Goal: Task Accomplishment & Management: Use online tool/utility

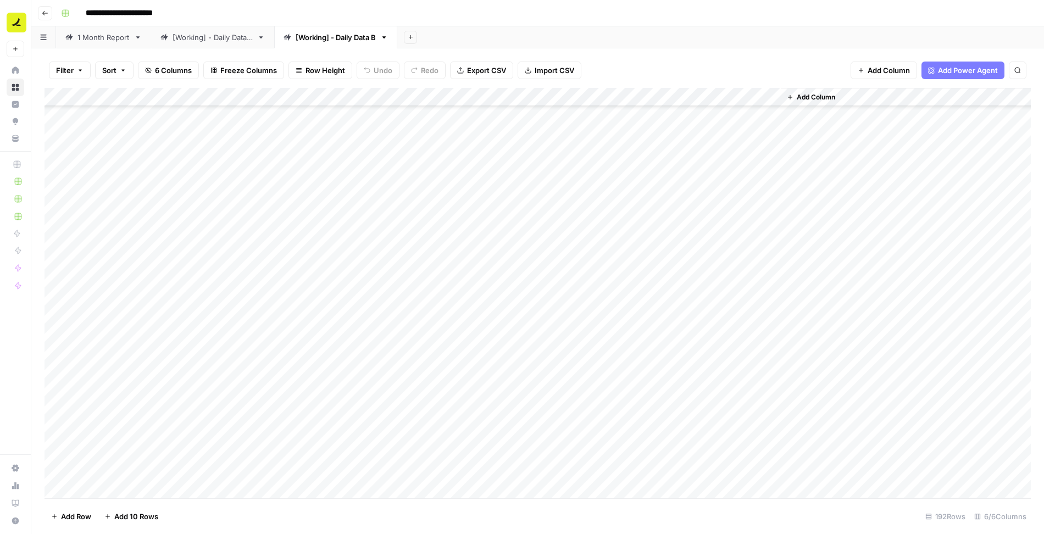
scroll to position [1726, 0]
click at [223, 36] on div "[Working] - Daily Data A" at bounding box center [213, 37] width 80 height 11
drag, startPoint x: 800, startPoint y: 94, endPoint x: 624, endPoint y: 97, distance: 175.4
click at [624, 97] on div "Add Column" at bounding box center [538, 293] width 987 height 411
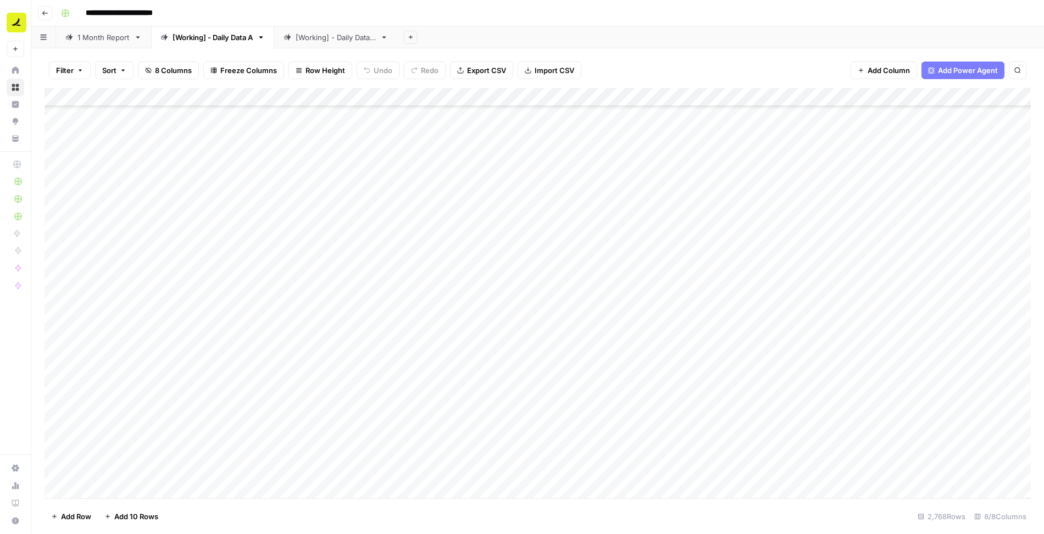
scroll to position [51349, 0]
click at [101, 490] on div "Add Column" at bounding box center [538, 293] width 987 height 411
click at [539, 66] on span "Import CSV" at bounding box center [555, 70] width 40 height 11
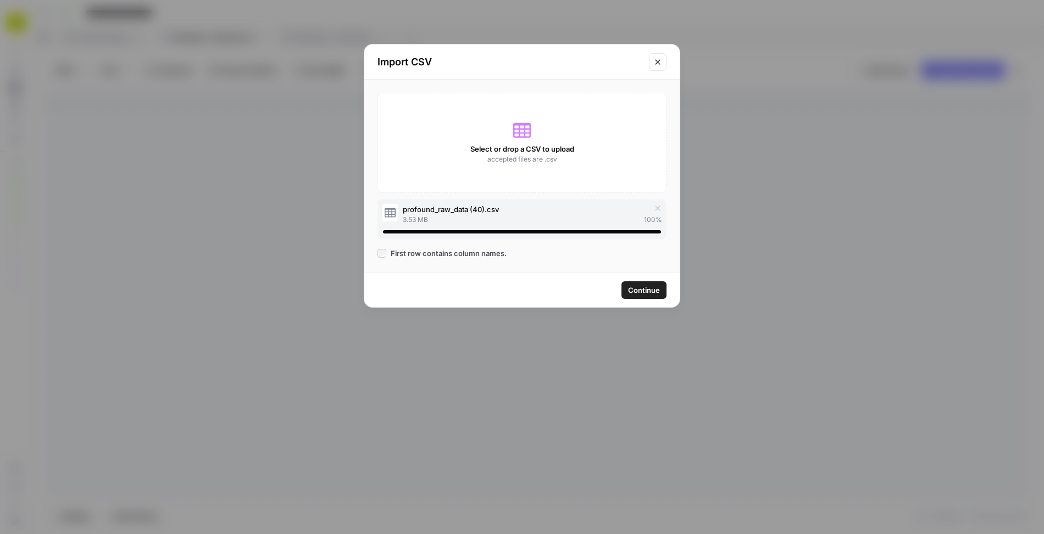
click at [655, 292] on span "Continue" at bounding box center [644, 290] width 32 height 11
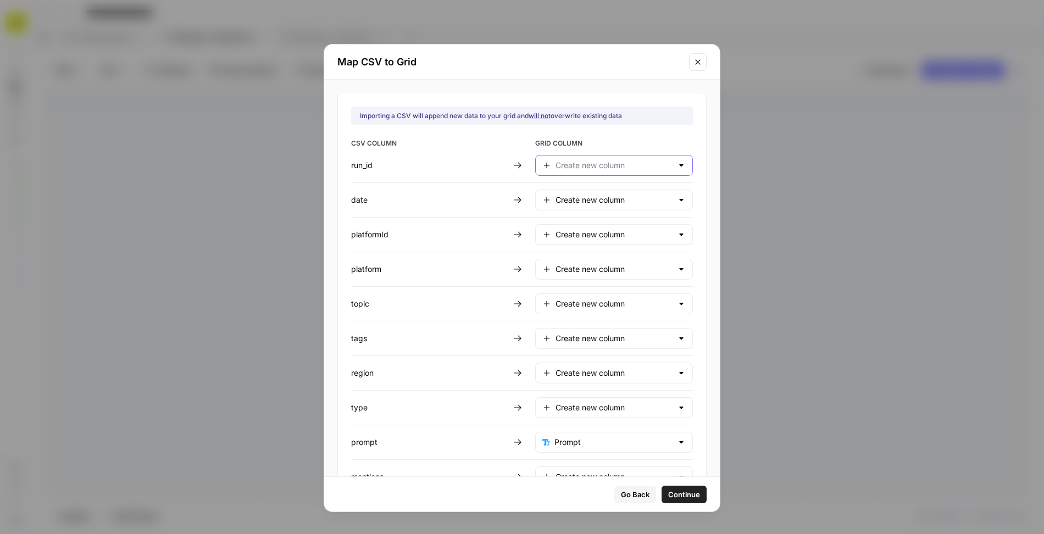
click at [570, 163] on input "text" at bounding box center [614, 165] width 117 height 11
click at [567, 312] on span "Do not import" at bounding box center [604, 314] width 95 height 11
type input "Do not import"
click at [568, 197] on input "text" at bounding box center [614, 200] width 117 height 11
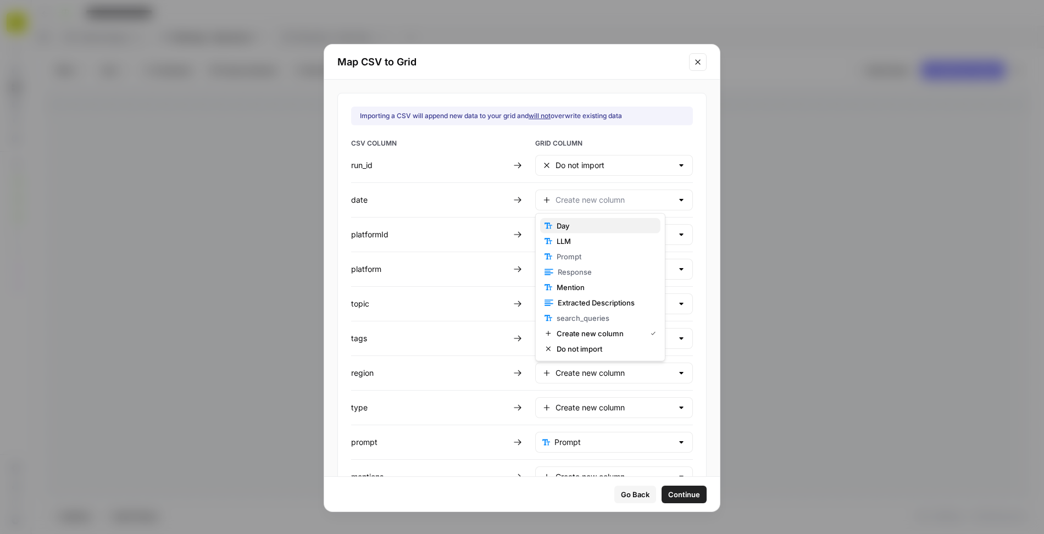
click at [569, 229] on span "Day" at bounding box center [604, 225] width 95 height 11
type input "Day"
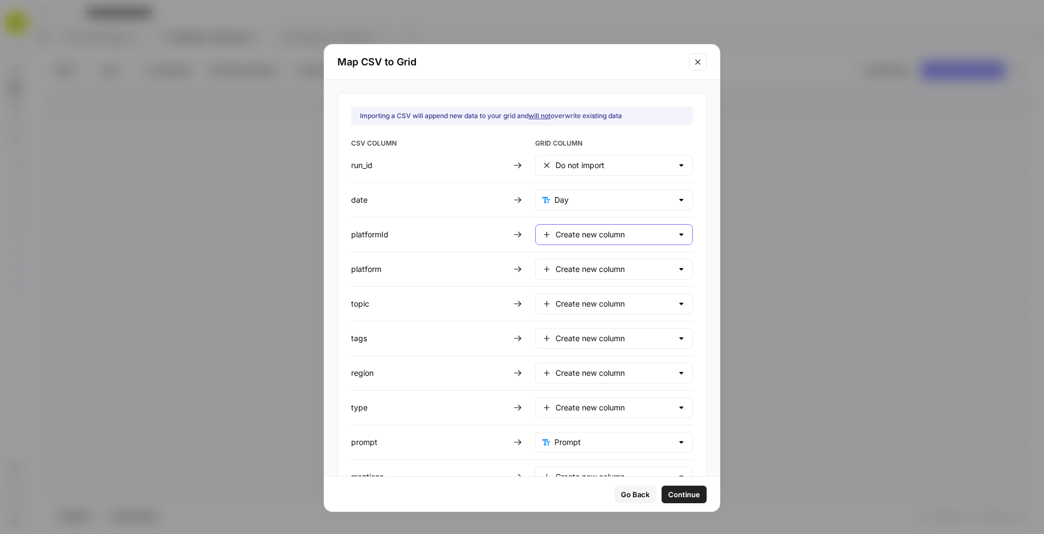
click at [567, 235] on input "Create new column" at bounding box center [614, 234] width 117 height 11
click at [568, 379] on span "Do not import" at bounding box center [604, 382] width 95 height 11
type input "Do not import"
click at [572, 264] on input "text" at bounding box center [614, 269] width 117 height 11
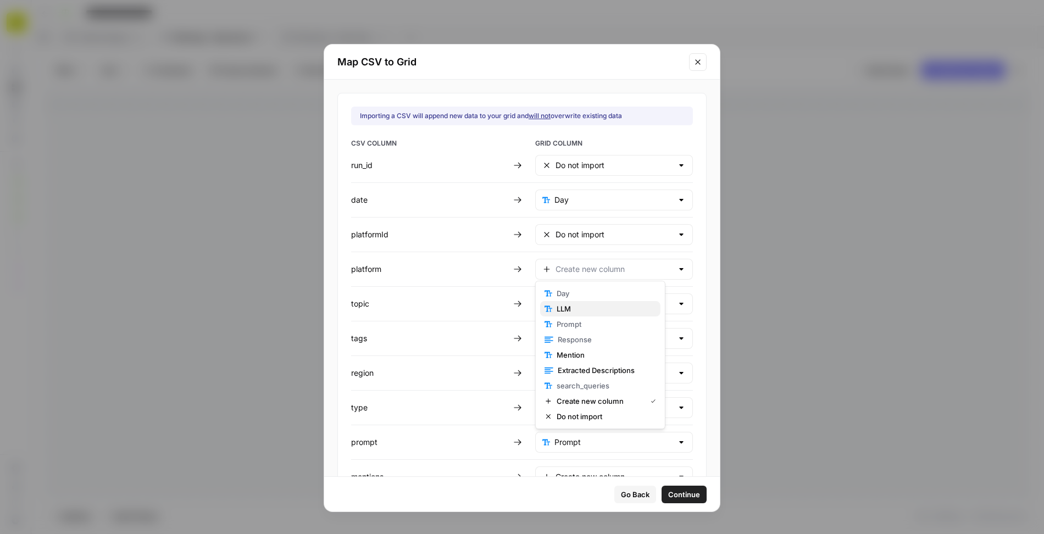
click at [577, 307] on span "LLM" at bounding box center [604, 308] width 95 height 11
type input "LLM"
click at [572, 298] on input "text" at bounding box center [614, 303] width 117 height 11
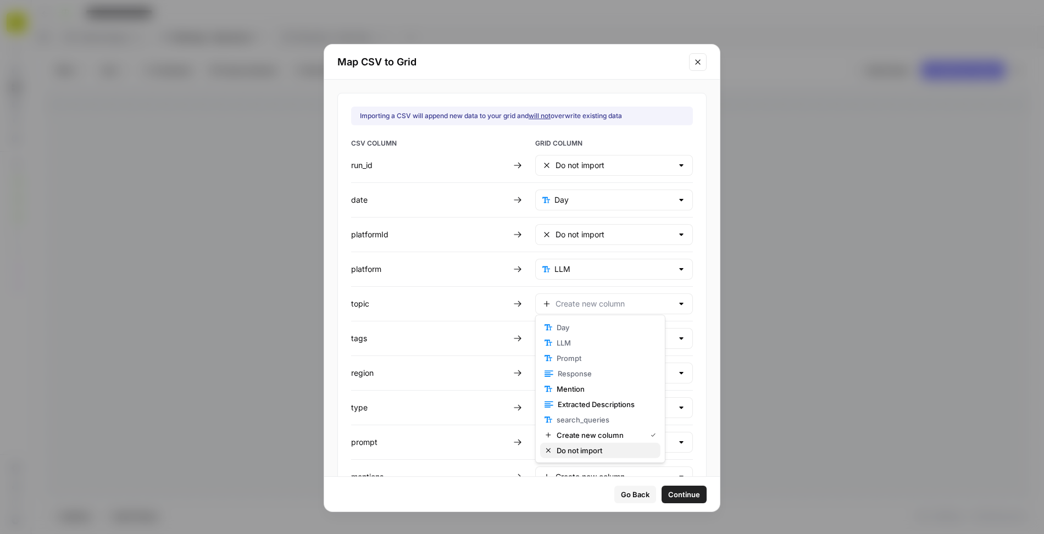
click at [582, 449] on span "Do not import" at bounding box center [604, 450] width 95 height 11
type input "Do not import"
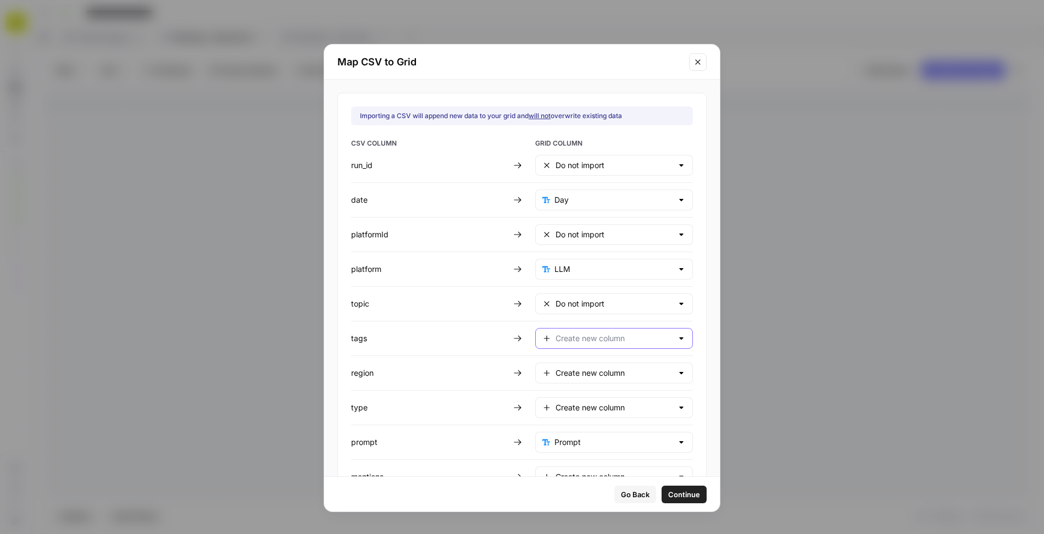
click at [583, 336] on input "text" at bounding box center [614, 338] width 117 height 11
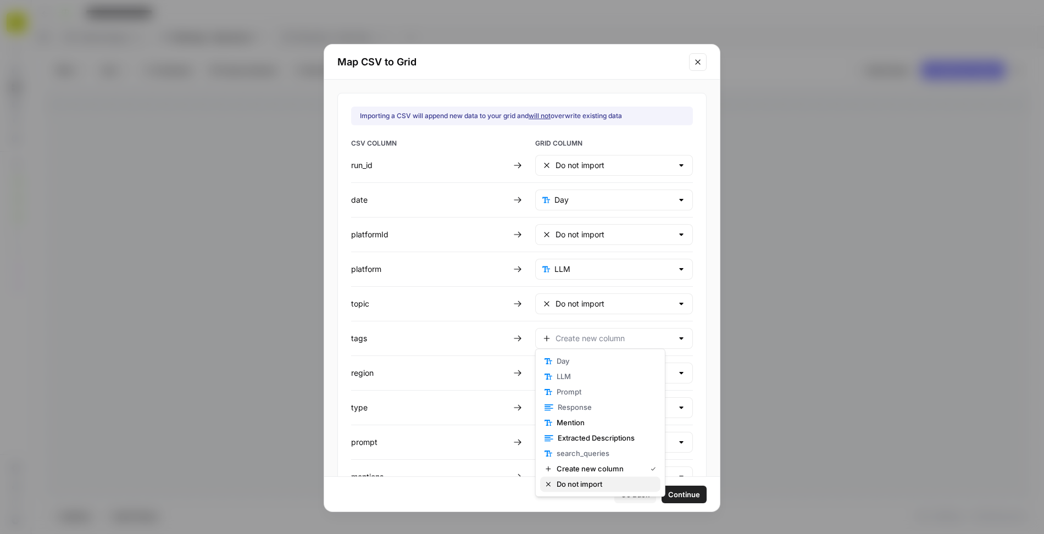
click at [585, 483] on span "Do not import" at bounding box center [604, 484] width 95 height 11
type input "Do not import"
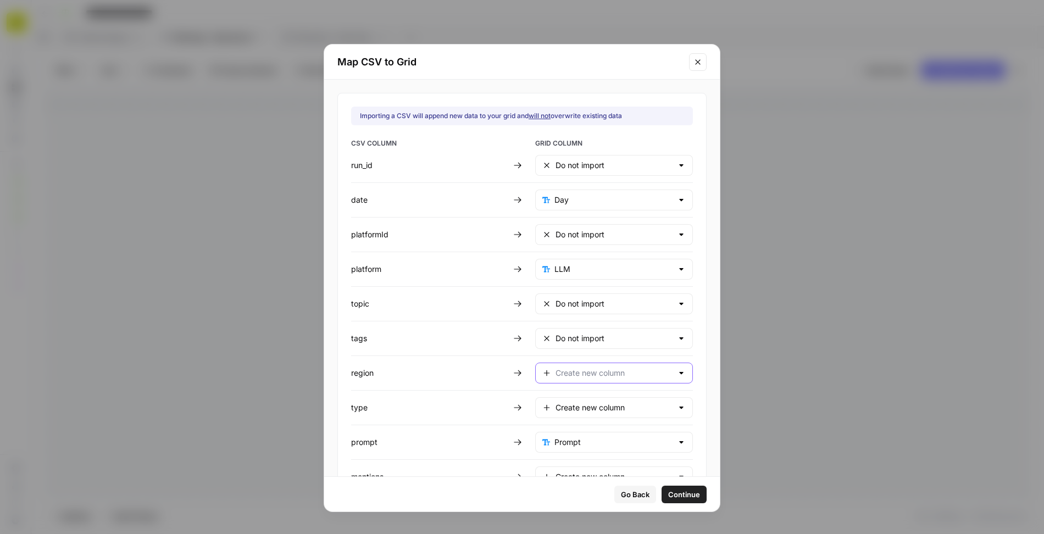
click at [573, 368] on input "text" at bounding box center [614, 373] width 117 height 11
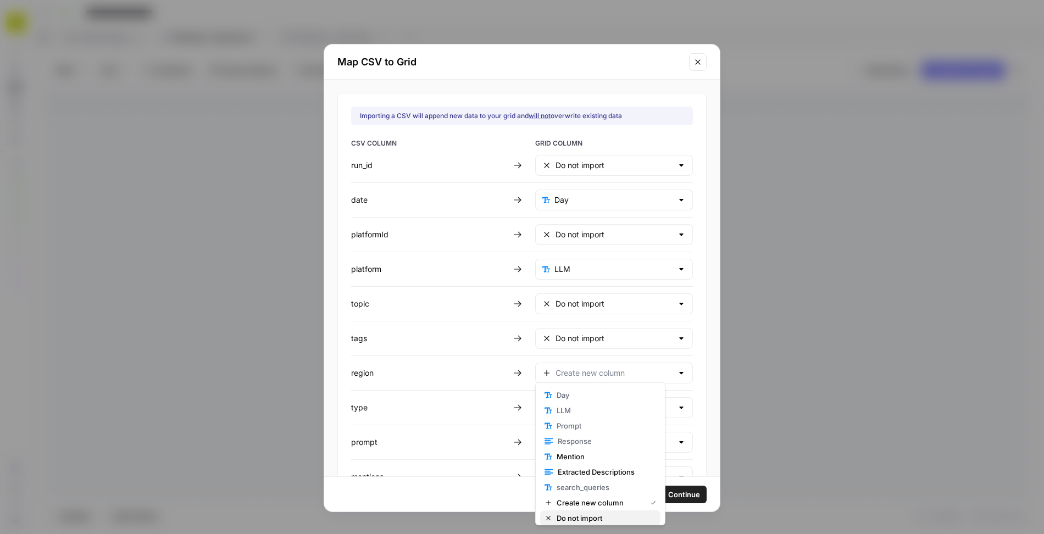
click at [574, 512] on button "Do not import" at bounding box center [600, 518] width 120 height 15
type input "Do not import"
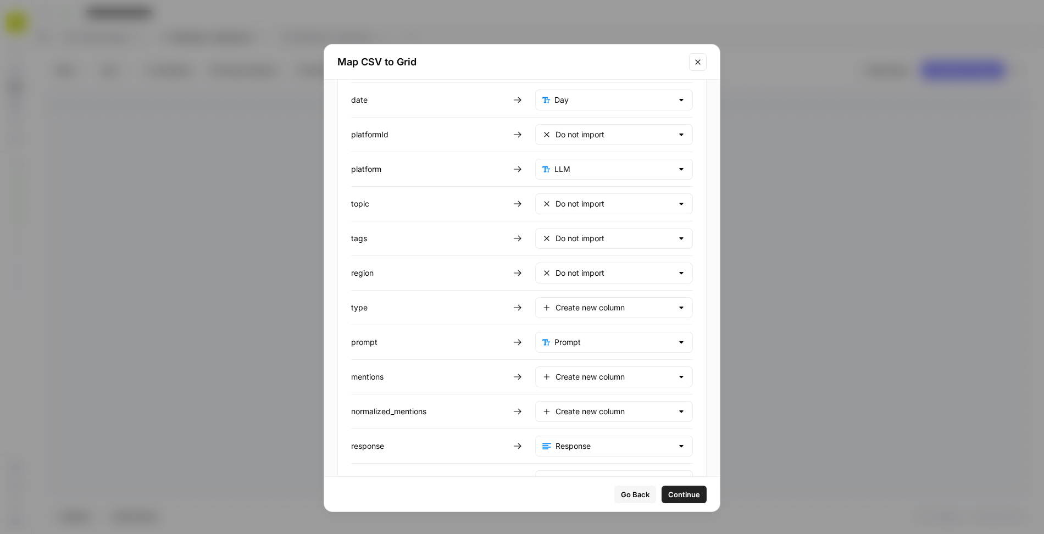
scroll to position [143, 0]
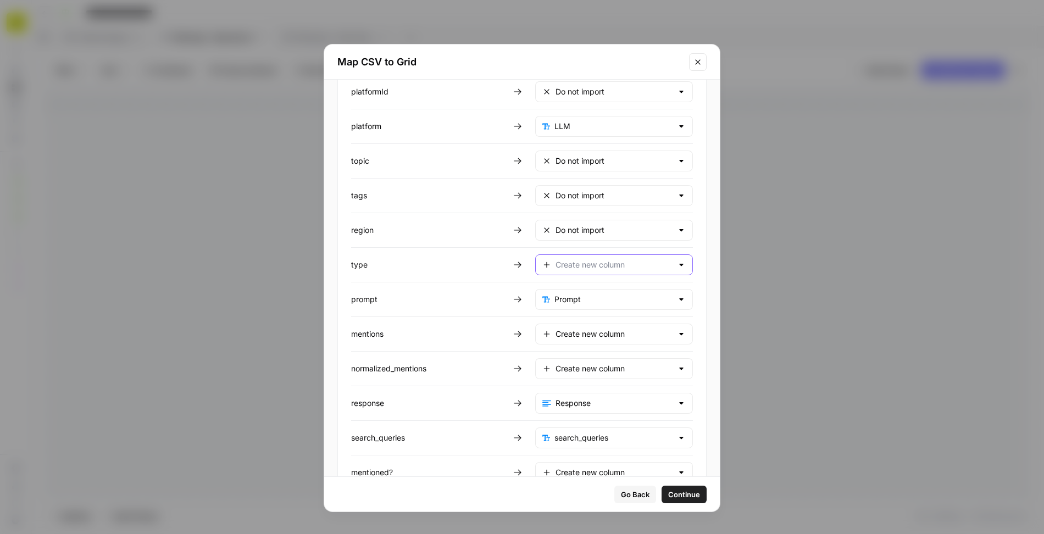
click at [581, 259] on input "text" at bounding box center [614, 264] width 117 height 11
click at [577, 407] on span "Do not import" at bounding box center [604, 409] width 95 height 11
type input "Do not import"
click at [579, 329] on input "text" at bounding box center [614, 334] width 117 height 11
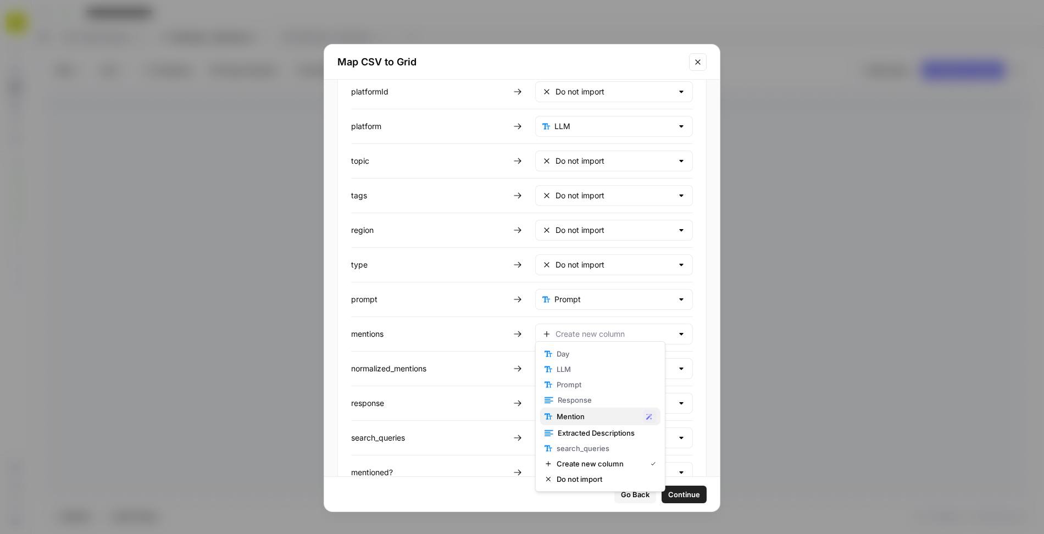
click at [569, 416] on span "Mention" at bounding box center [598, 416] width 82 height 11
type input "Mention"
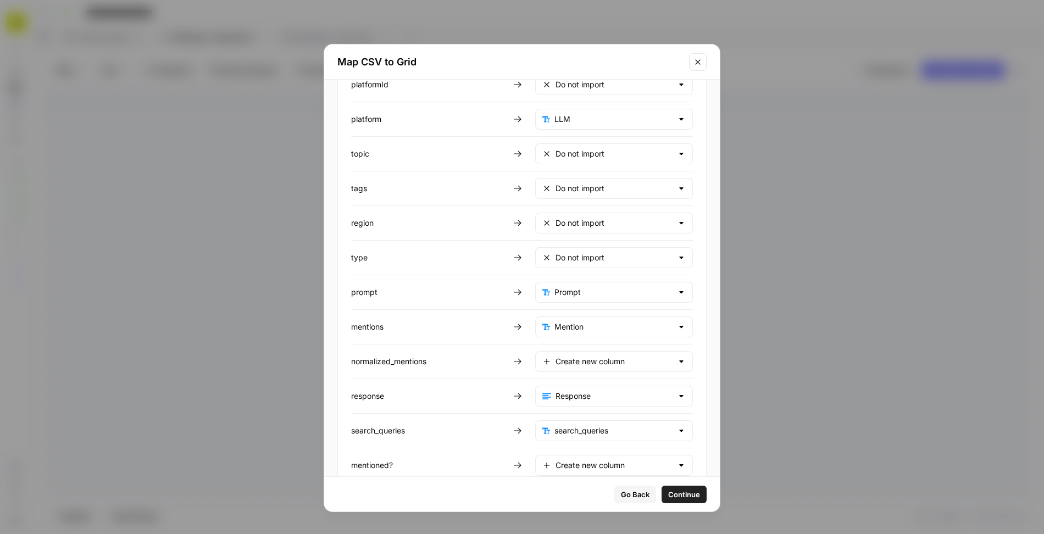
scroll to position [163, 0]
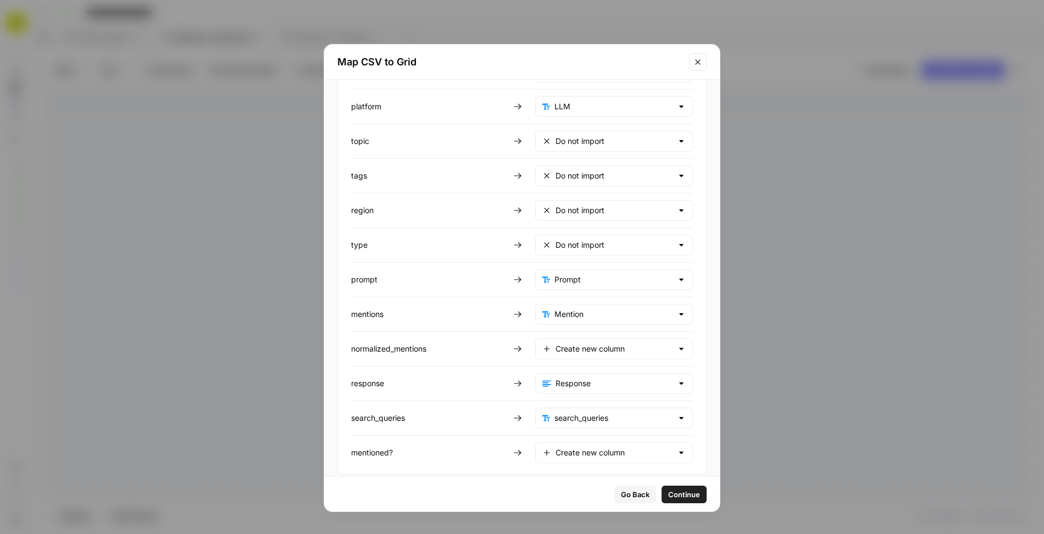
click at [602, 313] on div "Mention" at bounding box center [614, 314] width 158 height 21
click at [578, 454] on span "Do not import" at bounding box center [604, 459] width 95 height 11
type input "Do not import"
click at [583, 343] on input "text" at bounding box center [614, 348] width 117 height 11
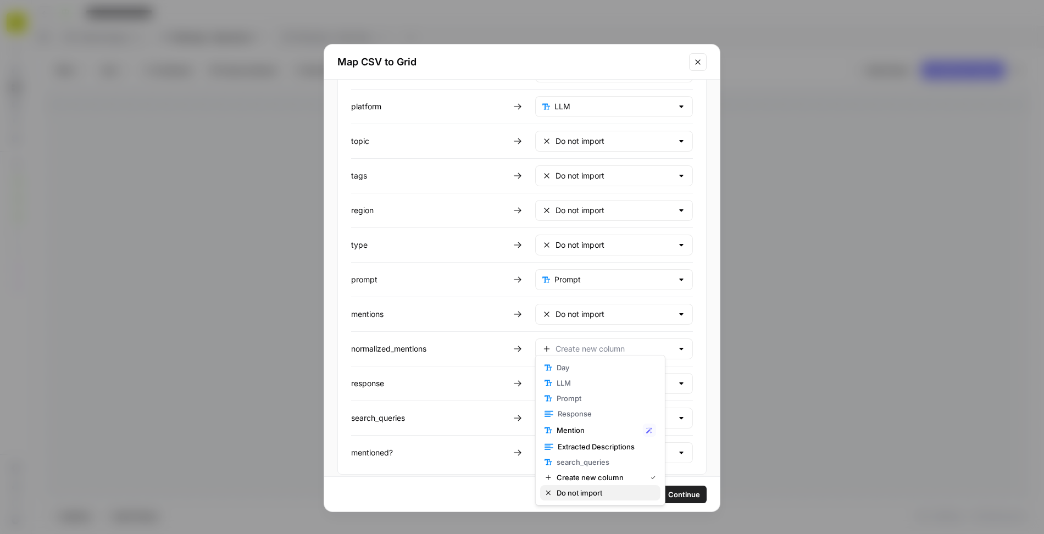
click at [579, 490] on span "Do not import" at bounding box center [604, 492] width 95 height 11
type input "Do not import"
click at [581, 413] on input "text" at bounding box center [614, 418] width 118 height 11
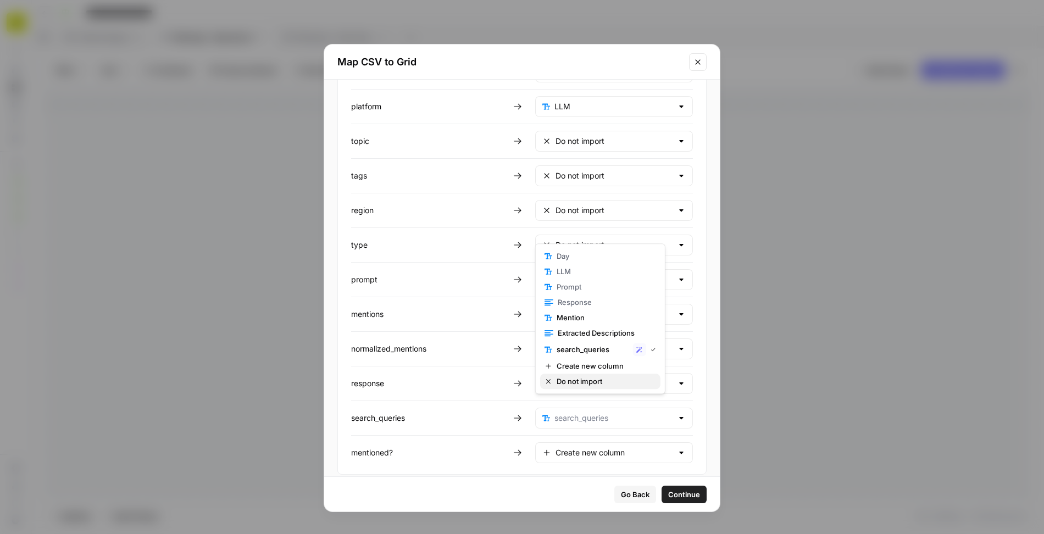
click at [580, 380] on span "Do not import" at bounding box center [604, 381] width 95 height 11
type input "Do not import"
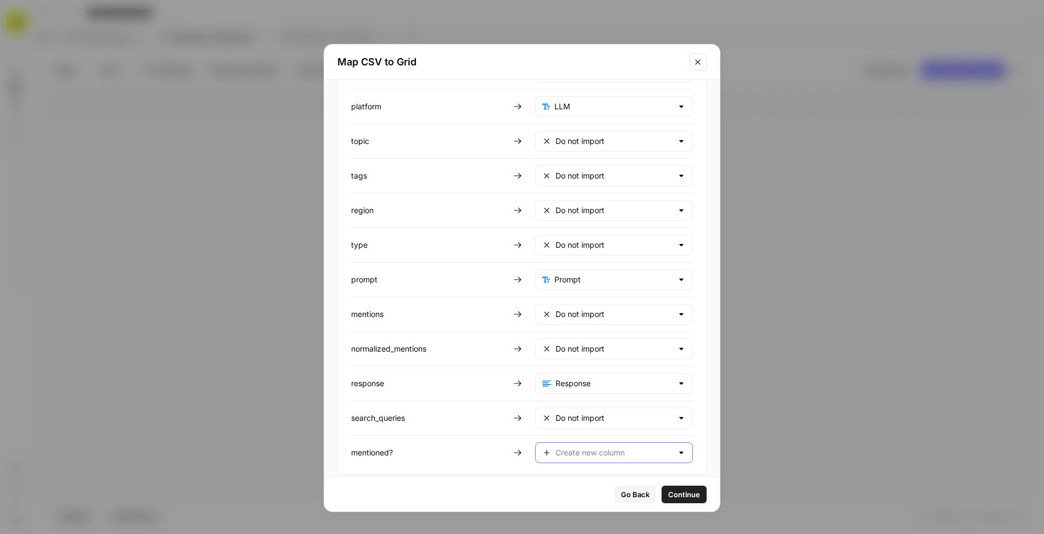
click at [583, 447] on input "text" at bounding box center [614, 452] width 117 height 11
click at [592, 352] on span "Mention" at bounding box center [598, 352] width 82 height 11
type input "Mention"
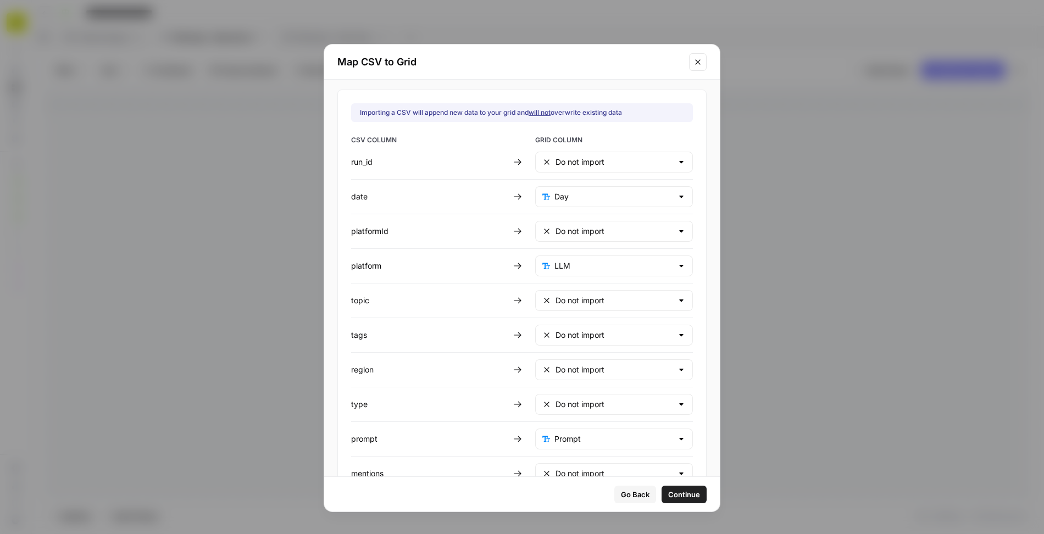
scroll to position [0, 0]
click at [668, 497] on span "Continue" at bounding box center [684, 494] width 32 height 11
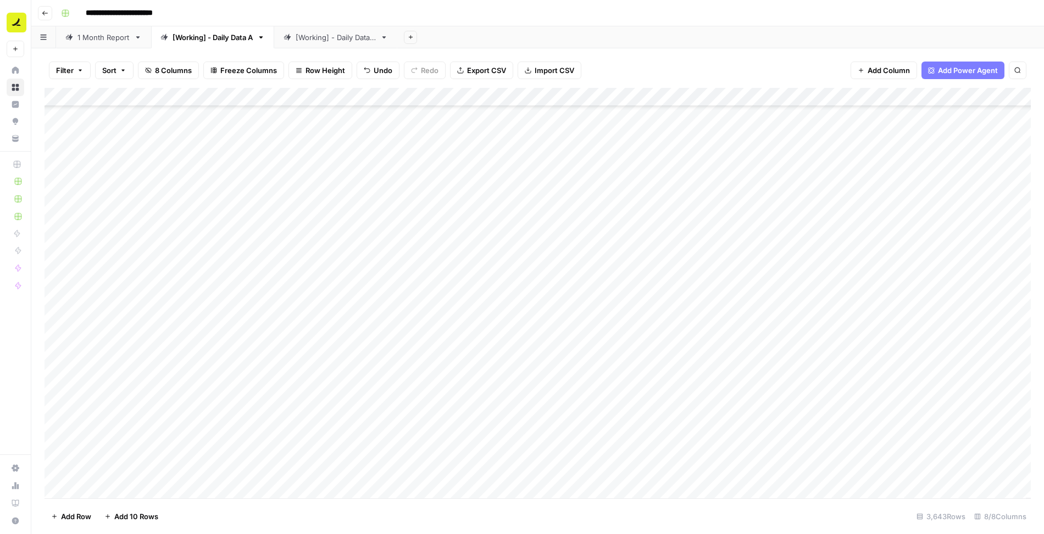
scroll to position [67454, 0]
click at [137, 96] on div "Add Column" at bounding box center [538, 293] width 987 height 411
click at [130, 212] on span "Filter" at bounding box center [152, 214] width 96 height 11
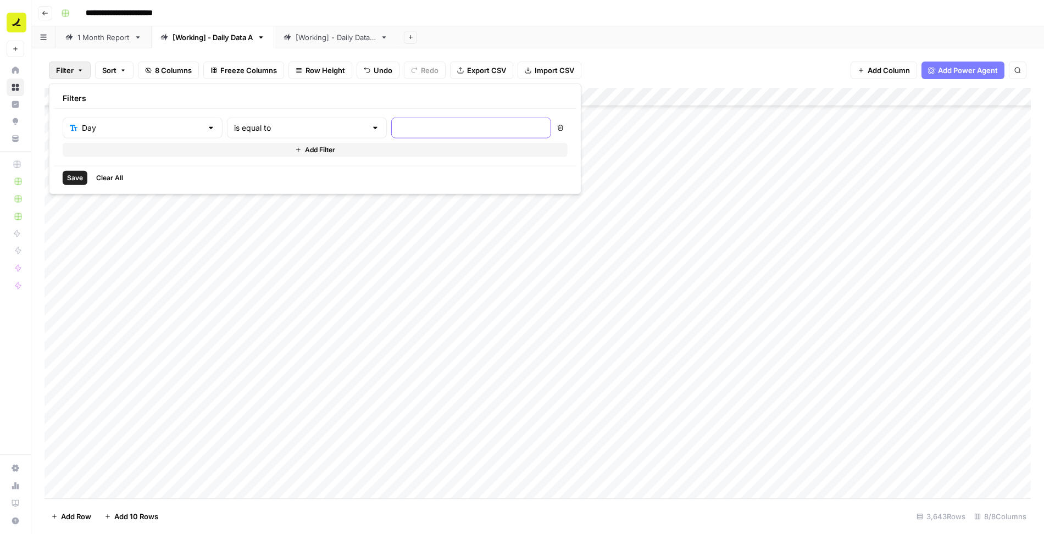
click at [398, 132] on input "text" at bounding box center [471, 128] width 146 height 11
type input "[DATE]"
click at [158, 152] on button "Add Filter" at bounding box center [315, 150] width 505 height 14
click at [123, 157] on input "text" at bounding box center [136, 153] width 132 height 11
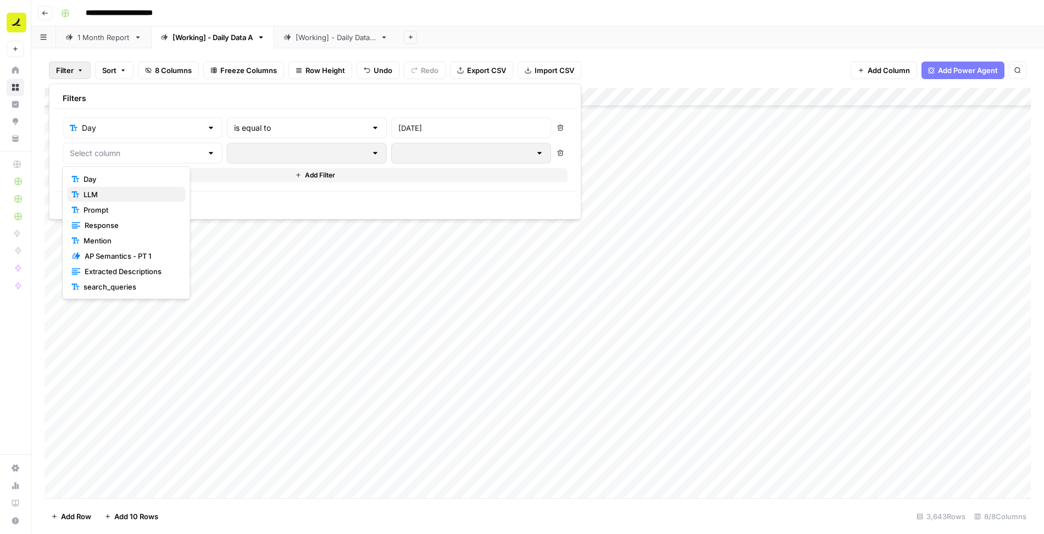
click at [115, 195] on span "LLM" at bounding box center [130, 194] width 93 height 11
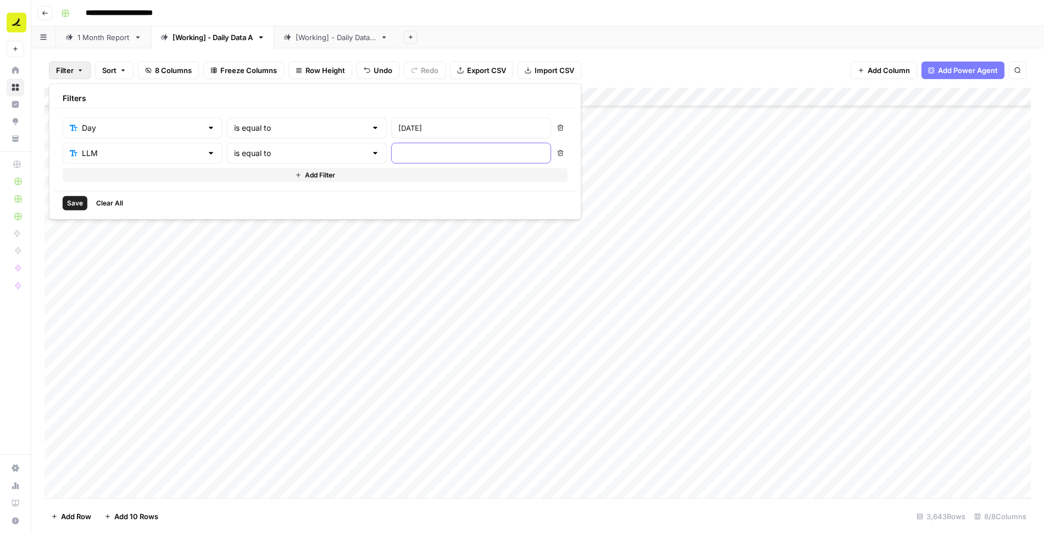
click at [398, 149] on input "text" at bounding box center [471, 153] width 146 height 11
type input "Google AI Overview"
click at [70, 200] on span "Save" at bounding box center [75, 203] width 16 height 10
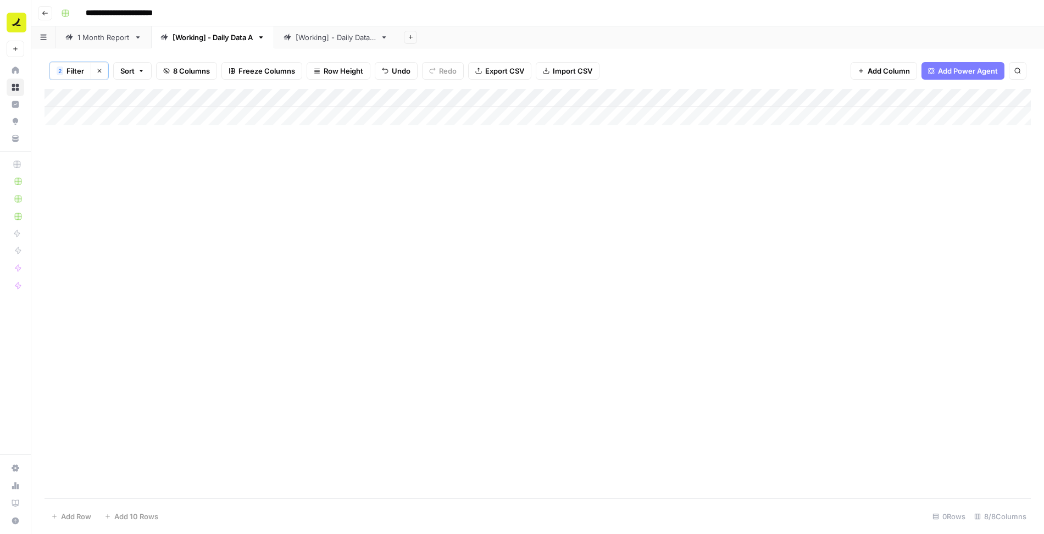
scroll to position [0, 0]
click at [75, 72] on span "Filter" at bounding box center [76, 70] width 18 height 11
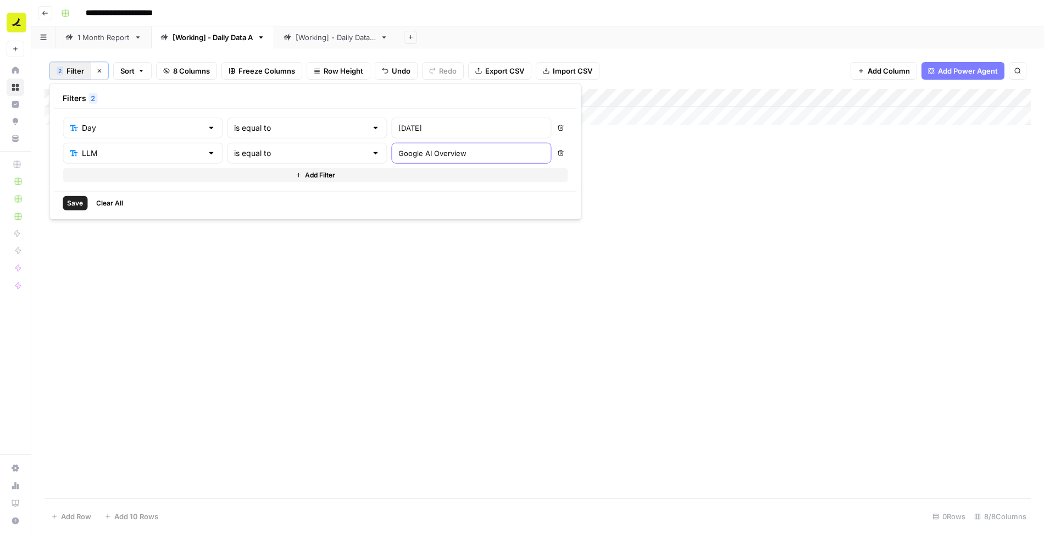
click at [435, 148] on input "Google AI Overview" at bounding box center [471, 153] width 146 height 11
click at [652, 63] on div "2 Filter Clear filters Sort 8 Columns Freeze Columns Row Height Undo Redo Expor…" at bounding box center [538, 71] width 987 height 36
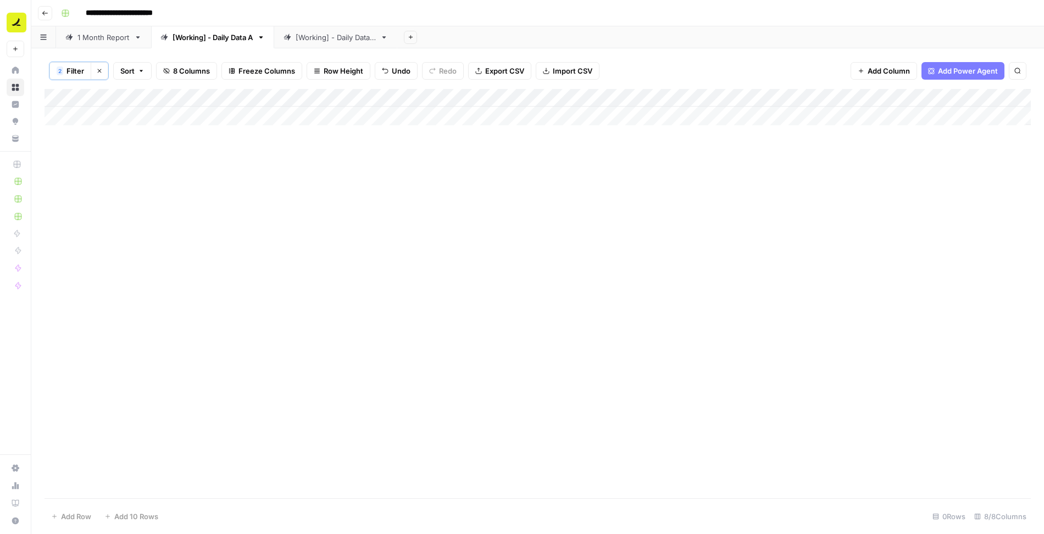
click at [82, 67] on span "Filter" at bounding box center [76, 70] width 18 height 11
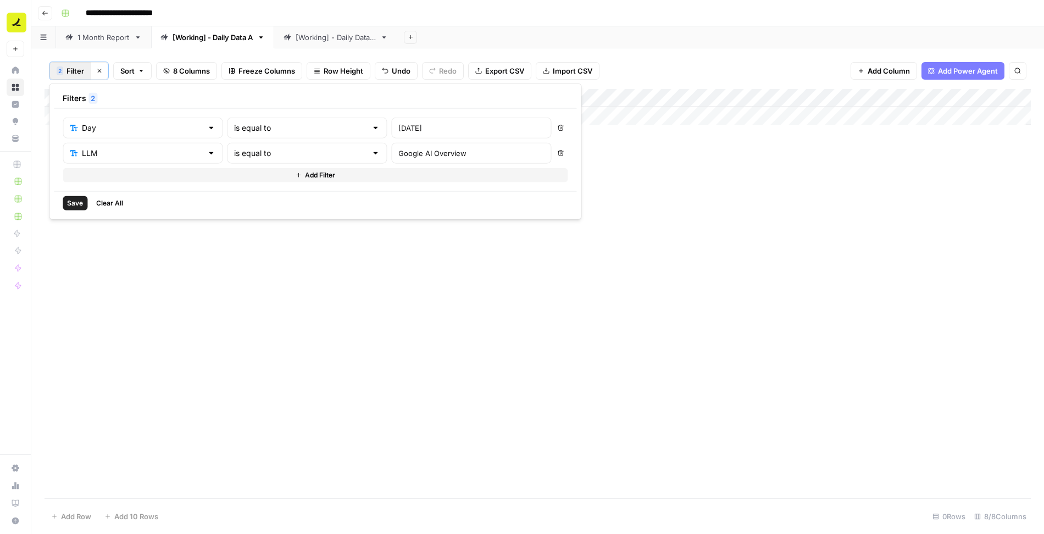
click at [553, 131] on button "Delete" at bounding box center [560, 128] width 14 height 14
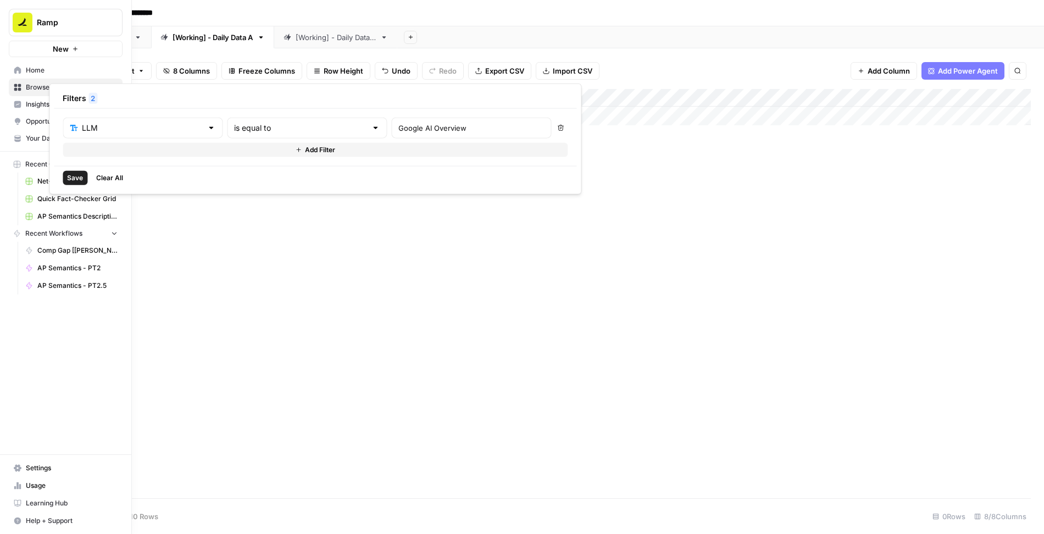
click at [78, 175] on span "Save" at bounding box center [75, 178] width 16 height 10
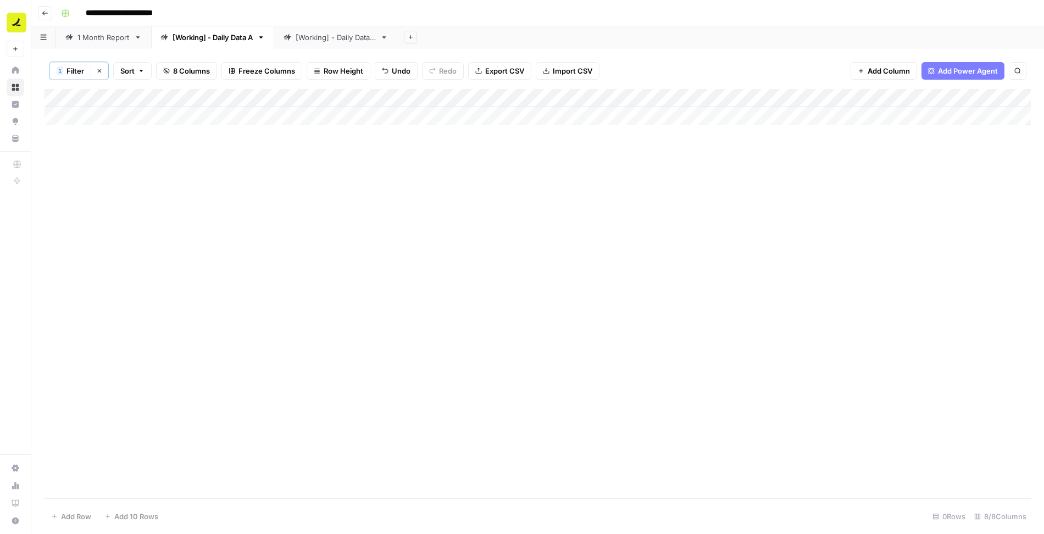
click at [102, 70] on button "Clear filters" at bounding box center [100, 71] width 18 height 18
click at [190, 247] on div "Add Column" at bounding box center [538, 293] width 987 height 411
click at [74, 65] on button "Filter" at bounding box center [70, 71] width 42 height 18
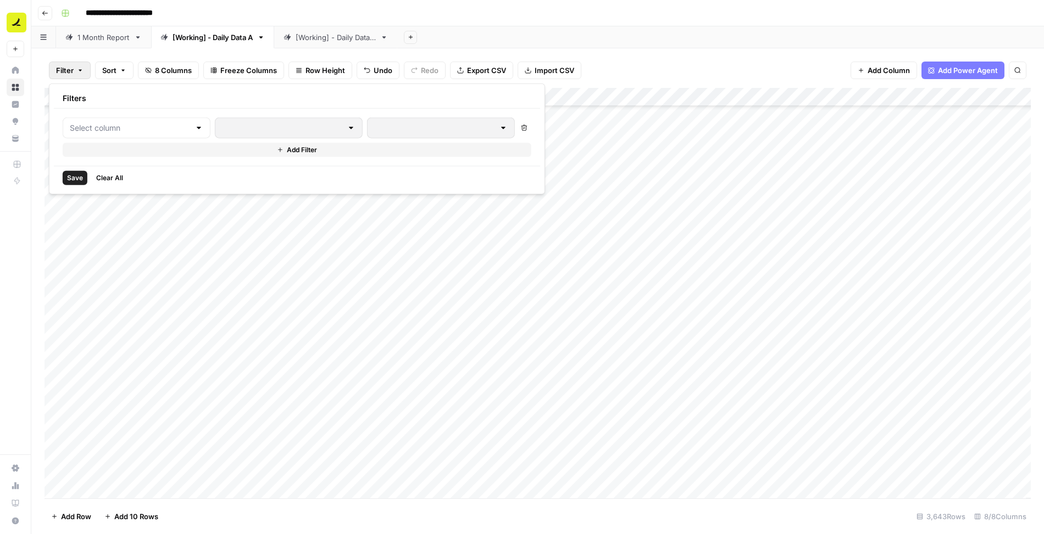
click at [115, 150] on button "Add Filter" at bounding box center [297, 150] width 469 height 14
click at [113, 156] on input "text" at bounding box center [130, 153] width 120 height 11
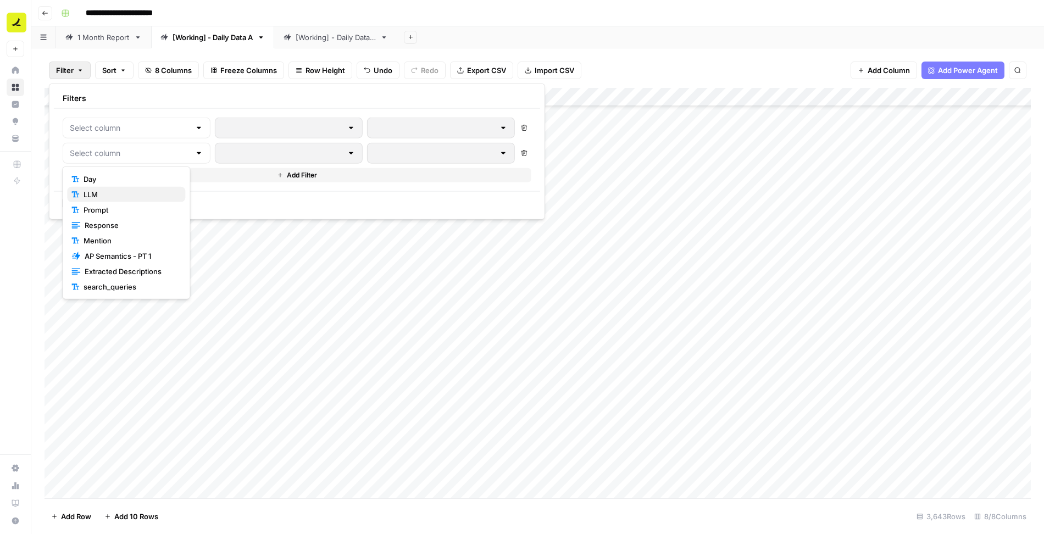
click at [103, 197] on span "LLM" at bounding box center [130, 194] width 93 height 11
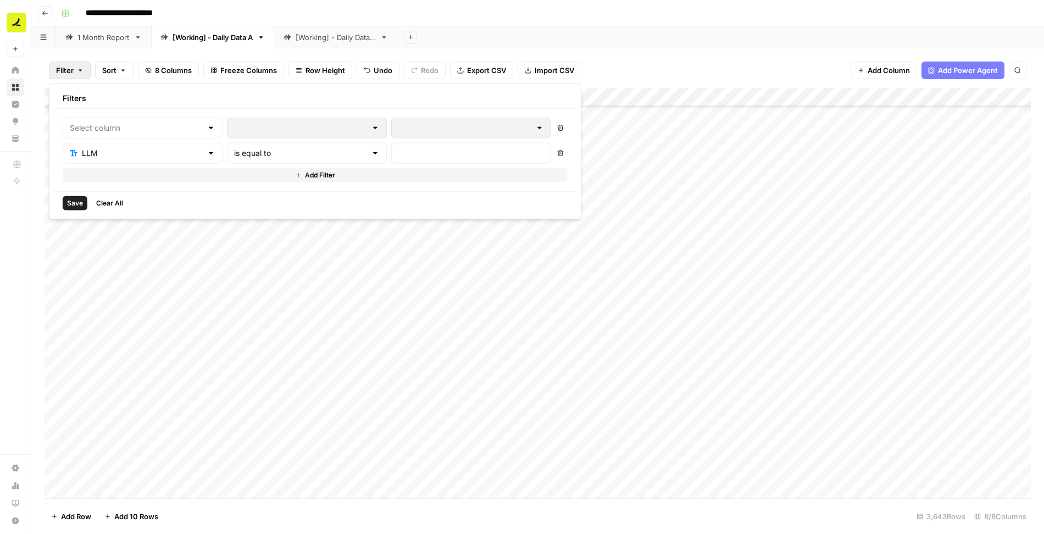
click at [391, 145] on div at bounding box center [471, 153] width 160 height 21
paste input "Google AI Overviews"
type input "Google AI Overviews"
click at [152, 128] on input "text" at bounding box center [136, 128] width 132 height 11
click at [139, 154] on span "Day" at bounding box center [130, 154] width 93 height 11
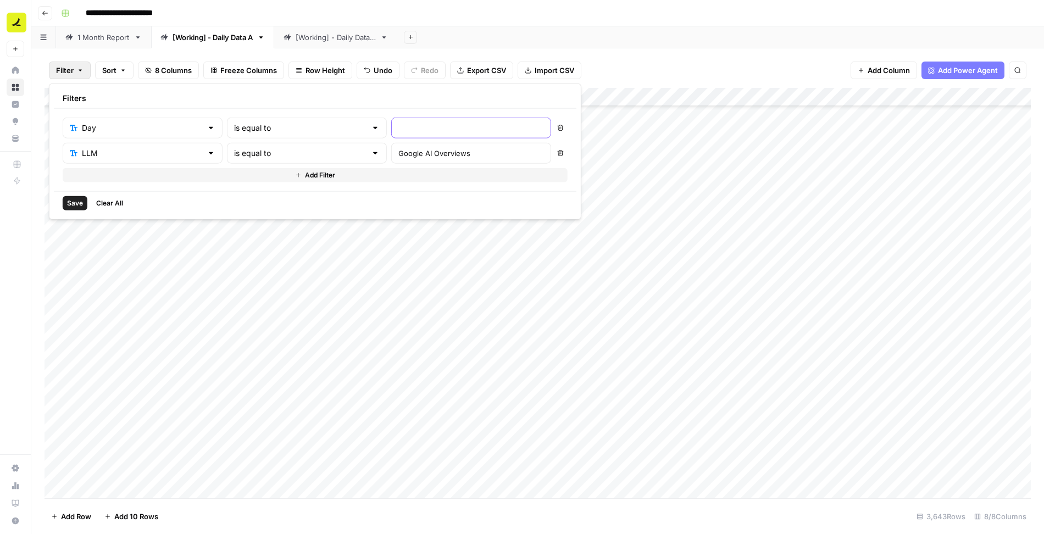
click at [398, 131] on input "text" at bounding box center [471, 128] width 146 height 11
type input "[DATE]"
click at [72, 198] on span "Save" at bounding box center [75, 203] width 16 height 10
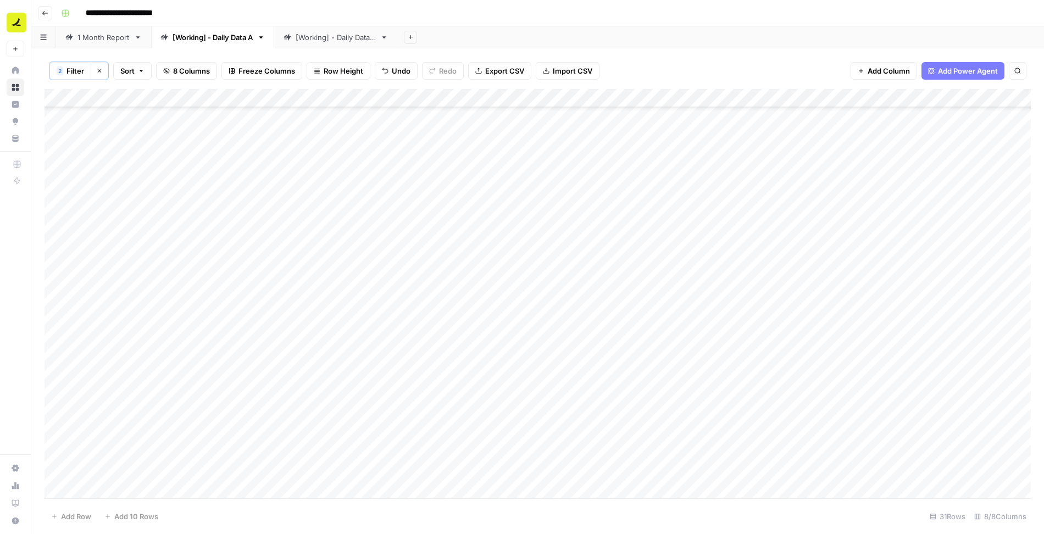
scroll to position [185, 0]
click at [64, 97] on div "Add Column" at bounding box center [538, 294] width 987 height 411
click at [92, 515] on span "Delete 31 Rows" at bounding box center [77, 516] width 52 height 11
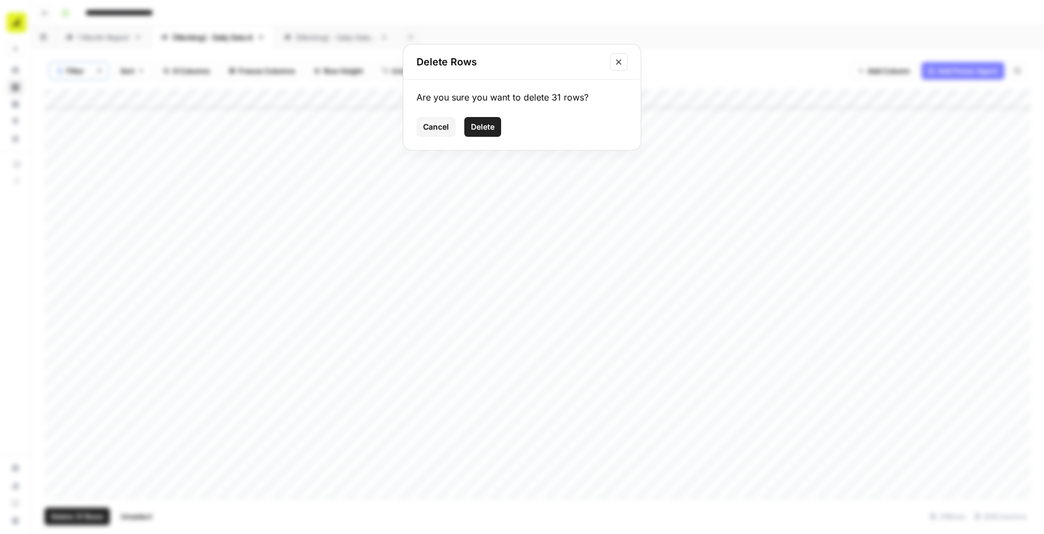
click at [477, 128] on span "Delete" at bounding box center [483, 126] width 24 height 11
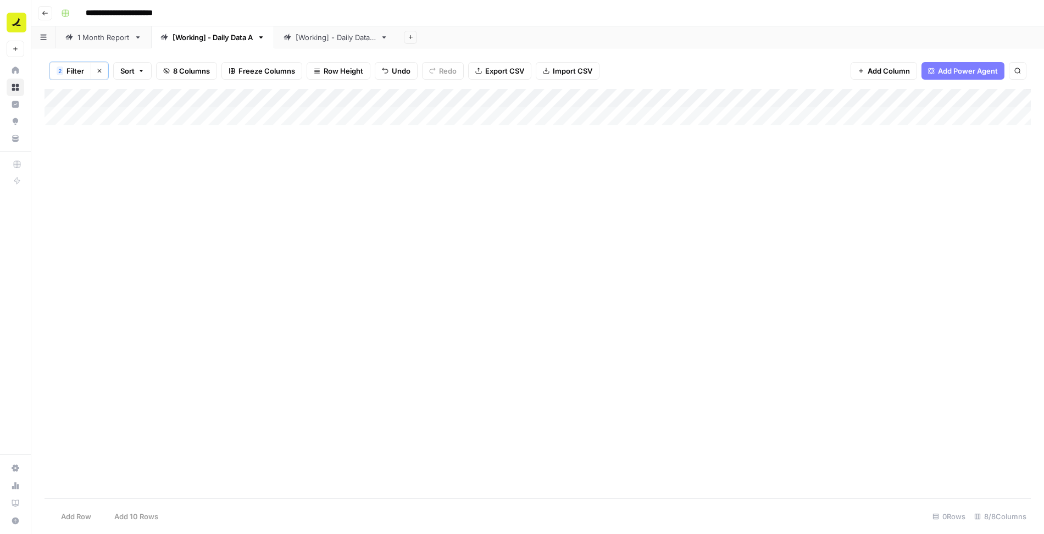
scroll to position [0, 0]
click at [70, 73] on span "Filter" at bounding box center [76, 70] width 18 height 11
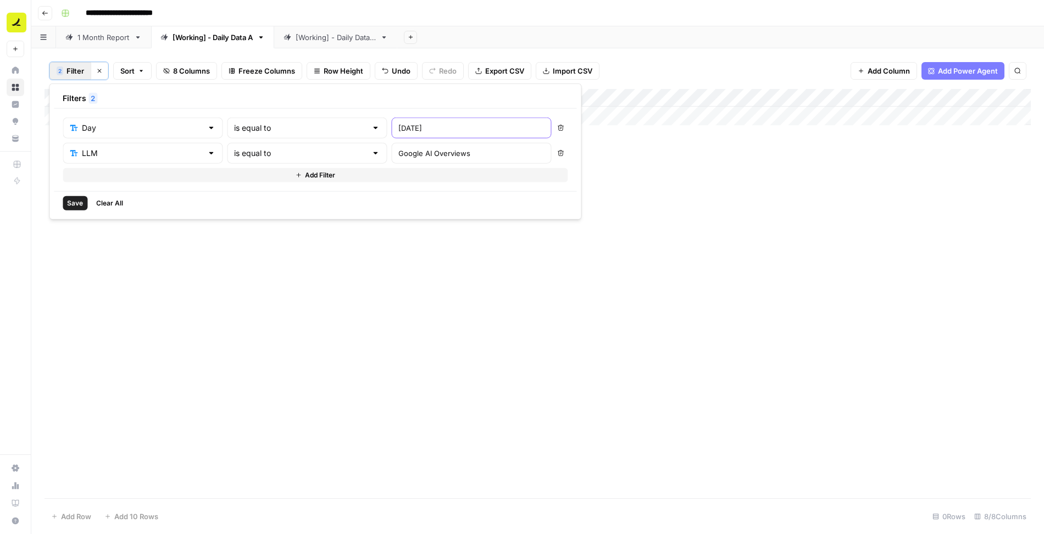
click at [398, 128] on input "[DATE]" at bounding box center [471, 128] width 146 height 11
type input "[DATE]"
click at [75, 202] on span "Save" at bounding box center [75, 203] width 16 height 10
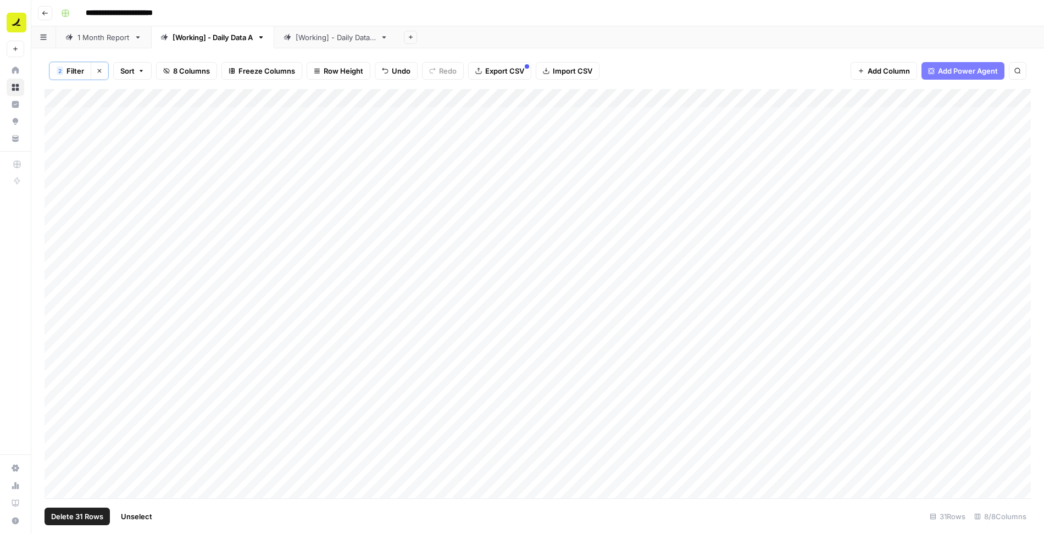
click at [64, 97] on div "Add Column" at bounding box center [538, 294] width 987 height 411
click at [92, 517] on span "Delete 31 Rows" at bounding box center [77, 516] width 52 height 11
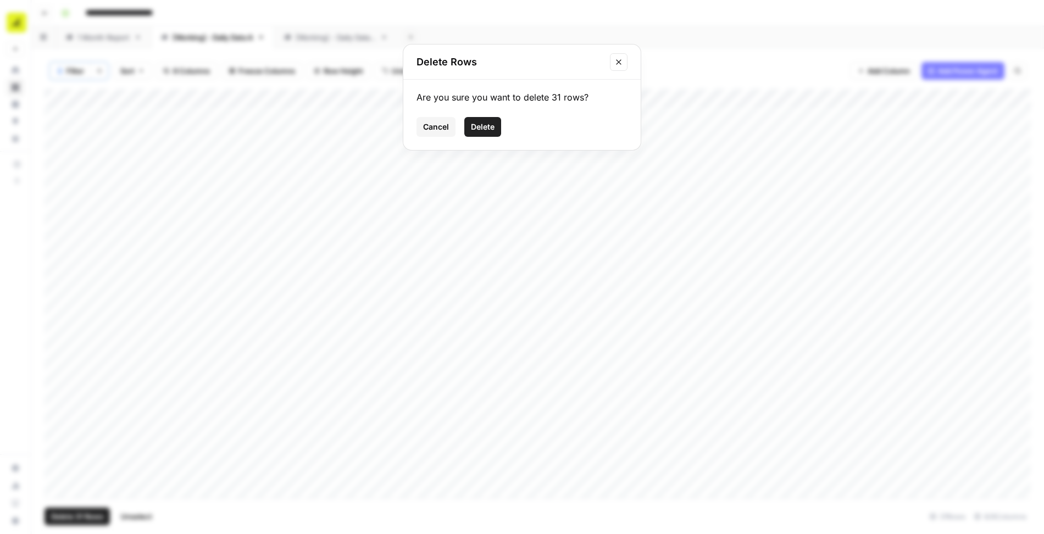
click at [474, 128] on span "Delete" at bounding box center [483, 126] width 24 height 11
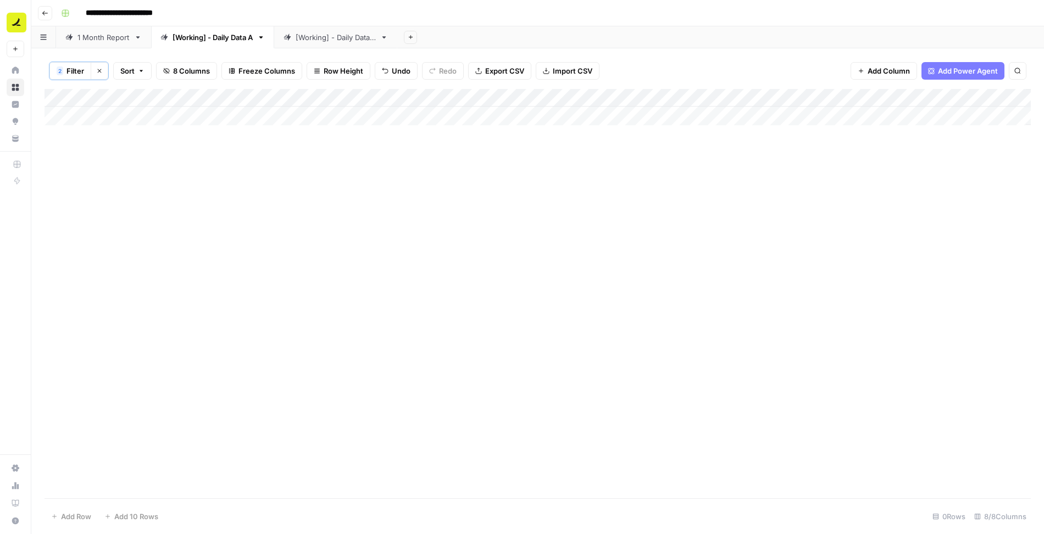
click at [74, 72] on span "Filter" at bounding box center [76, 70] width 18 height 11
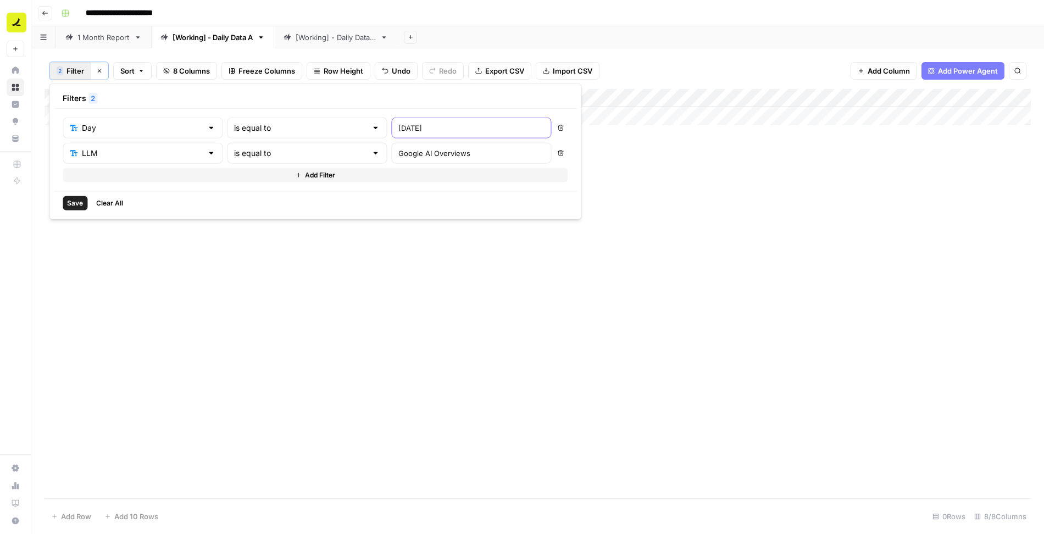
click at [407, 126] on input "[DATE]" at bounding box center [471, 128] width 146 height 11
type input "[DATE]"
click at [71, 206] on span "Save" at bounding box center [75, 203] width 16 height 10
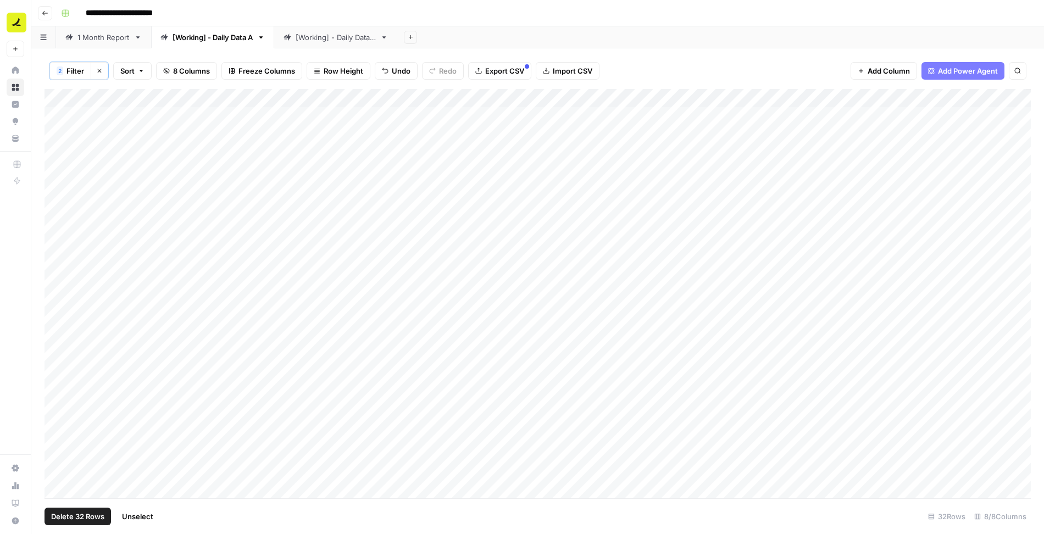
click at [65, 96] on div "Add Column" at bounding box center [538, 294] width 987 height 411
click at [91, 514] on span "Delete 32 Rows" at bounding box center [77, 516] width 53 height 11
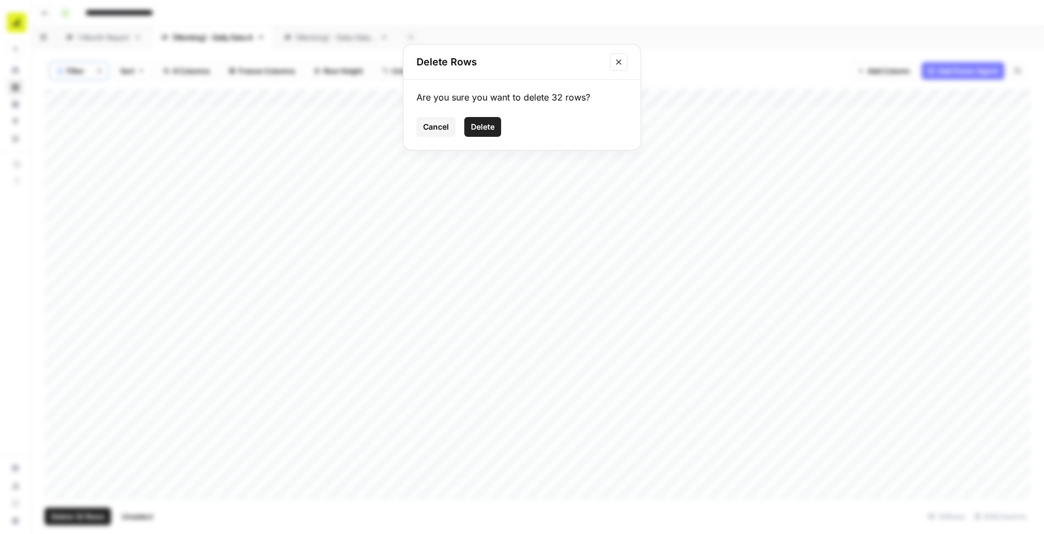
click at [488, 126] on span "Delete" at bounding box center [483, 126] width 24 height 11
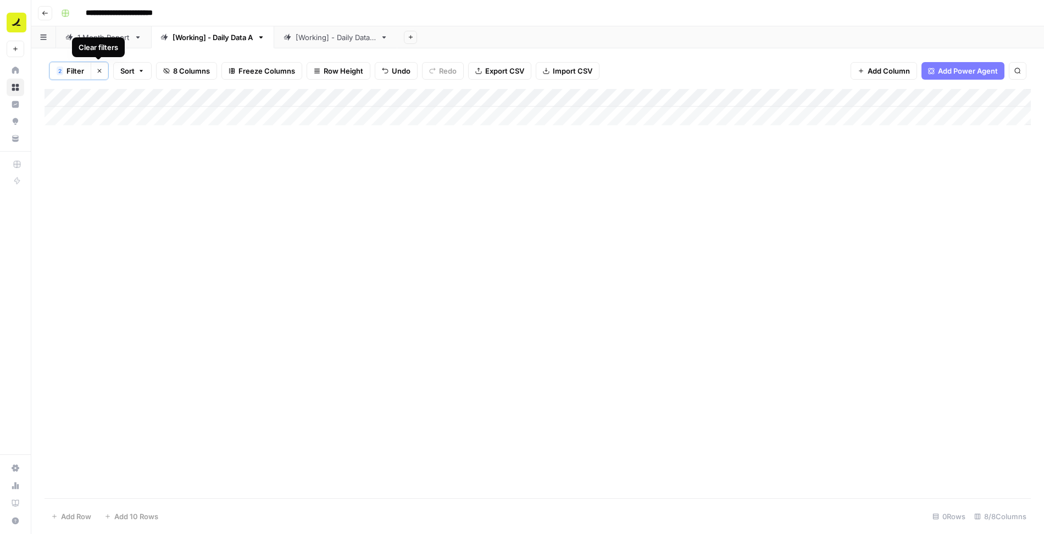
click at [99, 68] on icon "button" at bounding box center [99, 71] width 7 height 7
click at [60, 67] on span "Filter" at bounding box center [65, 70] width 18 height 11
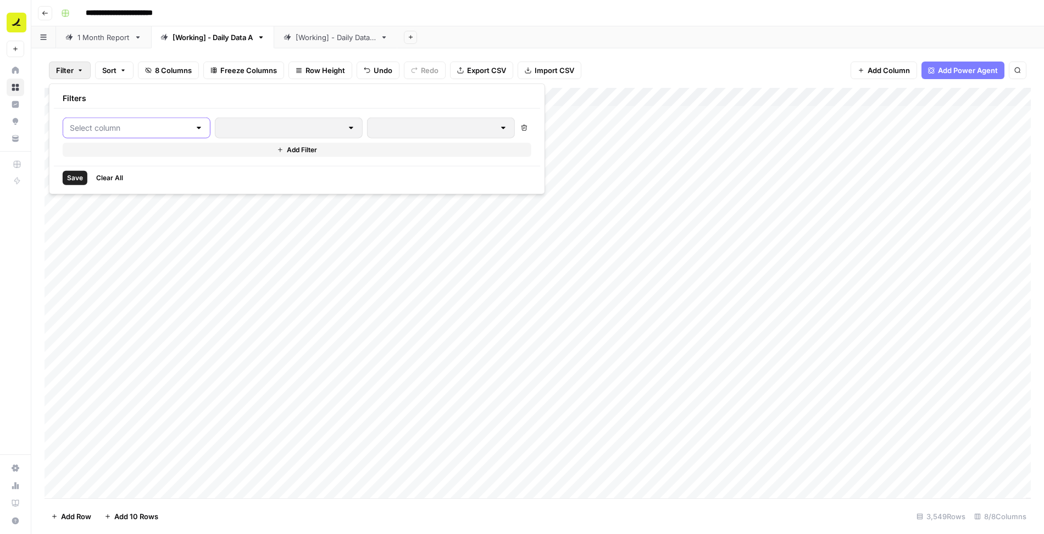
click at [131, 130] on input "text" at bounding box center [130, 128] width 120 height 11
click at [126, 171] on span "LLM" at bounding box center [130, 169] width 93 height 11
click at [398, 124] on input "text" at bounding box center [471, 128] width 146 height 11
paste input "Google AI Overviews"
type input "Google AI Overviews"
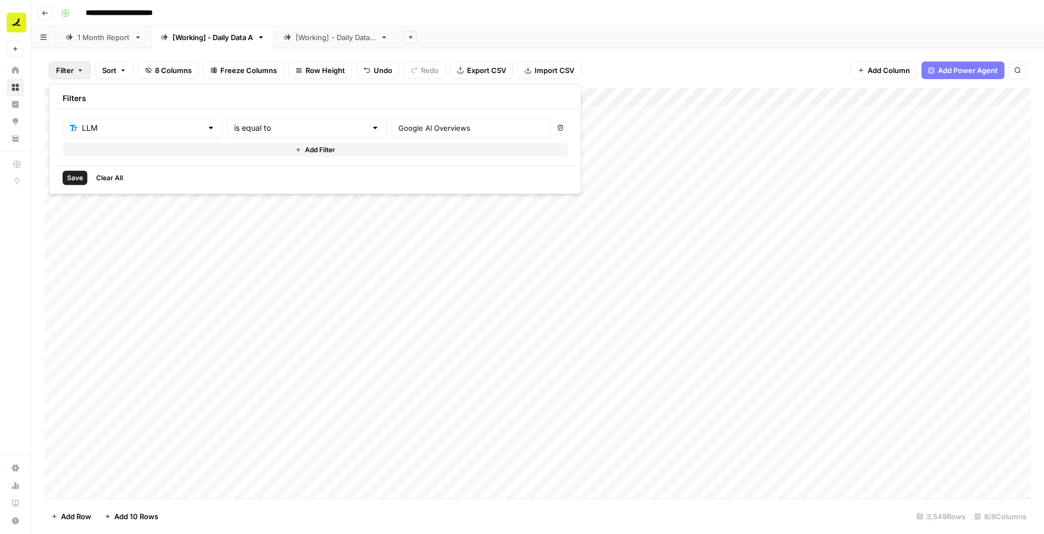
click at [185, 154] on button "Add Filter" at bounding box center [315, 150] width 505 height 14
click at [134, 156] on input "text" at bounding box center [136, 153] width 132 height 11
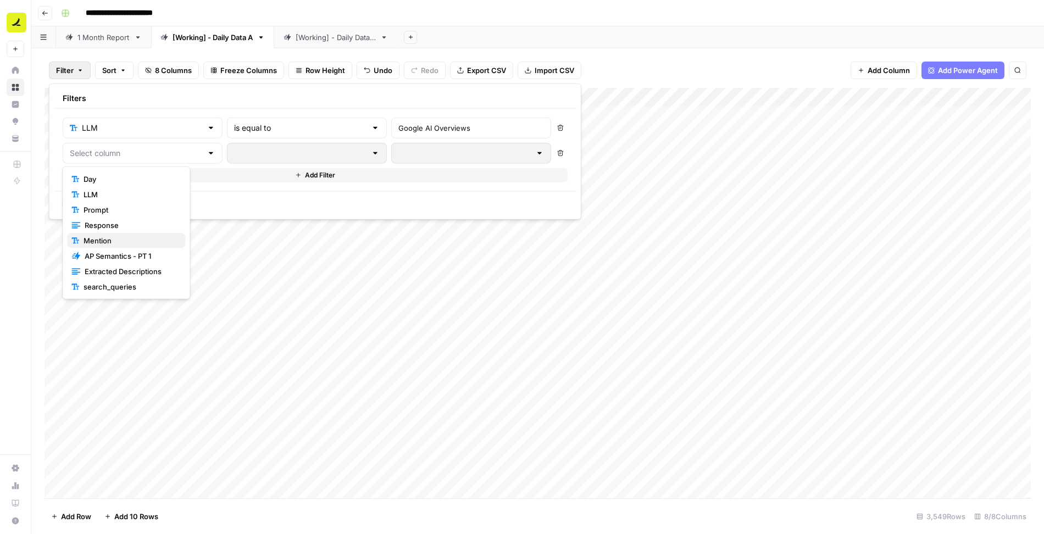
click at [130, 237] on span "Mention" at bounding box center [130, 240] width 93 height 11
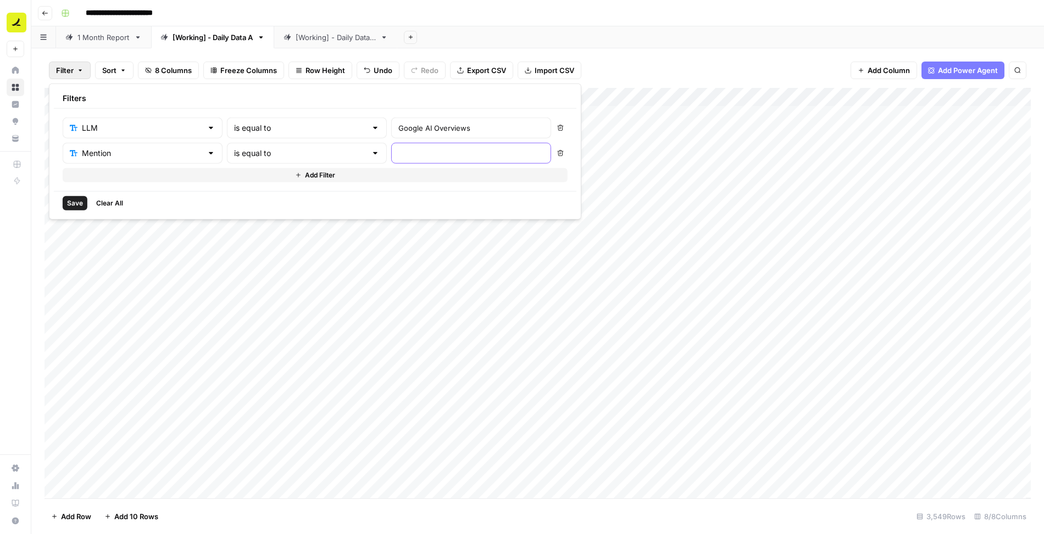
click at [398, 153] on input "text" at bounding box center [471, 153] width 146 height 11
type input "No"
click at [74, 202] on span "Save" at bounding box center [75, 203] width 16 height 10
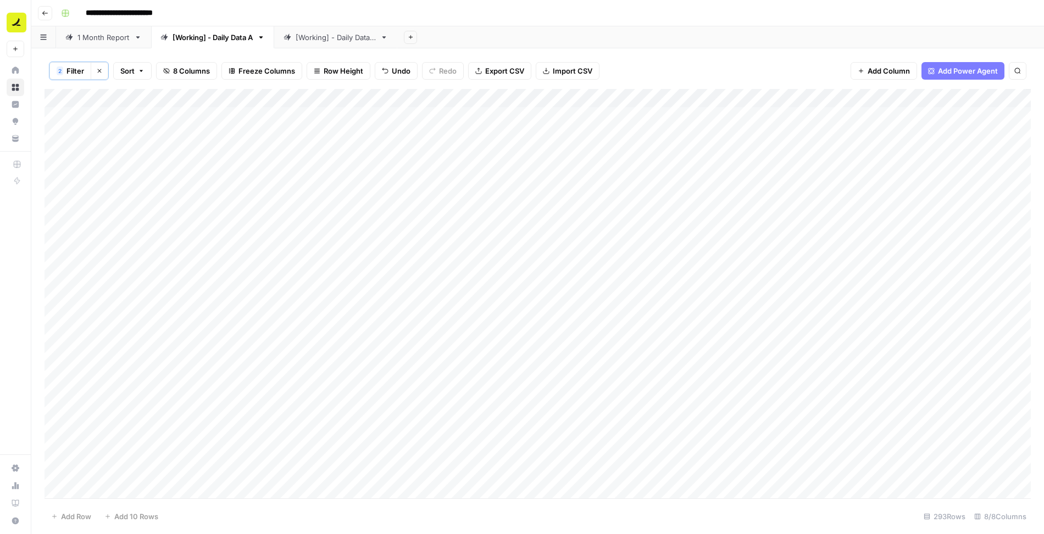
click at [858, 97] on div "Add Column" at bounding box center [538, 294] width 987 height 411
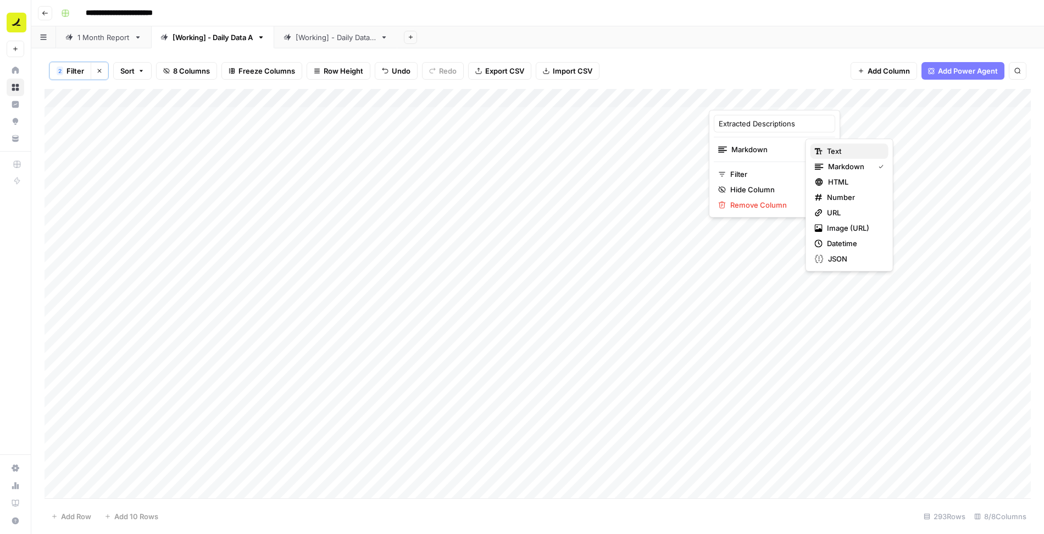
click at [839, 150] on span "Text" at bounding box center [853, 151] width 53 height 11
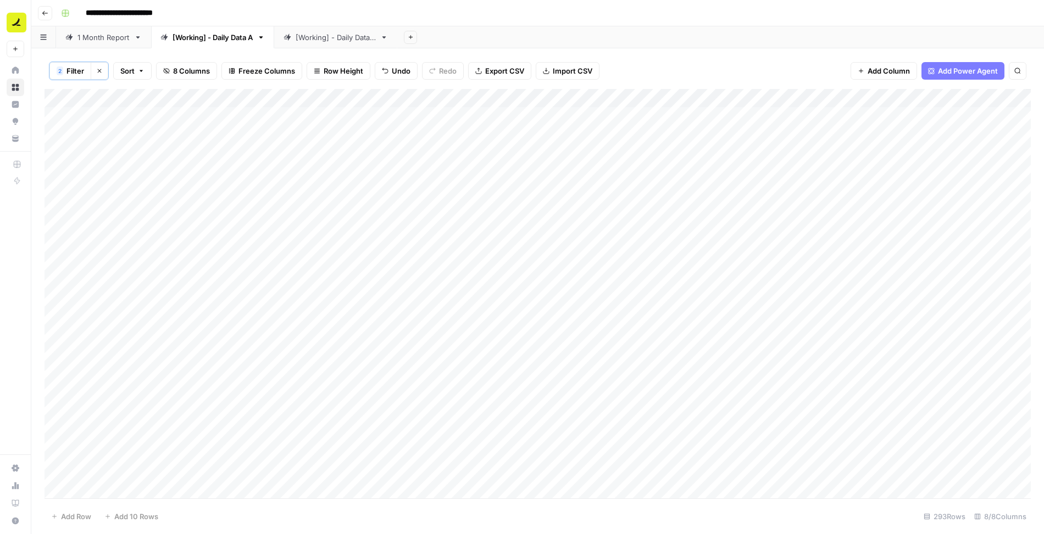
click at [752, 118] on div "Add Column" at bounding box center [538, 294] width 987 height 411
type textarea "**********"
click at [797, 116] on div "Add Column" at bounding box center [538, 294] width 987 height 411
drag, startPoint x: 867, startPoint y: 123, endPoint x: 818, endPoint y: 289, distance: 173.0
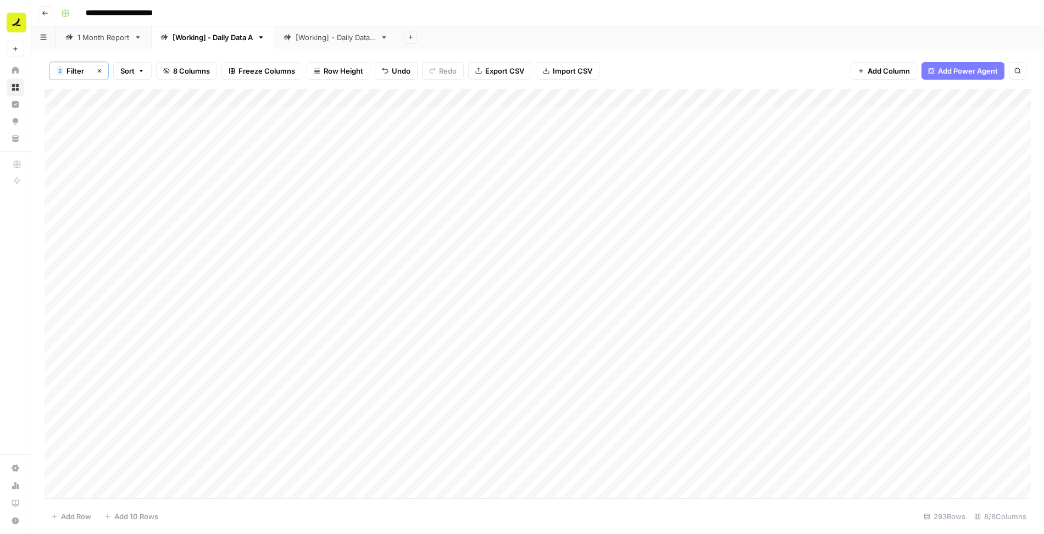
click at [818, 289] on div "Add Column" at bounding box center [538, 294] width 987 height 411
click at [798, 284] on div "Add Column" at bounding box center [538, 294] width 987 height 411
click at [768, 317] on div "Add Column" at bounding box center [538, 294] width 987 height 411
drag, startPoint x: 866, startPoint y: 328, endPoint x: 861, endPoint y: 370, distance: 42.7
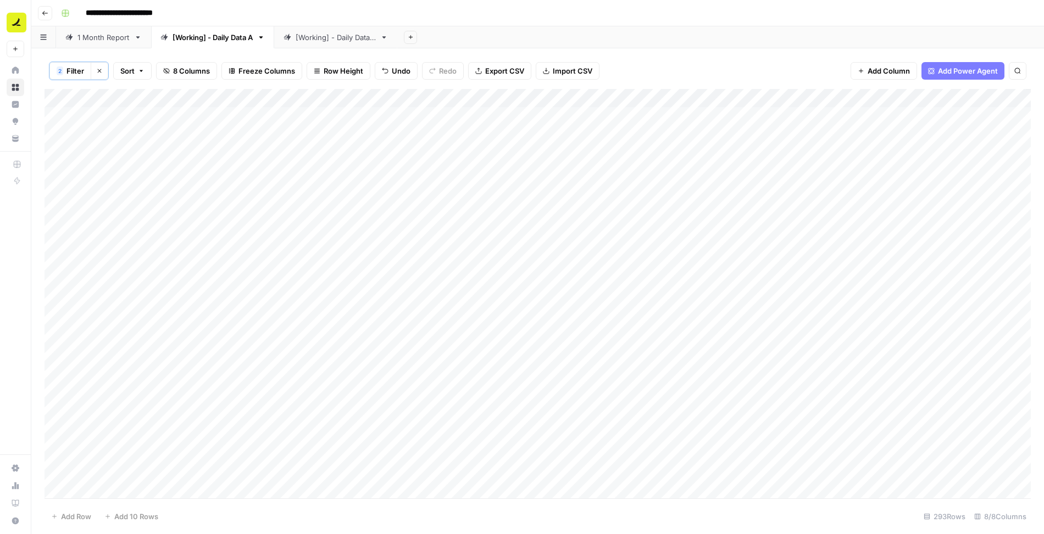
click at [861, 370] on div "Add Column" at bounding box center [538, 294] width 987 height 411
click at [810, 379] on div "Add Column" at bounding box center [538, 294] width 987 height 411
click at [502, 100] on div "Add Column" at bounding box center [538, 294] width 987 height 411
click at [458, 172] on span "Filter" at bounding box center [458, 174] width 96 height 11
click at [258, 129] on input "text" at bounding box center [302, 128] width 134 height 11
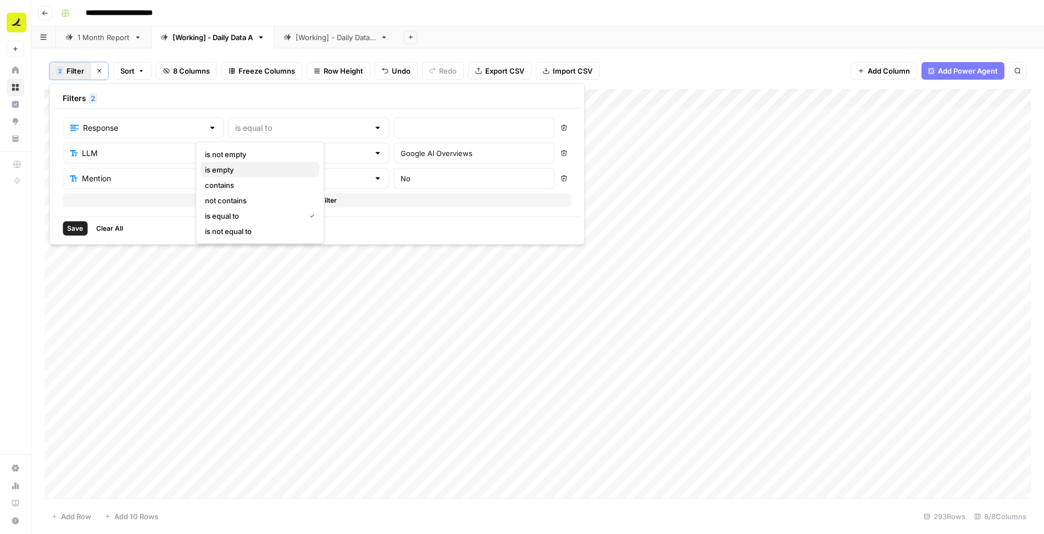
click at [240, 172] on span "is empty" at bounding box center [258, 169] width 106 height 11
type input "is empty"
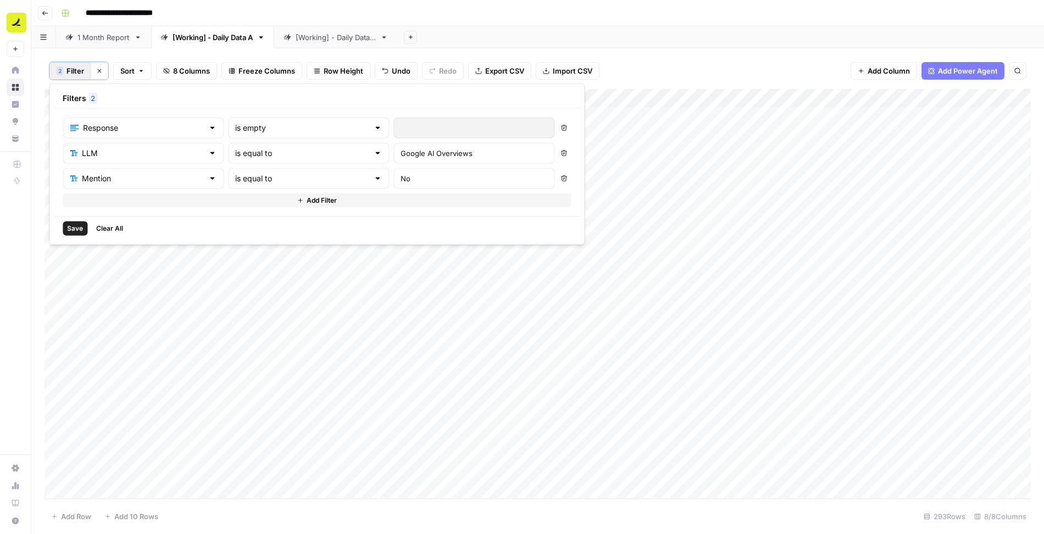
click at [75, 224] on span "Save" at bounding box center [75, 229] width 16 height 10
click at [747, 117] on div "Add Column" at bounding box center [538, 294] width 987 height 411
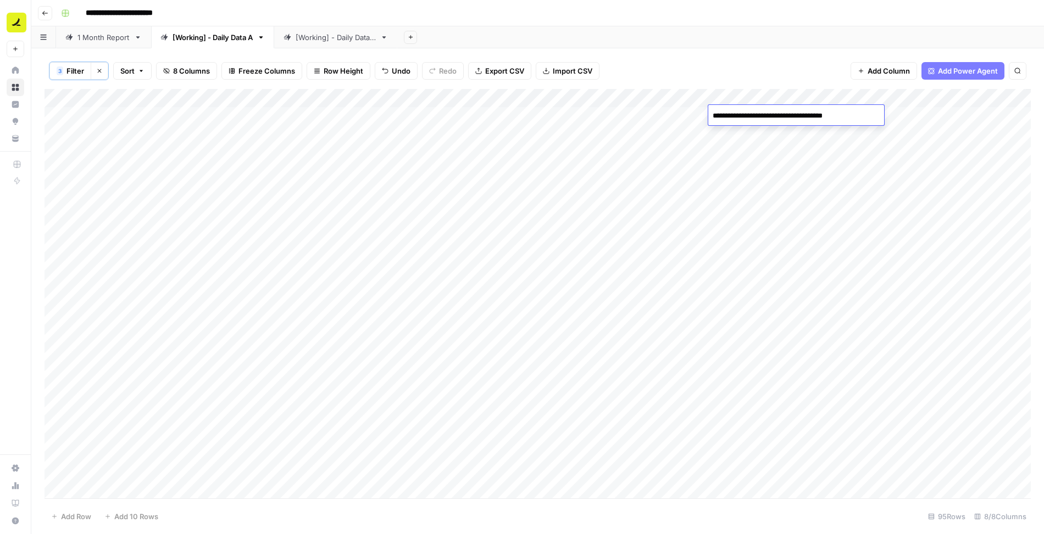
type textarea "**********"
click at [800, 112] on div "Add Column" at bounding box center [538, 294] width 987 height 411
drag, startPoint x: 867, startPoint y: 124, endPoint x: 811, endPoint y: 490, distance: 370.2
click at [811, 490] on div "Add Column" at bounding box center [538, 294] width 987 height 411
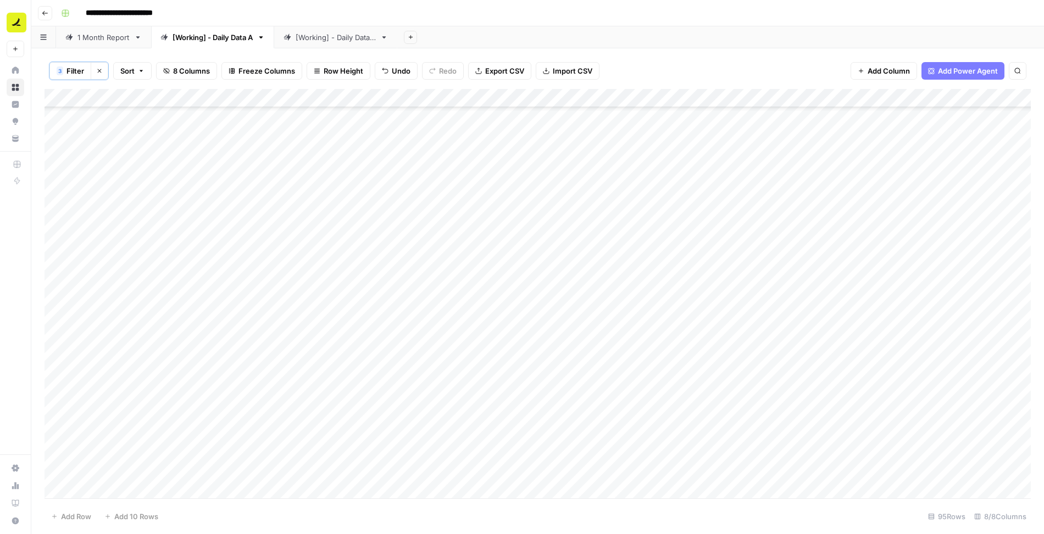
scroll to position [0, 0]
click at [568, 96] on div "Add Column" at bounding box center [538, 294] width 987 height 411
click at [67, 71] on span "Filter" at bounding box center [76, 70] width 18 height 11
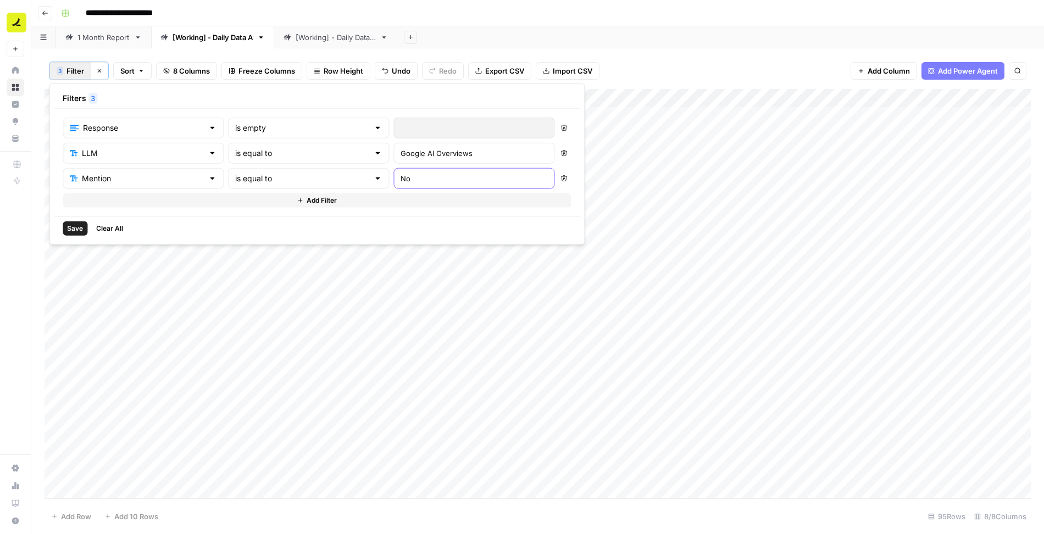
click at [401, 174] on input "No" at bounding box center [474, 178] width 147 height 11
type input "Yes"
click at [267, 124] on input "text" at bounding box center [302, 128] width 134 height 11
type input "is empty"
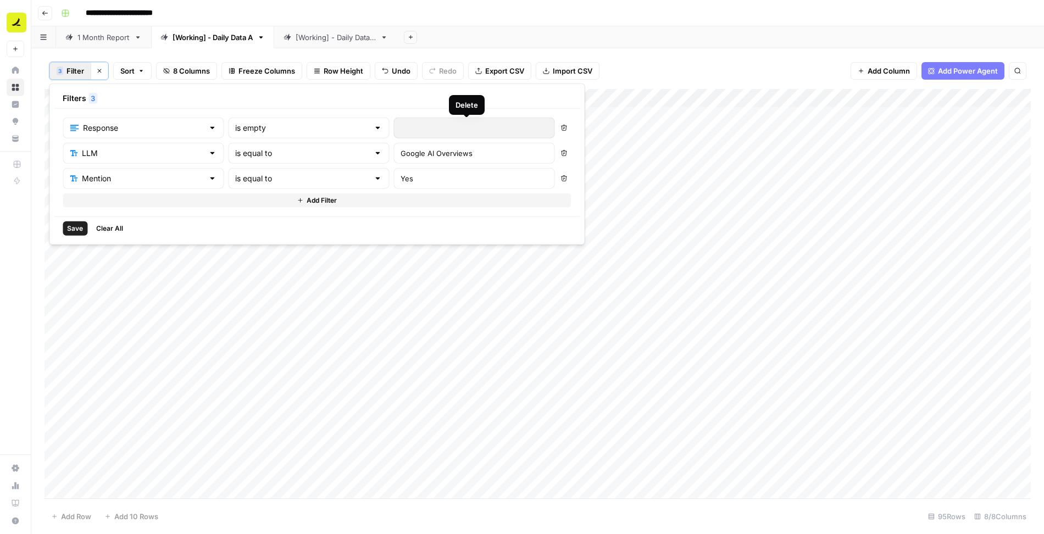
click at [561, 125] on icon "button" at bounding box center [564, 128] width 6 height 6
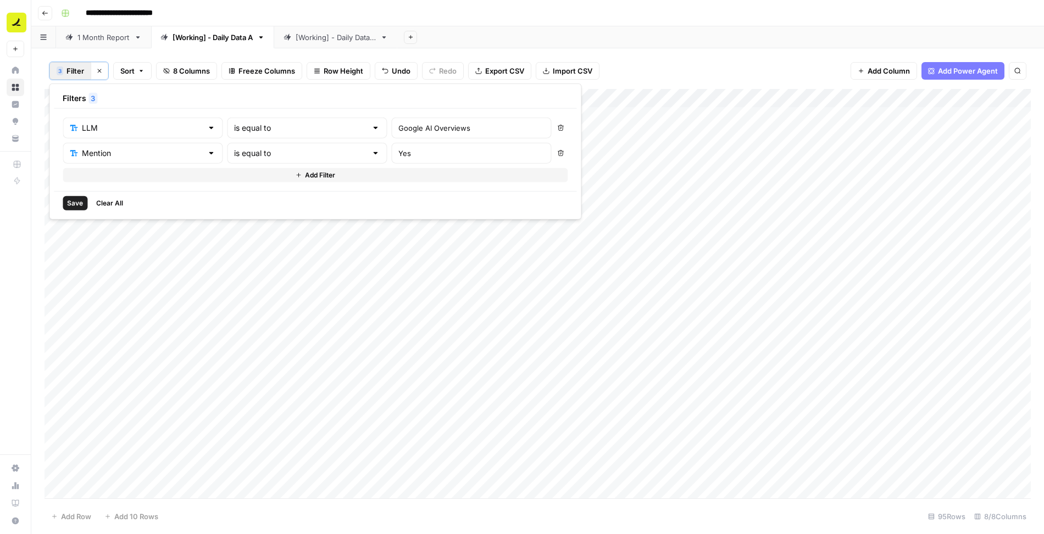
click at [71, 203] on span "Save" at bounding box center [75, 203] width 16 height 10
click at [647, 115] on div "Add Column" at bounding box center [538, 294] width 987 height 411
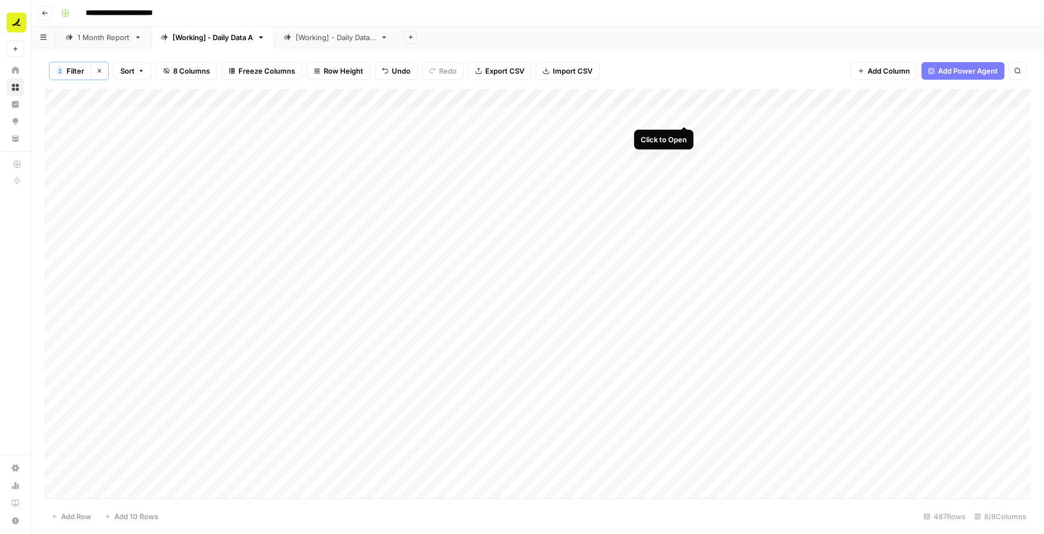
click at [686, 115] on div "Add Column" at bounding box center [538, 294] width 987 height 411
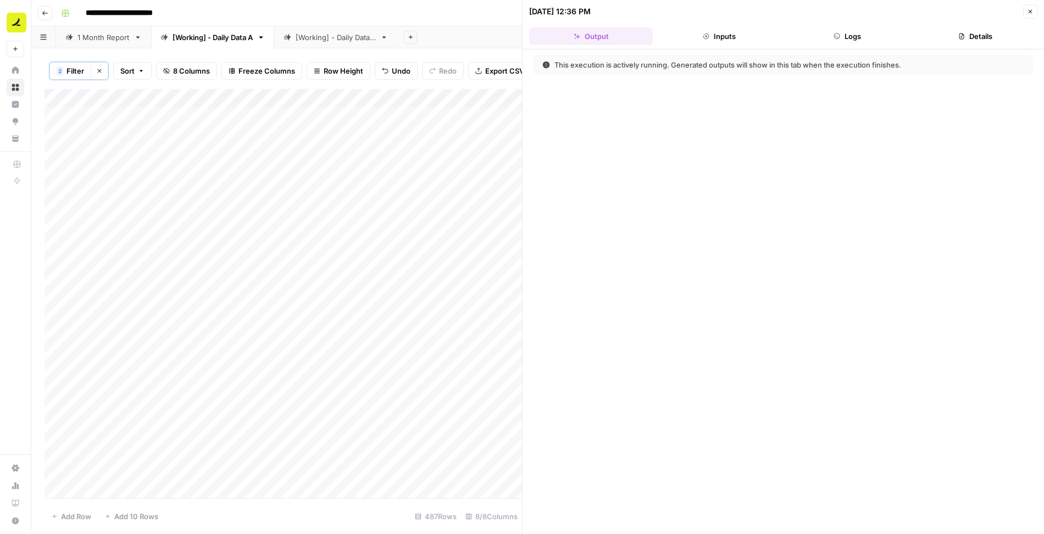
click at [845, 38] on button "Logs" at bounding box center [848, 36] width 124 height 18
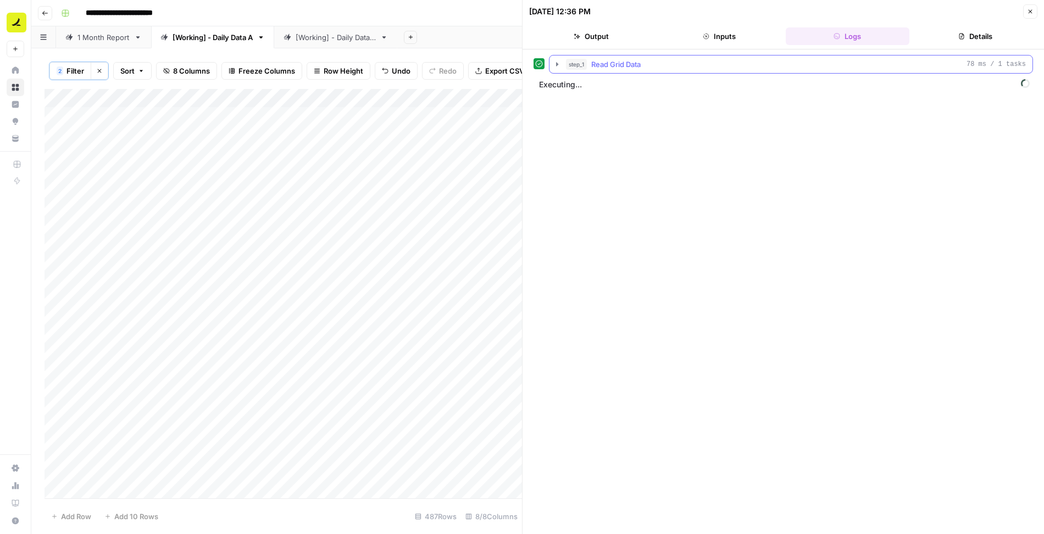
click at [558, 65] on icon "button" at bounding box center [557, 64] width 9 height 9
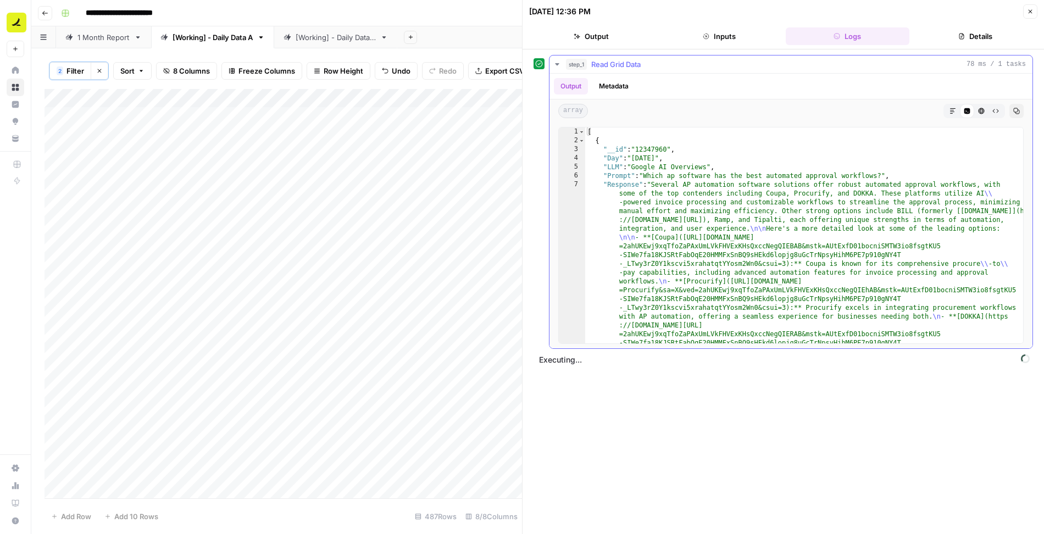
click at [556, 64] on icon "button" at bounding box center [557, 64] width 4 height 2
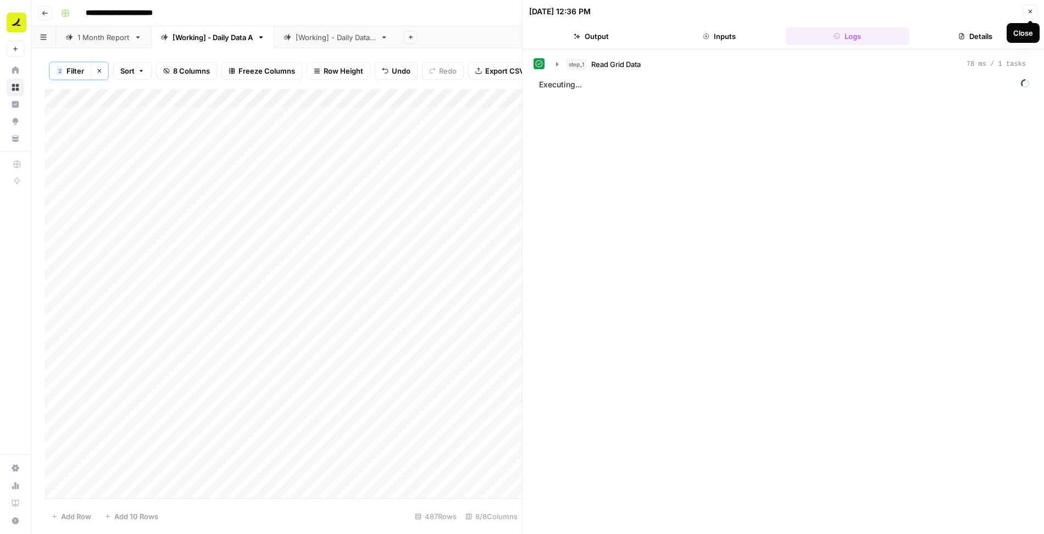
click at [1030, 10] on icon "button" at bounding box center [1031, 12] width 4 height 4
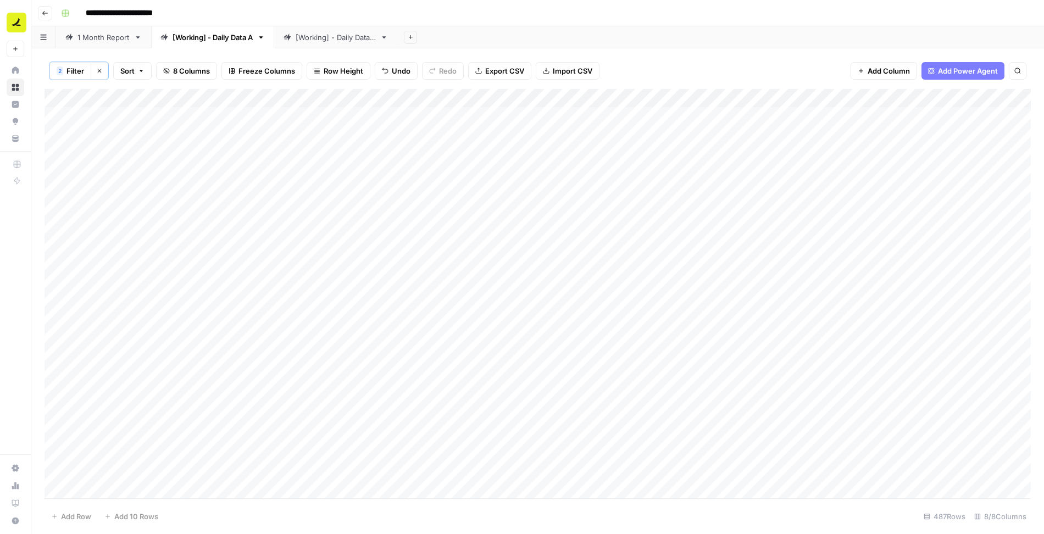
click at [755, 115] on div "Add Column" at bounding box center [538, 294] width 987 height 411
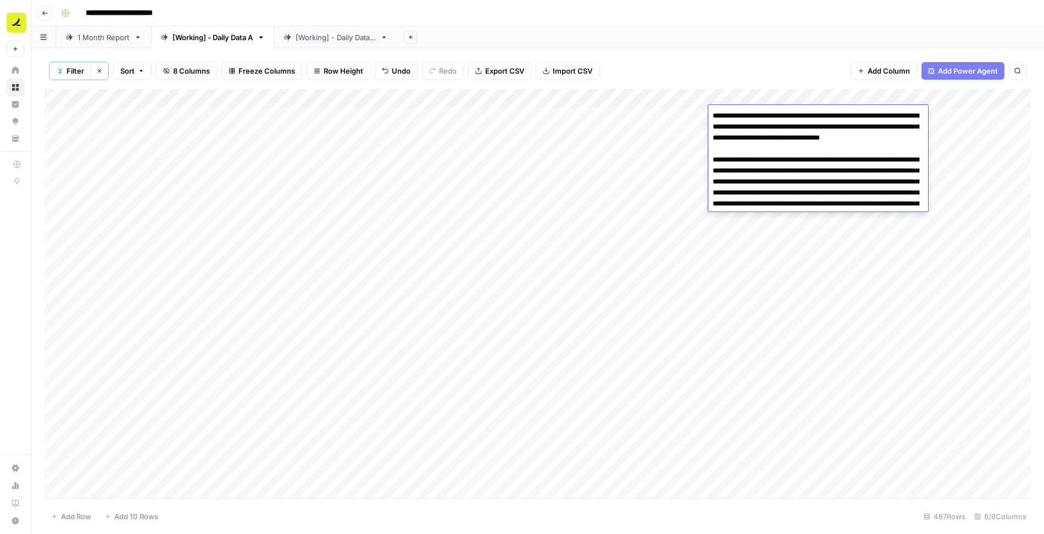
click at [859, 95] on div "Add Column" at bounding box center [538, 294] width 987 height 411
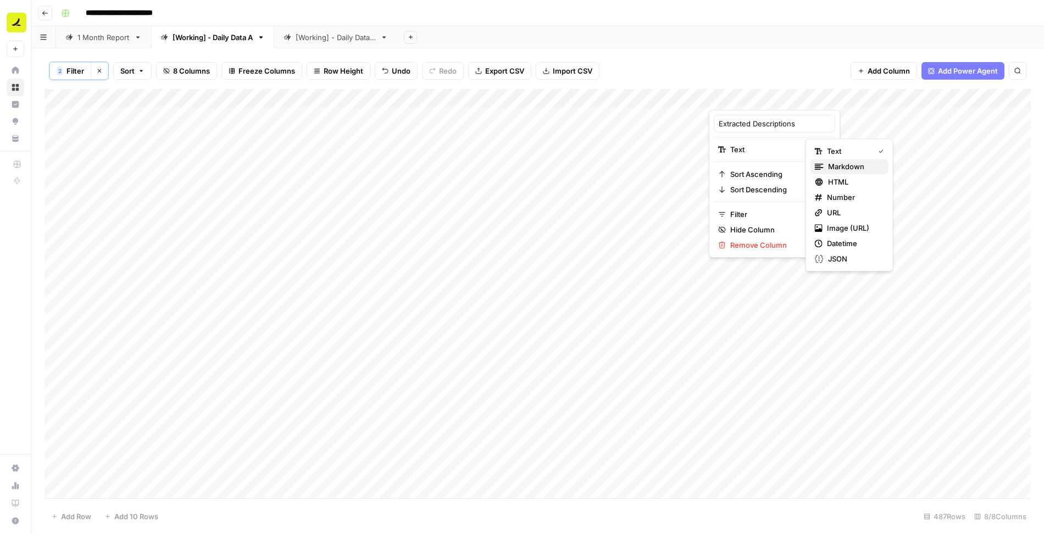
click at [836, 169] on span "Markdown" at bounding box center [854, 166] width 52 height 11
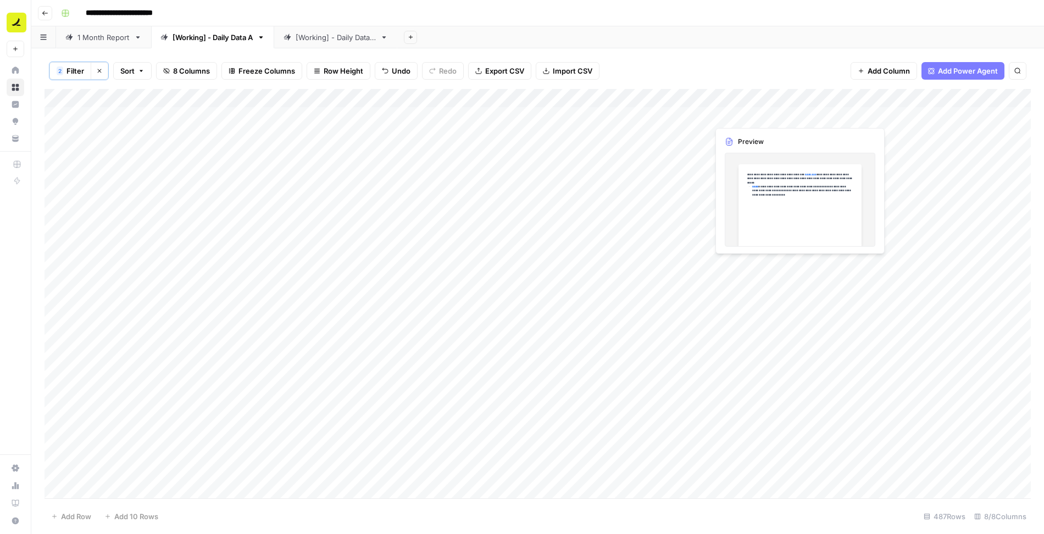
click at [758, 118] on div "Add Column" at bounding box center [538, 294] width 987 height 411
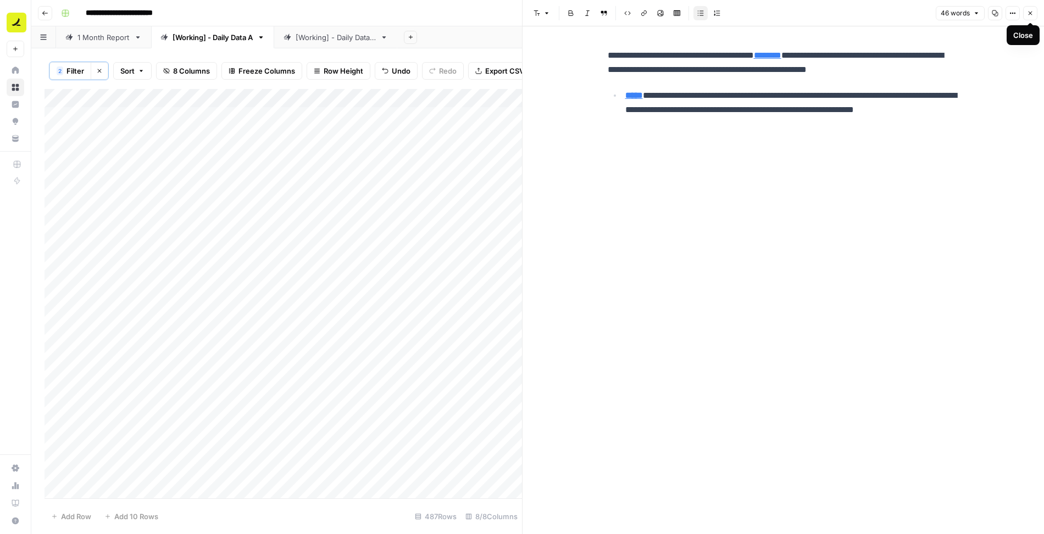
click at [1029, 12] on icon "button" at bounding box center [1031, 14] width 4 height 4
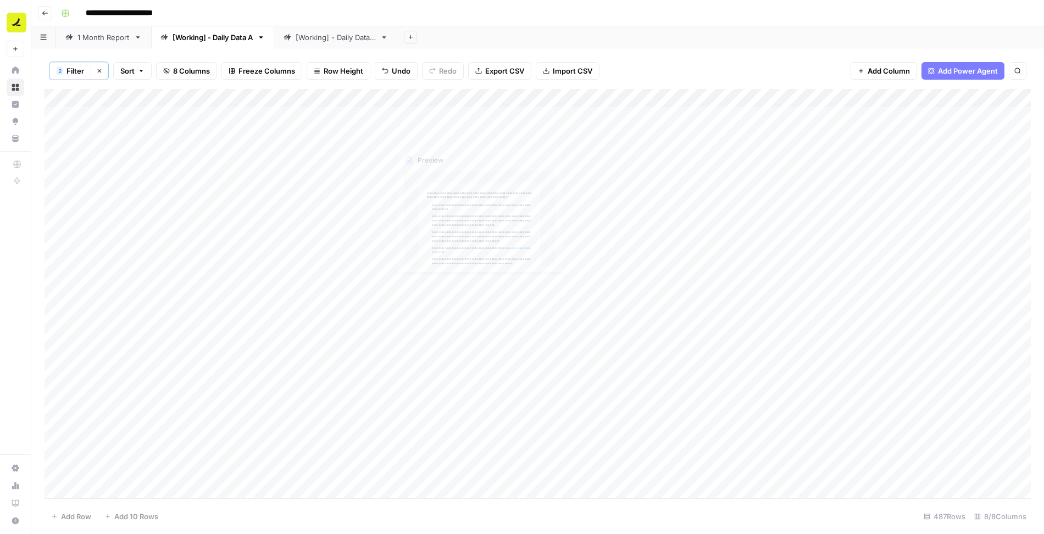
click at [453, 121] on div "Add Column" at bounding box center [538, 294] width 987 height 411
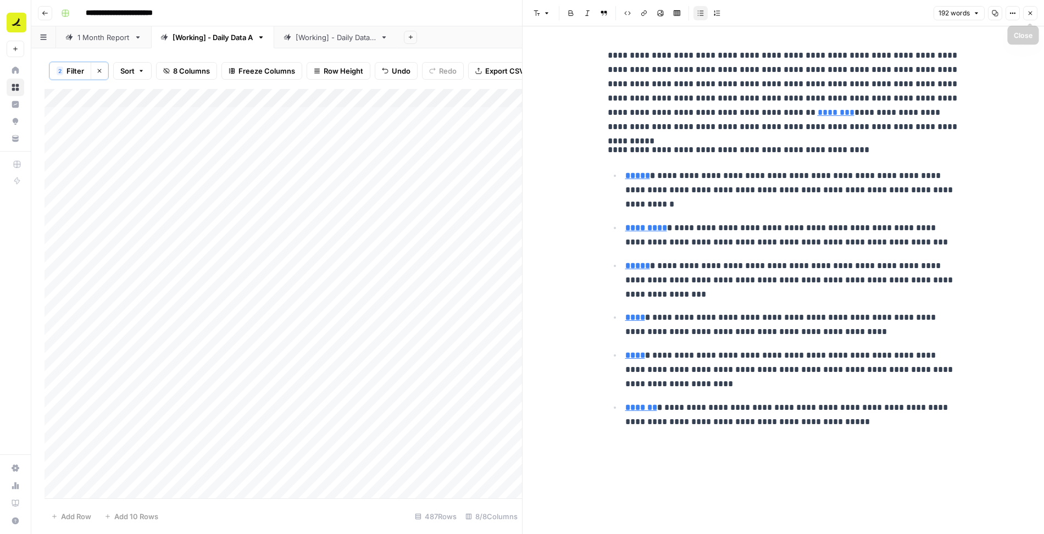
click at [1034, 13] on button "Close" at bounding box center [1030, 13] width 14 height 14
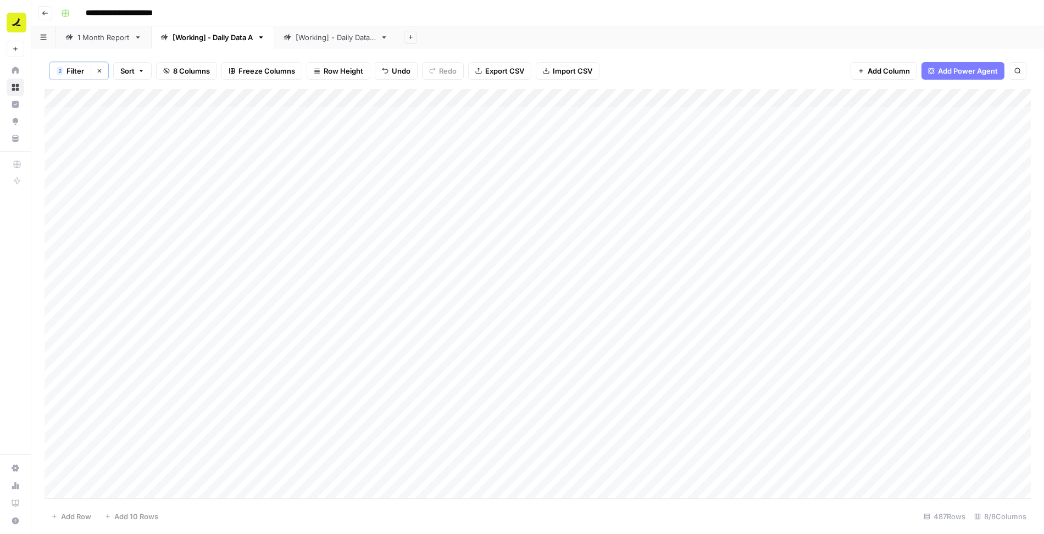
click at [685, 98] on div "Add Column" at bounding box center [538, 294] width 987 height 411
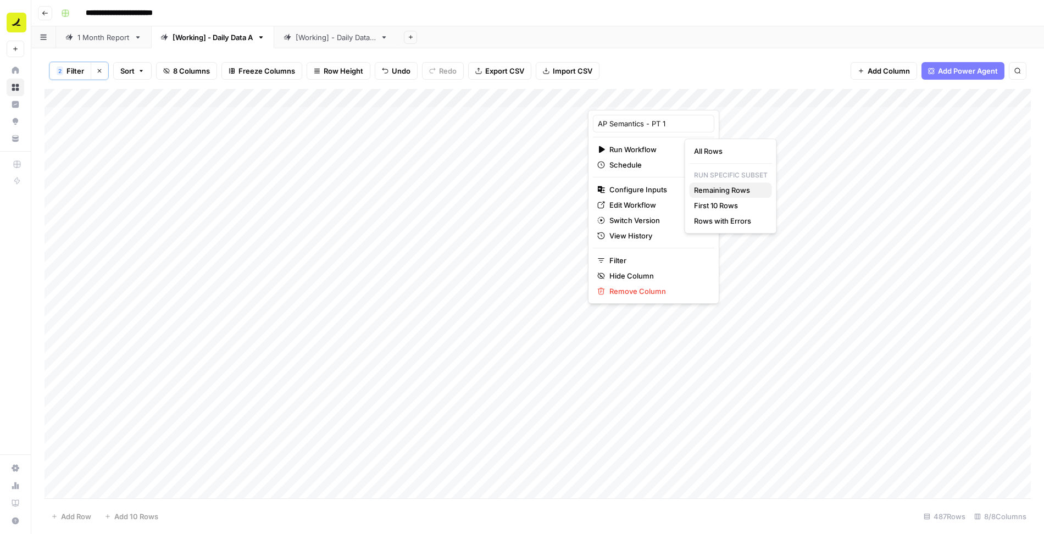
click at [717, 191] on span "Remaining Rows" at bounding box center [728, 190] width 69 height 11
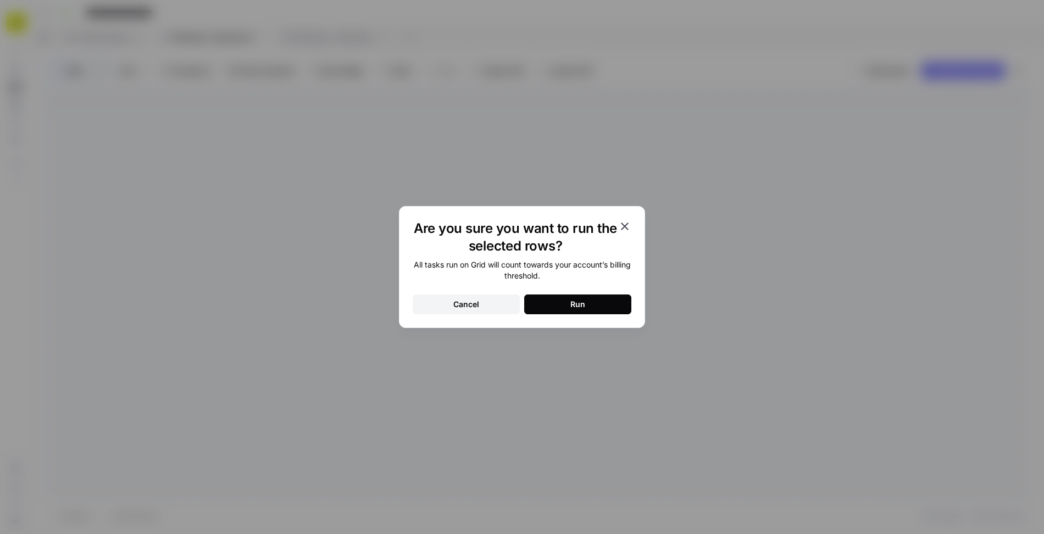
click at [620, 302] on button "Run" at bounding box center [577, 305] width 107 height 20
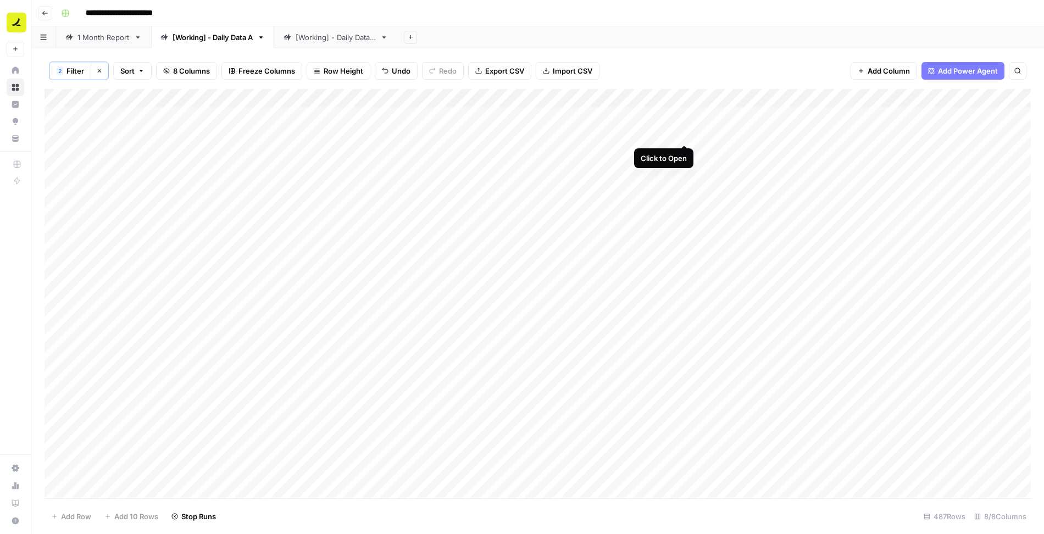
click at [685, 132] on div "Add Column" at bounding box center [538, 294] width 987 height 411
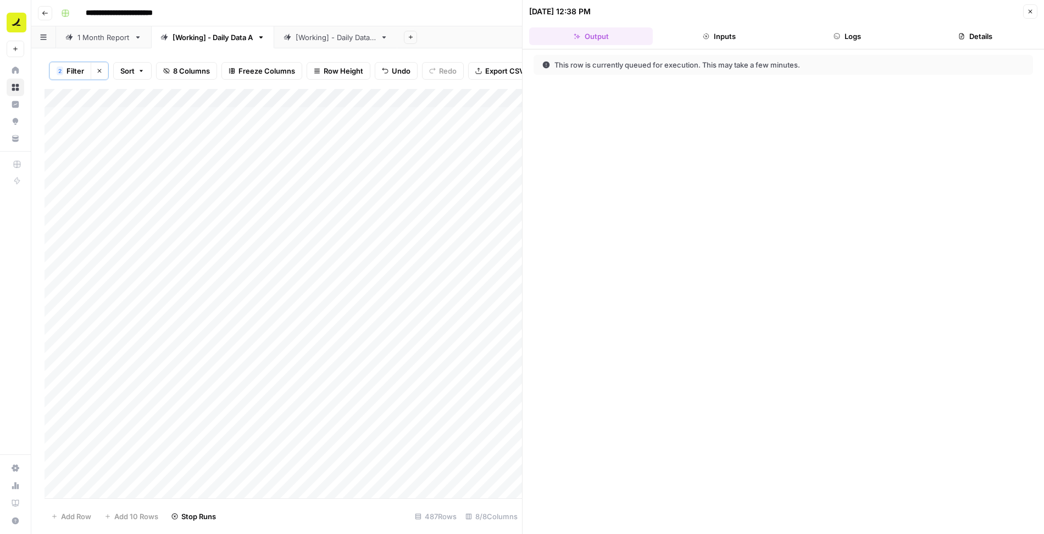
click at [847, 35] on button "Logs" at bounding box center [848, 36] width 124 height 18
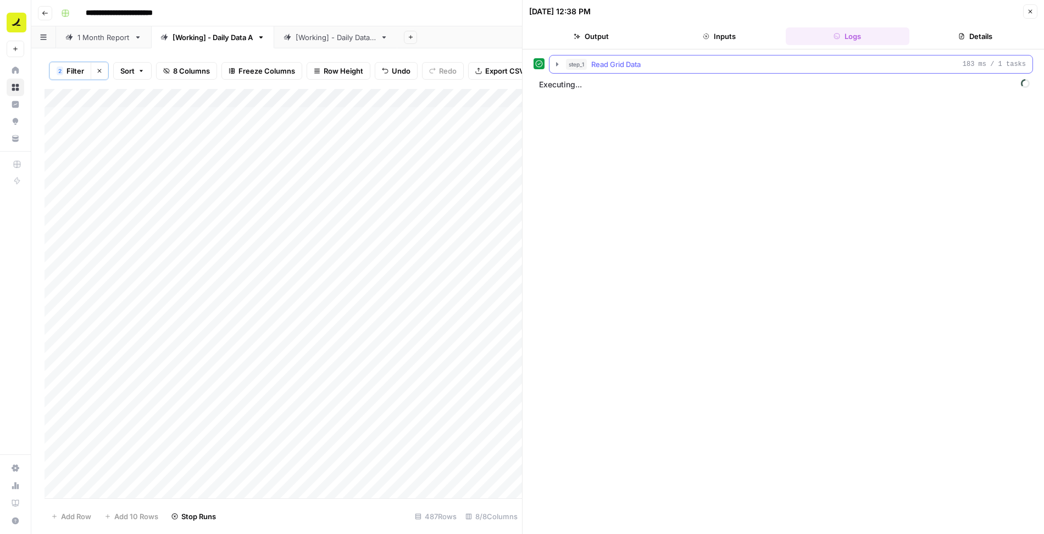
click at [556, 62] on icon "button" at bounding box center [557, 64] width 2 height 4
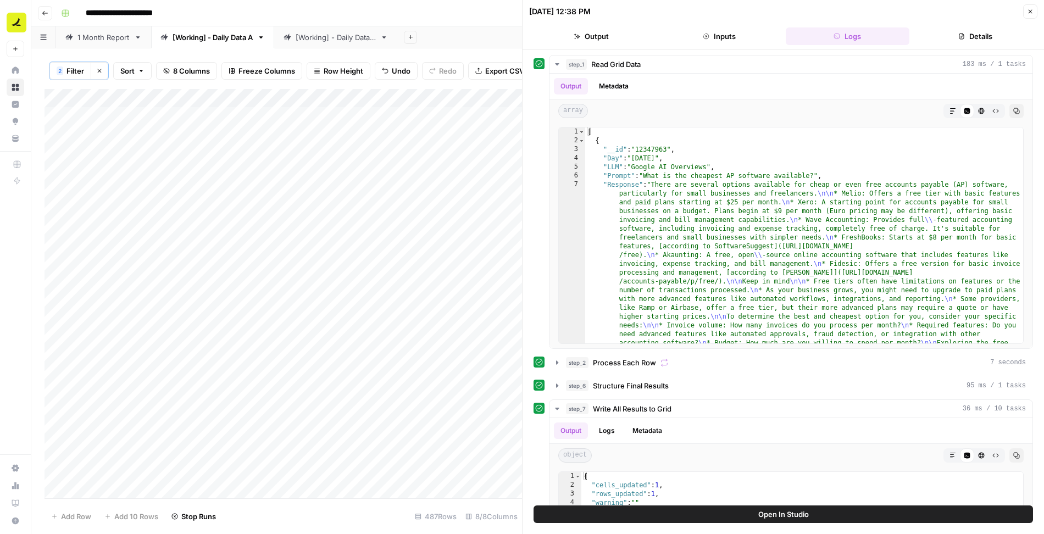
click at [1035, 10] on button "Close" at bounding box center [1030, 11] width 14 height 14
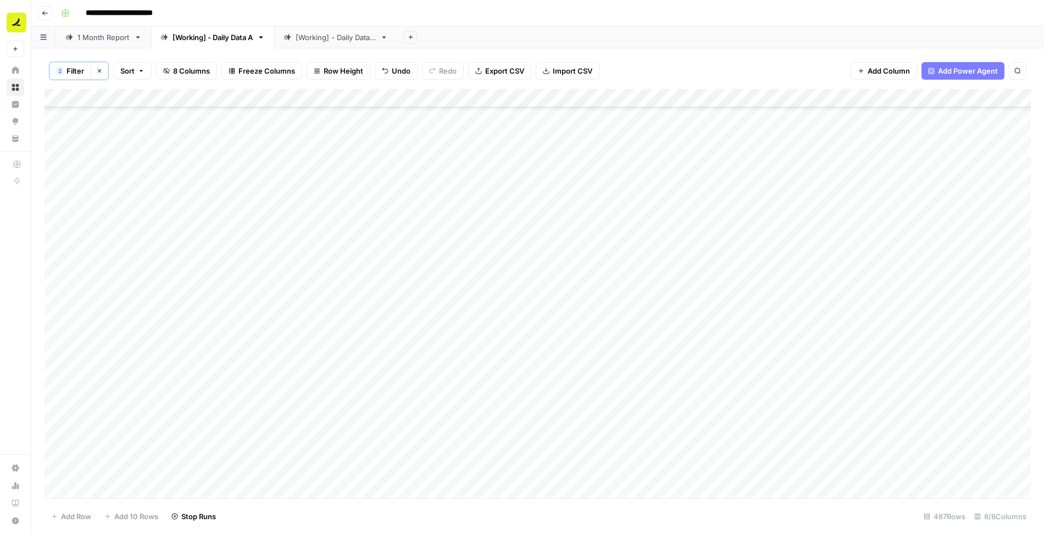
scroll to position [4325, 0]
click at [457, 218] on div "Add Column" at bounding box center [538, 294] width 987 height 411
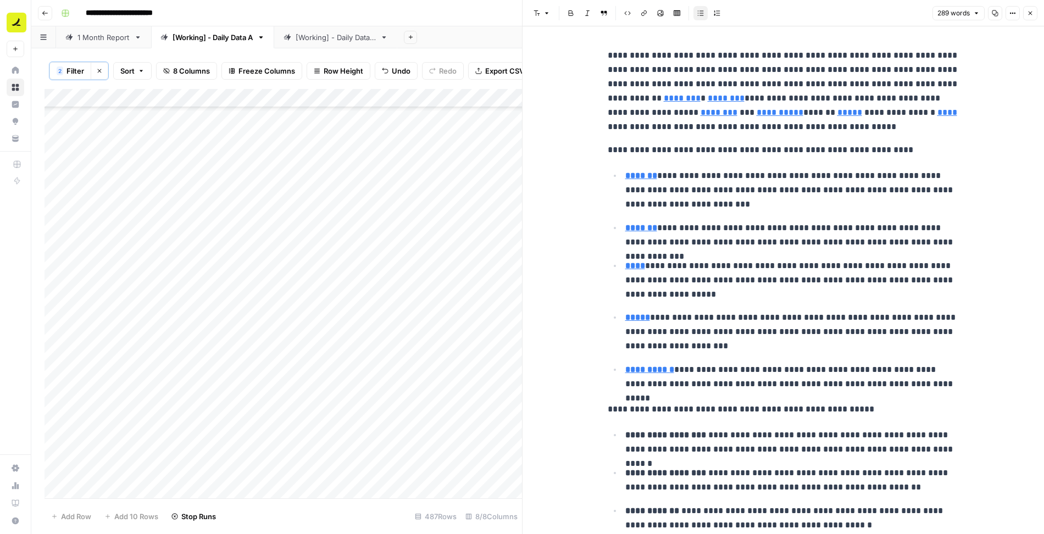
click at [1032, 14] on icon "button" at bounding box center [1031, 14] width 4 height 4
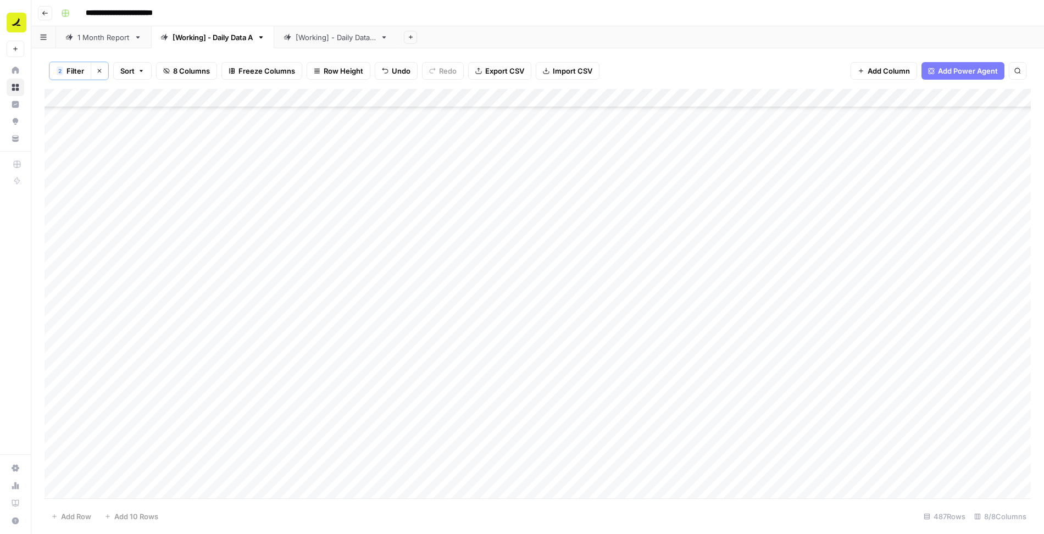
scroll to position [4899, 0]
click at [57, 390] on div "Add Column" at bounding box center [538, 294] width 987 height 411
click at [89, 513] on span "Delete 1 Row" at bounding box center [73, 516] width 44 height 11
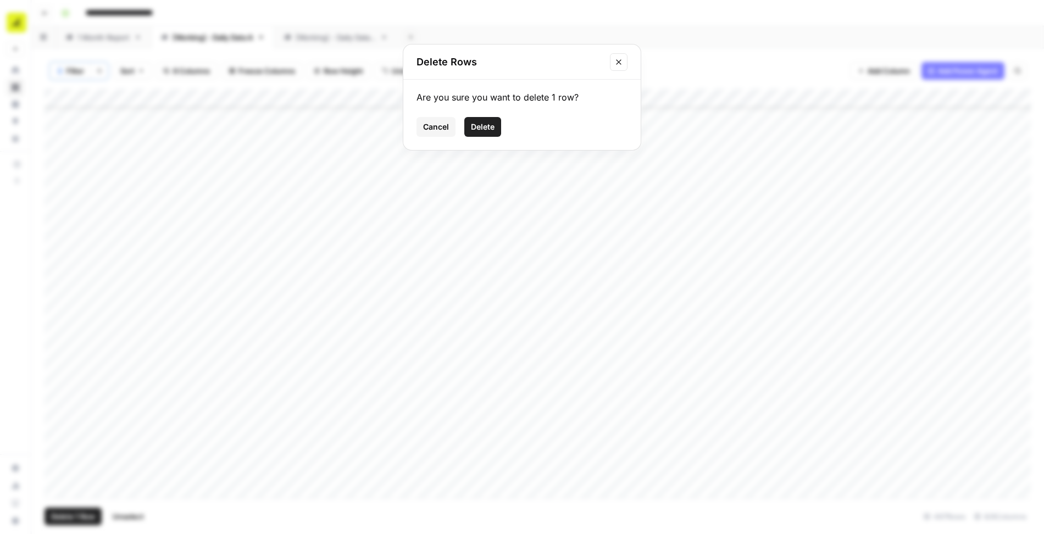
click at [488, 124] on span "Delete" at bounding box center [483, 126] width 24 height 11
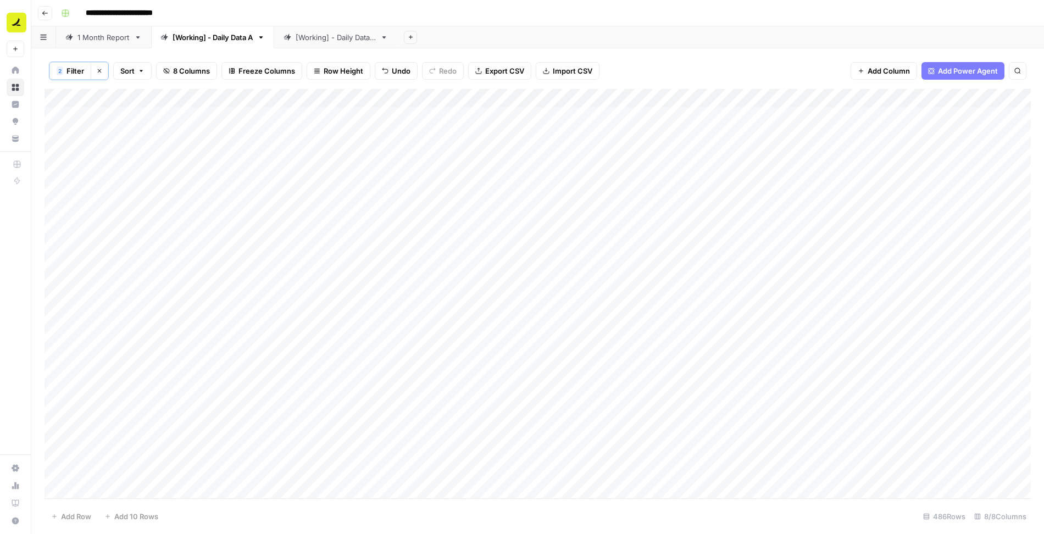
scroll to position [0, 0]
click at [99, 73] on icon "button" at bounding box center [99, 71] width 7 height 7
click at [108, 491] on div "Add Column" at bounding box center [538, 293] width 987 height 411
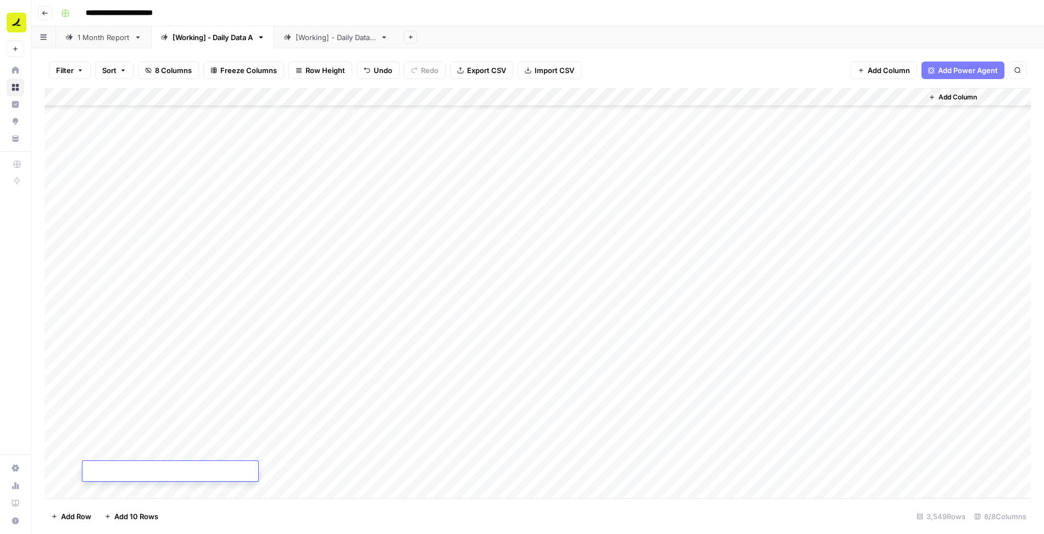
scroll to position [65942, 0]
click at [264, 220] on div "Add Column" at bounding box center [538, 293] width 987 height 411
click at [124, 469] on div "Add Column" at bounding box center [538, 293] width 987 height 411
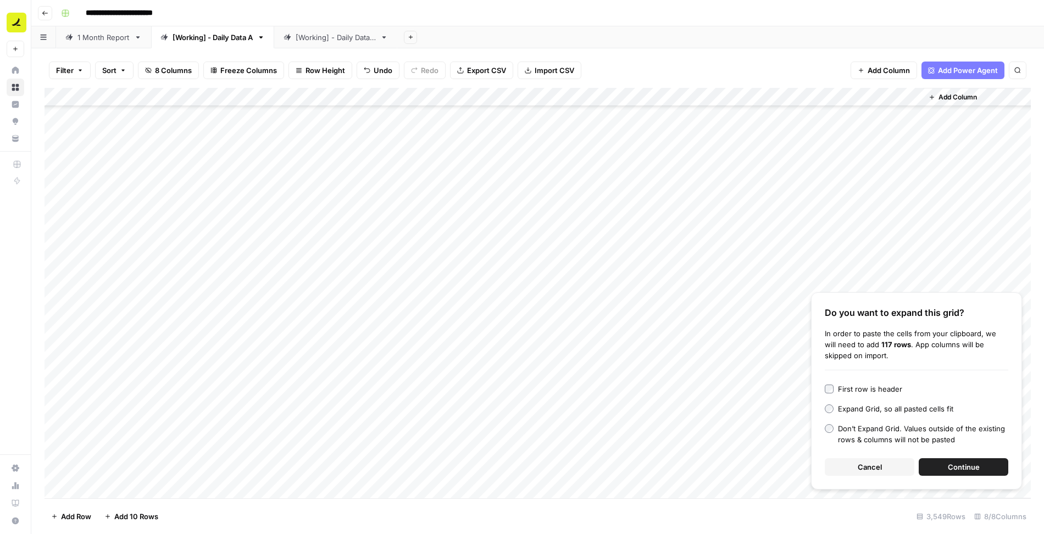
click at [867, 468] on span "Cancel" at bounding box center [870, 467] width 24 height 11
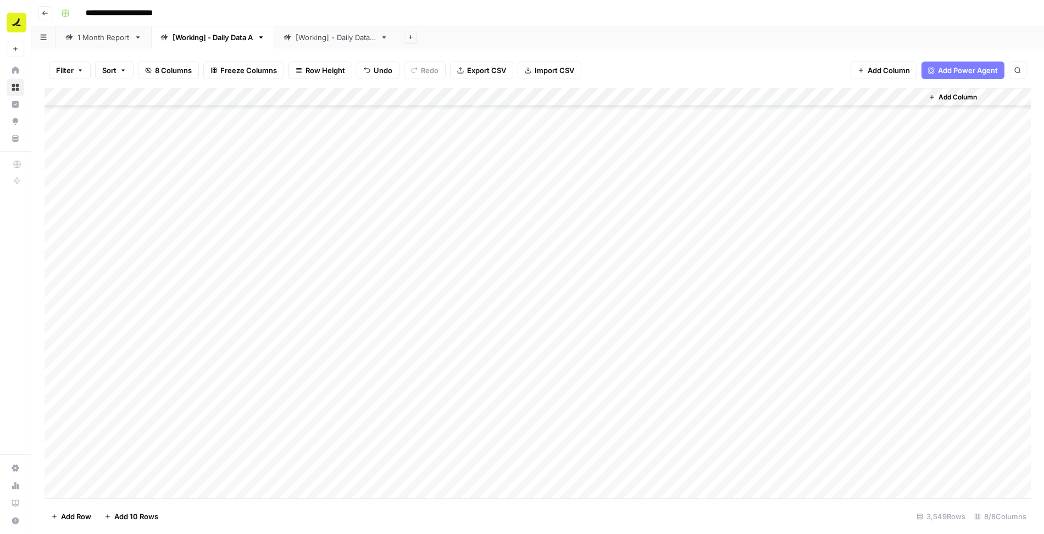
drag, startPoint x: 821, startPoint y: 98, endPoint x: 624, endPoint y: 104, distance: 196.8
click at [624, 104] on div "Add Column" at bounding box center [538, 293] width 987 height 411
click at [105, 468] on div "Add Column" at bounding box center [538, 293] width 987 height 411
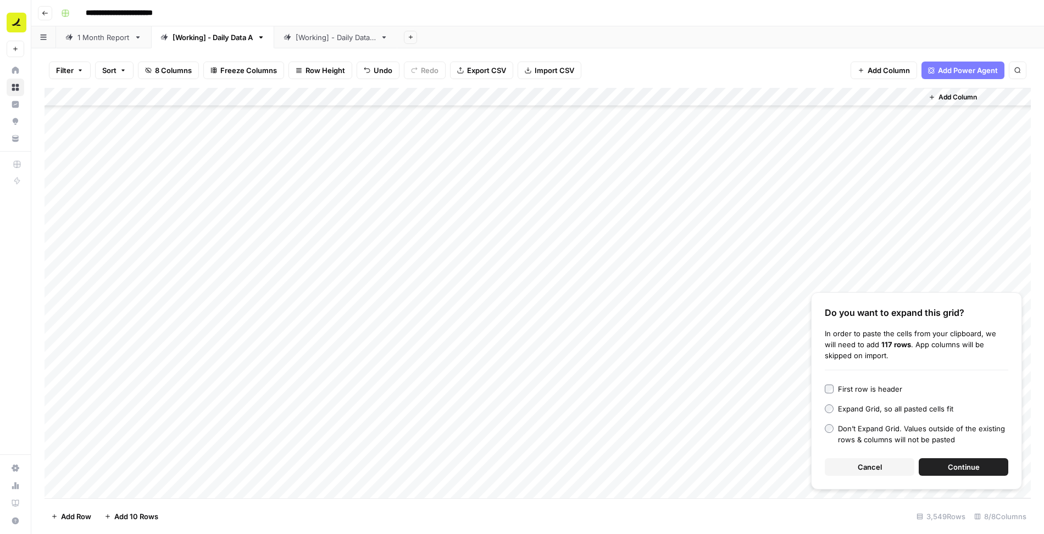
click at [988, 464] on button "Continue" at bounding box center [964, 467] width 90 height 18
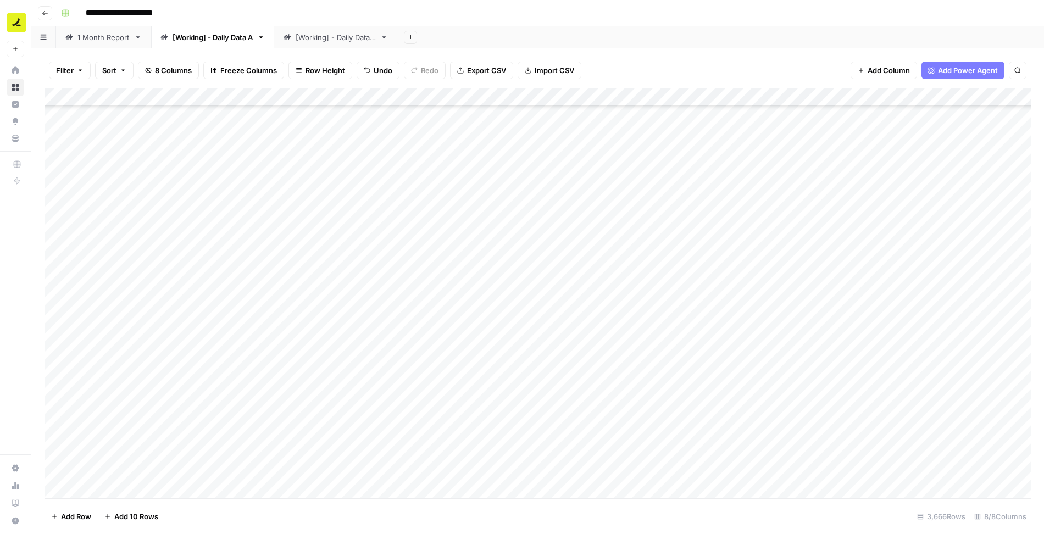
click at [111, 493] on div "Add Column" at bounding box center [538, 293] width 987 height 411
click at [117, 451] on div "Add Column" at bounding box center [538, 293] width 987 height 411
click at [112, 469] on div "Add Column" at bounding box center [538, 293] width 987 height 411
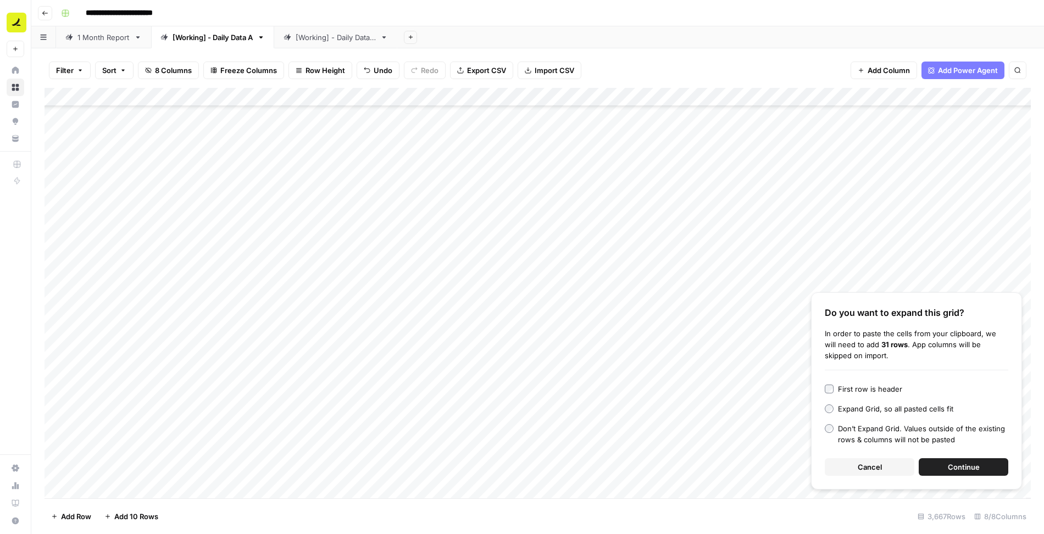
click at [949, 467] on span "Continue" at bounding box center [964, 467] width 32 height 11
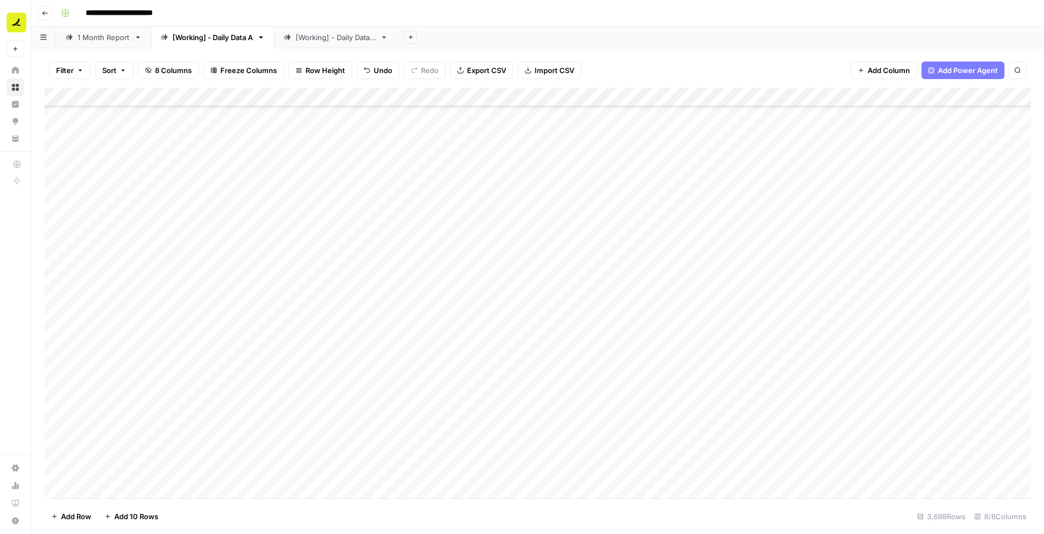
click at [335, 37] on div "[Working] - Daily Data B" at bounding box center [336, 37] width 80 height 11
click at [223, 38] on div "[Working] - Daily Data A" at bounding box center [213, 37] width 80 height 11
drag, startPoint x: 224, startPoint y: 97, endPoint x: 239, endPoint y: 98, distance: 14.3
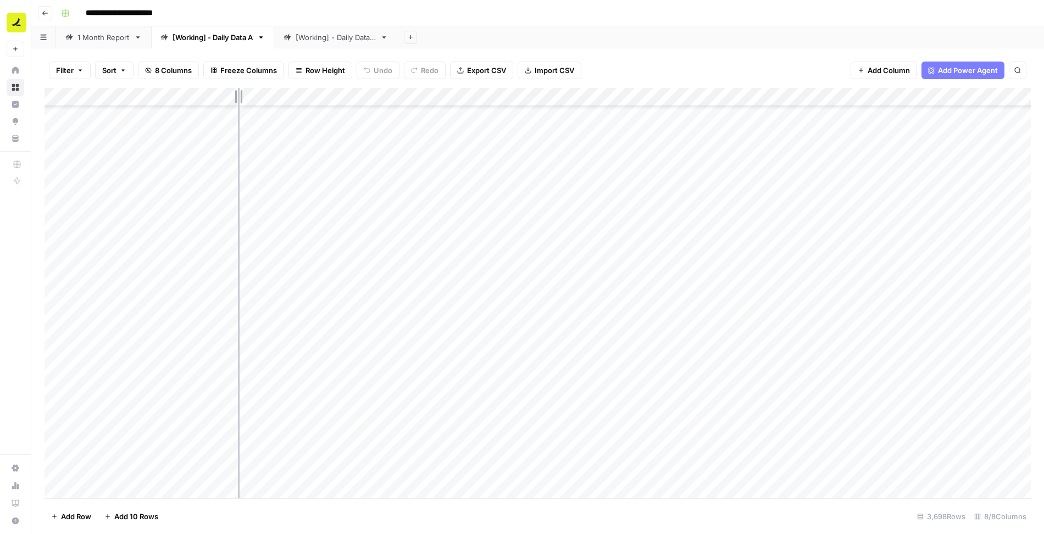
click at [239, 98] on div "Add Column" at bounding box center [538, 293] width 987 height 411
click at [217, 398] on div "Add Column" at bounding box center [538, 293] width 987 height 411
drag, startPoint x: 236, startPoint y: 200, endPoint x: 221, endPoint y: 470, distance: 270.2
click at [221, 470] on div "Add Column" at bounding box center [538, 293] width 987 height 411
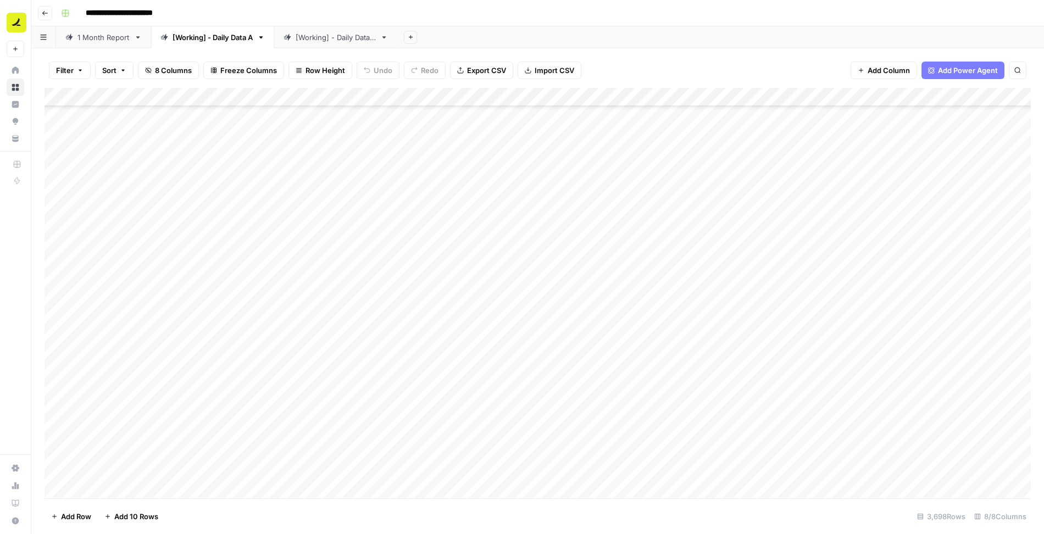
click at [361, 35] on div "[Working] - Daily Data B" at bounding box center [336, 37] width 80 height 11
click at [900, 502] on span "Reload" at bounding box center [899, 501] width 22 height 10
click at [568, 37] on div "AIO A" at bounding box center [572, 37] width 19 height 11
drag, startPoint x: 138, startPoint y: 100, endPoint x: 206, endPoint y: 101, distance: 68.2
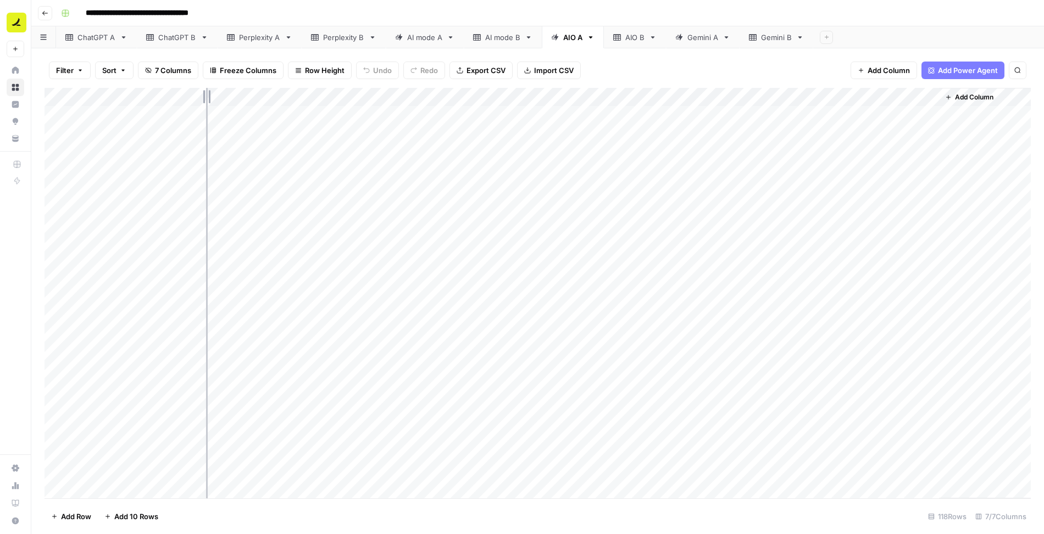
click at [206, 101] on div "Add Column" at bounding box center [538, 293] width 987 height 411
drag, startPoint x: 204, startPoint y: 98, endPoint x: 151, endPoint y: 99, distance: 53.9
click at [151, 99] on div "Add Column" at bounding box center [538, 293] width 987 height 411
click at [240, 115] on div "Add Column" at bounding box center [538, 293] width 987 height 411
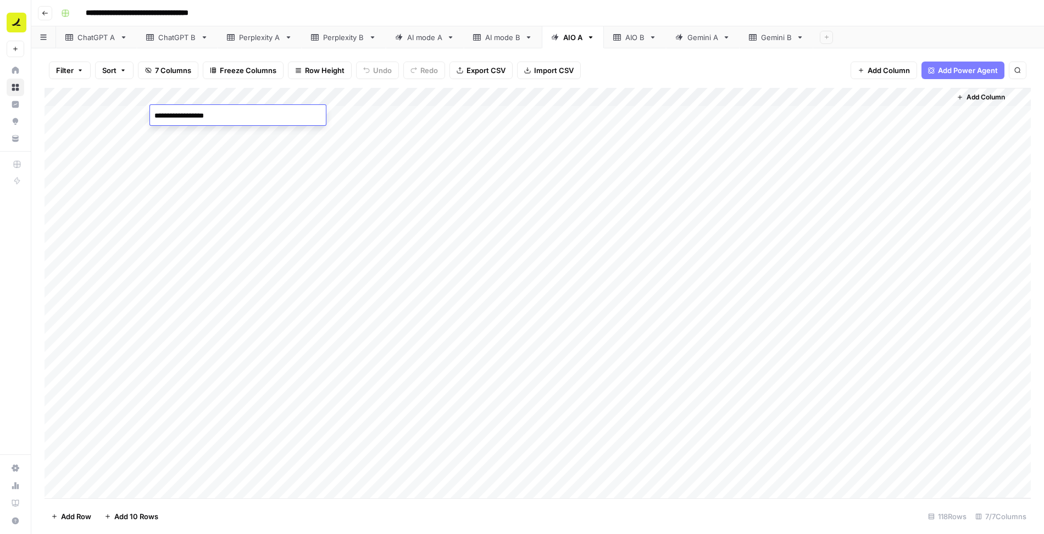
type textarea "**********"
click at [243, 133] on div "Add Column" at bounding box center [538, 293] width 987 height 411
click at [246, 119] on div "Add Column" at bounding box center [538, 293] width 987 height 411
drag, startPoint x: 273, startPoint y: 121, endPoint x: 252, endPoint y: 477, distance: 356.2
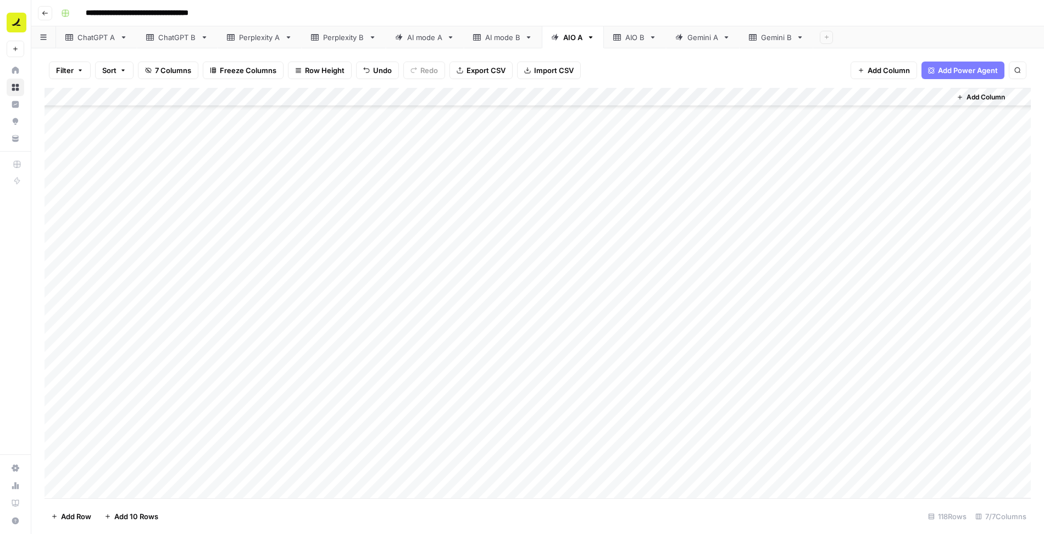
click at [252, 477] on div "Add Column" at bounding box center [538, 293] width 987 height 411
click at [128, 473] on div "Add Column" at bounding box center [538, 293] width 987 height 411
click at [748, 116] on div "Add Column" at bounding box center [538, 293] width 987 height 411
click at [625, 38] on div "AIO B" at bounding box center [634, 37] width 19 height 11
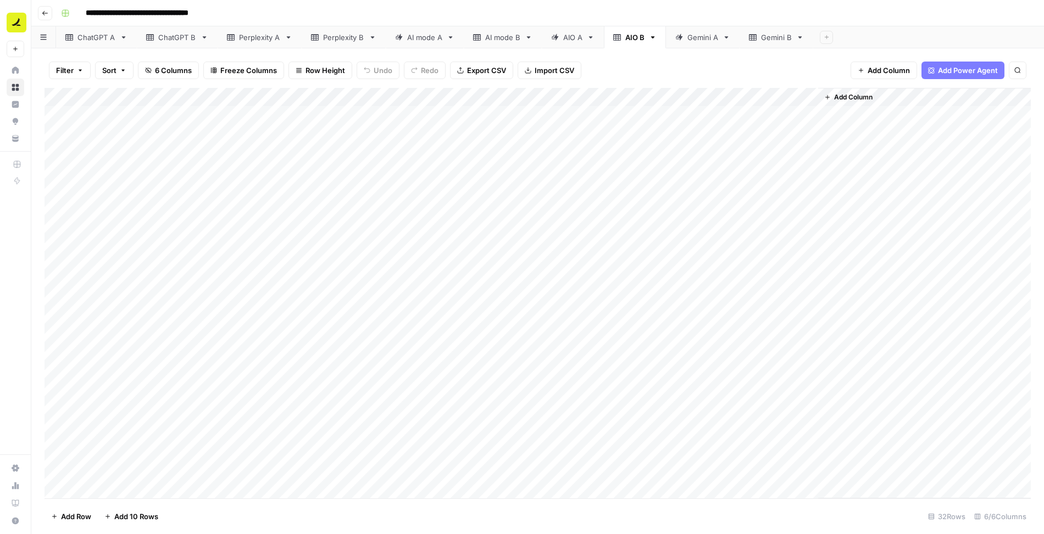
click at [105, 115] on div "Add Column" at bounding box center [538, 293] width 987 height 411
click at [692, 470] on div "Add Column" at bounding box center [538, 293] width 987 height 411
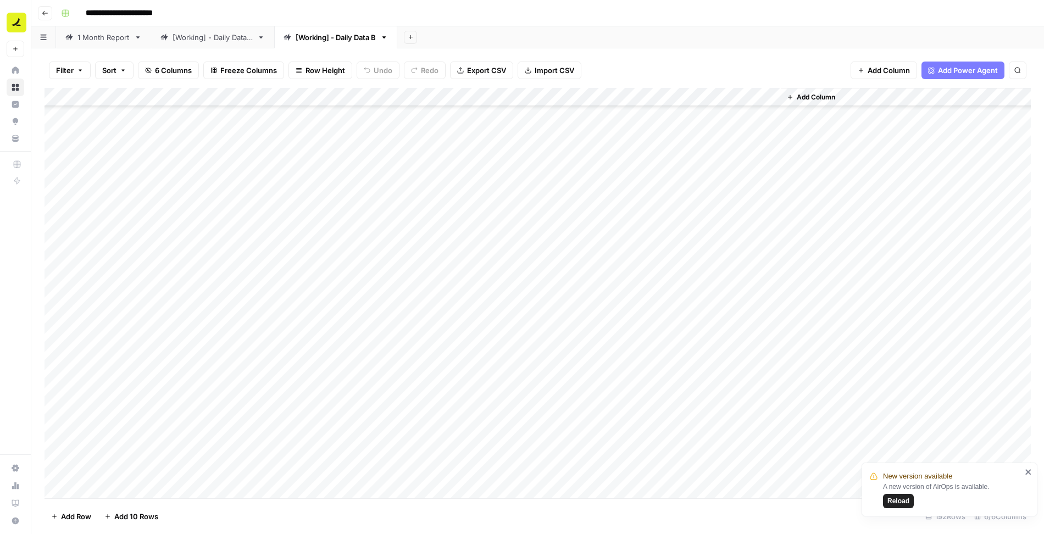
scroll to position [1691, 0]
click at [545, 217] on div "Add Column" at bounding box center [538, 293] width 987 height 411
click at [744, 221] on div "Add Column" at bounding box center [538, 293] width 987 height 411
click at [580, 218] on div "Add Column" at bounding box center [538, 293] width 987 height 411
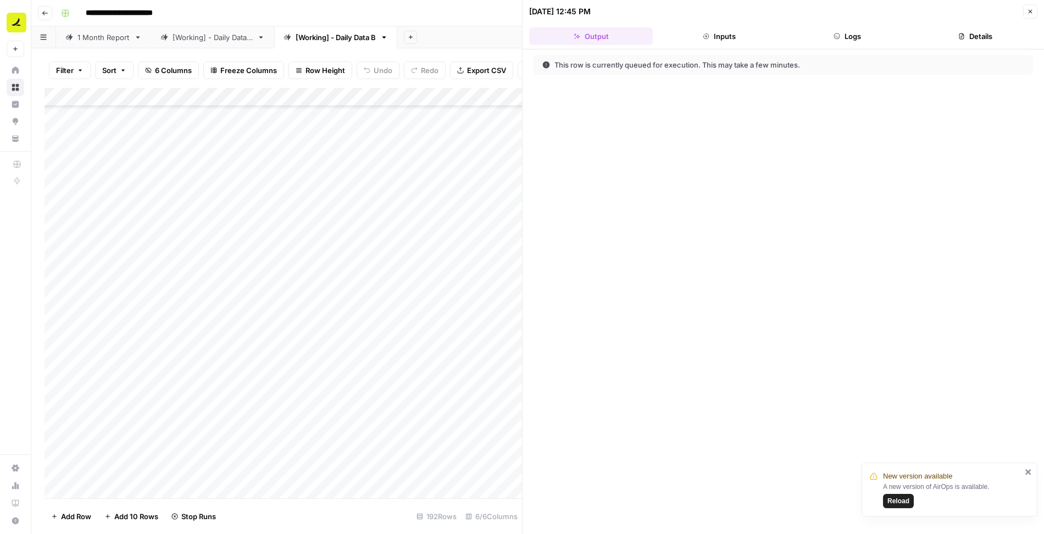
click at [878, 31] on button "Logs" at bounding box center [848, 36] width 124 height 18
click at [1028, 472] on icon "close" at bounding box center [1028, 471] width 5 height 5
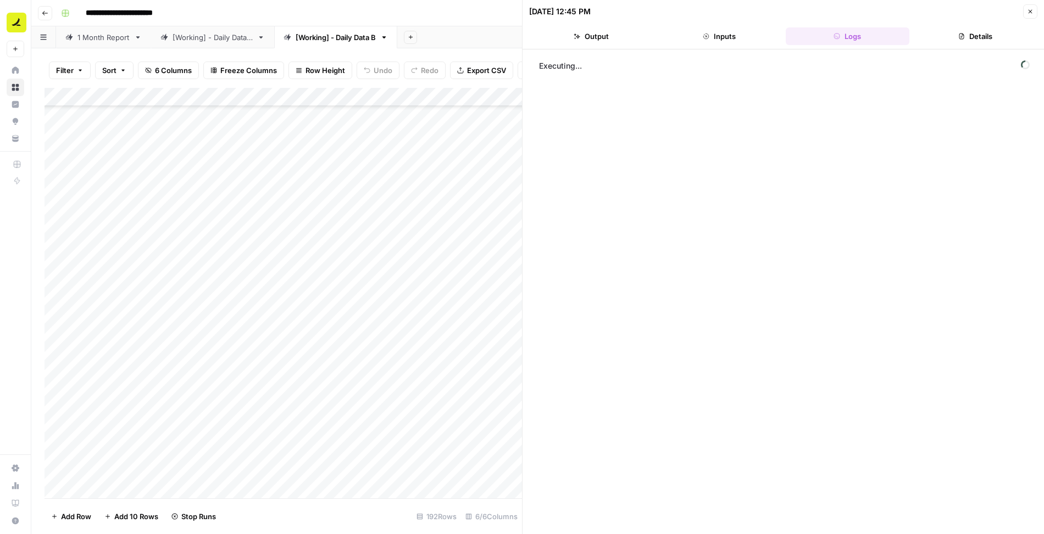
click at [655, 57] on span "Executing..." at bounding box center [784, 66] width 497 height 18
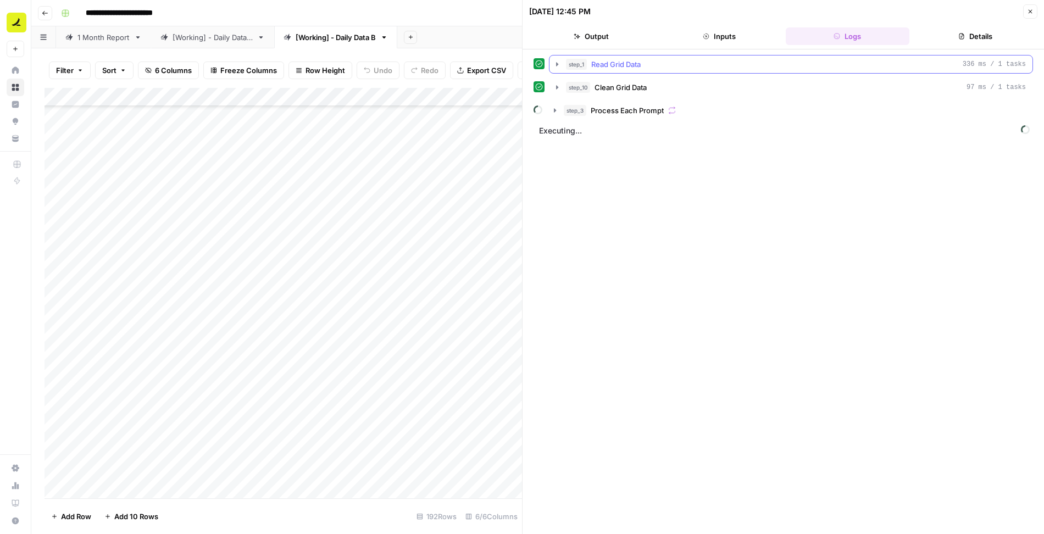
click at [556, 62] on icon "button" at bounding box center [557, 64] width 2 height 4
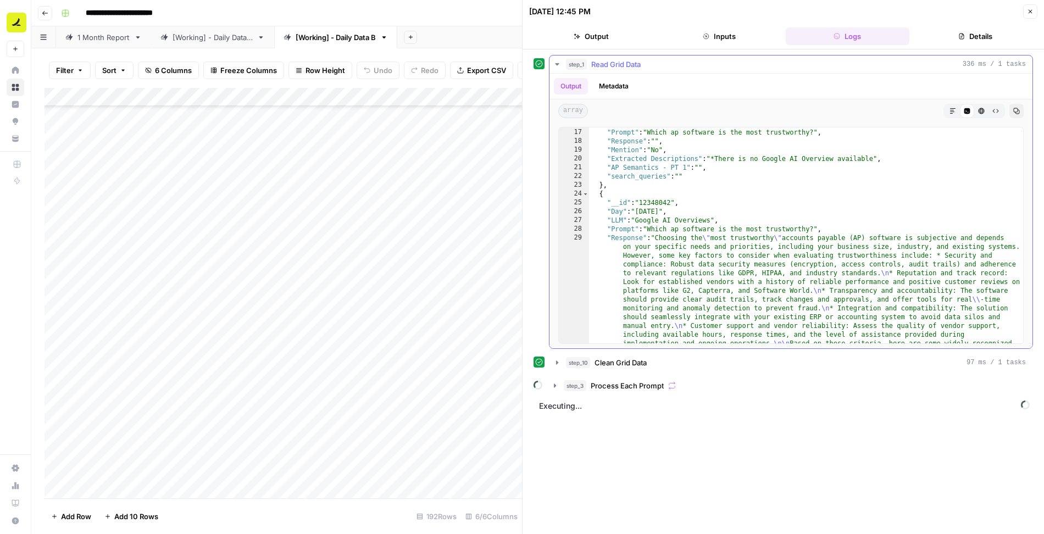
scroll to position [240, 0]
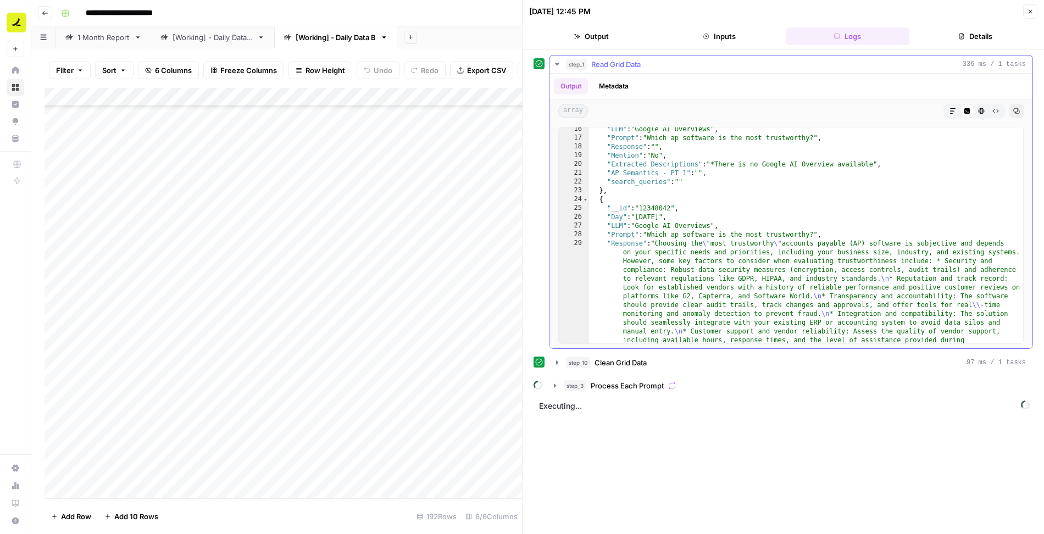
click at [556, 64] on icon "button" at bounding box center [557, 64] width 9 height 9
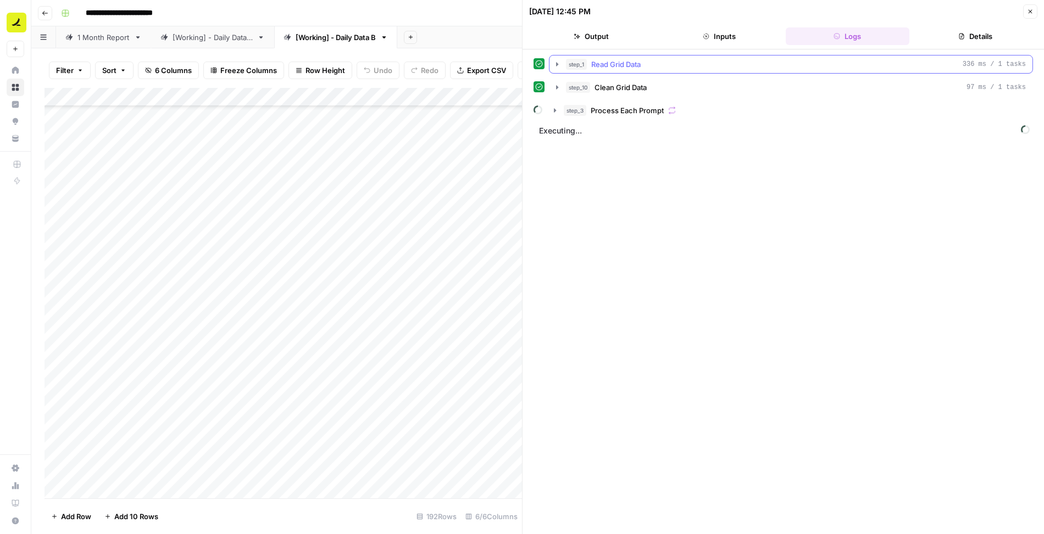
click at [557, 62] on icon "button" at bounding box center [557, 64] width 2 height 4
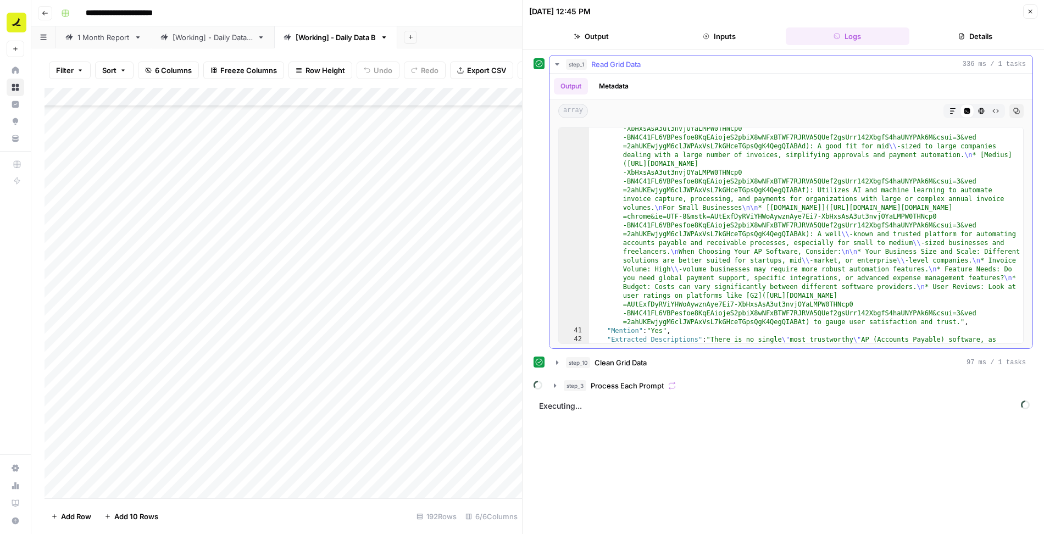
scroll to position [1128, 0]
click at [553, 62] on icon "button" at bounding box center [557, 64] width 9 height 9
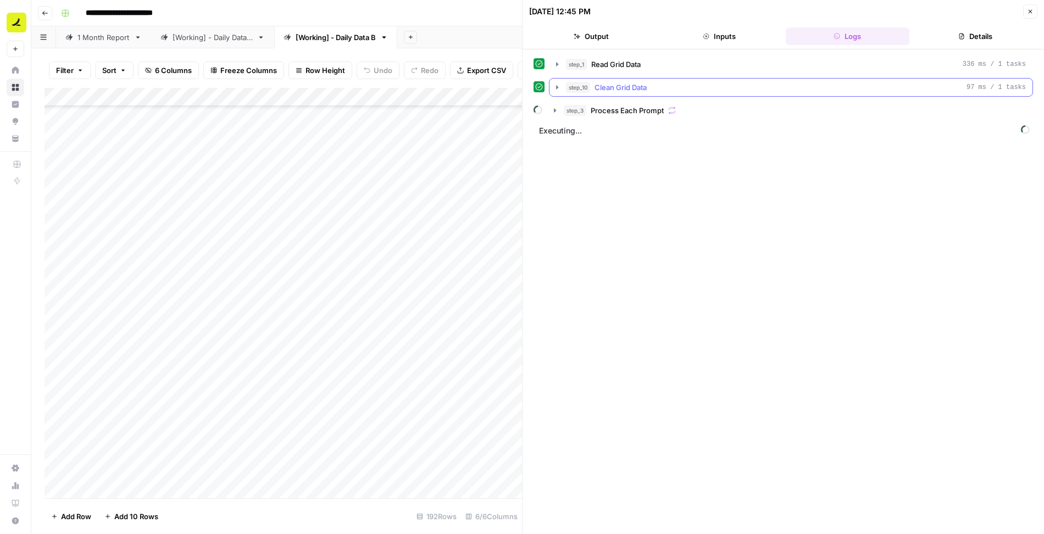
click at [557, 86] on icon "button" at bounding box center [557, 87] width 2 height 4
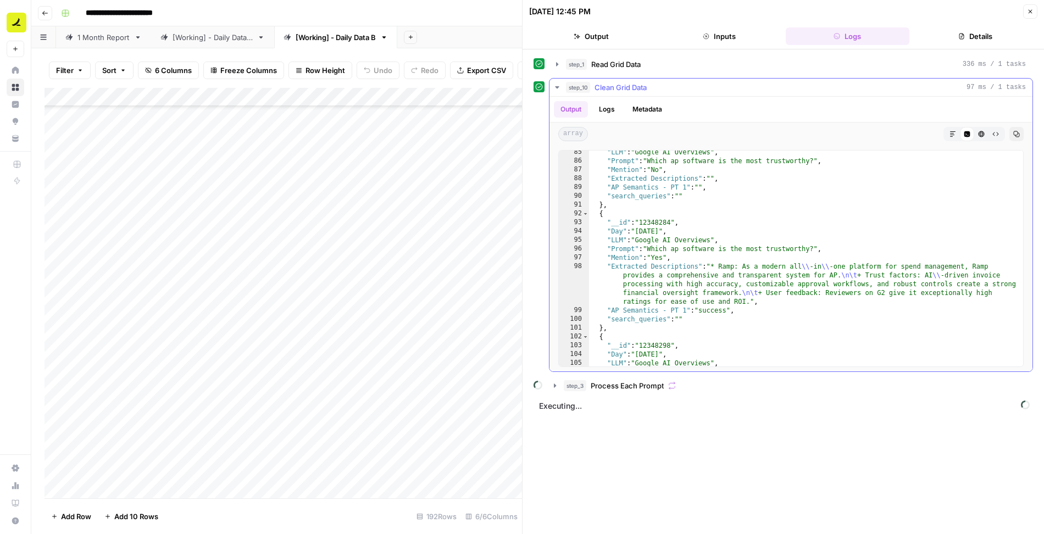
scroll to position [1056, 0]
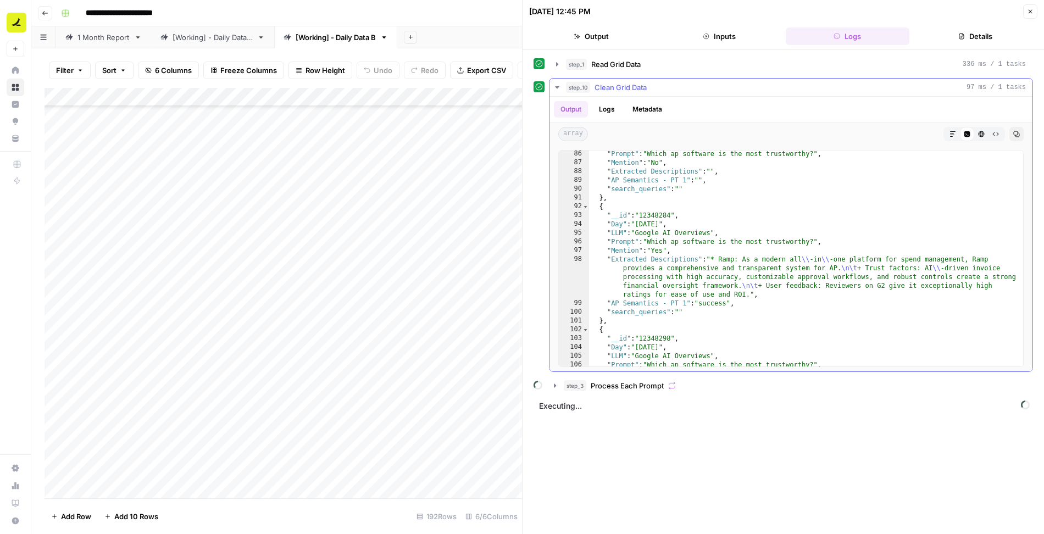
click at [556, 85] on icon "button" at bounding box center [557, 87] width 9 height 9
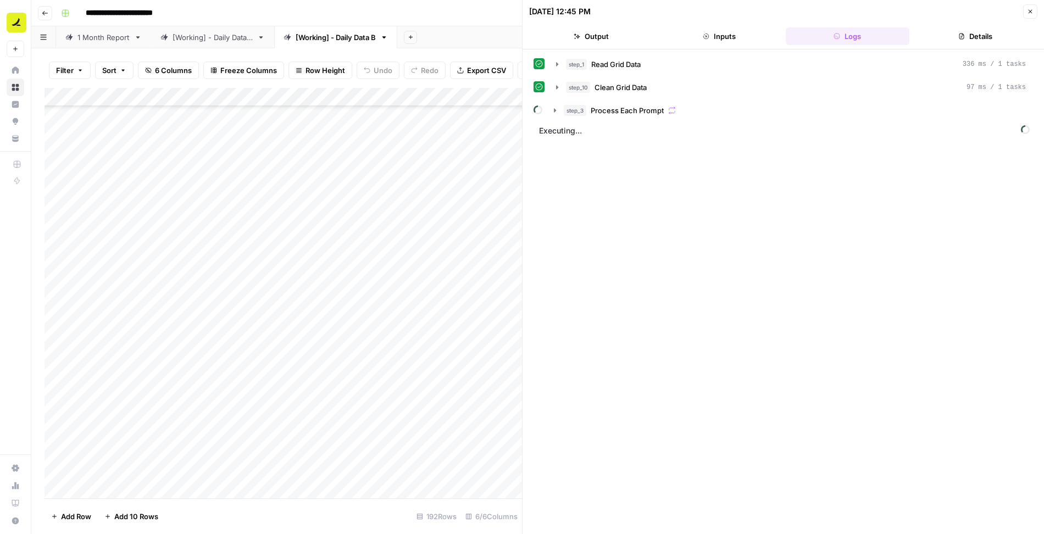
click at [1032, 12] on icon "button" at bounding box center [1030, 11] width 7 height 7
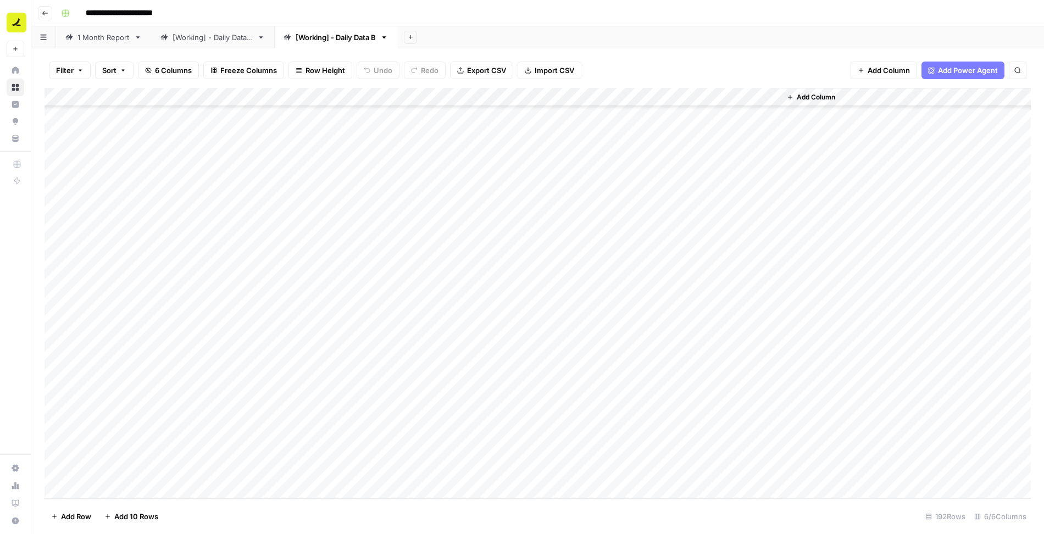
click at [382, 218] on div "Add Column" at bounding box center [538, 293] width 987 height 411
click at [376, 198] on div "Add Column" at bounding box center [538, 293] width 987 height 411
click at [233, 33] on div "[Working] - Daily Data A" at bounding box center [213, 37] width 80 height 11
click at [71, 67] on span "Filter" at bounding box center [65, 70] width 18 height 11
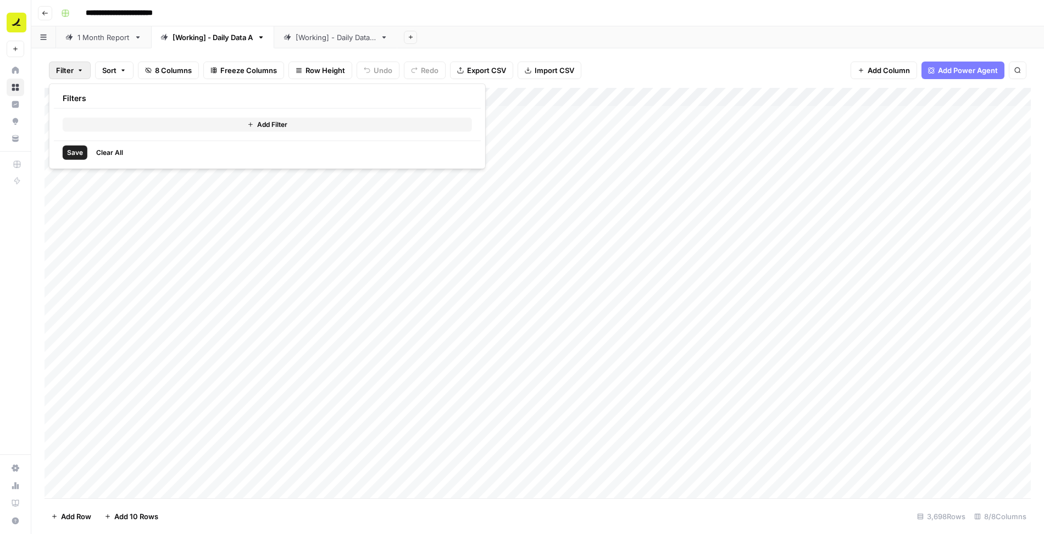
click at [154, 124] on button "Add Filter" at bounding box center [267, 125] width 409 height 14
click at [141, 130] on input "text" at bounding box center [130, 128] width 120 height 11
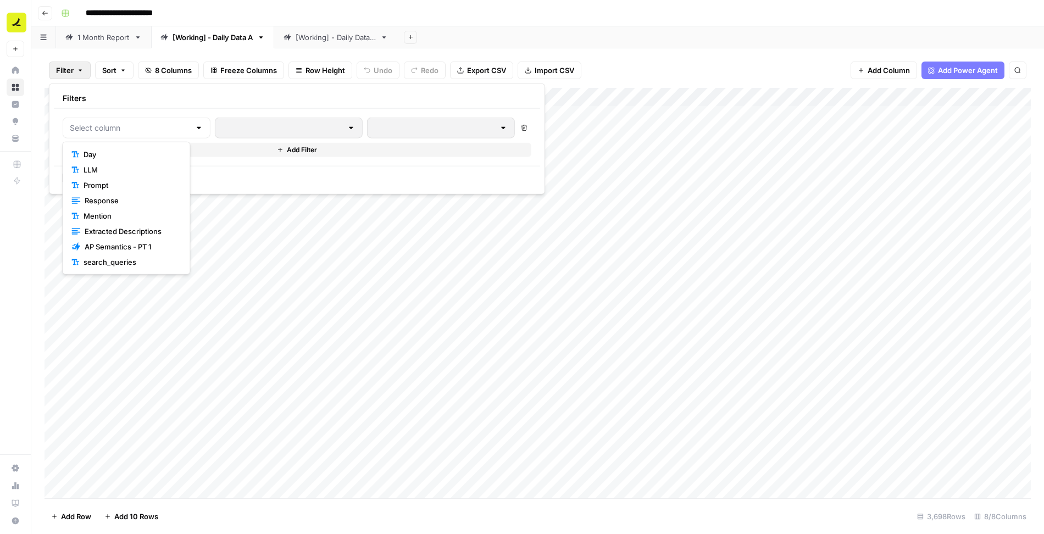
click at [134, 182] on span "Prompt" at bounding box center [130, 185] width 93 height 11
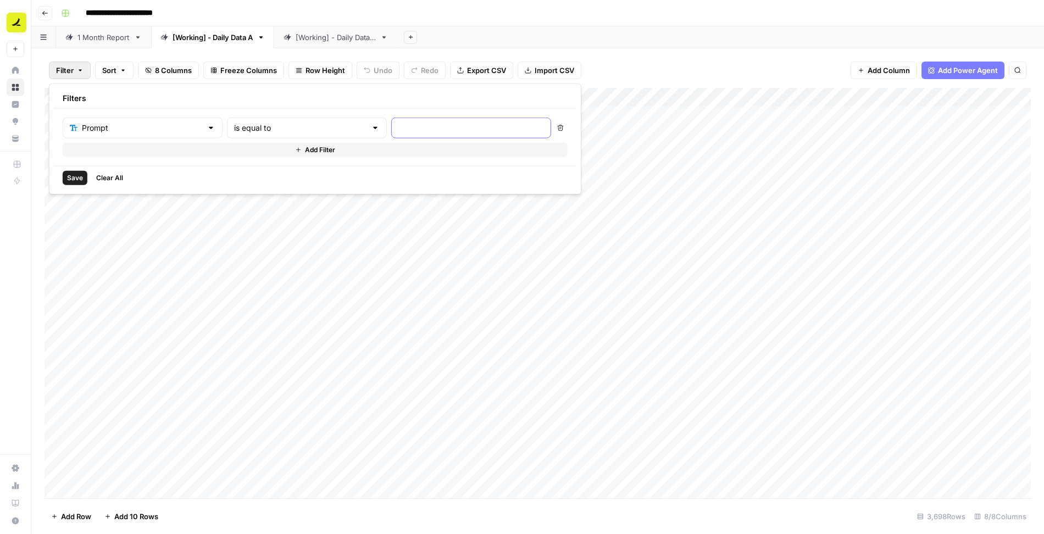
click at [398, 126] on input "text" at bounding box center [471, 128] width 146 height 11
paste input "Which ap software is the most trustworthy?"
type input "Which ap software is the most trustworthy?"
click at [300, 153] on button "Add Filter" at bounding box center [315, 150] width 505 height 14
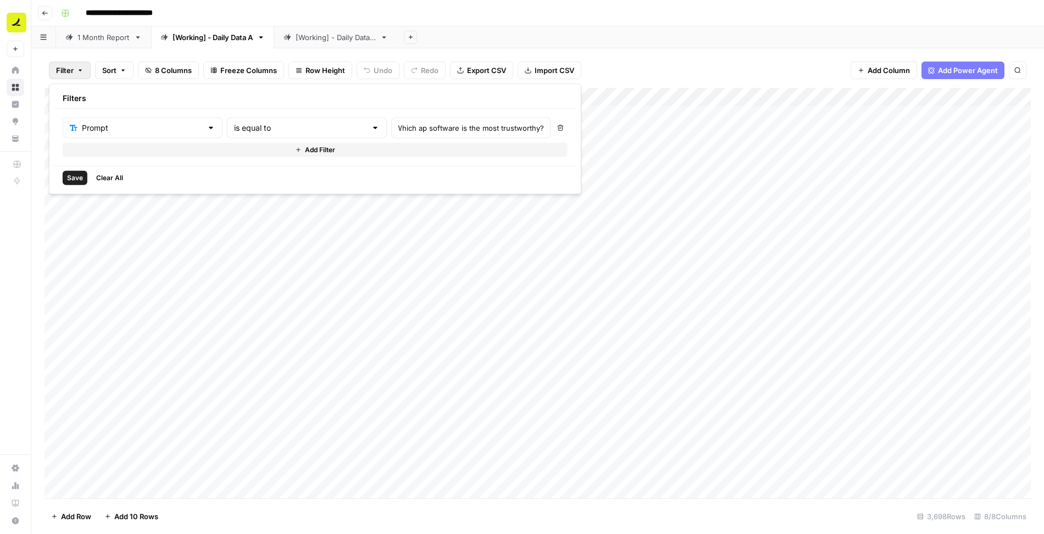
scroll to position [0, 0]
click at [146, 151] on input "text" at bounding box center [136, 153] width 132 height 11
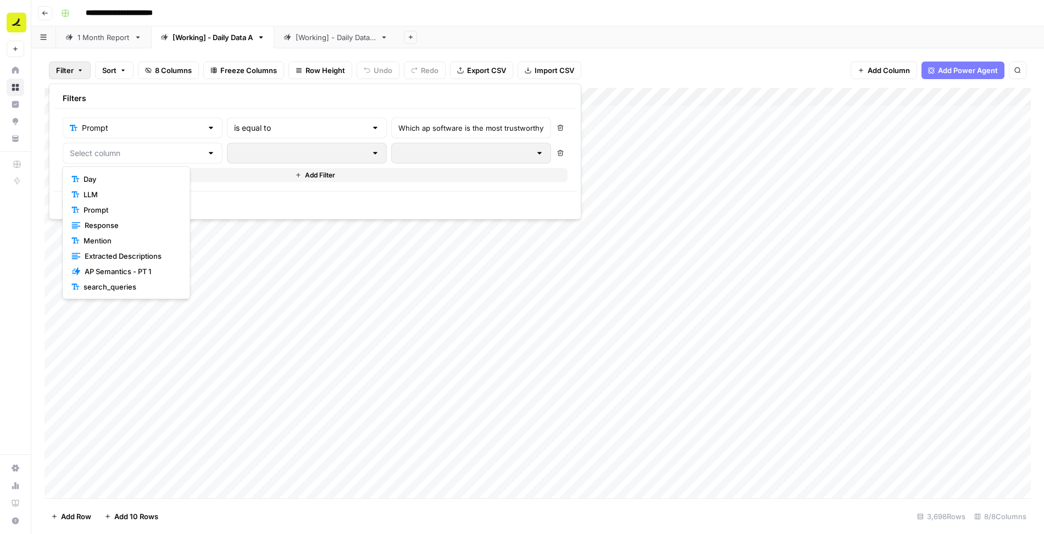
click at [134, 191] on span "LLM" at bounding box center [130, 194] width 93 height 11
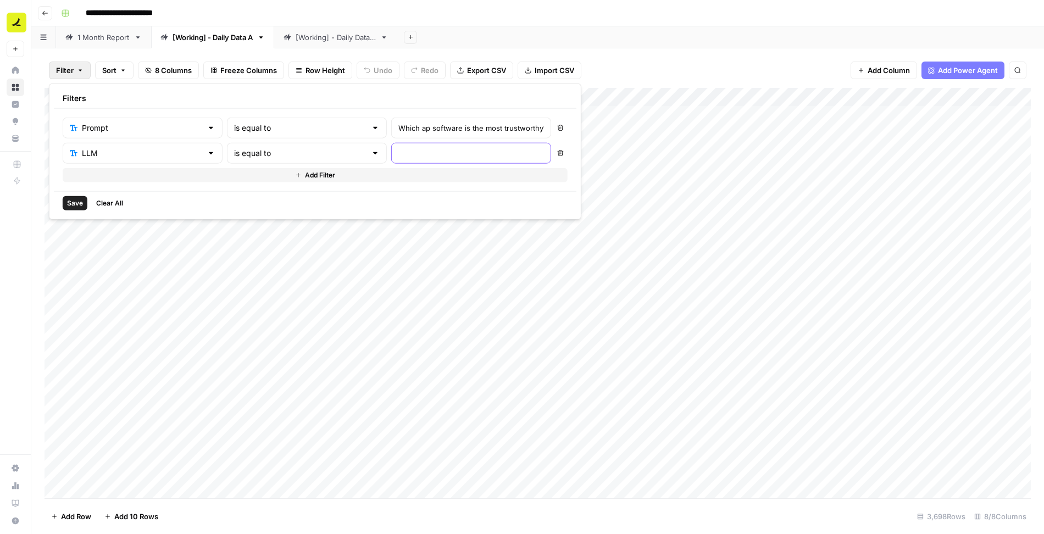
click at [398, 149] on input "text" at bounding box center [471, 153] width 146 height 11
type input "Google AI Overviews"
click at [82, 201] on span "Save" at bounding box center [75, 203] width 16 height 10
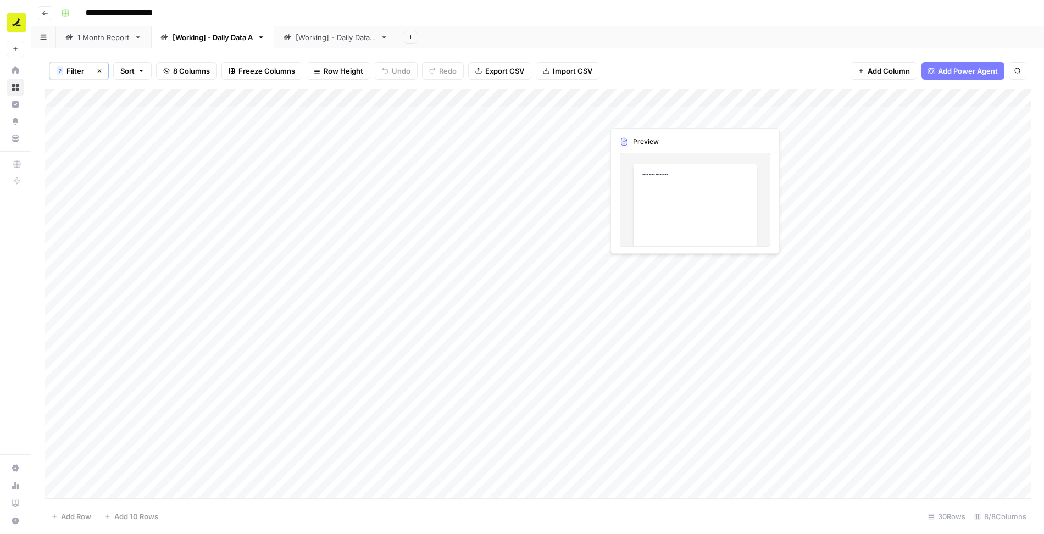
click at [664, 114] on div "Add Column" at bounding box center [538, 294] width 987 height 411
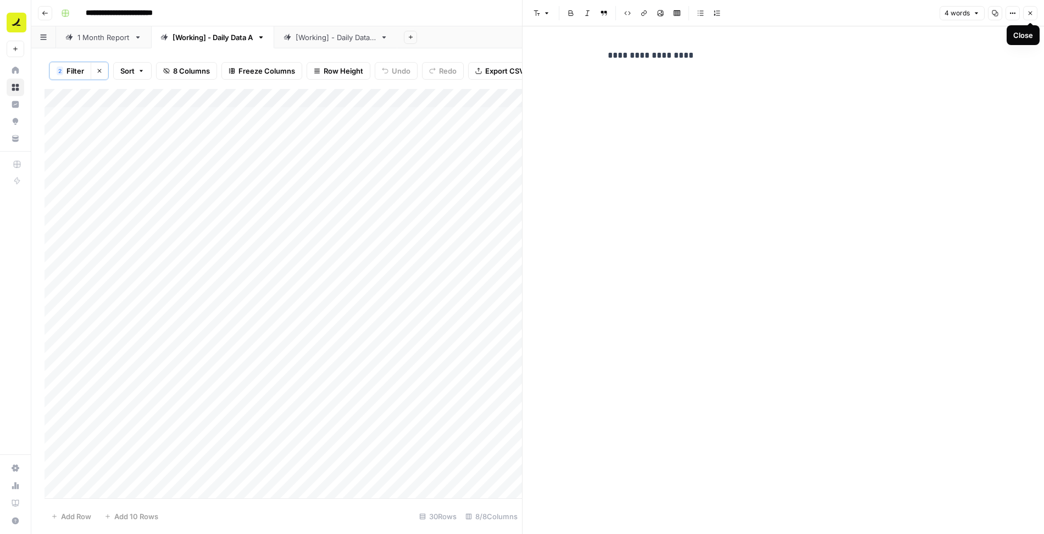
click at [913, 49] on p "**********" at bounding box center [784, 55] width 352 height 14
click at [1038, 15] on header "Font style Bold Italic Block quote Code block Link Image Insert Table Bulleted …" at bounding box center [784, 13] width 522 height 26
click at [1033, 14] on icon "button" at bounding box center [1030, 13] width 7 height 7
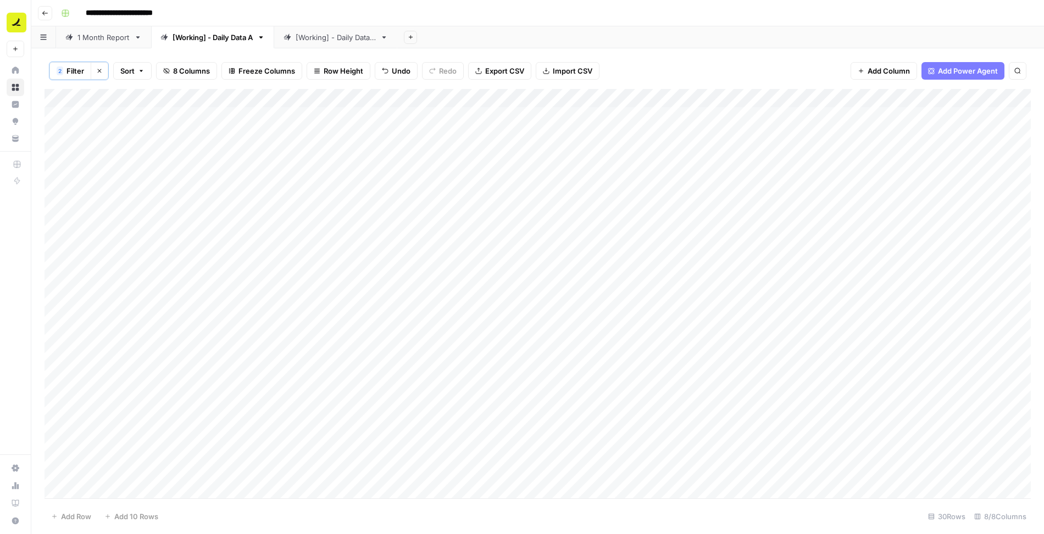
click at [653, 185] on div "Add Column" at bounding box center [538, 294] width 987 height 411
click at [661, 58] on p at bounding box center [784, 55] width 352 height 14
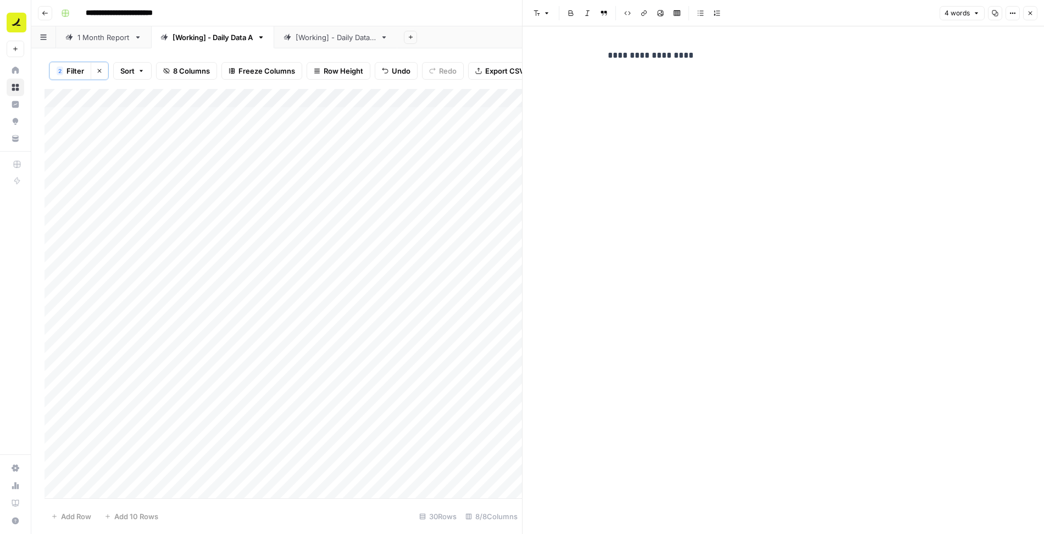
click at [1032, 16] on button "Close" at bounding box center [1030, 13] width 14 height 14
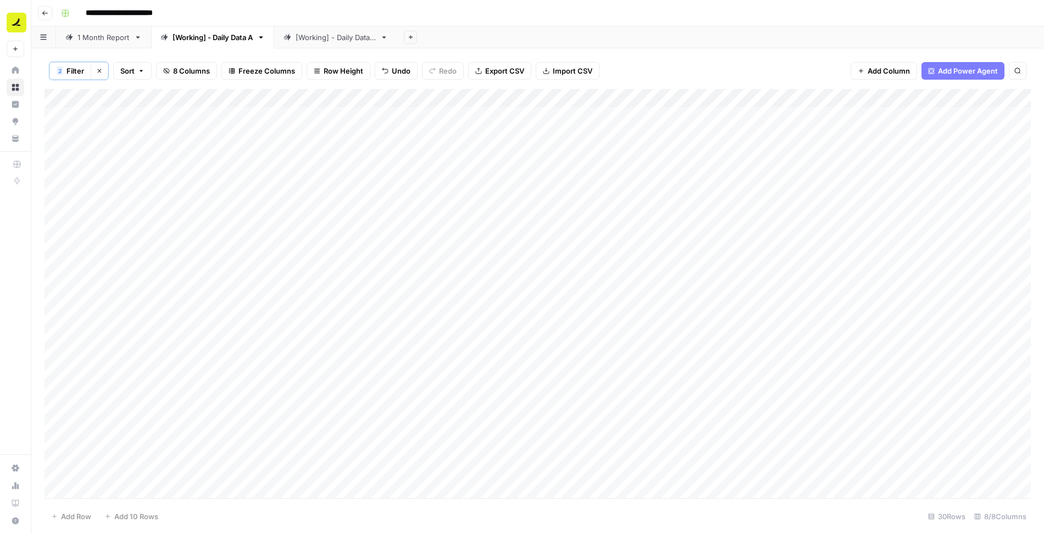
click at [641, 264] on div "Add Column" at bounding box center [538, 294] width 987 height 411
click at [634, 51] on p at bounding box center [784, 55] width 352 height 14
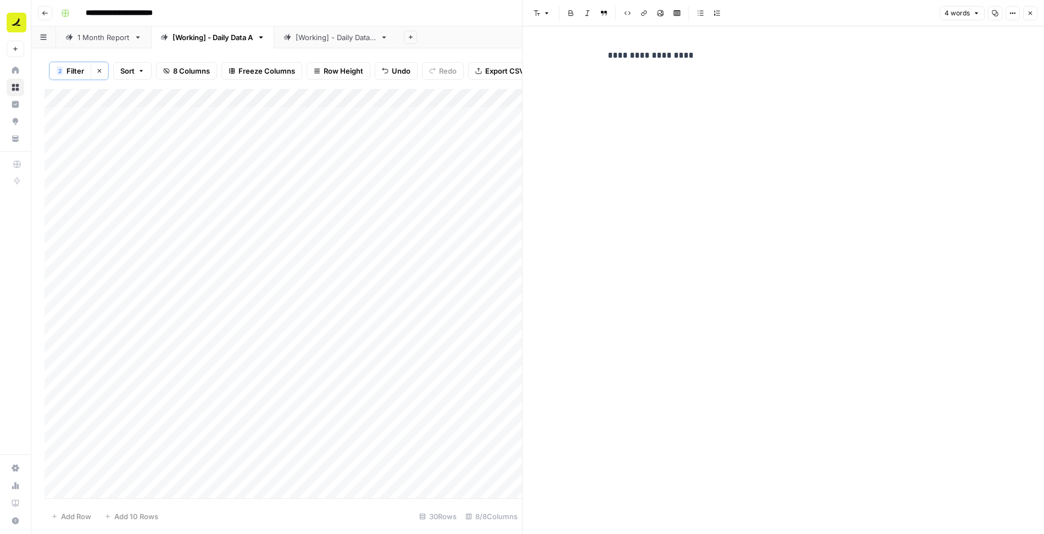
click at [1032, 12] on icon "button" at bounding box center [1030, 13] width 7 height 7
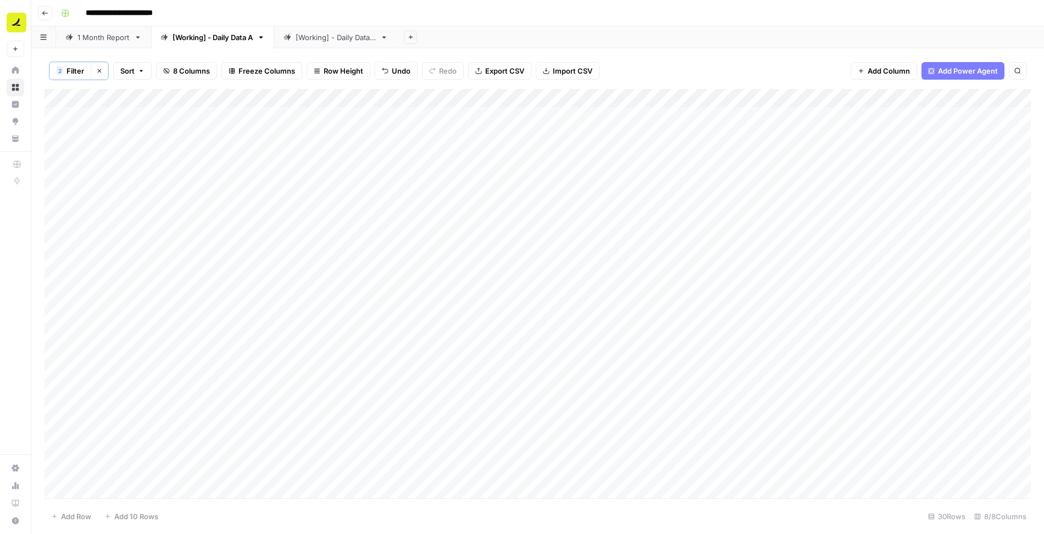
click at [755, 97] on div "Add Column" at bounding box center [538, 294] width 987 height 411
click at [736, 80] on div "2 Filter Clear filters Sort 8 Columns Freeze Columns Row Height Undo Redo Expor…" at bounding box center [538, 71] width 987 height 36
click at [752, 98] on div "Add Column" at bounding box center [538, 294] width 987 height 411
click at [642, 149] on span "Markdown" at bounding box center [669, 149] width 84 height 11
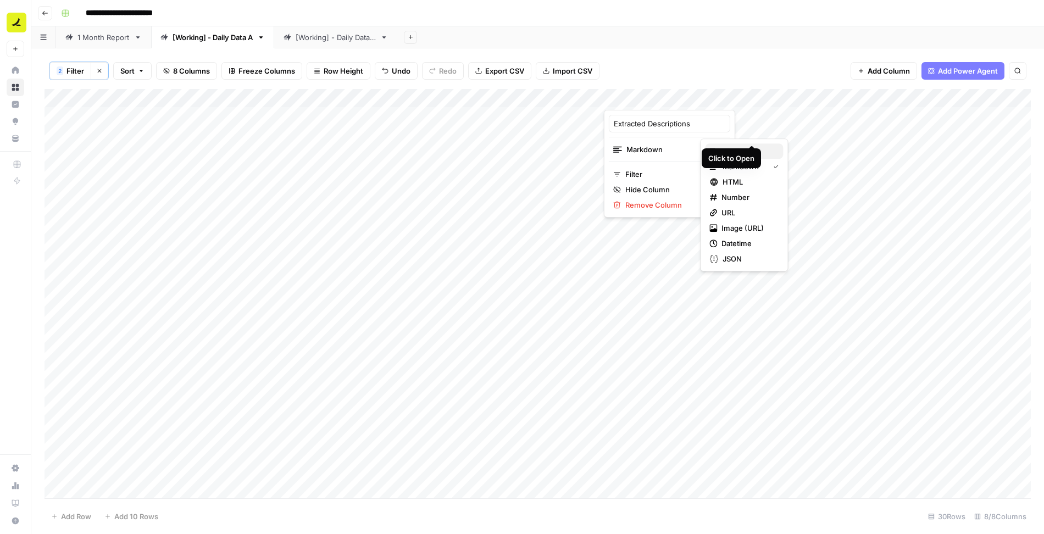
click at [768, 151] on span "Text" at bounding box center [748, 151] width 53 height 11
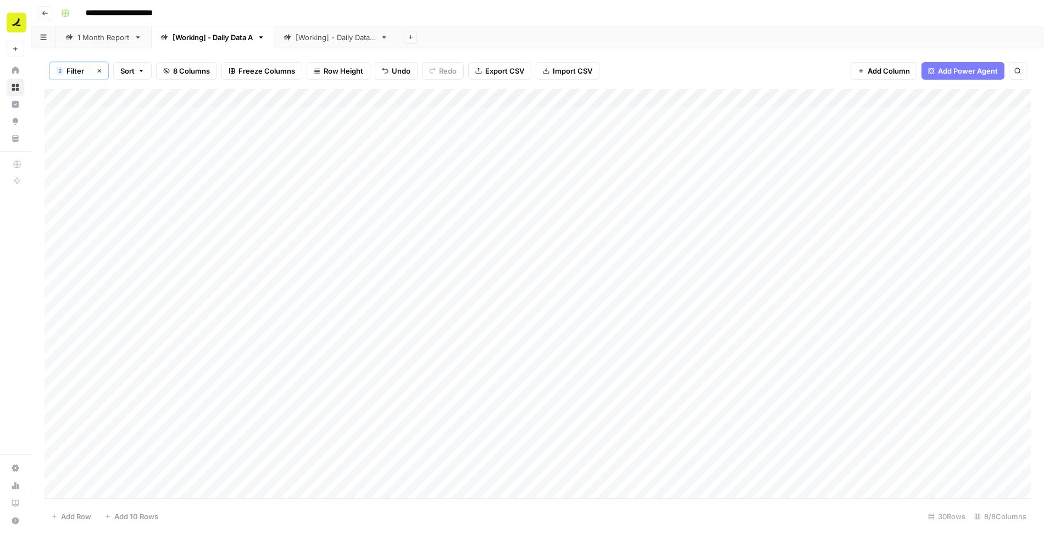
click at [623, 192] on div "Add Column" at bounding box center [538, 294] width 987 height 411
click at [611, 191] on textarea "**********" at bounding box center [691, 190] width 176 height 15
type textarea "**********"
click at [624, 268] on div "Add Column" at bounding box center [538, 294] width 987 height 411
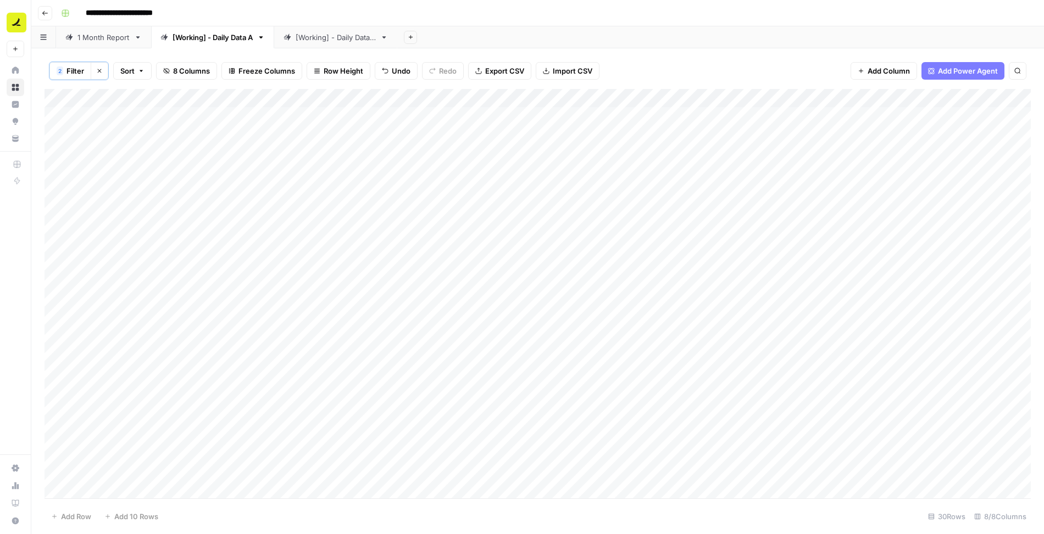
click at [624, 268] on div "Add Column" at bounding box center [538, 294] width 987 height 411
click at [610, 263] on textarea "**********" at bounding box center [691, 265] width 176 height 15
type textarea "**********"
click at [501, 347] on div "Add Column" at bounding box center [538, 294] width 987 height 411
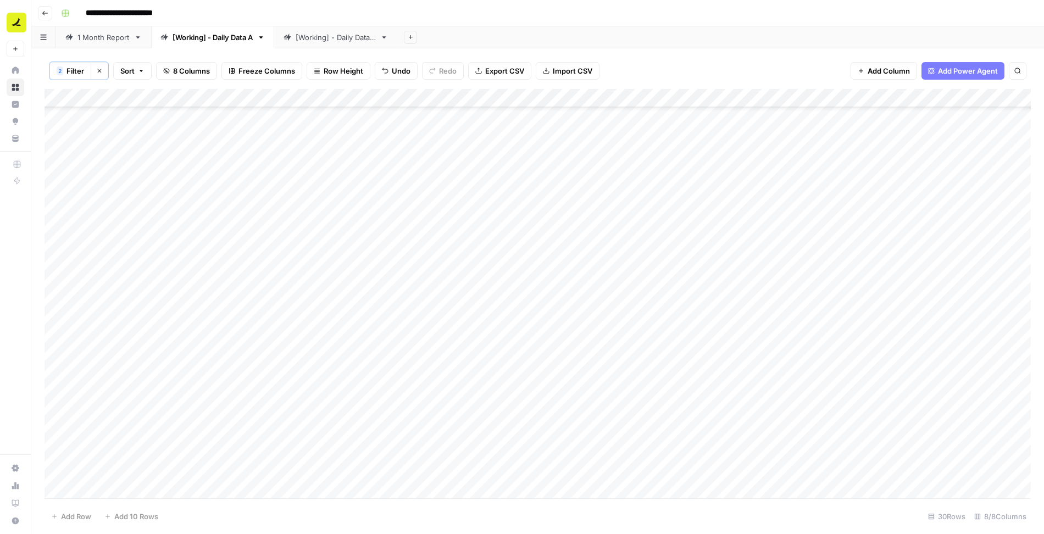
click at [659, 357] on div "Add Column" at bounding box center [538, 294] width 987 height 411
type textarea "**********"
click at [701, 451] on div "Add Column" at bounding box center [538, 294] width 987 height 411
click at [681, 343] on div "Add Column" at bounding box center [538, 294] width 987 height 411
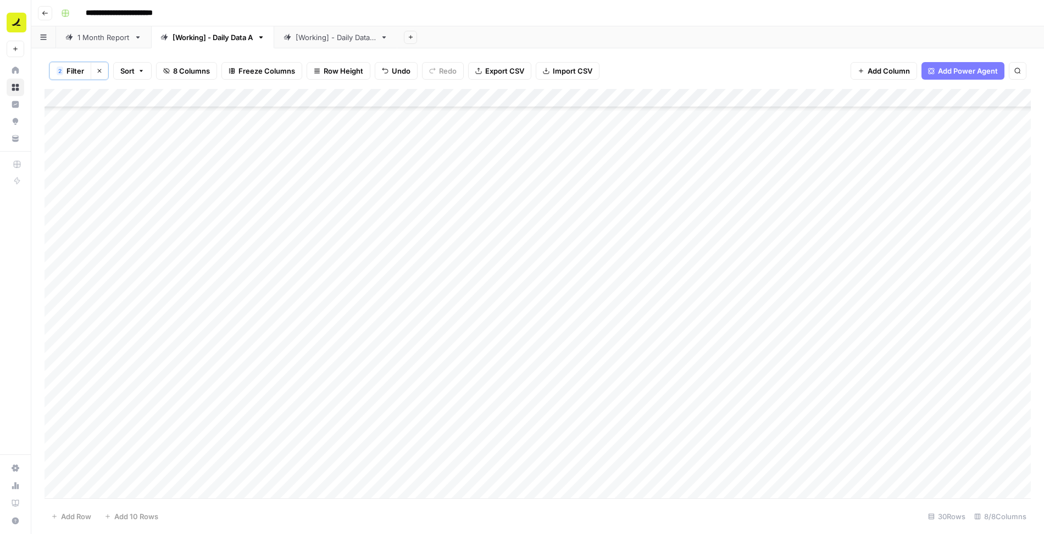
click at [687, 448] on div "Add Column" at bounding box center [538, 294] width 987 height 411
click at [676, 473] on div "Add Column" at bounding box center [538, 294] width 987 height 411
click at [753, 98] on div "Add Column" at bounding box center [538, 294] width 987 height 411
click at [694, 70] on div "2 Filter Clear filters Sort 8 Columns Freeze Columns Row Height Undo Redo Expor…" at bounding box center [538, 71] width 987 height 36
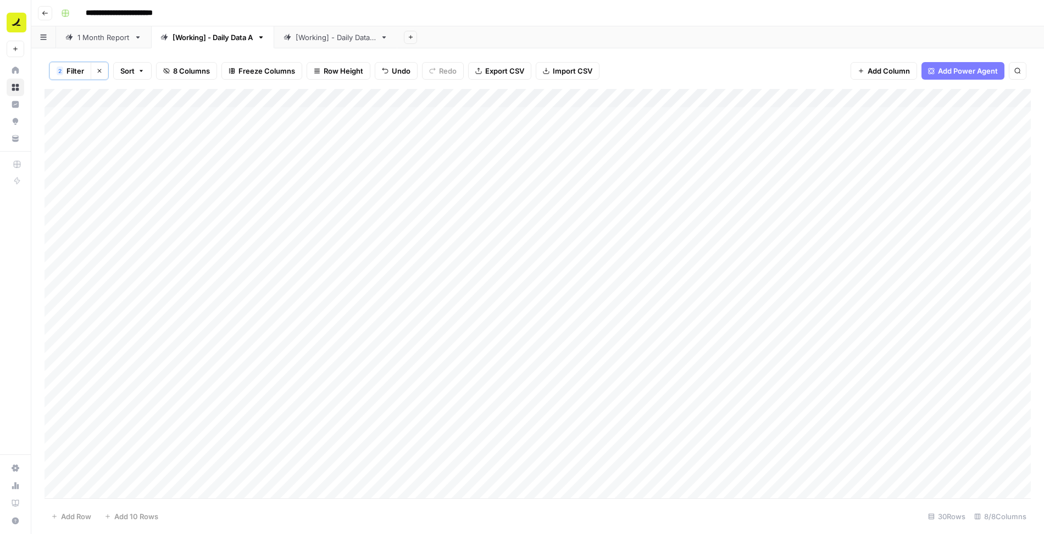
click at [70, 69] on span "Filter" at bounding box center [76, 70] width 18 height 11
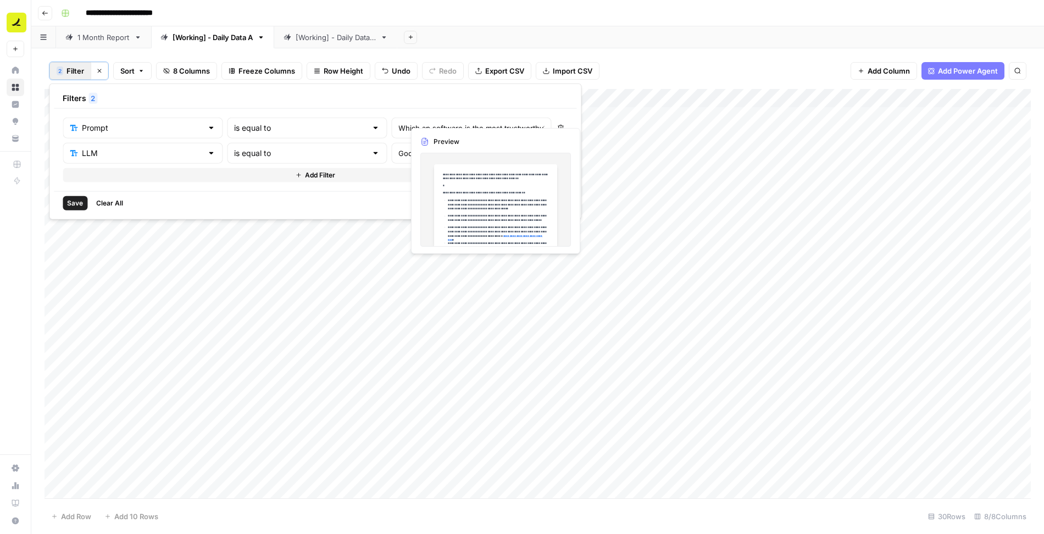
click at [557, 126] on icon "button" at bounding box center [560, 128] width 7 height 7
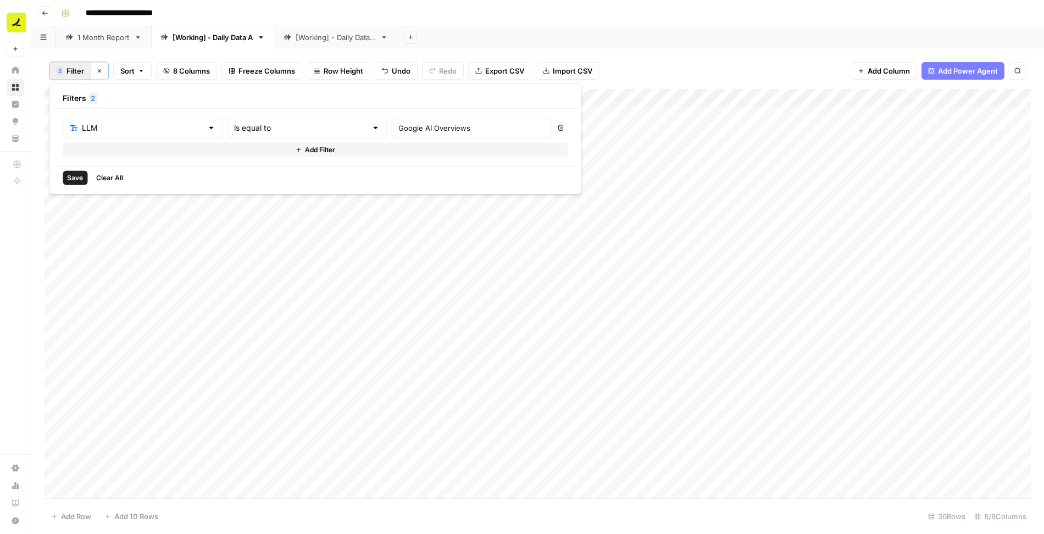
click at [78, 173] on span "Save" at bounding box center [75, 178] width 16 height 10
click at [69, 69] on span "Filter" at bounding box center [76, 70] width 18 height 11
click at [128, 148] on button "Add Filter" at bounding box center [315, 150] width 505 height 14
click at [121, 152] on input "text" at bounding box center [136, 153] width 132 height 11
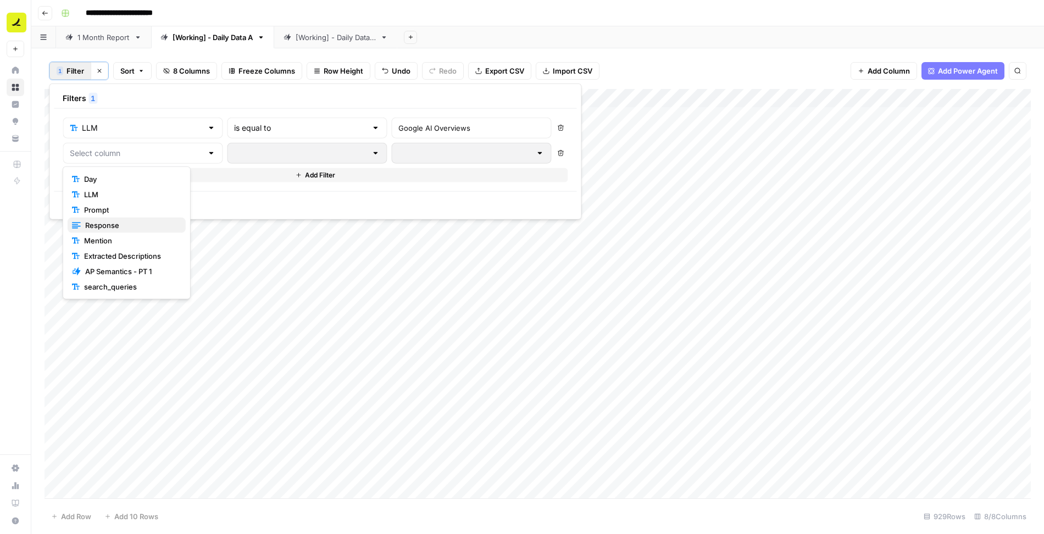
click at [120, 222] on span "Response" at bounding box center [131, 225] width 92 height 11
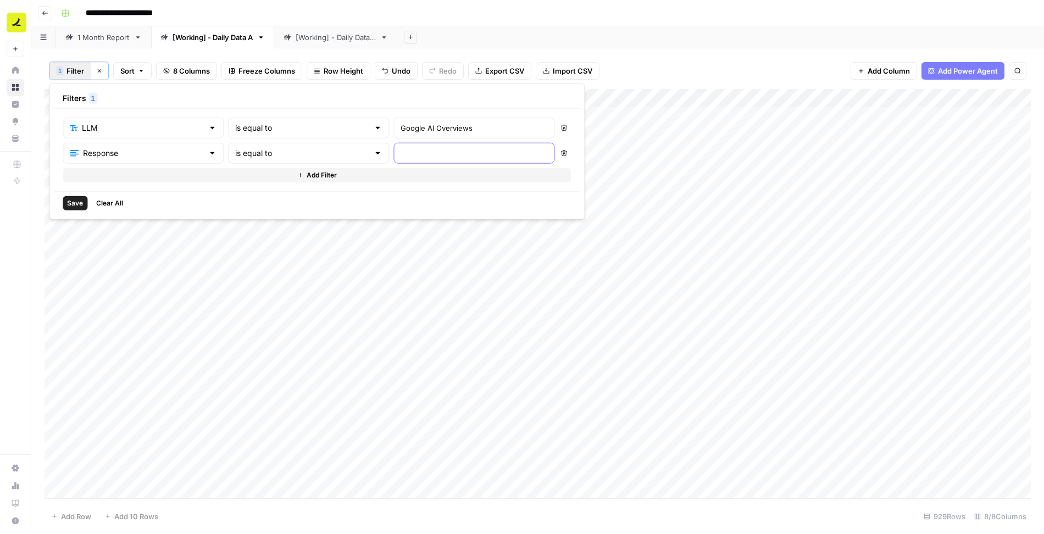
click at [401, 149] on input "text" at bounding box center [474, 153] width 147 height 11
click at [295, 148] on input "text" at bounding box center [302, 153] width 134 height 11
click at [278, 193] on span "is empty" at bounding box center [258, 194] width 106 height 11
type input "is empty"
click at [75, 203] on span "Save" at bounding box center [75, 203] width 16 height 10
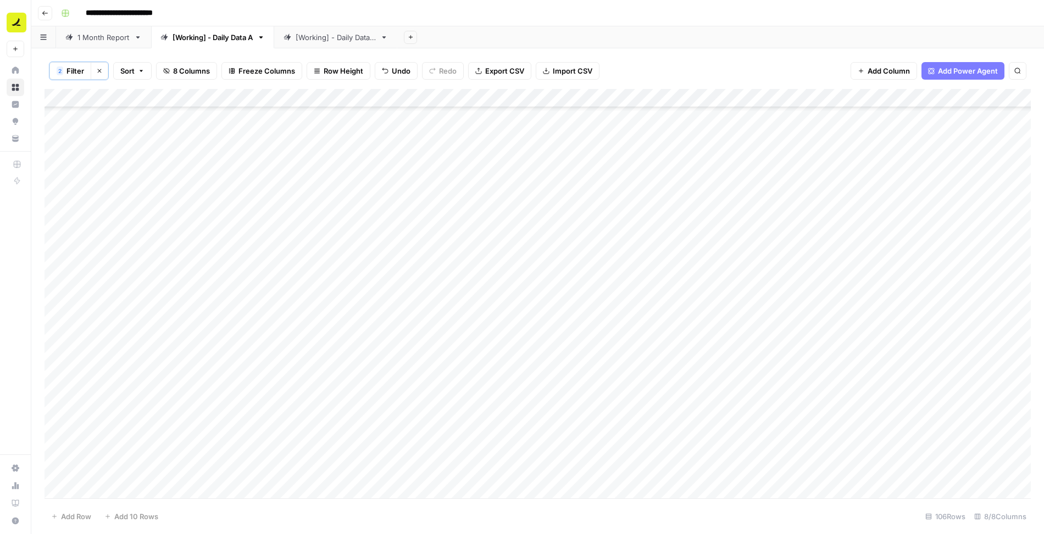
scroll to position [1587, 0]
click at [656, 277] on div "Add Column" at bounding box center [538, 294] width 987 height 411
drag, startPoint x: 761, startPoint y: 292, endPoint x: 727, endPoint y: 507, distance: 217.0
click at [727, 507] on div "2 Filter Clear filters Sort 8 Columns Freeze Columns Row Height Undo Redo Expor…" at bounding box center [537, 291] width 1013 height 486
drag, startPoint x: 761, startPoint y: 291, endPoint x: 732, endPoint y: 486, distance: 197.3
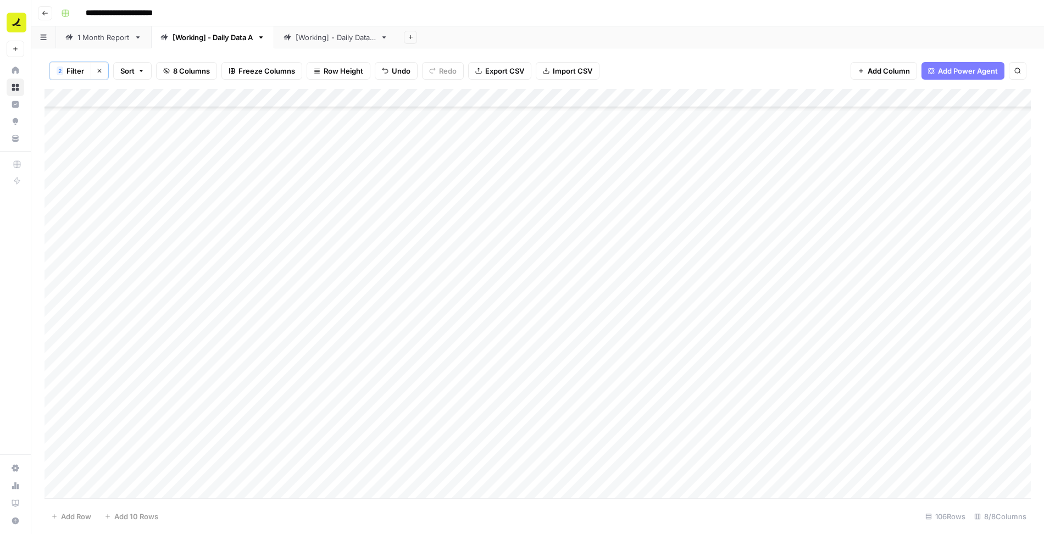
click at [733, 486] on div "Add Column" at bounding box center [538, 294] width 987 height 411
click at [73, 69] on span "Filter" at bounding box center [76, 70] width 18 height 11
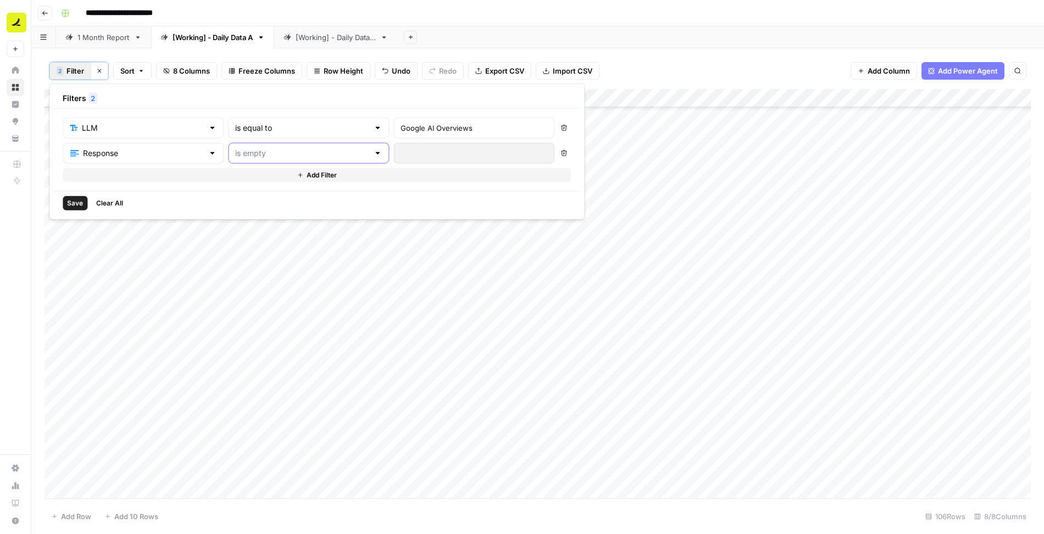
click at [291, 156] on input "text" at bounding box center [302, 153] width 134 height 11
click at [240, 181] on span "is not empty" at bounding box center [258, 179] width 106 height 11
type input "is not empty"
click at [228, 174] on button "Add Filter" at bounding box center [317, 175] width 508 height 14
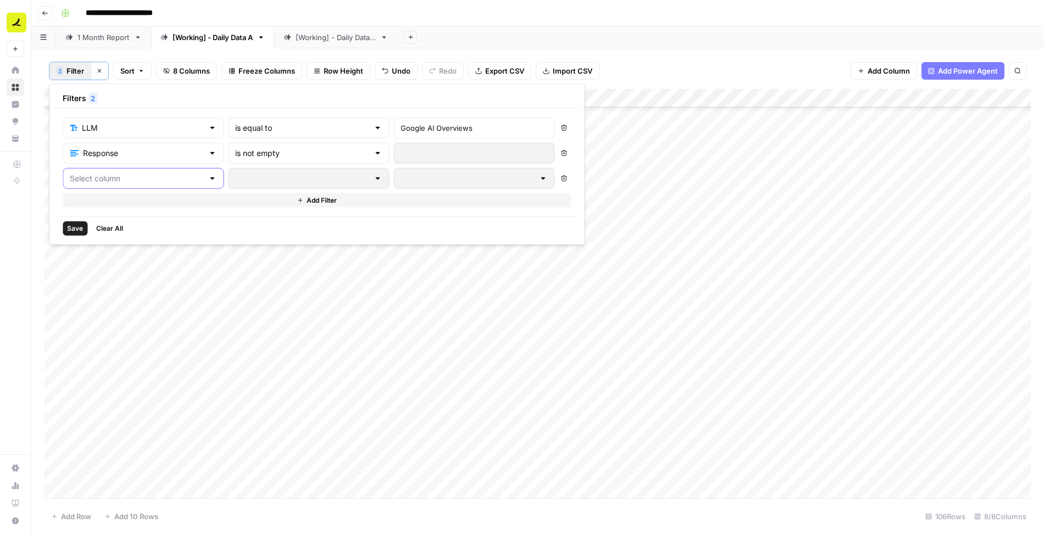
click at [144, 177] on input "text" at bounding box center [137, 178] width 134 height 11
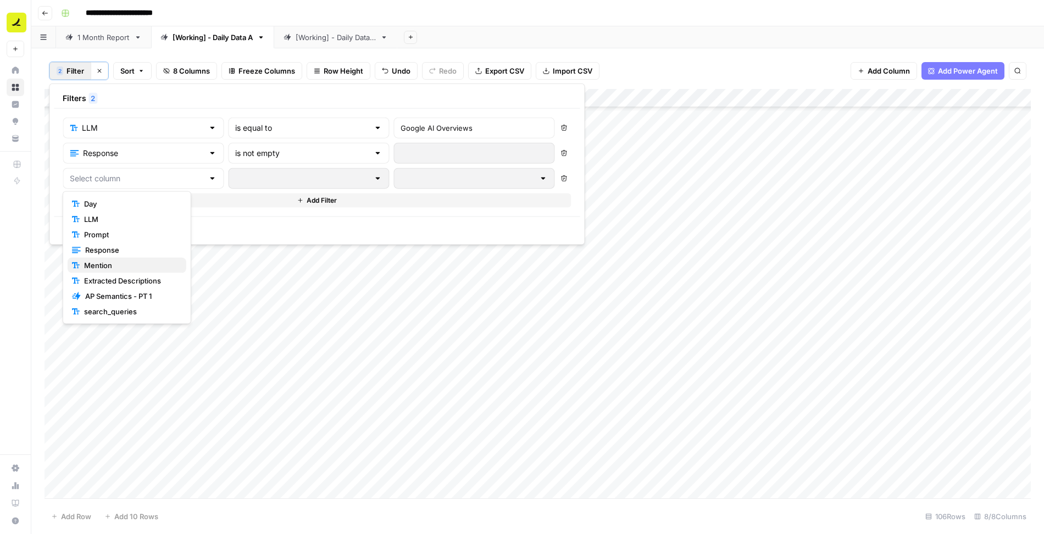
click at [124, 264] on span "Mention" at bounding box center [130, 265] width 93 height 11
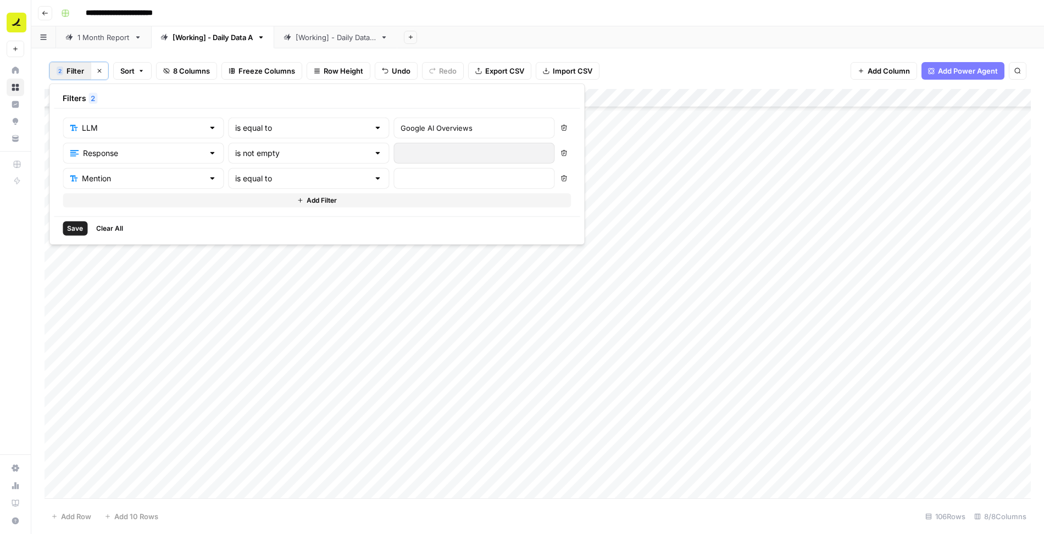
click at [394, 169] on div at bounding box center [474, 178] width 161 height 21
type input "No"
click at [77, 226] on span "Save" at bounding box center [75, 229] width 16 height 10
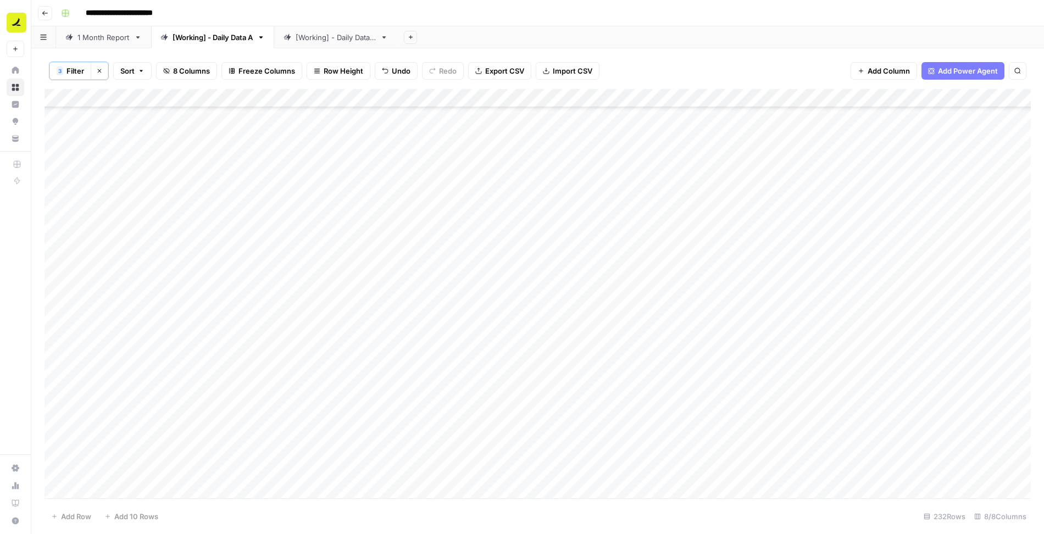
scroll to position [65, 0]
click at [699, 270] on div "Add Column" at bounding box center [538, 294] width 987 height 411
drag, startPoint x: 762, startPoint y: 282, endPoint x: 749, endPoint y: 388, distance: 106.9
click at [749, 388] on div "Add Column" at bounding box center [538, 294] width 987 height 411
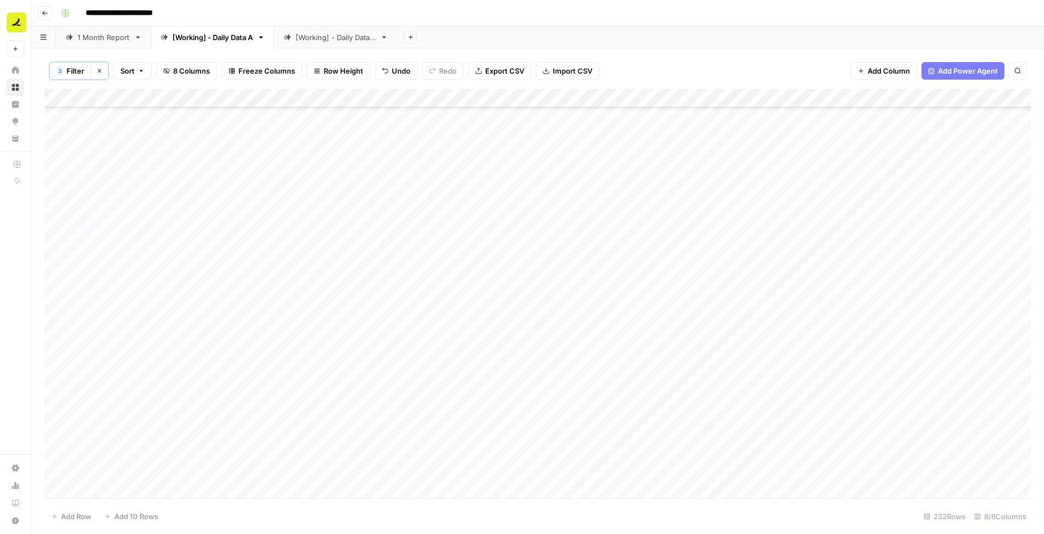
click at [711, 285] on div "Add Column" at bounding box center [538, 294] width 987 height 411
click at [102, 69] on button "Clear filters" at bounding box center [100, 71] width 18 height 18
click at [331, 37] on div "[Working] - Daily Data B" at bounding box center [336, 37] width 80 height 11
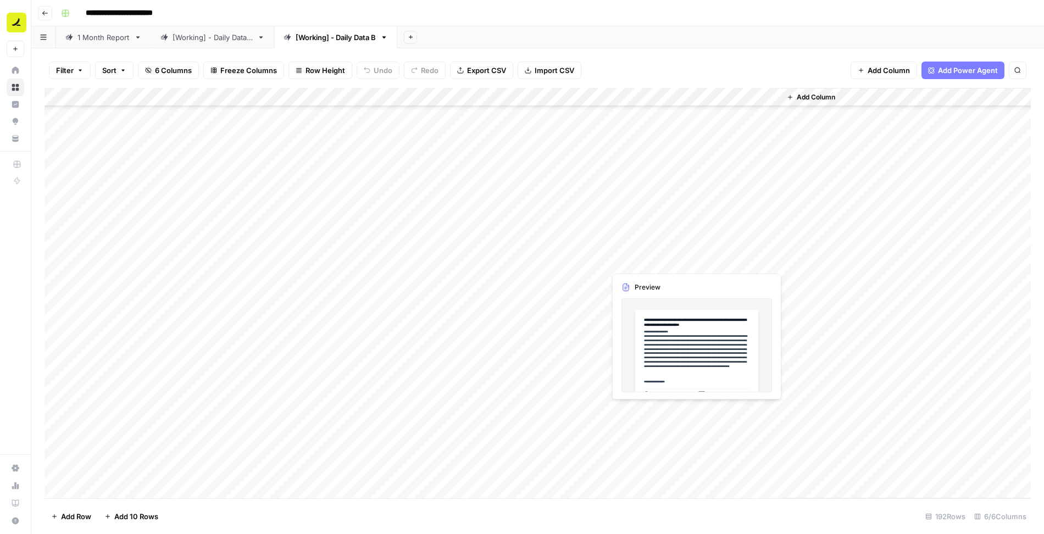
click at [656, 261] on div "Add Column" at bounding box center [538, 293] width 987 height 411
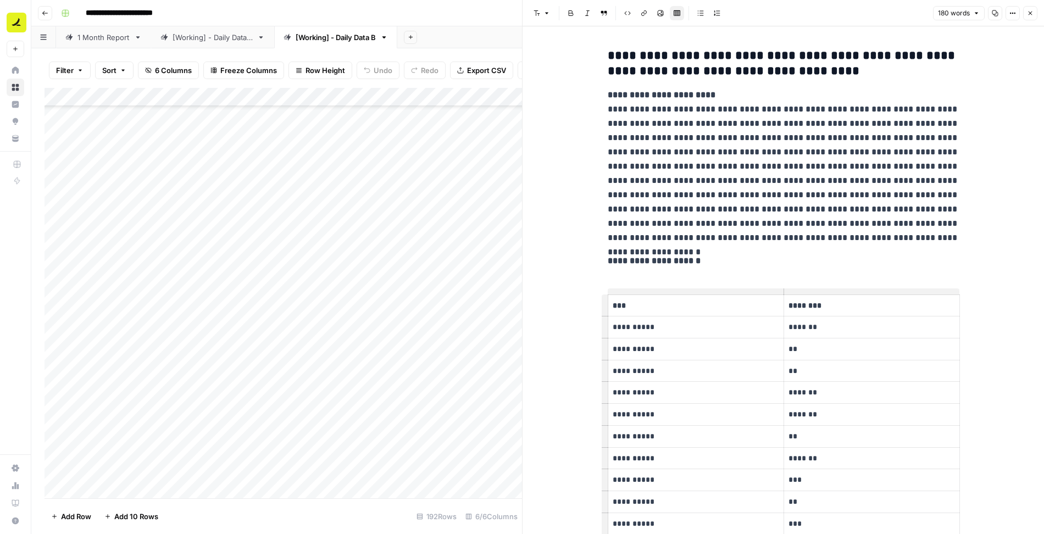
click at [1034, 12] on icon "button" at bounding box center [1030, 13] width 7 height 7
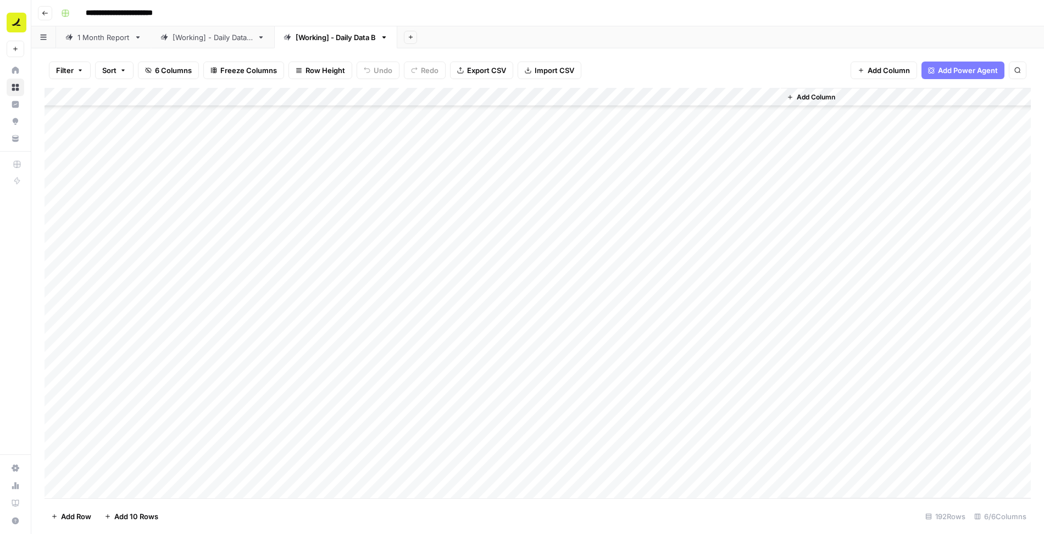
click at [581, 100] on div "Add Column" at bounding box center [538, 293] width 987 height 411
click at [541, 203] on span "Edit Workflow" at bounding box center [548, 205] width 96 height 11
click at [207, 40] on div "[Working] - Daily Data A" at bounding box center [213, 37] width 80 height 11
click at [651, 160] on div "Add Column" at bounding box center [538, 293] width 987 height 411
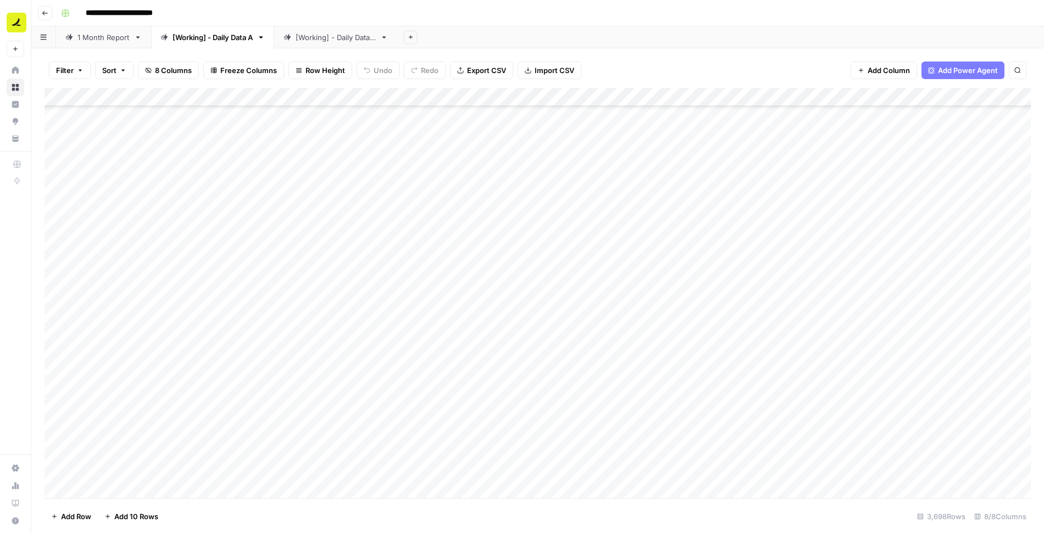
click at [651, 160] on div "Add Column" at bounding box center [538, 293] width 987 height 411
click at [655, 160] on textarea "**********" at bounding box center [691, 160] width 176 height 15
click at [356, 36] on div "[Working] - Daily Data B" at bounding box center [336, 37] width 80 height 11
click at [596, 317] on div "Add Column" at bounding box center [538, 293] width 987 height 411
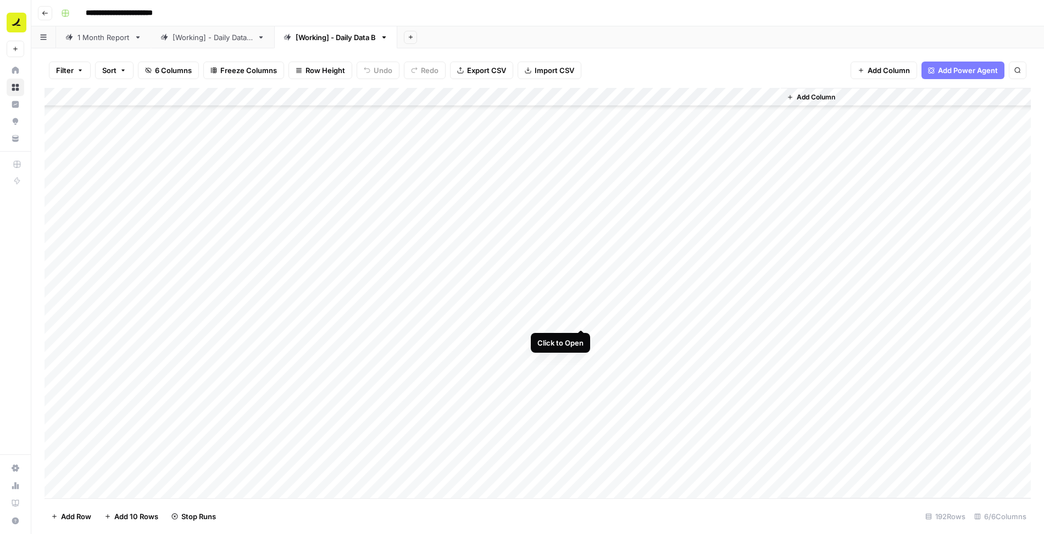
click at [581, 318] on div "Add Column" at bounding box center [538, 293] width 987 height 411
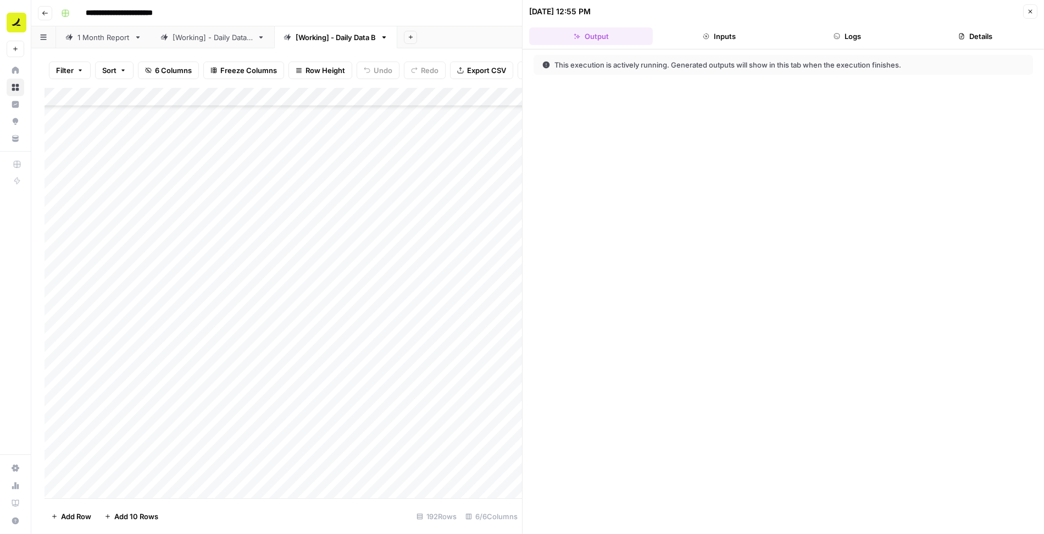
click at [855, 38] on button "Logs" at bounding box center [848, 36] width 124 height 18
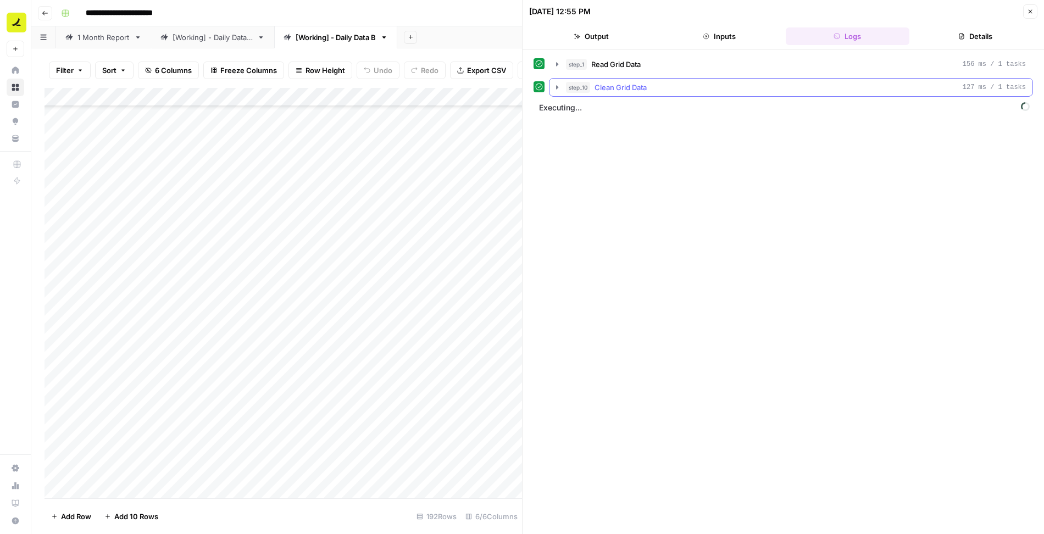
click at [557, 83] on icon "button" at bounding box center [557, 87] width 9 height 9
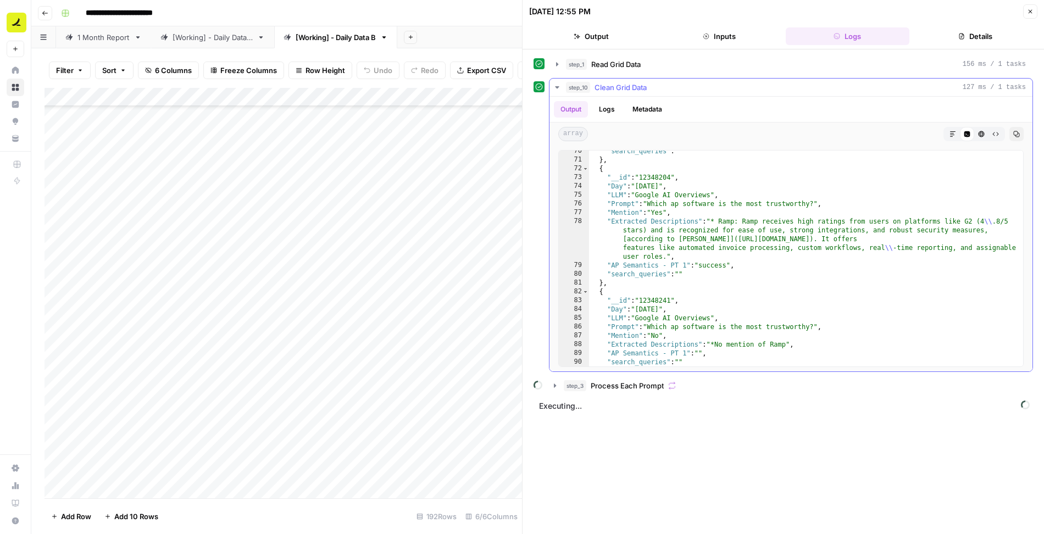
scroll to position [883, 0]
click at [553, 86] on icon "button" at bounding box center [557, 87] width 9 height 9
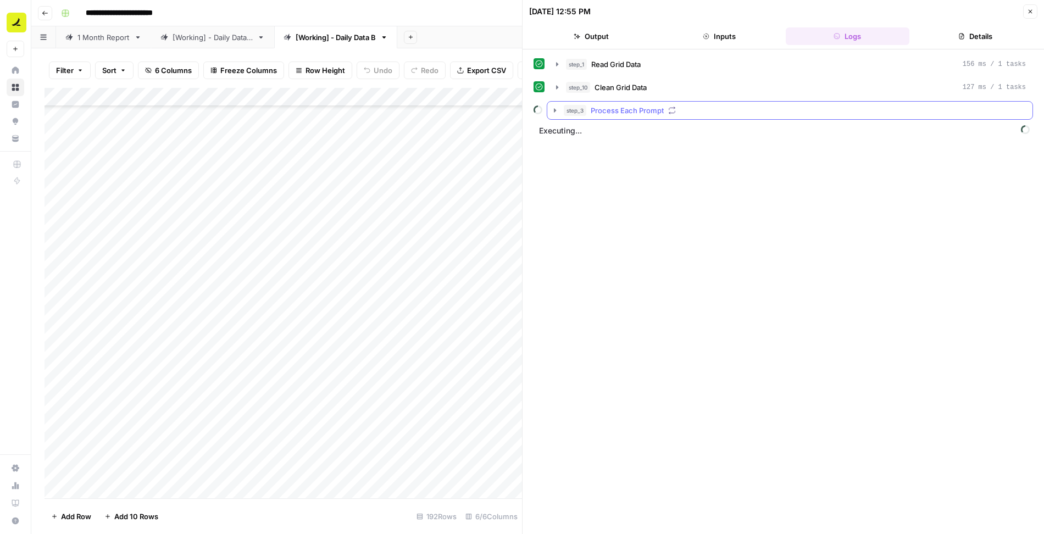
click at [555, 108] on icon "button" at bounding box center [555, 110] width 2 height 4
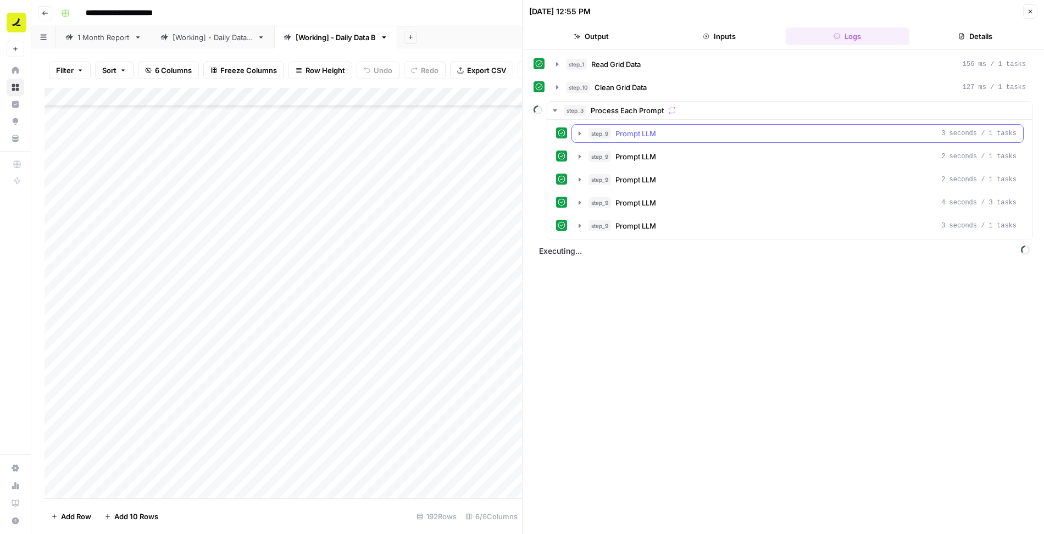
click at [579, 132] on icon "button" at bounding box center [579, 133] width 9 height 9
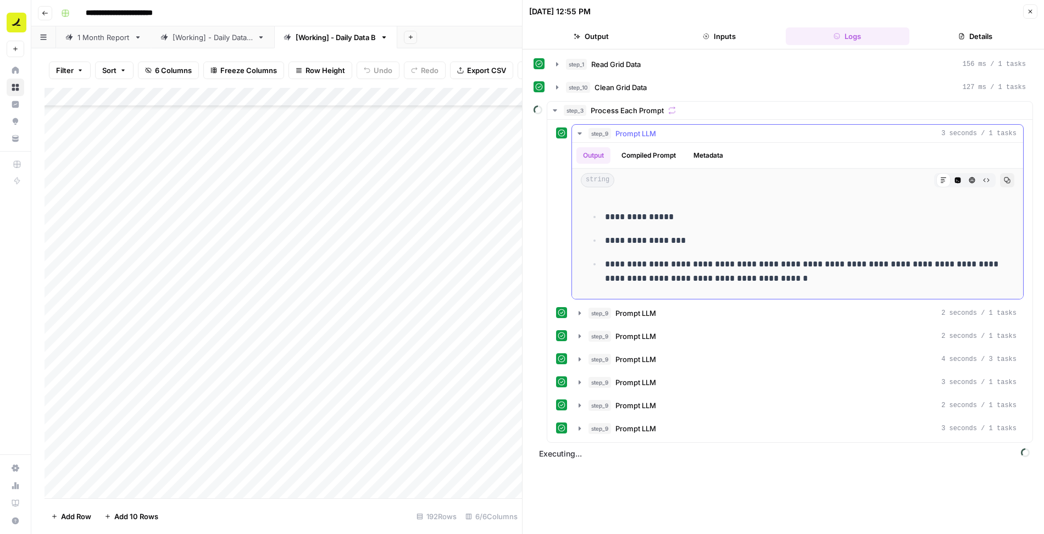
click at [579, 132] on icon "button" at bounding box center [580, 133] width 4 height 2
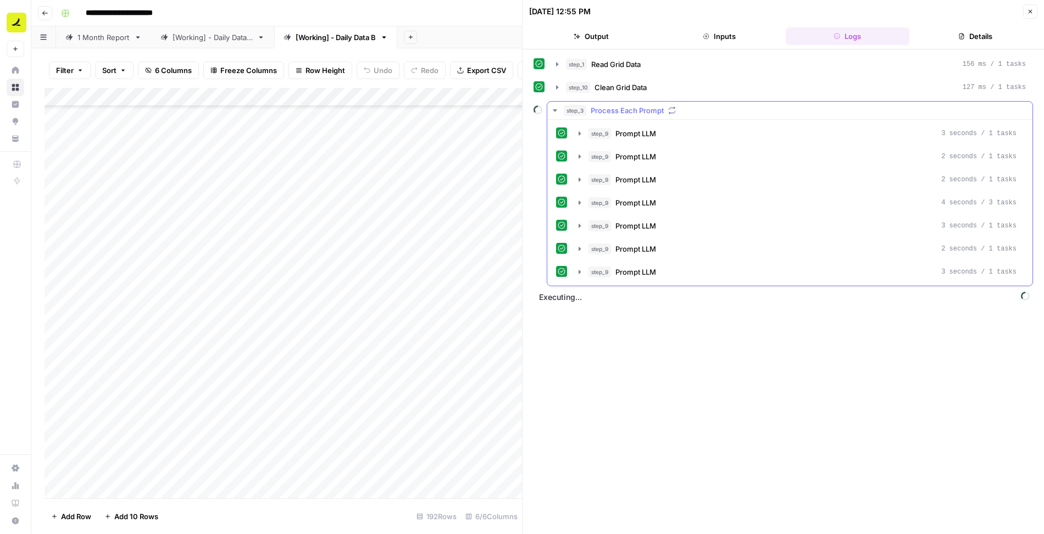
click at [555, 107] on icon "button" at bounding box center [555, 110] width 9 height 9
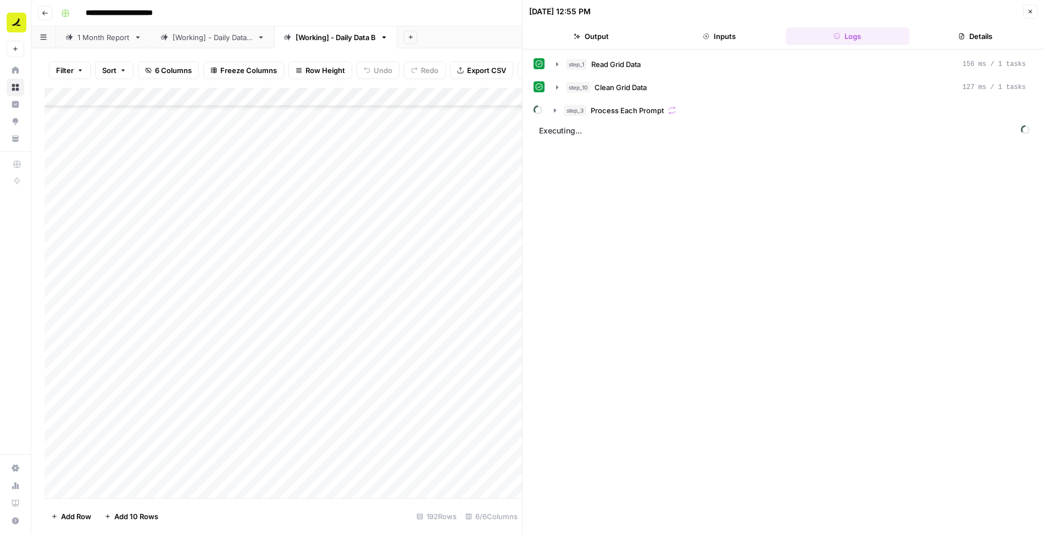
click at [1031, 9] on icon "button" at bounding box center [1030, 11] width 7 height 7
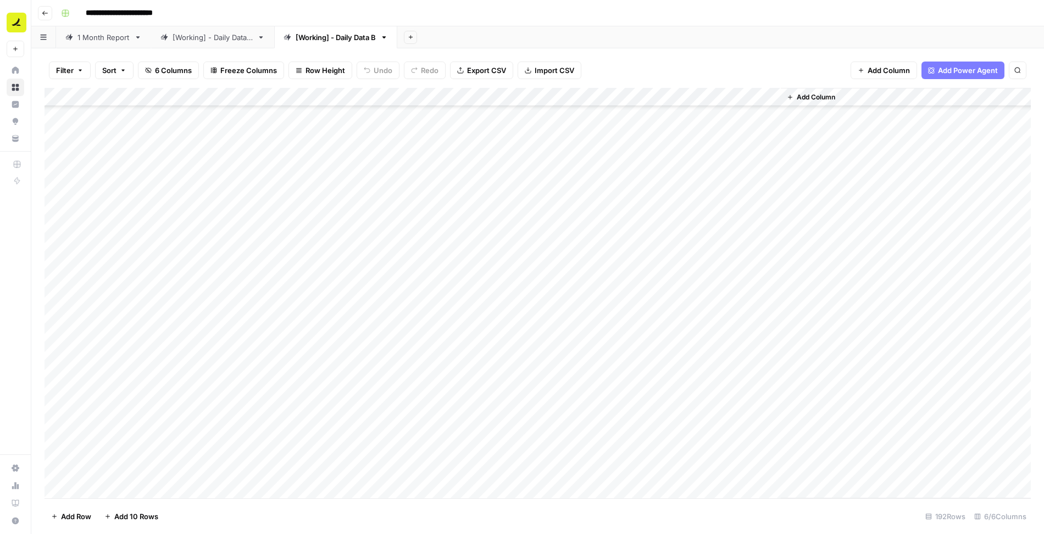
scroll to position [1704, 0]
click at [580, 205] on div "Add Column" at bounding box center [538, 293] width 987 height 411
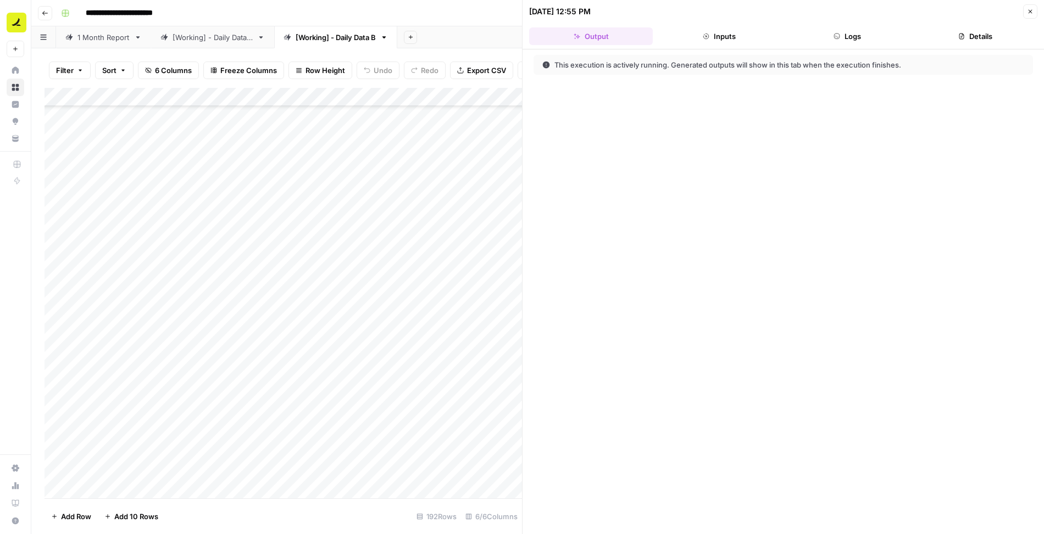
click at [872, 38] on button "Logs" at bounding box center [848, 36] width 124 height 18
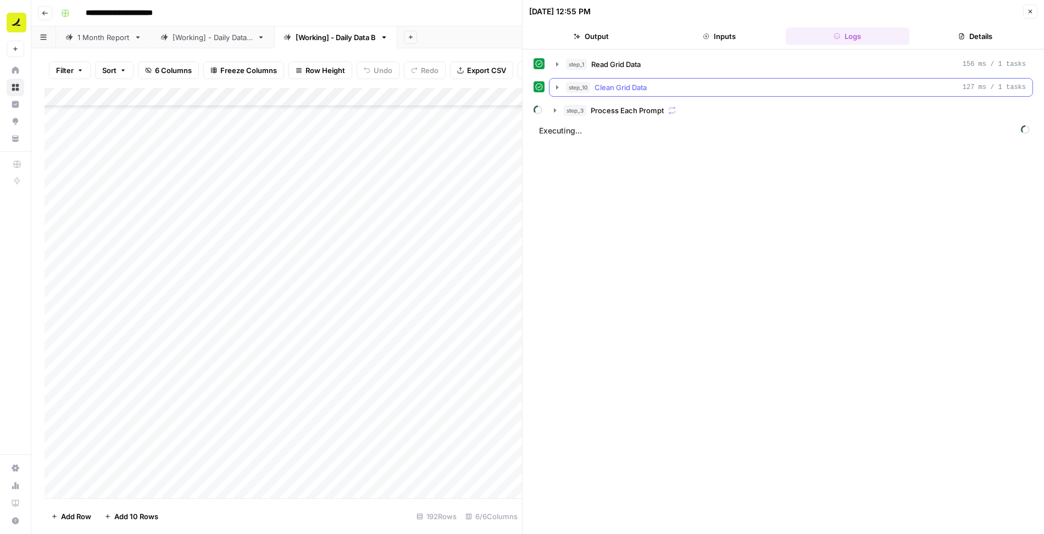
click at [558, 86] on icon "button" at bounding box center [557, 87] width 9 height 9
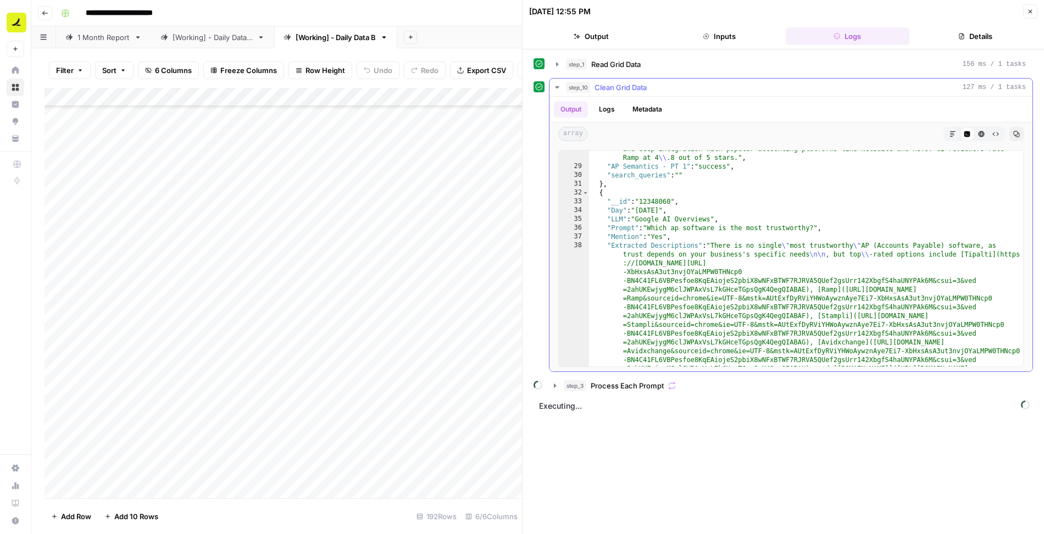
scroll to position [252, 0]
click at [1032, 10] on icon "button" at bounding box center [1031, 12] width 4 height 4
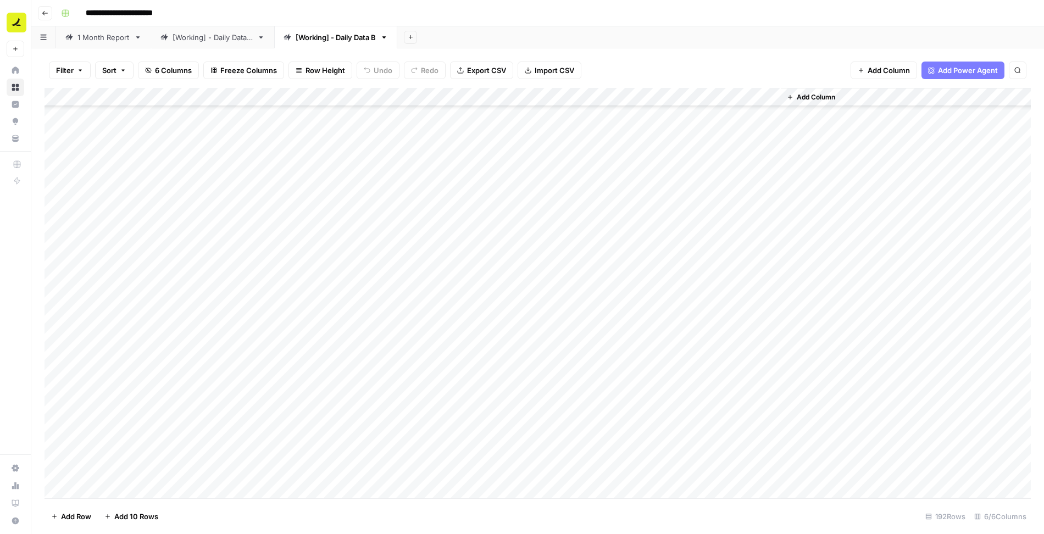
click at [544, 223] on div "Add Column" at bounding box center [538, 293] width 987 height 411
click at [581, 224] on div "Add Column" at bounding box center [538, 293] width 987 height 411
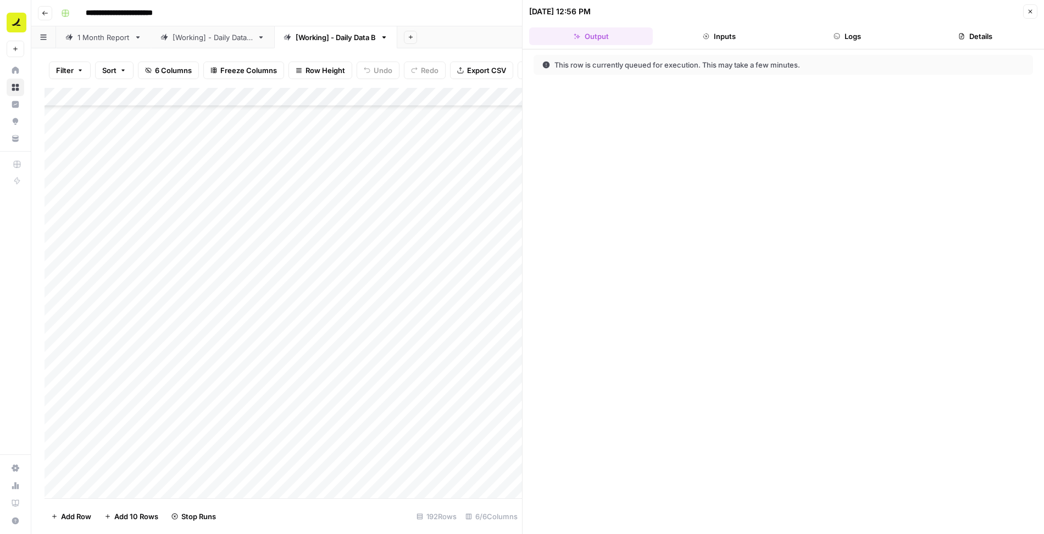
click at [853, 37] on button "Logs" at bounding box center [848, 36] width 124 height 18
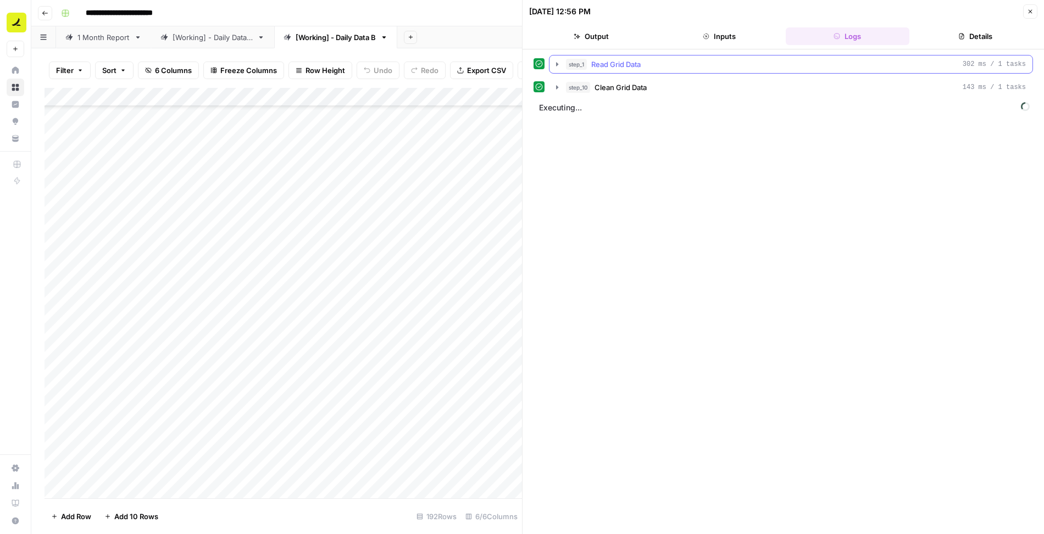
click at [557, 62] on icon "button" at bounding box center [557, 64] width 2 height 4
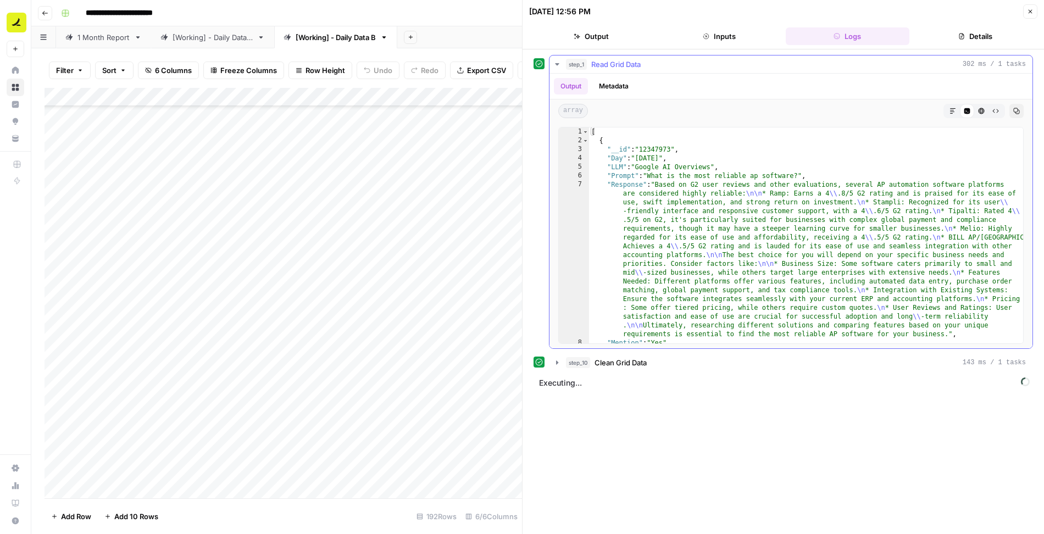
click at [556, 62] on icon "button" at bounding box center [557, 64] width 9 height 9
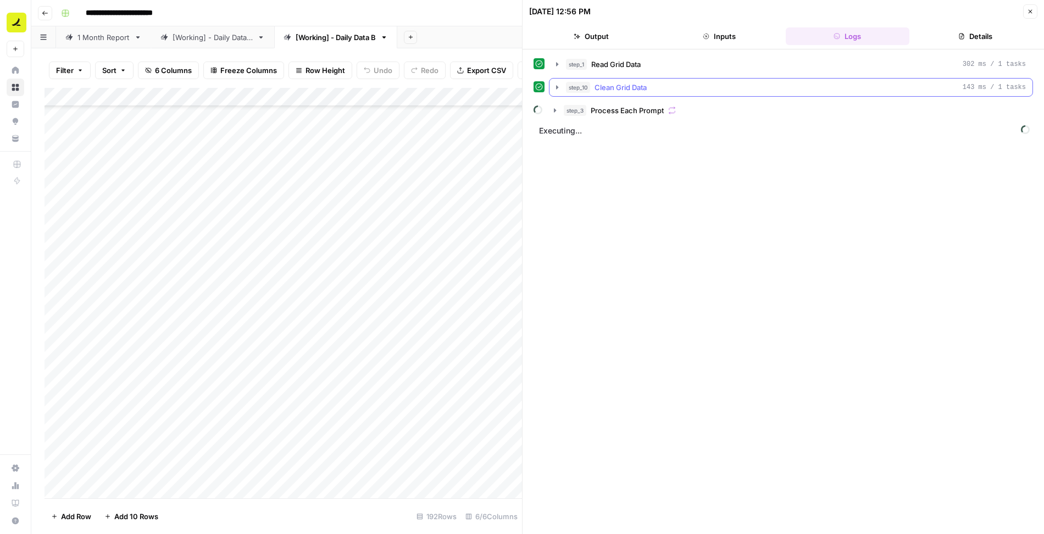
click at [559, 88] on icon "button" at bounding box center [557, 87] width 9 height 9
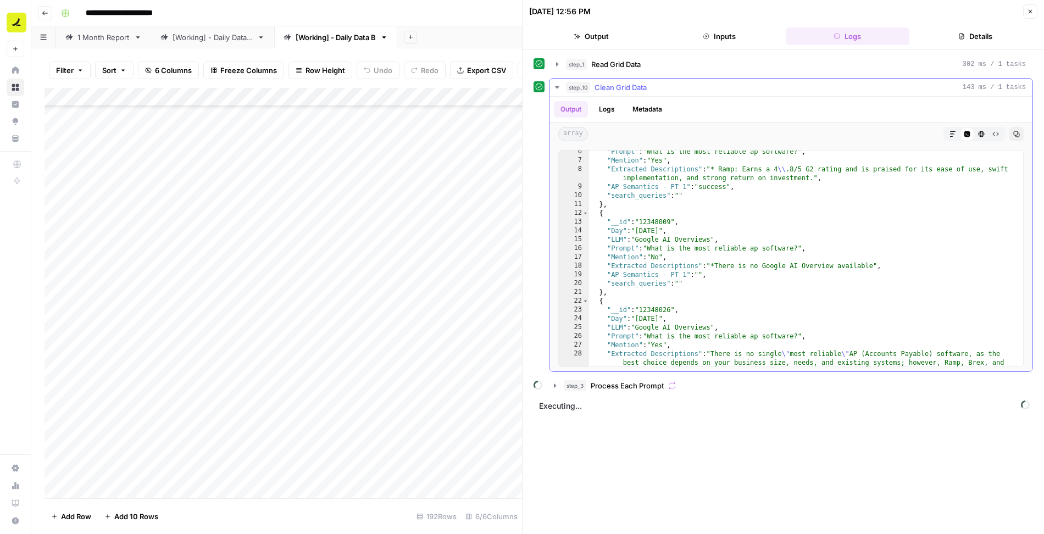
scroll to position [49, 0]
click at [558, 84] on icon "button" at bounding box center [557, 87] width 9 height 9
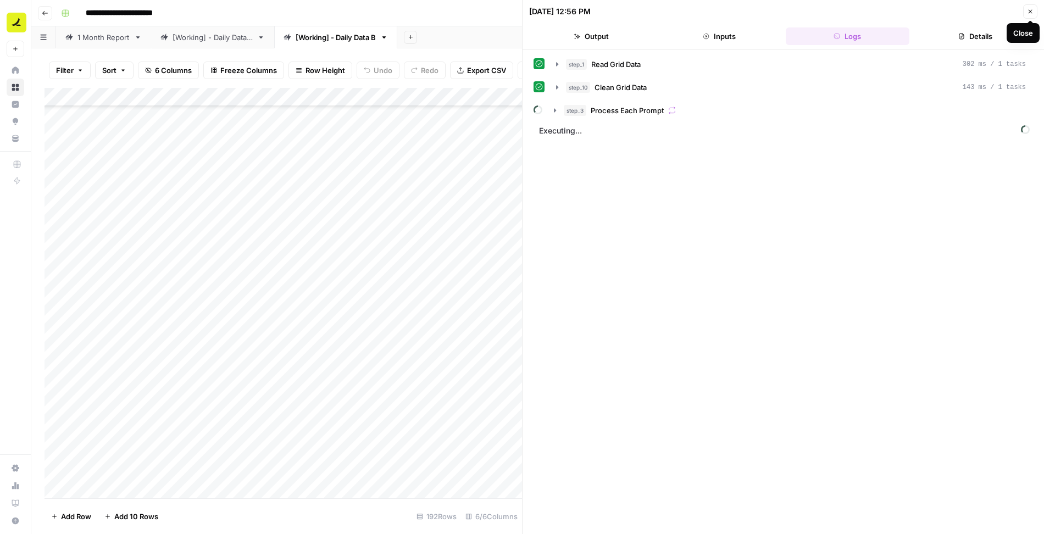
click at [1028, 13] on icon "button" at bounding box center [1030, 11] width 7 height 7
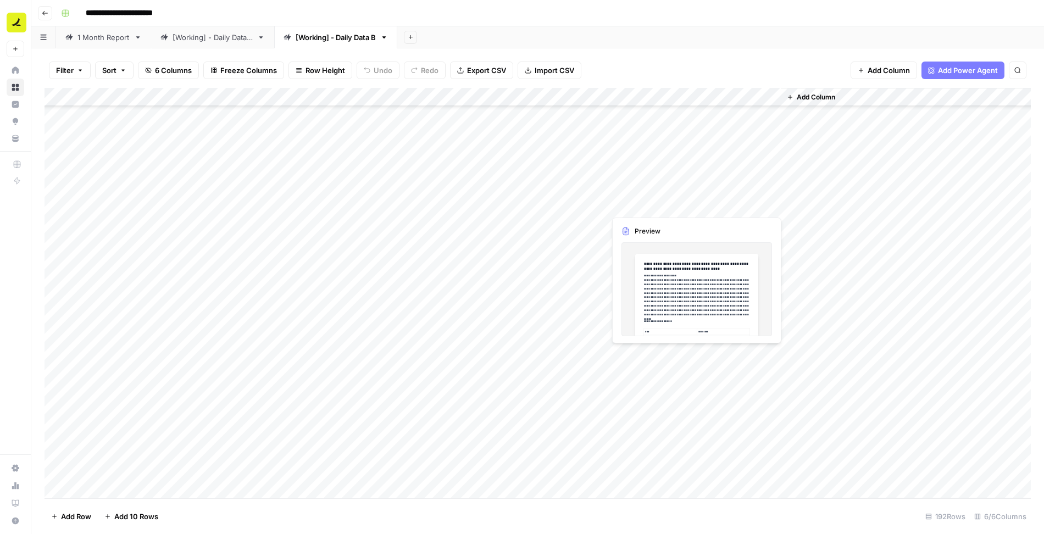
click at [657, 200] on div "Add Column" at bounding box center [538, 293] width 987 height 411
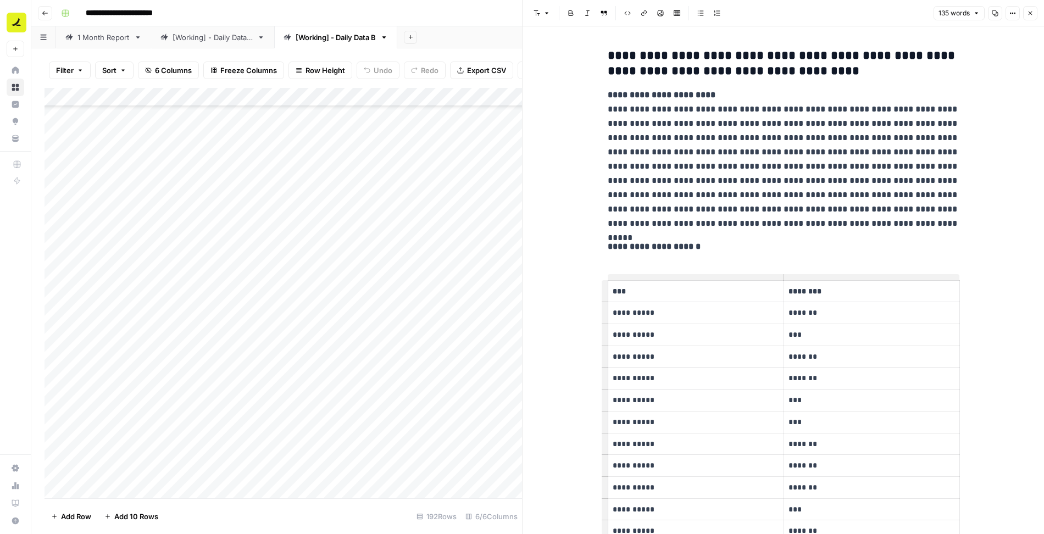
click at [1033, 14] on icon "button" at bounding box center [1030, 13] width 7 height 7
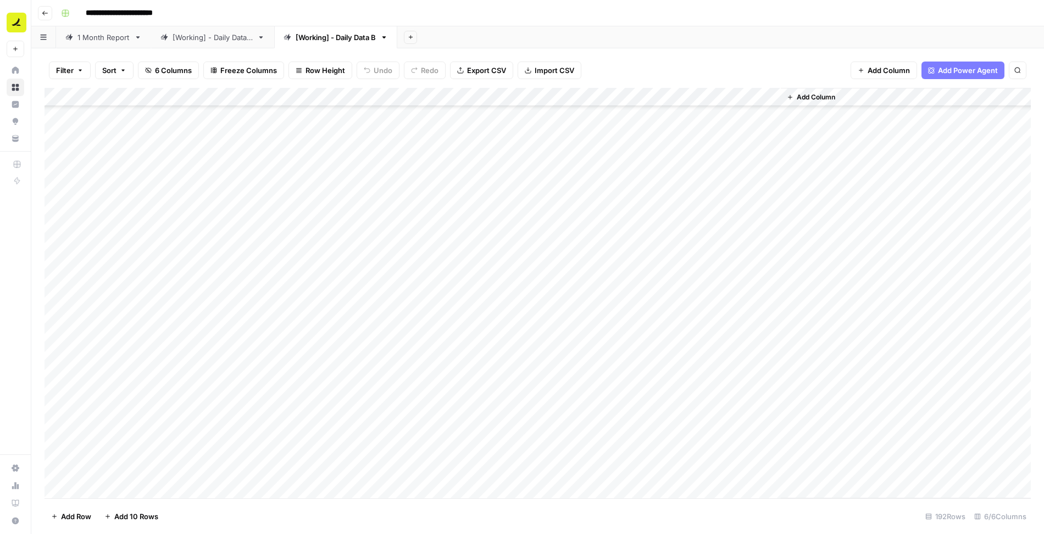
click at [666, 224] on div "Add Column" at bounding box center [538, 293] width 987 height 411
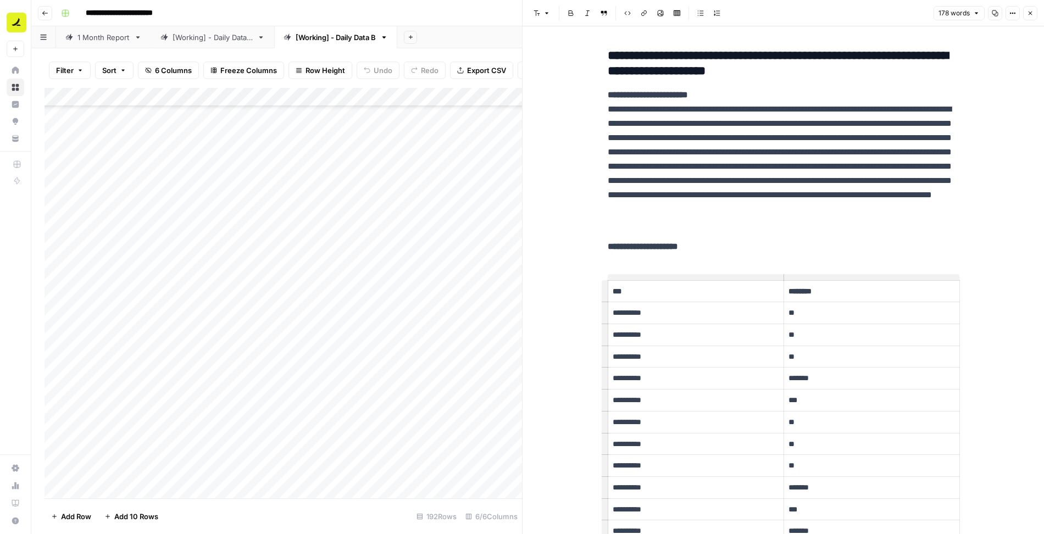
click at [1033, 13] on icon "button" at bounding box center [1030, 13] width 7 height 7
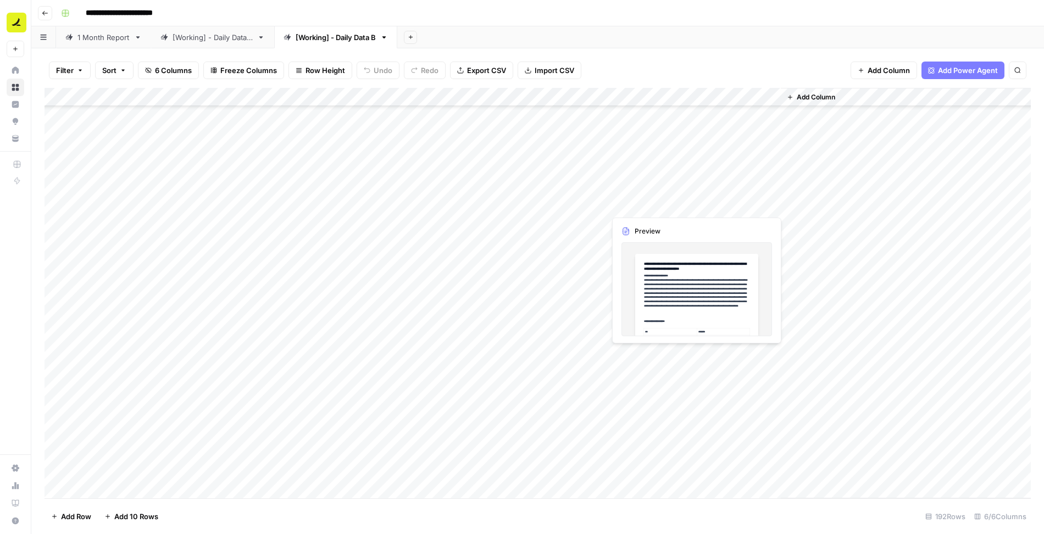
click at [683, 207] on div "Add Column" at bounding box center [538, 293] width 987 height 411
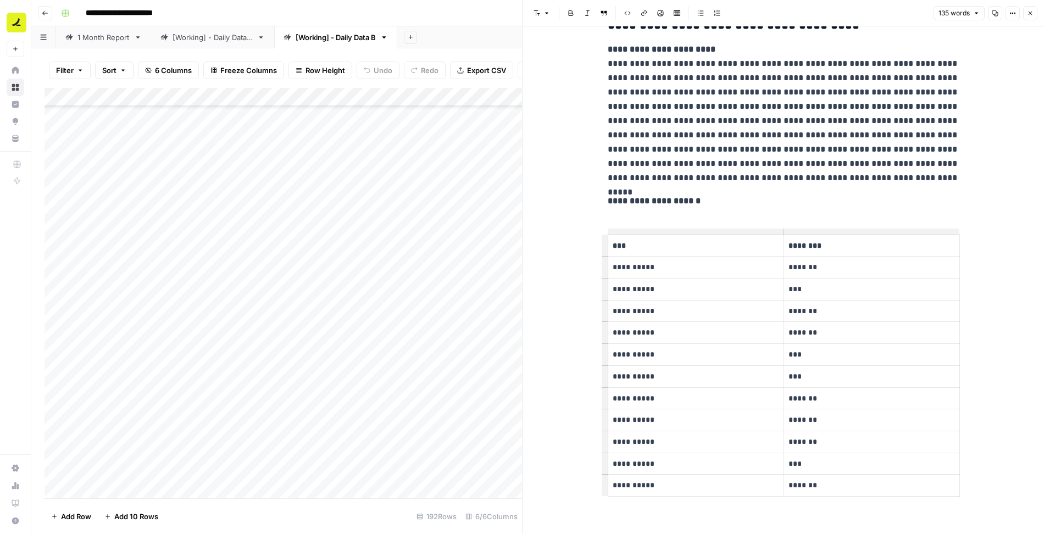
scroll to position [71, 0]
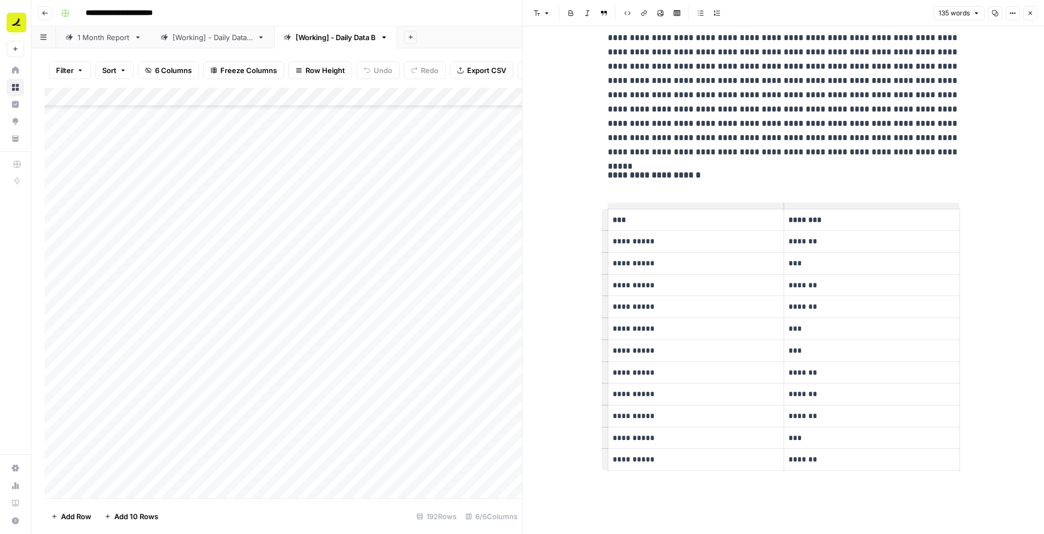
click at [1033, 15] on icon "button" at bounding box center [1030, 13] width 7 height 7
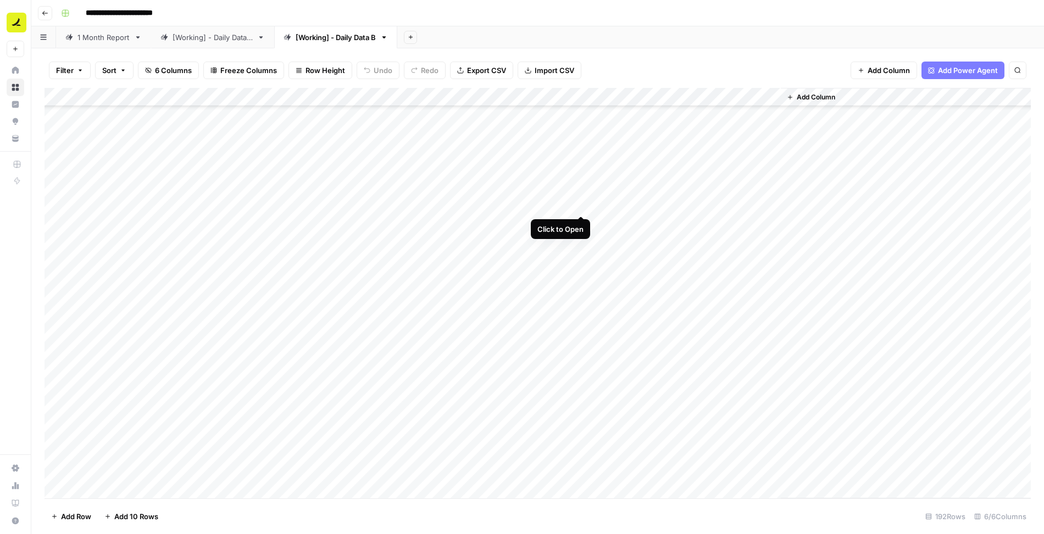
click at [581, 203] on div "Add Column" at bounding box center [538, 293] width 987 height 411
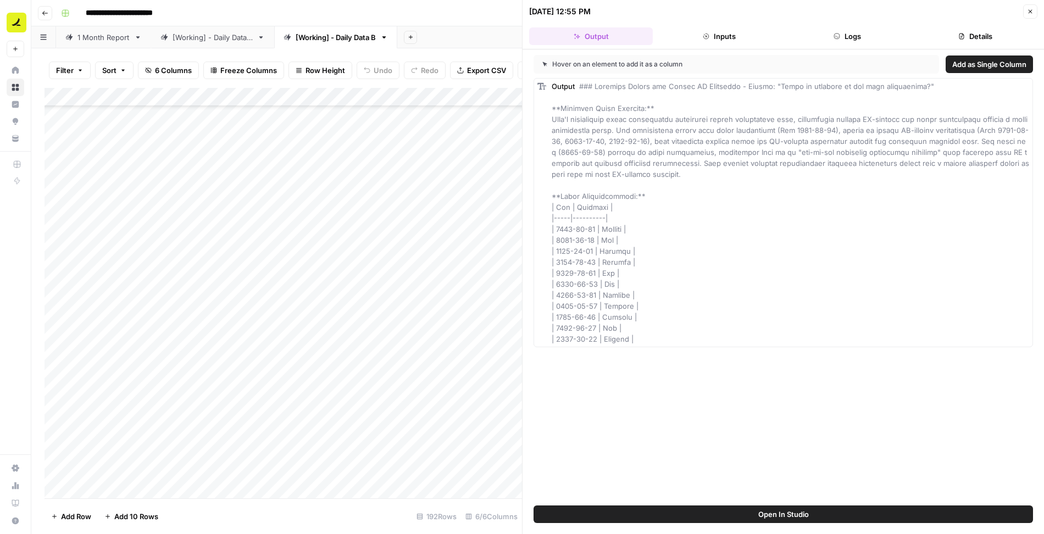
click at [857, 37] on button "Logs" at bounding box center [848, 36] width 124 height 18
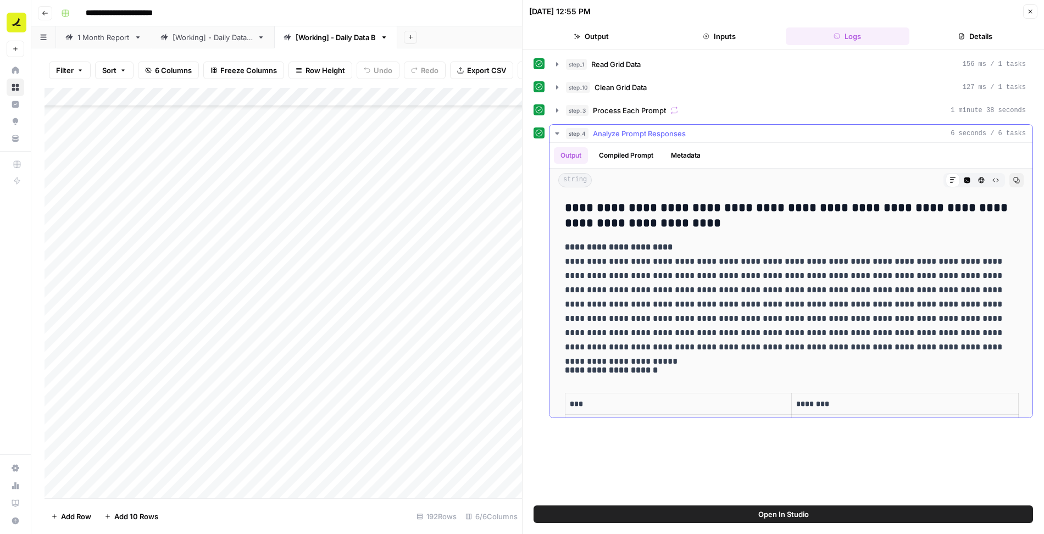
click at [724, 133] on div "step_4 Analyze Prompt Responses 6 seconds / 6 tasks" at bounding box center [796, 133] width 460 height 11
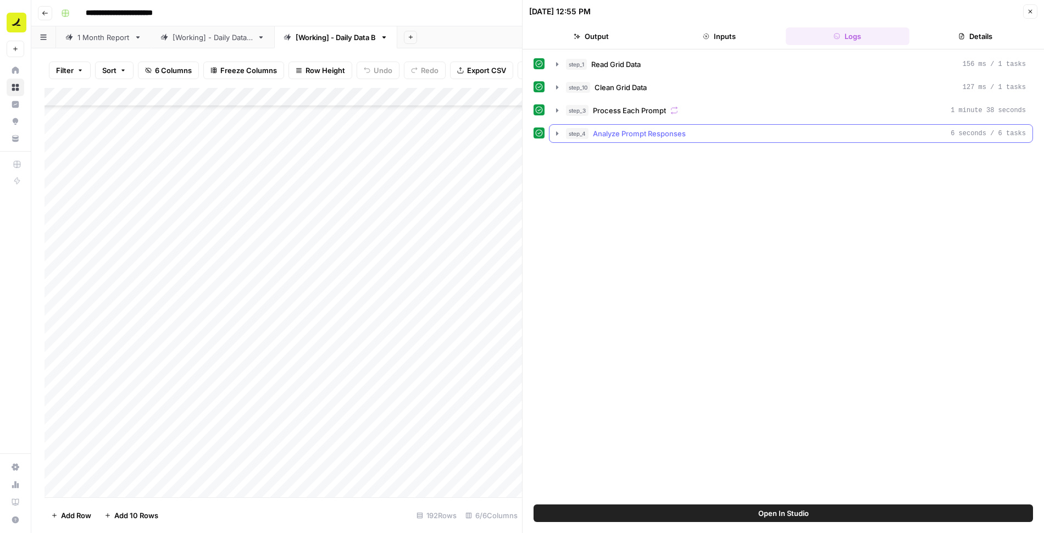
click at [553, 131] on icon "button" at bounding box center [557, 133] width 9 height 9
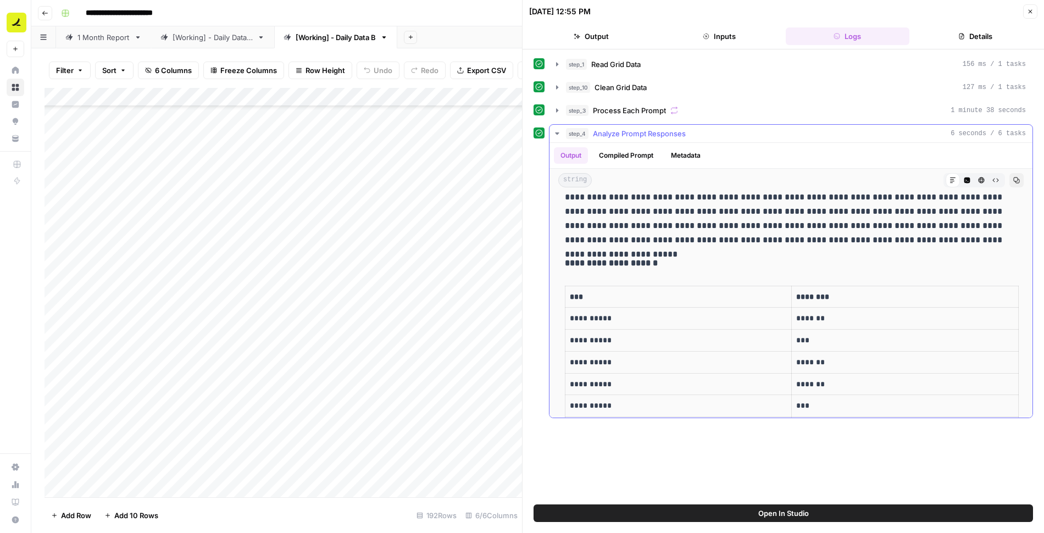
scroll to position [99, 0]
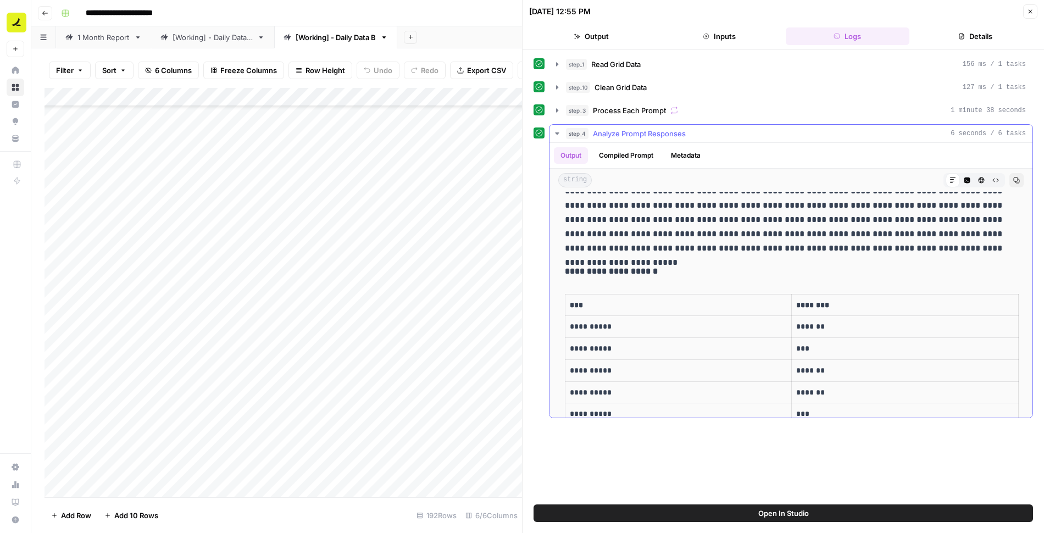
click at [553, 130] on icon "button" at bounding box center [557, 133] width 9 height 9
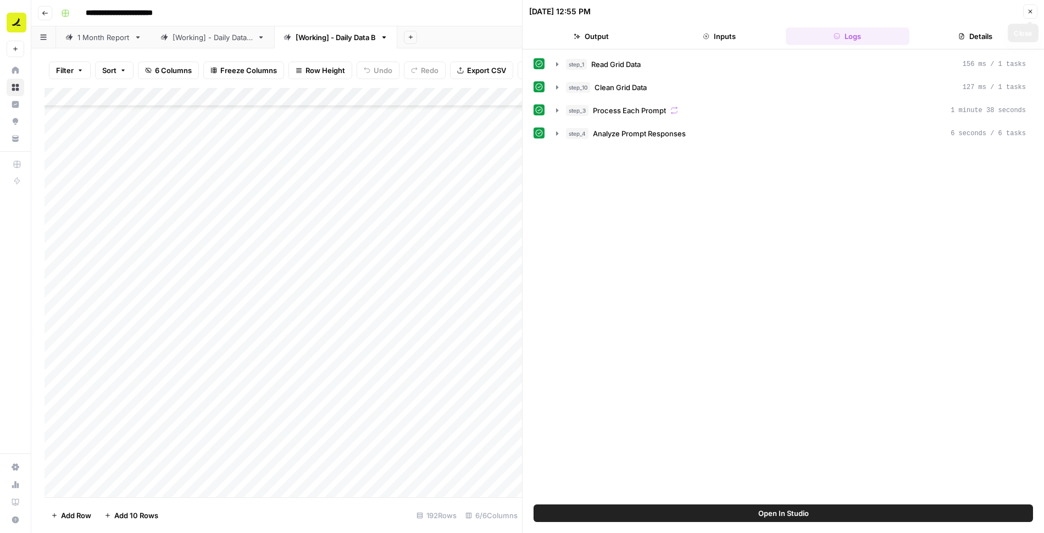
click at [1035, 13] on button "Close" at bounding box center [1030, 11] width 14 height 14
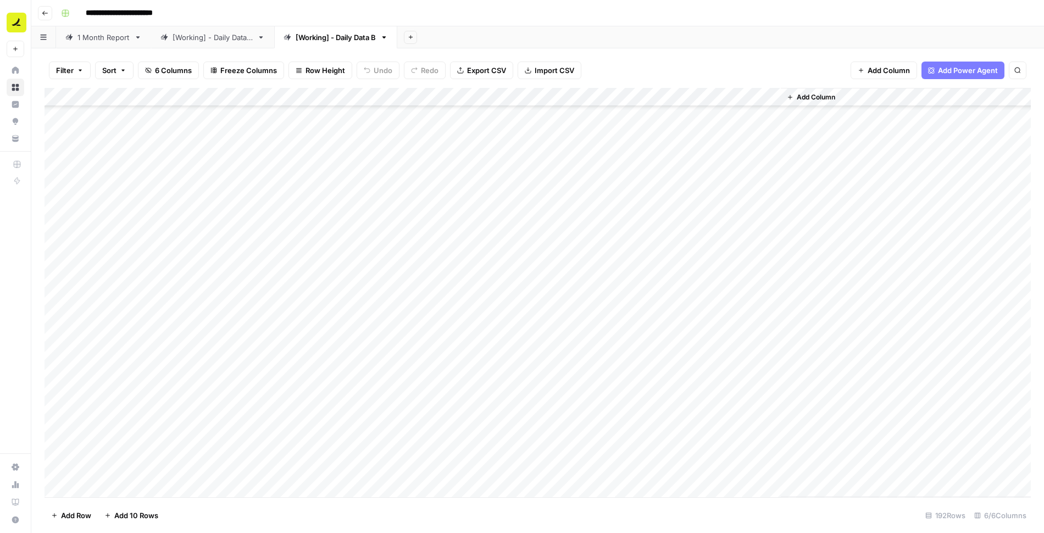
click at [583, 203] on div "Add Column" at bounding box center [538, 292] width 987 height 409
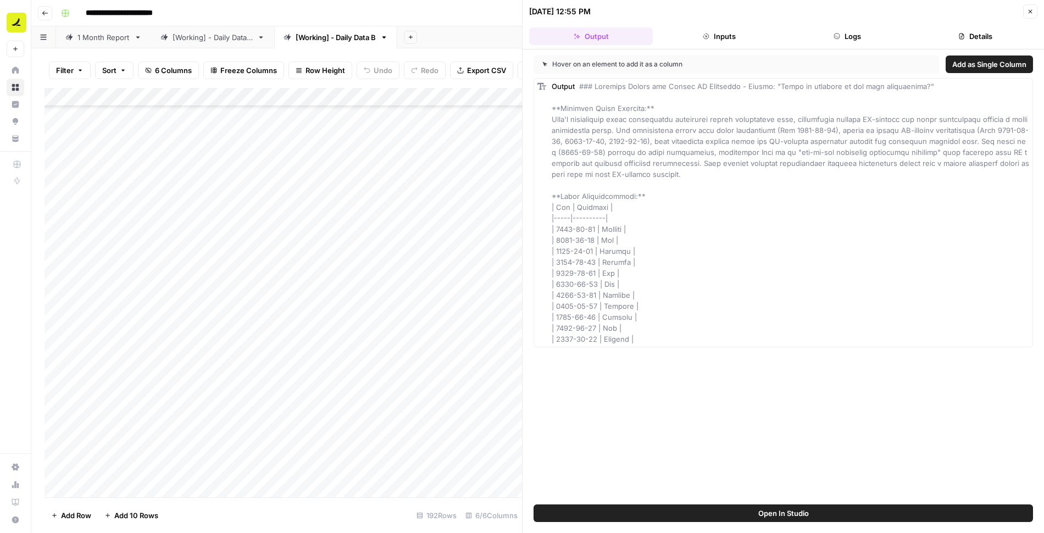
click at [827, 514] on button "Open In Studio" at bounding box center [784, 514] width 500 height 18
click at [1030, 9] on icon "button" at bounding box center [1030, 11] width 7 height 7
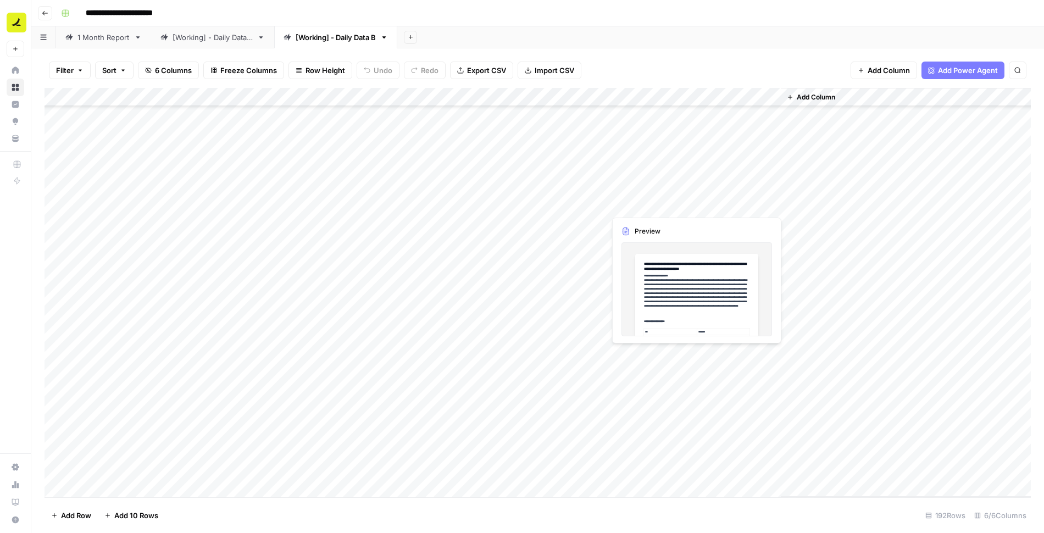
click at [653, 207] on div "Add Column" at bounding box center [538, 292] width 987 height 409
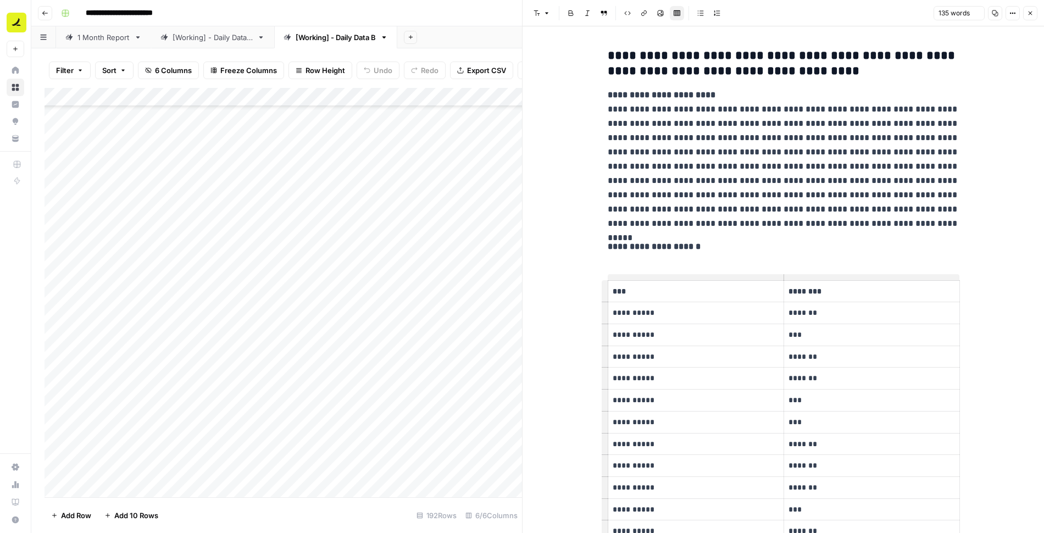
click at [651, 158] on p "**********" at bounding box center [784, 159] width 352 height 143
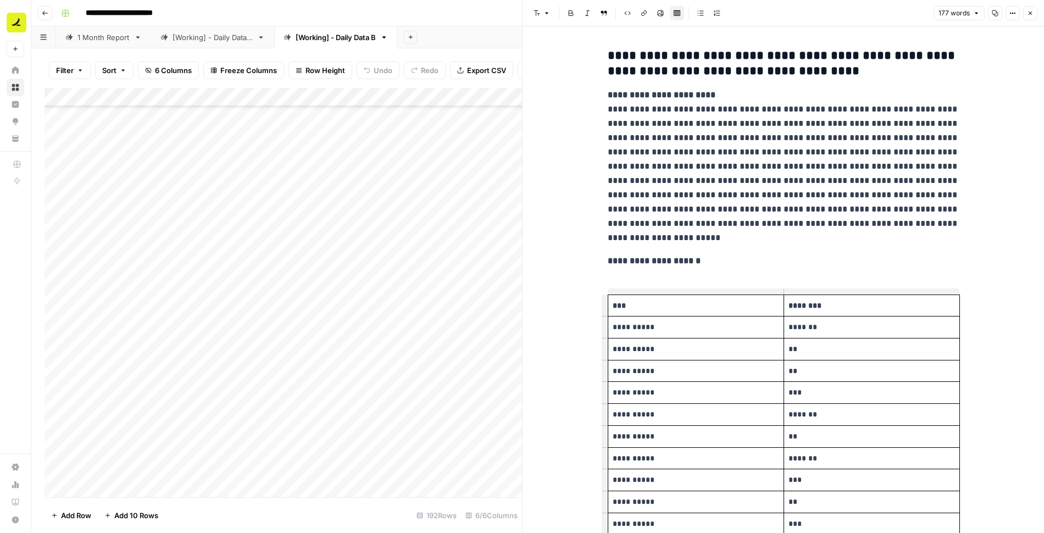
click at [666, 181] on p "**********" at bounding box center [784, 166] width 352 height 157
click at [643, 276] on div "**********" at bounding box center [783, 523] width 365 height 958
click at [628, 271] on div "**********" at bounding box center [783, 523] width 365 height 958
click at [625, 268] on p "**********" at bounding box center [784, 261] width 352 height 14
click at [1032, 12] on icon "button" at bounding box center [1030, 13] width 7 height 7
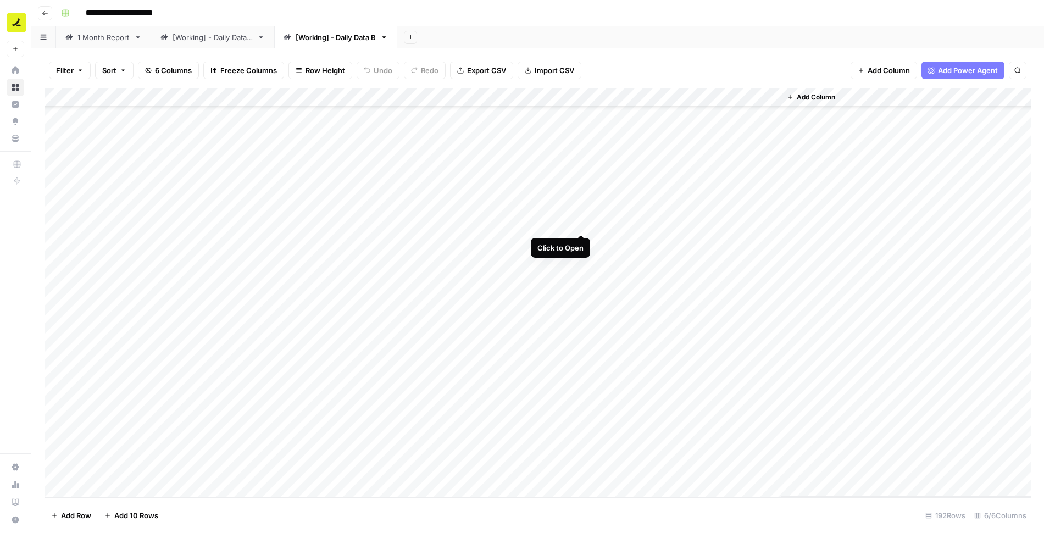
click at [581, 224] on div "Add Column" at bounding box center [538, 292] width 987 height 409
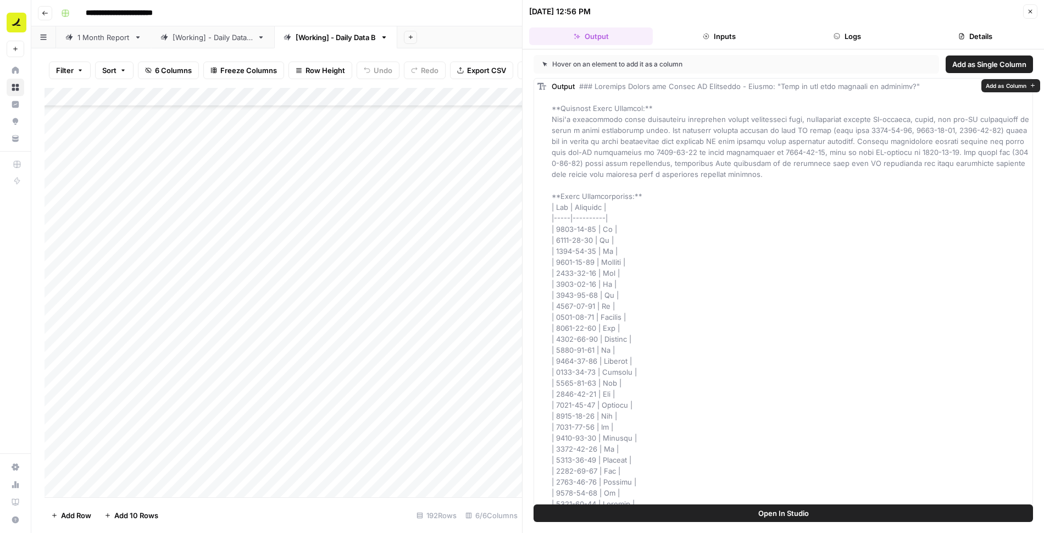
click at [694, 506] on button "Open In Studio" at bounding box center [784, 514] width 500 height 18
click at [1028, 10] on icon "button" at bounding box center [1030, 11] width 7 height 7
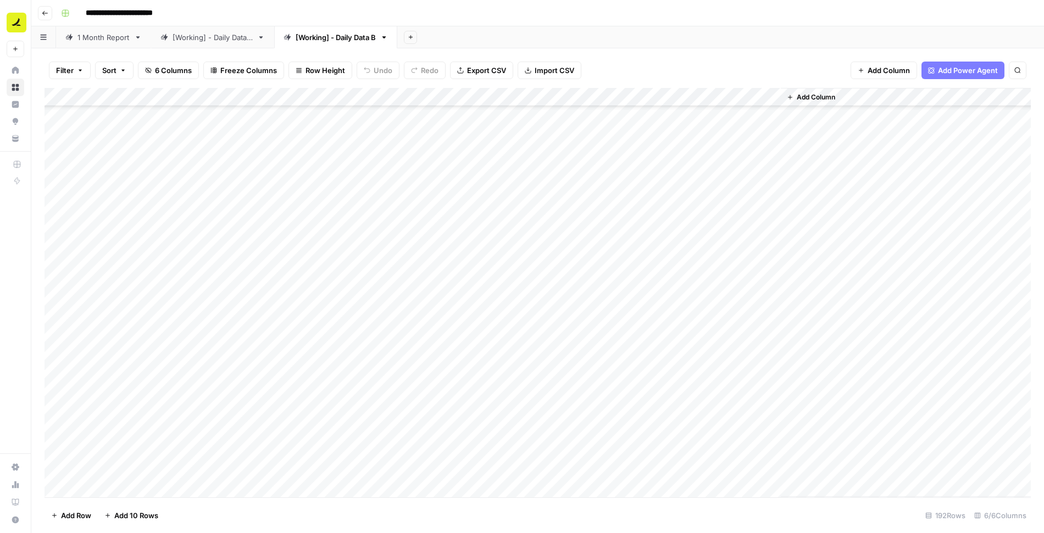
click at [673, 223] on div "Add Column" at bounding box center [538, 292] width 987 height 409
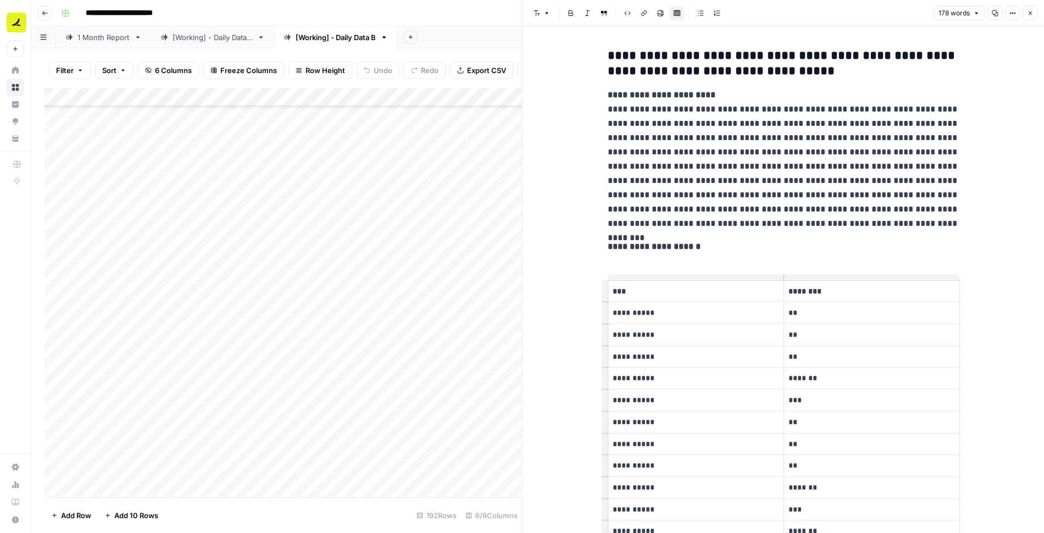
click at [646, 181] on p "**********" at bounding box center [784, 159] width 352 height 143
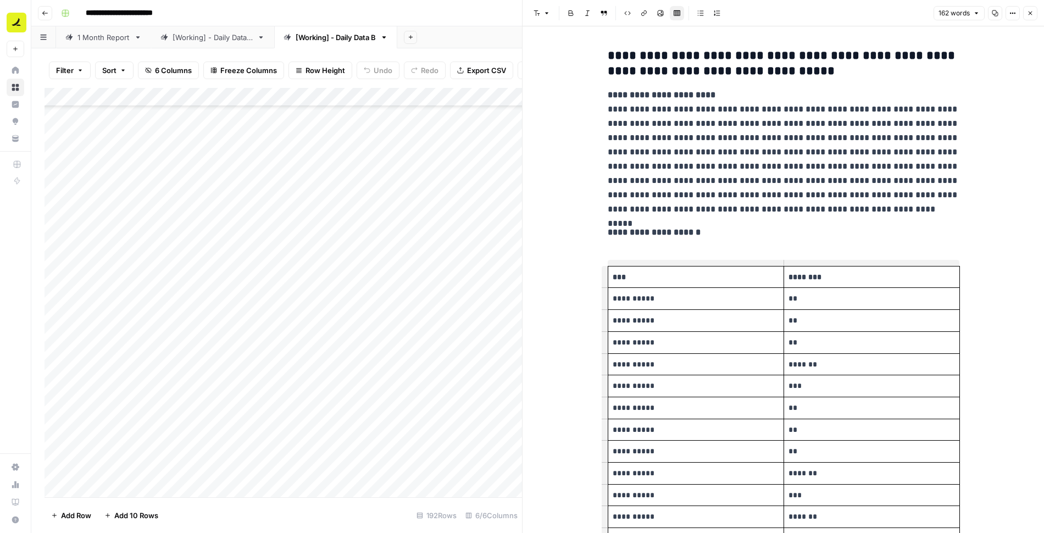
click at [1029, 15] on icon "button" at bounding box center [1030, 13] width 7 height 7
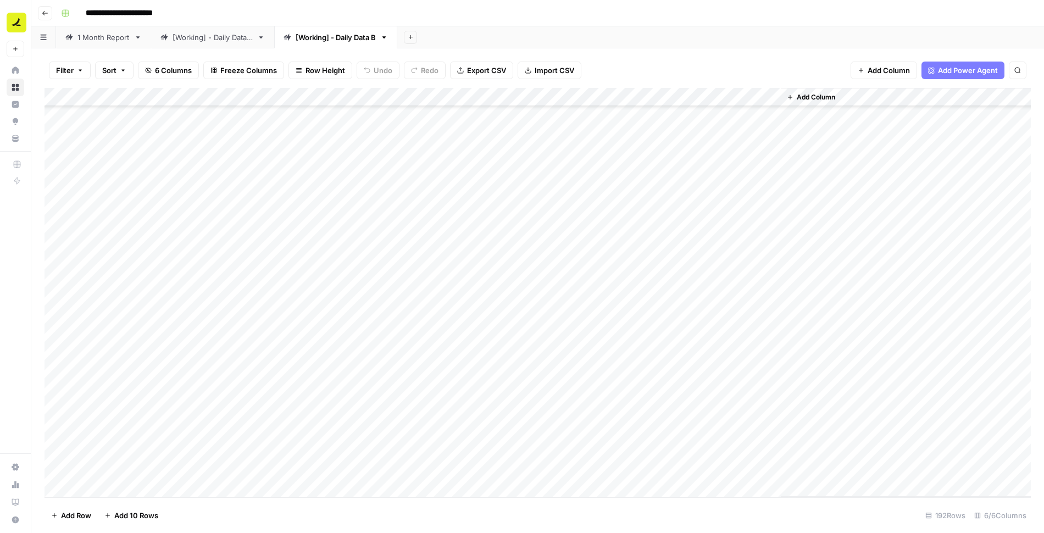
scroll to position [1739, 0]
click at [539, 205] on div "Add Column" at bounding box center [538, 292] width 987 height 409
click at [580, 207] on div "Add Column" at bounding box center [538, 292] width 987 height 409
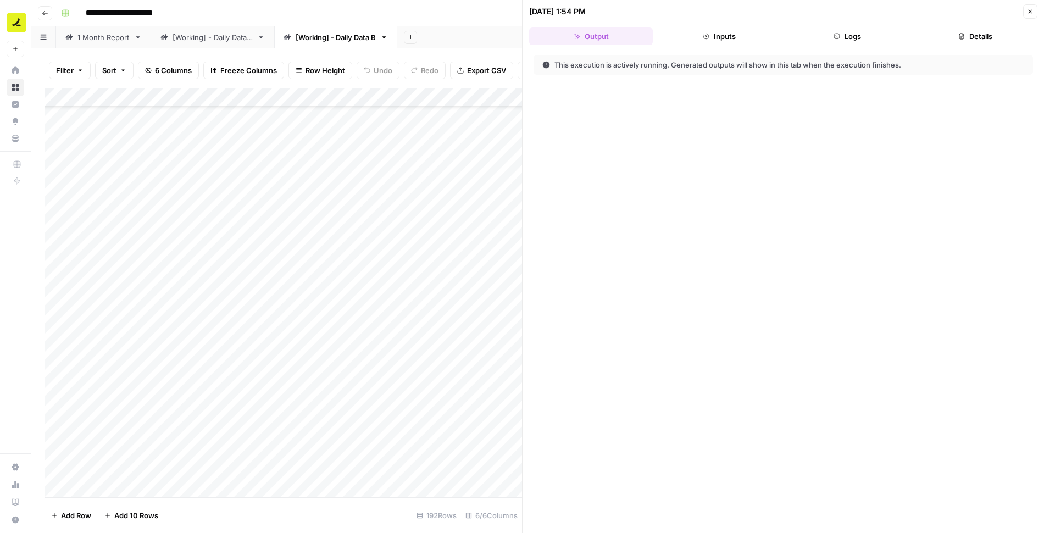
click at [859, 36] on button "Logs" at bounding box center [848, 36] width 124 height 18
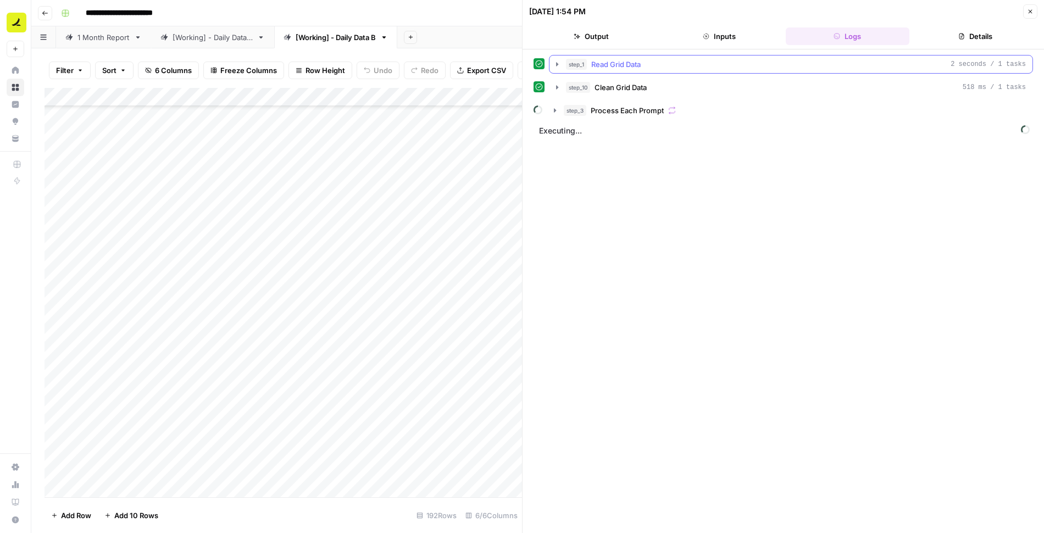
click at [555, 64] on icon "button" at bounding box center [557, 64] width 9 height 9
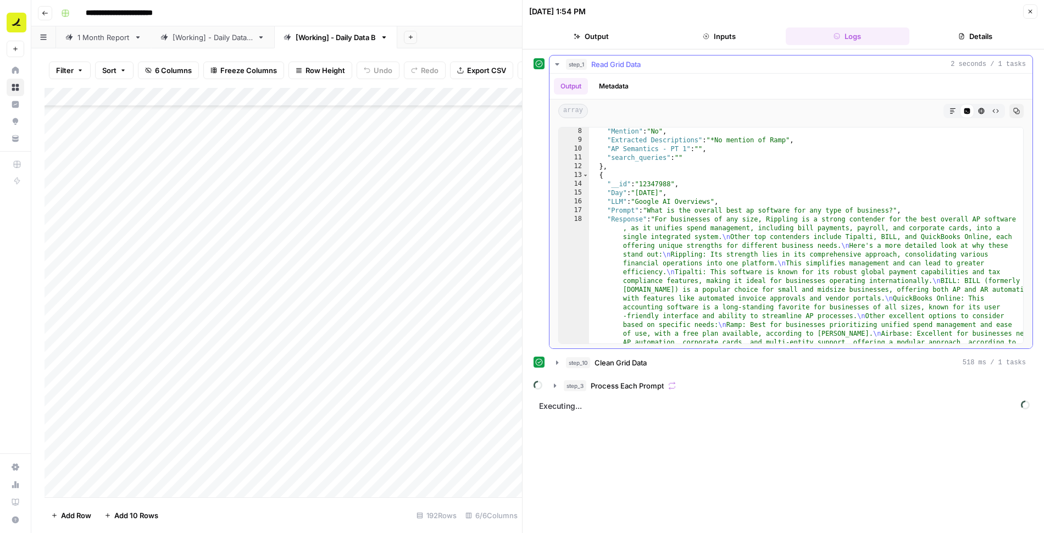
scroll to position [307, 0]
click at [551, 69] on button "step_1 Read Grid Data 2 seconds / 1 tasks" at bounding box center [791, 65] width 483 height 18
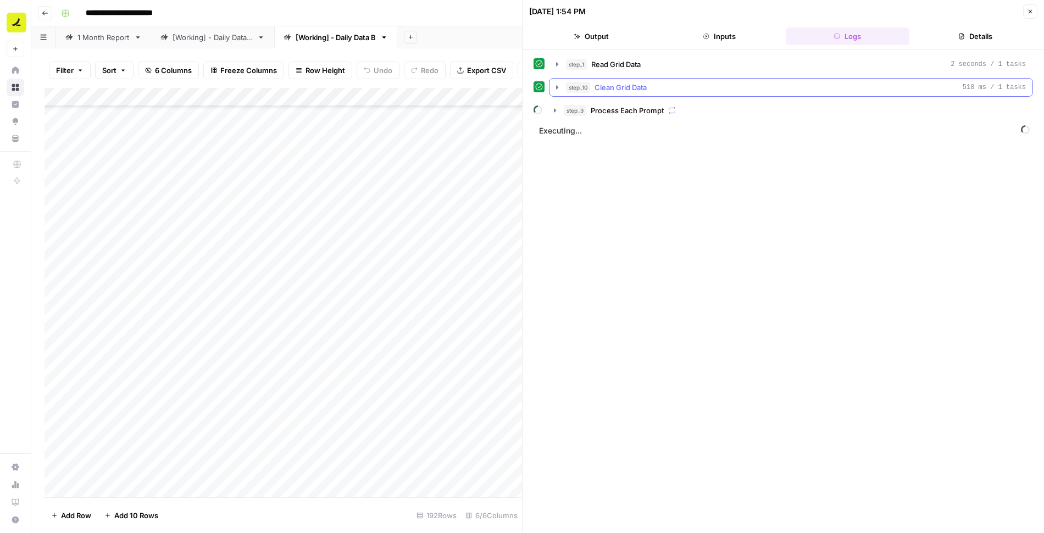
click at [555, 83] on icon "button" at bounding box center [557, 87] width 9 height 9
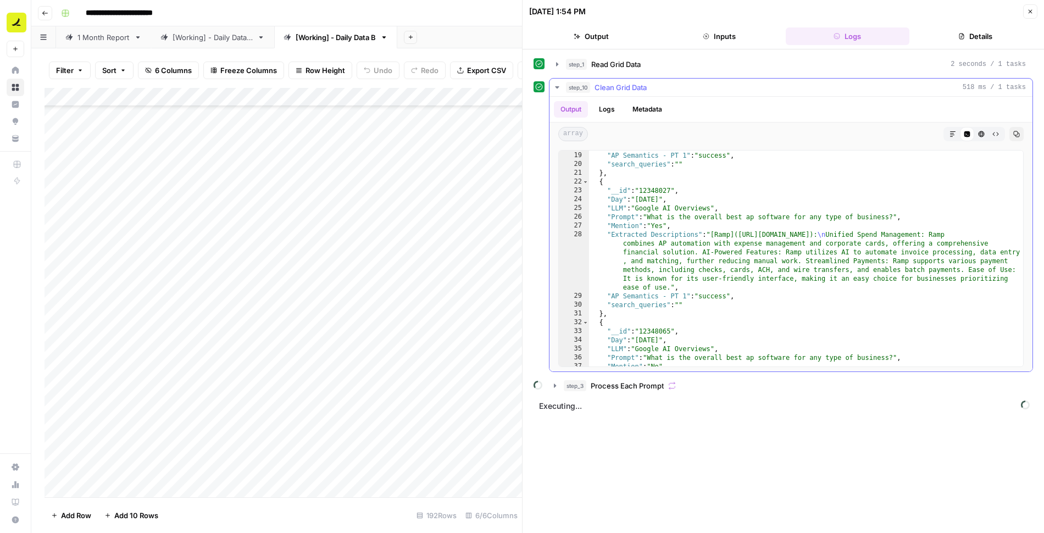
scroll to position [175, 0]
click at [558, 86] on icon "button" at bounding box center [557, 87] width 4 height 2
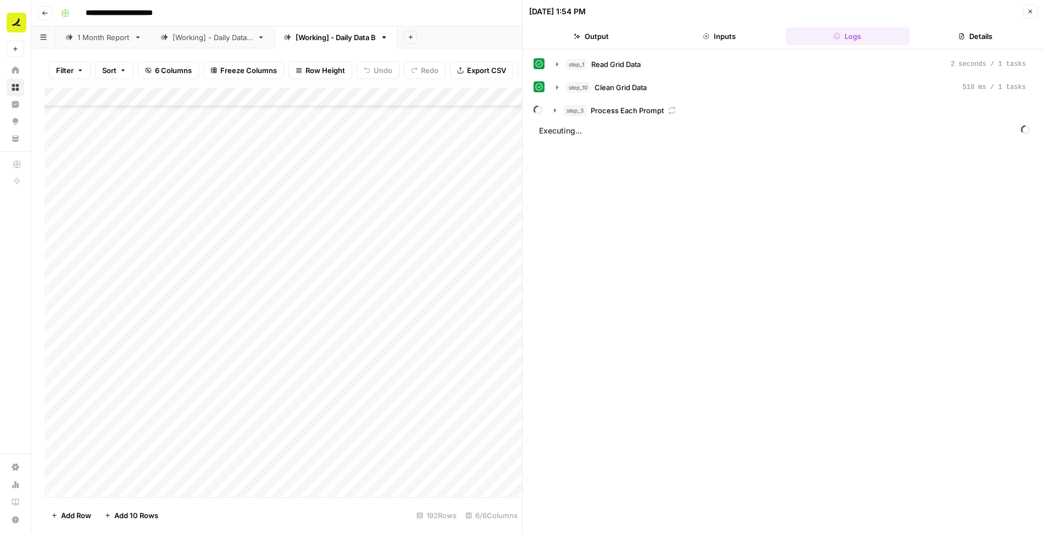
click at [1032, 8] on icon "button" at bounding box center [1030, 11] width 7 height 7
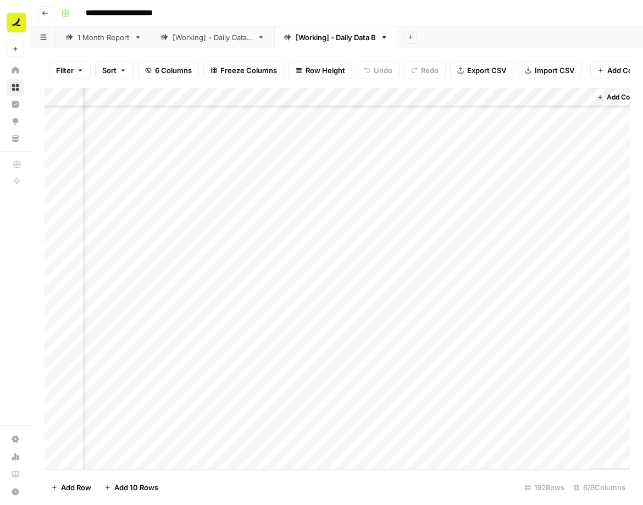
scroll to position [1793, 191]
click at [463, 154] on div "Add Column" at bounding box center [337, 278] width 585 height 381
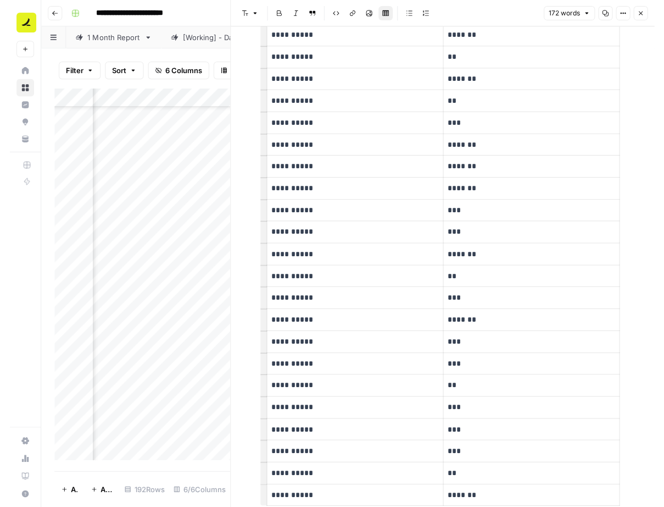
scroll to position [503, 0]
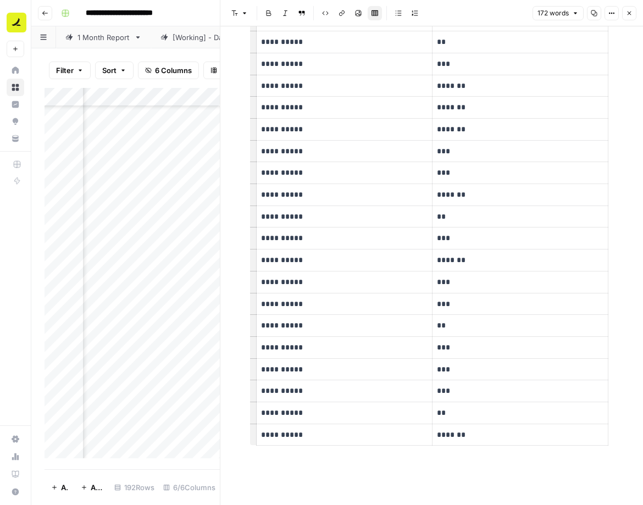
click at [630, 12] on icon "button" at bounding box center [630, 14] width 4 height 4
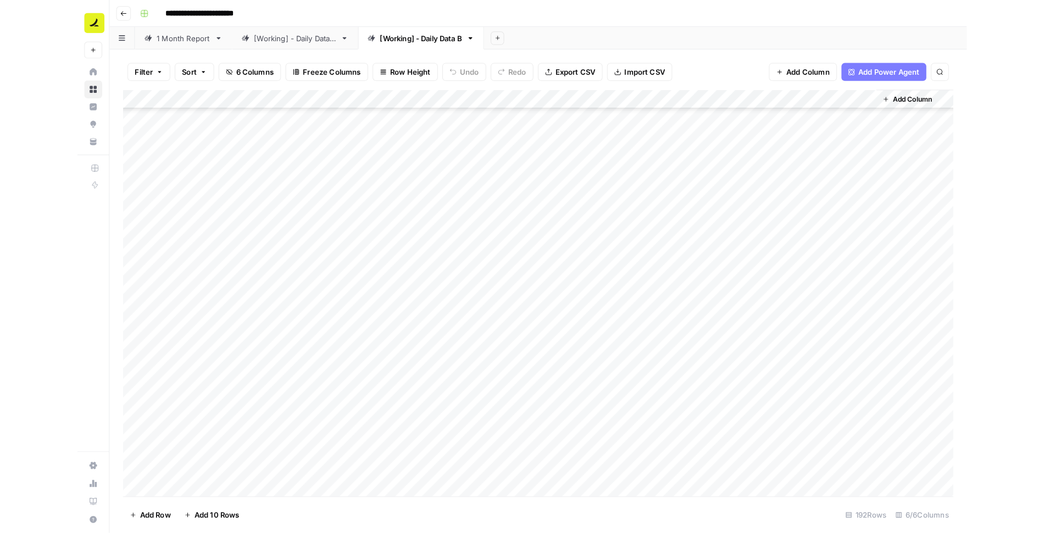
scroll to position [1793, 0]
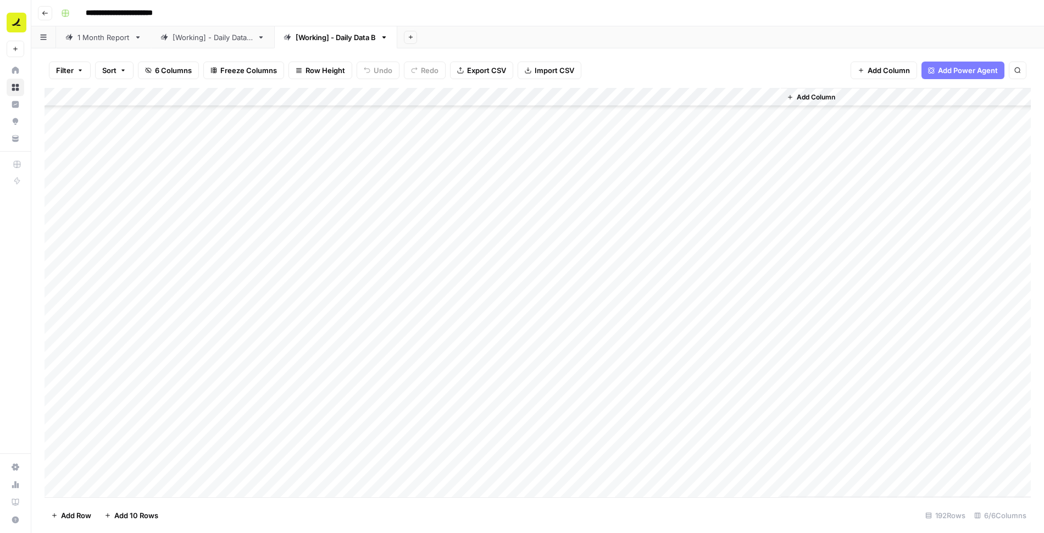
click at [311, 98] on div "Add Column" at bounding box center [538, 292] width 987 height 409
click at [269, 212] on span "Filter" at bounding box center [307, 214] width 96 height 11
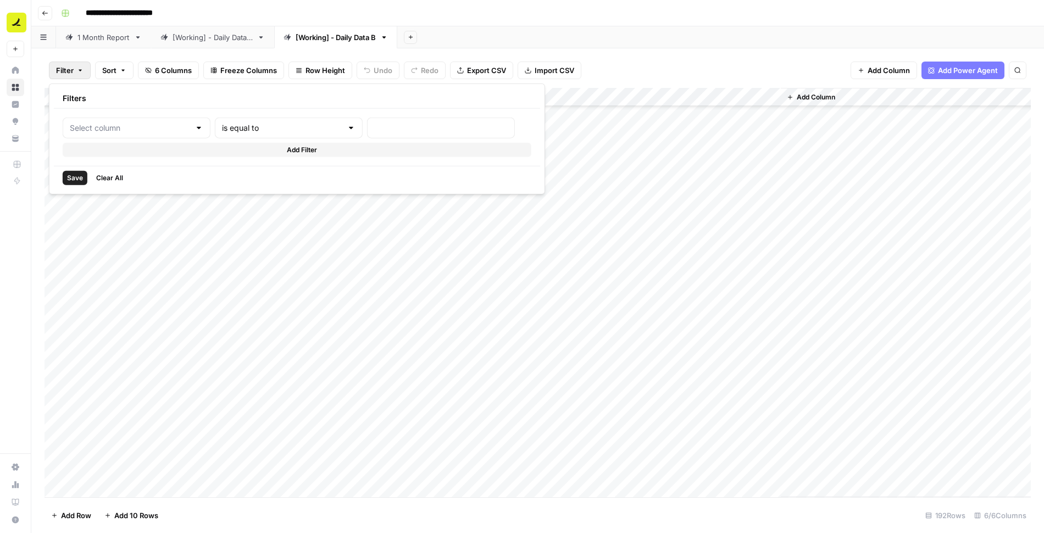
type input "LLM"
click at [398, 129] on input "text" at bounding box center [471, 128] width 146 height 11
type input "Google AI Overviews"
click at [72, 174] on span "Save" at bounding box center [75, 178] width 16 height 10
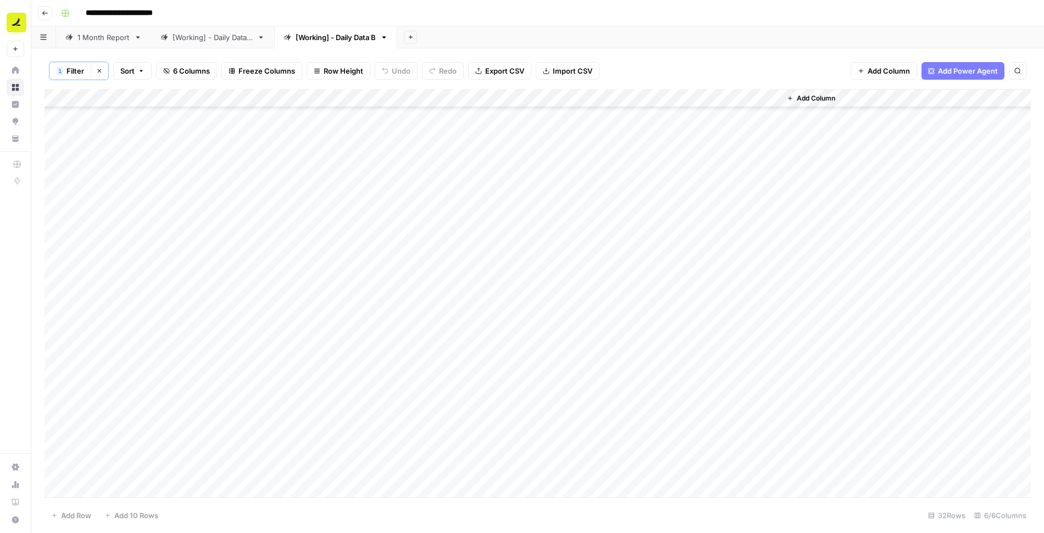
scroll to position [0, 0]
click at [580, 98] on div "Add Column" at bounding box center [538, 293] width 987 height 409
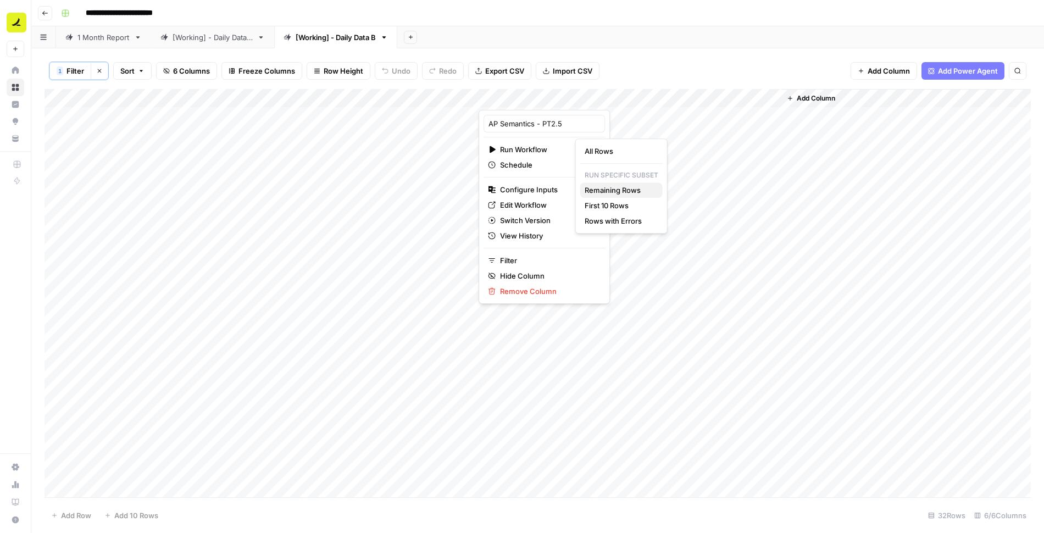
click at [618, 192] on span "Remaining Rows" at bounding box center [619, 190] width 69 height 11
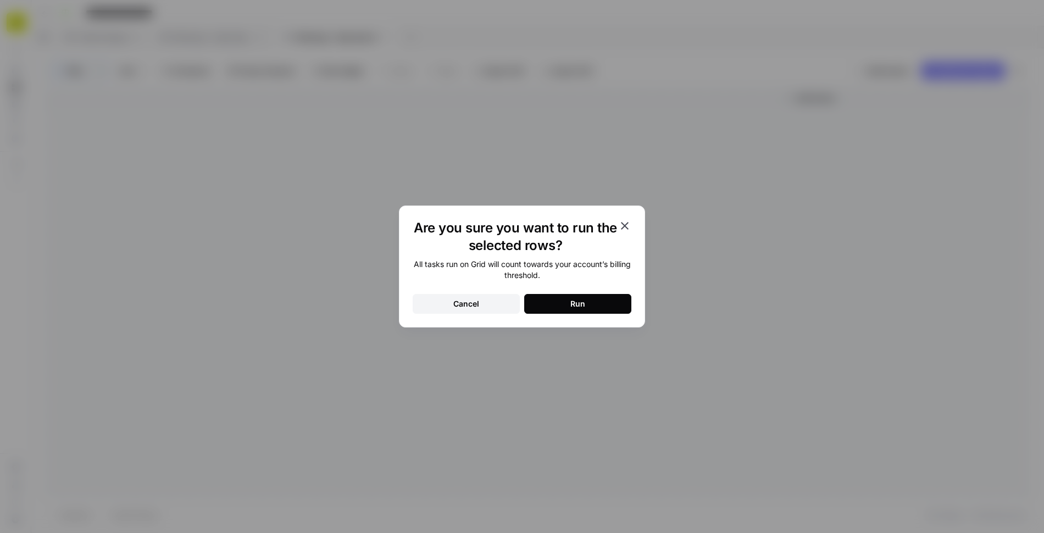
click at [586, 301] on button "Run" at bounding box center [577, 304] width 107 height 20
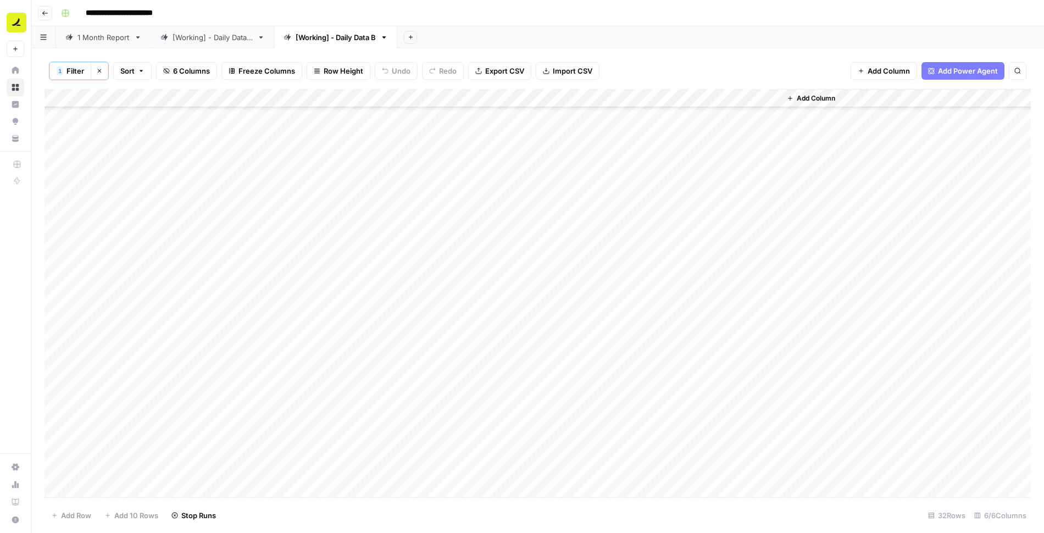
scroll to position [206, 0]
click at [697, 226] on div "Add Column" at bounding box center [538, 293] width 987 height 409
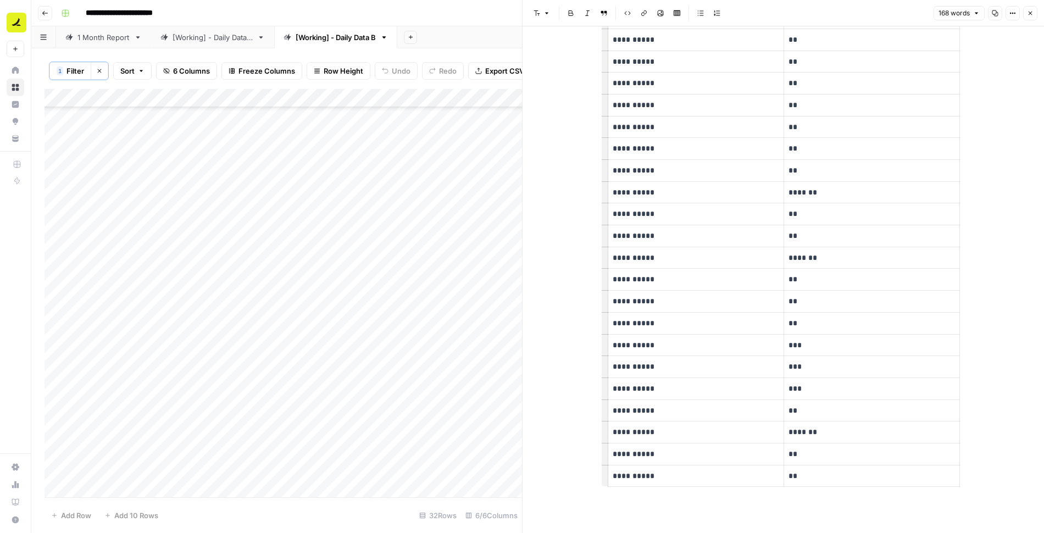
scroll to position [461, 0]
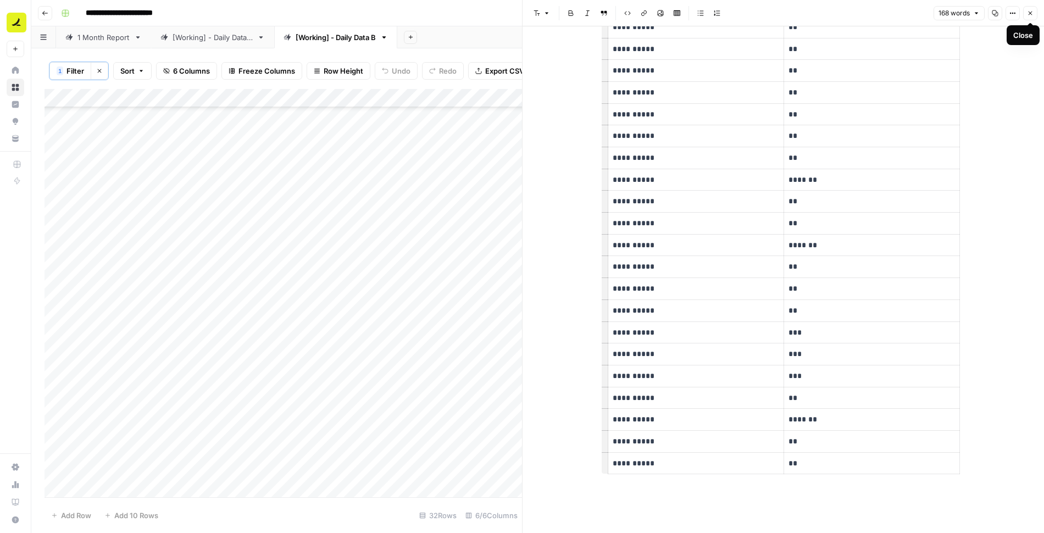
click at [1034, 13] on button "Close" at bounding box center [1030, 13] width 14 height 14
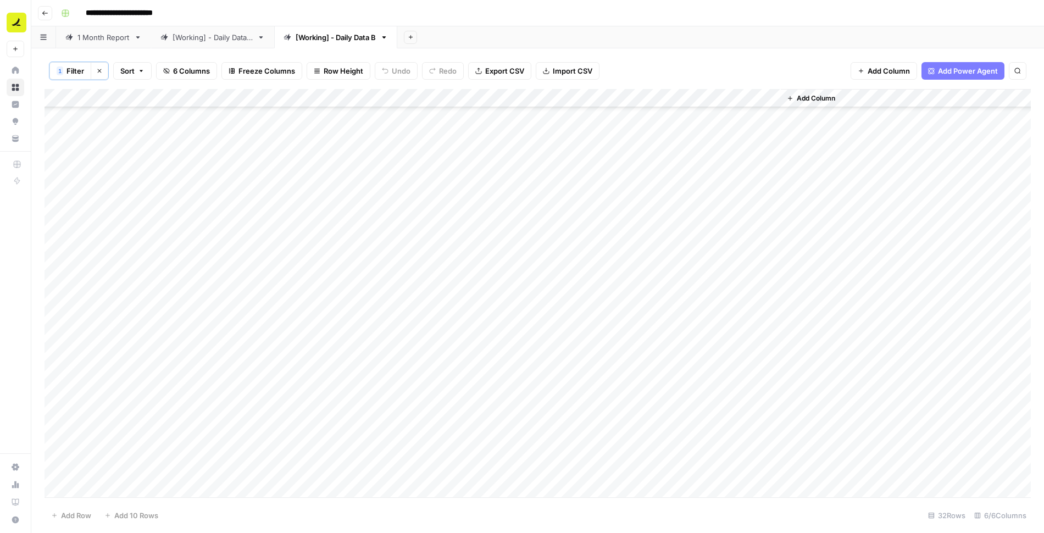
scroll to position [206, 0]
click at [217, 38] on div "[Working] - Daily Data A" at bounding box center [213, 37] width 80 height 11
click at [539, 70] on span "Import CSV" at bounding box center [555, 70] width 40 height 11
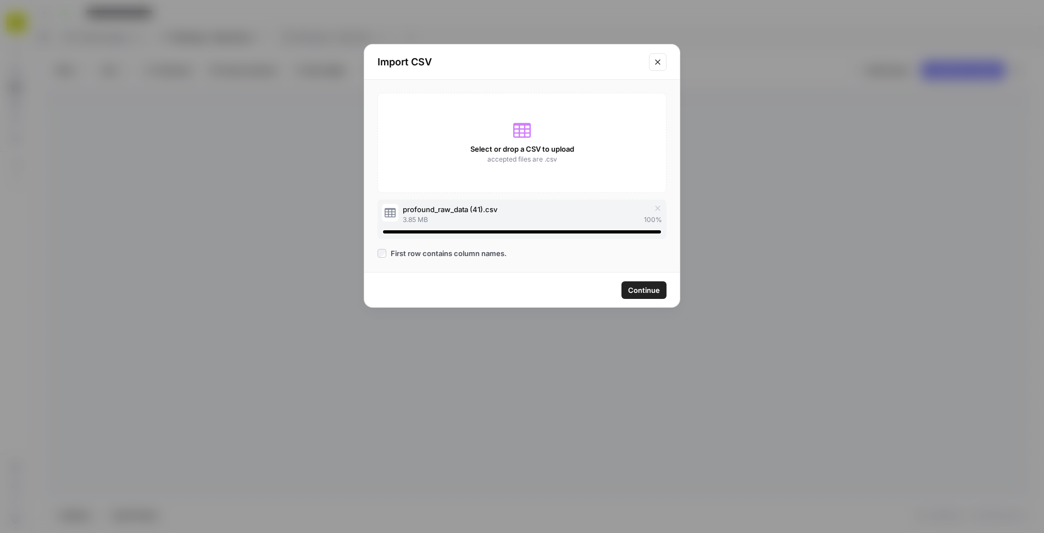
click at [652, 295] on button "Continue" at bounding box center [644, 290] width 45 height 18
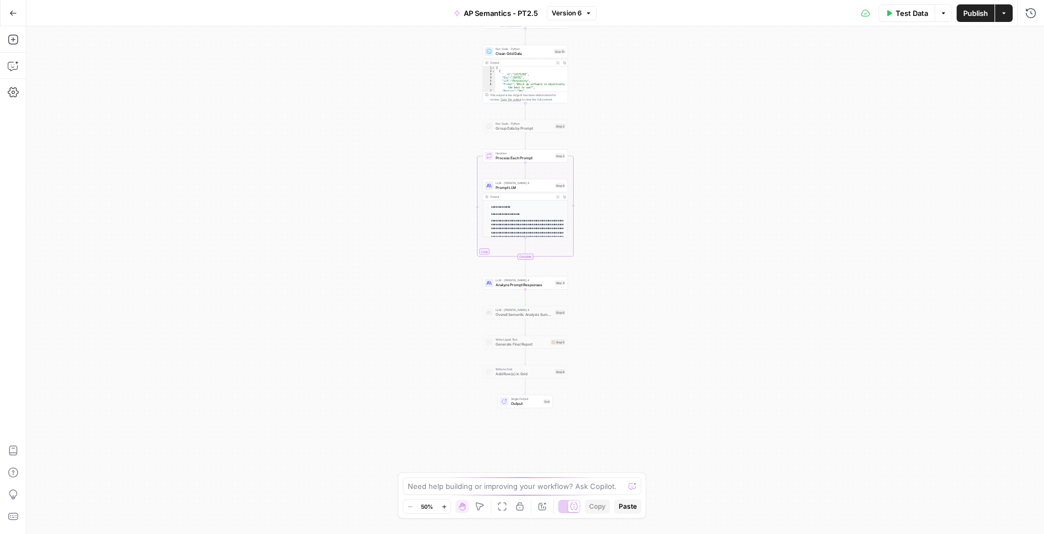
drag, startPoint x: 635, startPoint y: 377, endPoint x: 625, endPoint y: 271, distance: 106.5
click at [625, 271] on div "Workflow Input Settings Inputs Read from Grid Read Grid Data Step 1 Output Copy…" at bounding box center [535, 280] width 1018 height 508
click at [527, 186] on span "Prompt LLM" at bounding box center [524, 187] width 57 height 5
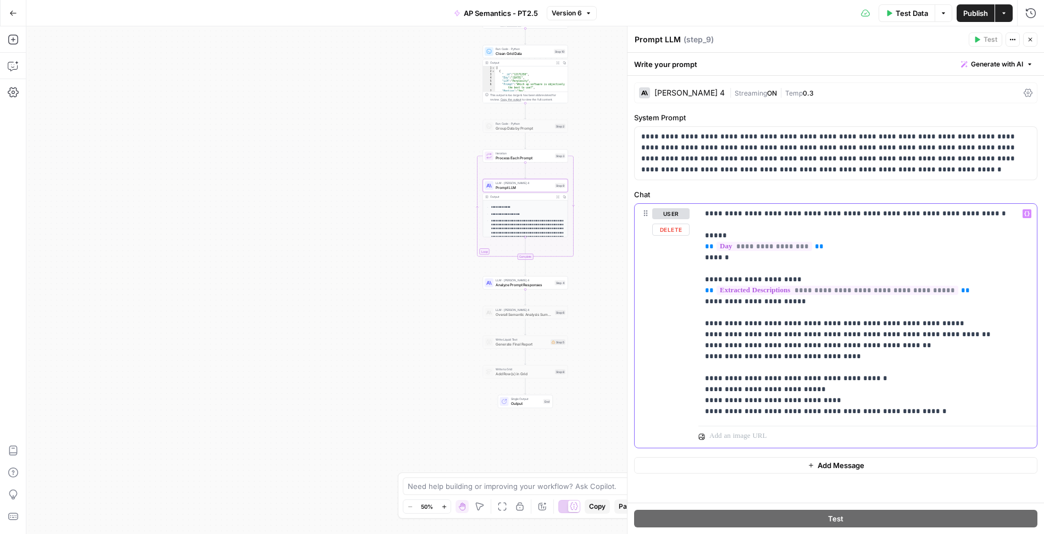
click at [851, 357] on p "**********" at bounding box center [868, 312] width 326 height 209
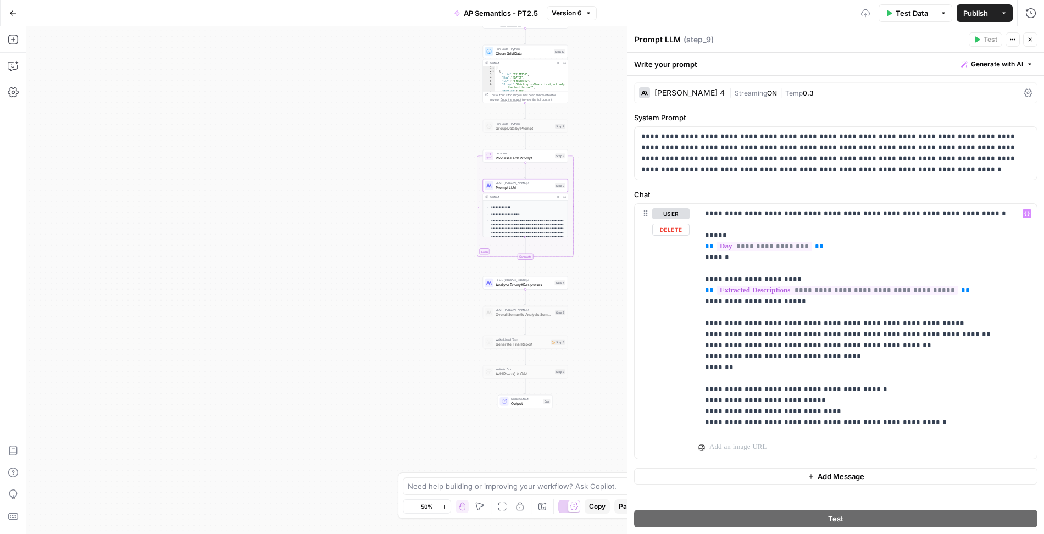
type input """
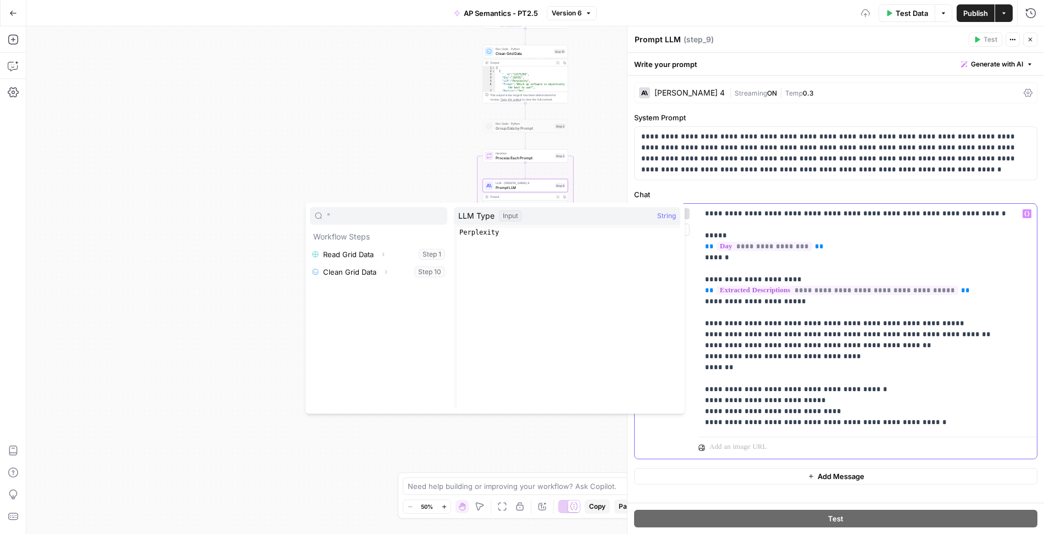
click at [802, 378] on p "**********" at bounding box center [868, 318] width 326 height 220
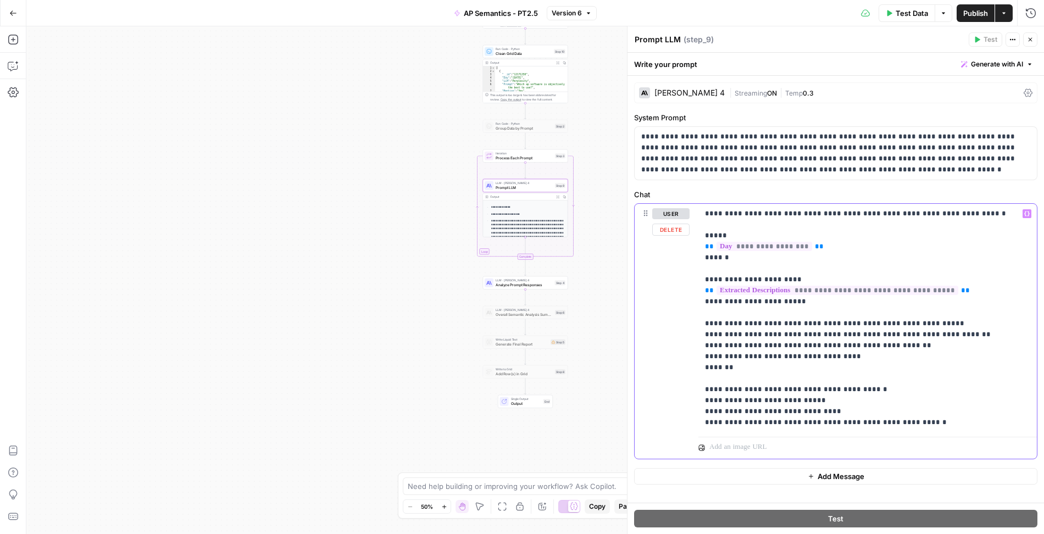
click at [781, 364] on p "**********" at bounding box center [868, 318] width 326 height 220
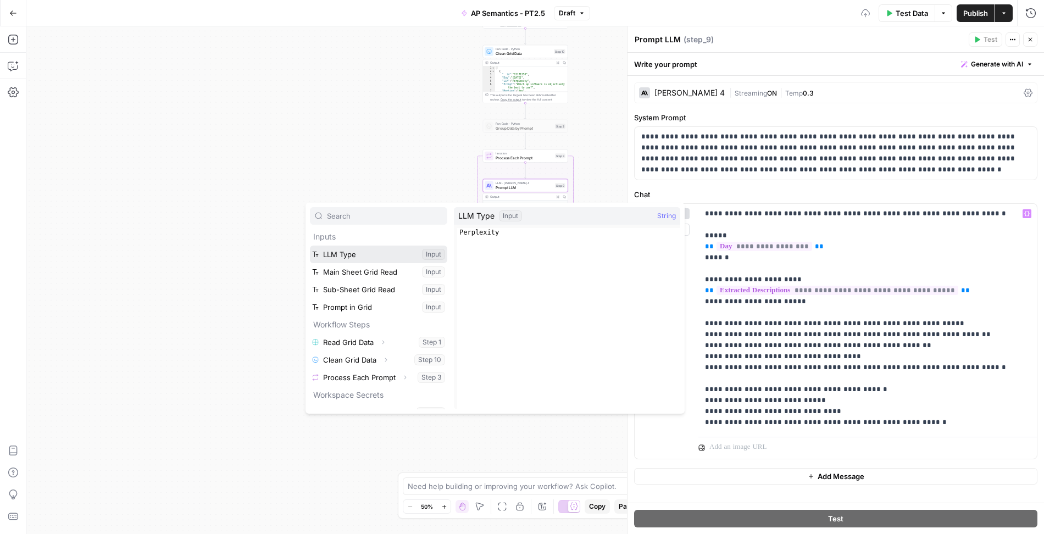
click at [374, 252] on button "Select variable LLM Type" at bounding box center [378, 255] width 137 height 18
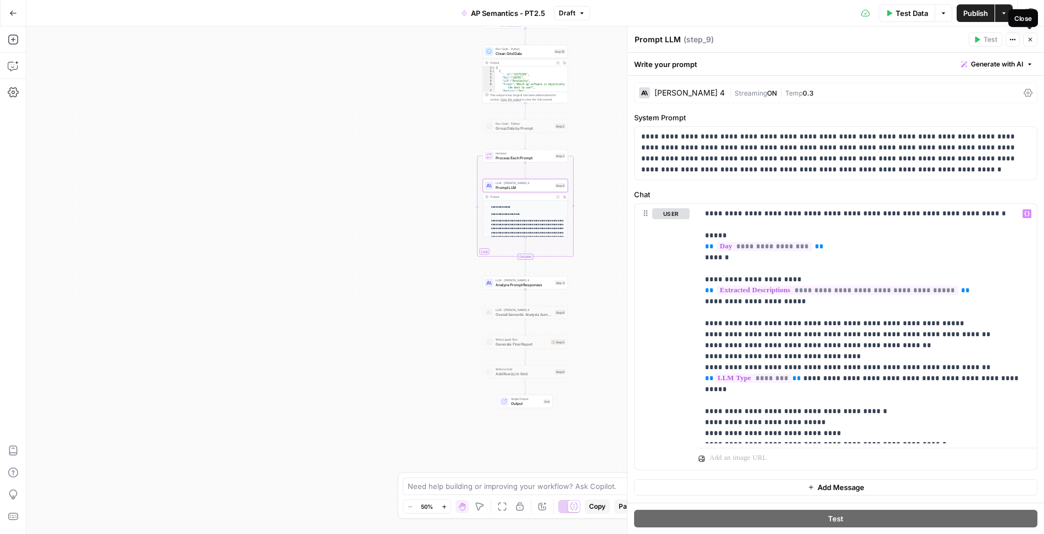
click at [1031, 40] on icon "button" at bounding box center [1031, 40] width 4 height 4
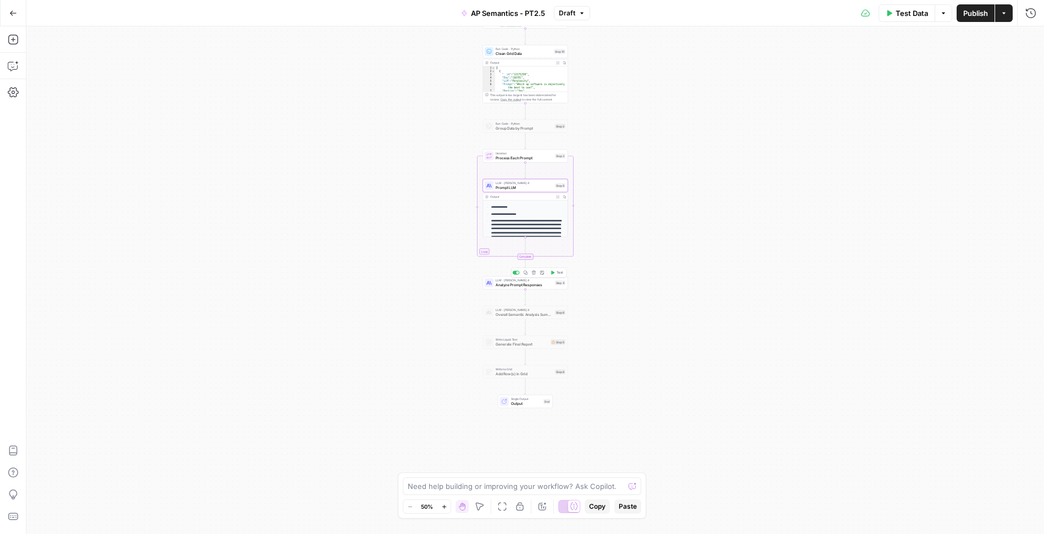
click at [540, 284] on span "Analyze Prompt Responses" at bounding box center [524, 284] width 57 height 5
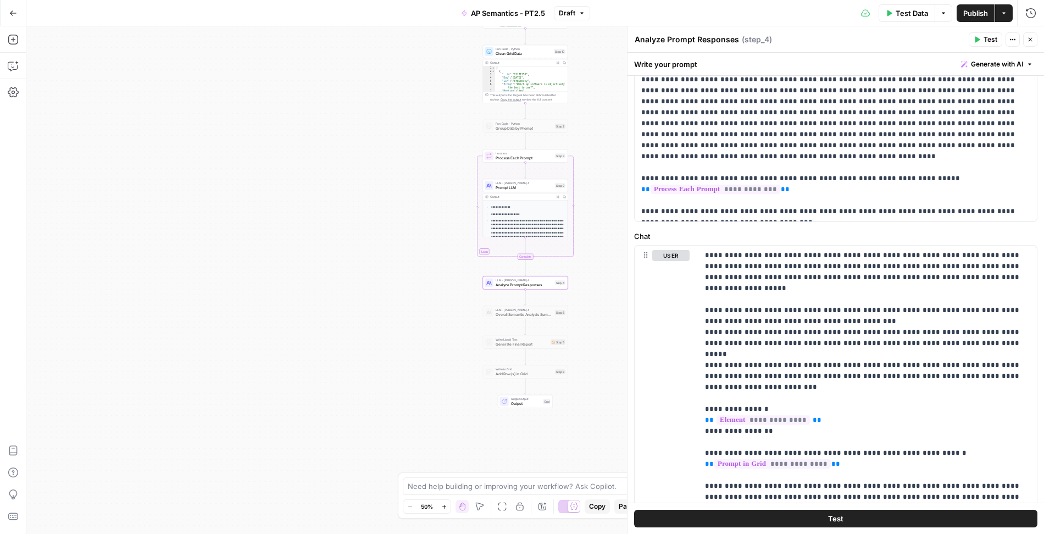
scroll to position [90, 0]
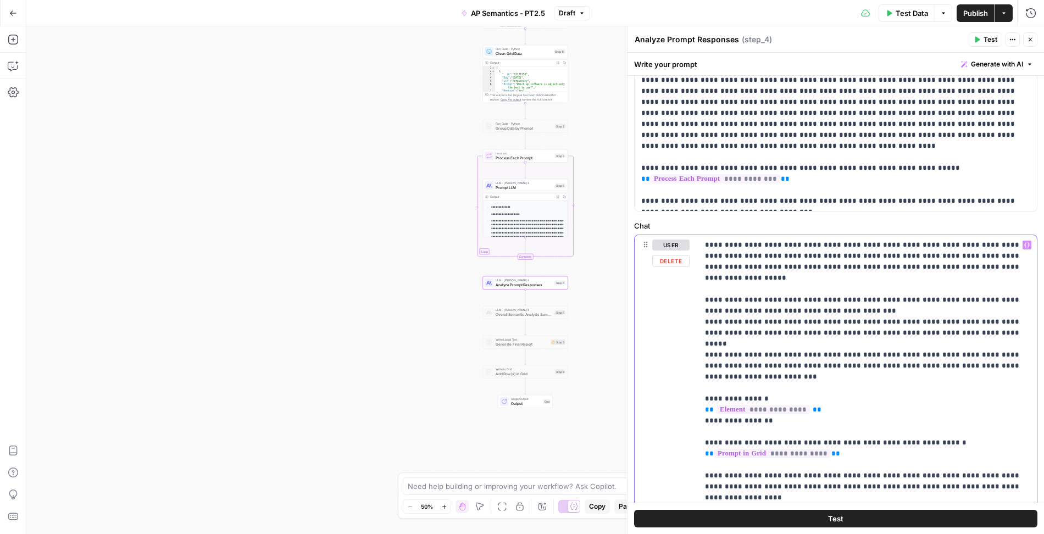
click at [802, 353] on p "**********" at bounding box center [868, 526] width 326 height 572
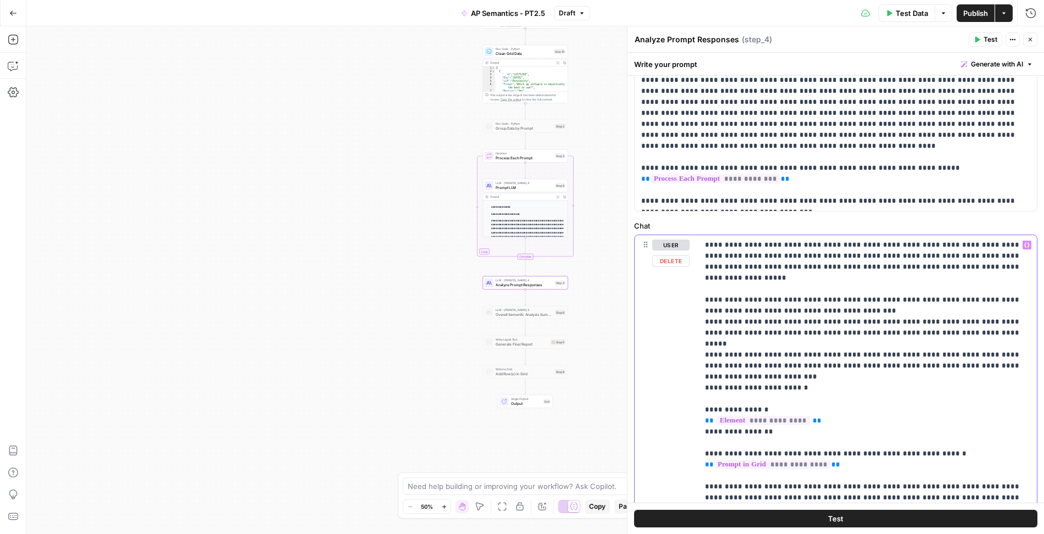
click at [804, 334] on p "**********" at bounding box center [868, 531] width 326 height 583
click at [803, 333] on p "**********" at bounding box center [868, 531] width 326 height 583
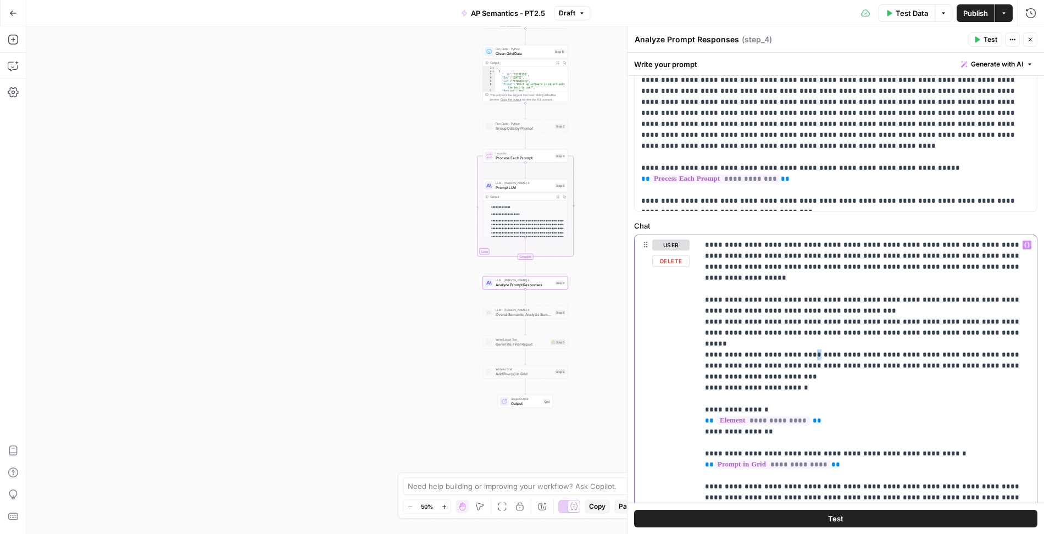
click at [803, 333] on p "**********" at bounding box center [868, 531] width 326 height 583
click at [800, 331] on p "**********" at bounding box center [868, 531] width 326 height 583
copy p "*"
click at [813, 365] on p "**********" at bounding box center [868, 531] width 326 height 583
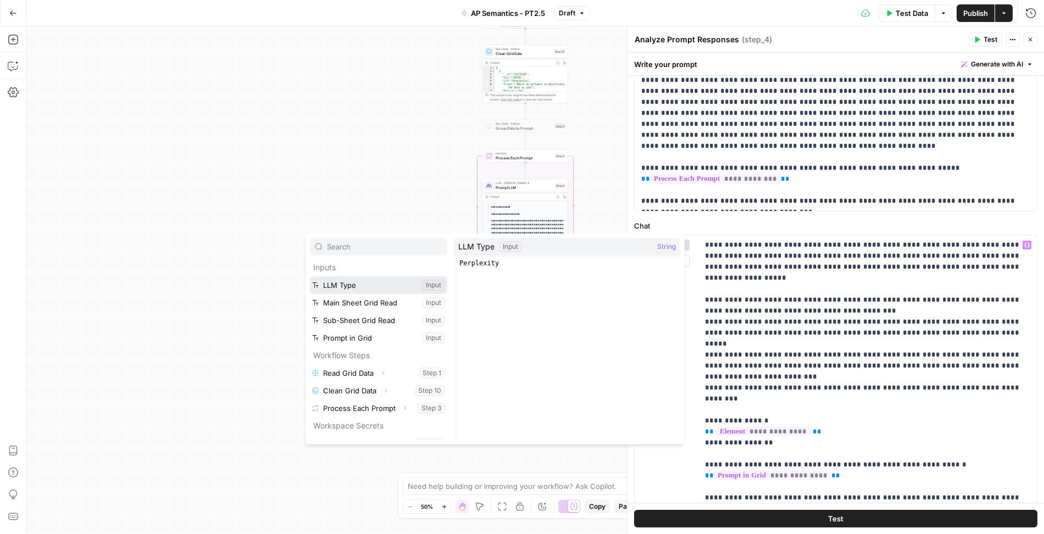
click at [340, 288] on button "Select variable LLM Type" at bounding box center [378, 285] width 137 height 18
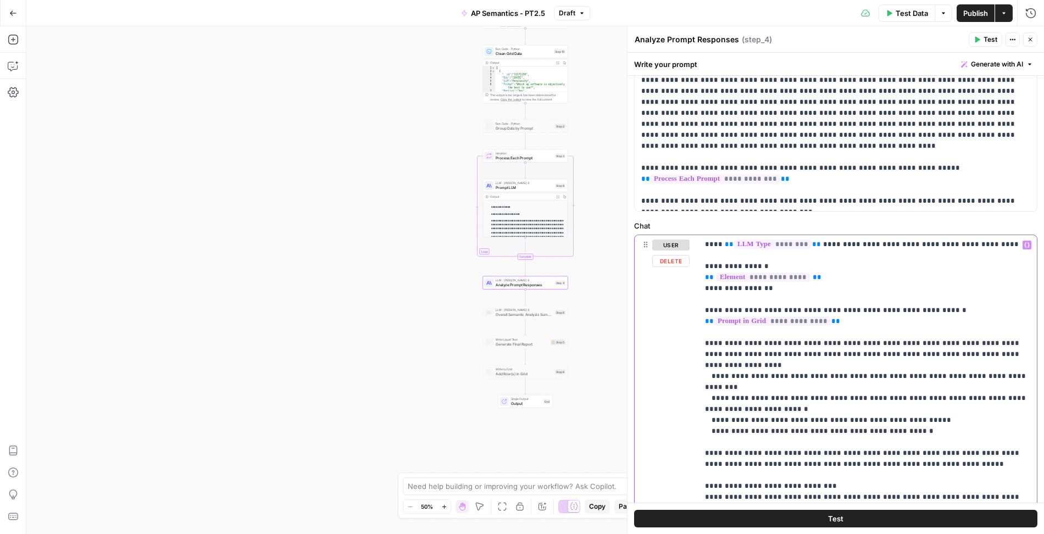
scroll to position [0, 0]
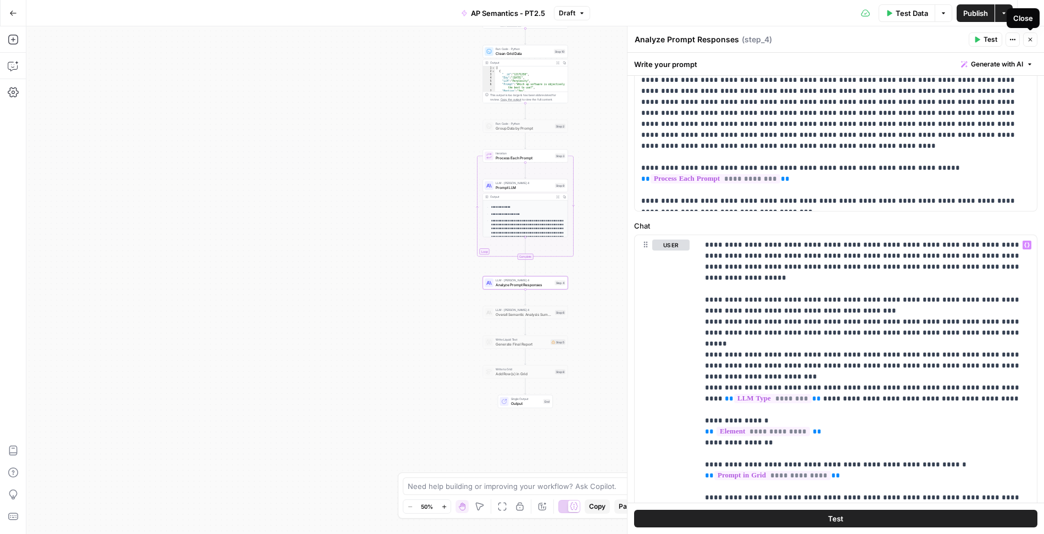
click at [1030, 35] on button "Close" at bounding box center [1030, 39] width 14 height 14
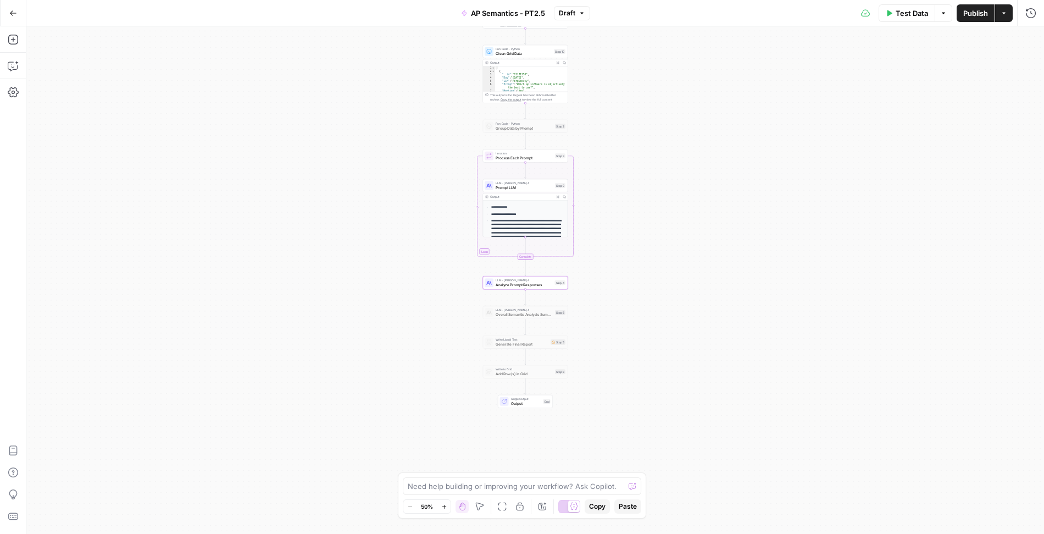
click at [535, 186] on span "Prompt LLM" at bounding box center [524, 187] width 57 height 5
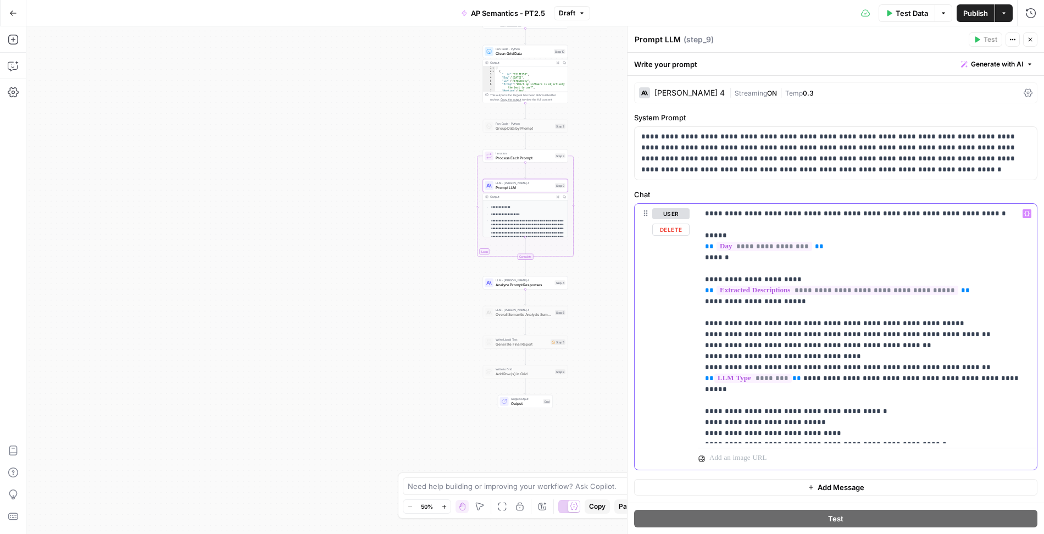
click at [722, 365] on p "**********" at bounding box center [868, 323] width 326 height 231
click at [972, 14] on span "Publish" at bounding box center [975, 13] width 25 height 11
click at [768, 362] on p "**********" at bounding box center [868, 323] width 326 height 231
click at [540, 285] on span "Analyze Prompt Responses" at bounding box center [524, 284] width 57 height 5
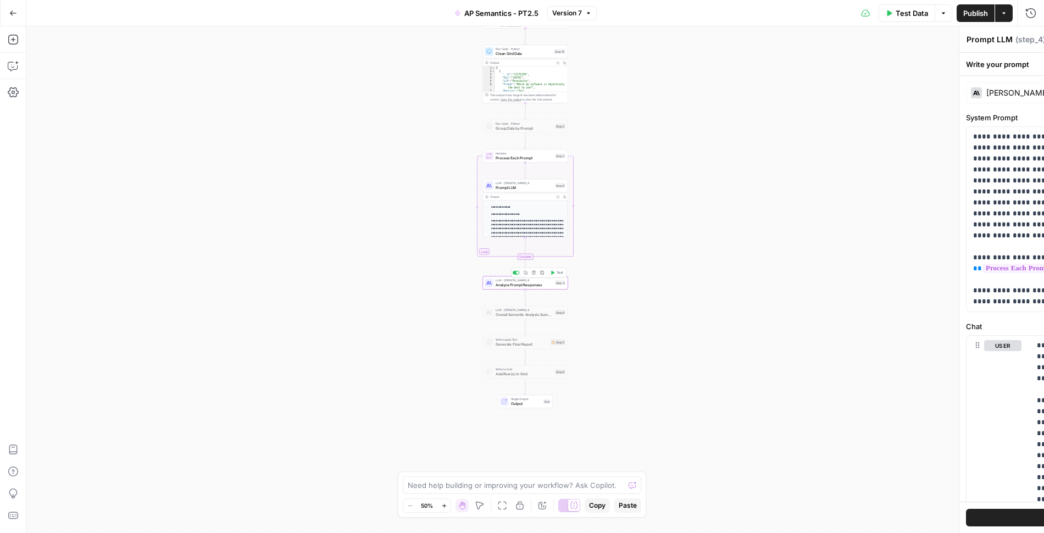
type textarea "Analyze Prompt Responses"
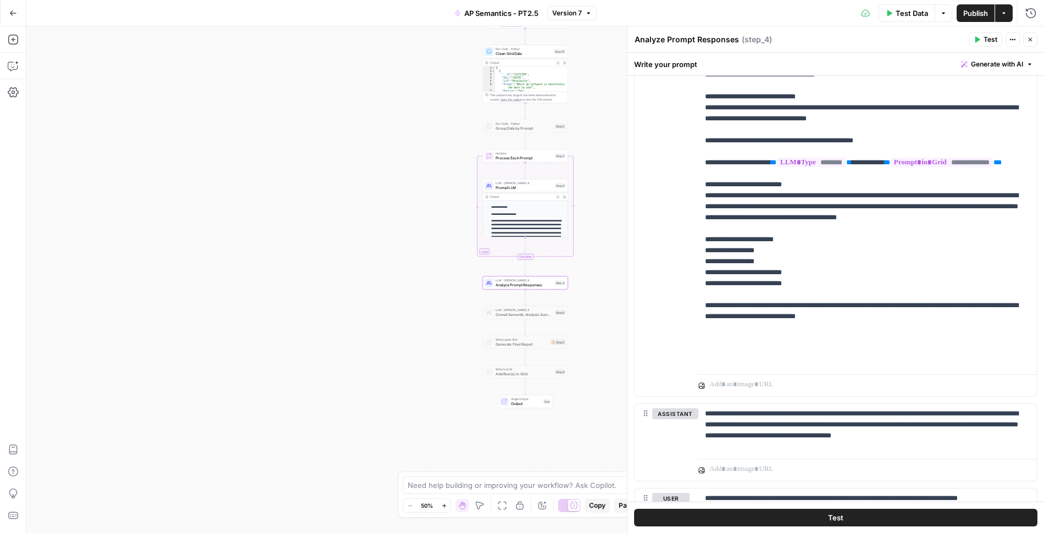
scroll to position [429, 0]
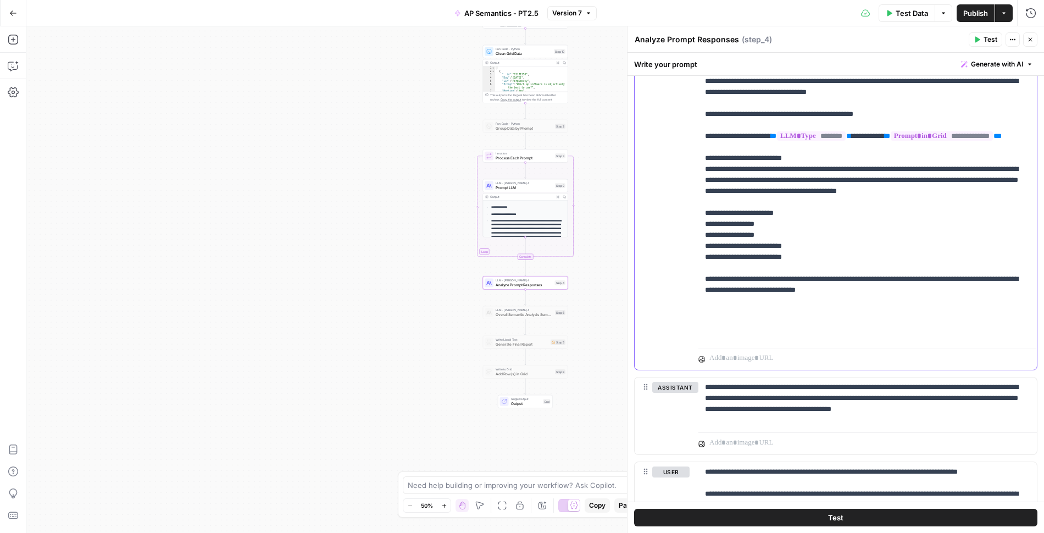
click at [784, 289] on p "**********" at bounding box center [868, 43] width 326 height 594
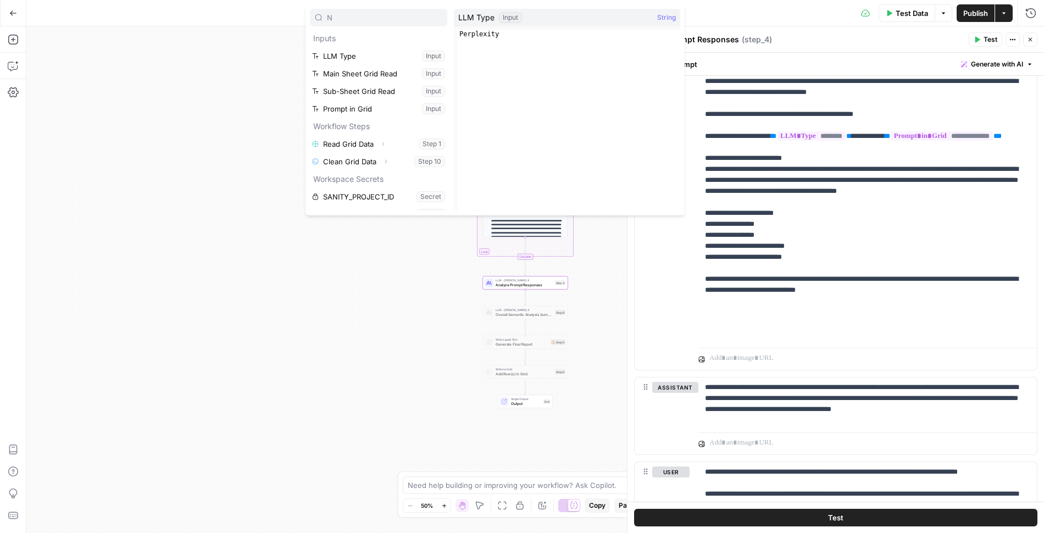
type input "N"
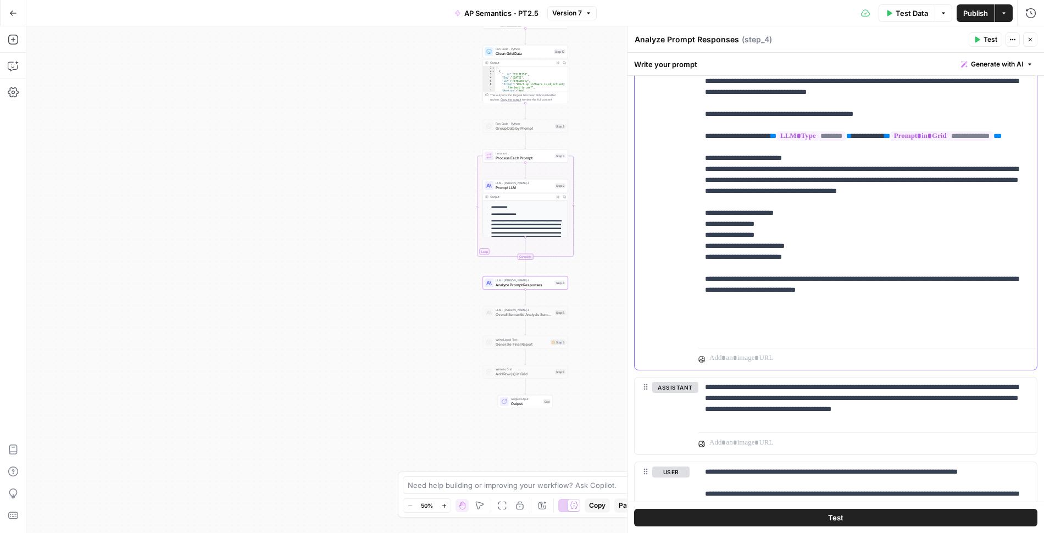
click at [786, 292] on p "**********" at bounding box center [868, 43] width 326 height 594
click at [784, 302] on p "**********" at bounding box center [868, 43] width 326 height 594
click at [799, 326] on p "**********" at bounding box center [868, 43] width 326 height 594
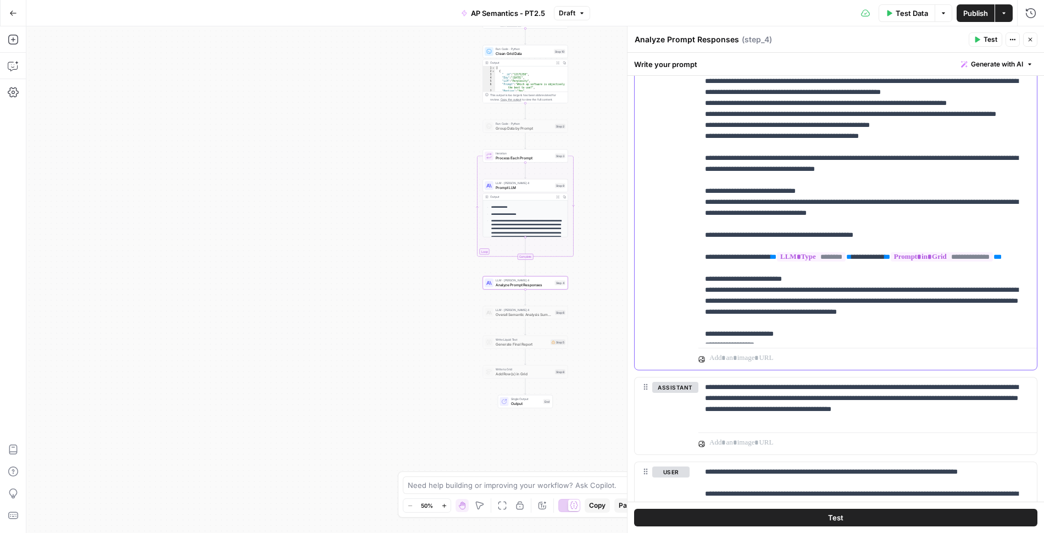
scroll to position [26, 0]
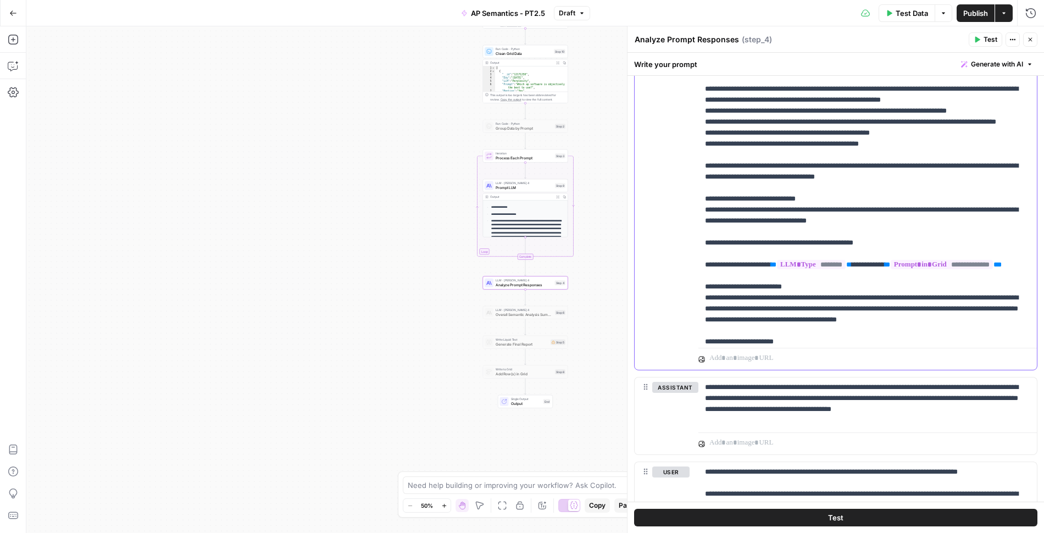
click at [1022, 241] on p "**********" at bounding box center [868, 172] width 326 height 594
click at [721, 256] on p "**********" at bounding box center [868, 172] width 326 height 594
click at [801, 248] on p "**********" at bounding box center [868, 172] width 326 height 594
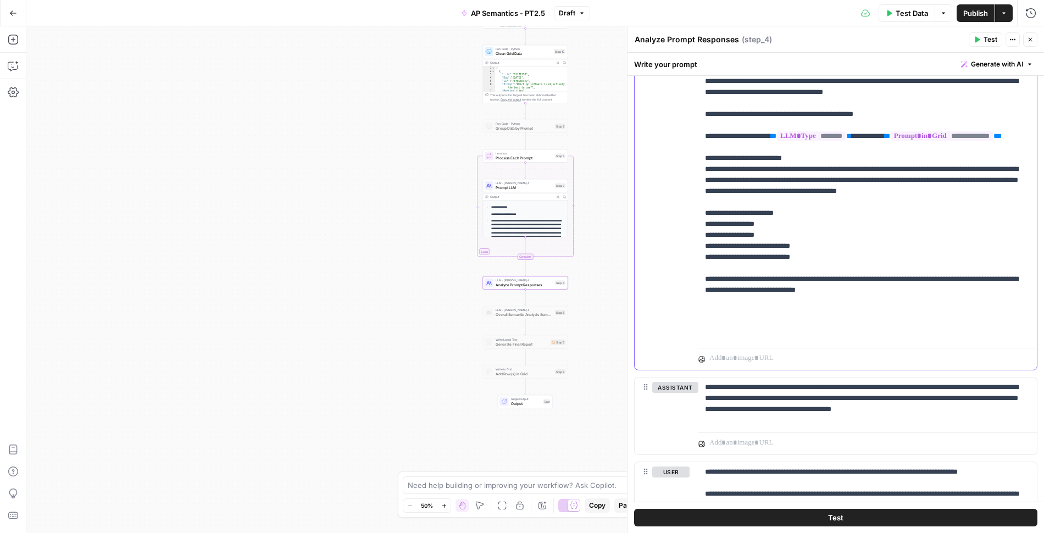
scroll to position [552, 0]
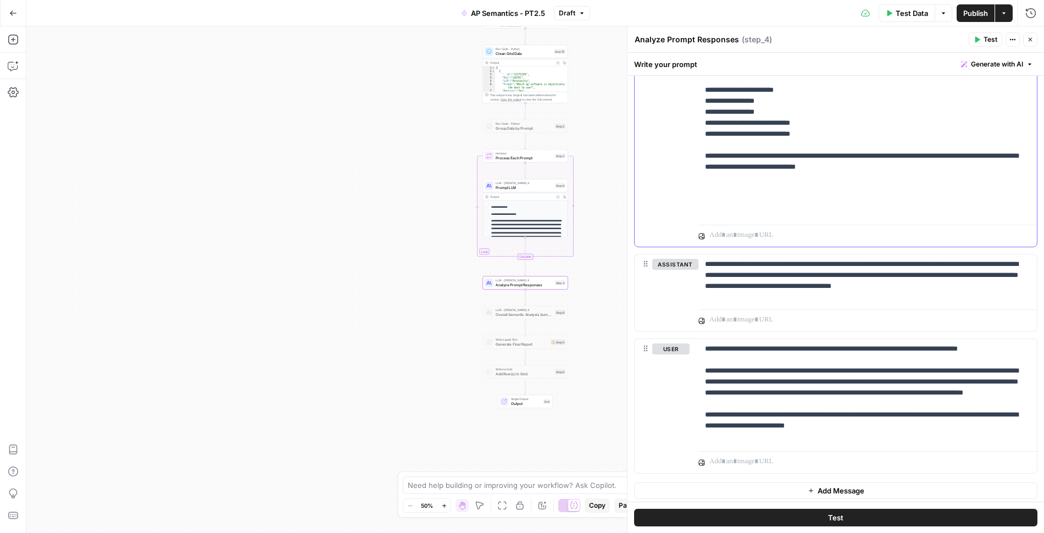
click at [807, 380] on p "**********" at bounding box center [868, 392] width 326 height 99
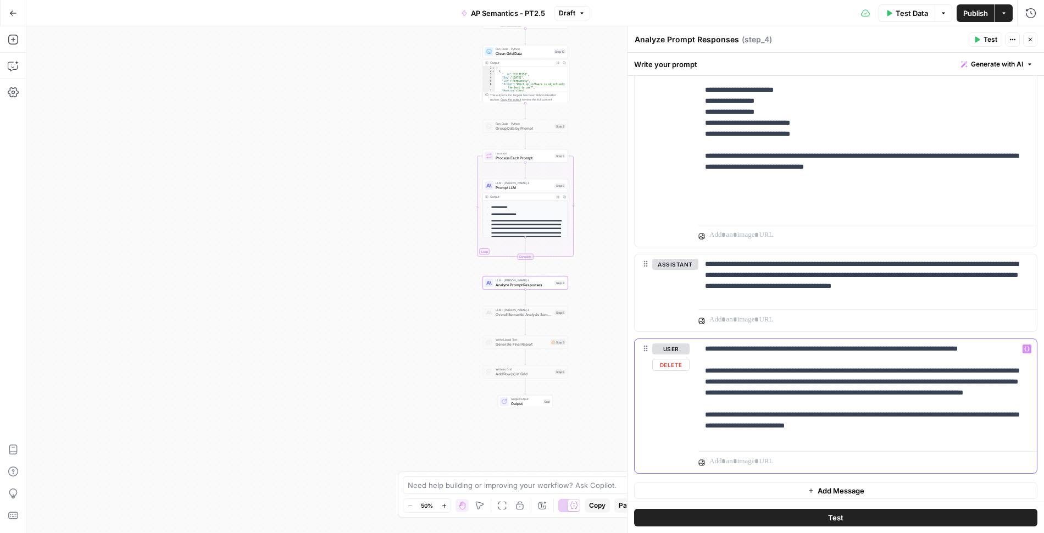
click at [807, 380] on p "**********" at bounding box center [868, 392] width 326 height 99
click at [819, 378] on p "**********" at bounding box center [868, 392] width 326 height 99
click at [991, 379] on p "**********" at bounding box center [868, 392] width 326 height 99
drag, startPoint x: 855, startPoint y: 388, endPoint x: 690, endPoint y: 394, distance: 165.0
click at [690, 394] on div "**********" at bounding box center [836, 406] width 402 height 134
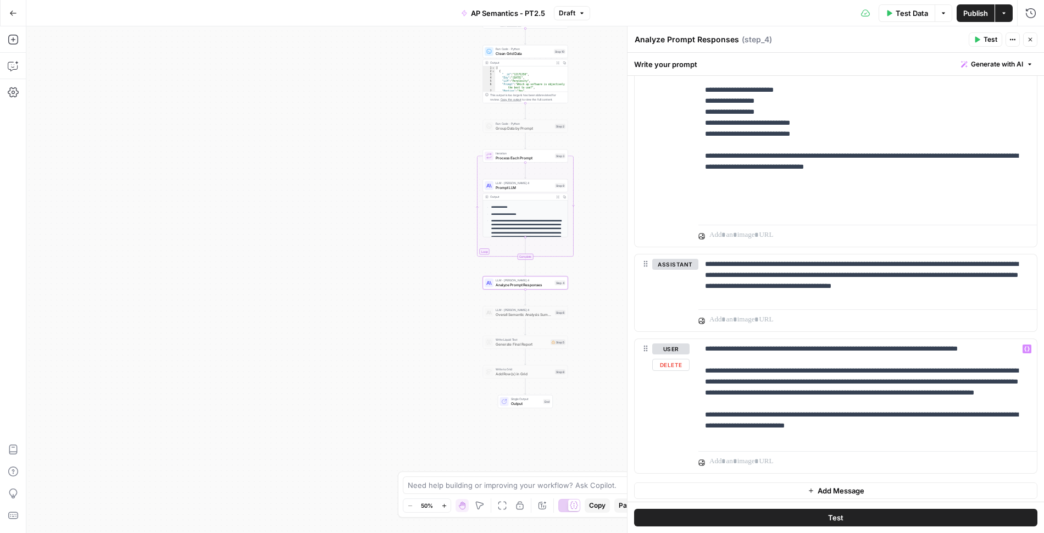
click at [690, 394] on div "**********" at bounding box center [836, 406] width 402 height 134
click at [739, 395] on p "**********" at bounding box center [868, 392] width 326 height 99
click at [775, 390] on p "**********" at bounding box center [868, 392] width 326 height 99
click at [867, 383] on p "**********" at bounding box center [868, 392] width 326 height 99
click at [822, 400] on p "**********" at bounding box center [868, 392] width 326 height 99
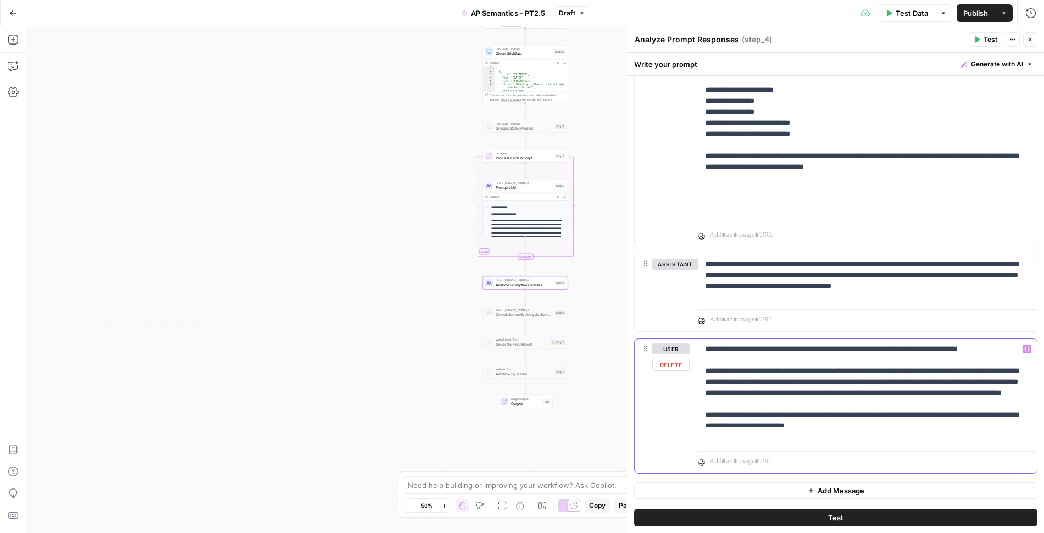
click at [780, 437] on p "**********" at bounding box center [868, 392] width 326 height 99
click at [824, 419] on p "**********" at bounding box center [868, 392] width 326 height 99
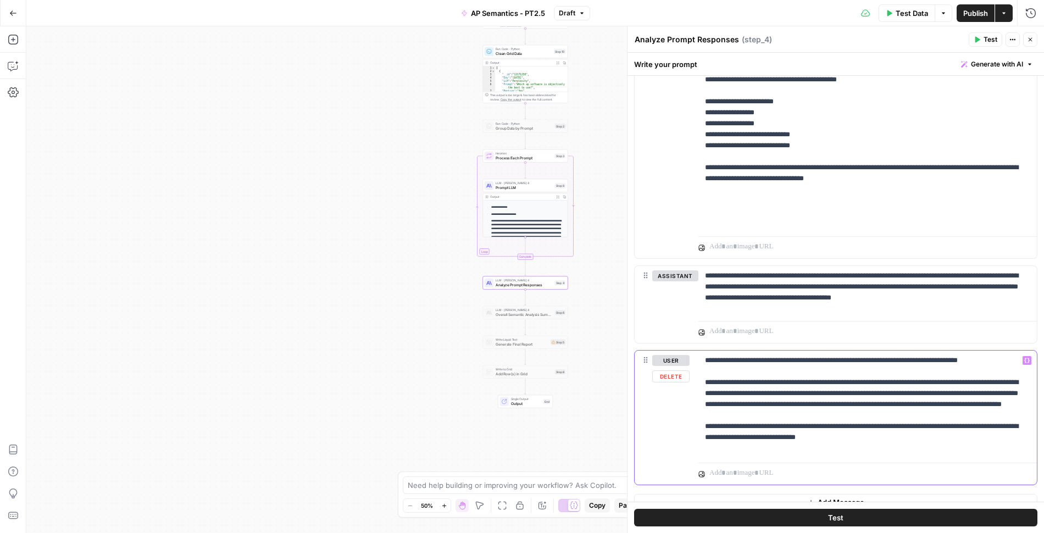
click at [1015, 431] on p "**********" at bounding box center [868, 404] width 326 height 99
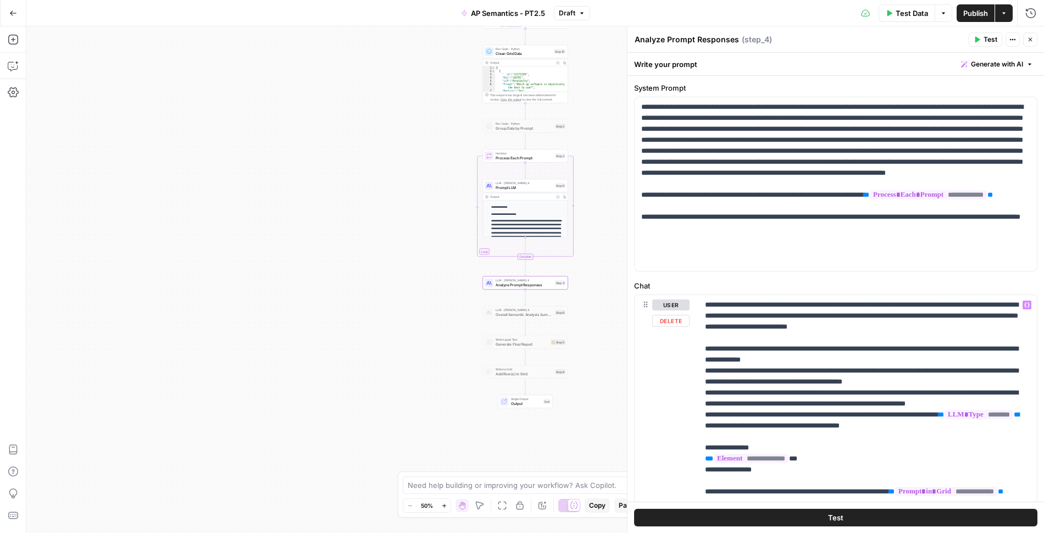
scroll to position [0, 0]
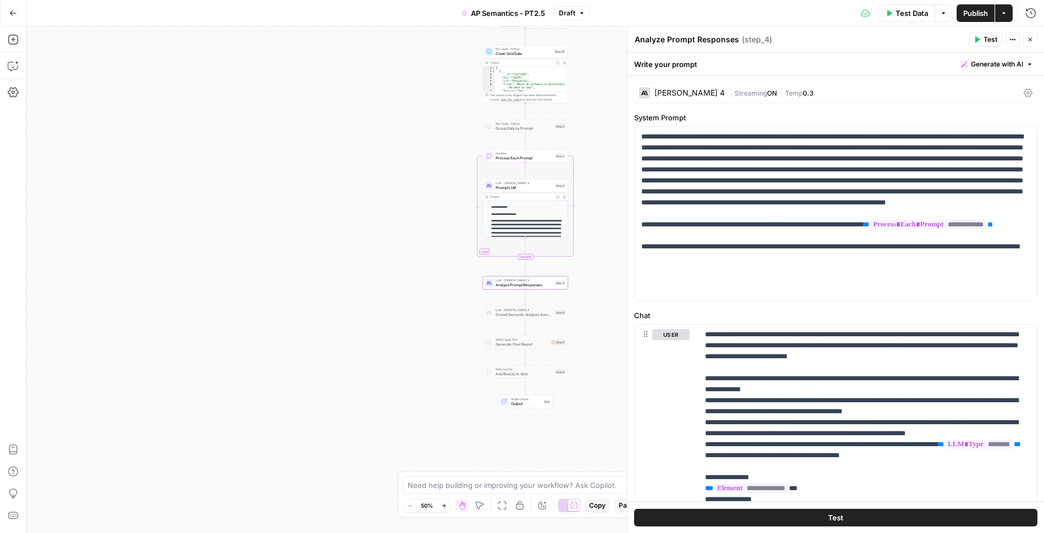
click at [1031, 40] on icon "button" at bounding box center [1030, 39] width 7 height 7
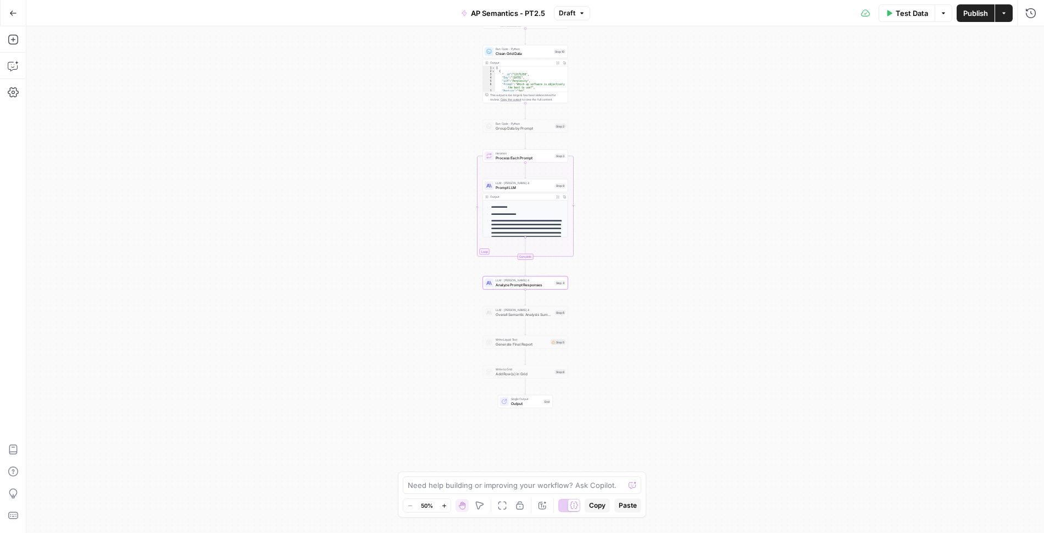
click at [530, 184] on span "LLM · Claude Sonnet 4" at bounding box center [524, 183] width 57 height 4
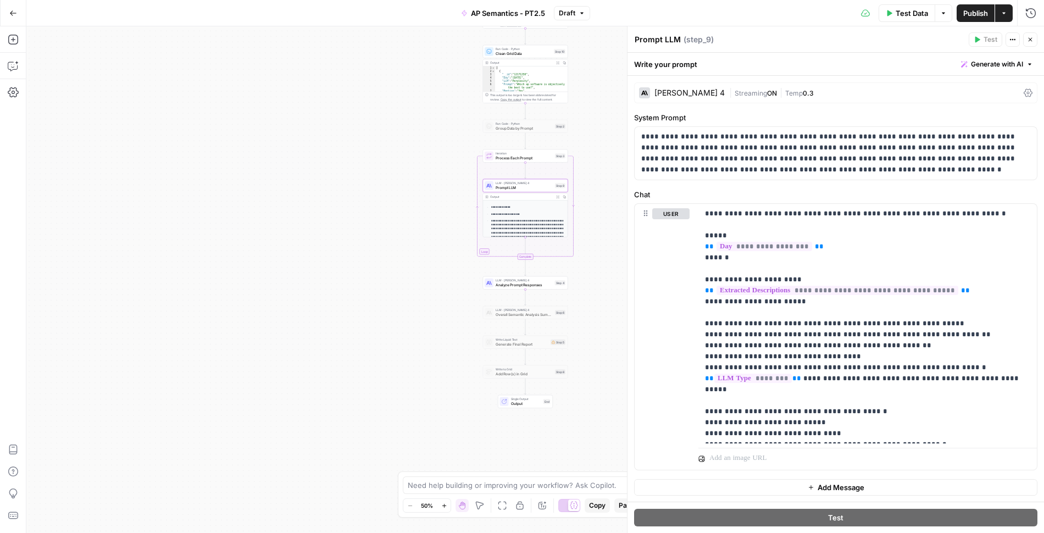
click at [1031, 41] on icon "button" at bounding box center [1030, 39] width 7 height 7
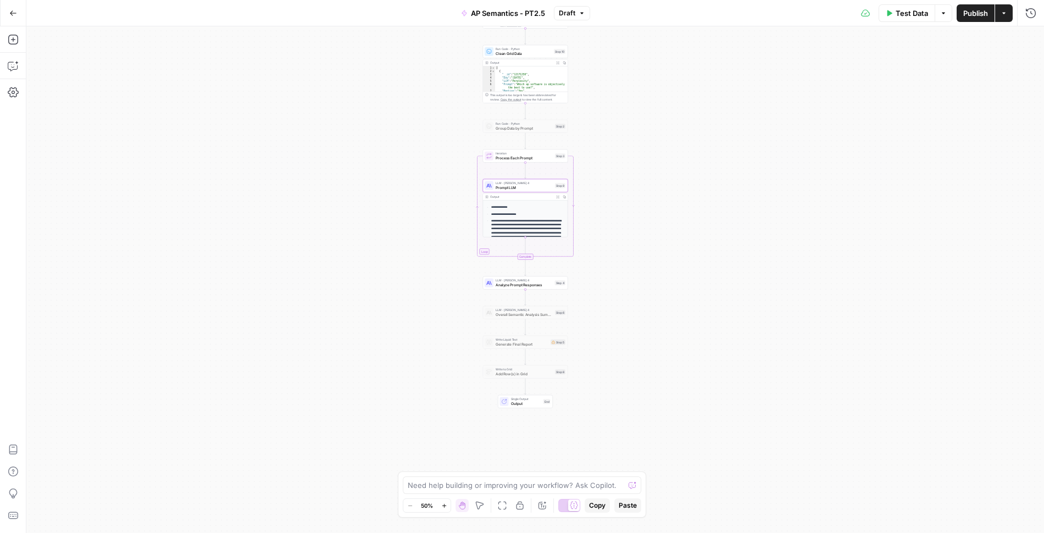
click at [978, 15] on span "Publish" at bounding box center [975, 13] width 25 height 11
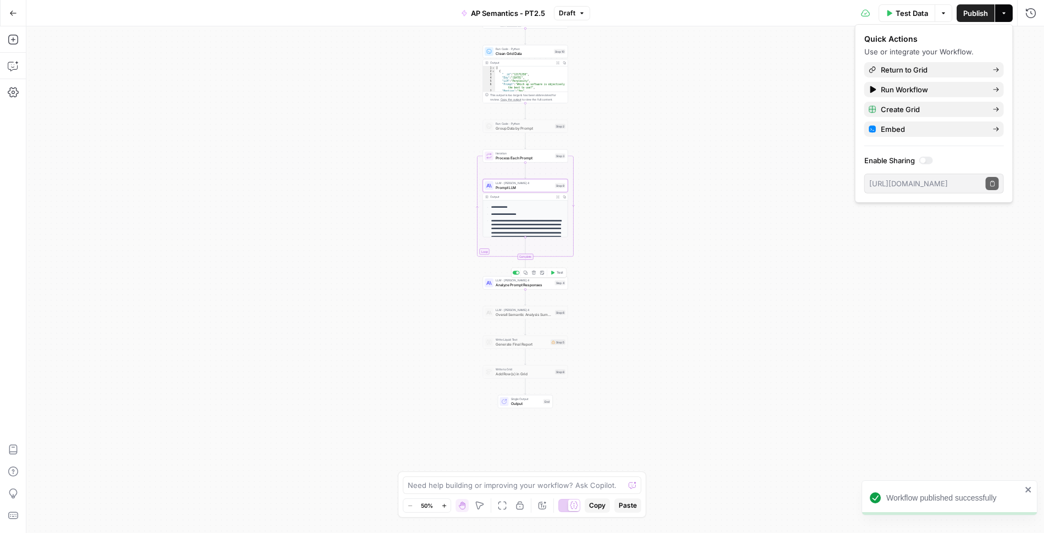
click at [558, 272] on span "Test" at bounding box center [560, 272] width 7 height 5
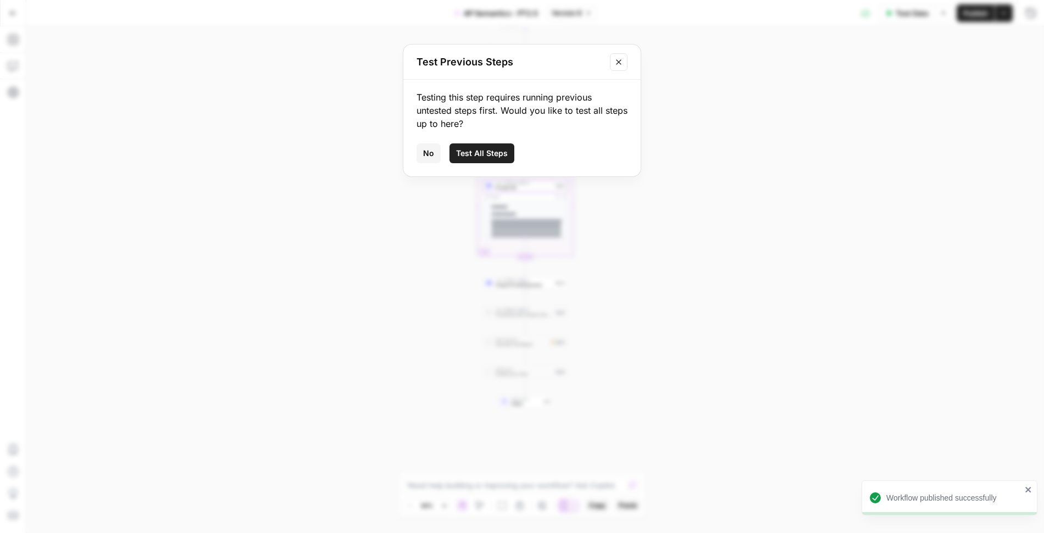
click at [622, 64] on icon "Close modal" at bounding box center [618, 62] width 9 height 9
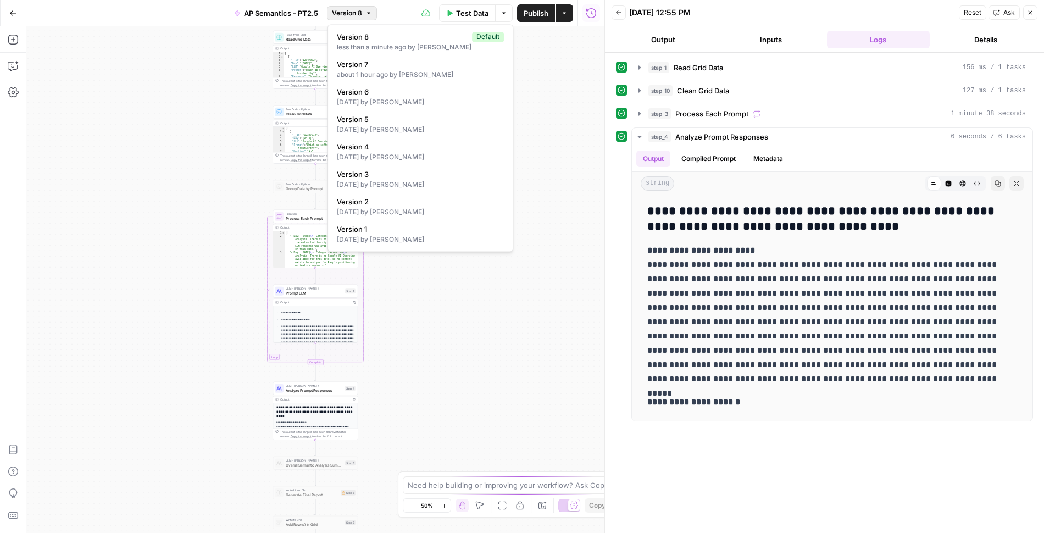
click at [357, 9] on span "Version 8" at bounding box center [347, 13] width 30 height 10
click at [394, 11] on div "Test Data Options Publish Actions Run History" at bounding box center [491, 13] width 228 height 26
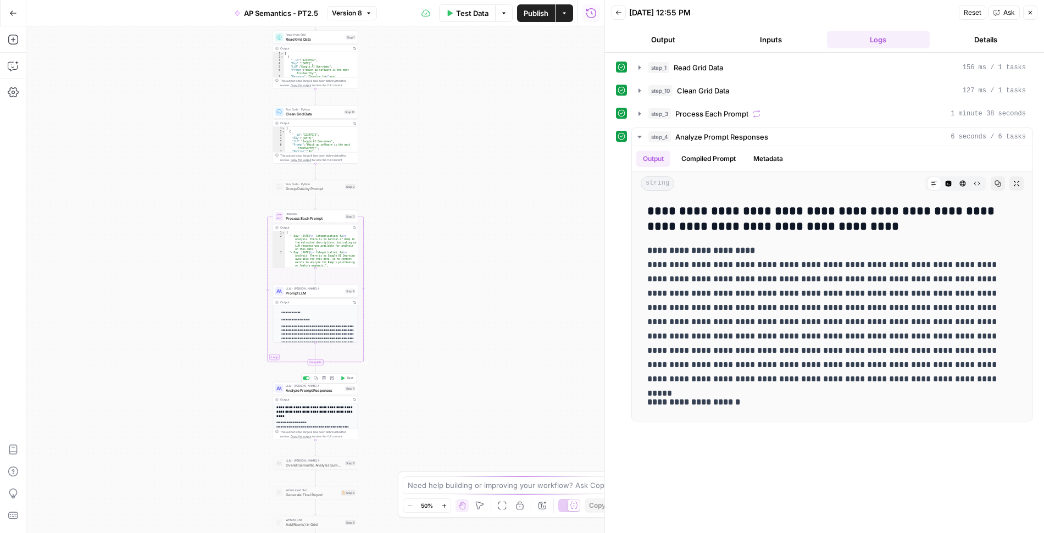
click at [350, 378] on span "Test" at bounding box center [350, 378] width 7 height 5
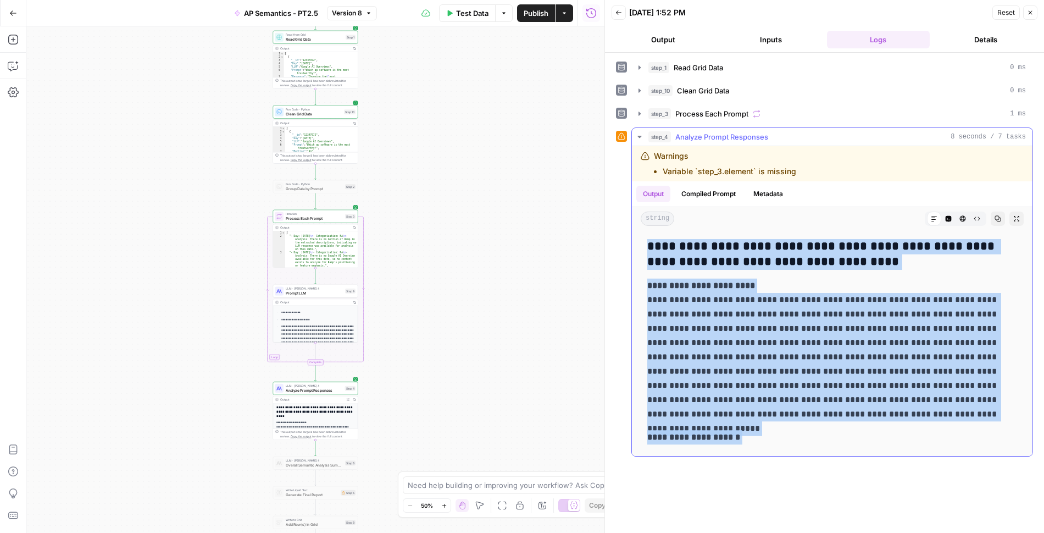
scroll to position [682, 0]
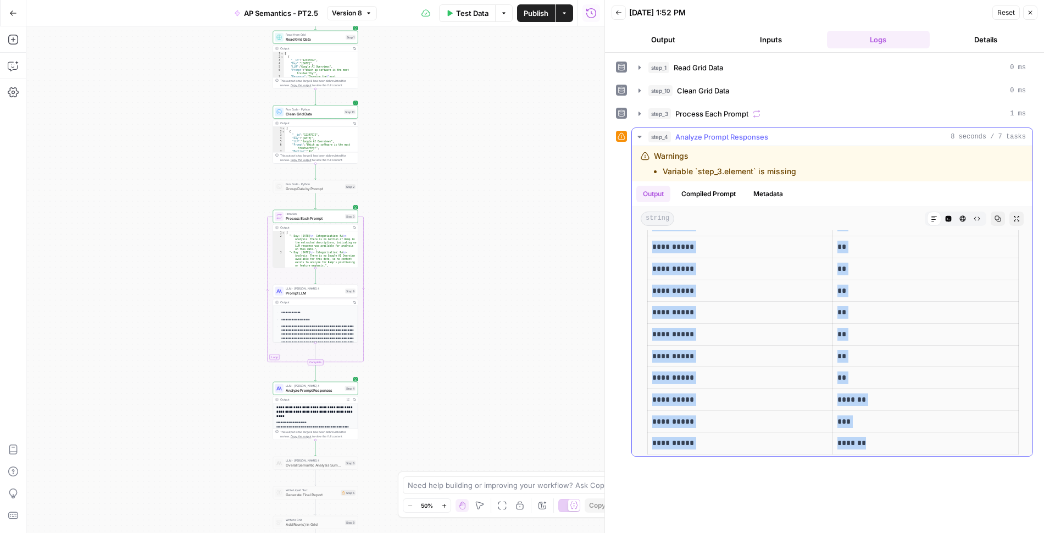
drag, startPoint x: 647, startPoint y: 240, endPoint x: 872, endPoint y: 439, distance: 299.8
click at [872, 439] on div "**********" at bounding box center [832, 6] width 383 height 906
copy div "**********"
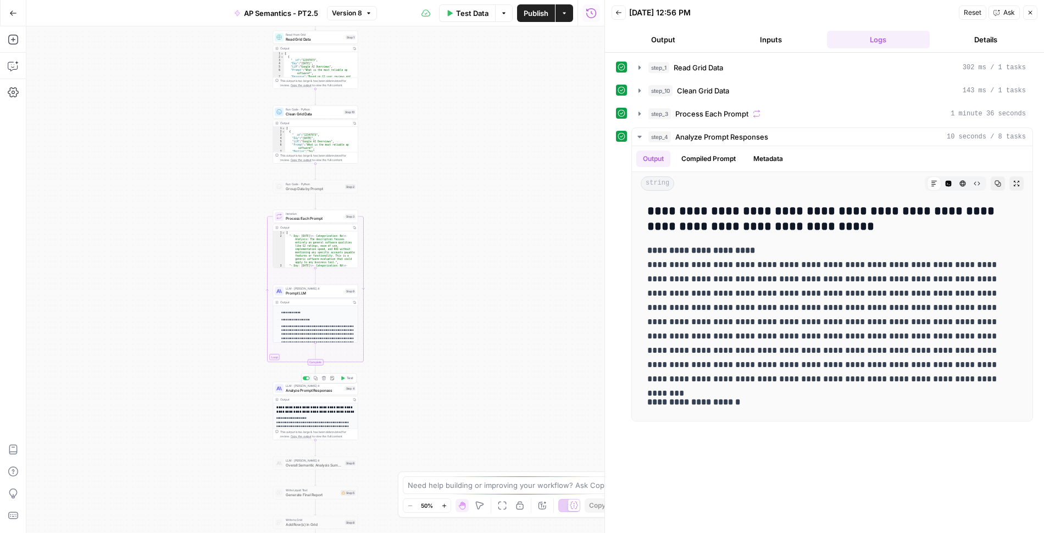
click at [348, 378] on span "Test" at bounding box center [350, 378] width 7 height 5
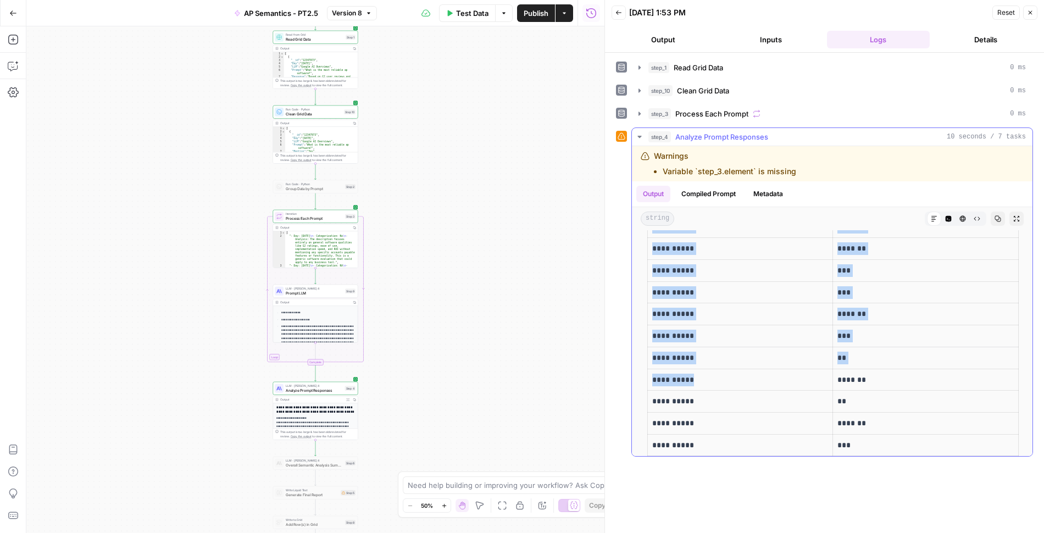
scroll to position [646, 0]
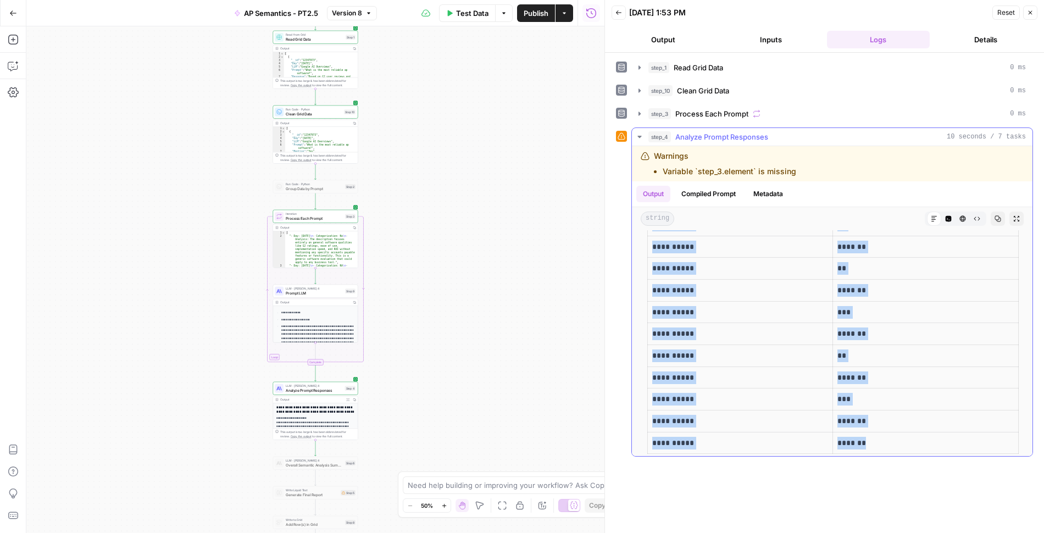
drag, startPoint x: 648, startPoint y: 243, endPoint x: 873, endPoint y: 434, distance: 295.2
click at [873, 434] on div "**********" at bounding box center [832, 23] width 383 height 870
copy div "**********"
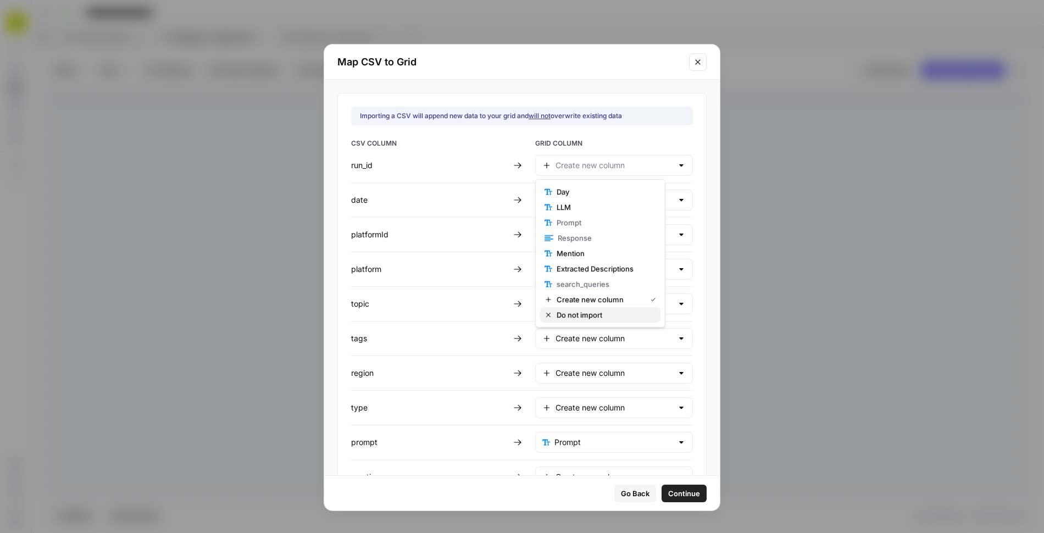
click at [579, 311] on span "Do not import" at bounding box center [604, 314] width 95 height 11
type input "Do not import"
click at [574, 213] on div "CSV COLUMN GRID COLUMN run_id Do not import date Create new column platformId C…" at bounding box center [522, 381] width 342 height 487
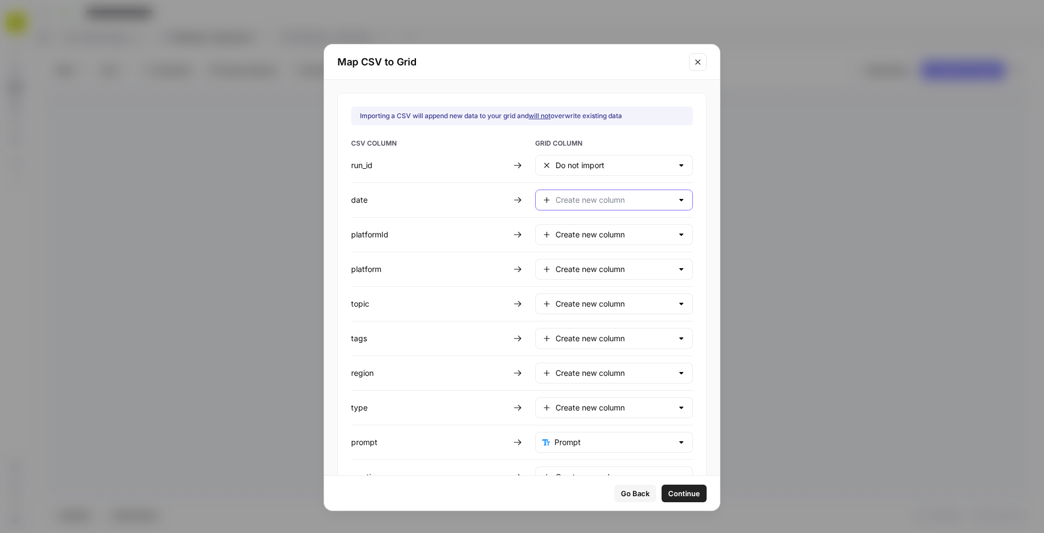
click at [568, 203] on input "text" at bounding box center [614, 200] width 117 height 11
click at [561, 223] on span "Day" at bounding box center [604, 225] width 95 height 11
type input "Day"
click at [574, 237] on input "text" at bounding box center [614, 234] width 117 height 11
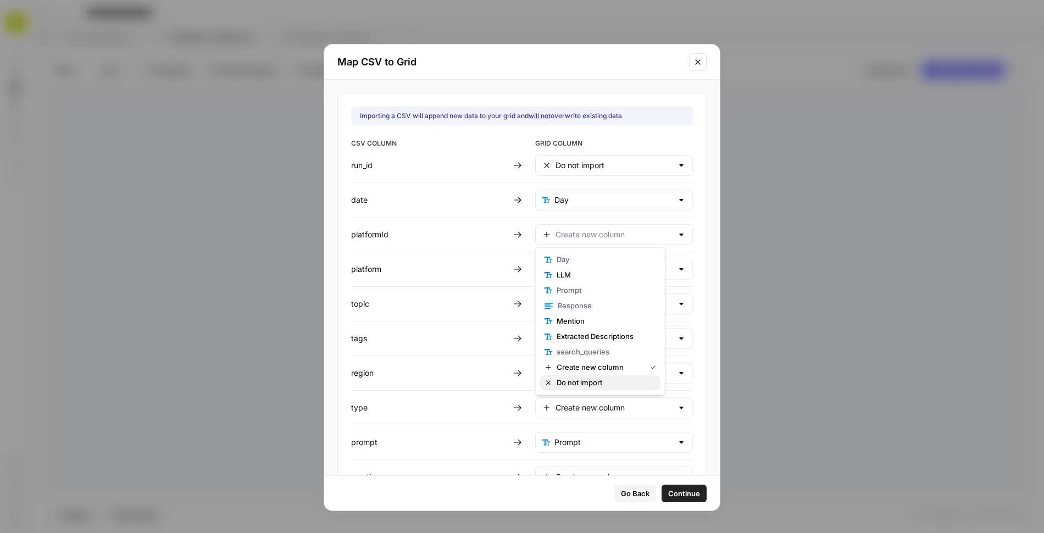
click at [570, 380] on span "Do not import" at bounding box center [604, 382] width 95 height 11
type input "Do not import"
click at [565, 269] on input "text" at bounding box center [614, 269] width 117 height 11
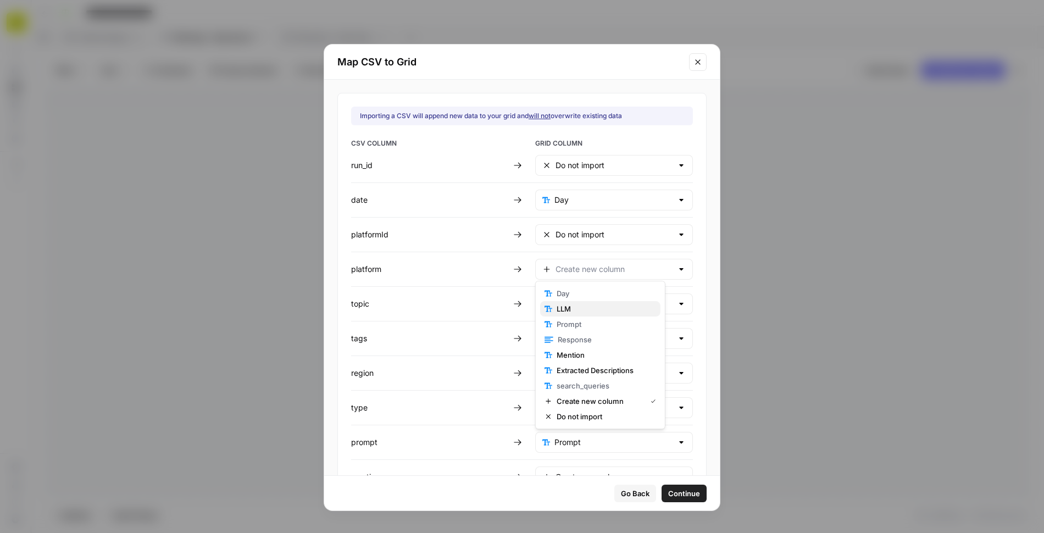
click at [569, 308] on span "LLM" at bounding box center [604, 308] width 95 height 11
type input "LLM"
click at [564, 299] on input "text" at bounding box center [614, 303] width 117 height 11
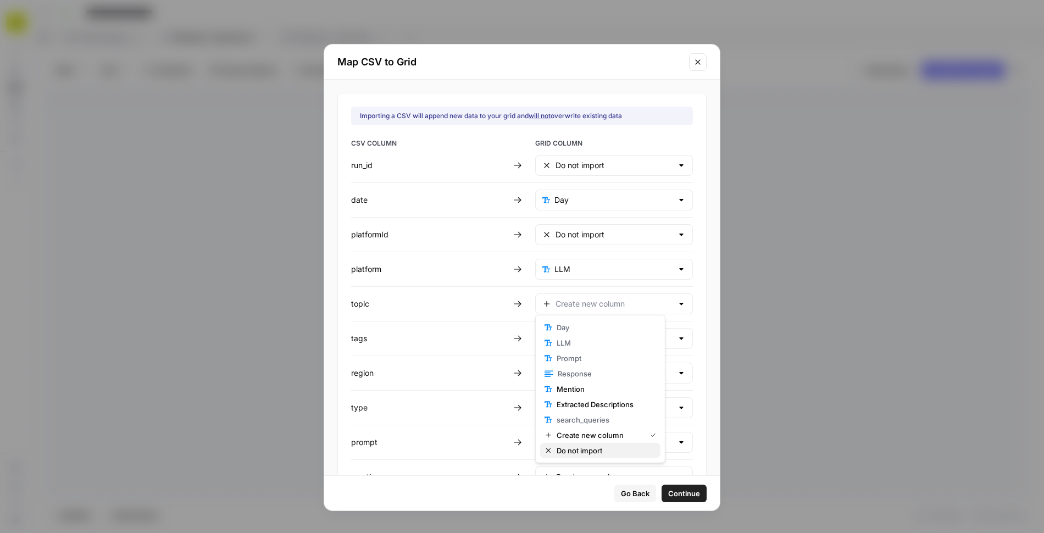
click at [581, 449] on span "Do not import" at bounding box center [604, 450] width 95 height 11
type input "Do not import"
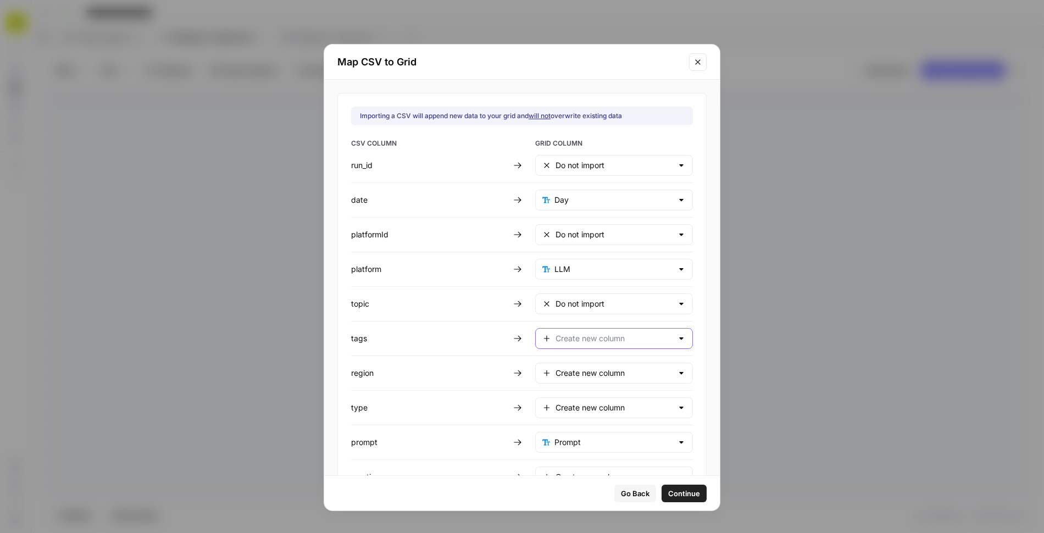
click at [578, 339] on input "text" at bounding box center [614, 338] width 117 height 11
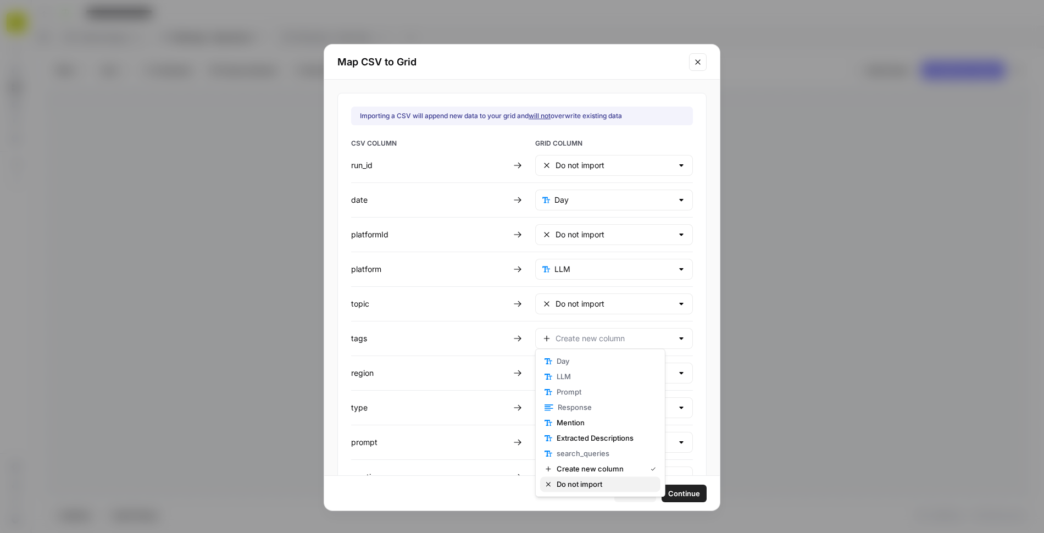
click at [585, 483] on span "Do not import" at bounding box center [604, 484] width 95 height 11
type input "Do not import"
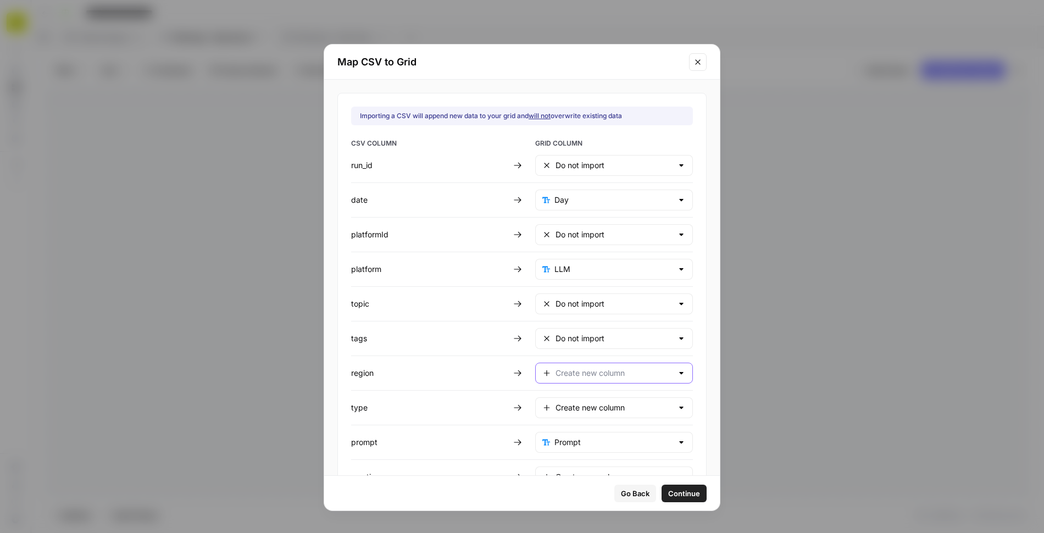
click at [570, 371] on input "text" at bounding box center [614, 373] width 117 height 11
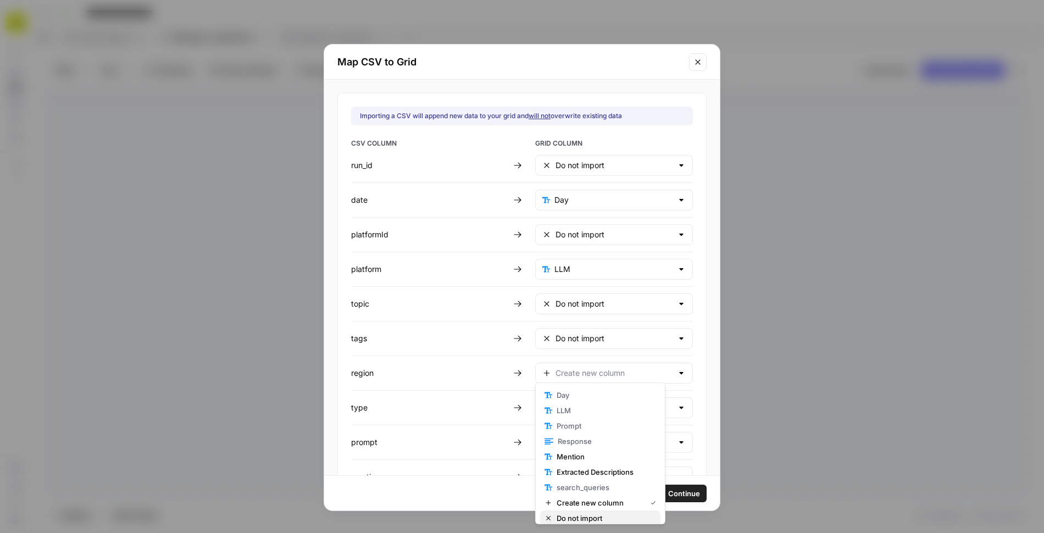
click at [575, 516] on span "Do not import" at bounding box center [604, 518] width 95 height 11
type input "Do not import"
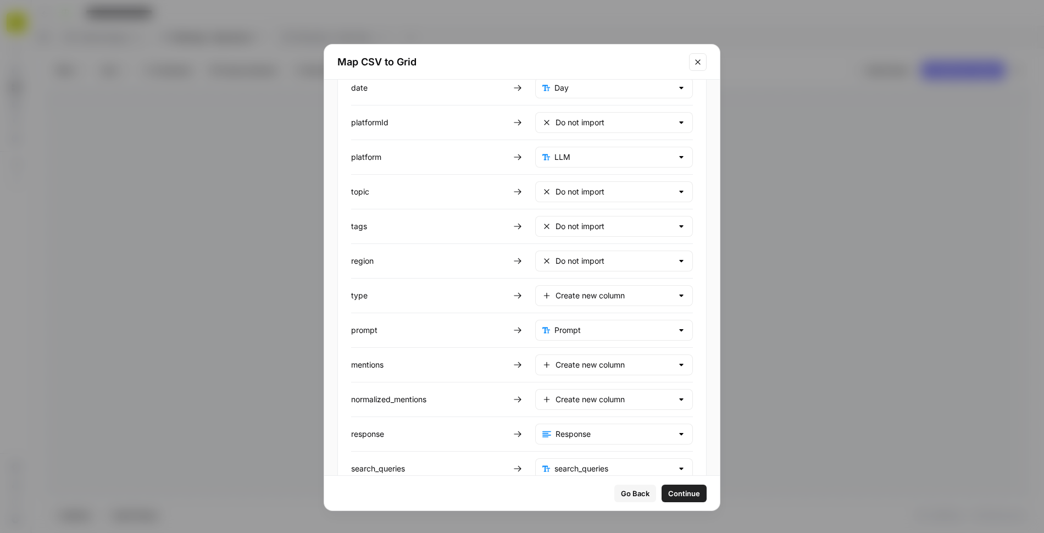
scroll to position [133, 0]
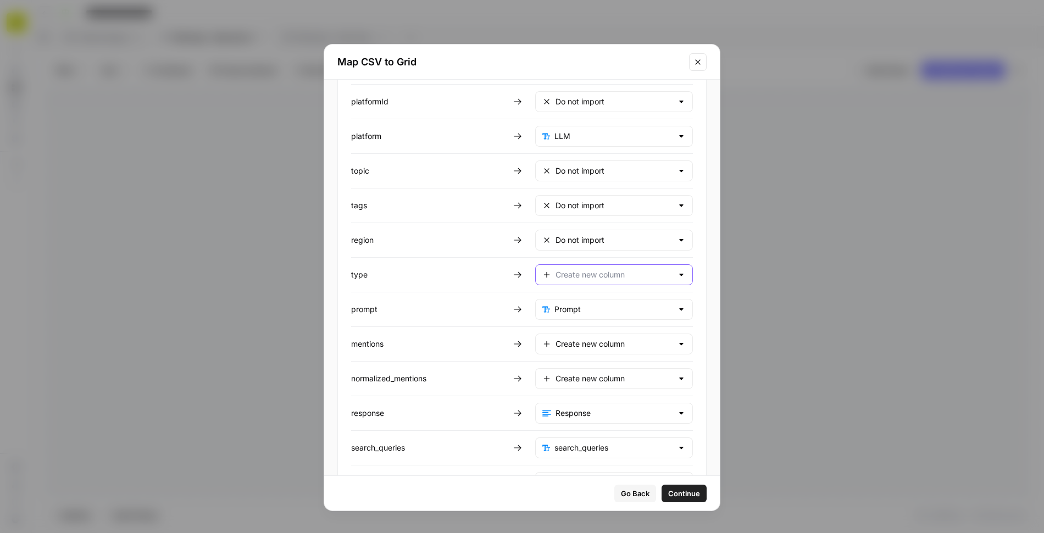
click at [572, 269] on input "text" at bounding box center [614, 274] width 117 height 11
click at [574, 419] on span "Do not import" at bounding box center [604, 419] width 95 height 11
type input "Do not import"
click at [577, 339] on input "text" at bounding box center [614, 344] width 117 height 11
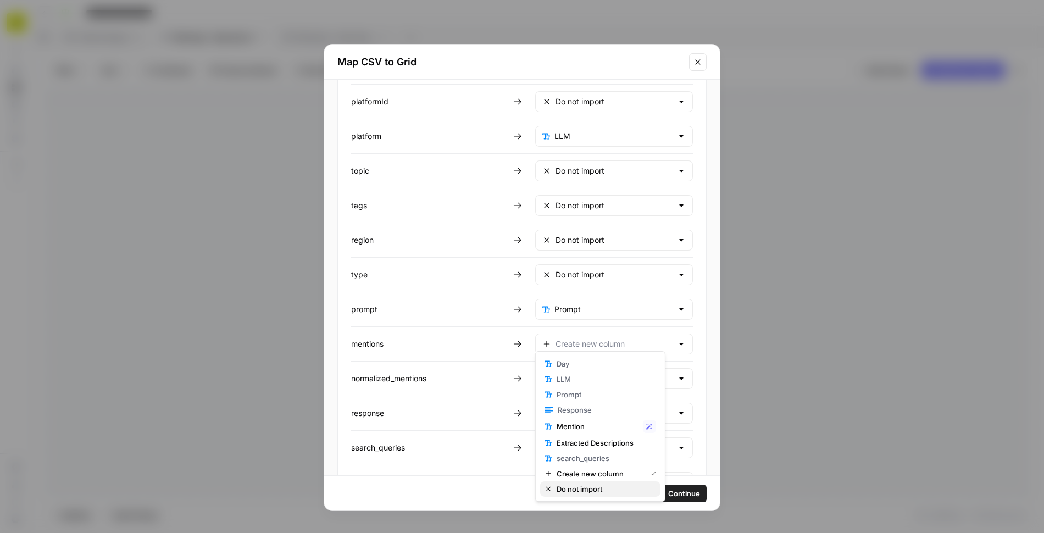
click at [569, 489] on span "Do not import" at bounding box center [604, 489] width 95 height 11
type input "Do not import"
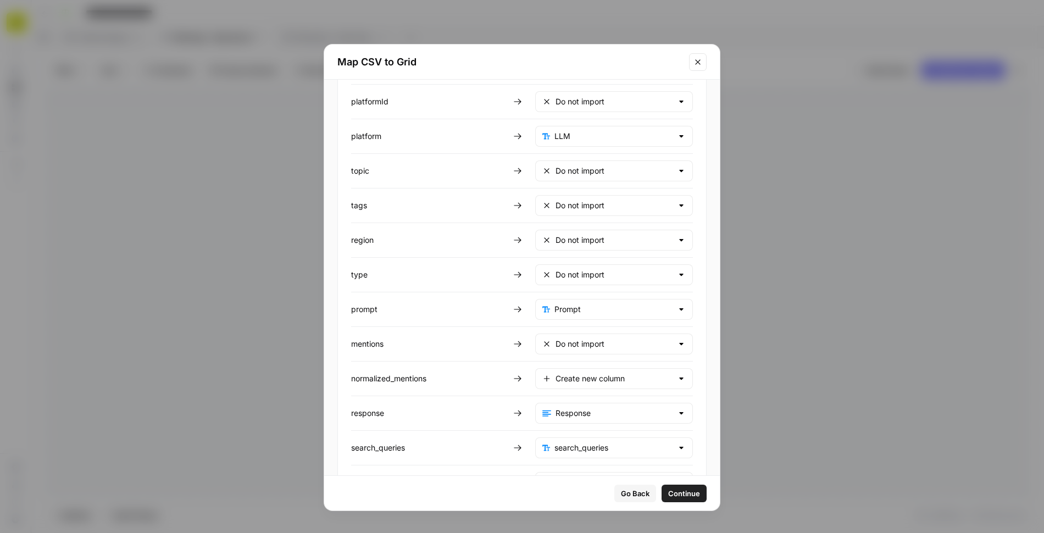
scroll to position [164, 0]
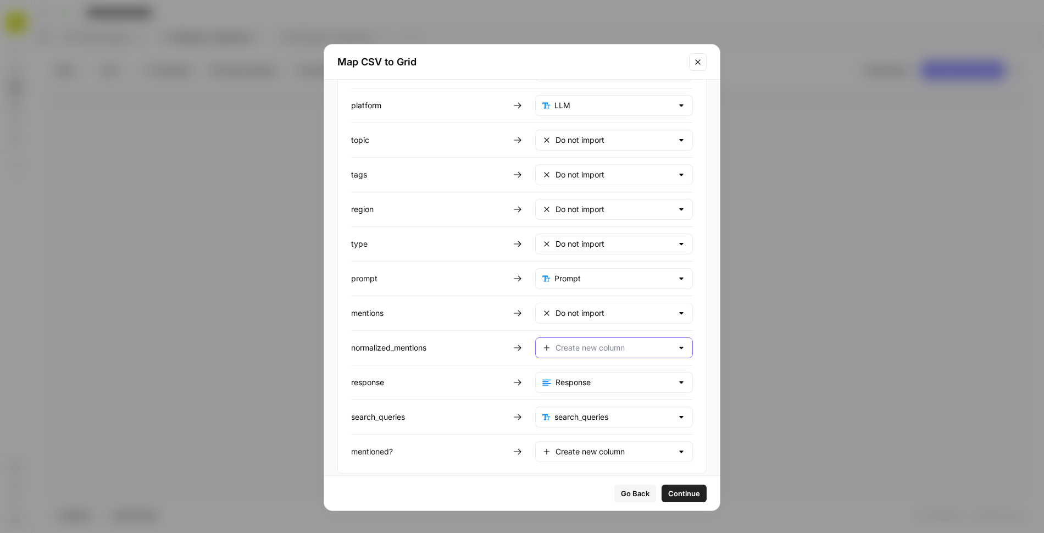
click at [575, 342] on input "text" at bounding box center [614, 347] width 117 height 11
click at [574, 495] on span "Do not import" at bounding box center [604, 491] width 95 height 11
type input "Do not import"
click at [563, 412] on input "text" at bounding box center [614, 417] width 118 height 11
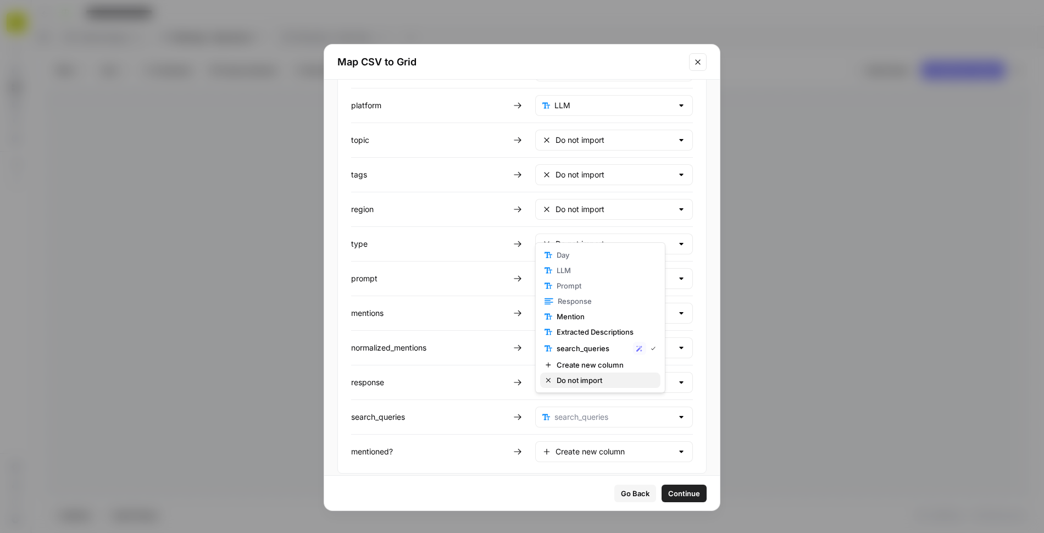
click at [568, 378] on span "Do not import" at bounding box center [604, 380] width 95 height 11
type input "Do not import"
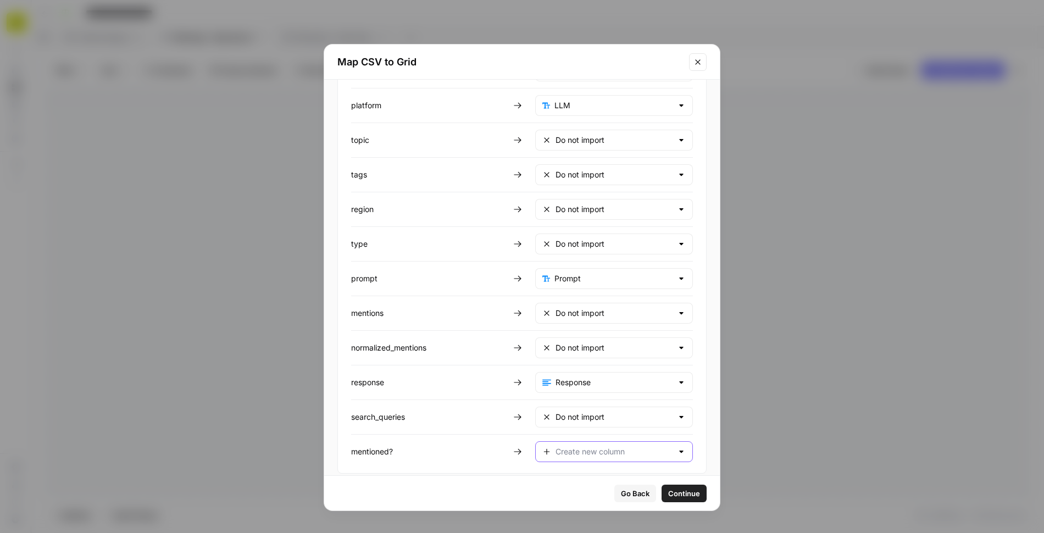
click at [568, 446] on input "text" at bounding box center [614, 451] width 117 height 11
click at [577, 350] on span "Mention" at bounding box center [598, 351] width 82 height 11
type input "Mention"
click at [668, 494] on span "Continue" at bounding box center [684, 493] width 32 height 11
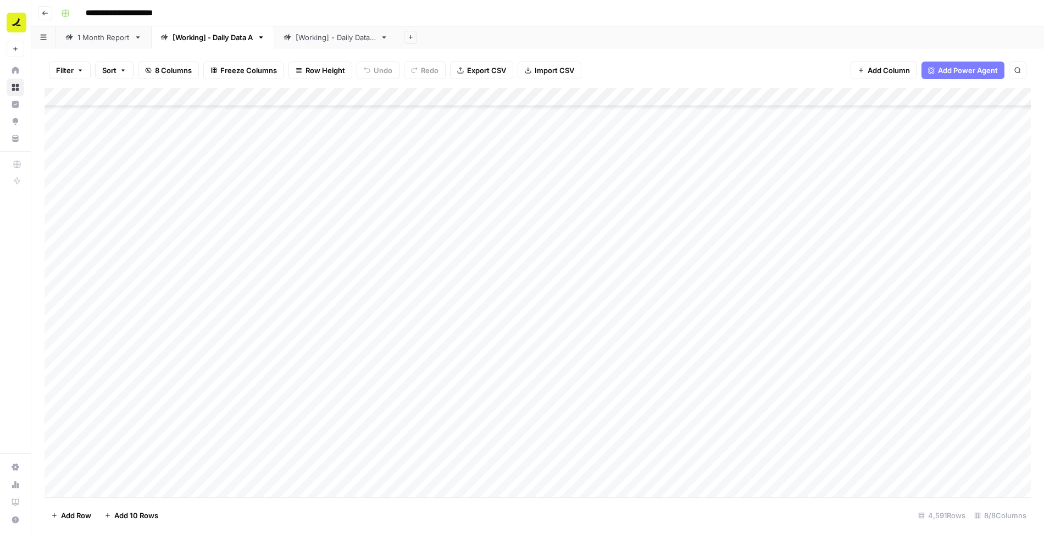
scroll to position [83256, 0]
click at [77, 71] on icon "button" at bounding box center [80, 70] width 7 height 7
click at [120, 125] on button "Add Filter" at bounding box center [267, 125] width 409 height 14
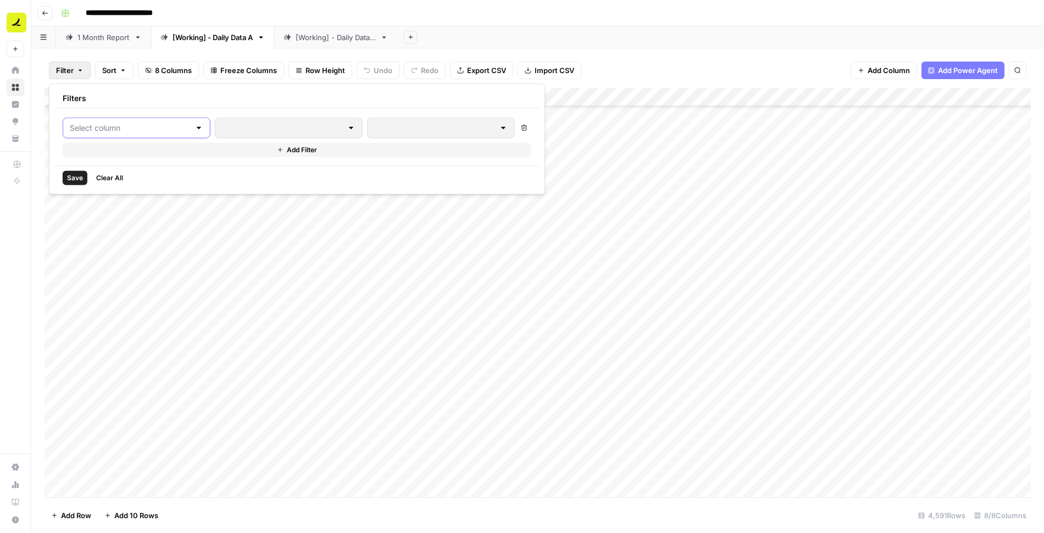
click at [144, 129] on input "text" at bounding box center [130, 128] width 120 height 11
click at [124, 173] on span "LLM" at bounding box center [130, 169] width 93 height 11
click at [391, 121] on div at bounding box center [471, 128] width 160 height 21
type input "Google Gemini"
click at [305, 151] on span "Add Filter" at bounding box center [320, 150] width 30 height 10
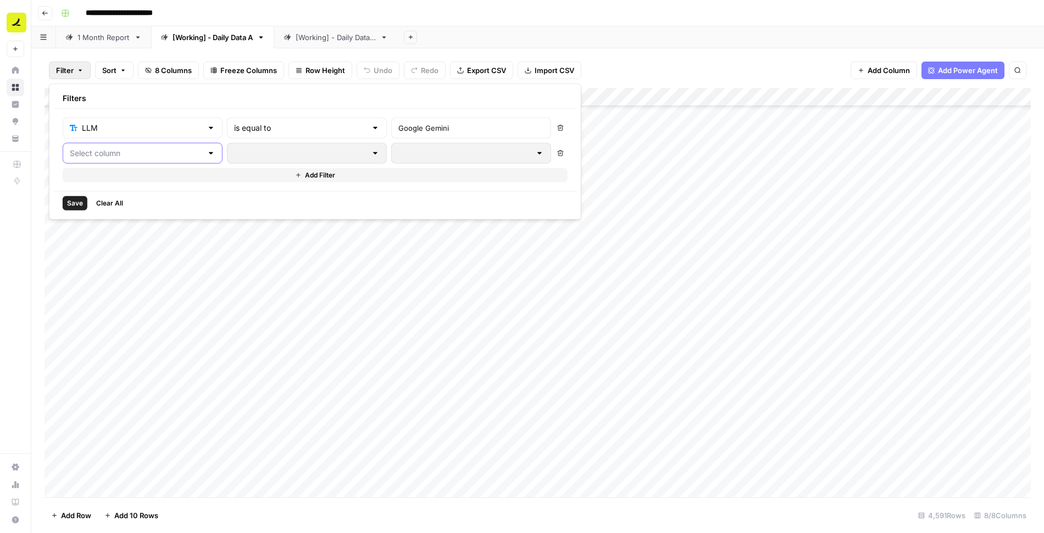
click at [156, 150] on input "text" at bounding box center [136, 153] width 132 height 11
click at [141, 181] on span "Day" at bounding box center [130, 179] width 93 height 11
click at [398, 157] on input "text" at bounding box center [471, 153] width 146 height 11
type input "[DATE]"
click at [76, 200] on span "Save" at bounding box center [75, 203] width 16 height 10
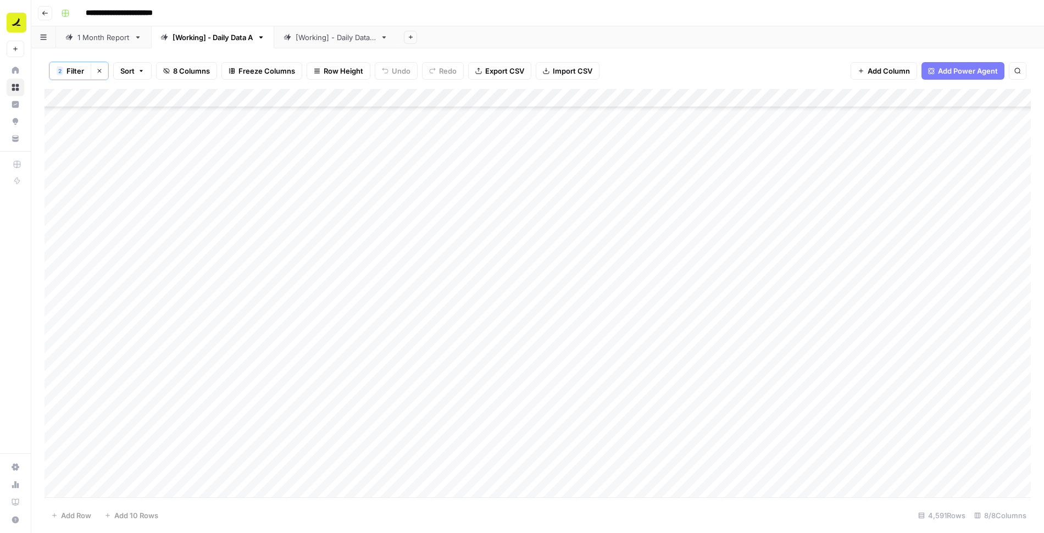
scroll to position [206, 0]
click at [65, 98] on div "Add Column" at bounding box center [538, 293] width 987 height 409
click at [86, 514] on span "Delete 32 Rows" at bounding box center [77, 515] width 53 height 11
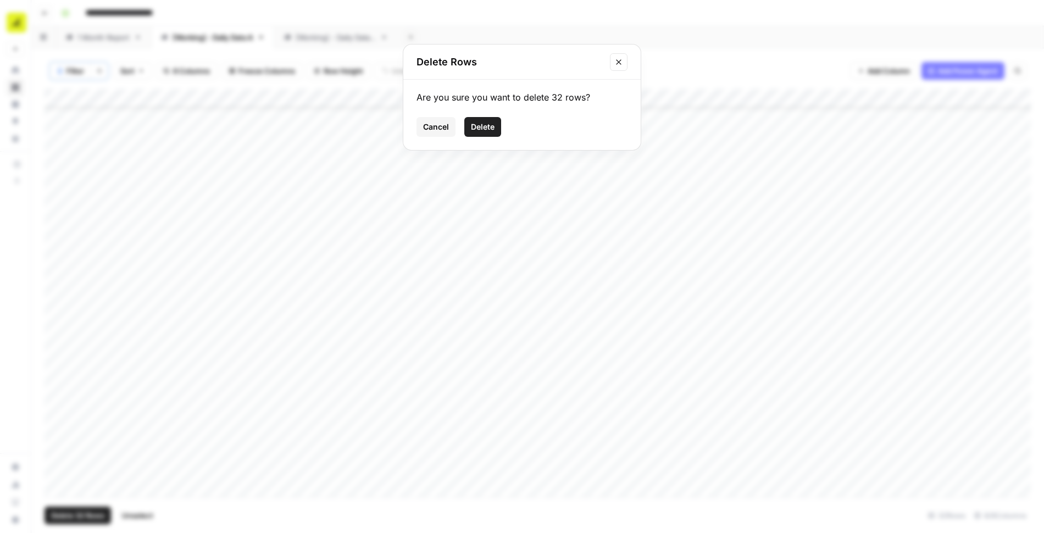
click at [489, 125] on span "Delete" at bounding box center [483, 126] width 24 height 11
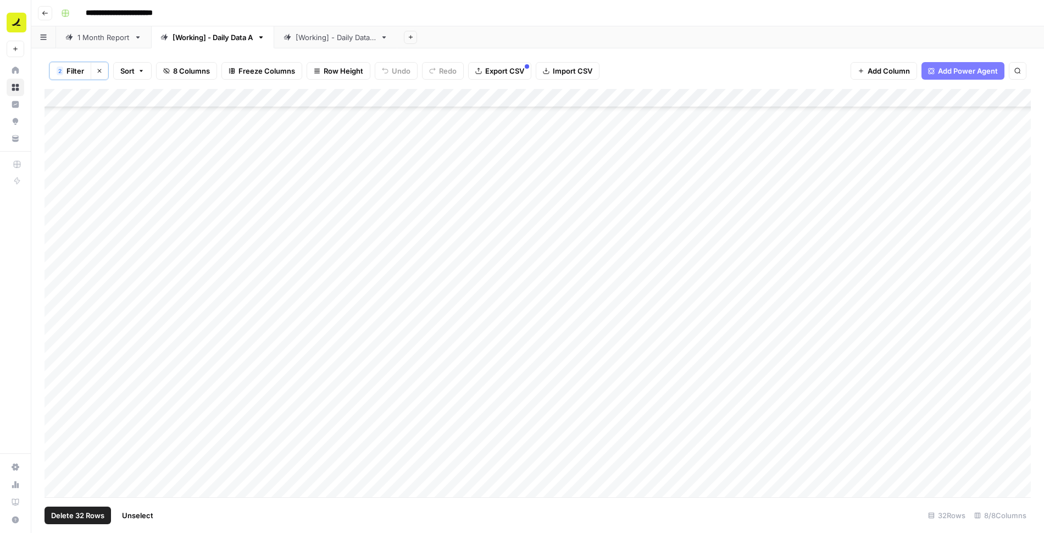
scroll to position [0, 0]
click at [72, 69] on span "Filter" at bounding box center [76, 70] width 18 height 11
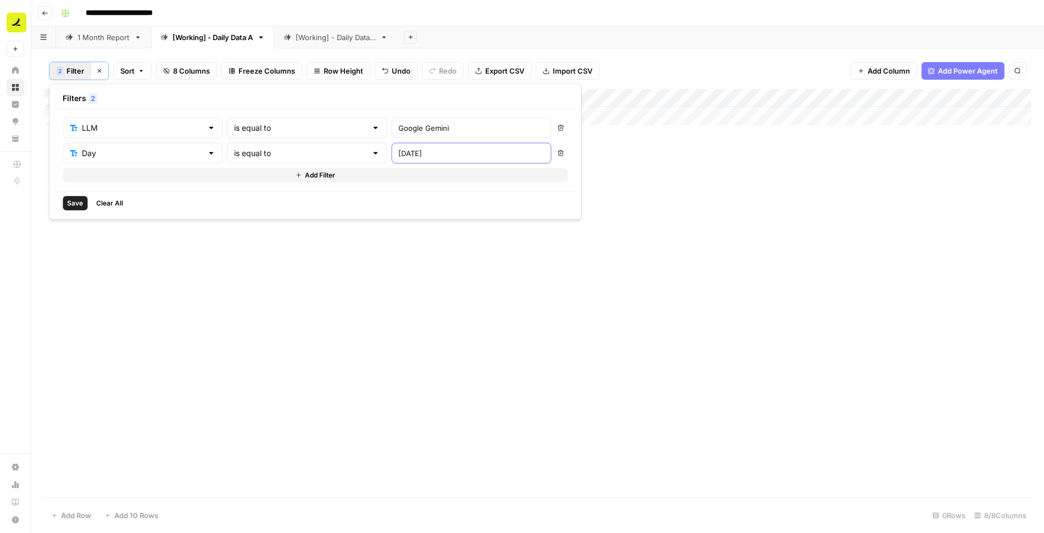
click at [409, 149] on input "[DATE]" at bounding box center [471, 153] width 146 height 11
type input "[DATE]"
click at [75, 199] on span "Save" at bounding box center [75, 203] width 16 height 10
click at [60, 93] on div "Add Column" at bounding box center [538, 293] width 987 height 409
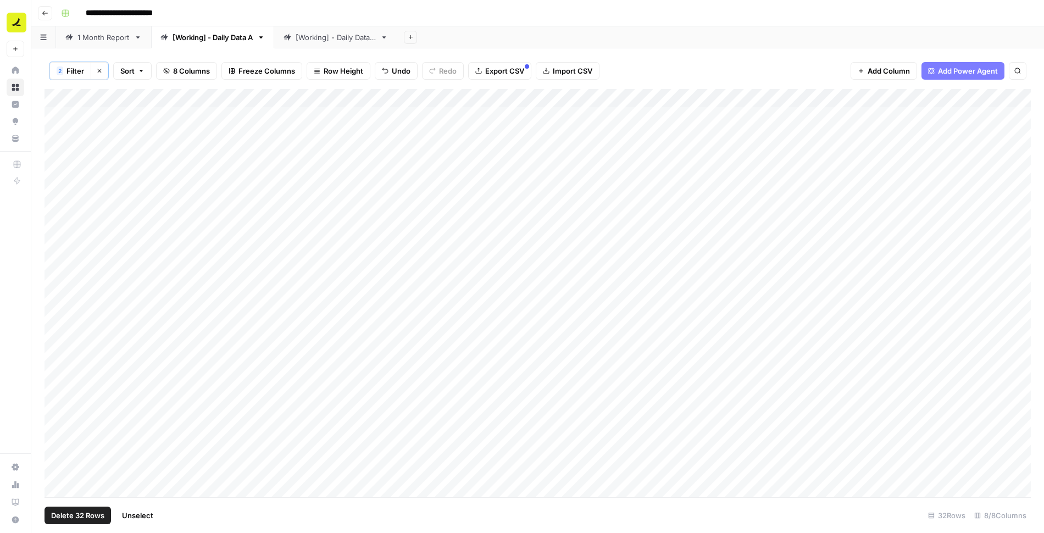
click at [81, 516] on span "Delete 32 Rows" at bounding box center [77, 515] width 53 height 11
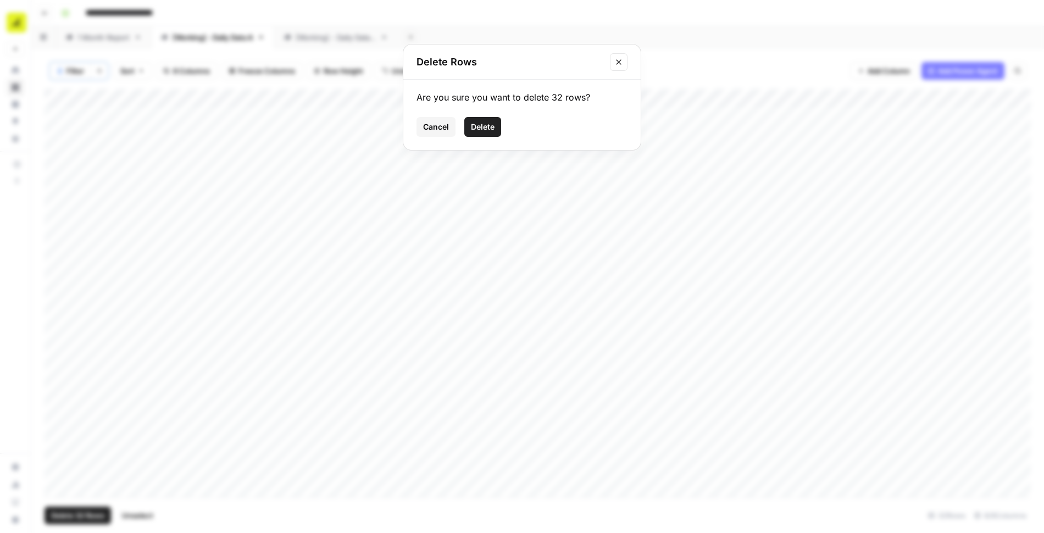
click at [492, 131] on span "Delete" at bounding box center [483, 126] width 24 height 11
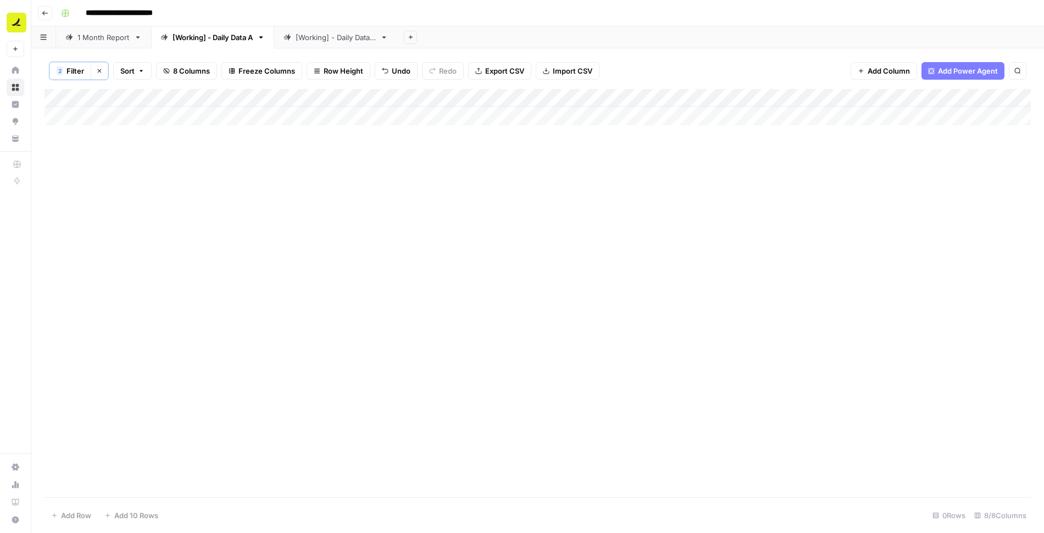
click at [67, 69] on span "Filter" at bounding box center [76, 70] width 18 height 11
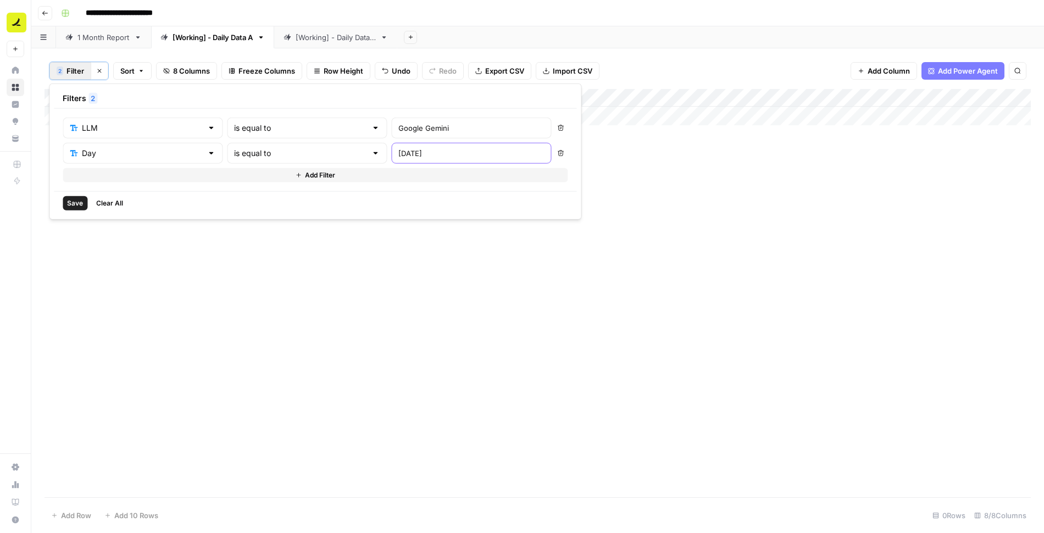
click at [398, 153] on input "[DATE]" at bounding box center [471, 153] width 146 height 11
type input "[DATE]"
click at [69, 202] on span "Save" at bounding box center [75, 203] width 16 height 10
click at [63, 95] on div "Add Column" at bounding box center [538, 293] width 987 height 409
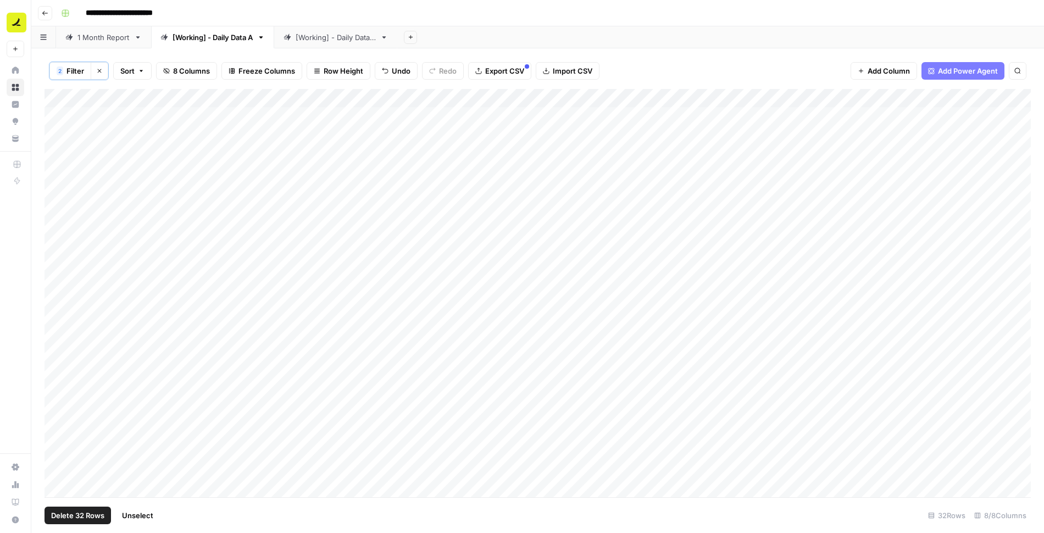
click at [90, 522] on button "Delete 32 Rows" at bounding box center [78, 516] width 67 height 18
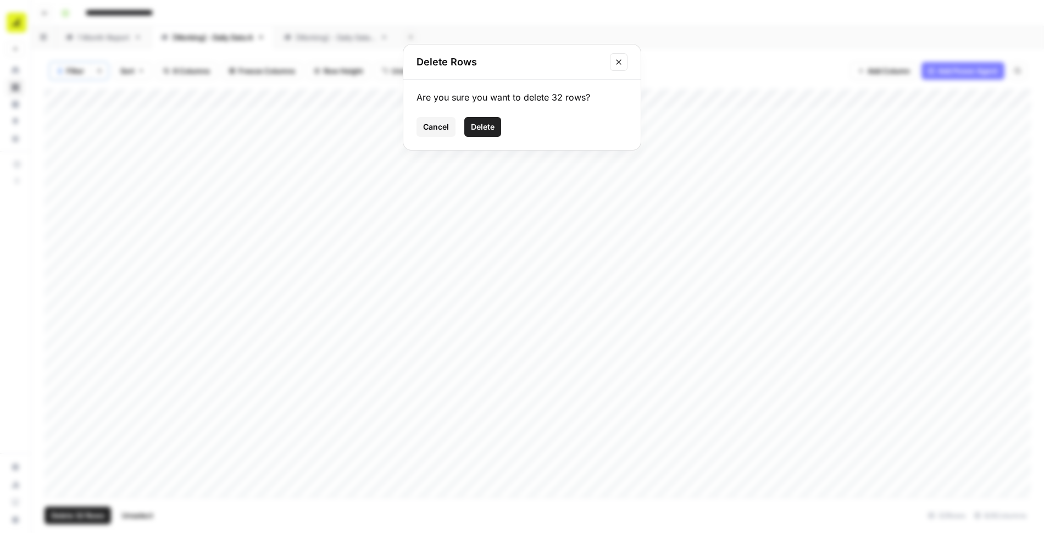
click at [490, 118] on button "Delete" at bounding box center [482, 127] width 37 height 20
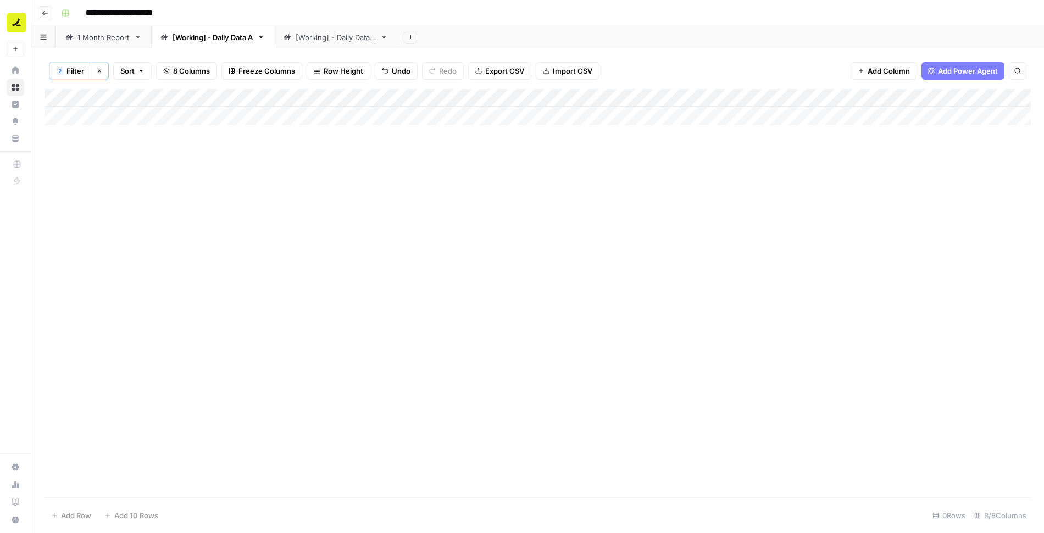
click at [74, 69] on span "Filter" at bounding box center [76, 70] width 18 height 11
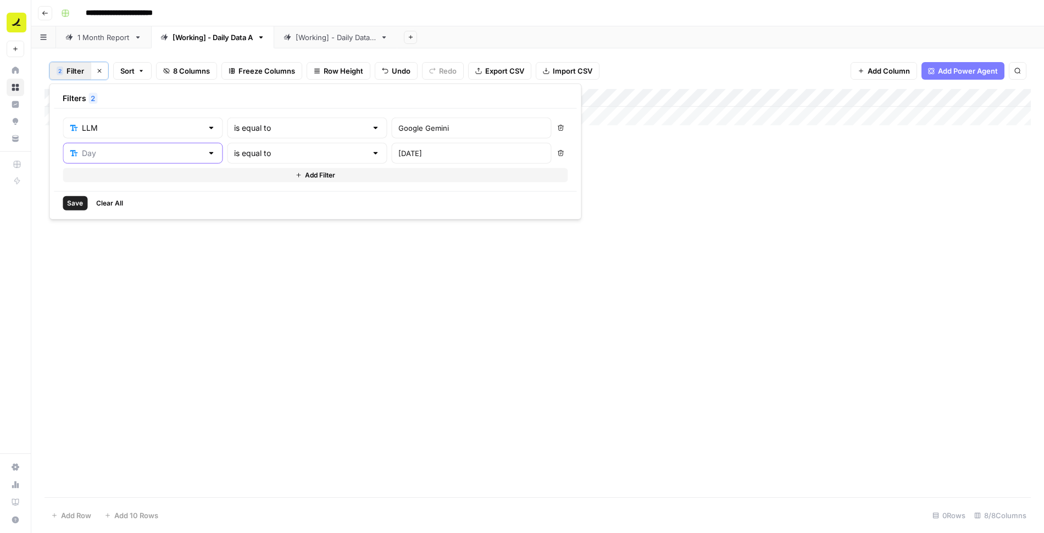
click at [129, 152] on input "text" at bounding box center [142, 153] width 120 height 11
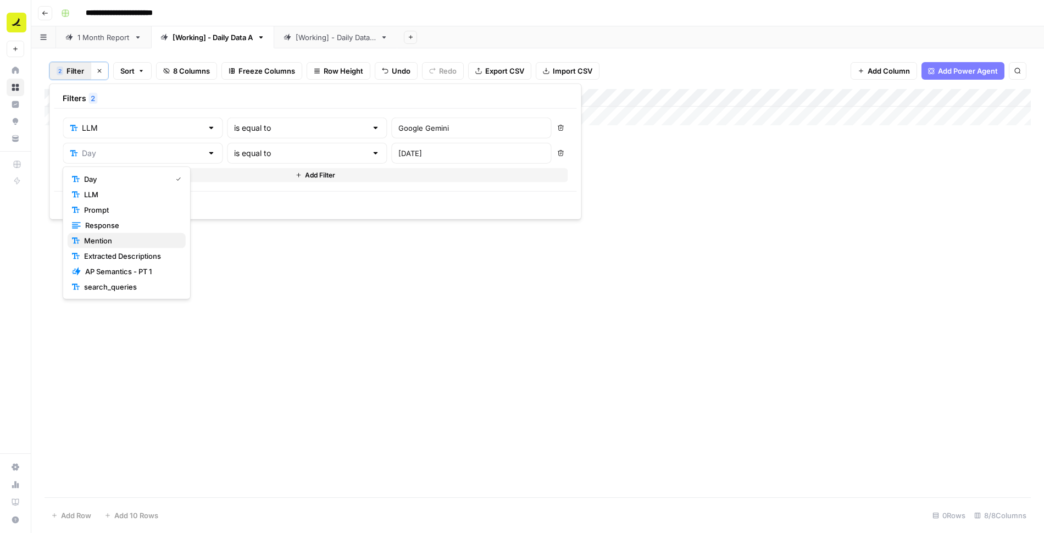
click at [130, 239] on span "Mention" at bounding box center [130, 240] width 93 height 11
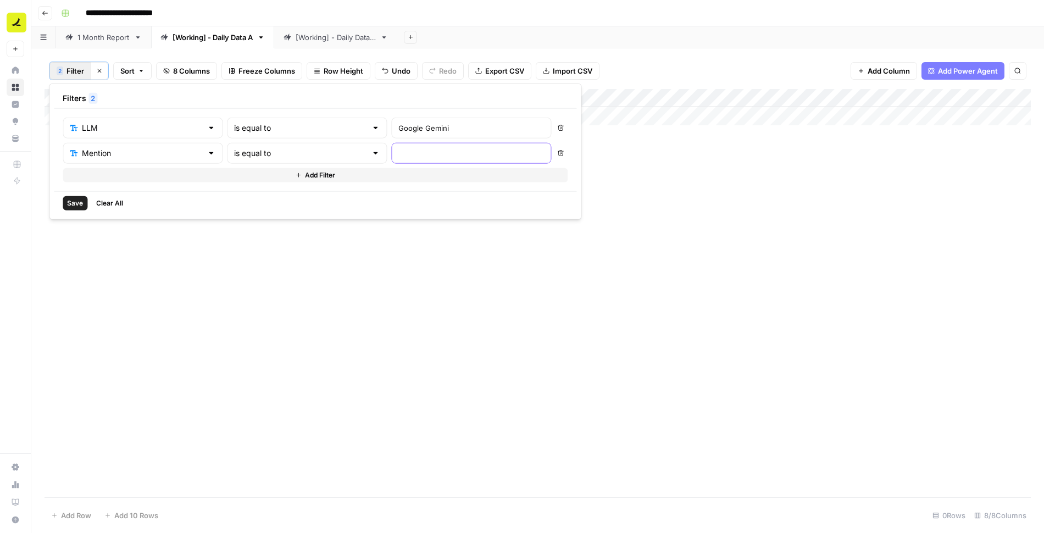
click at [398, 154] on input "text" at bounding box center [471, 153] width 146 height 11
type input "No"
click at [73, 200] on span "Save" at bounding box center [75, 203] width 16 height 10
click at [754, 97] on div "Add Column" at bounding box center [538, 293] width 987 height 409
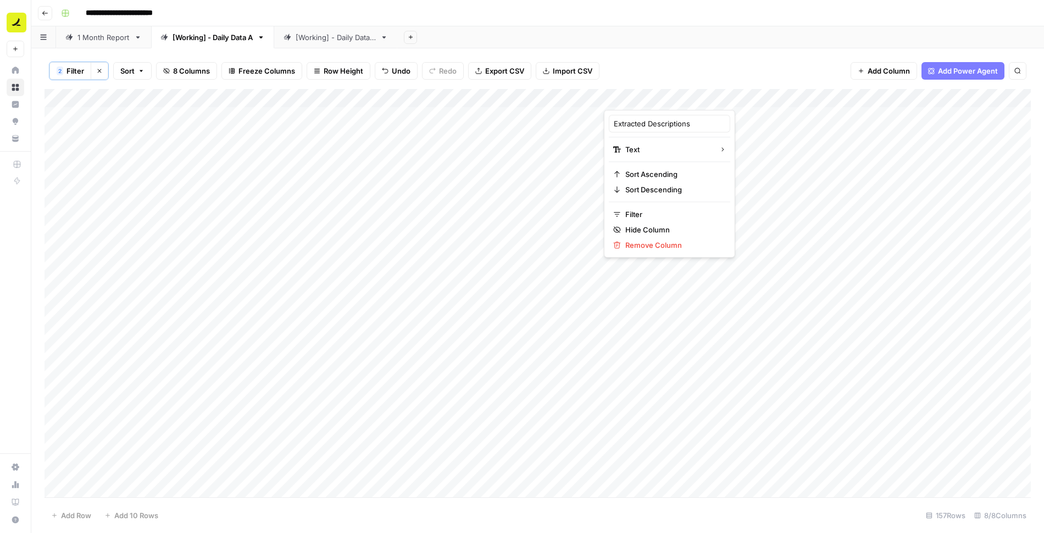
click at [690, 83] on div "2 Filter Clear filters Sort 8 Columns Freeze Columns Row Height Undo Redo Expor…" at bounding box center [538, 71] width 987 height 36
click at [676, 117] on div "Add Column" at bounding box center [538, 293] width 987 height 409
type textarea "**********"
click at [694, 118] on div "Add Column" at bounding box center [538, 293] width 987 height 409
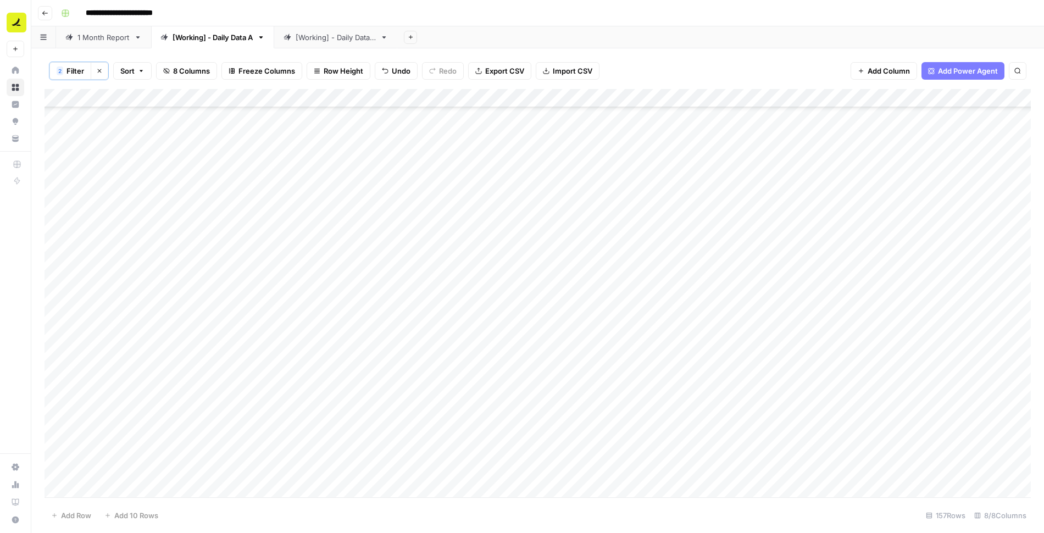
scroll to position [2541, 0]
drag, startPoint x: 761, startPoint y: 123, endPoint x: 705, endPoint y: 481, distance: 363.2
click at [705, 481] on div "Add Column" at bounding box center [538, 293] width 987 height 409
click at [671, 319] on div "Add Column" at bounding box center [538, 293] width 987 height 409
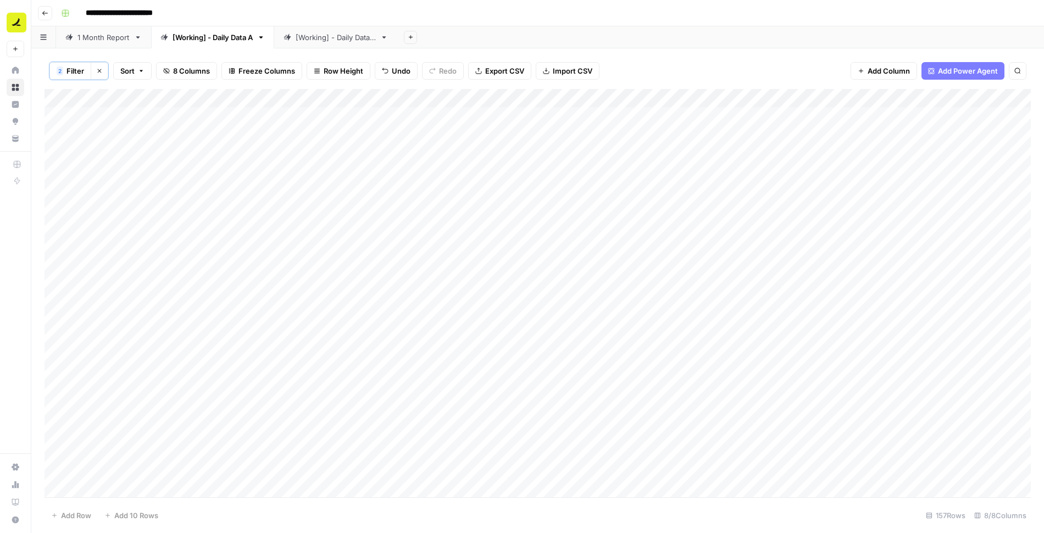
click at [58, 68] on span "2" at bounding box center [59, 71] width 3 height 9
click at [557, 152] on icon "button" at bounding box center [560, 153] width 7 height 7
click at [295, 151] on button "Add Filter" at bounding box center [315, 150] width 505 height 14
click at [146, 146] on div at bounding box center [143, 153] width 160 height 21
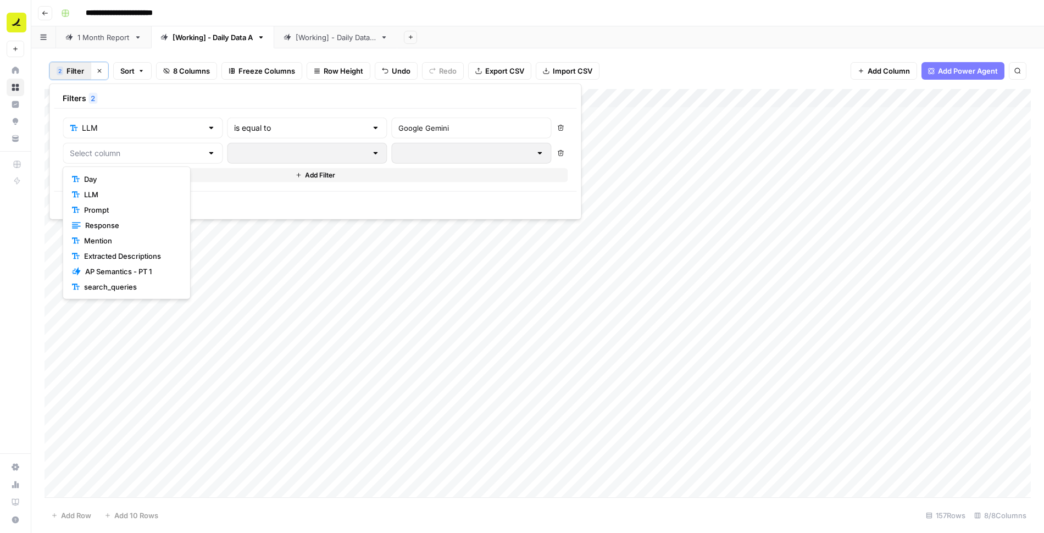
click at [118, 226] on span "Response" at bounding box center [131, 225] width 92 height 11
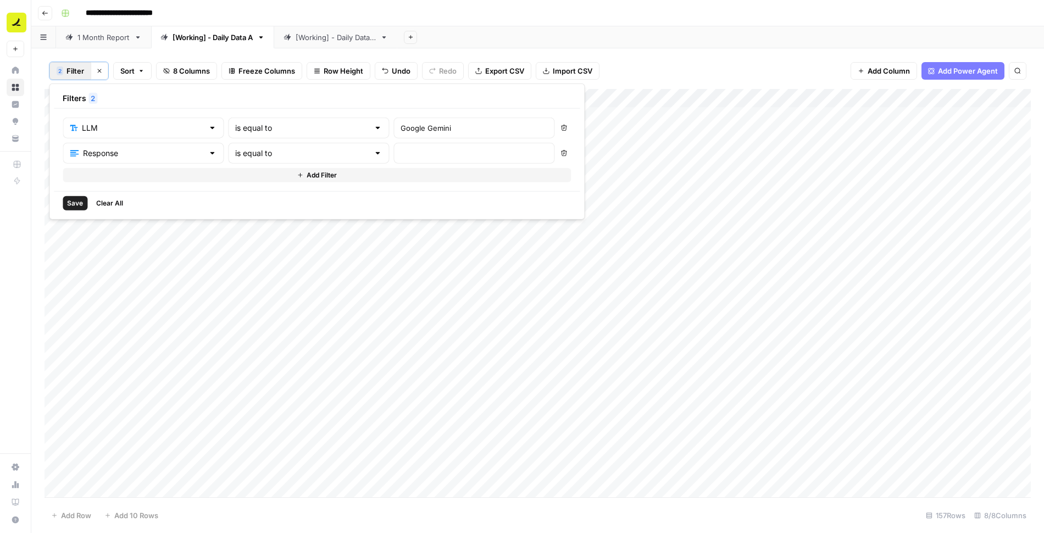
click at [373, 151] on div at bounding box center [377, 153] width 9 height 11
click at [241, 191] on span "is empty" at bounding box center [258, 194] width 106 height 11
type input "is empty"
click at [75, 198] on span "Save" at bounding box center [75, 203] width 16 height 10
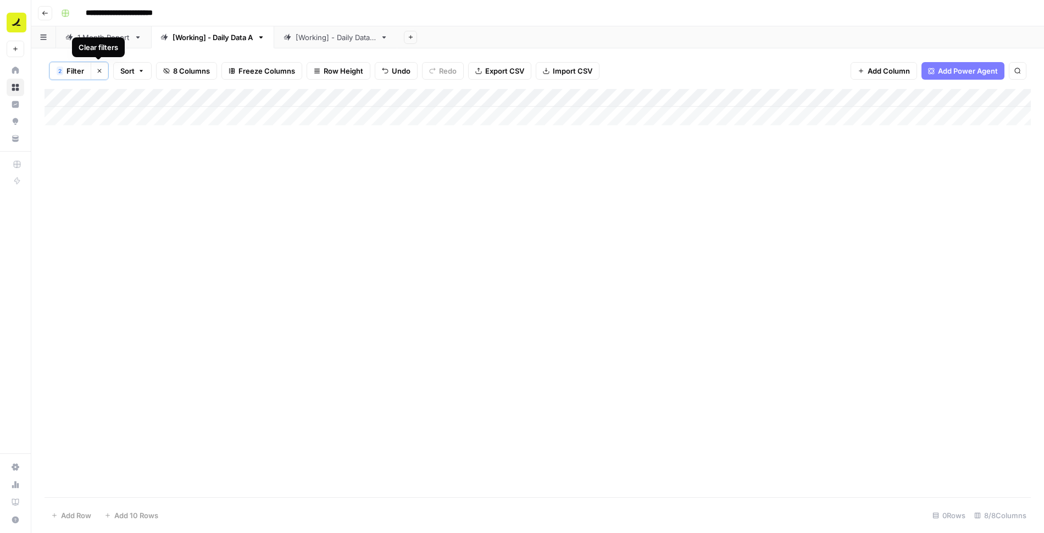
click at [101, 68] on icon "button" at bounding box center [99, 71] width 7 height 7
drag, startPoint x: 827, startPoint y: 94, endPoint x: 653, endPoint y: 104, distance: 174.5
click at [649, 104] on div "Add Column" at bounding box center [538, 292] width 987 height 409
click at [874, 96] on div "Add Column" at bounding box center [538, 292] width 987 height 409
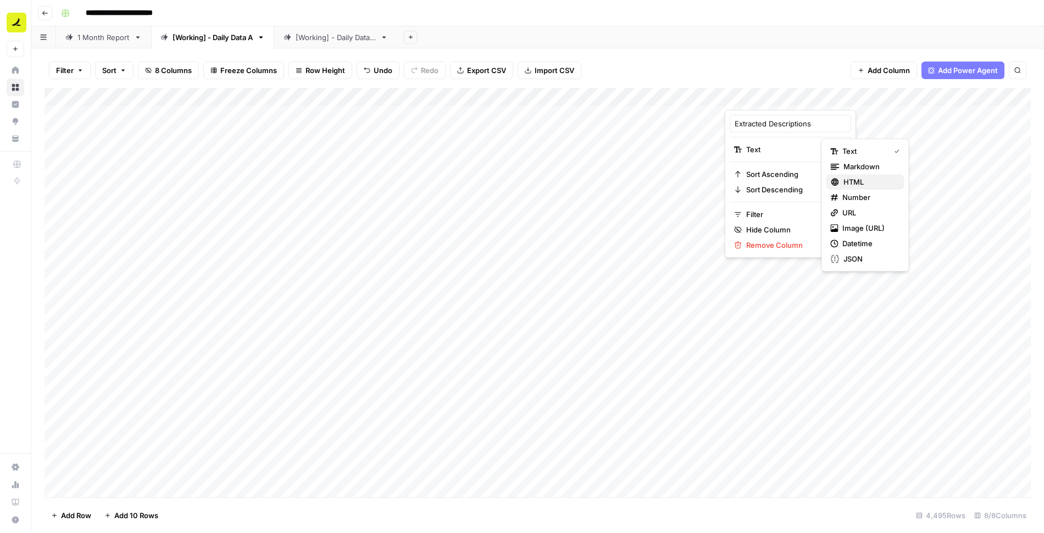
click at [855, 183] on span "HTML" at bounding box center [870, 181] width 52 height 11
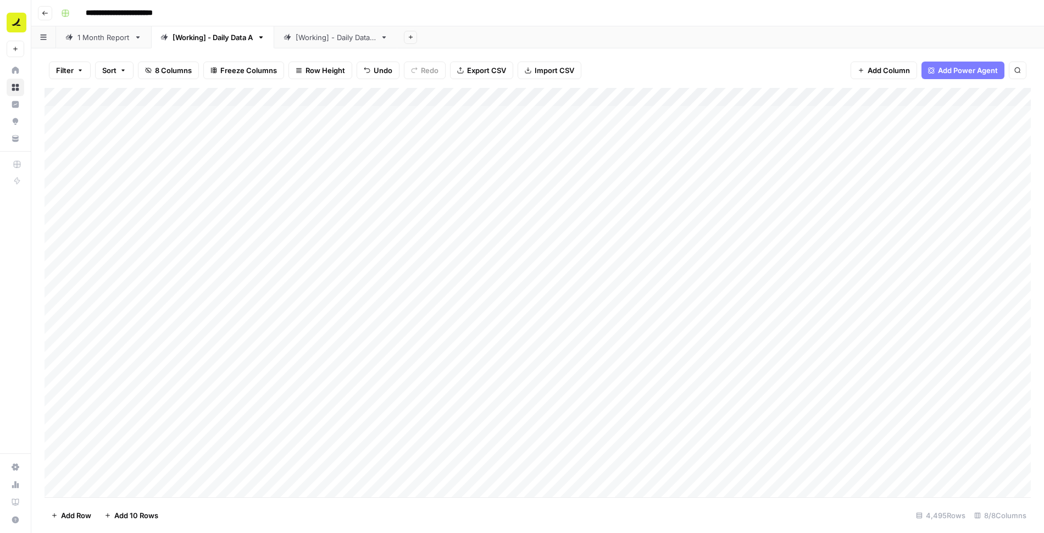
click at [875, 95] on div "Add Column" at bounding box center [538, 292] width 987 height 409
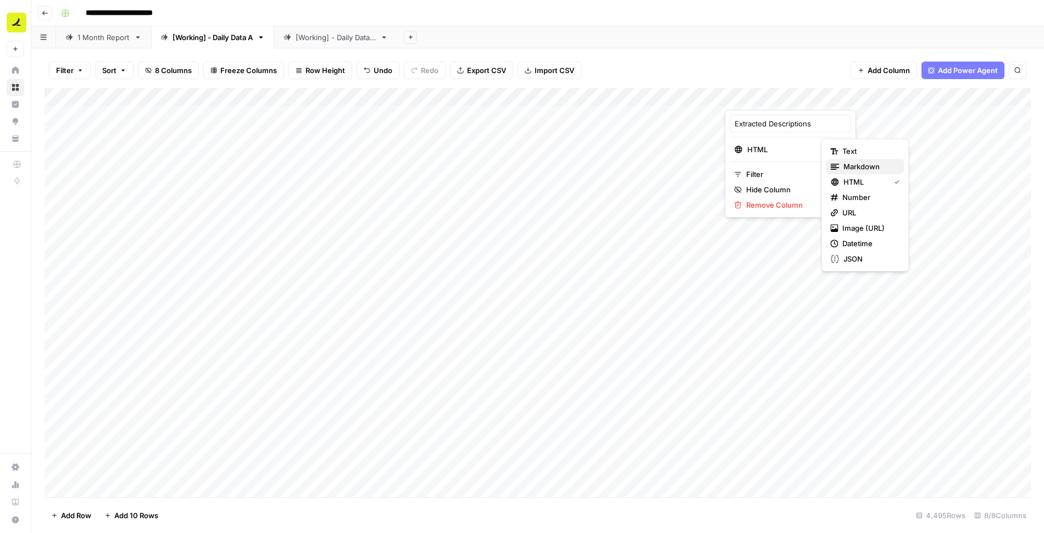
click at [855, 165] on span "Markdown" at bounding box center [870, 166] width 52 height 11
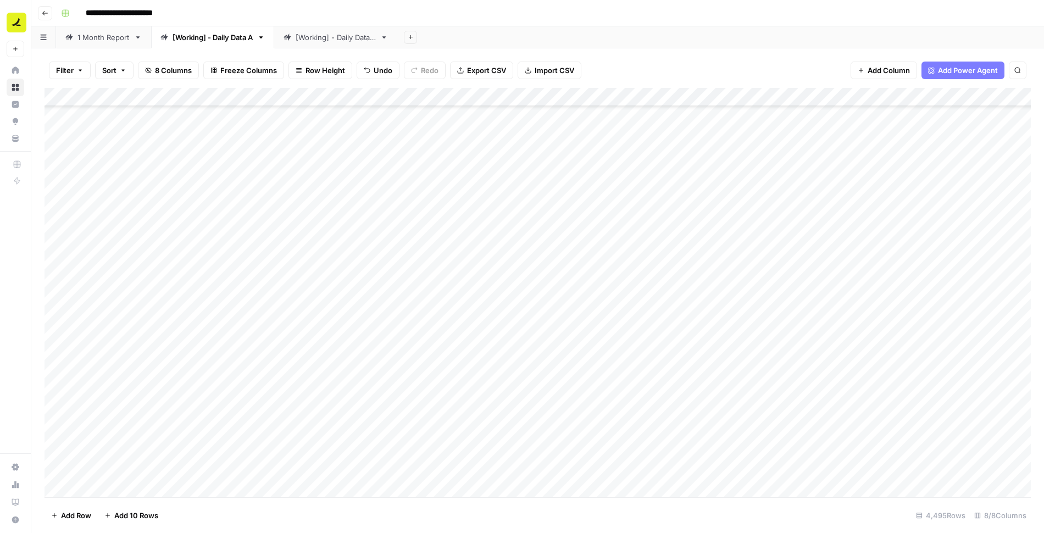
scroll to position [2927, 0]
click at [64, 69] on span "Filter" at bounding box center [65, 70] width 18 height 11
click at [127, 133] on div at bounding box center [137, 128] width 148 height 21
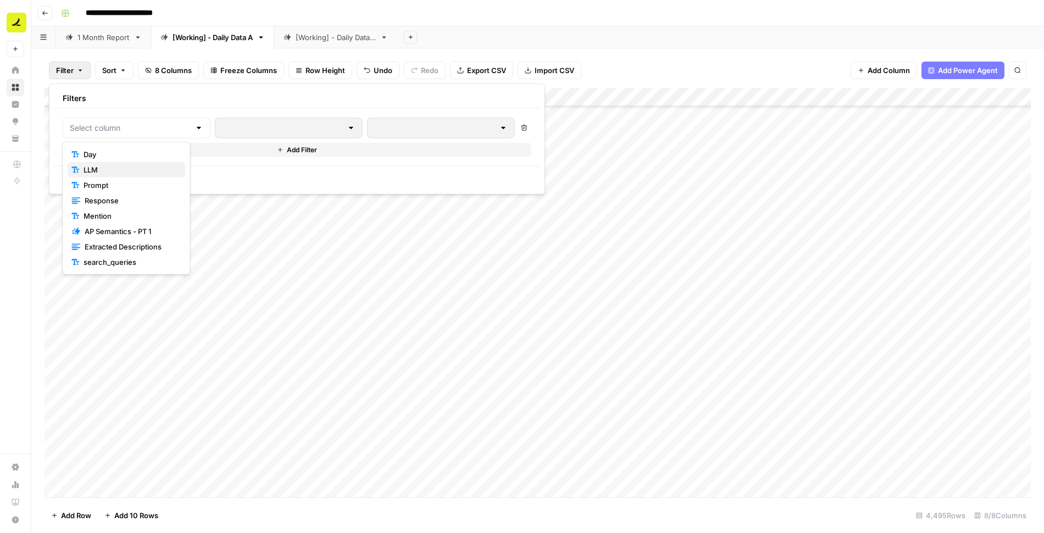
click at [121, 169] on span "LLM" at bounding box center [130, 169] width 93 height 11
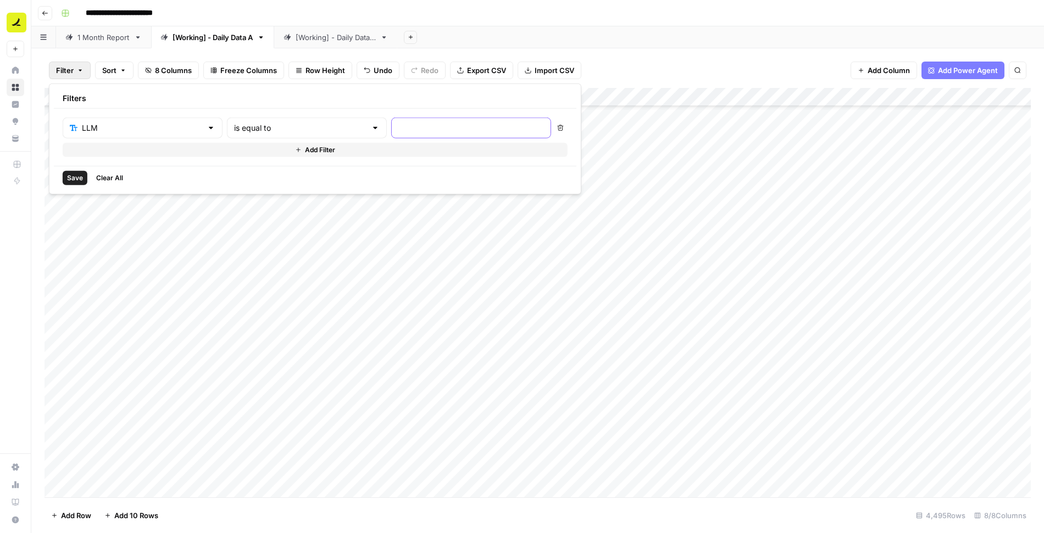
click at [398, 125] on input "text" at bounding box center [471, 128] width 146 height 11
type input "Google Gemini"
click at [79, 176] on span "Save" at bounding box center [75, 178] width 16 height 10
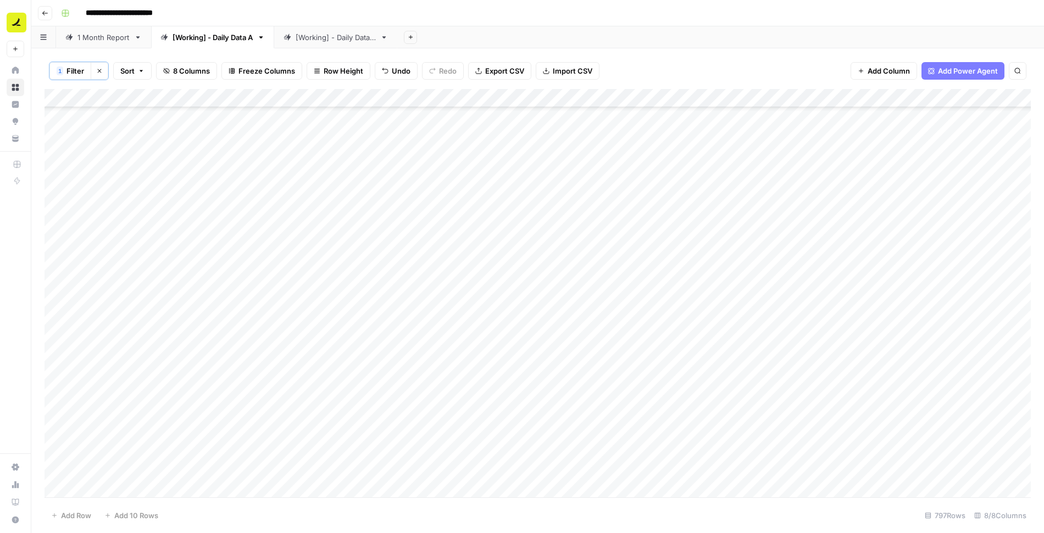
scroll to position [2523, 0]
click at [70, 70] on span "Filter" at bounding box center [76, 70] width 18 height 11
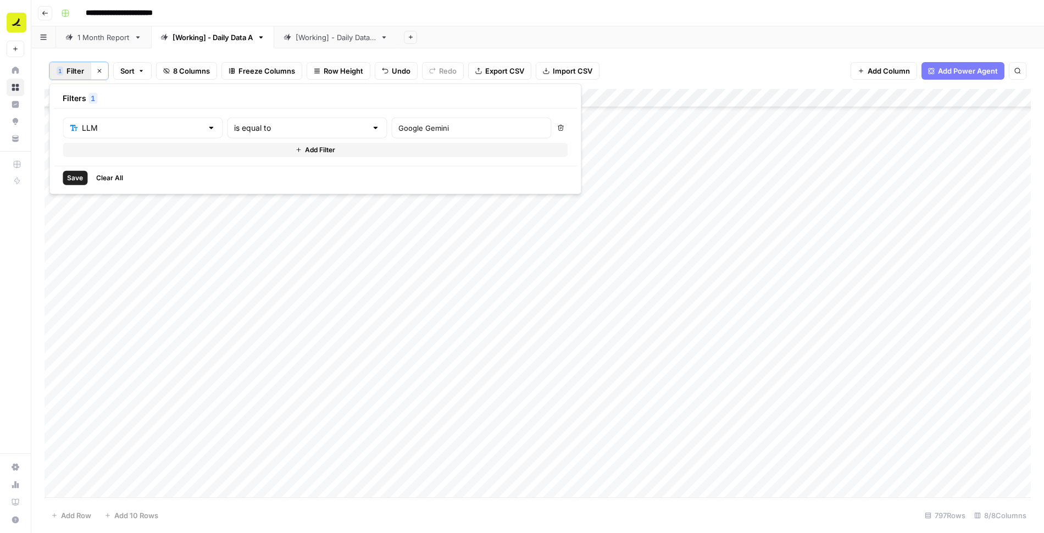
click at [148, 148] on button "Add Filter" at bounding box center [315, 150] width 505 height 14
click at [136, 152] on input "text" at bounding box center [136, 153] width 132 height 11
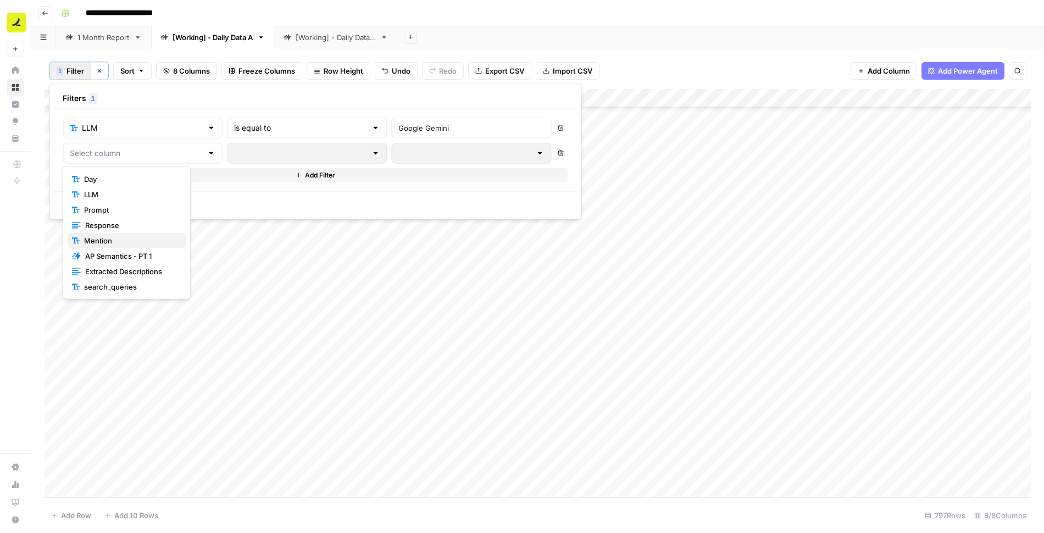
click at [115, 244] on span "Mention" at bounding box center [130, 240] width 93 height 11
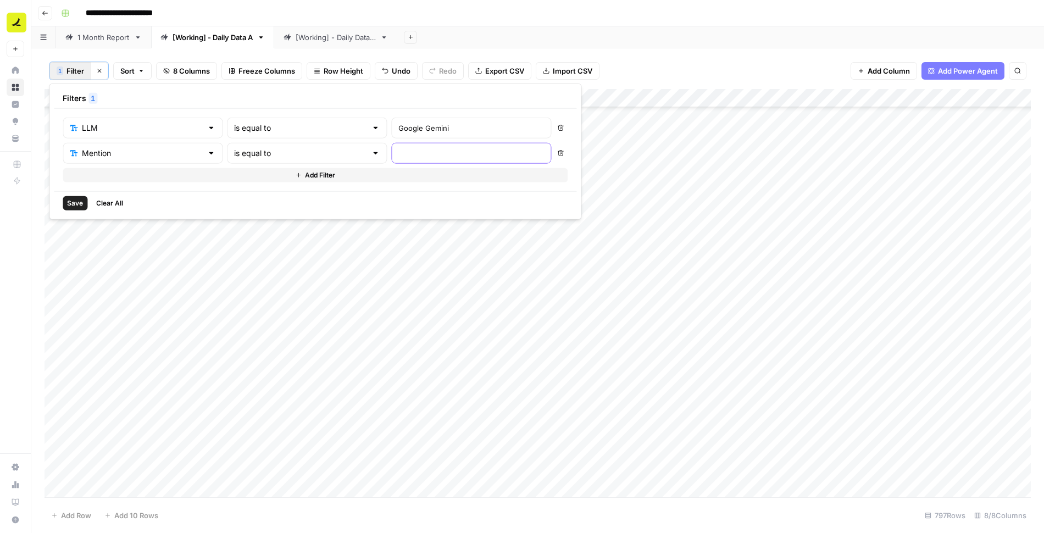
click at [398, 156] on input "text" at bounding box center [471, 153] width 146 height 11
type input "Yes"
click at [65, 200] on button "Save" at bounding box center [75, 203] width 25 height 14
click at [665, 114] on div "Add Column" at bounding box center [538, 293] width 987 height 409
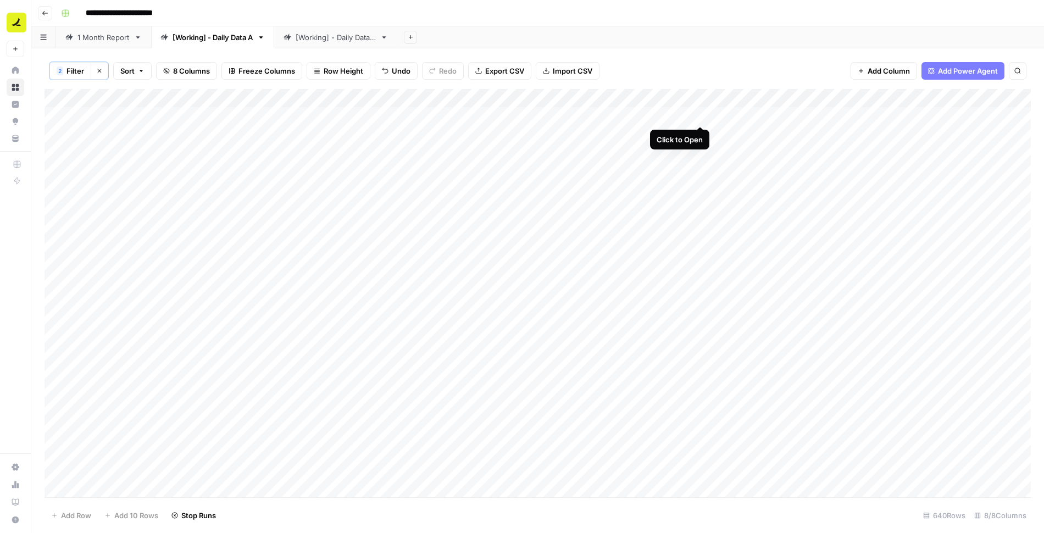
click at [702, 115] on div "Add Column" at bounding box center [538, 293] width 987 height 409
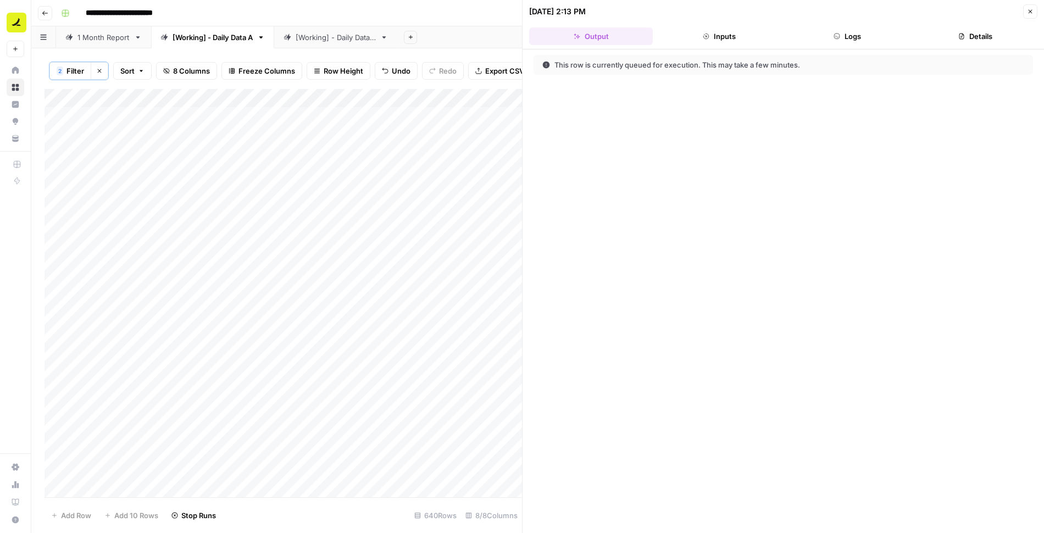
click at [867, 31] on button "Logs" at bounding box center [848, 36] width 124 height 18
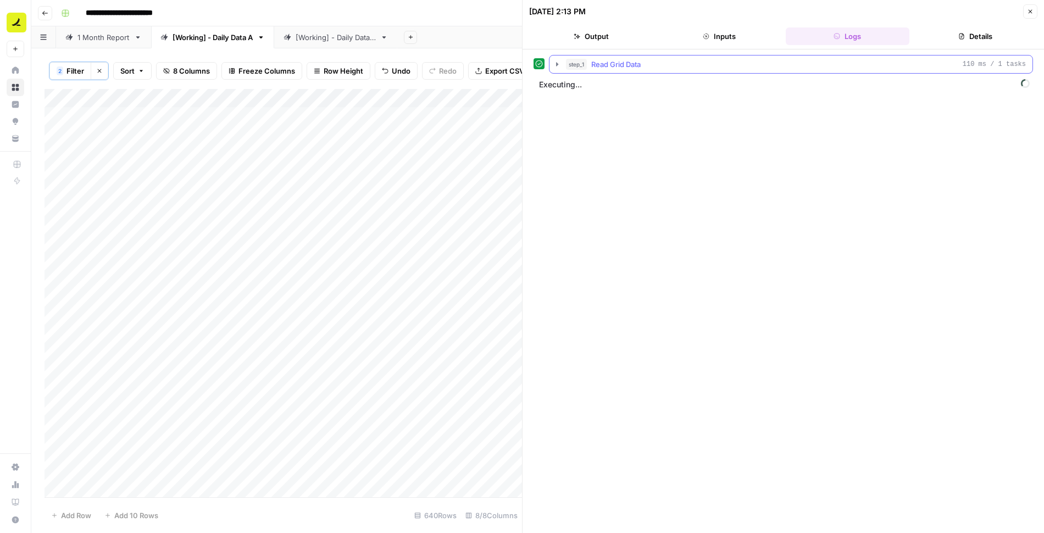
click at [555, 63] on icon "button" at bounding box center [557, 64] width 9 height 9
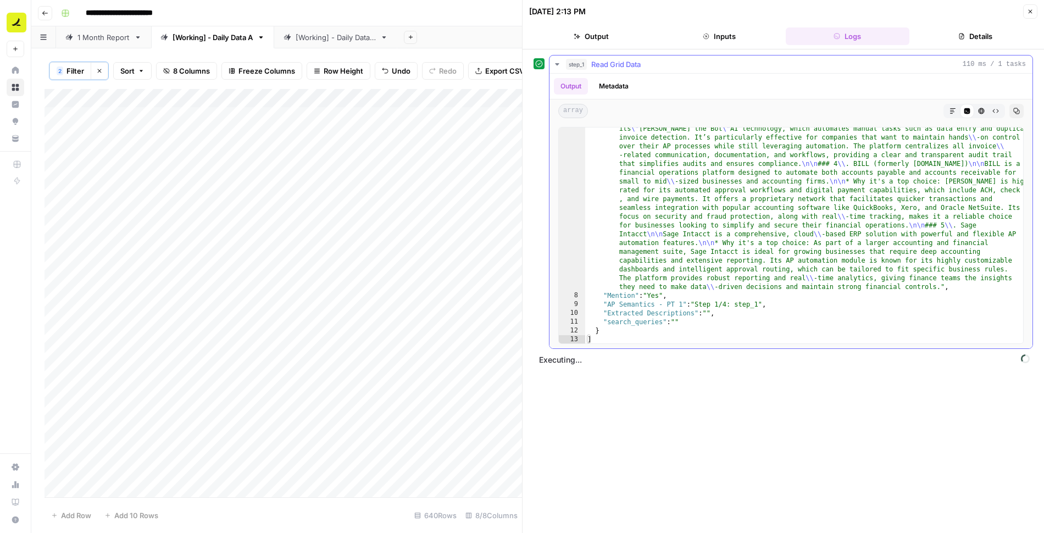
scroll to position [223, 0]
click at [557, 63] on icon "button" at bounding box center [557, 64] width 4 height 2
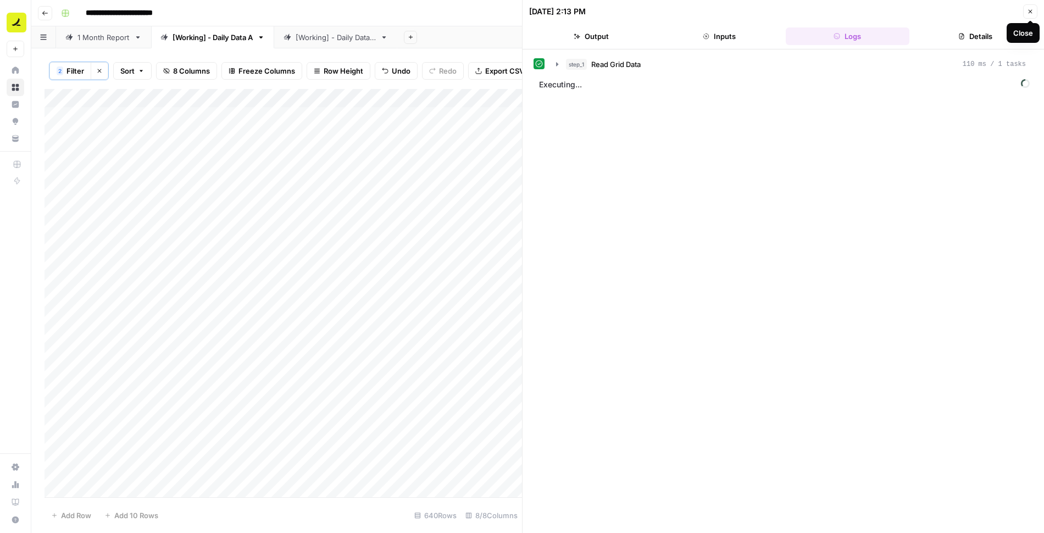
click at [1034, 10] on button "Close" at bounding box center [1030, 11] width 14 height 14
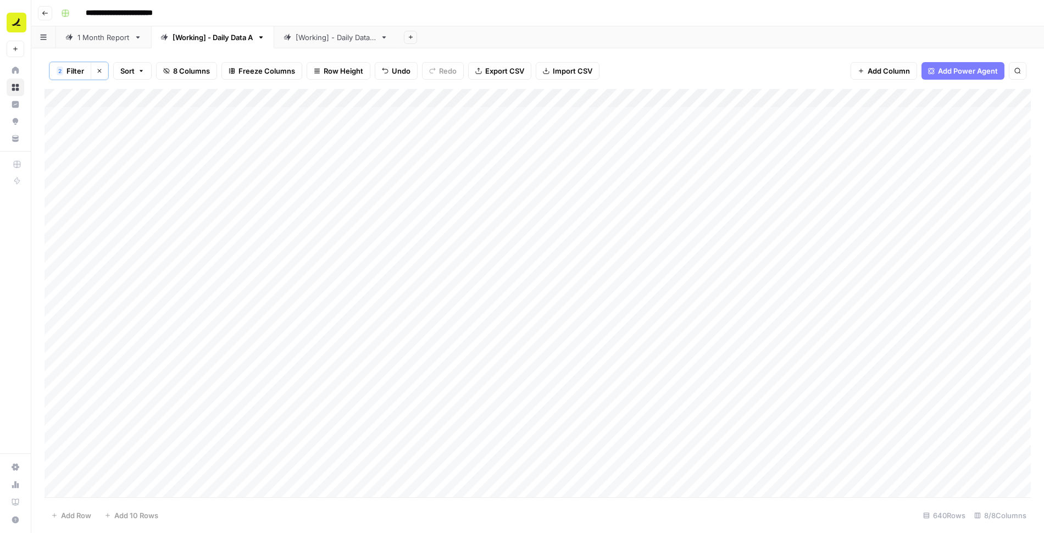
click at [875, 98] on div "Add Column" at bounding box center [538, 293] width 987 height 409
click at [838, 116] on div "Add Column" at bounding box center [538, 293] width 987 height 409
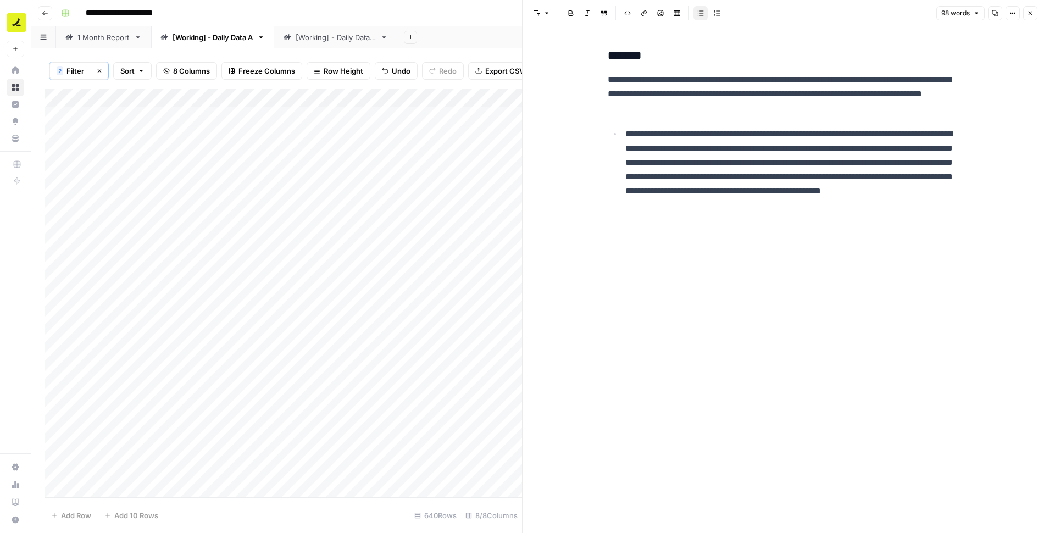
click at [1033, 16] on icon "button" at bounding box center [1030, 13] width 7 height 7
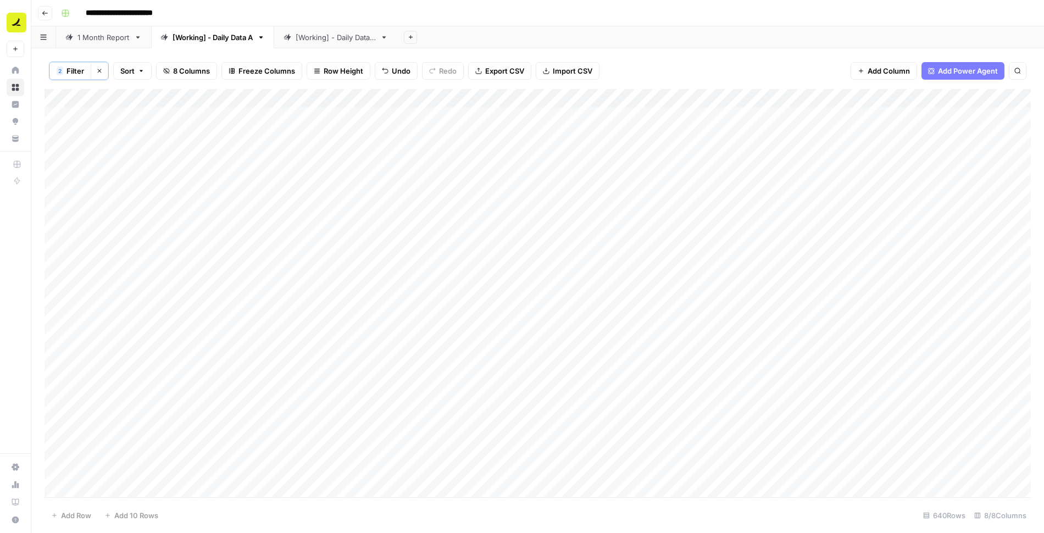
click at [663, 133] on div "Add Column" at bounding box center [538, 293] width 987 height 409
click at [665, 152] on div "Add Column" at bounding box center [538, 293] width 987 height 409
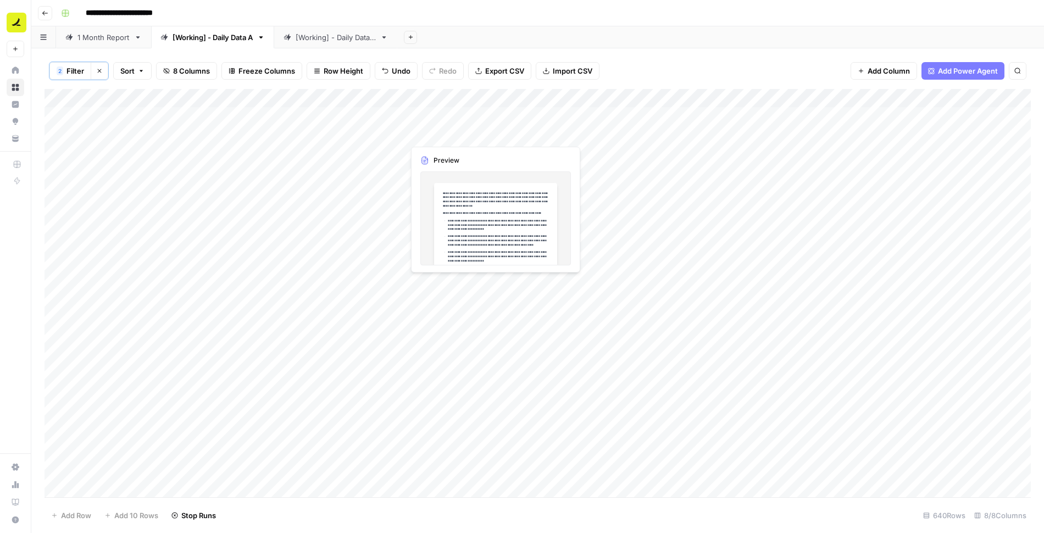
click at [469, 118] on div "Add Column" at bounding box center [538, 293] width 987 height 409
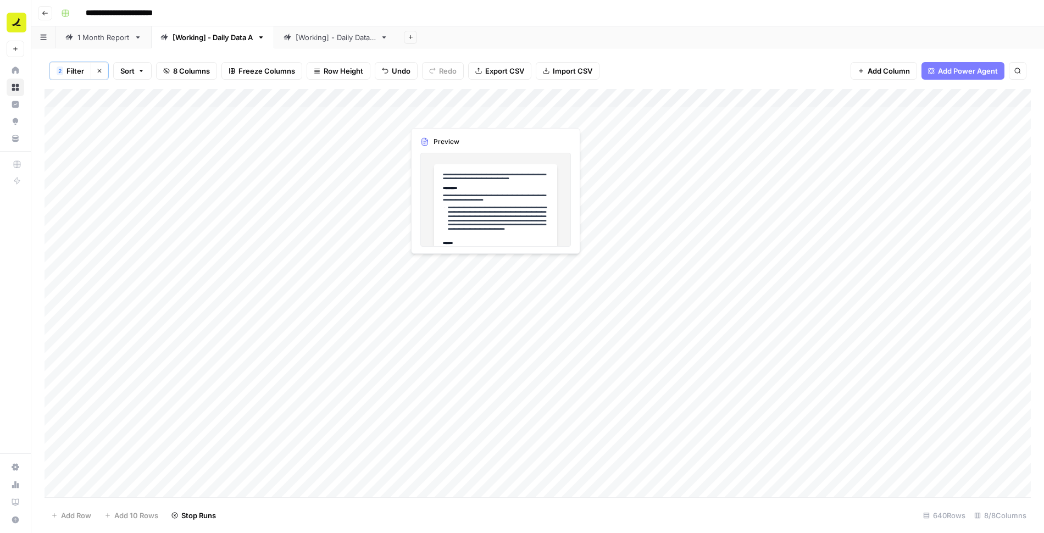
click at [469, 118] on div "Add Column" at bounding box center [538, 293] width 987 height 409
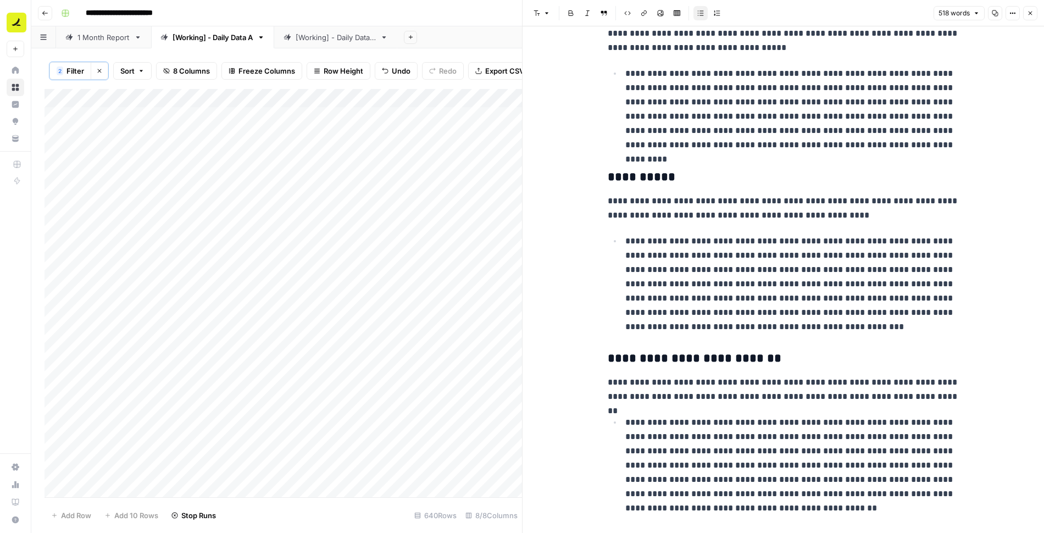
scroll to position [511, 0]
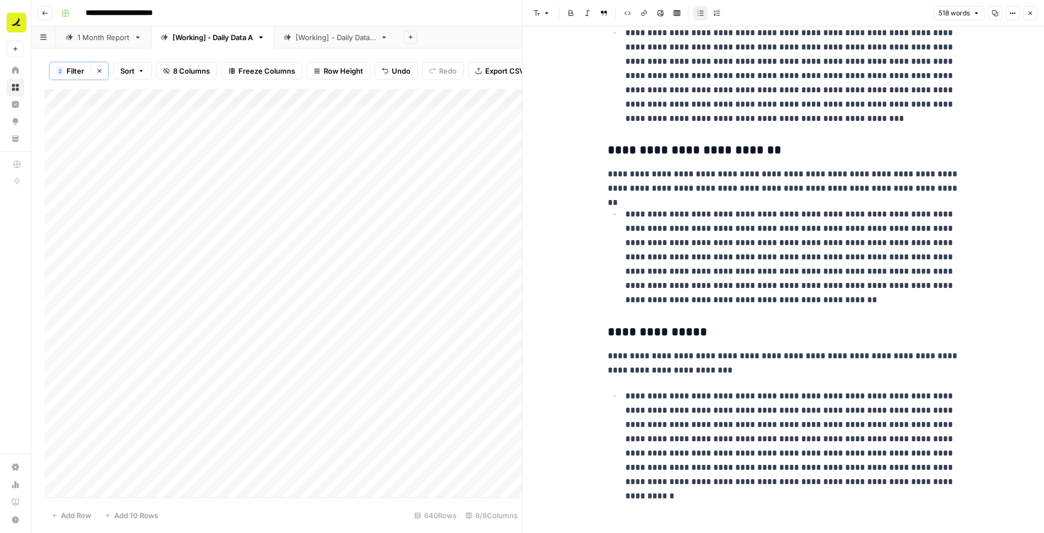
click at [1032, 14] on icon "button" at bounding box center [1031, 14] width 4 height 4
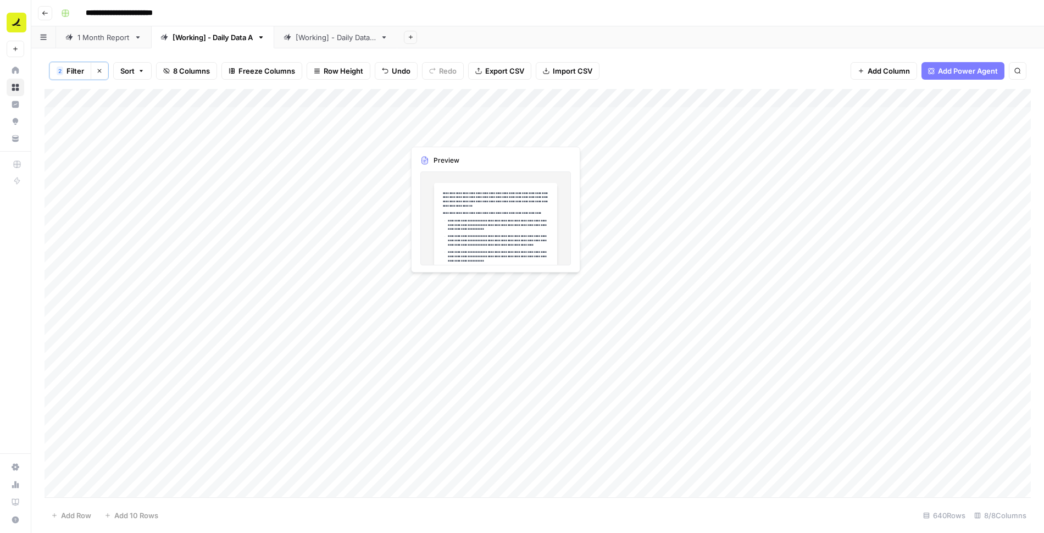
click at [454, 136] on div "Add Column" at bounding box center [538, 293] width 987 height 409
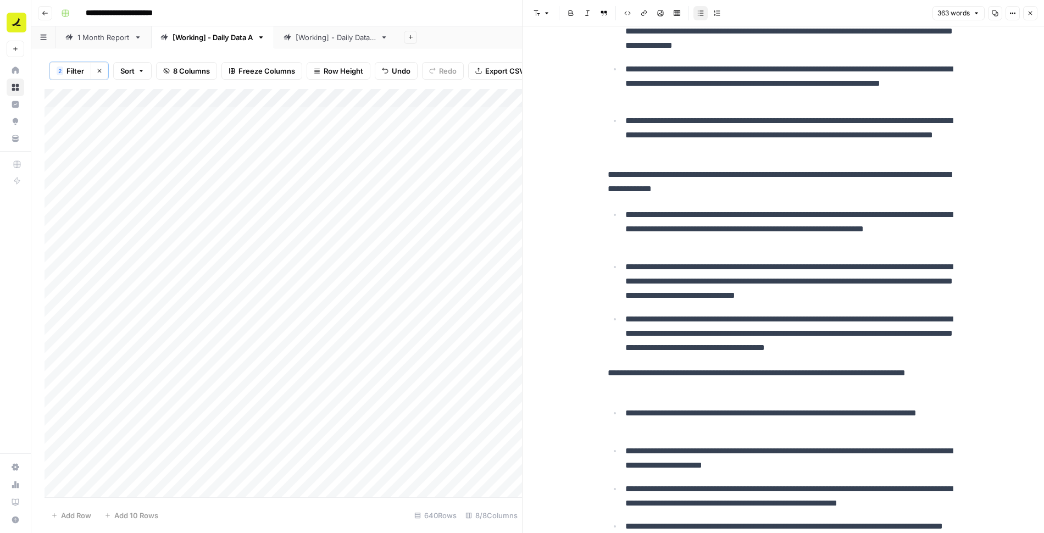
scroll to position [280, 0]
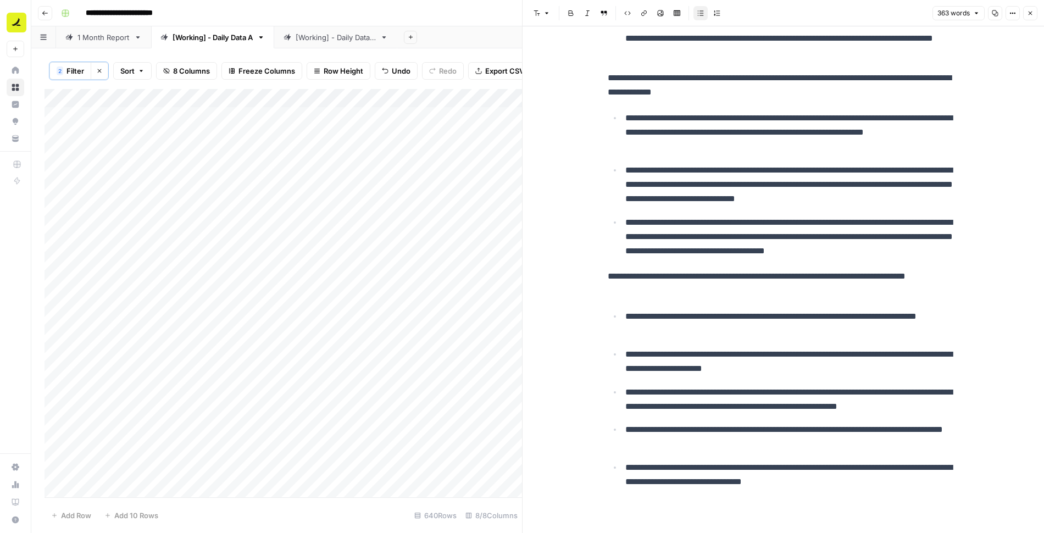
click at [1028, 13] on icon "button" at bounding box center [1030, 13] width 7 height 7
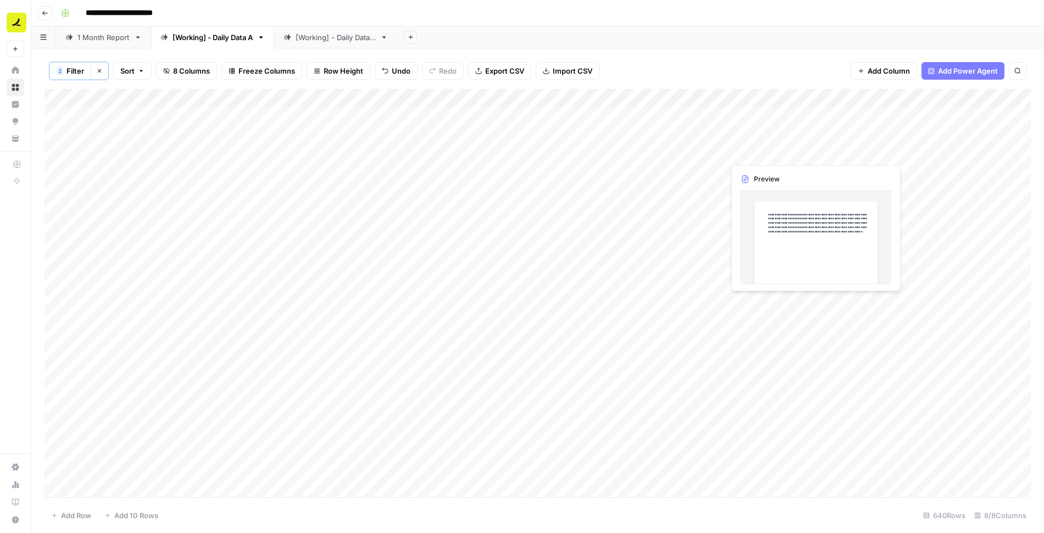
click at [772, 154] on div "Add Column" at bounding box center [538, 293] width 987 height 409
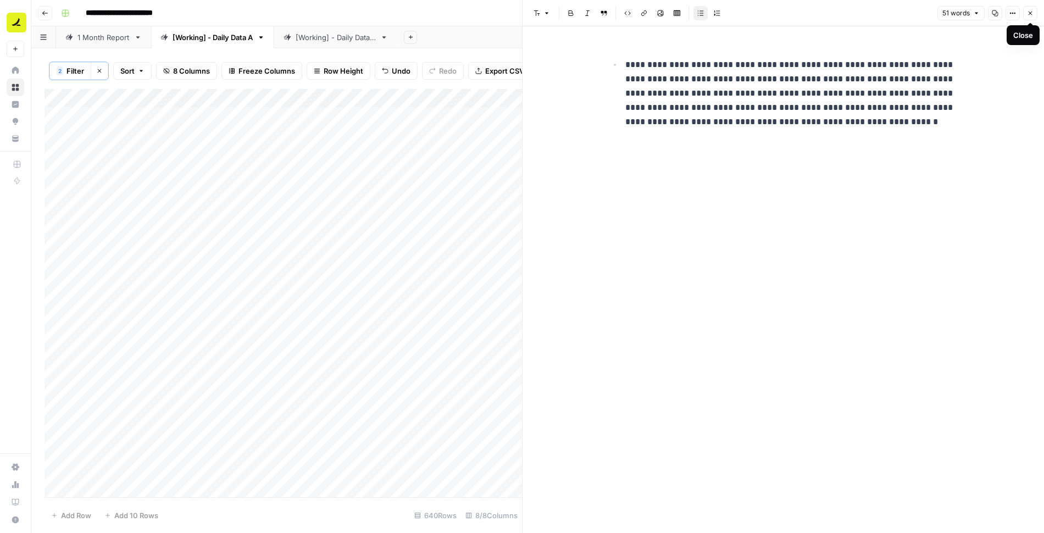
click at [1030, 8] on button "Close" at bounding box center [1030, 13] width 14 height 14
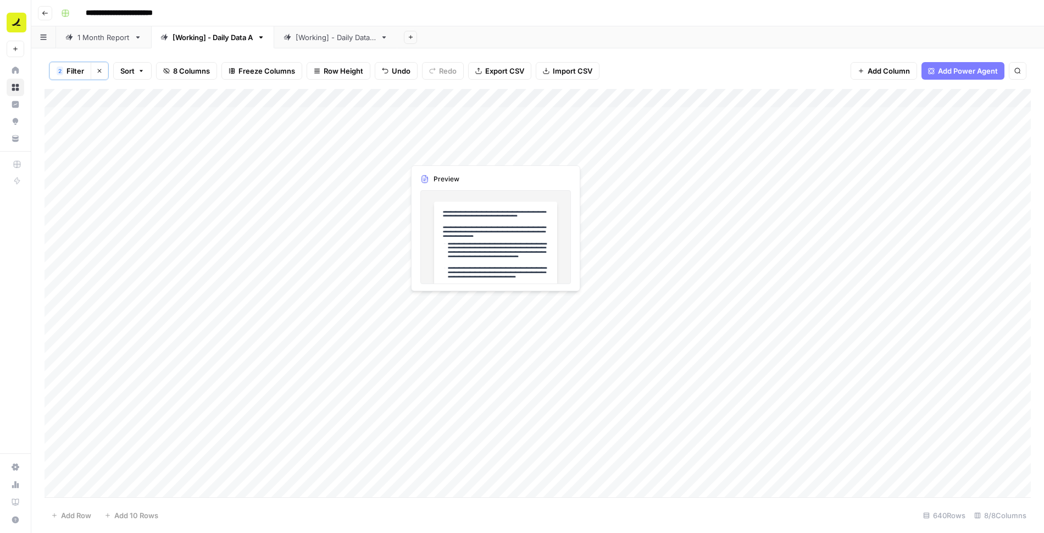
click at [453, 152] on div "Add Column" at bounding box center [538, 293] width 987 height 409
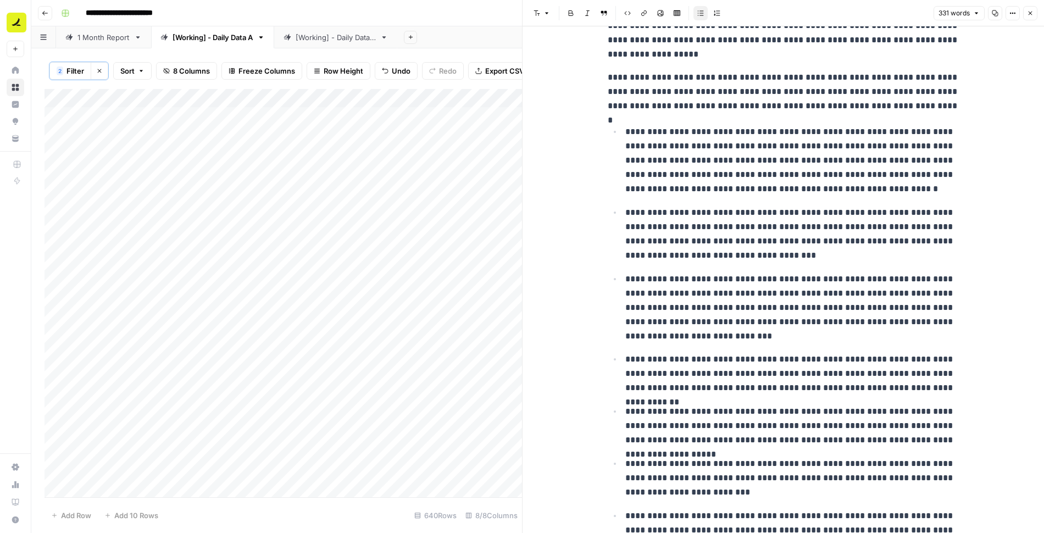
scroll to position [107, 0]
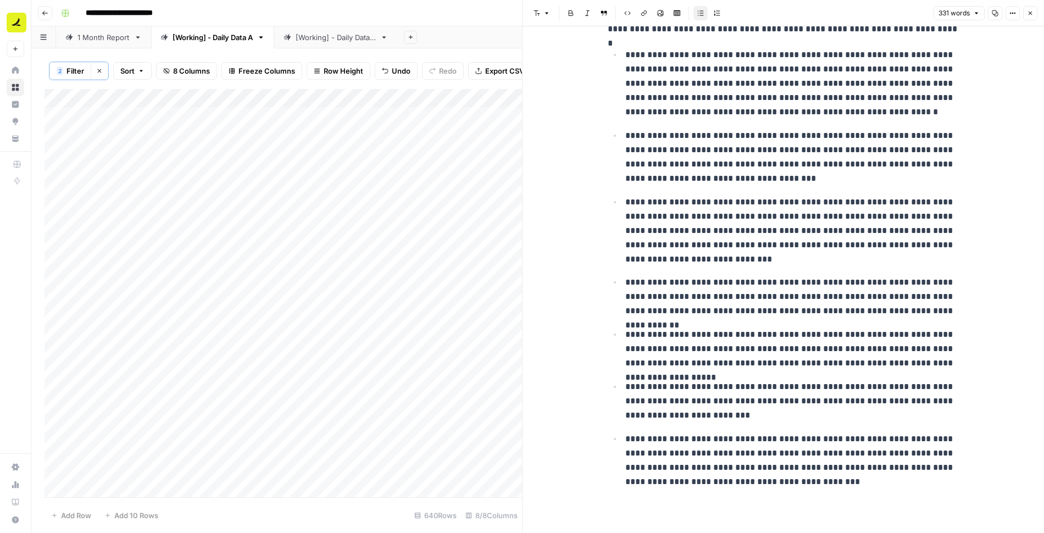
click at [1033, 13] on span "Close" at bounding box center [1033, 13] width 1 height 1
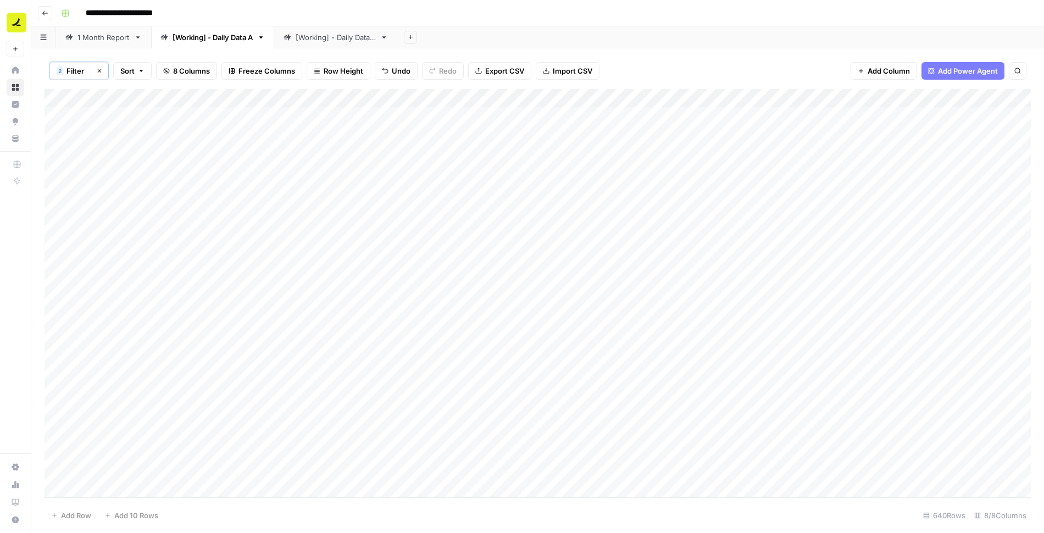
click at [793, 168] on div "Add Column" at bounding box center [538, 293] width 987 height 409
click at [701, 96] on div "Add Column" at bounding box center [538, 293] width 987 height 409
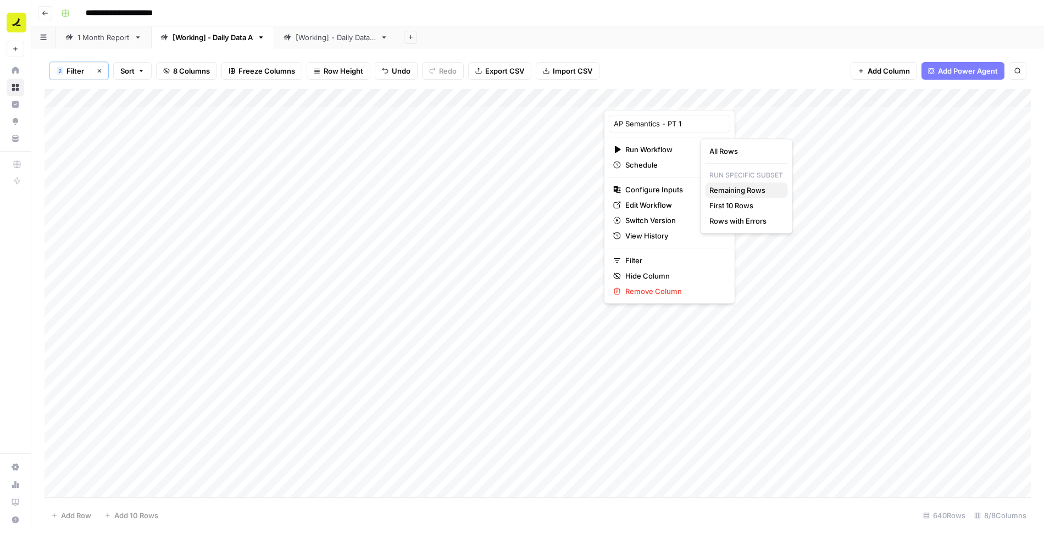
click at [735, 186] on span "Remaining Rows" at bounding box center [744, 190] width 69 height 11
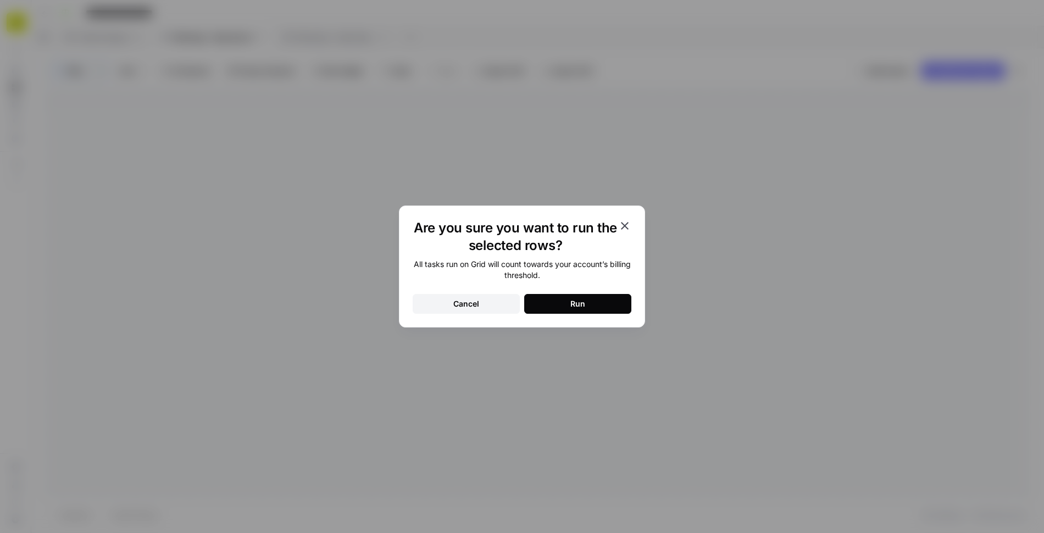
click at [559, 307] on button "Run" at bounding box center [577, 304] width 107 height 20
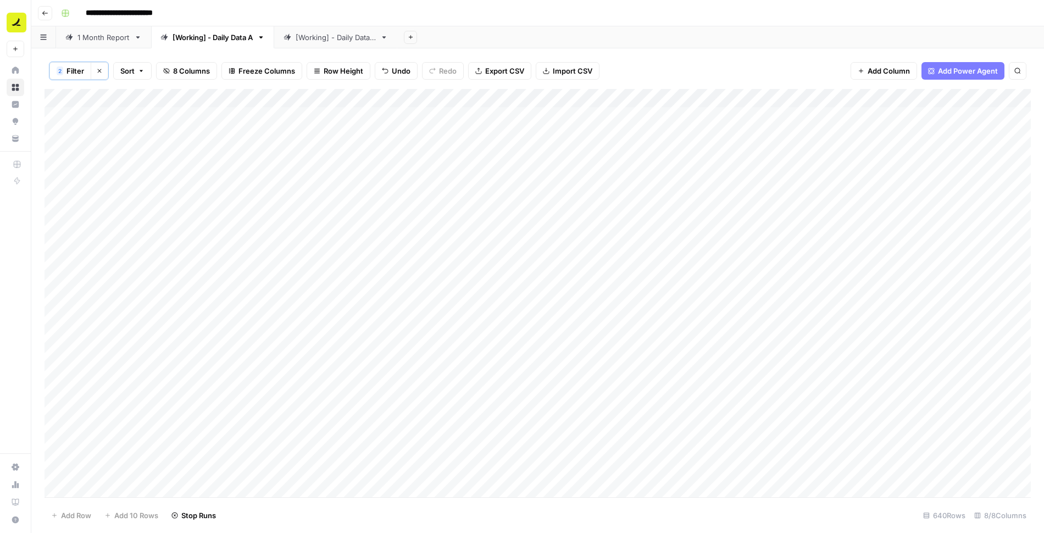
click at [699, 24] on header "**********" at bounding box center [537, 13] width 1013 height 26
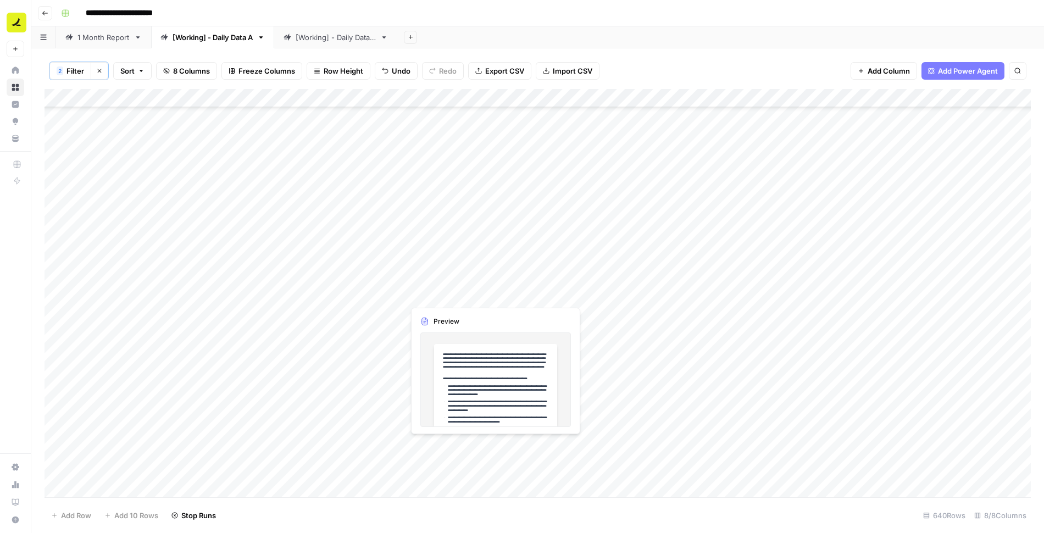
click at [447, 296] on div "Add Column" at bounding box center [538, 293] width 987 height 409
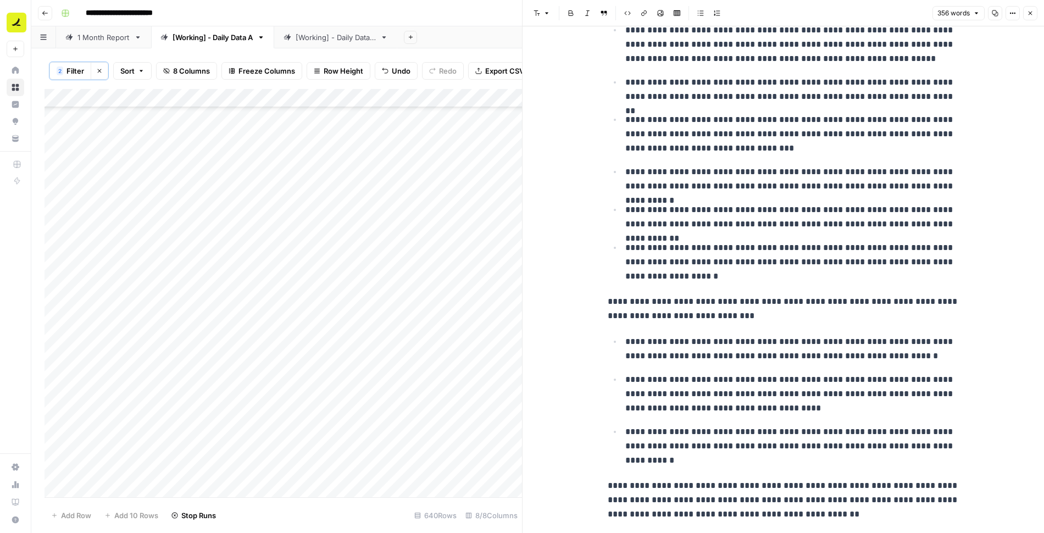
scroll to position [212, 0]
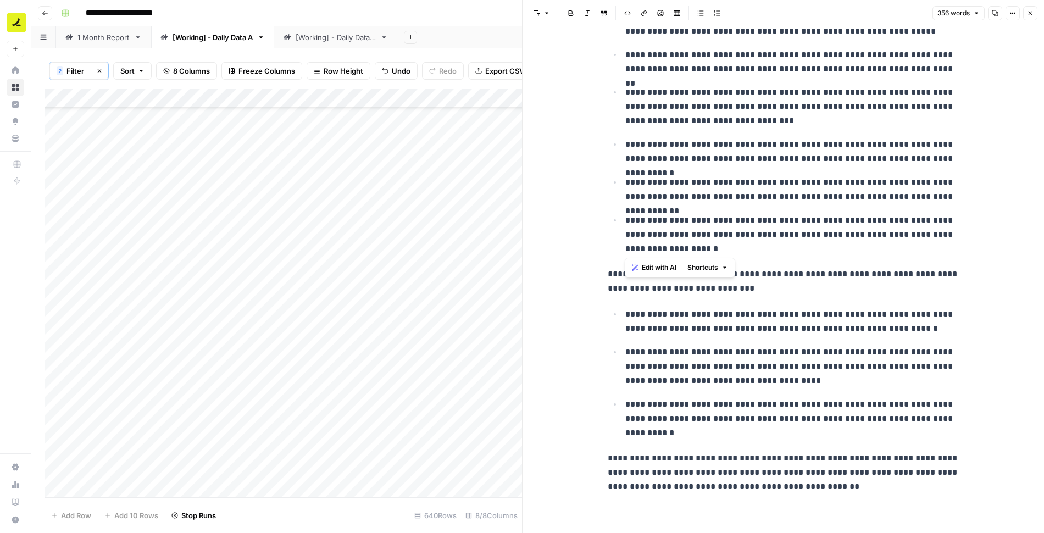
drag, startPoint x: 624, startPoint y: 218, endPoint x: 703, endPoint y: 247, distance: 84.3
click at [703, 247] on p "**********" at bounding box center [792, 234] width 334 height 43
copy p "**********"
click at [1033, 16] on icon "button" at bounding box center [1030, 13] width 7 height 7
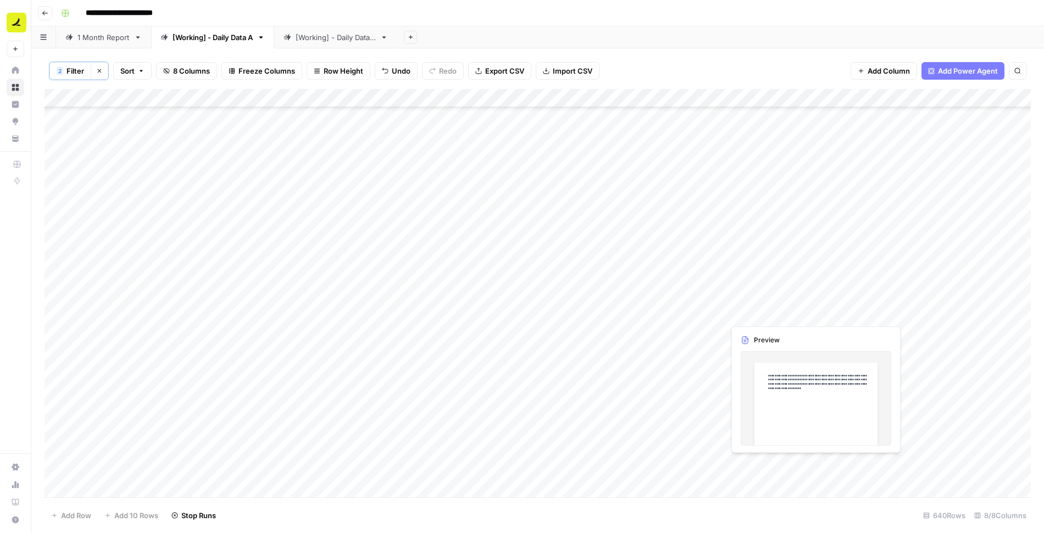
click at [747, 294] on div "Add Column" at bounding box center [538, 293] width 987 height 409
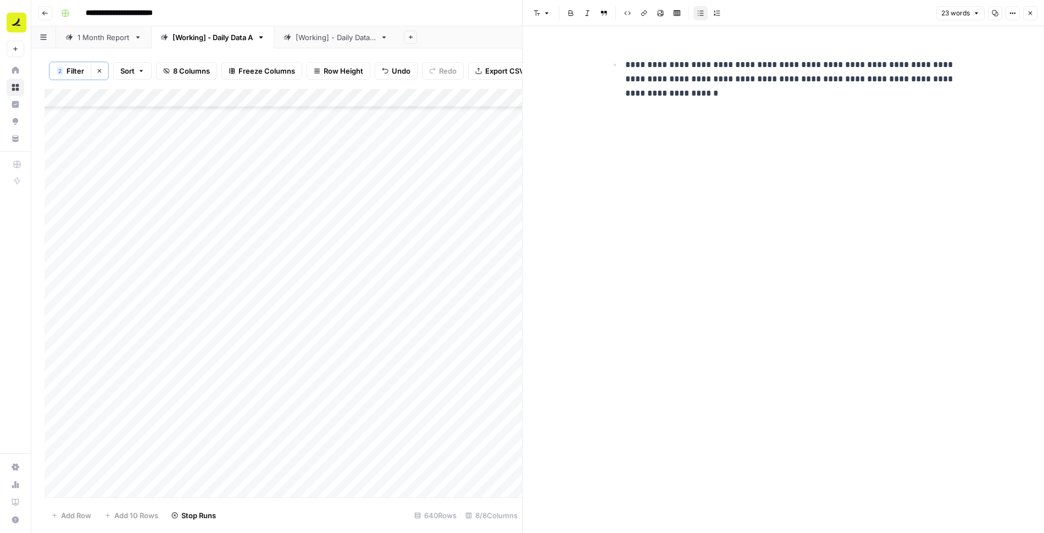
click at [734, 97] on p "**********" at bounding box center [792, 79] width 334 height 43
click at [1037, 13] on button "Close" at bounding box center [1030, 13] width 14 height 14
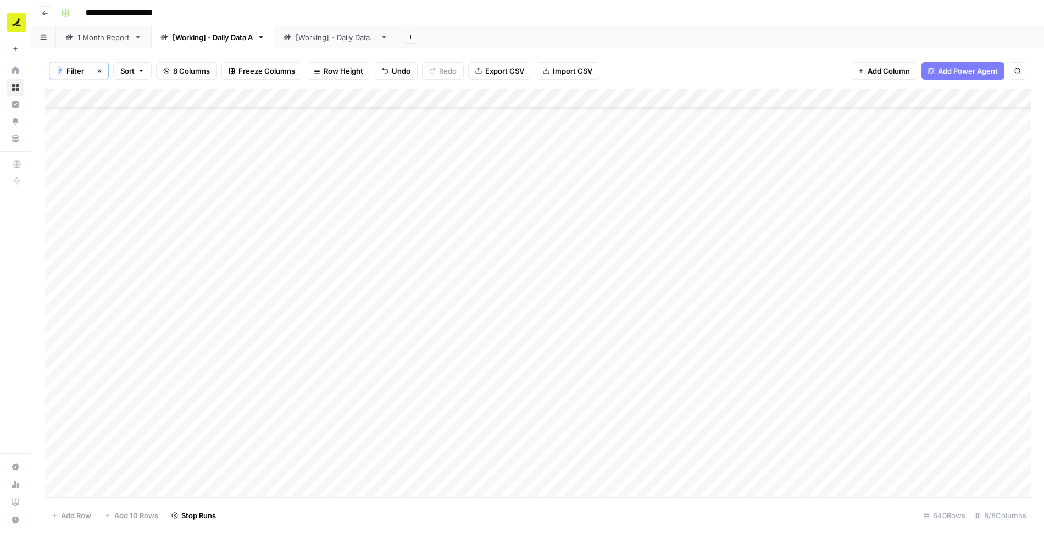
click at [924, 279] on div "Add Column" at bounding box center [538, 293] width 987 height 409
click at [478, 285] on div "Add Column" at bounding box center [538, 293] width 987 height 409
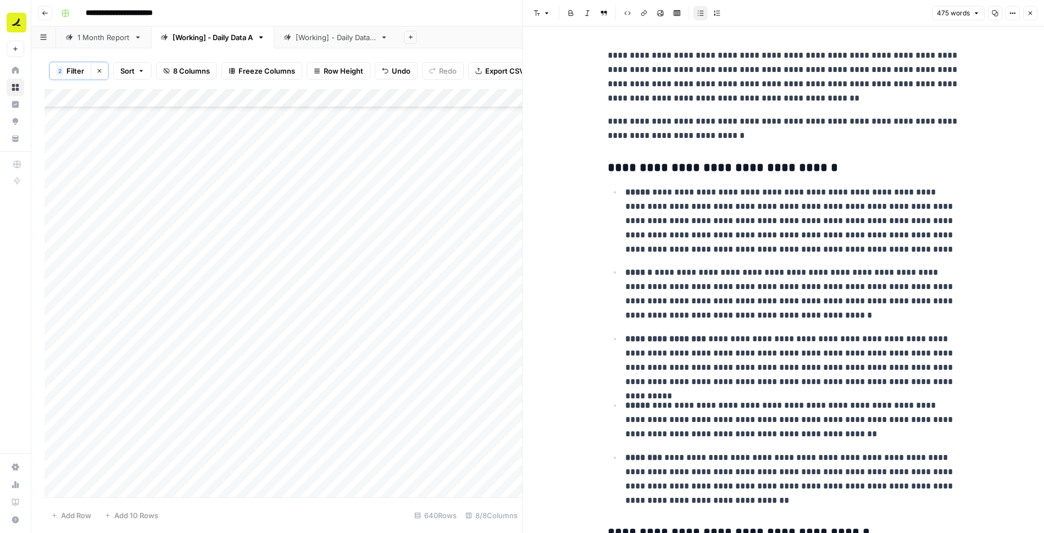
click at [1039, 15] on header "Font style Bold Italic Block quote Code block Link Image Insert Table Bulleted …" at bounding box center [784, 13] width 522 height 26
click at [1033, 13] on span "Close" at bounding box center [1033, 13] width 1 height 1
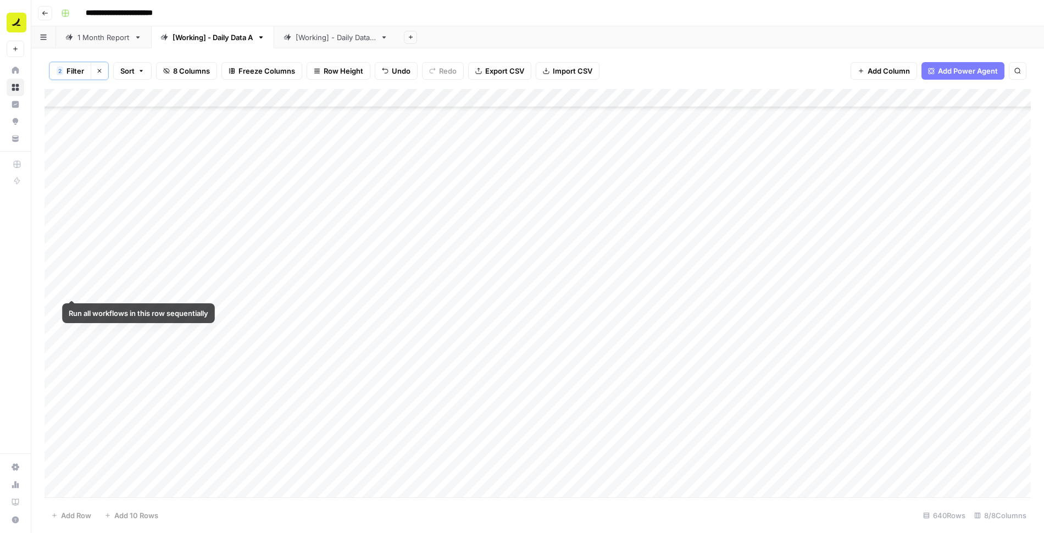
click at [57, 289] on div "Add Column" at bounding box center [538, 293] width 987 height 409
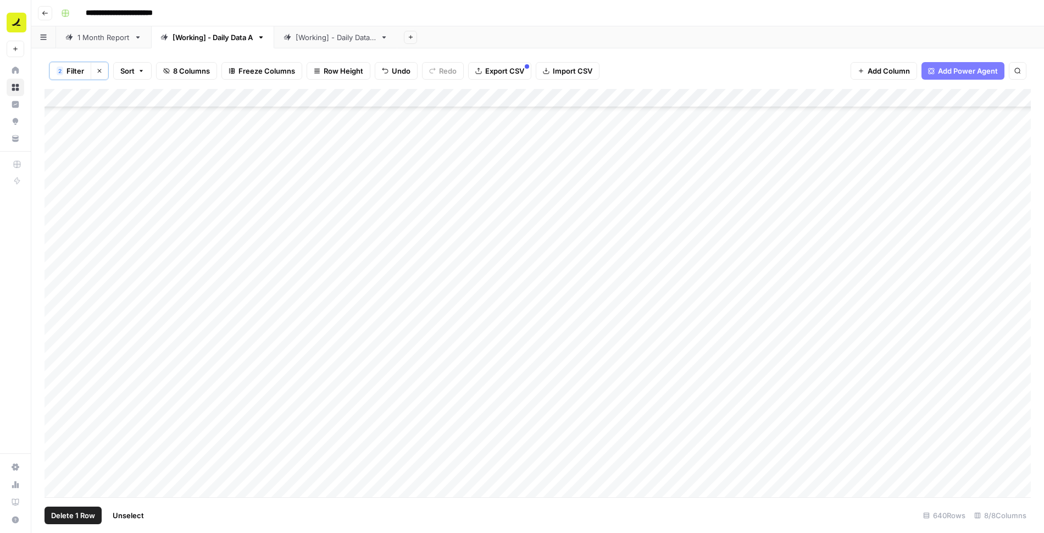
click at [73, 516] on span "Delete 1 Row" at bounding box center [73, 515] width 44 height 11
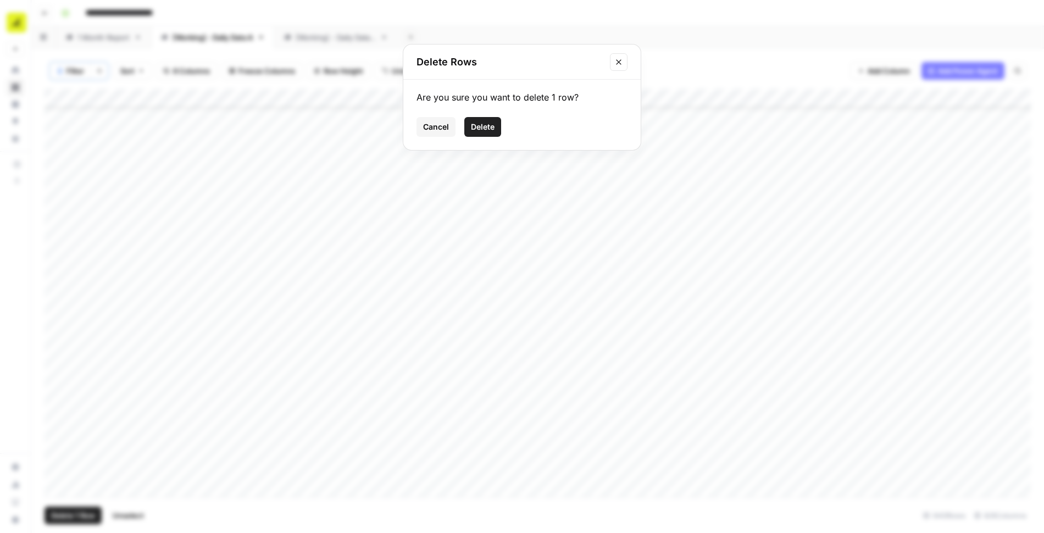
click at [481, 129] on span "Delete" at bounding box center [483, 126] width 24 height 11
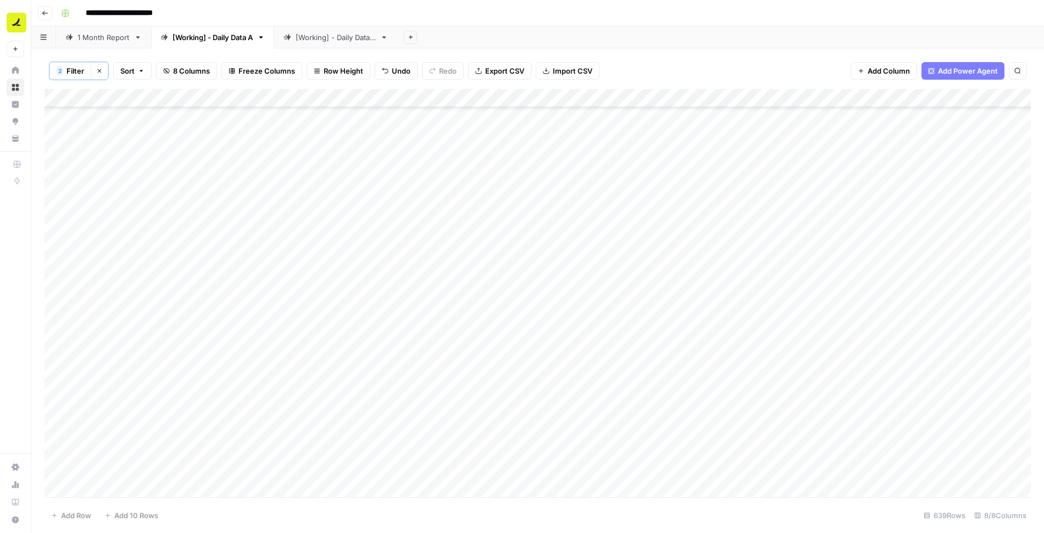
scroll to position [4639, 1]
click at [465, 315] on div "Add Column" at bounding box center [538, 293] width 987 height 409
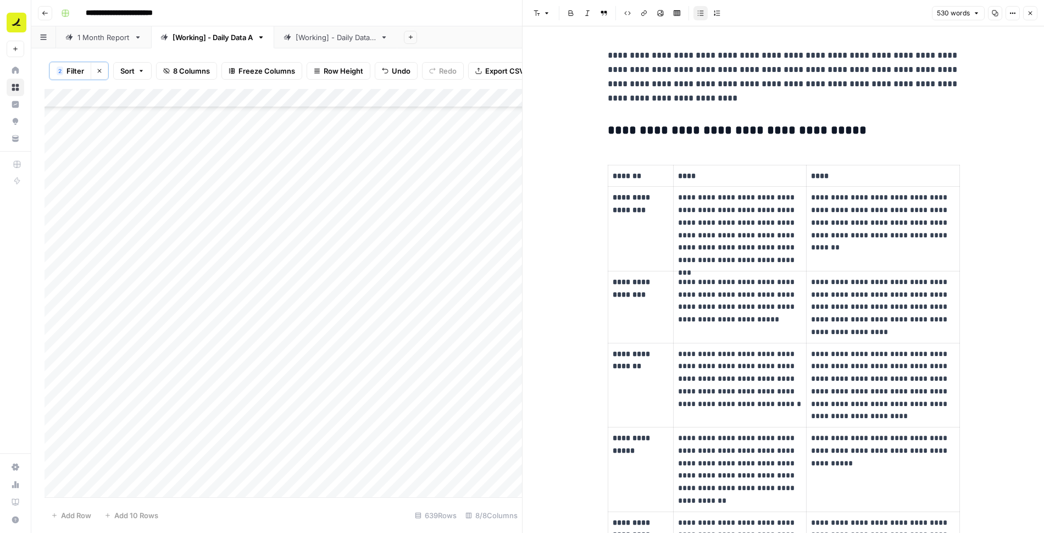
click at [649, 93] on p "**********" at bounding box center [784, 76] width 352 height 57
click at [672, 95] on p "**********" at bounding box center [784, 76] width 352 height 57
copy div "**********"
click at [1034, 17] on button "Close" at bounding box center [1030, 13] width 14 height 14
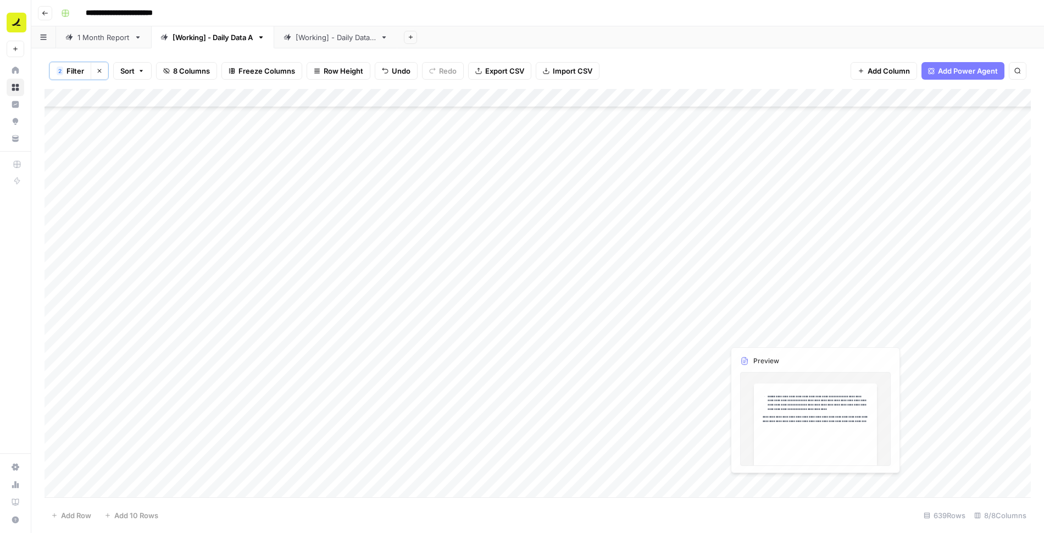
click at [763, 315] on div "Add Column" at bounding box center [538, 293] width 987 height 409
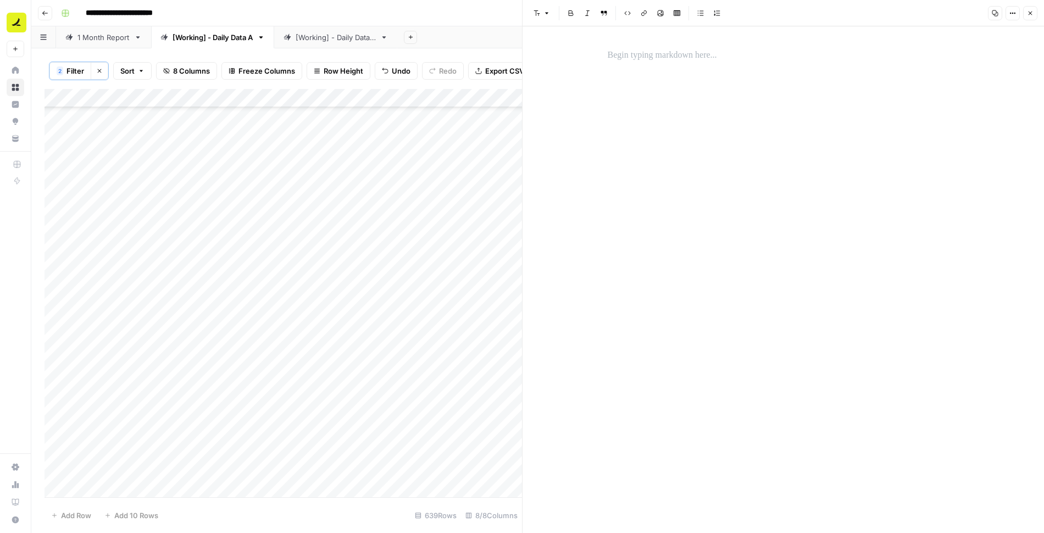
click at [685, 41] on div at bounding box center [783, 279] width 365 height 507
click at [689, 53] on p at bounding box center [784, 55] width 352 height 14
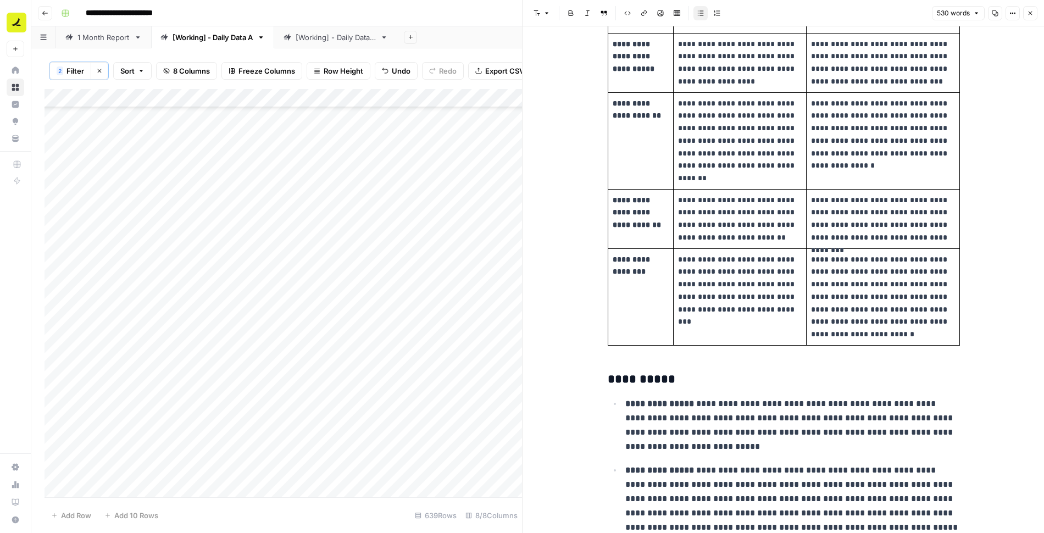
scroll to position [522, 0]
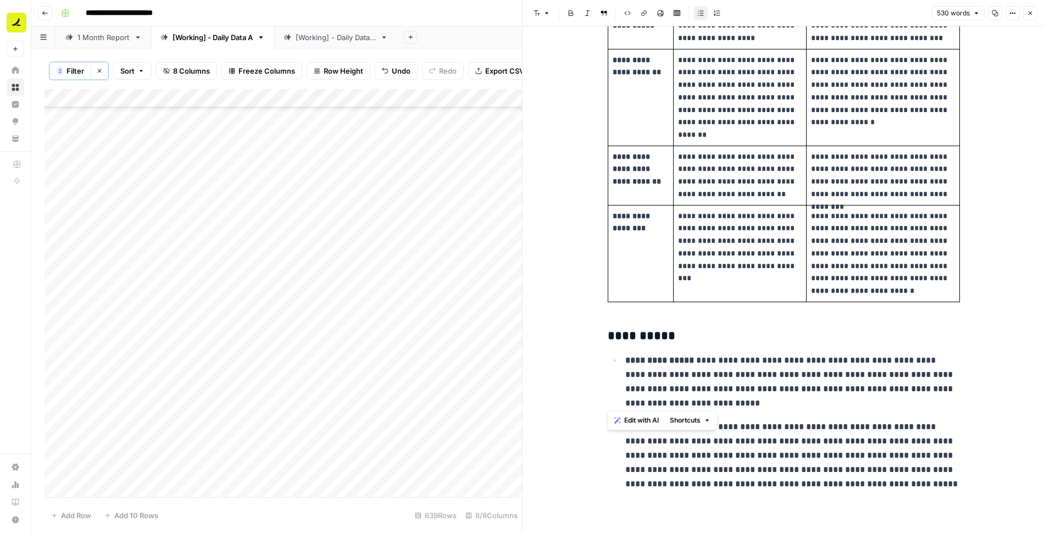
drag, startPoint x: 738, startPoint y: 401, endPoint x: 607, endPoint y: 336, distance: 146.2
click at [607, 336] on div "**********" at bounding box center [783, 11] width 365 height 978
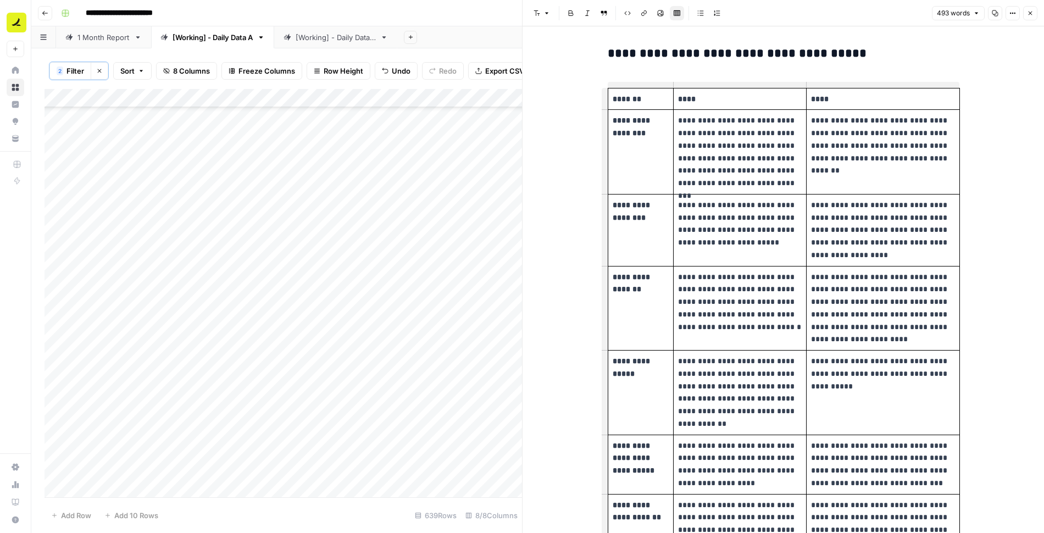
scroll to position [0, 0]
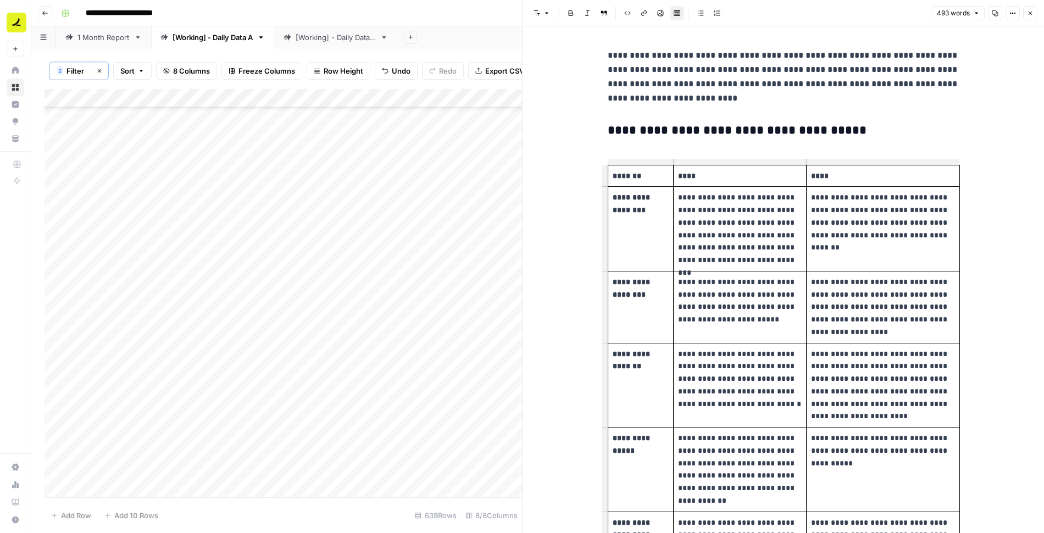
click at [722, 177] on p "****" at bounding box center [740, 176] width 124 height 13
click at [727, 175] on p "****" at bounding box center [740, 176] width 124 height 13
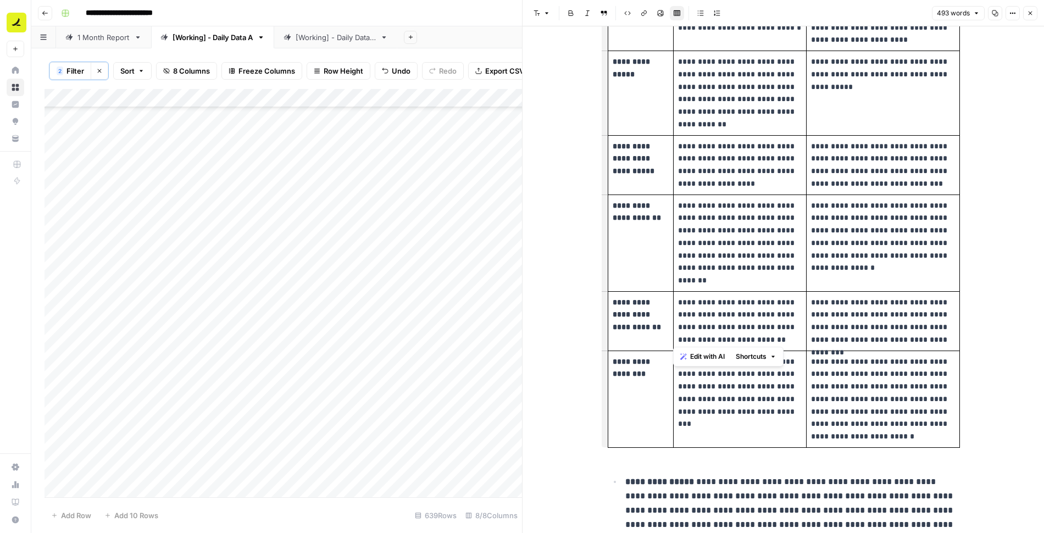
scroll to position [431, 0]
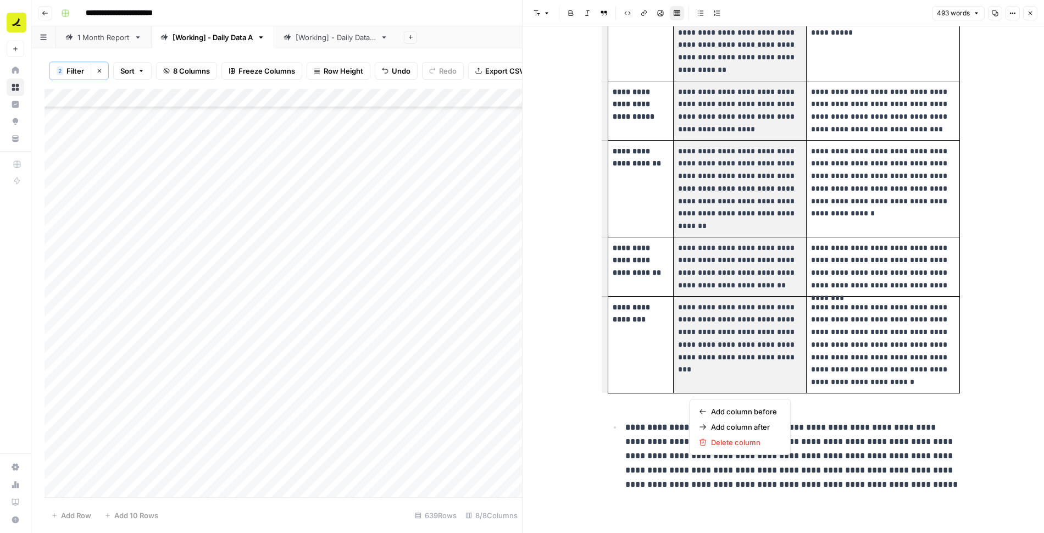
drag, startPoint x: 720, startPoint y: 175, endPoint x: 728, endPoint y: 333, distance: 157.4
click at [728, 333] on tbody "**********" at bounding box center [784, 63] width 352 height 659
click at [734, 443] on span "Delete column" at bounding box center [744, 442] width 66 height 11
click at [727, 440] on span "Delete column" at bounding box center [744, 442] width 66 height 11
click at [752, 355] on p "**********" at bounding box center [740, 332] width 124 height 63
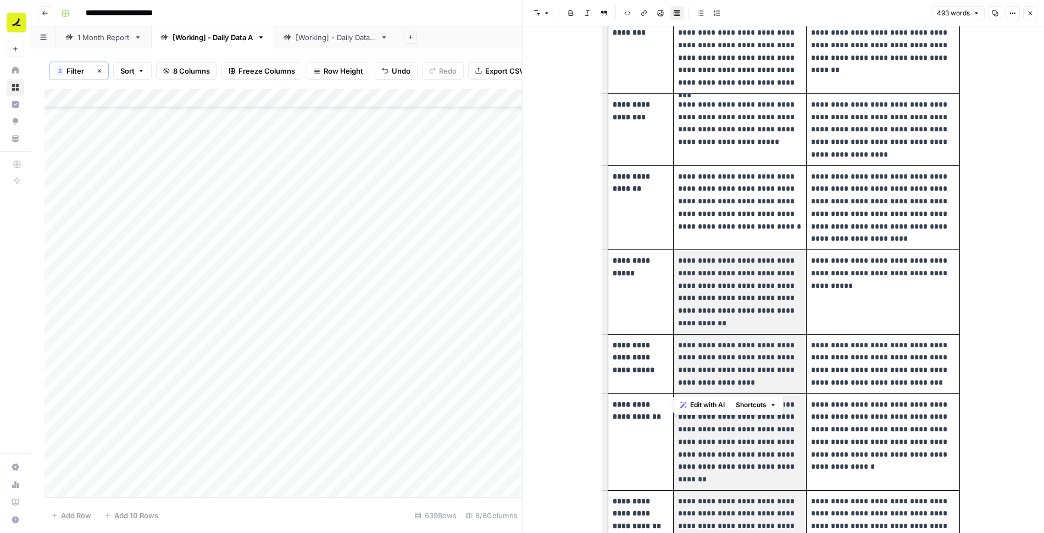
scroll to position [0, 0]
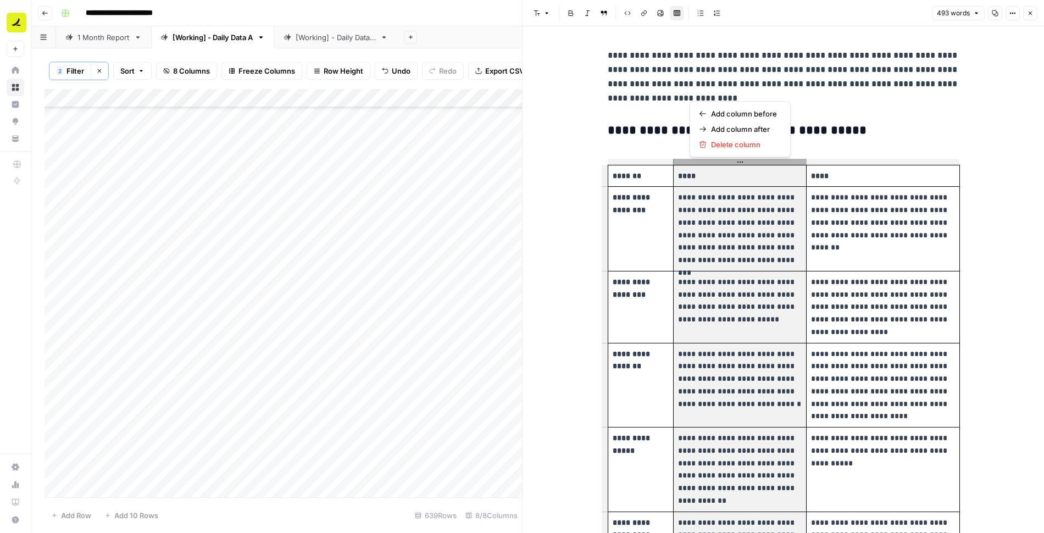
drag, startPoint x: 761, startPoint y: 385, endPoint x: 711, endPoint y: 185, distance: 205.7
click at [711, 185] on tbody "**********" at bounding box center [784, 494] width 352 height 659
click at [721, 144] on span "Delete column" at bounding box center [744, 144] width 66 height 11
click at [703, 170] on p "****" at bounding box center [740, 176] width 124 height 13
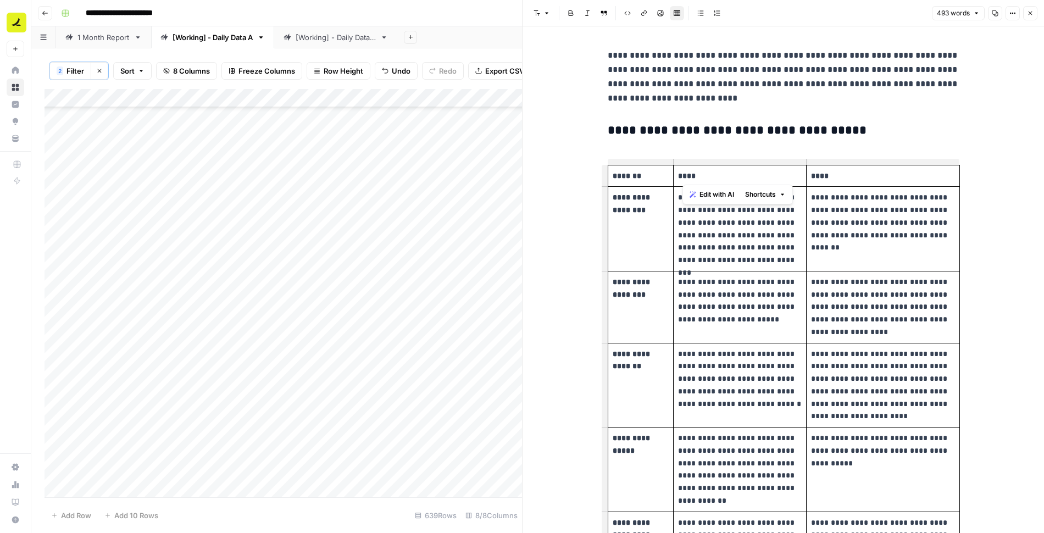
drag, startPoint x: 700, startPoint y: 175, endPoint x: 678, endPoint y: 174, distance: 22.0
click at [678, 174] on p "****" at bounding box center [740, 176] width 124 height 13
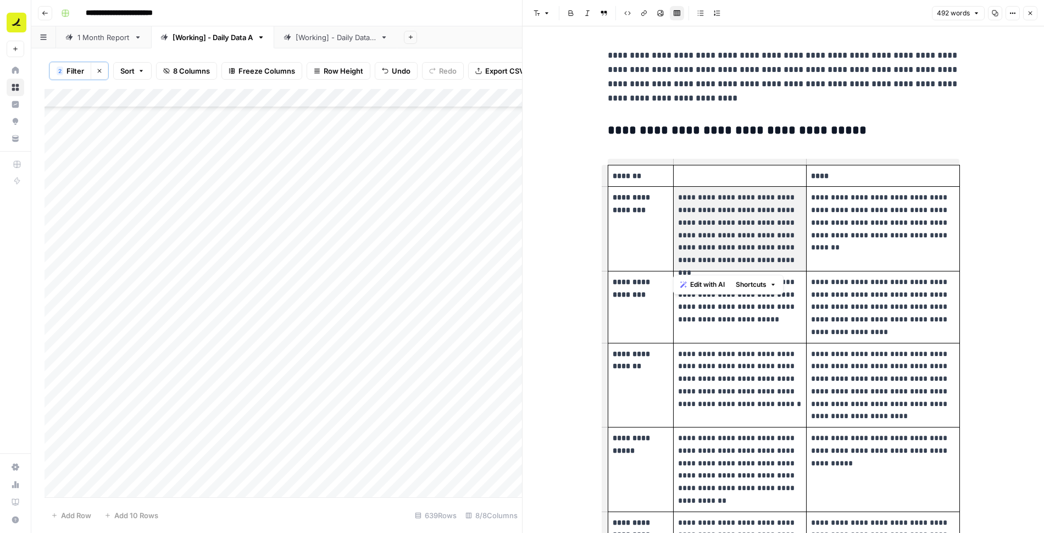
drag, startPoint x: 678, startPoint y: 195, endPoint x: 712, endPoint y: 274, distance: 86.7
click at [712, 274] on tbody "**********" at bounding box center [784, 494] width 352 height 659
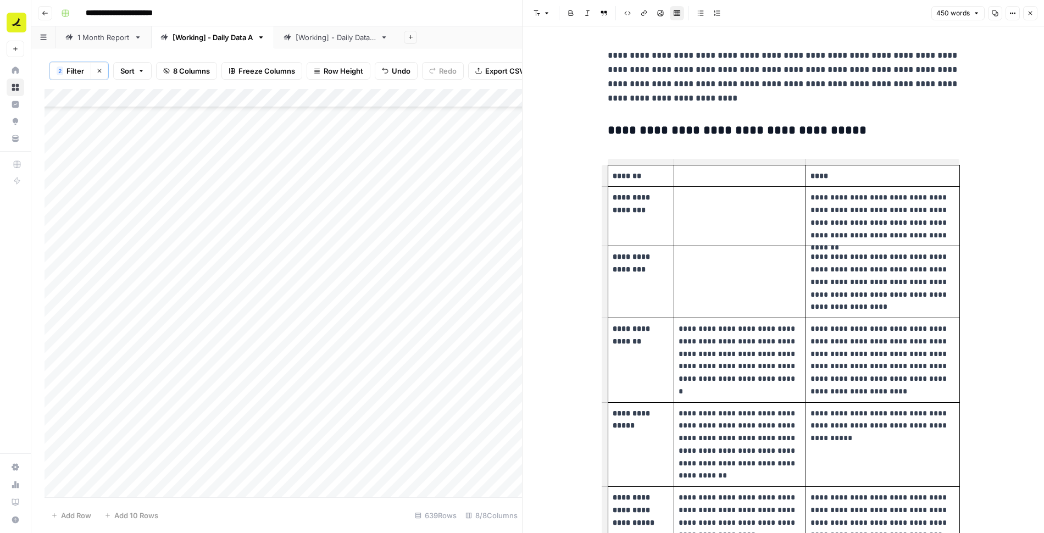
click at [718, 286] on td at bounding box center [740, 282] width 132 height 72
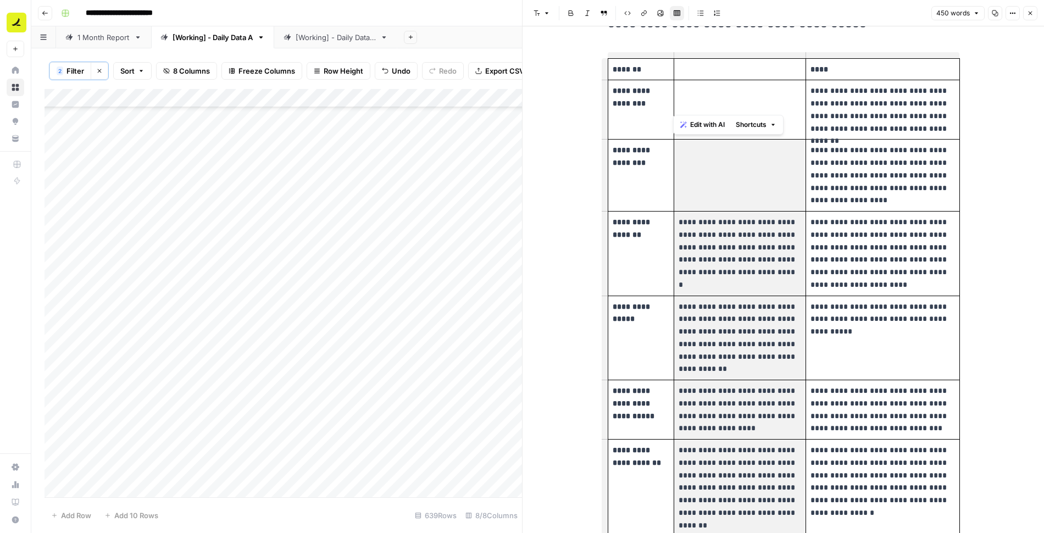
drag, startPoint x: 725, startPoint y: 181, endPoint x: 706, endPoint y: 497, distance: 317.2
click at [706, 497] on tbody "**********" at bounding box center [784, 375] width 352 height 634
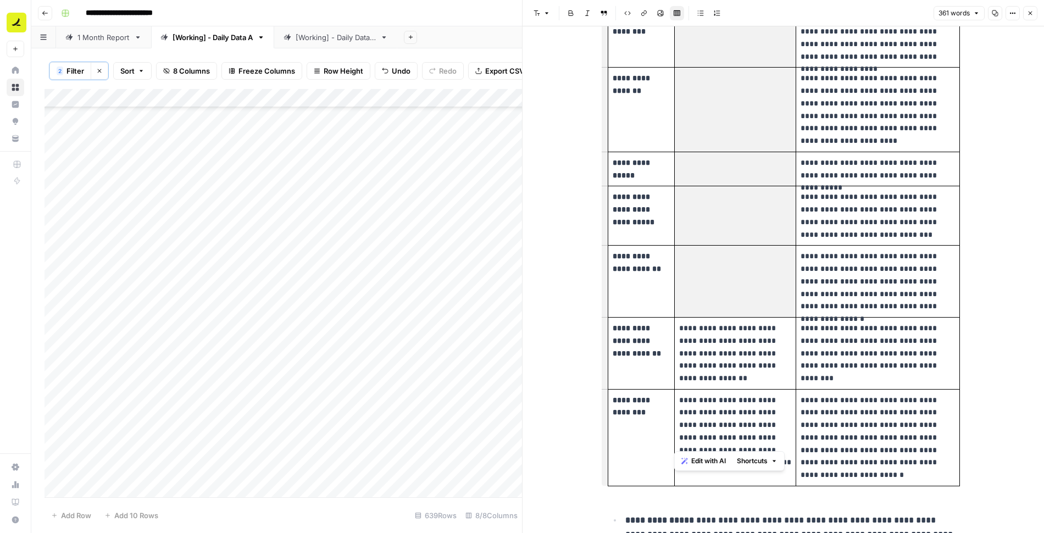
scroll to position [293, 0]
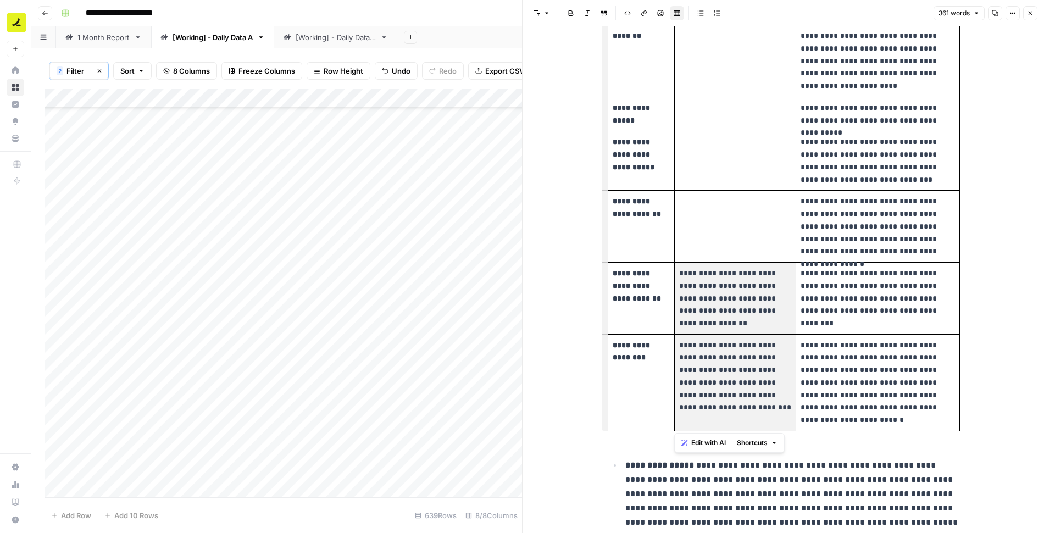
drag, startPoint x: 717, startPoint y: 307, endPoint x: 717, endPoint y: 408, distance: 101.1
click at [717, 408] on tbody "**********" at bounding box center [784, 151] width 352 height 559
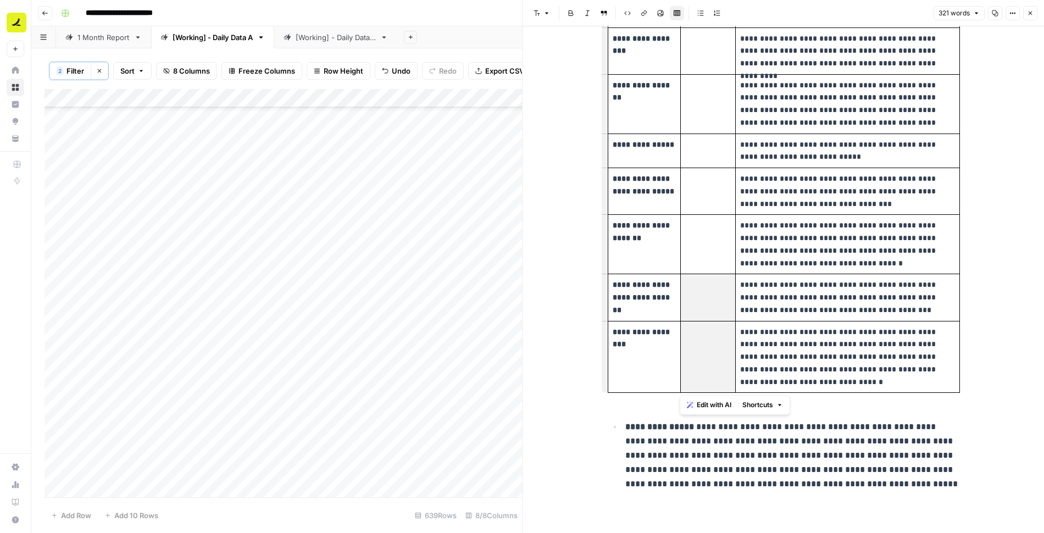
scroll to position [0, 0]
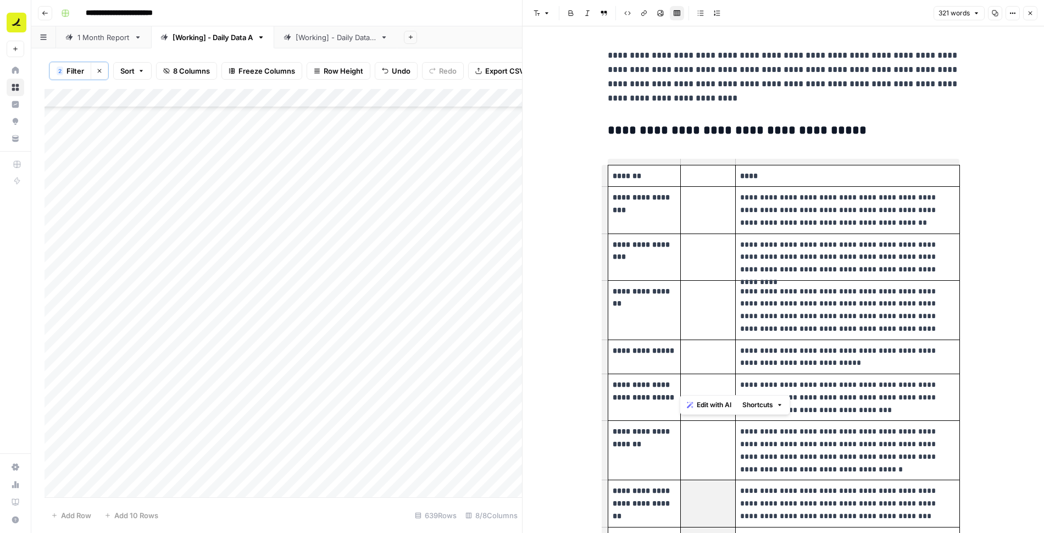
click at [687, 103] on p "**********" at bounding box center [784, 76] width 352 height 57
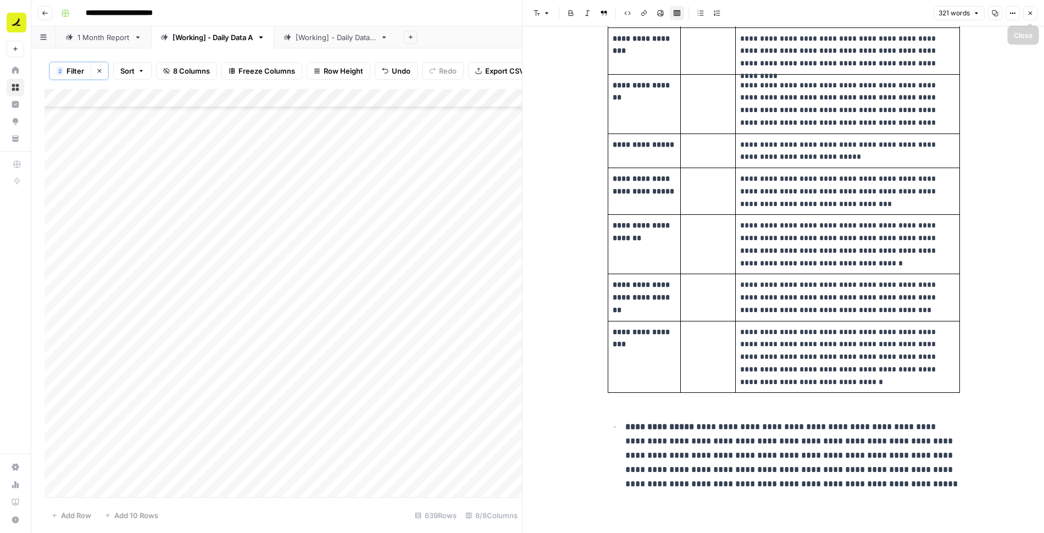
click at [1028, 17] on button "Close" at bounding box center [1030, 13] width 14 height 14
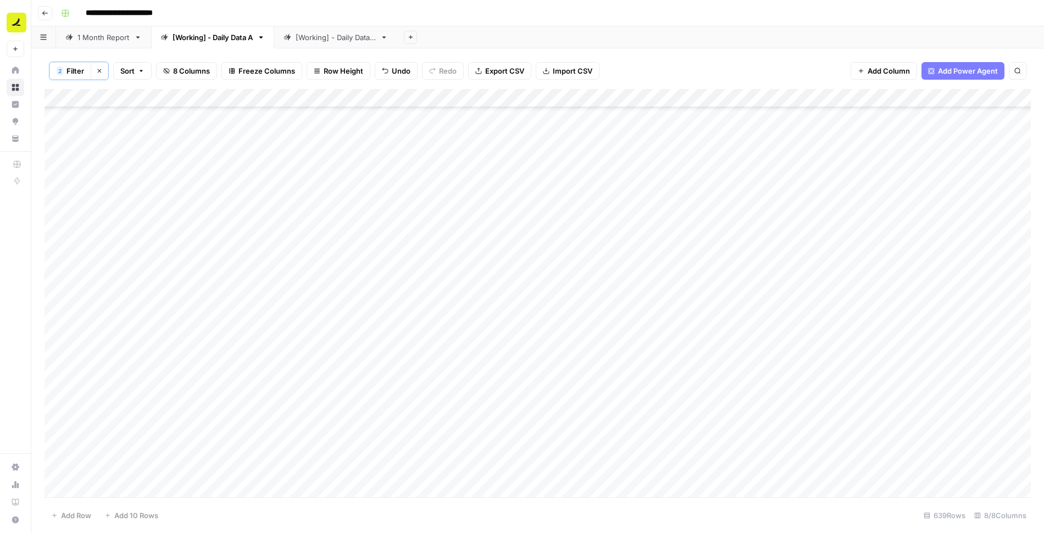
scroll to position [387, 1]
click at [461, 273] on div "Add Column" at bounding box center [538, 293] width 987 height 409
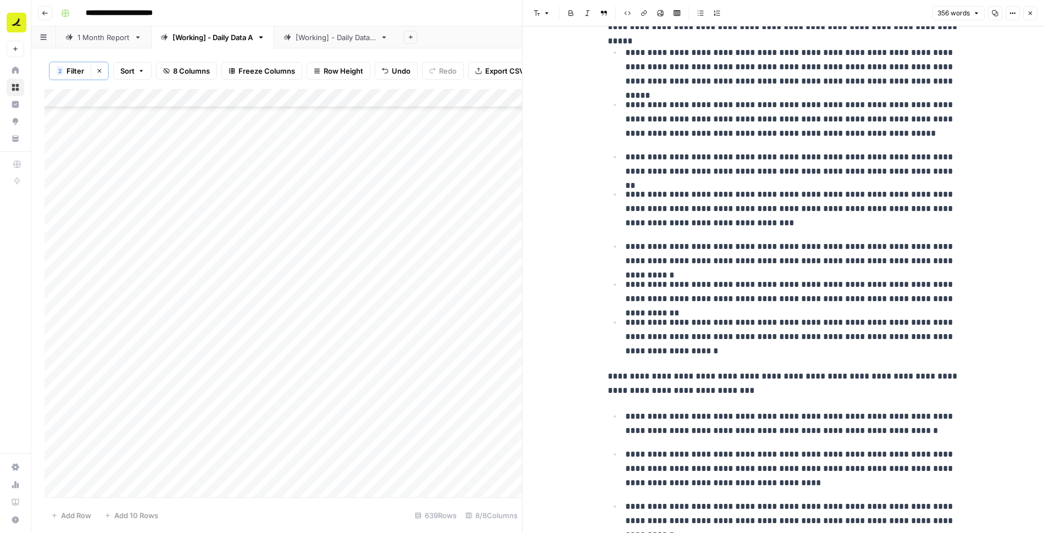
scroll to position [199, 0]
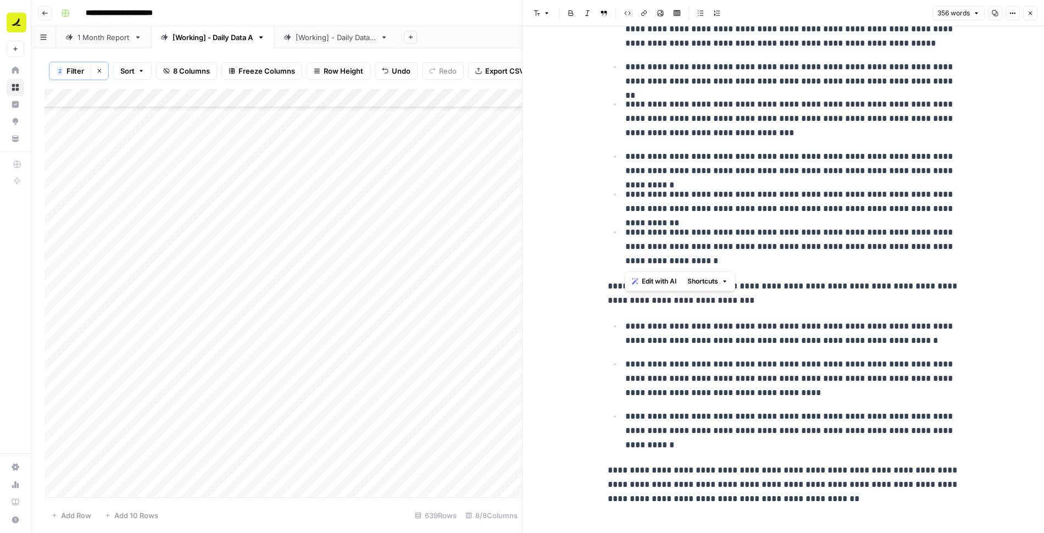
drag, startPoint x: 625, startPoint y: 230, endPoint x: 714, endPoint y: 256, distance: 92.2
click at [714, 256] on p "**********" at bounding box center [792, 246] width 334 height 43
copy p "**********"
click at [1030, 12] on icon "button" at bounding box center [1030, 13] width 7 height 7
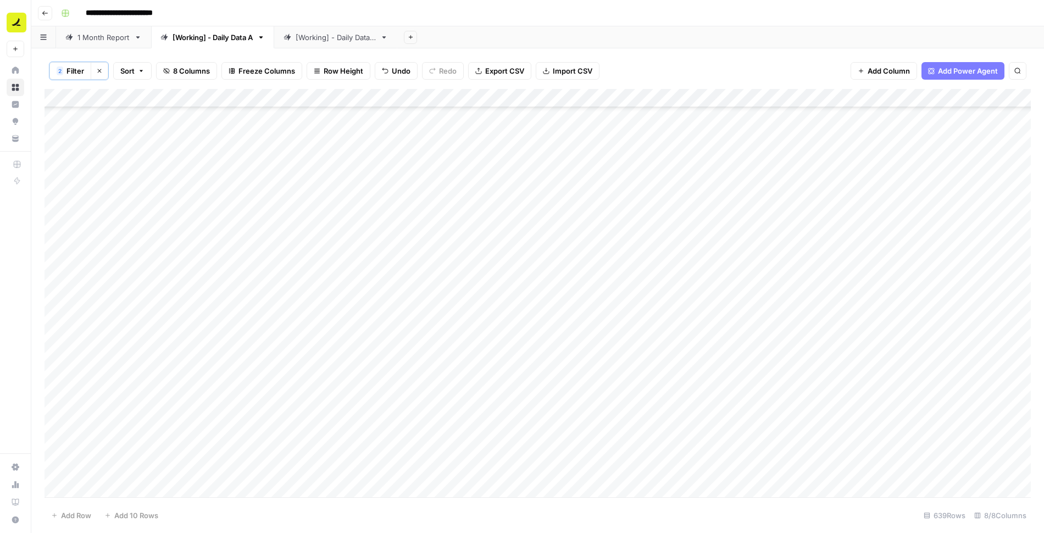
click at [835, 267] on div "Add Column" at bounding box center [538, 293] width 987 height 409
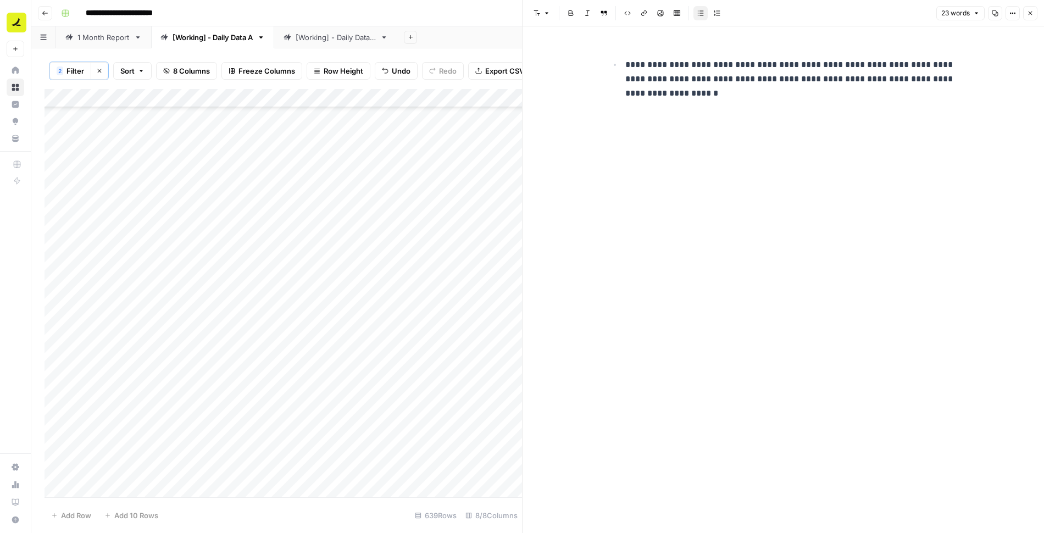
click at [620, 63] on ul "**********" at bounding box center [784, 78] width 352 height 43
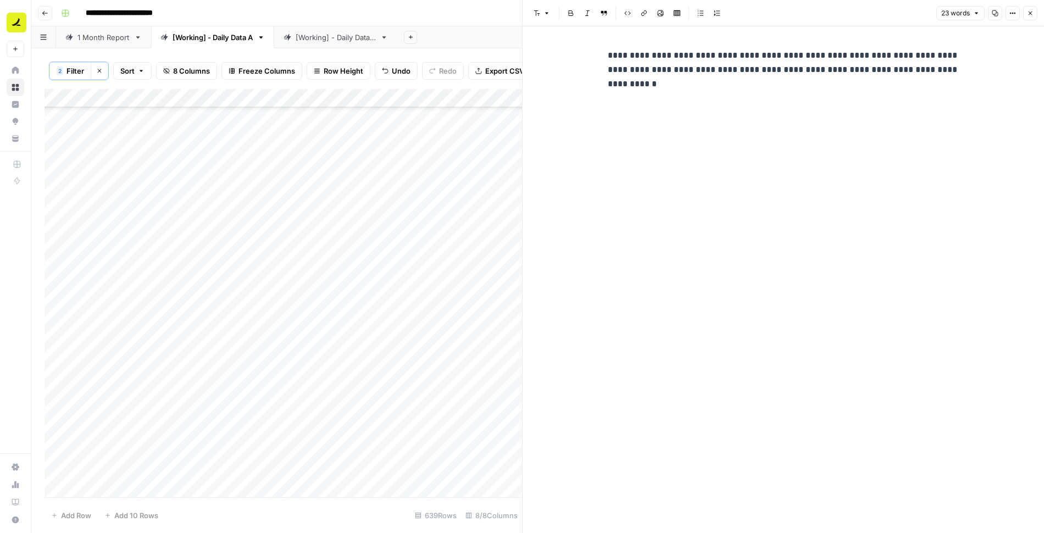
click at [1030, 12] on icon "button" at bounding box center [1030, 13] width 7 height 7
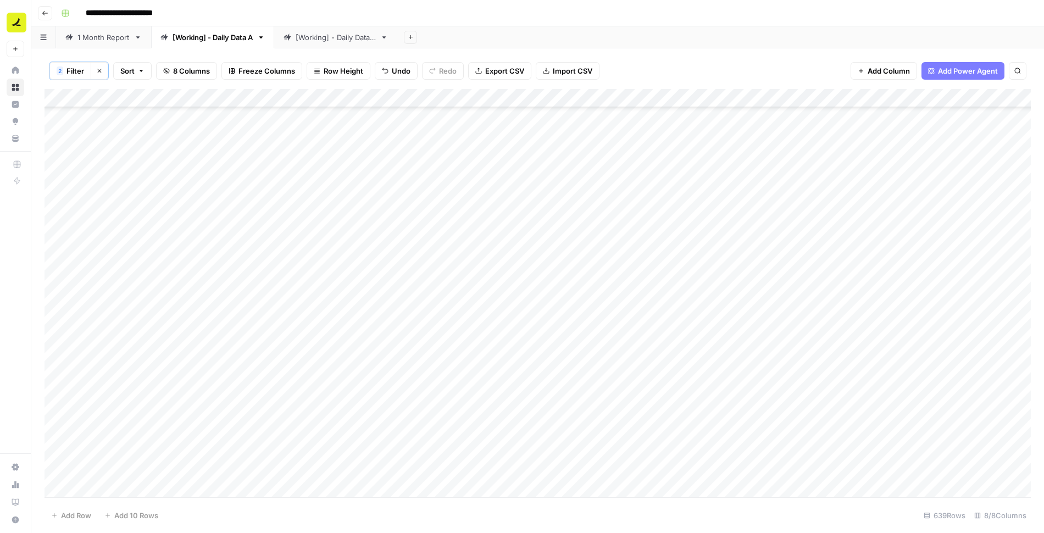
scroll to position [0, 1]
click at [101, 69] on icon "button" at bounding box center [99, 71] width 7 height 7
click at [544, 71] on span "Import CSV" at bounding box center [555, 70] width 40 height 11
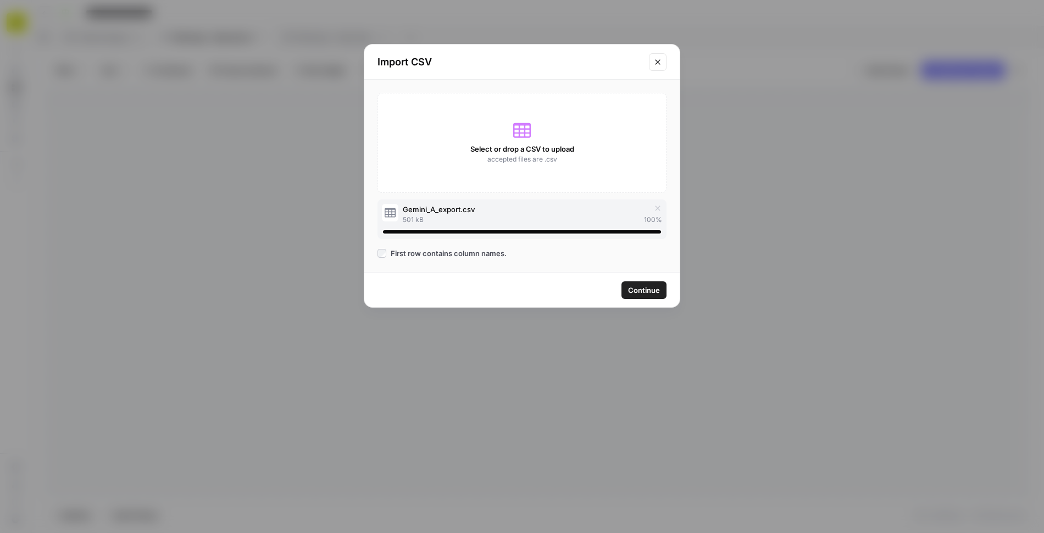
click at [638, 282] on button "Continue" at bounding box center [644, 290] width 45 height 18
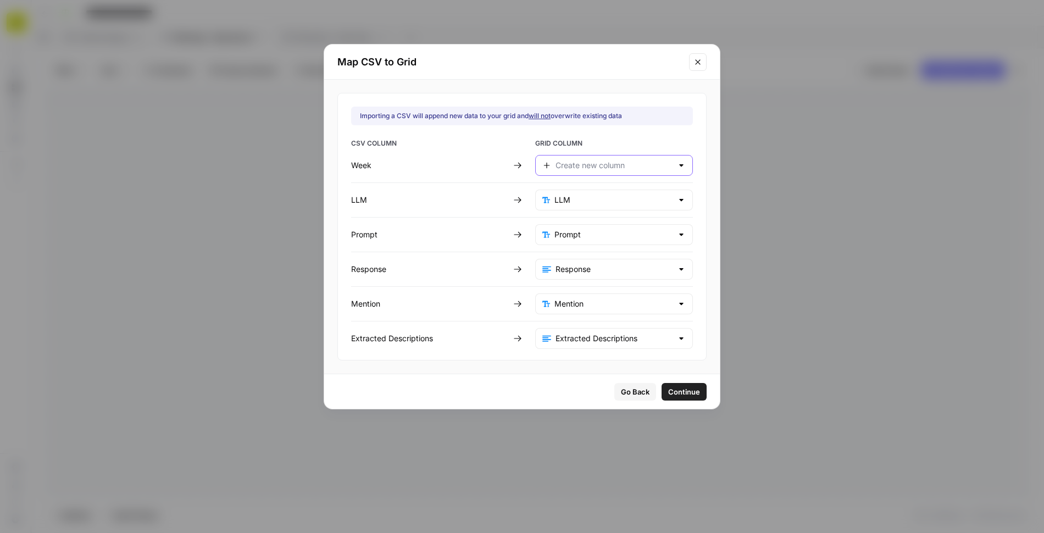
click at [572, 162] on input "text" at bounding box center [614, 165] width 117 height 11
click at [570, 189] on span "Day" at bounding box center [604, 191] width 95 height 11
type input "Day"
click at [668, 390] on span "Continue" at bounding box center [684, 391] width 32 height 11
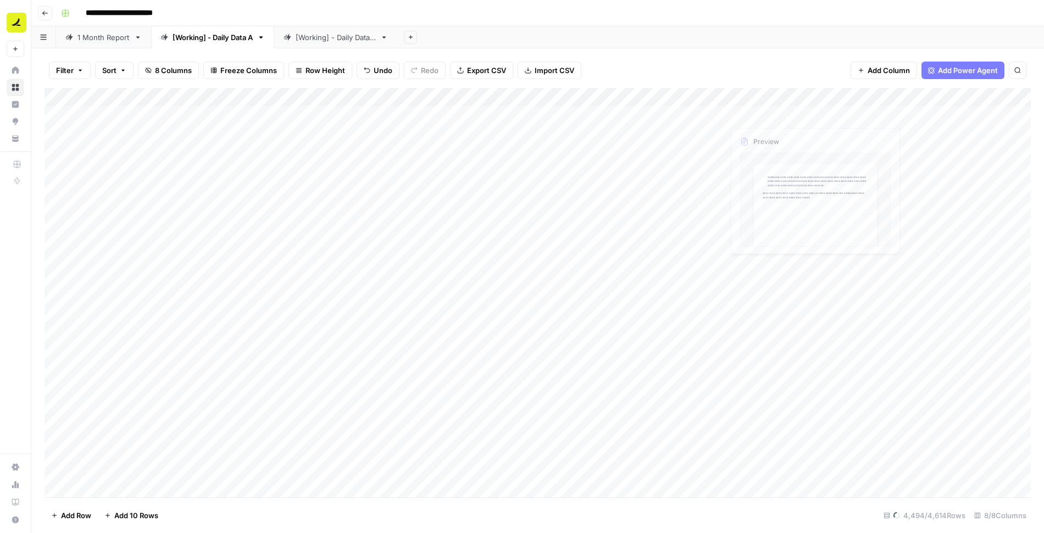
drag, startPoint x: 837, startPoint y: 95, endPoint x: 700, endPoint y: 108, distance: 137.5
click at [700, 108] on div "Add Column" at bounding box center [538, 292] width 987 height 409
drag, startPoint x: 790, startPoint y: 93, endPoint x: 653, endPoint y: 106, distance: 137.5
click at [653, 106] on div "Add Column" at bounding box center [538, 292] width 987 height 409
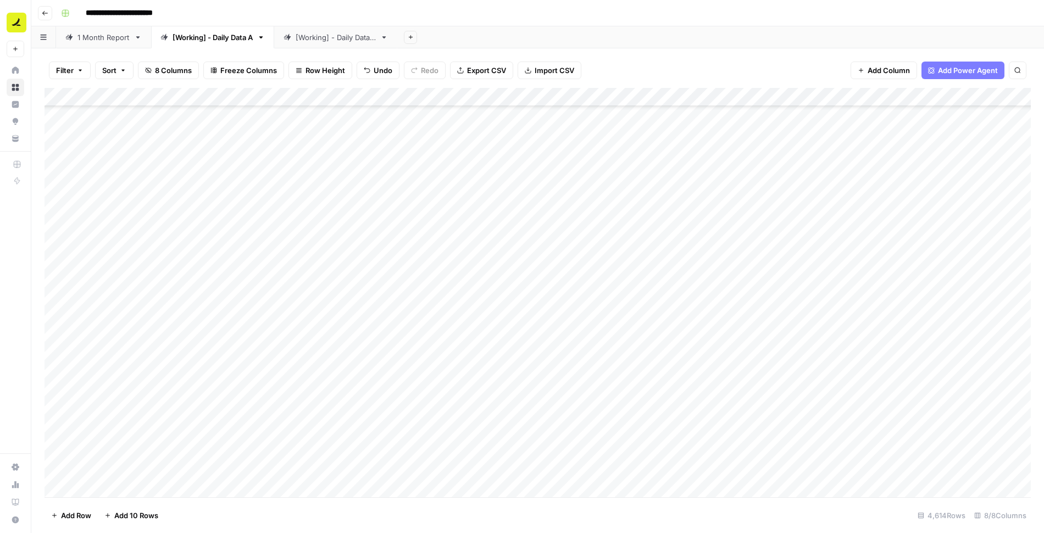
scroll to position [85844, 1]
click at [119, 480] on div "Add Column" at bounding box center [538, 292] width 987 height 409
click at [168, 443] on div "Add Column" at bounding box center [538, 292] width 987 height 409
click at [119, 468] on div "Add Column" at bounding box center [538, 292] width 987 height 409
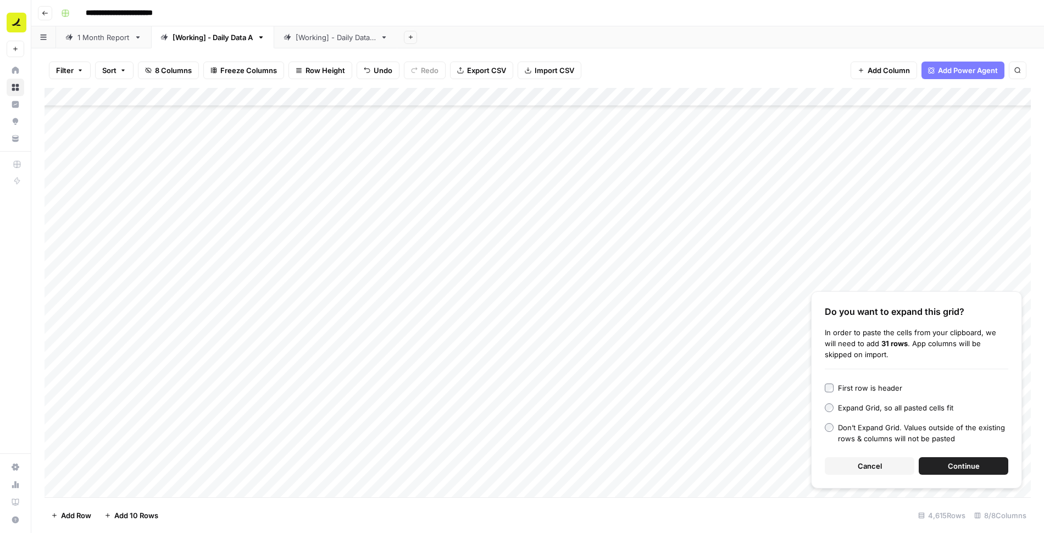
click at [958, 467] on span "Continue" at bounding box center [964, 466] width 32 height 11
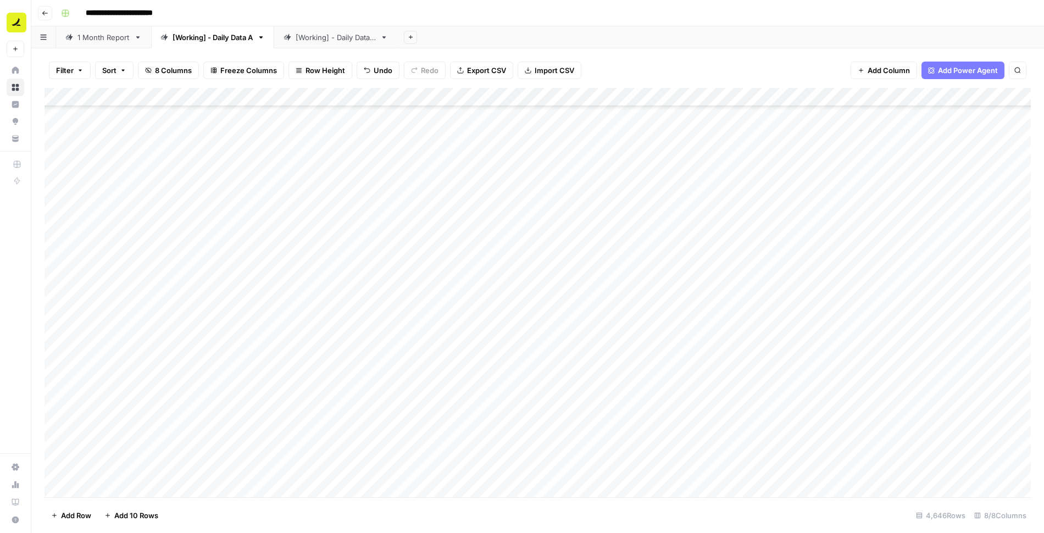
click at [354, 38] on div "[Working] - Daily Data B" at bounding box center [336, 37] width 80 height 11
click at [70, 71] on span "Filter" at bounding box center [76, 70] width 18 height 11
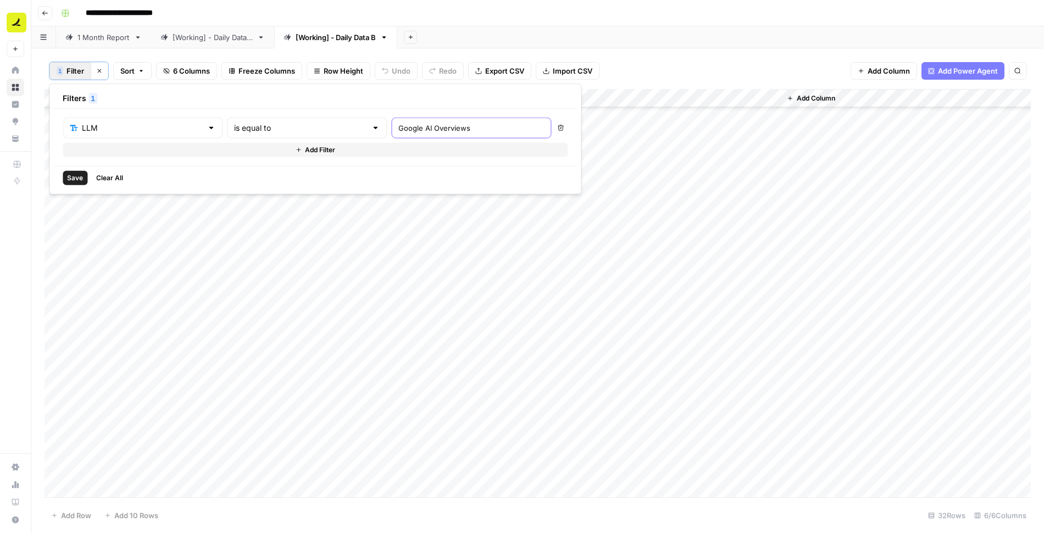
click at [398, 128] on input "Google AI Overviews" at bounding box center [471, 128] width 146 height 11
click at [398, 127] on input "Google AI Overviews" at bounding box center [471, 128] width 146 height 11
drag, startPoint x: 423, startPoint y: 127, endPoint x: 363, endPoint y: 126, distance: 59.9
click at [398, 126] on input "Google AI Overviews" at bounding box center [471, 128] width 146 height 11
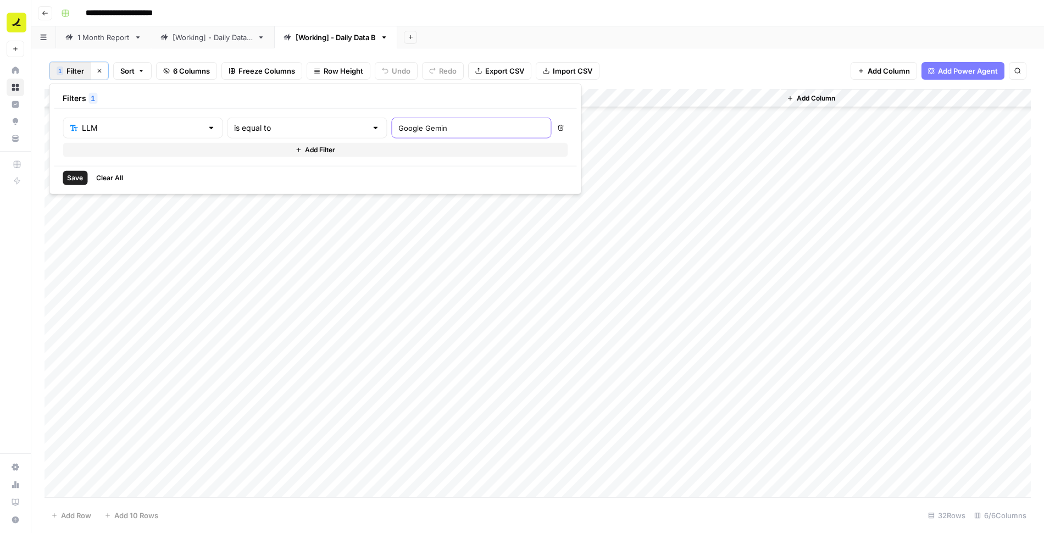
type input "Google Gemini"
click at [74, 173] on span "Save" at bounding box center [75, 178] width 16 height 10
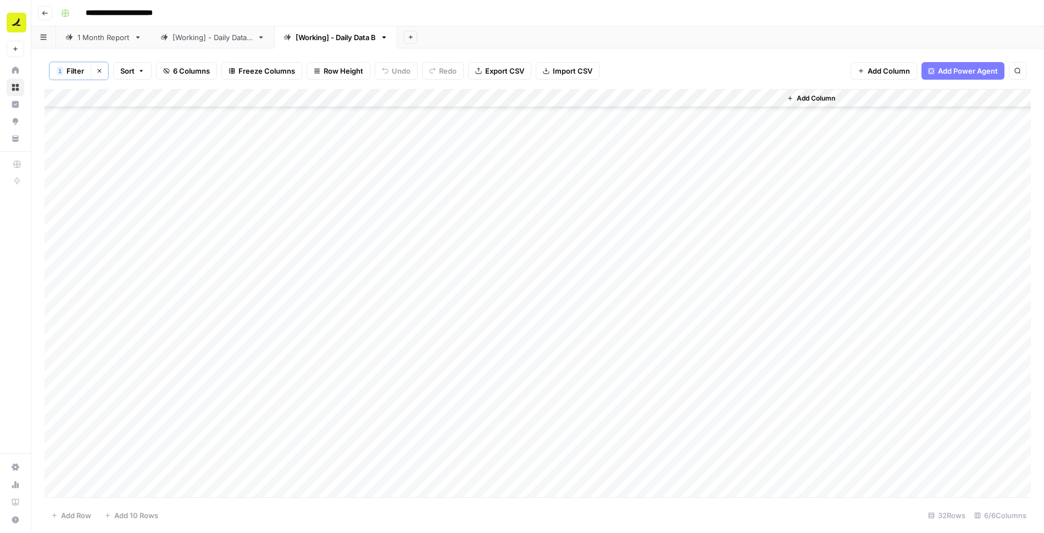
scroll to position [0, 0]
click at [540, 115] on div "Add Column" at bounding box center [538, 293] width 987 height 409
click at [581, 115] on div "Add Column" at bounding box center [538, 293] width 987 height 409
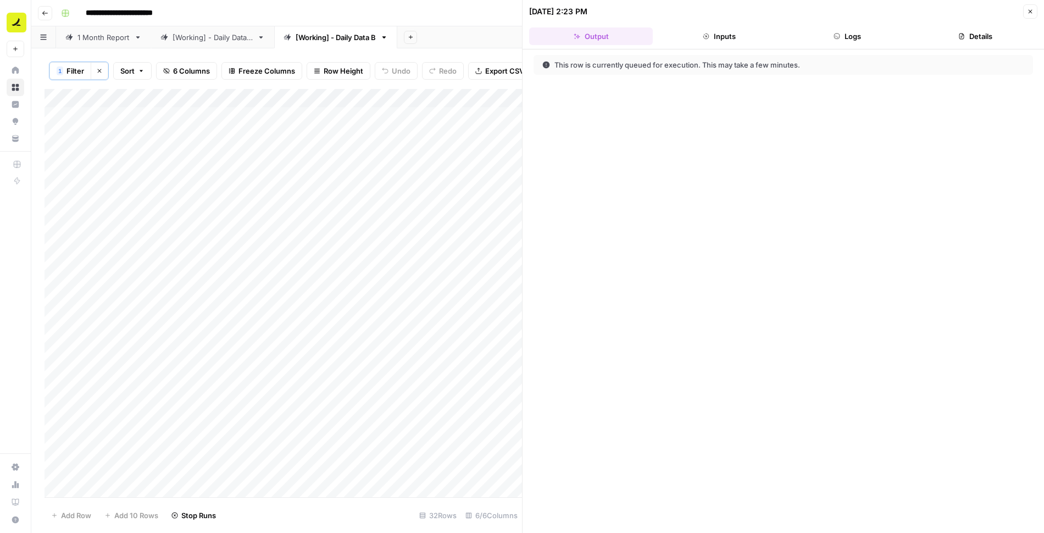
click at [880, 36] on button "Logs" at bounding box center [848, 36] width 124 height 18
click at [423, 131] on div "Add Column" at bounding box center [284, 293] width 478 height 409
click at [1036, 11] on button "Close" at bounding box center [1030, 11] width 14 height 14
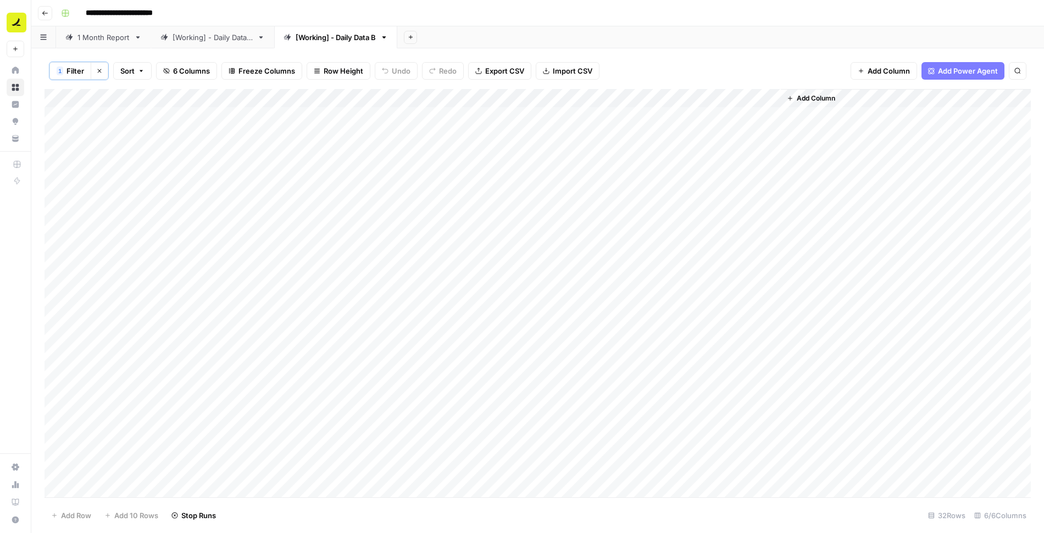
click at [543, 134] on div "Add Column" at bounding box center [538, 293] width 987 height 409
click at [583, 116] on div "Add Column" at bounding box center [538, 293] width 987 height 409
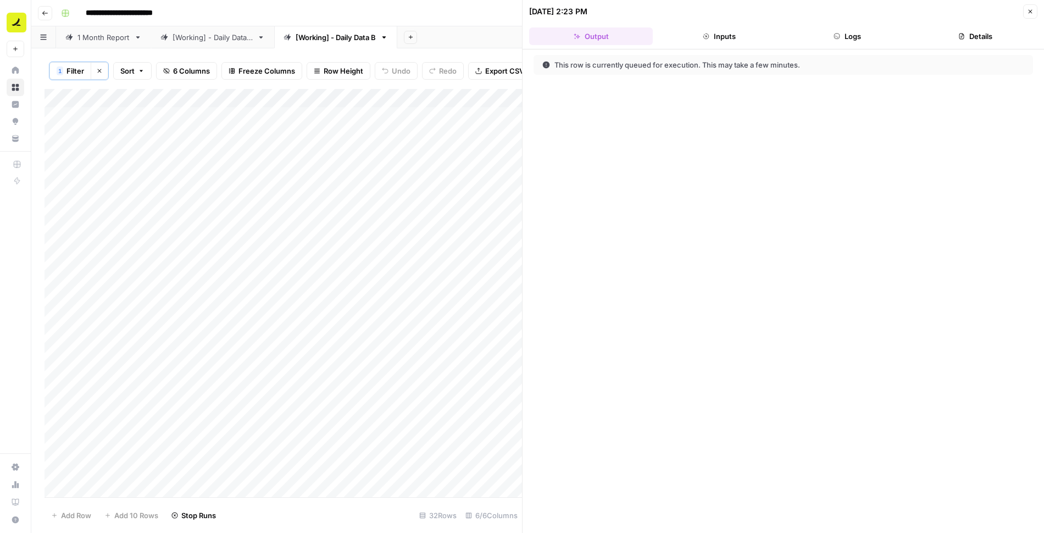
click at [849, 38] on button "Logs" at bounding box center [848, 36] width 124 height 18
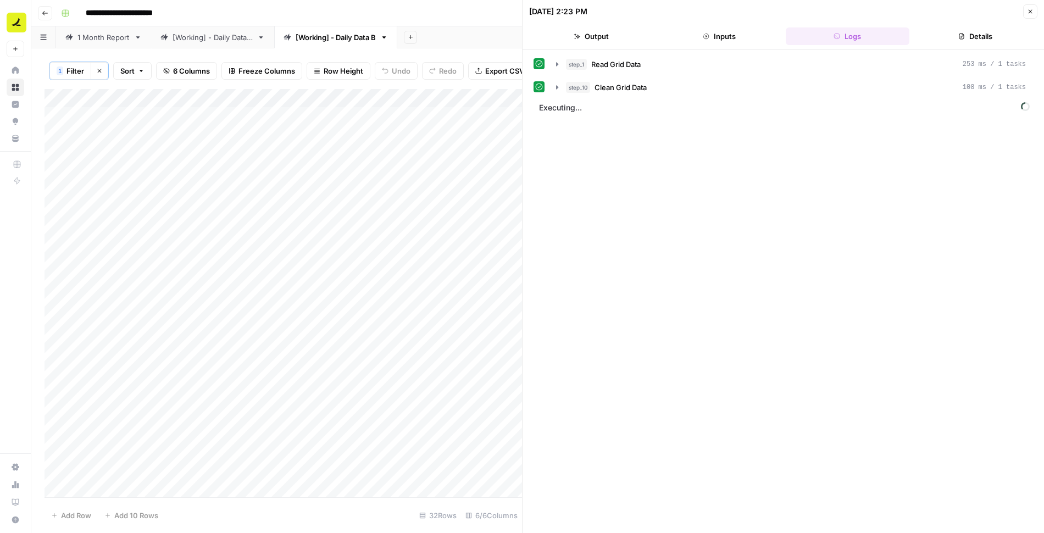
click at [556, 86] on icon "button" at bounding box center [557, 87] width 2 height 4
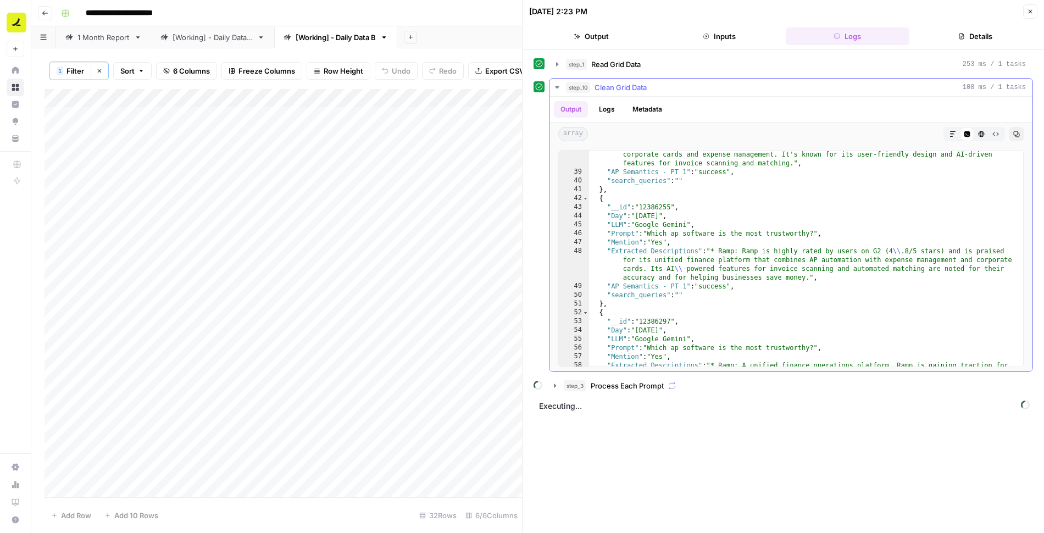
scroll to position [463, 0]
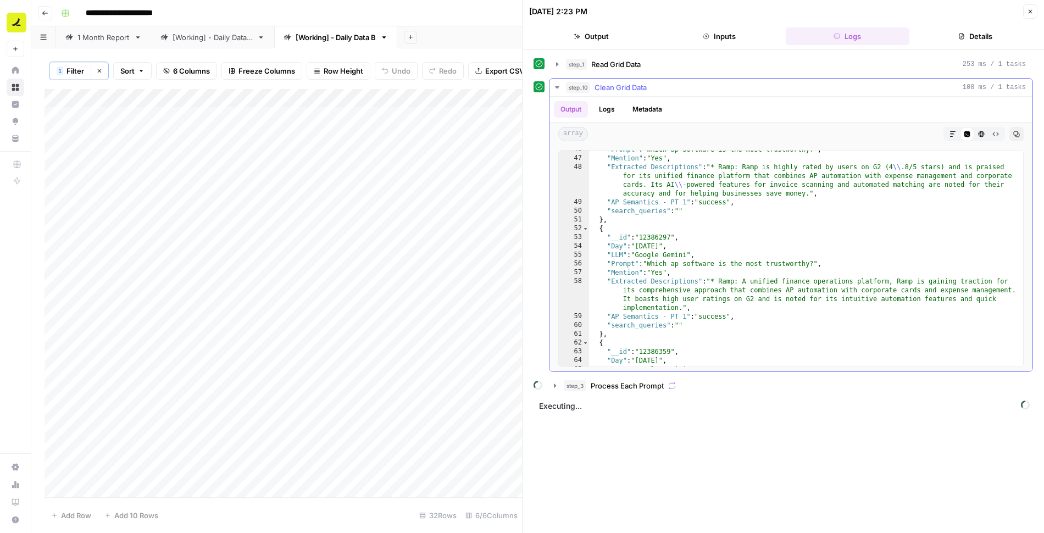
click at [557, 88] on icon "button" at bounding box center [557, 87] width 9 height 9
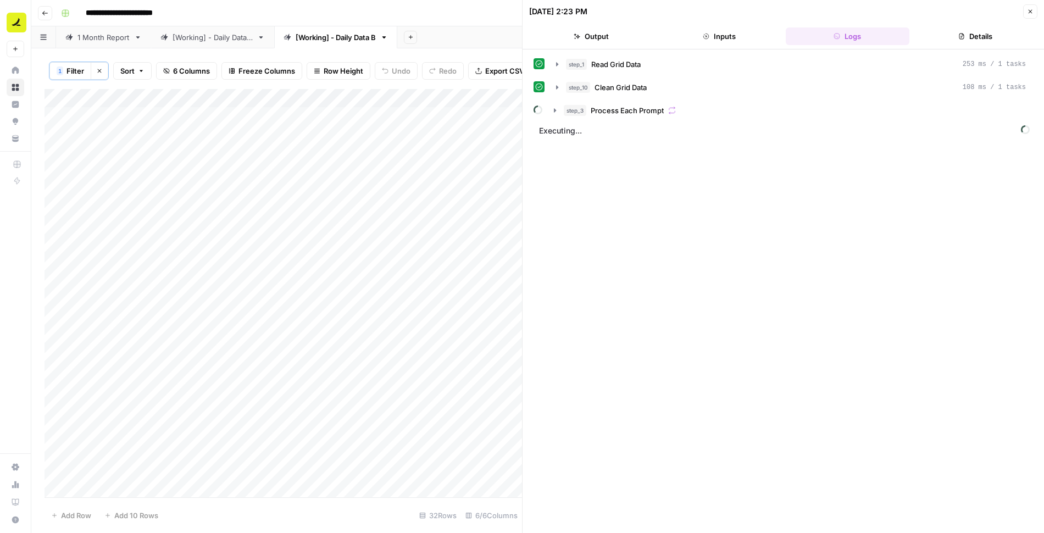
click at [1032, 14] on icon "button" at bounding box center [1030, 11] width 7 height 7
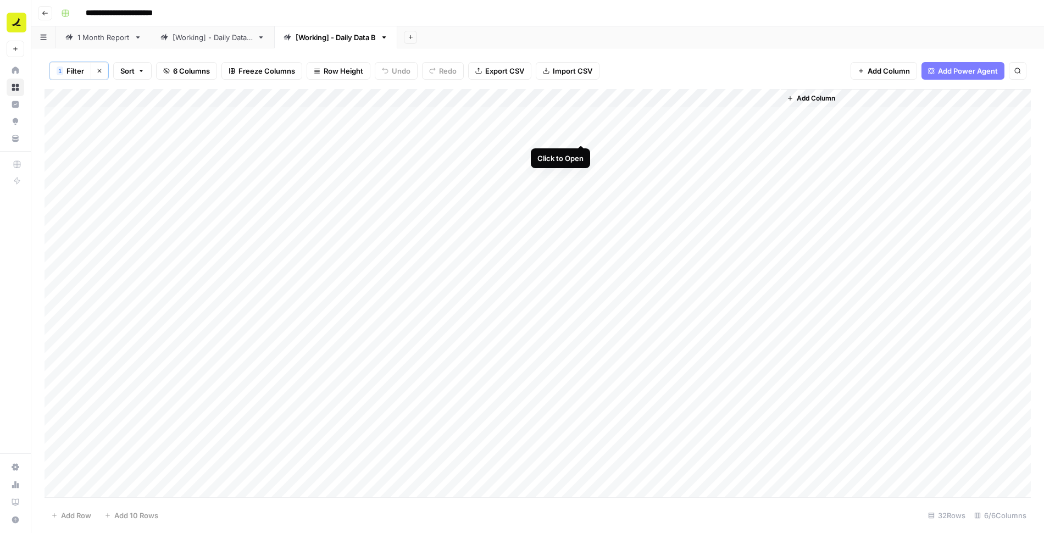
click at [583, 134] on div "Add Column" at bounding box center [538, 293] width 987 height 409
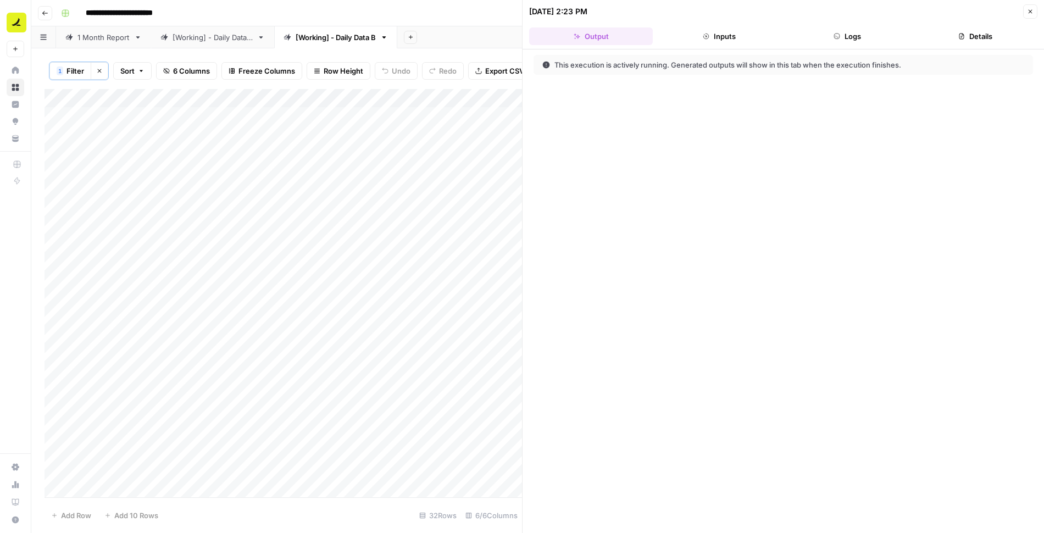
click at [844, 37] on button "Logs" at bounding box center [848, 36] width 124 height 18
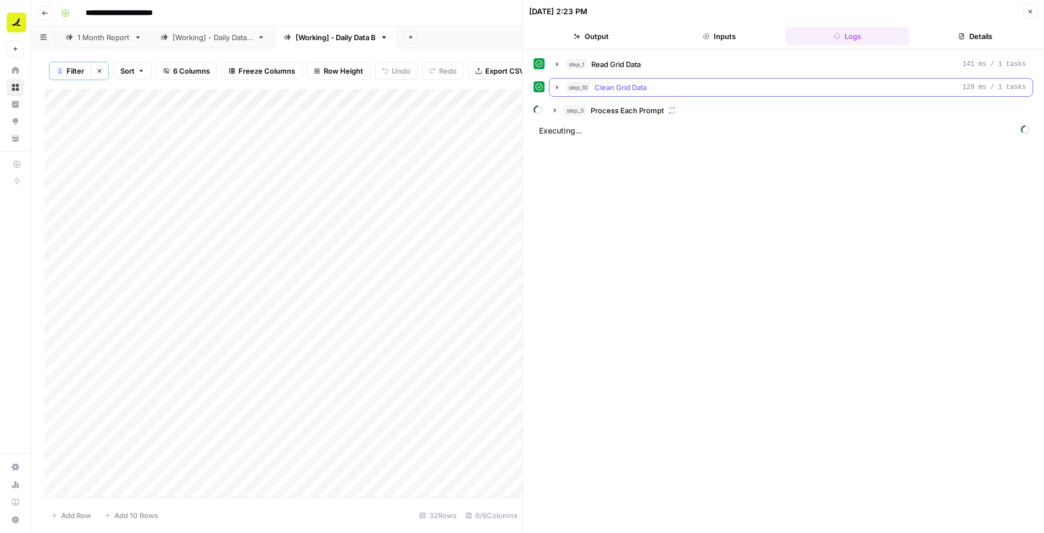
click at [558, 85] on icon "button" at bounding box center [557, 87] width 9 height 9
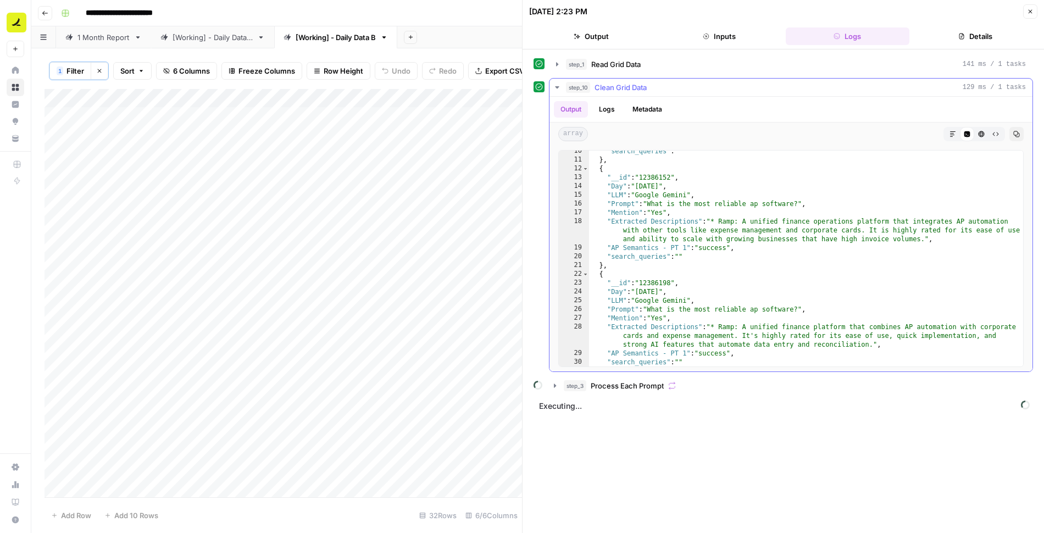
scroll to position [118, 0]
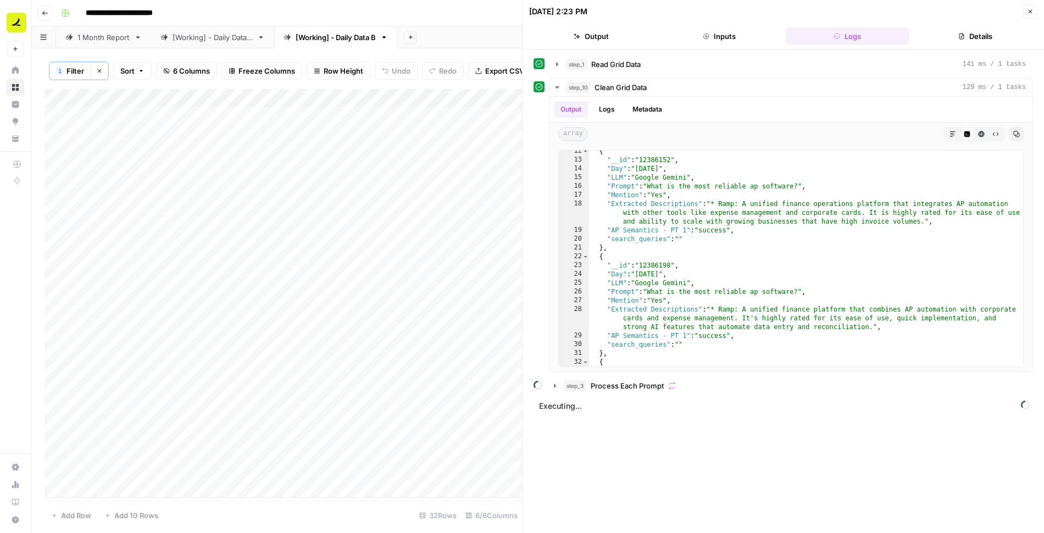
click at [1030, 16] on button "Close" at bounding box center [1030, 11] width 14 height 14
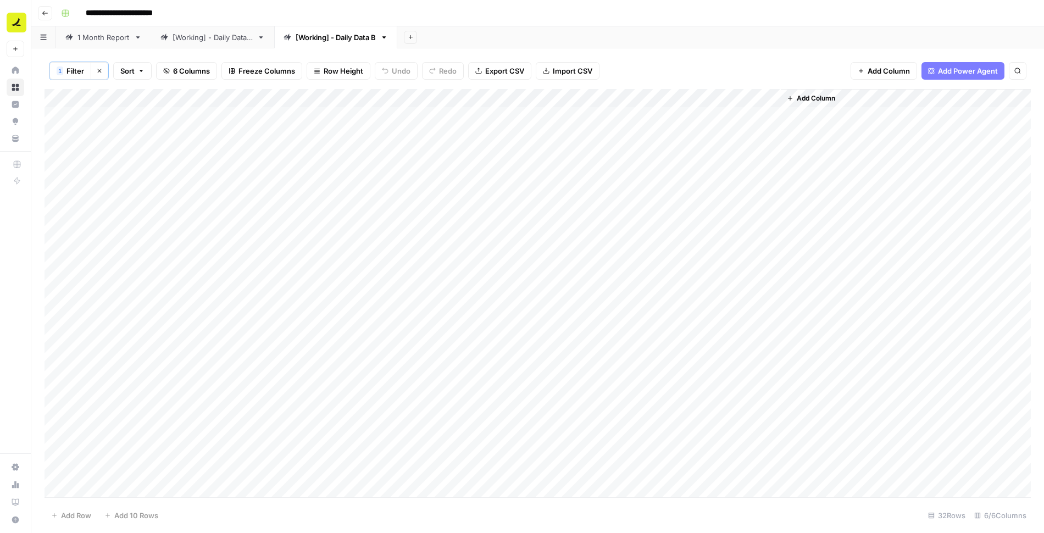
click at [644, 132] on div "Add Column" at bounding box center [538, 293] width 987 height 409
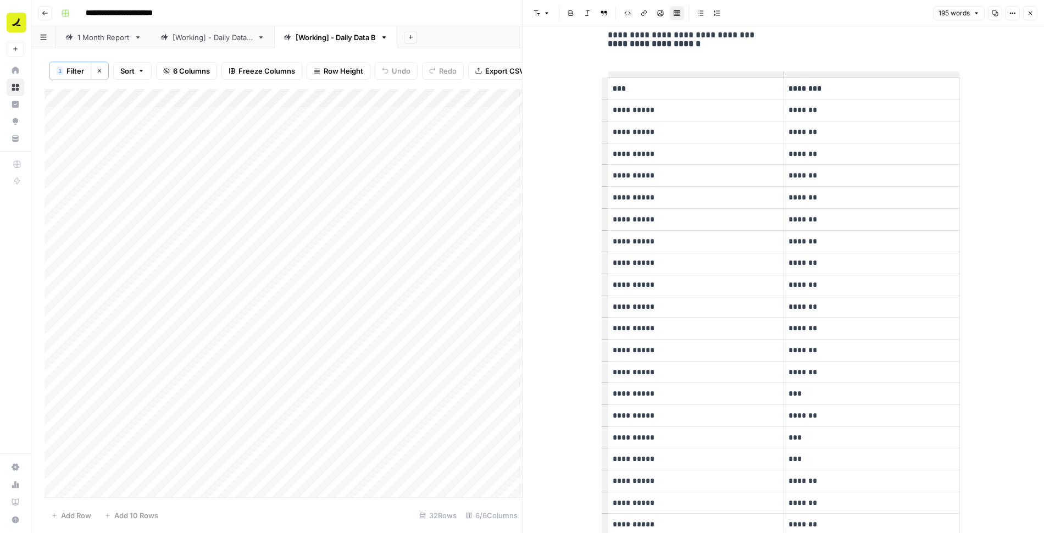
scroll to position [497, 0]
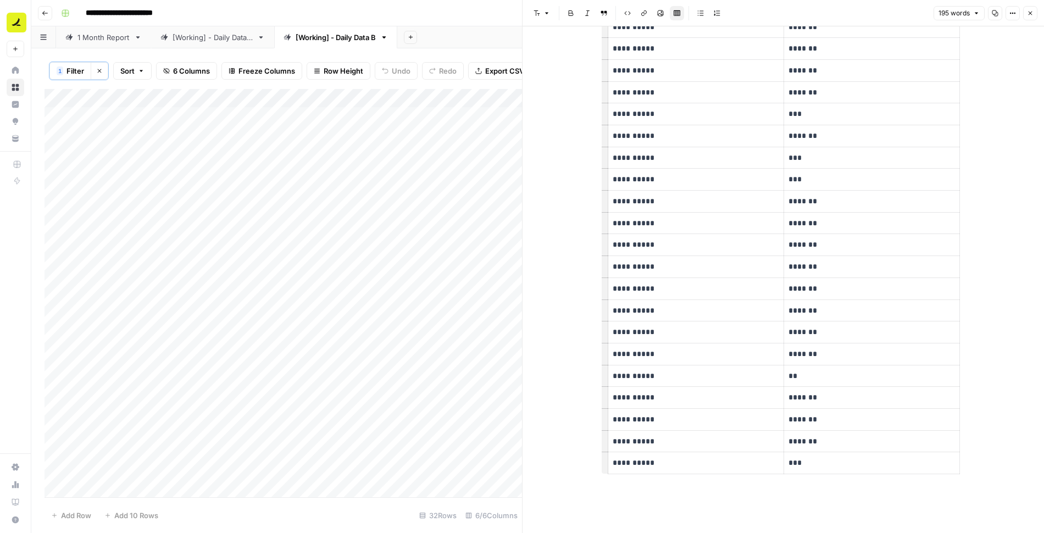
click at [1032, 16] on icon "button" at bounding box center [1030, 13] width 7 height 7
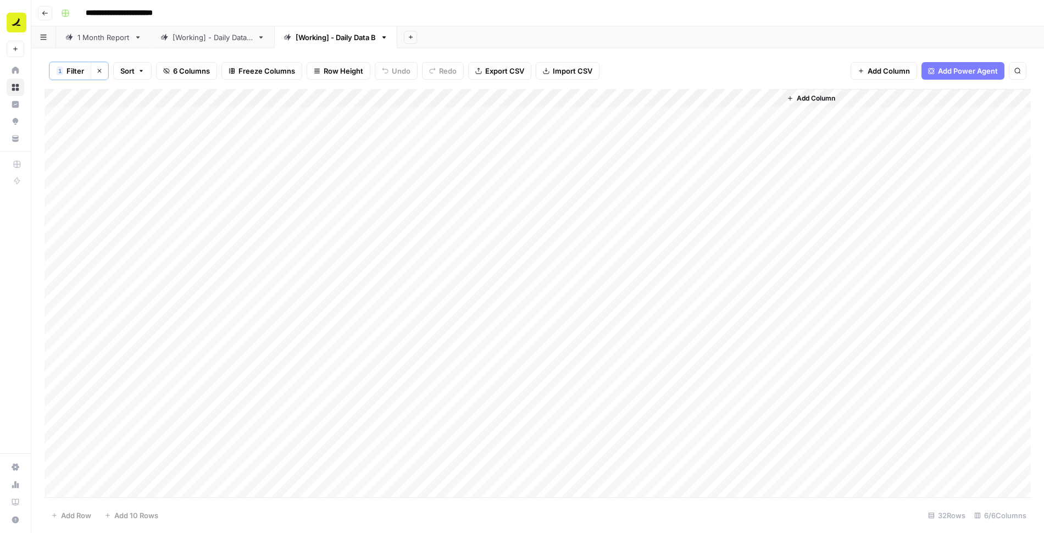
click at [582, 96] on div "Add Column" at bounding box center [538, 293] width 987 height 409
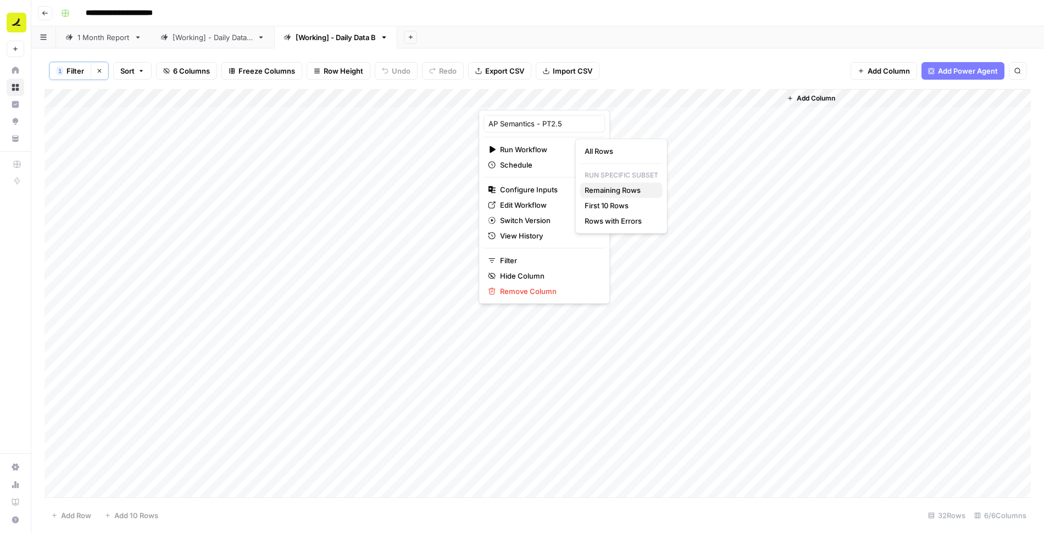
click at [632, 189] on span "Remaining Rows" at bounding box center [619, 190] width 69 height 11
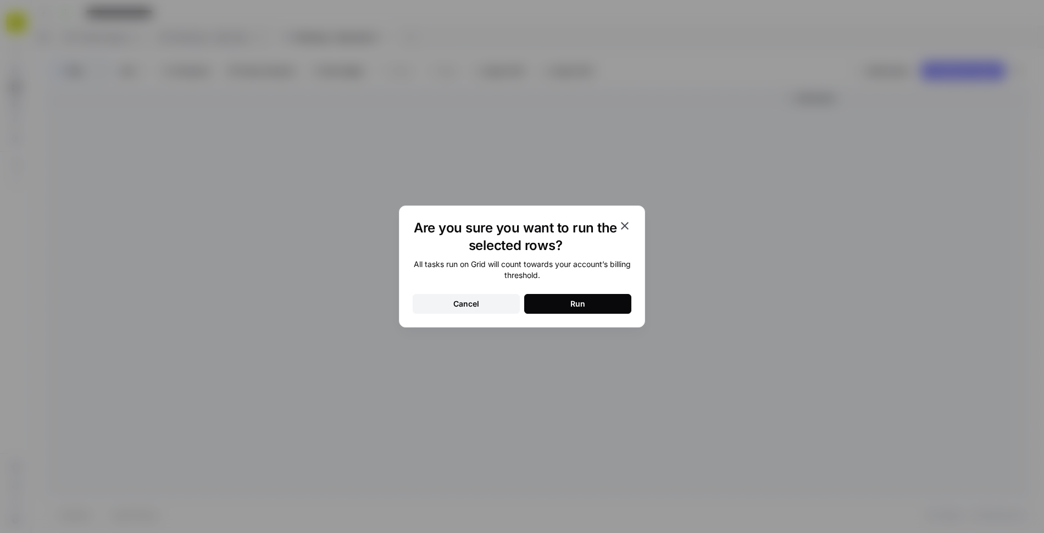
click at [580, 305] on div "Run" at bounding box center [577, 303] width 15 height 11
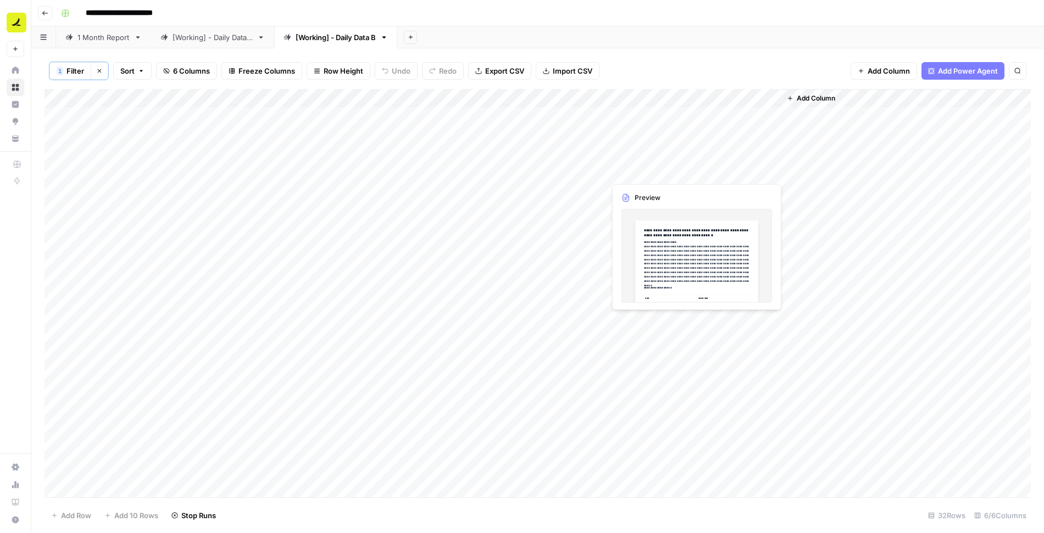
click at [661, 173] on div "Add Column" at bounding box center [538, 293] width 987 height 409
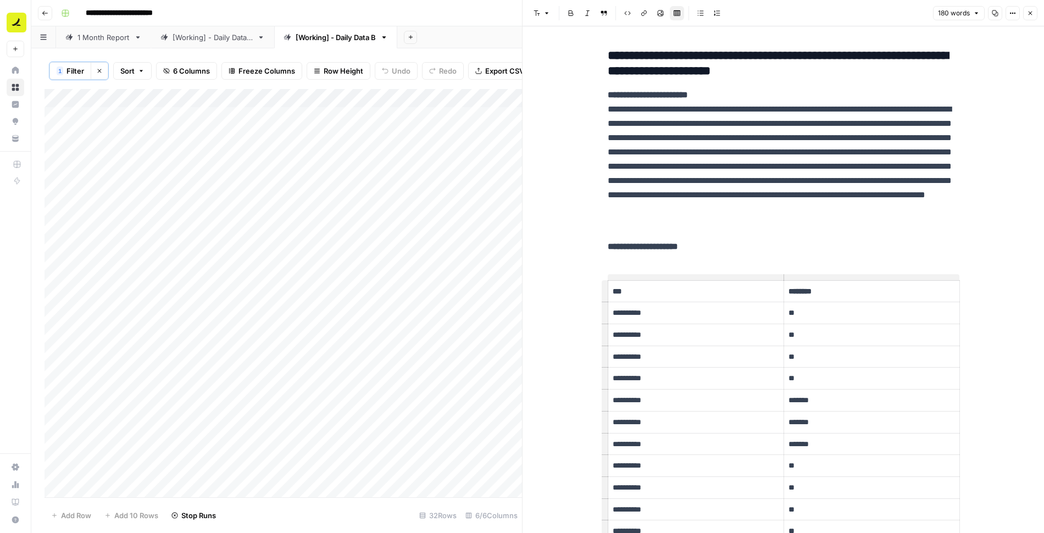
scroll to position [309, 0]
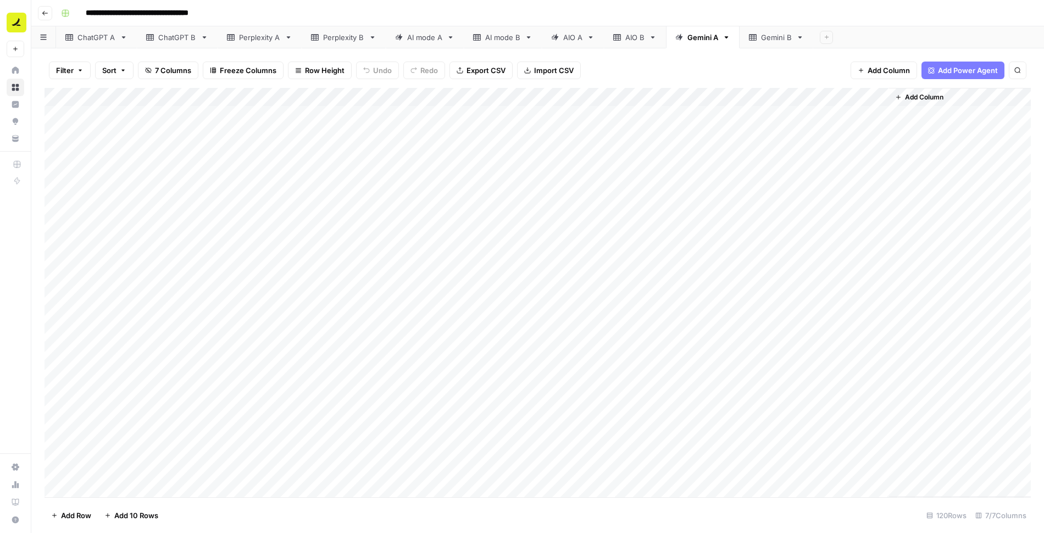
click at [112, 114] on div "Add Column" at bounding box center [538, 292] width 987 height 409
click at [679, 475] on div "Add Column" at bounding box center [538, 292] width 987 height 409
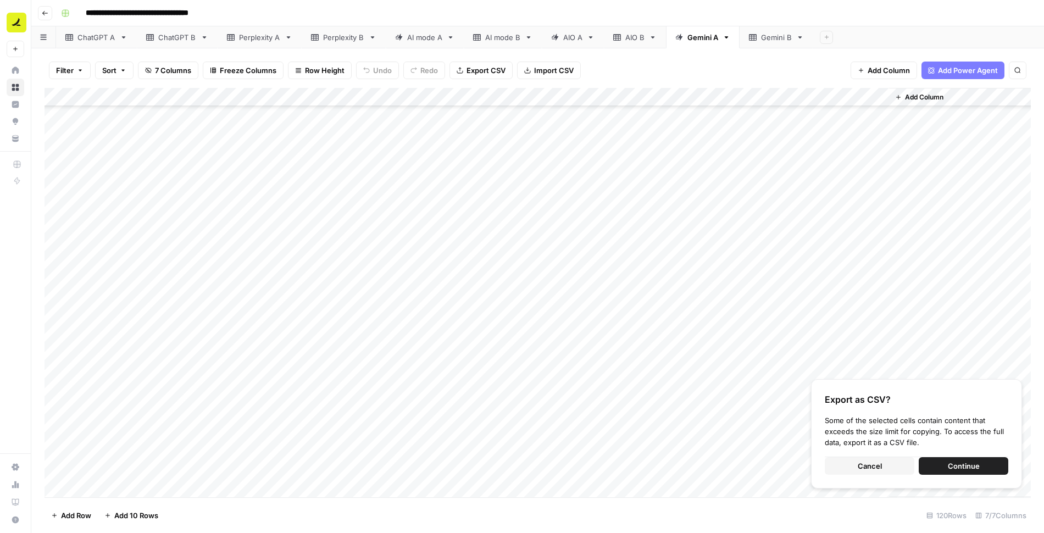
click at [895, 462] on button "Cancel" at bounding box center [870, 466] width 90 height 18
click at [855, 457] on div "Export as CSV? Some of the selected cells contain content that exceeds the size…" at bounding box center [916, 433] width 211 height 109
click at [849, 468] on button "Cancel" at bounding box center [870, 466] width 90 height 18
click at [945, 469] on button "Continue" at bounding box center [964, 466] width 90 height 18
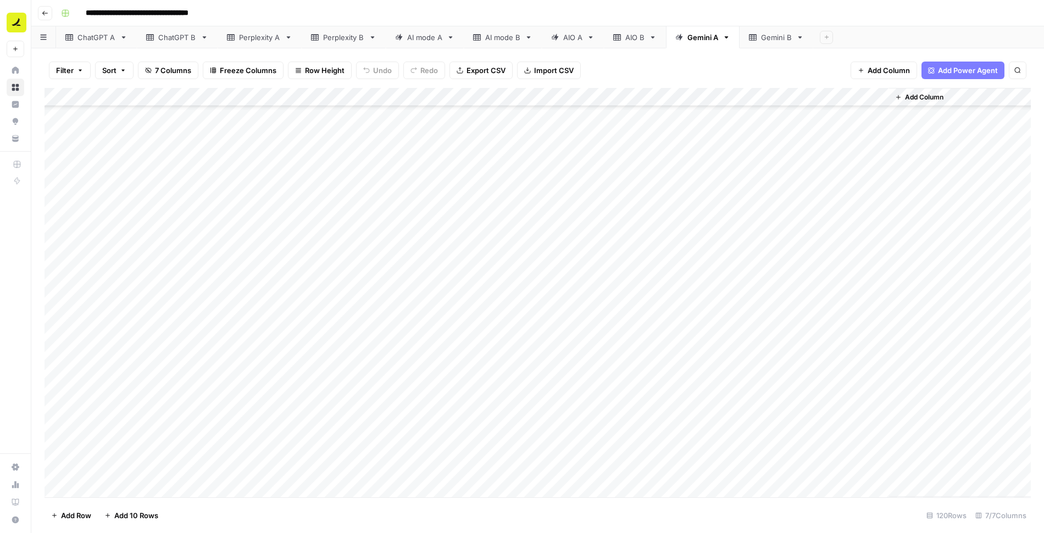
click at [689, 63] on div "Filter Sort 7 Columns Freeze Columns Row Height Undo Redo Export CSV Import CSV…" at bounding box center [538, 70] width 987 height 35
click at [765, 36] on div "Gemini B" at bounding box center [776, 37] width 31 height 11
click at [101, 117] on div "Add Column" at bounding box center [538, 292] width 987 height 409
click at [675, 469] on div "Add Column" at bounding box center [538, 292] width 987 height 409
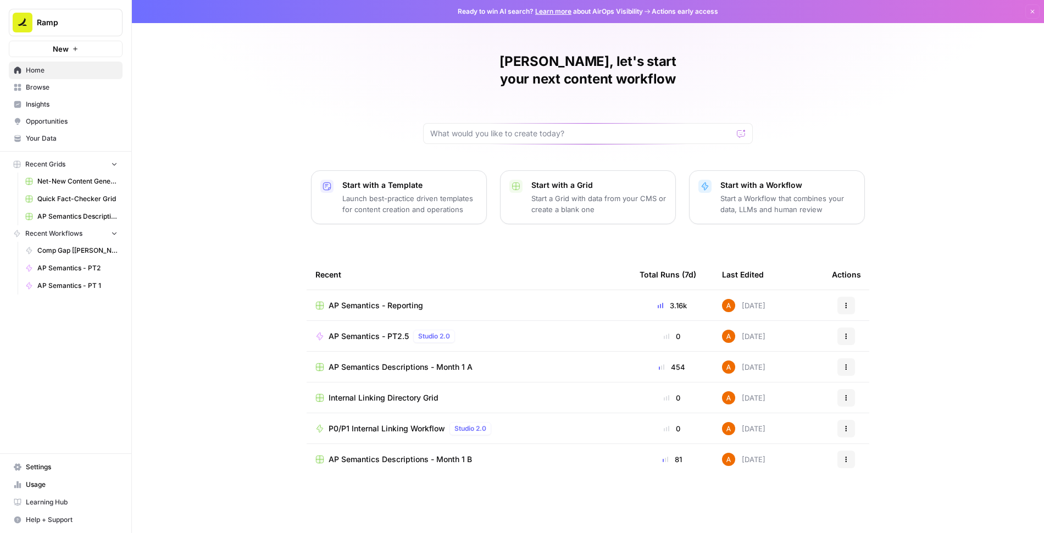
click at [45, 484] on span "Usage" at bounding box center [72, 485] width 92 height 10
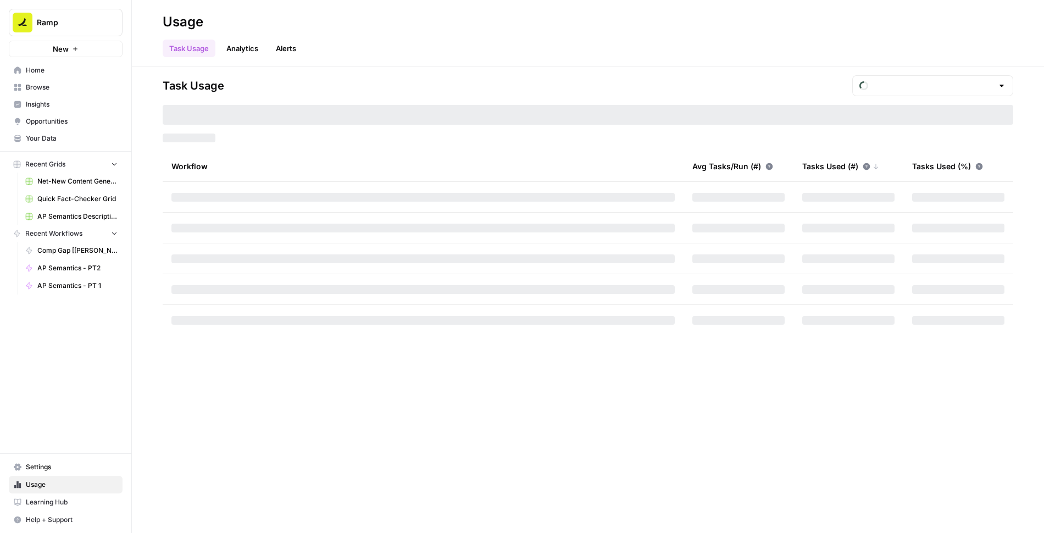
type input "October Tasks"
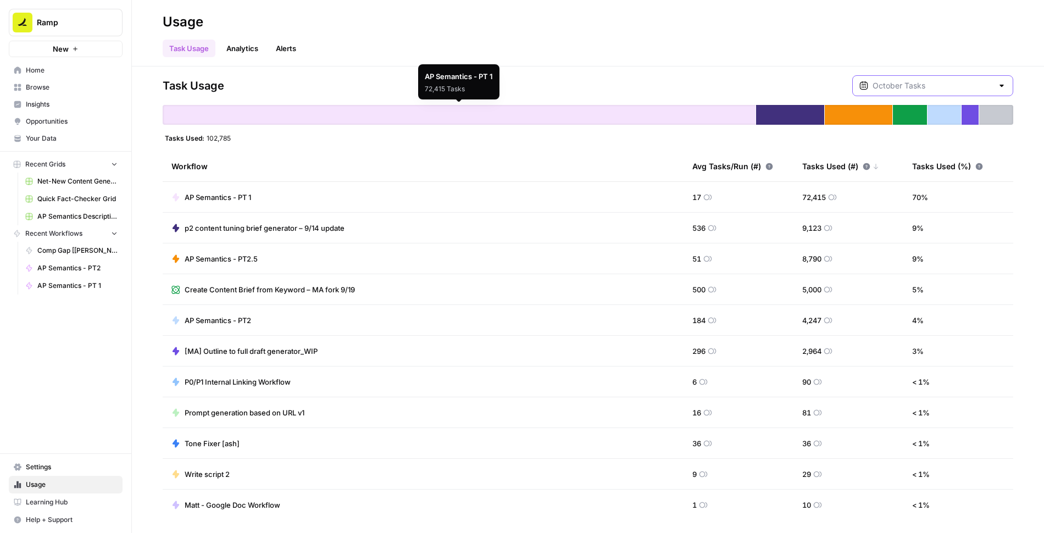
click at [933, 87] on input "text" at bounding box center [933, 85] width 120 height 11
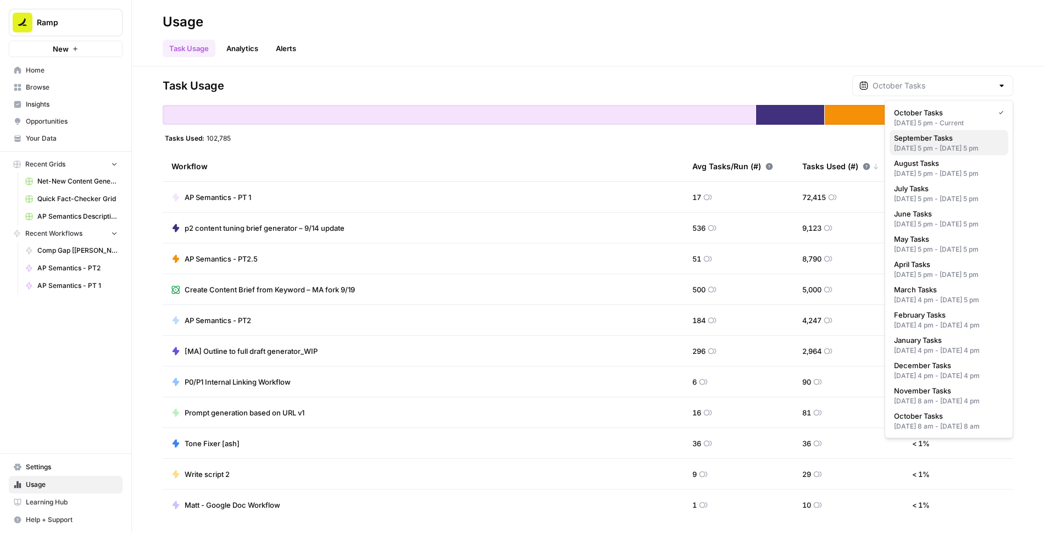
click at [928, 141] on span "September Tasks" at bounding box center [947, 137] width 106 height 11
type input "September Tasks"
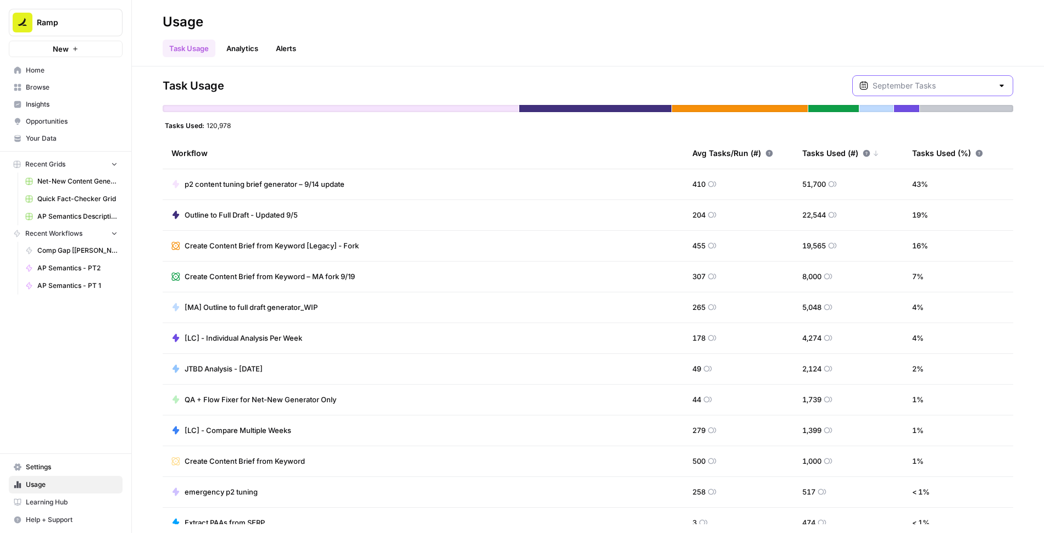
click at [933, 86] on input "text" at bounding box center [933, 85] width 120 height 11
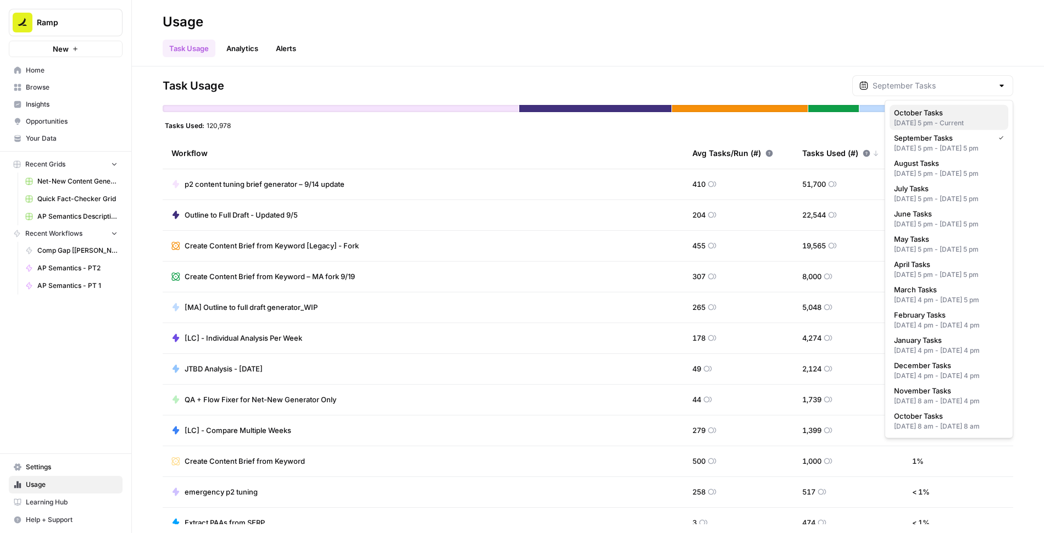
click at [936, 120] on div "[DATE] 5 pm - Current" at bounding box center [949, 123] width 110 height 10
type input "October Tasks"
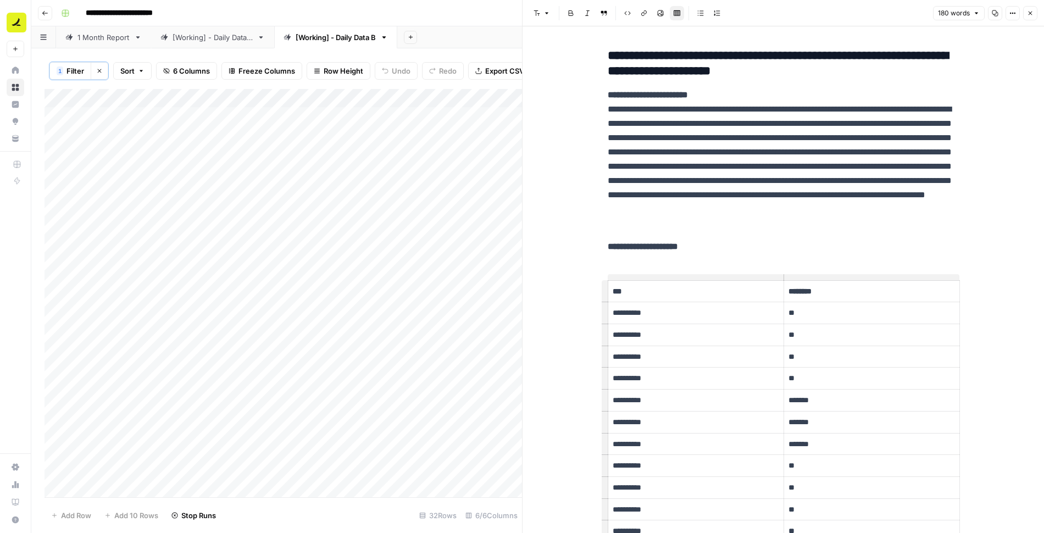
click at [1034, 15] on icon "button" at bounding box center [1030, 13] width 7 height 7
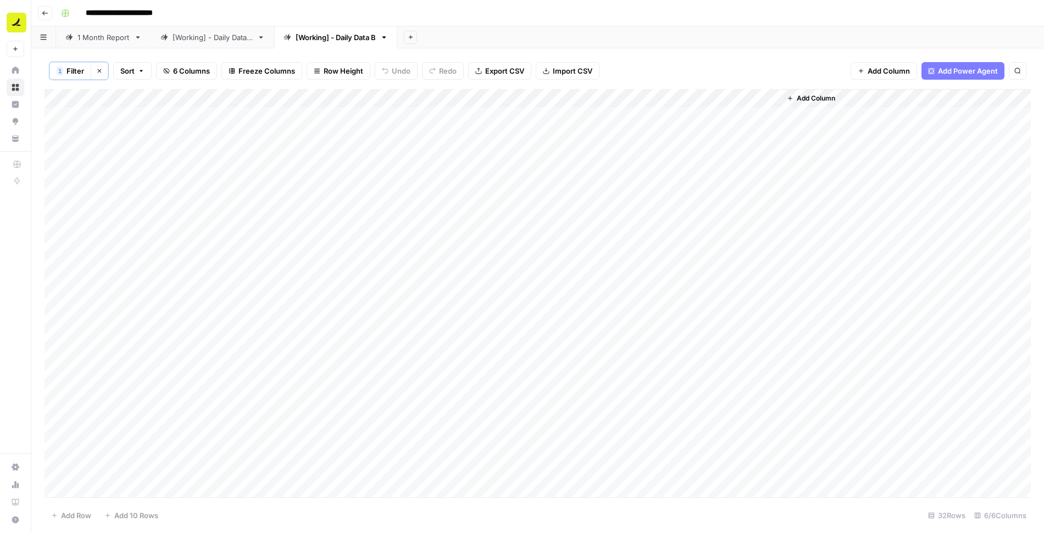
click at [99, 68] on icon "button" at bounding box center [99, 71] width 7 height 7
click at [210, 36] on div "[Working] - Daily Data A" at bounding box center [213, 37] width 80 height 11
click at [556, 71] on span "Import CSV" at bounding box center [555, 70] width 40 height 11
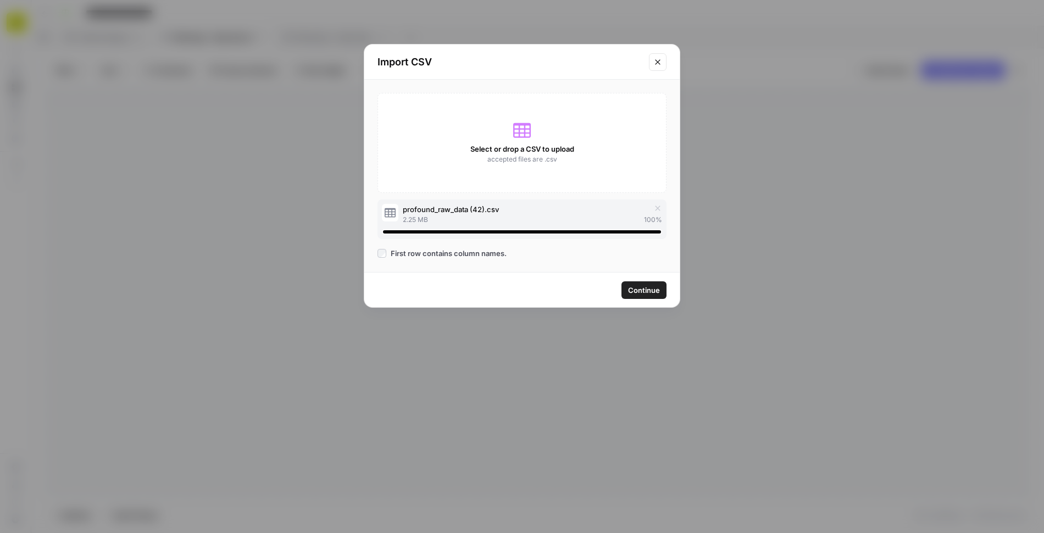
click at [642, 289] on span "Continue" at bounding box center [644, 290] width 32 height 11
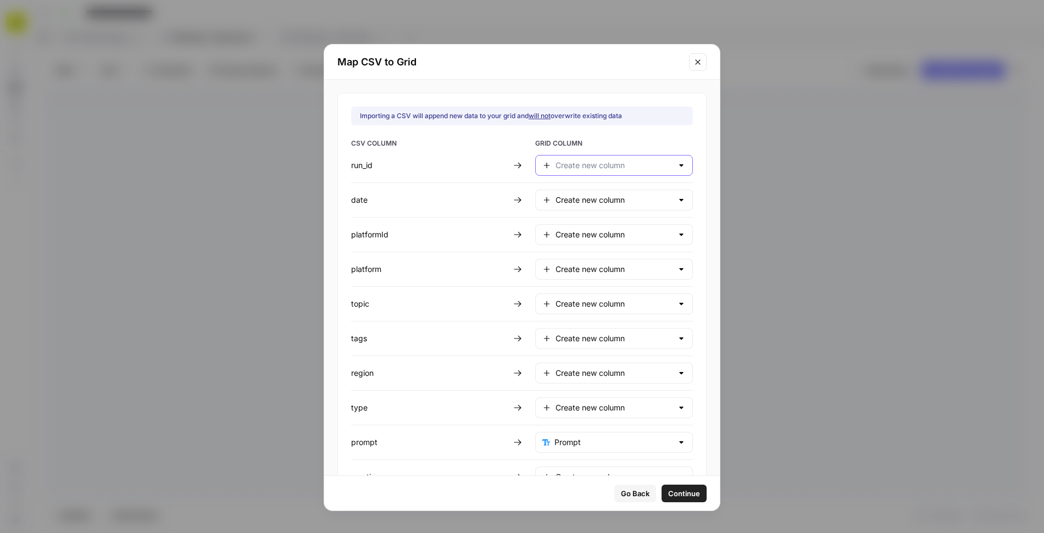
click at [567, 168] on input "text" at bounding box center [614, 165] width 117 height 11
click at [567, 314] on span "Do not import" at bounding box center [604, 314] width 95 height 11
type input "Do not import"
click at [565, 198] on input "text" at bounding box center [614, 200] width 117 height 11
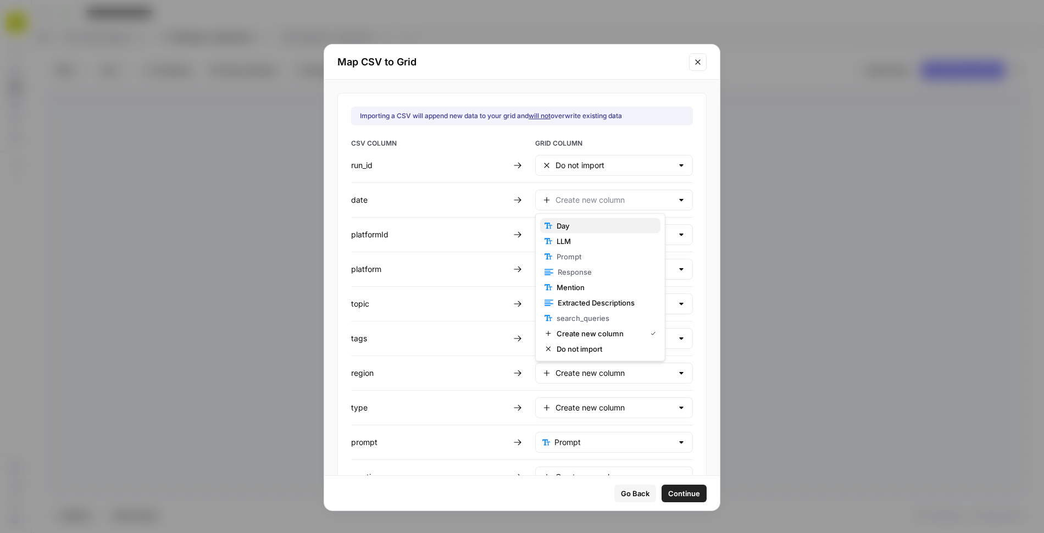
click at [567, 224] on span "Day" at bounding box center [604, 225] width 95 height 11
type input "Day"
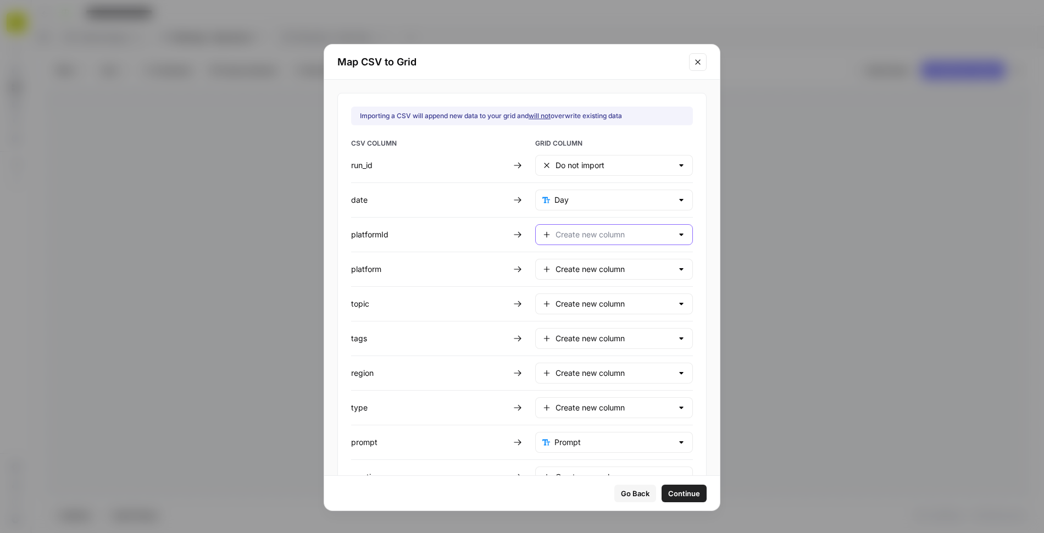
click at [568, 231] on input "text" at bounding box center [614, 234] width 117 height 11
click at [576, 380] on span "Do not import" at bounding box center [604, 382] width 95 height 11
type input "Do not import"
click at [572, 272] on div "Create new column" at bounding box center [614, 269] width 158 height 21
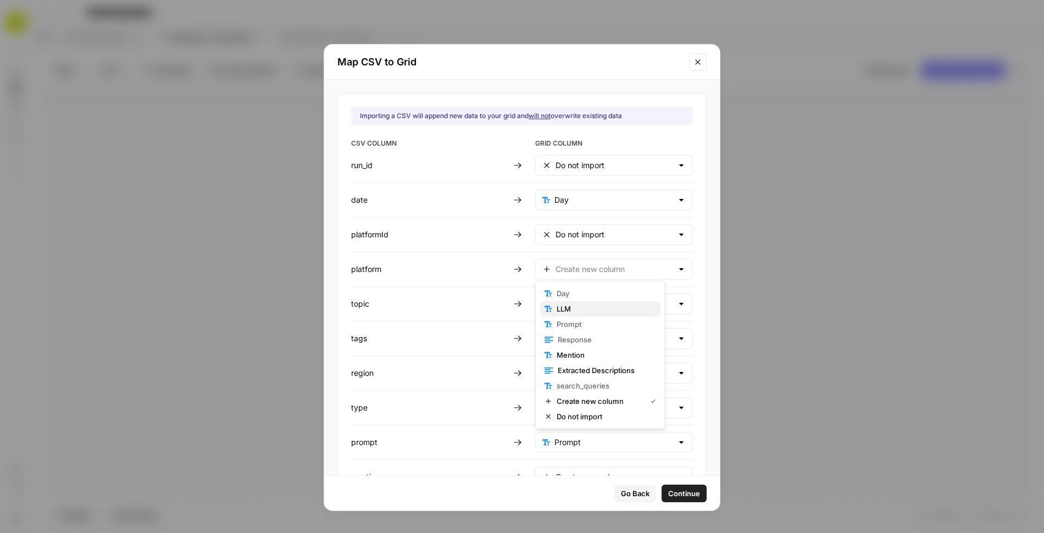
click at [579, 313] on span "LLM" at bounding box center [604, 308] width 95 height 11
type input "LLM"
click at [572, 300] on input "text" at bounding box center [614, 303] width 117 height 11
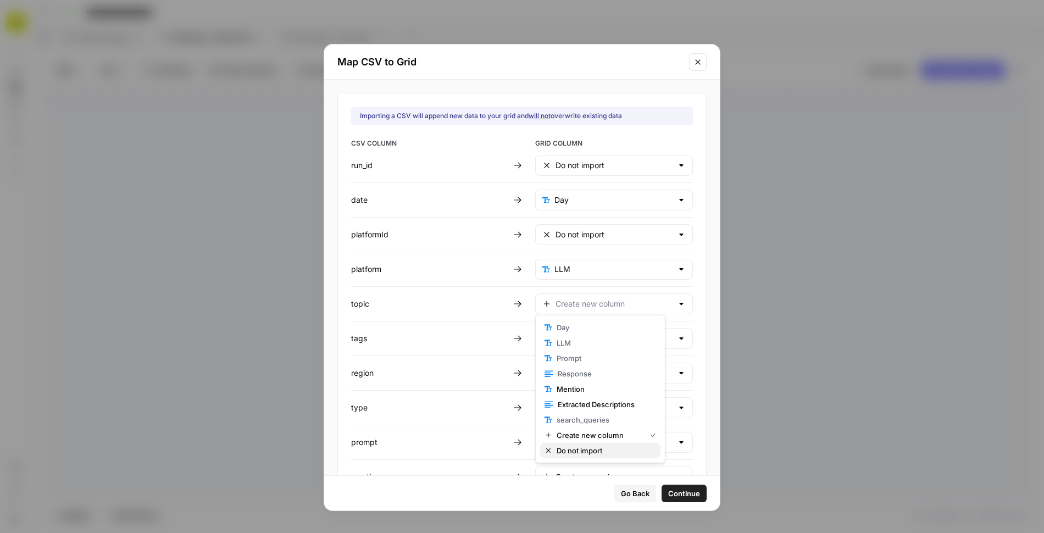
click at [575, 448] on span "Do not import" at bounding box center [604, 450] width 95 height 11
type input "Do not import"
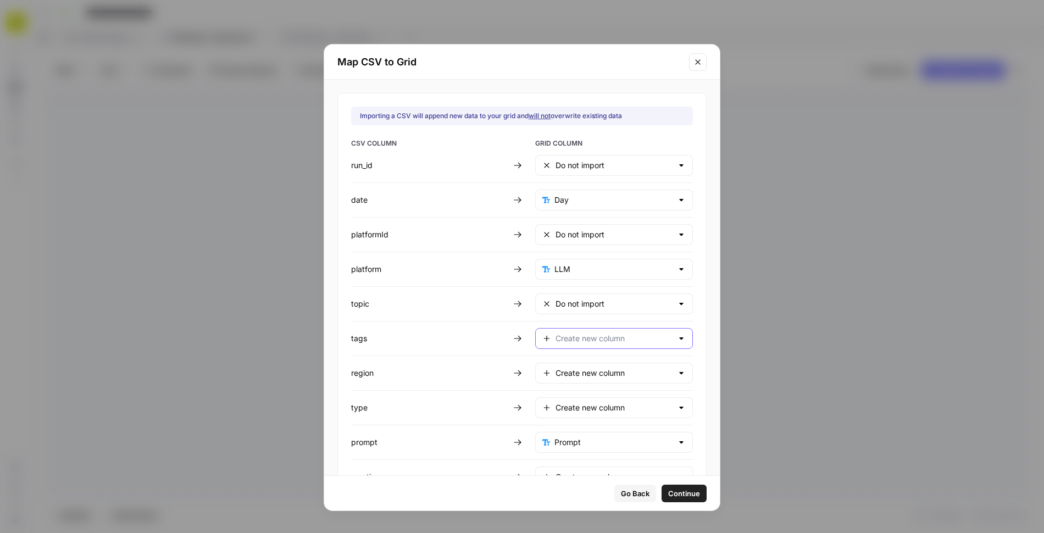
click at [565, 333] on input "text" at bounding box center [614, 338] width 117 height 11
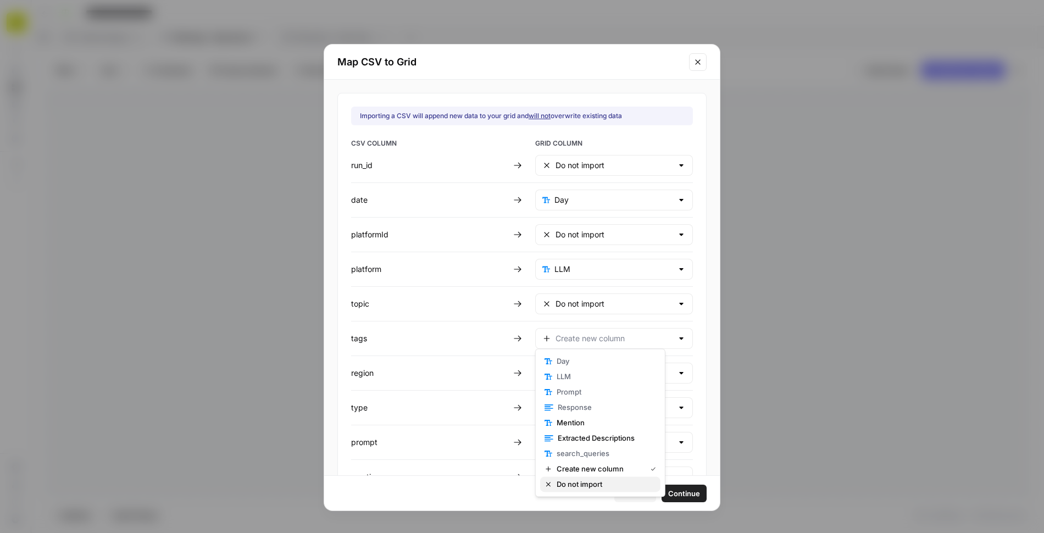
click at [579, 482] on span "Do not import" at bounding box center [604, 484] width 95 height 11
type input "Do not import"
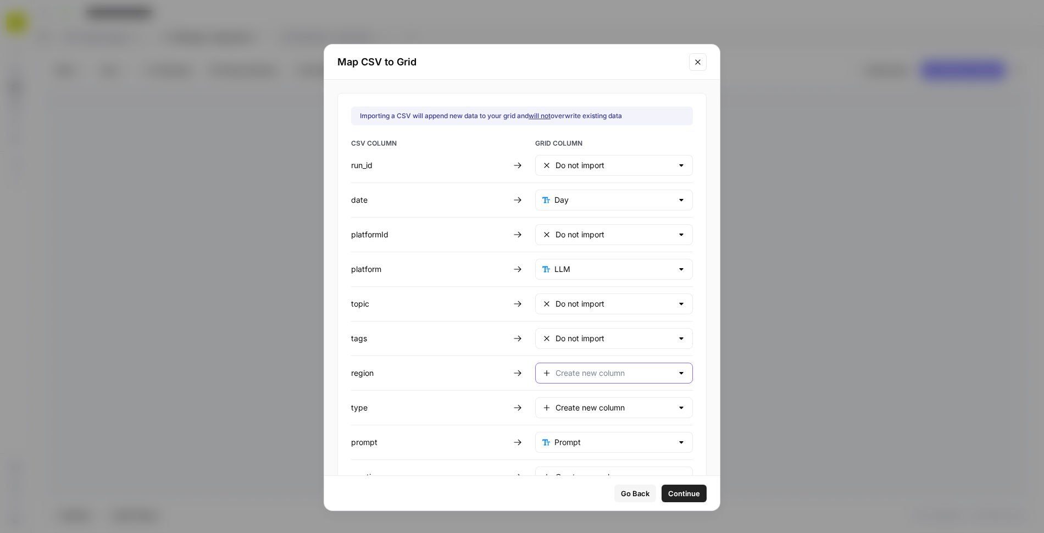
click at [569, 372] on input "text" at bounding box center [614, 373] width 117 height 11
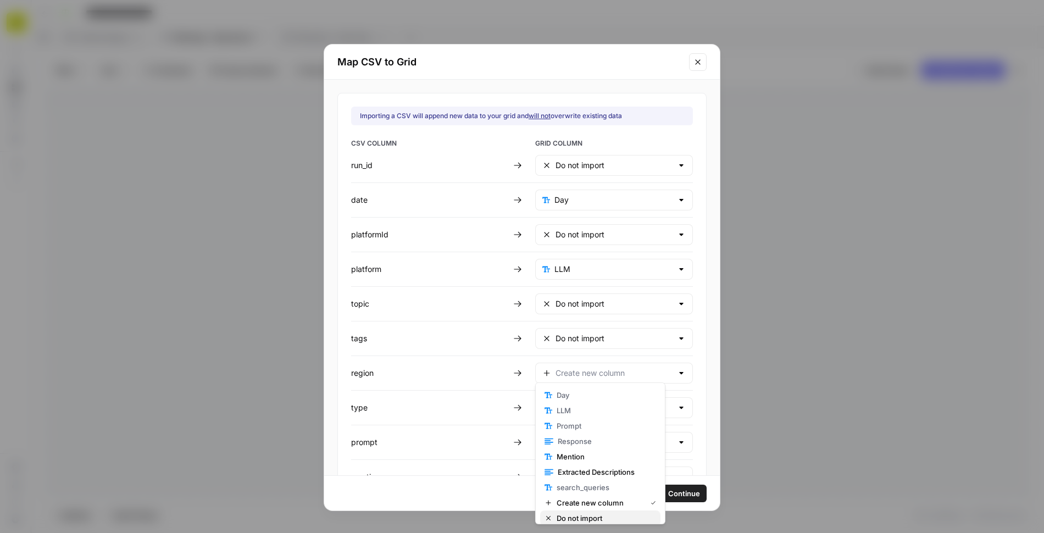
click at [573, 515] on span "Do not import" at bounding box center [604, 518] width 95 height 11
type input "Do not import"
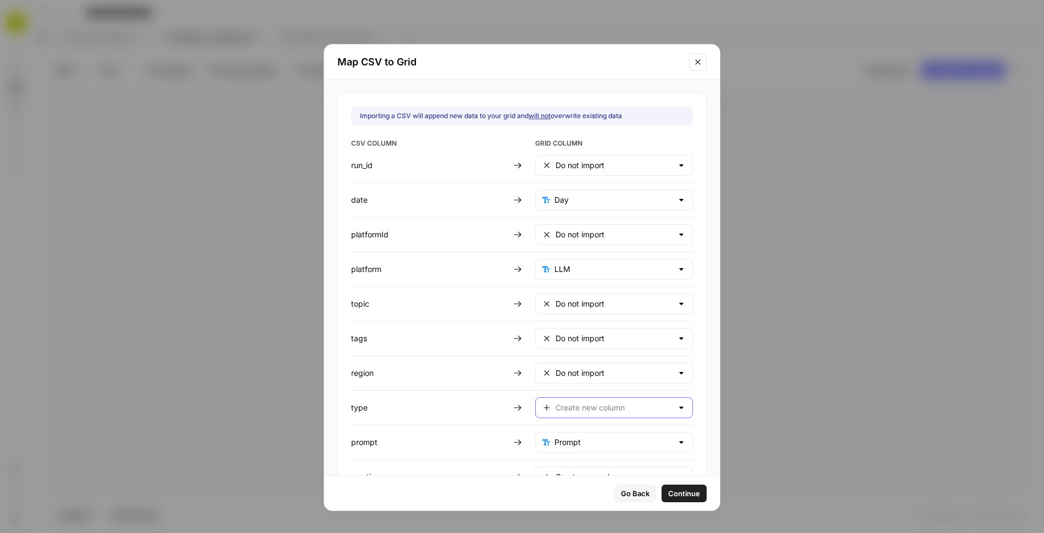
click at [572, 402] on input "text" at bounding box center [614, 407] width 117 height 11
click at [575, 375] on span "Do not import" at bounding box center [604, 375] width 95 height 11
type input "Do not import"
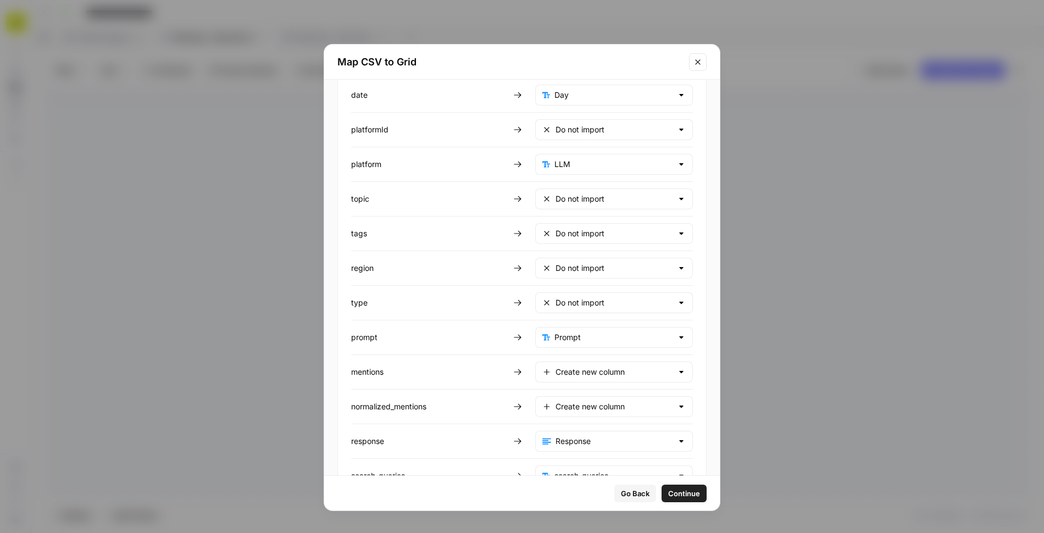
scroll to position [164, 0]
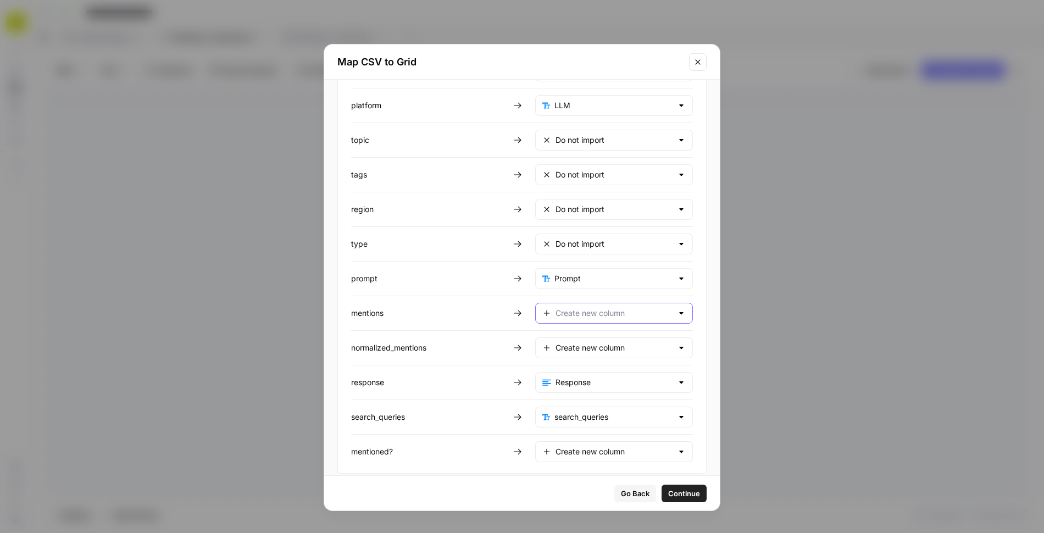
click at [578, 308] on input "text" at bounding box center [614, 313] width 117 height 11
click at [569, 453] on span "Do not import" at bounding box center [604, 458] width 95 height 11
type input "Do not import"
click at [568, 342] on input "text" at bounding box center [614, 347] width 117 height 11
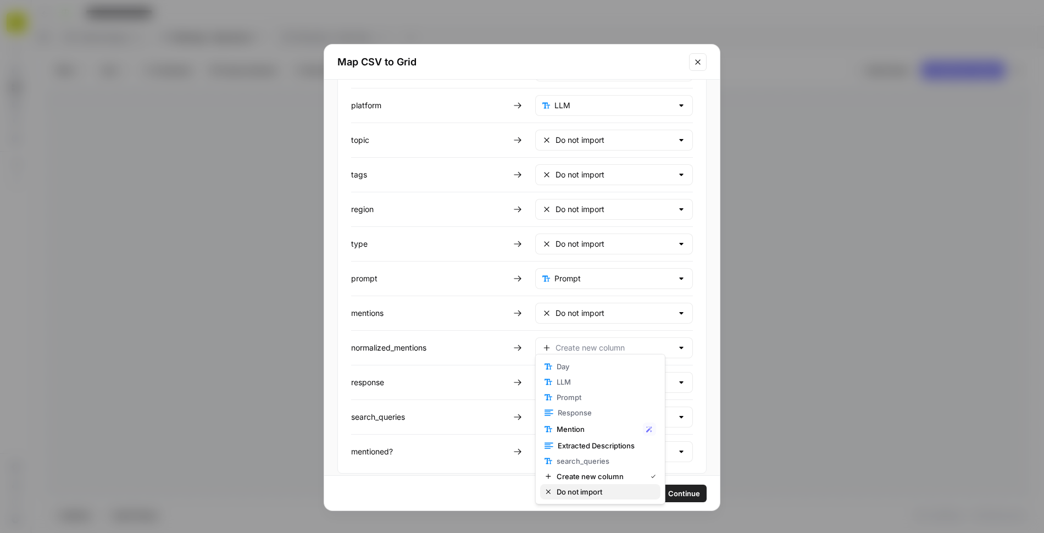
click at [583, 495] on span "Do not import" at bounding box center [604, 491] width 95 height 11
type input "Do not import"
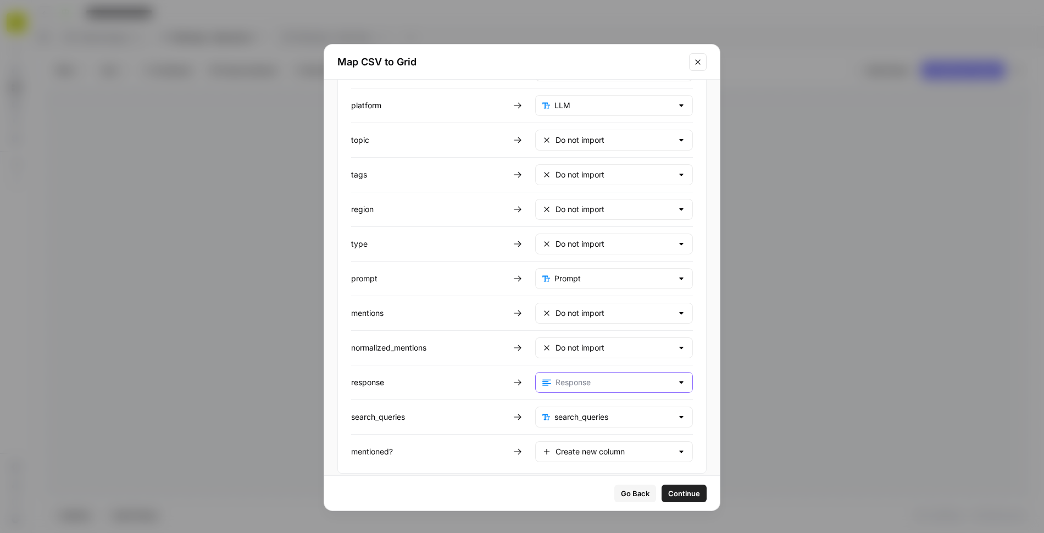
click at [569, 377] on input "text" at bounding box center [614, 382] width 117 height 11
type input "Response"
click at [563, 412] on input "text" at bounding box center [614, 417] width 118 height 11
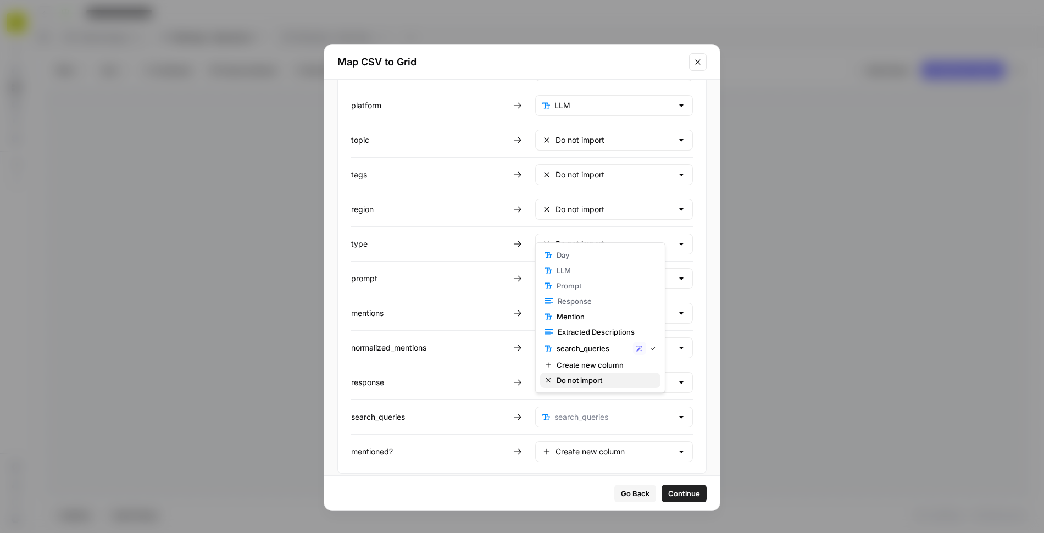
click at [570, 380] on span "Do not import" at bounding box center [604, 380] width 95 height 11
type input "Do not import"
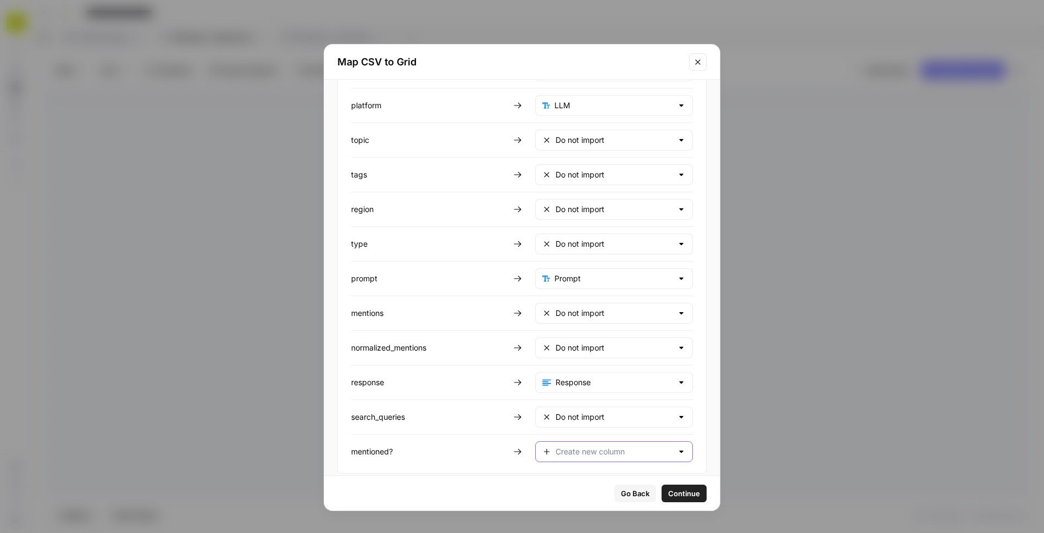
click at [570, 446] on input "text" at bounding box center [614, 451] width 117 height 11
click at [573, 350] on span "Mention" at bounding box center [598, 351] width 82 height 11
type input "Mention"
click at [668, 496] on span "Continue" at bounding box center [684, 493] width 32 height 11
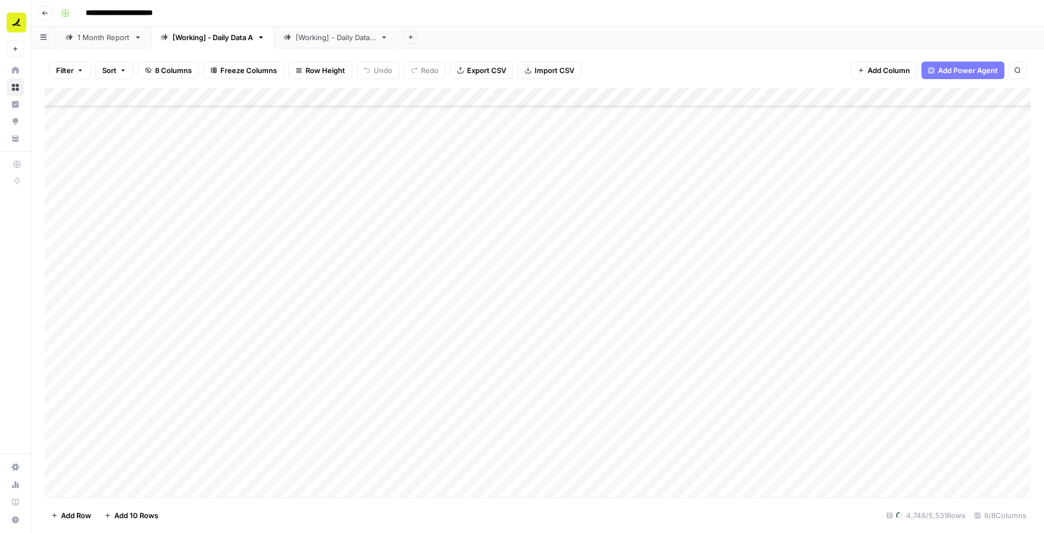
scroll to position [2202, 0]
click at [64, 72] on span "Filter" at bounding box center [65, 70] width 18 height 11
click at [105, 123] on button "Add Filter" at bounding box center [267, 125] width 409 height 14
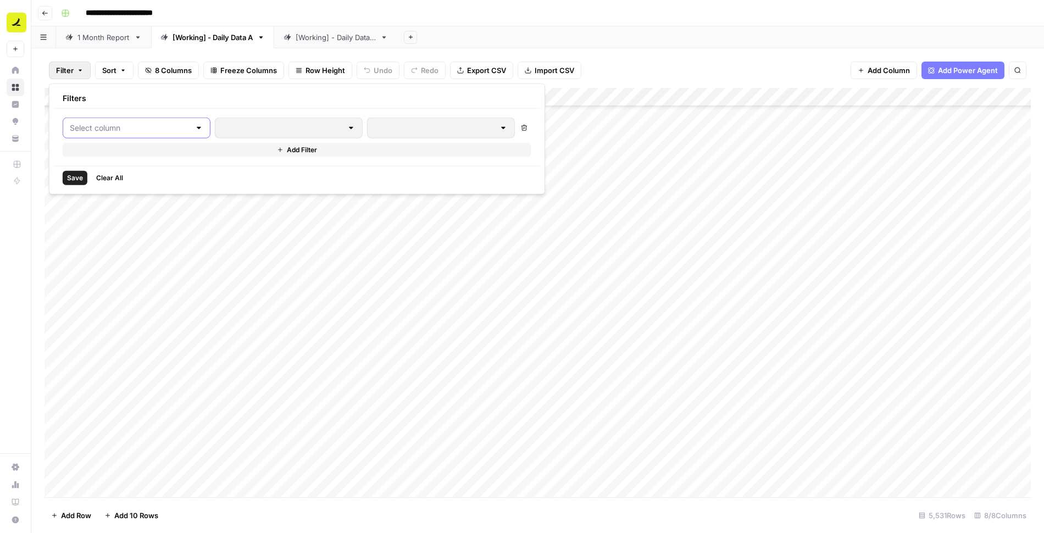
click at [113, 132] on input "text" at bounding box center [130, 128] width 120 height 11
click at [117, 168] on span "LLM" at bounding box center [130, 169] width 93 height 11
click at [398, 129] on input "text" at bounding box center [471, 128] width 146 height 11
click at [278, 126] on input "text" at bounding box center [300, 128] width 132 height 11
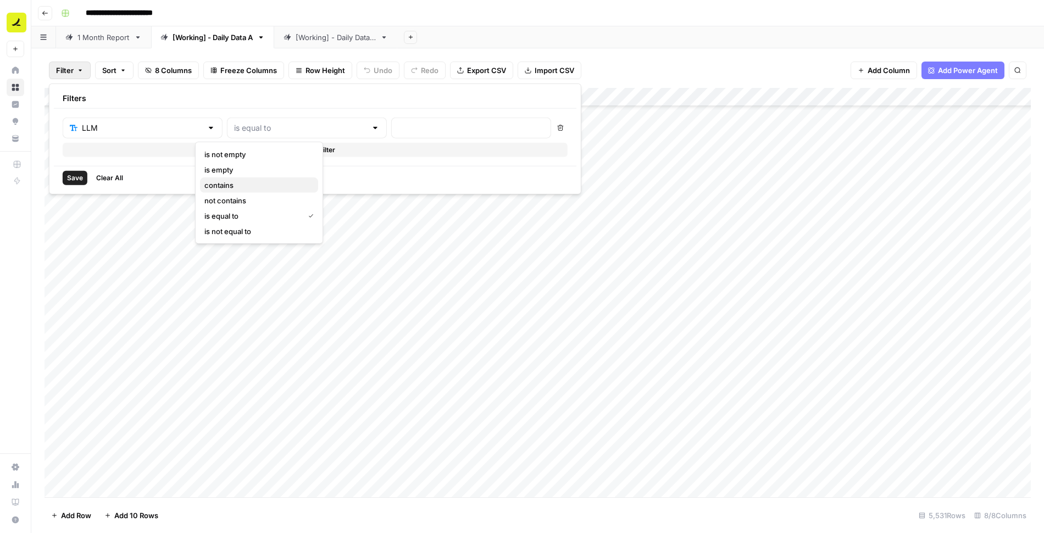
click at [267, 184] on span "contains" at bounding box center [256, 185] width 105 height 11
type input "contains"
click at [398, 127] on input "text" at bounding box center [471, 128] width 146 height 11
type input "Microsoft"
click at [308, 147] on button "Add Filter" at bounding box center [315, 150] width 505 height 14
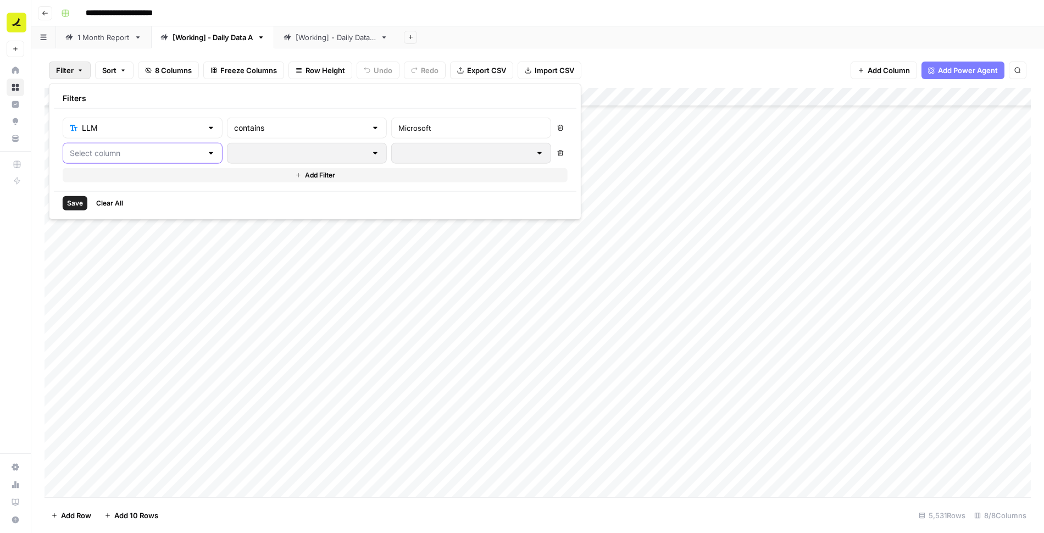
click at [143, 153] on input "text" at bounding box center [136, 153] width 132 height 11
click at [132, 178] on span "Day" at bounding box center [130, 179] width 93 height 11
click at [398, 151] on input "text" at bounding box center [471, 153] width 146 height 11
type input "[DATE]"
click at [71, 203] on span "Save" at bounding box center [75, 203] width 16 height 10
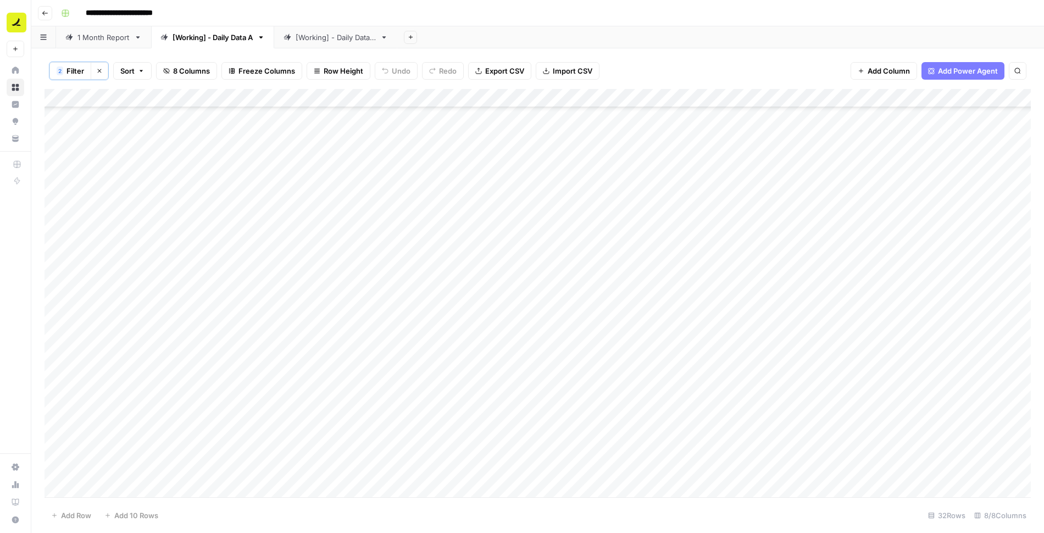
scroll to position [206, 0]
click at [62, 93] on div "Add Column" at bounding box center [538, 293] width 987 height 409
click at [95, 511] on span "Delete 32 Rows" at bounding box center [77, 515] width 53 height 11
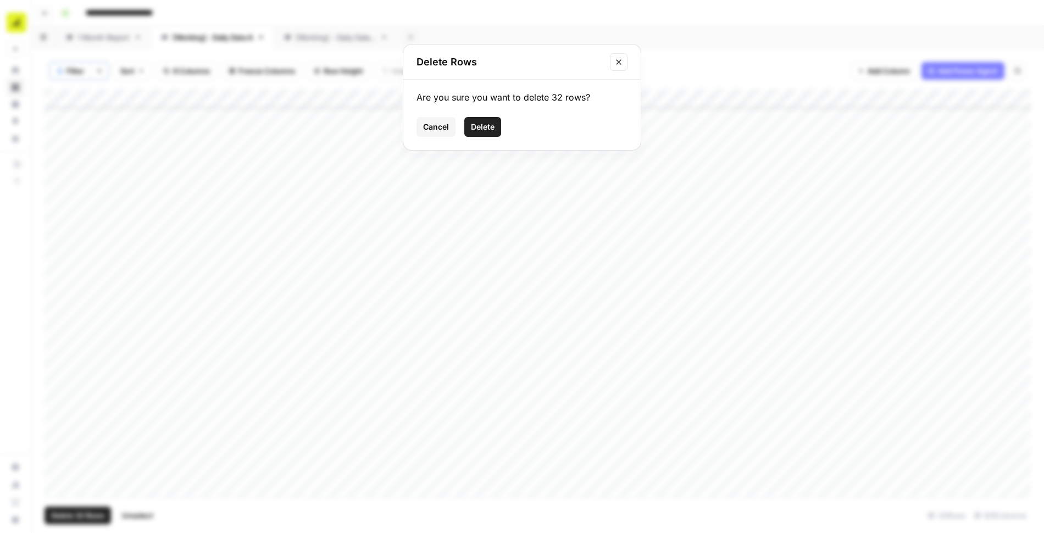
click at [482, 129] on span "Delete" at bounding box center [483, 126] width 24 height 11
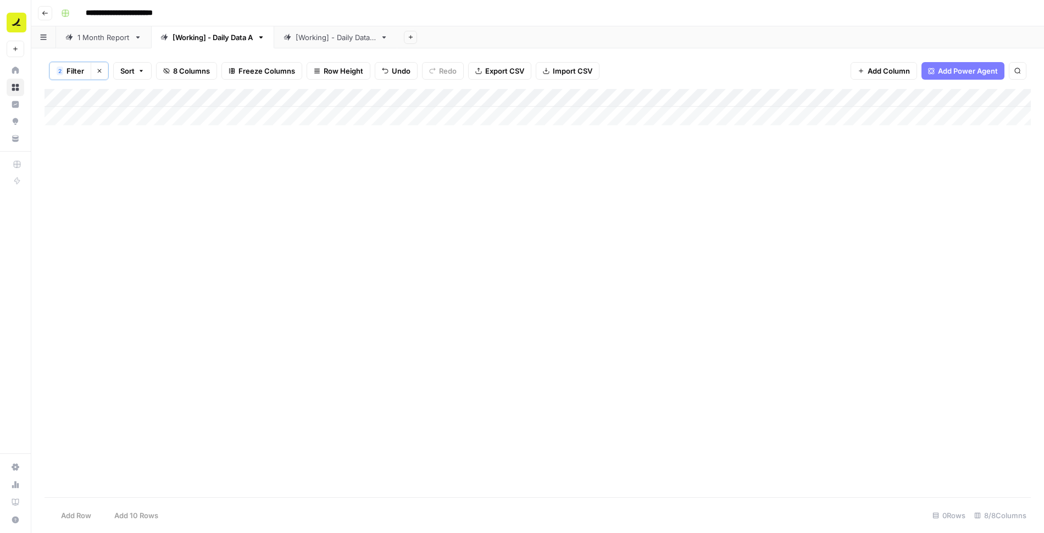
scroll to position [0, 0]
click at [75, 71] on span "Filter" at bounding box center [76, 70] width 18 height 11
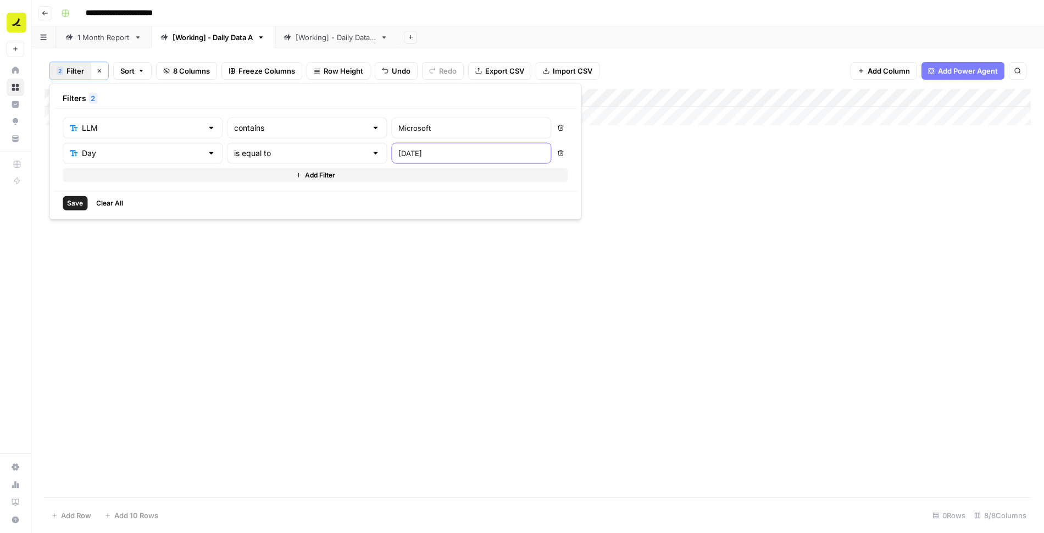
click at [398, 149] on input "2025-08-18" at bounding box center [471, 153] width 146 height 11
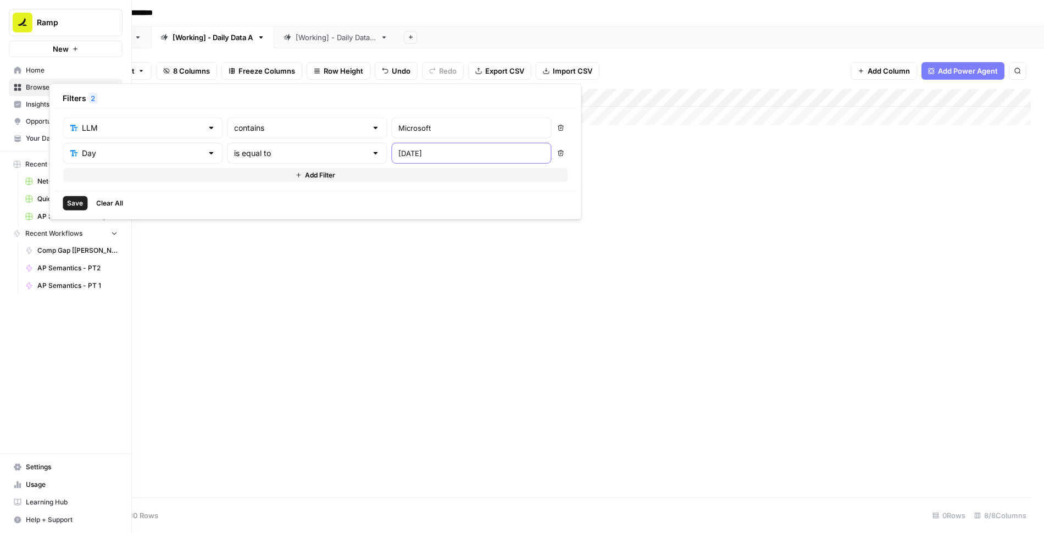
type input "2025-08-25"
click at [82, 200] on span "Save" at bounding box center [75, 203] width 16 height 10
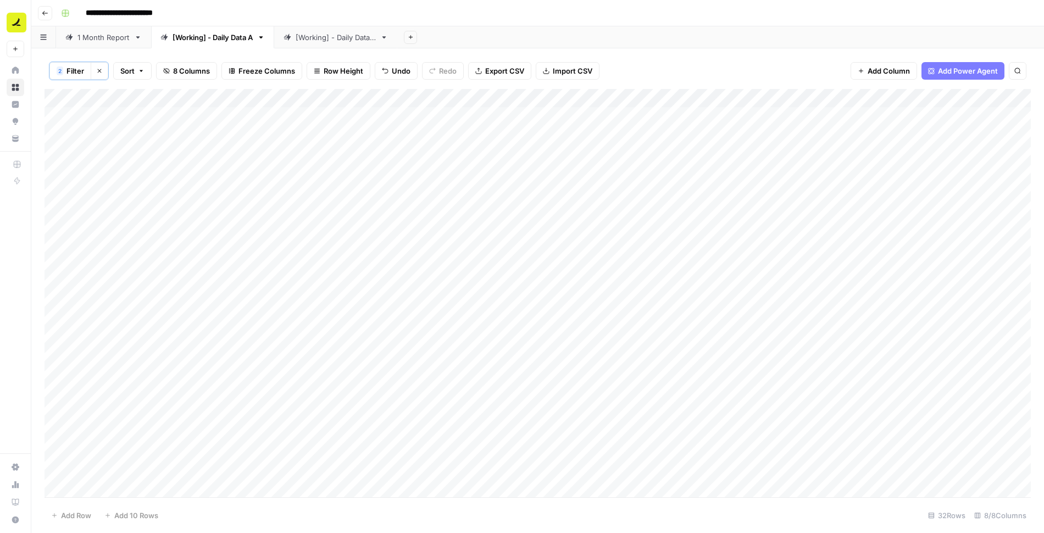
click at [65, 98] on div "Add Column" at bounding box center [538, 293] width 987 height 409
click at [100, 516] on span "Delete 32 Rows" at bounding box center [77, 515] width 53 height 11
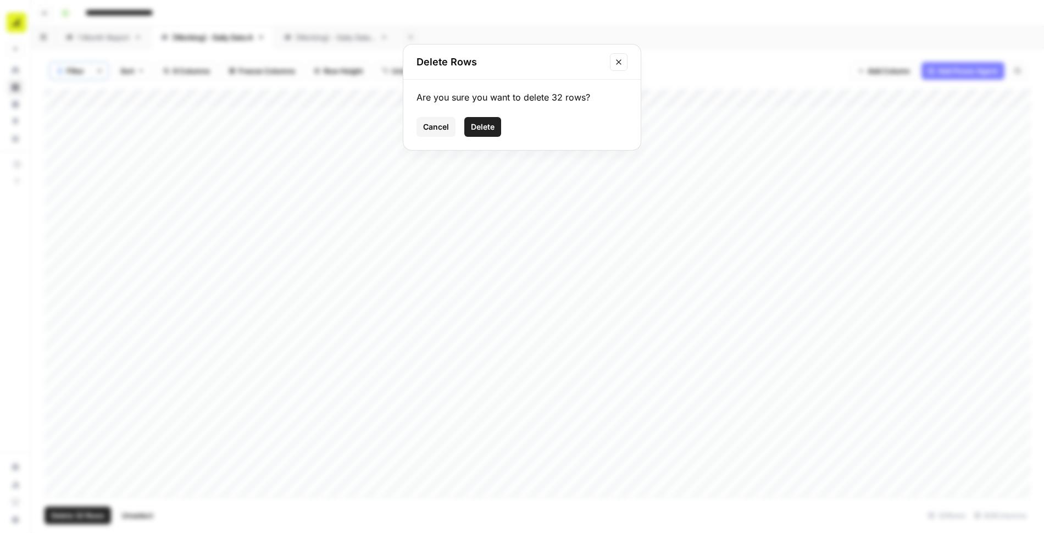
click at [492, 127] on span "Delete" at bounding box center [483, 126] width 24 height 11
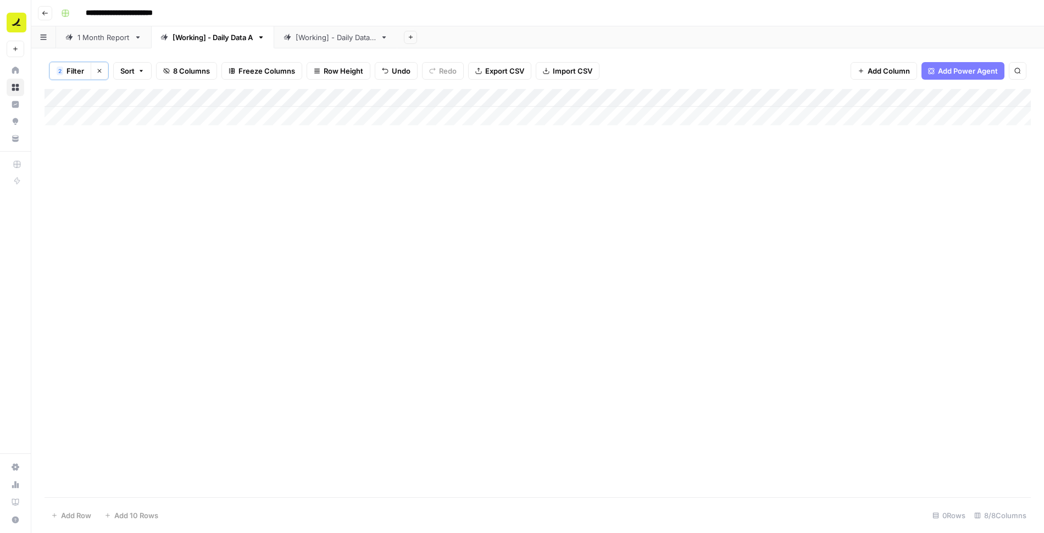
click at [71, 67] on span "Filter" at bounding box center [76, 70] width 18 height 11
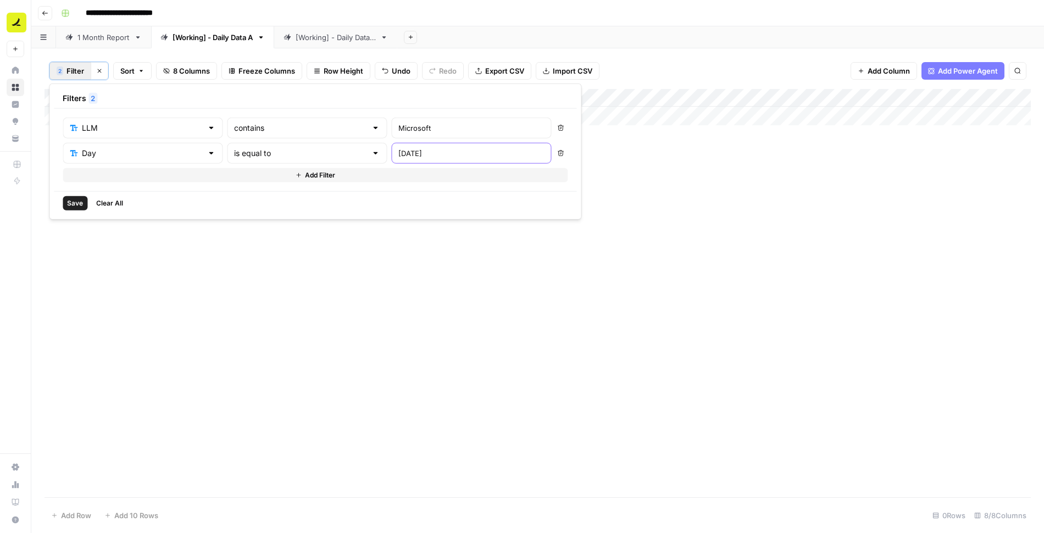
click at [413, 157] on input "2025-08-25" at bounding box center [471, 153] width 146 height 11
type input "2025-09-01"
click at [76, 206] on span "Save" at bounding box center [75, 203] width 16 height 10
click at [65, 97] on div "Add Column" at bounding box center [538, 293] width 987 height 409
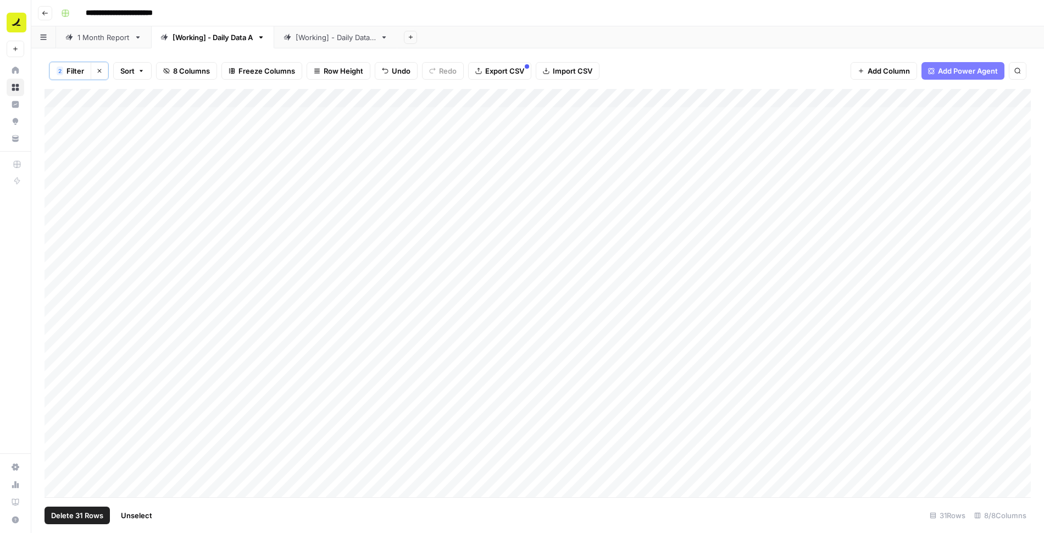
click at [83, 517] on span "Delete 31 Rows" at bounding box center [77, 515] width 52 height 11
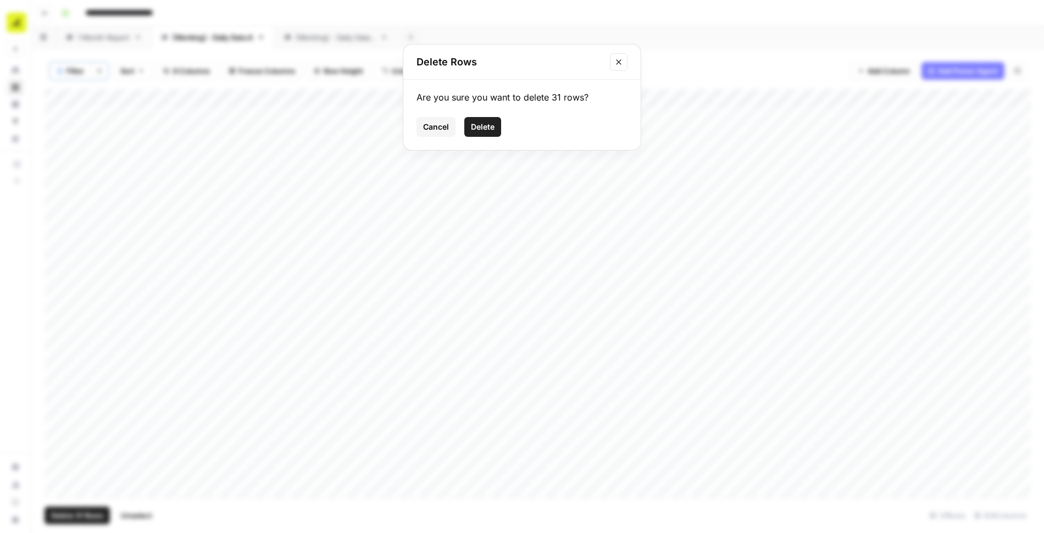
click at [493, 123] on span "Delete" at bounding box center [483, 126] width 24 height 11
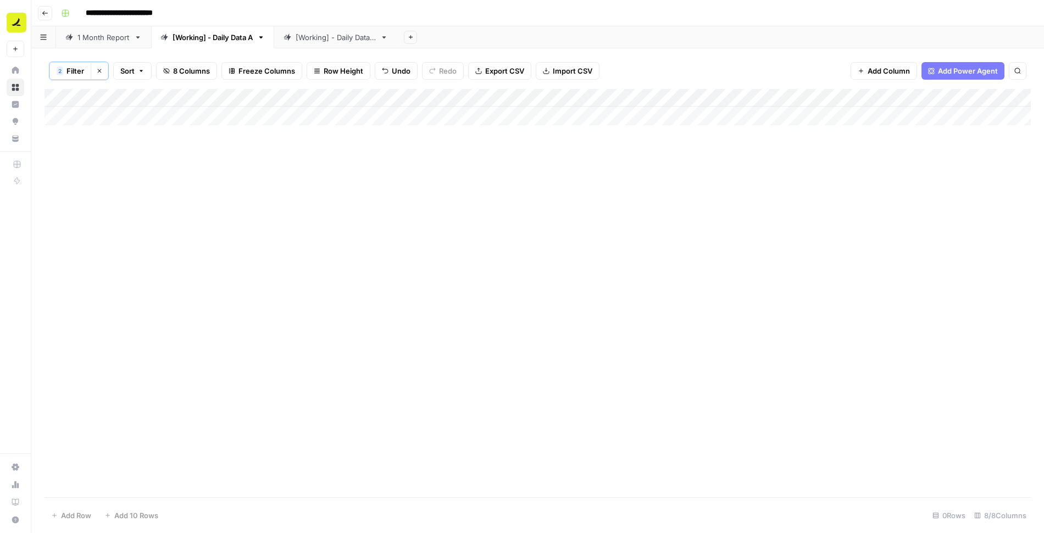
click at [77, 71] on span "Filter" at bounding box center [76, 70] width 18 height 11
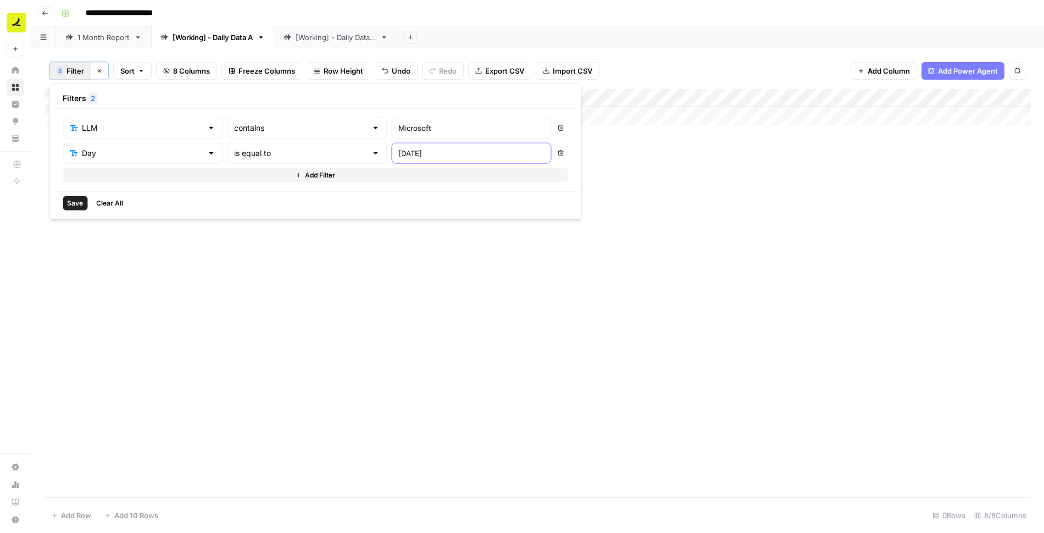
click at [398, 156] on input "2025-09-01" at bounding box center [471, 153] width 146 height 11
click at [558, 152] on icon "button" at bounding box center [561, 153] width 6 height 6
click at [103, 145] on button "Add Filter" at bounding box center [315, 150] width 505 height 14
click at [98, 149] on input "text" at bounding box center [136, 153] width 132 height 11
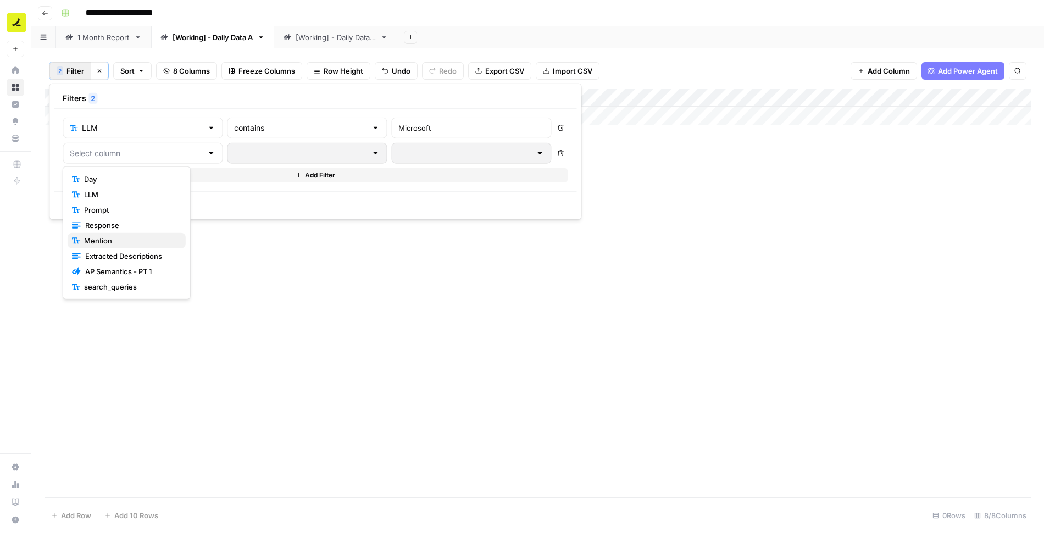
click at [113, 240] on span "Mention" at bounding box center [130, 240] width 93 height 11
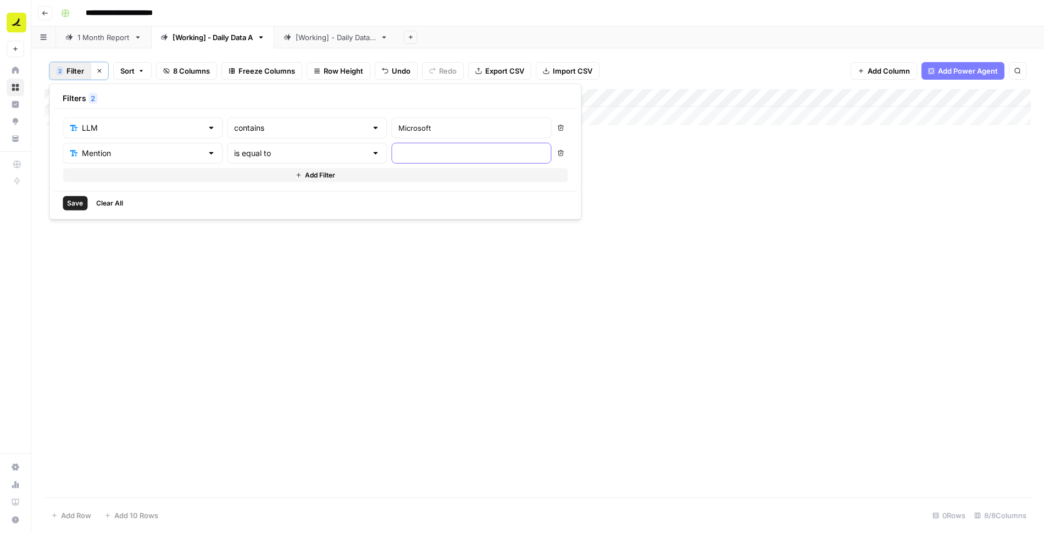
click at [398, 157] on input "text" at bounding box center [471, 153] width 146 height 11
type input "No"
click at [79, 200] on span "Save" at bounding box center [75, 203] width 16 height 10
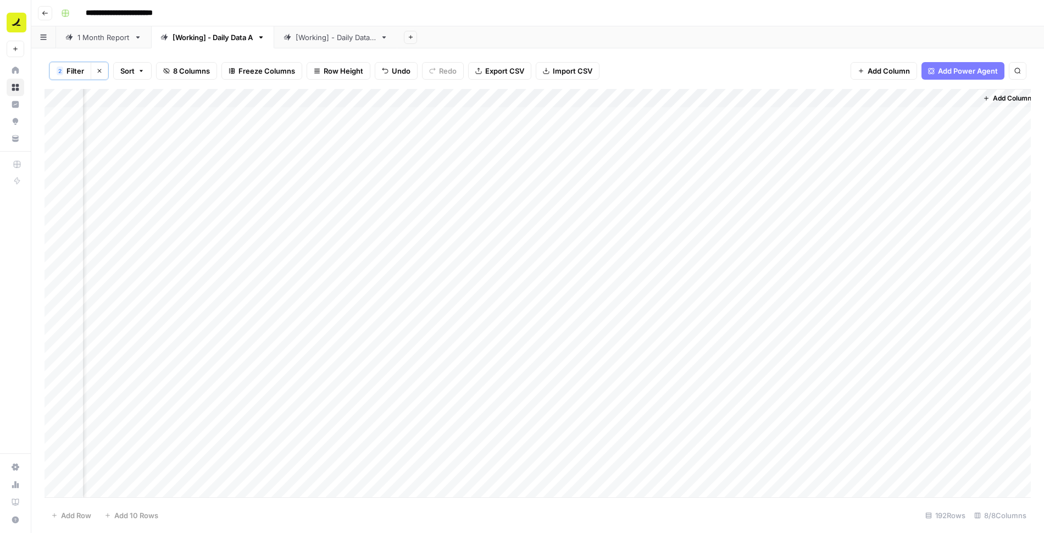
scroll to position [0, 54]
click at [699, 98] on div "Add Column" at bounding box center [538, 293] width 987 height 409
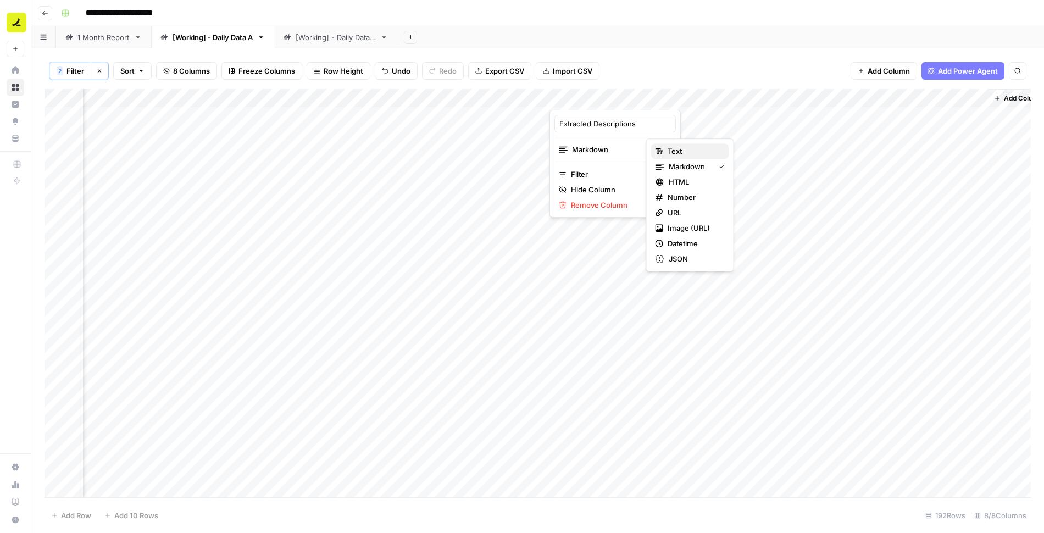
click at [666, 148] on div "Text" at bounding box center [690, 151] width 69 height 11
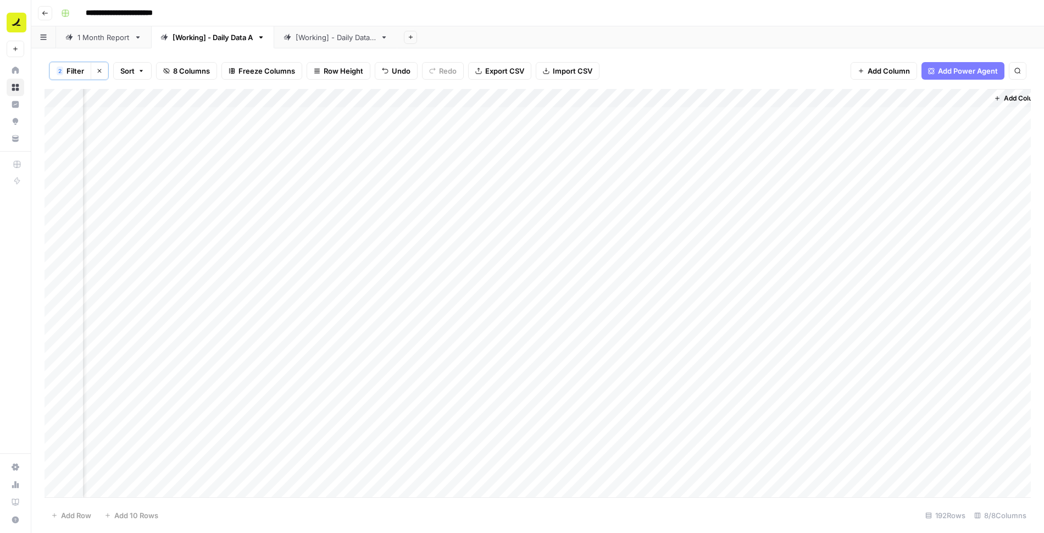
click at [622, 116] on div "Add Column" at bounding box center [538, 293] width 987 height 409
type textarea "**********"
click at [630, 118] on div "Add Column" at bounding box center [538, 293] width 987 height 409
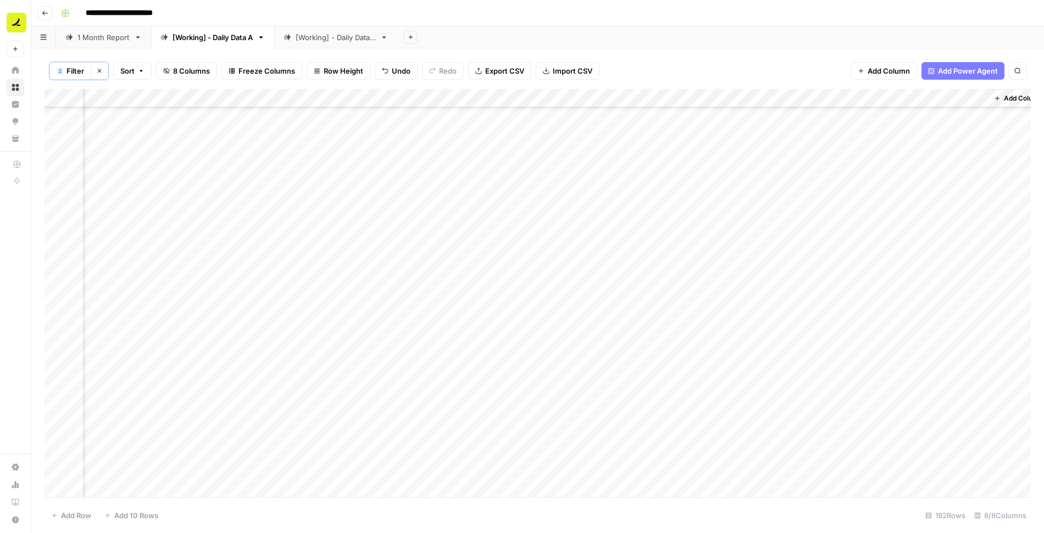
drag, startPoint x: 706, startPoint y: 123, endPoint x: 653, endPoint y: 484, distance: 364.4
click at [653, 484] on div "Add Column" at bounding box center [538, 293] width 987 height 409
click at [704, 142] on div "Add Column" at bounding box center [538, 293] width 987 height 409
click at [79, 65] on span "Filter" at bounding box center [76, 70] width 18 height 11
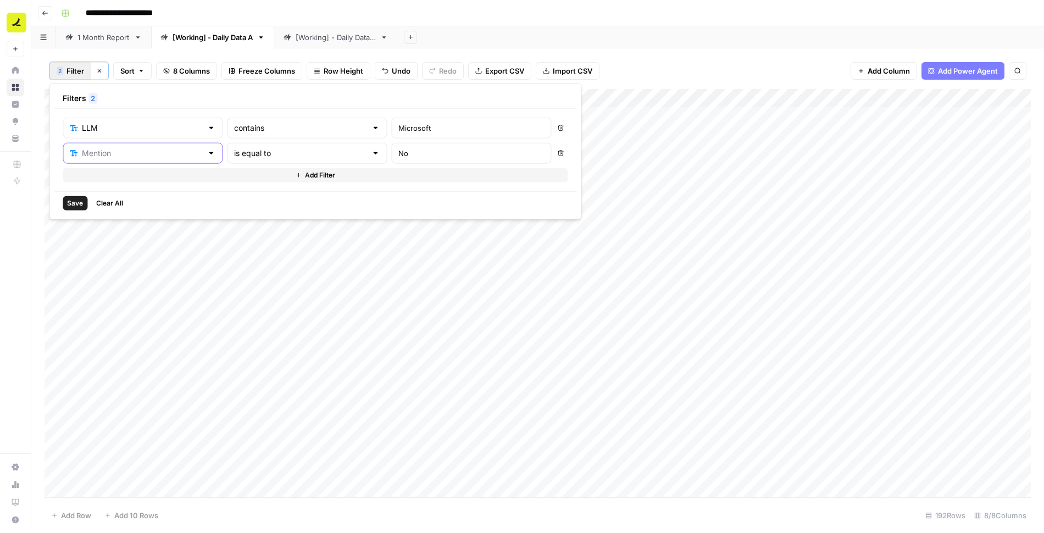
click at [163, 153] on input "text" at bounding box center [142, 153] width 120 height 11
click at [145, 220] on span "Response" at bounding box center [131, 225] width 92 height 11
click at [258, 149] on input "text" at bounding box center [302, 153] width 134 height 11
click at [245, 195] on span "is empty" at bounding box center [258, 194] width 106 height 11
type input "is empty"
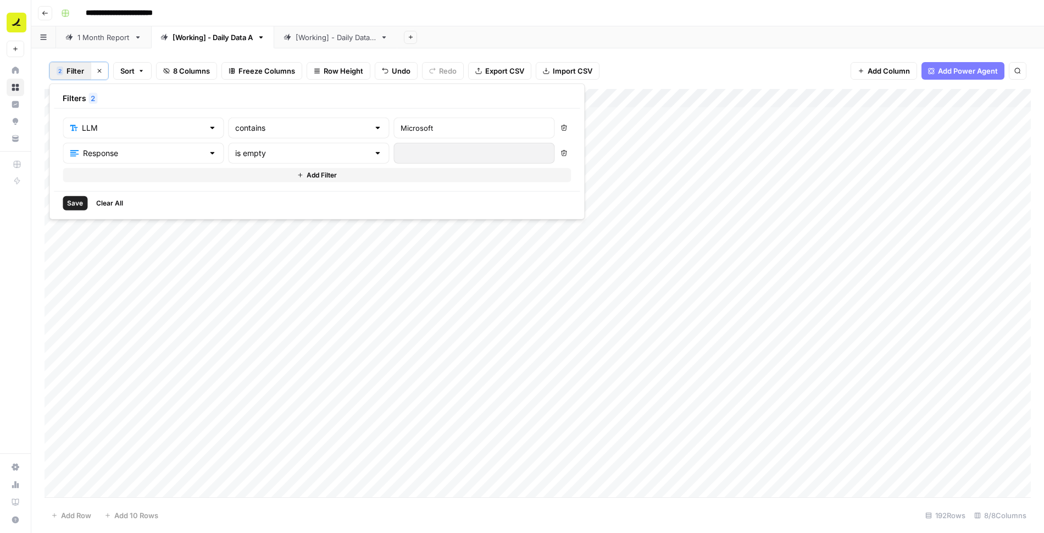
click at [72, 201] on span "Save" at bounding box center [75, 203] width 16 height 10
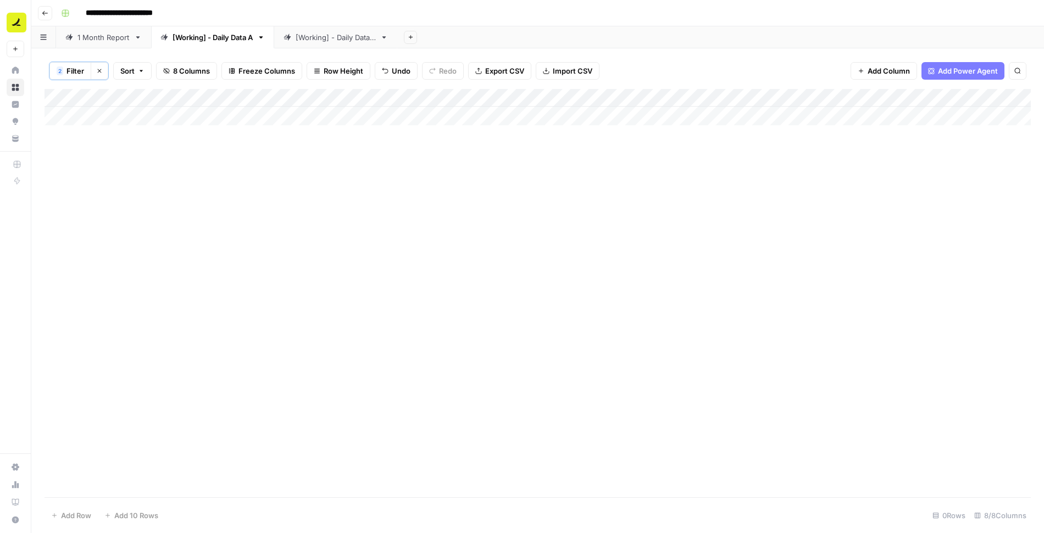
click at [76, 71] on span "Filter" at bounding box center [76, 70] width 18 height 11
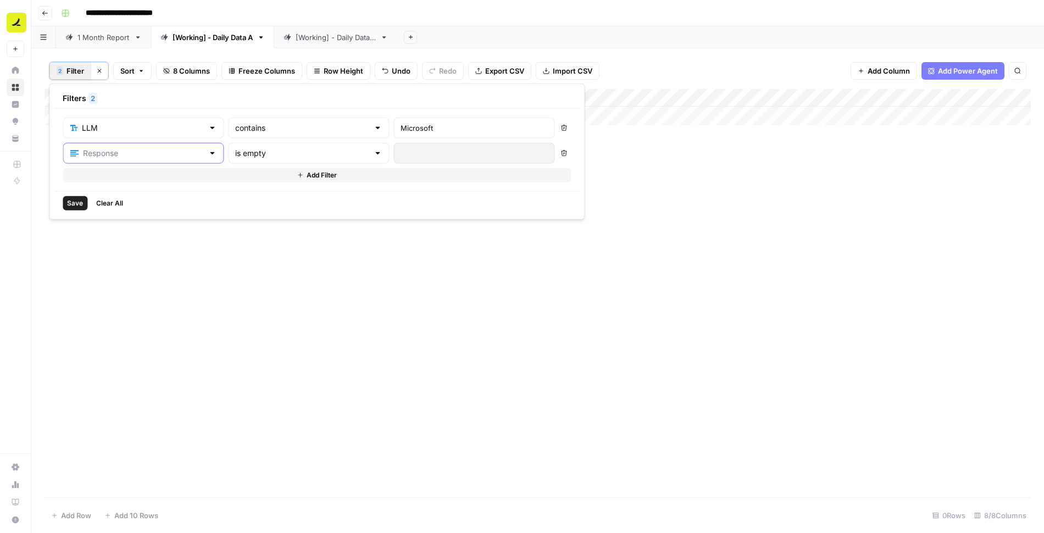
click at [106, 154] on input "text" at bounding box center [143, 153] width 120 height 11
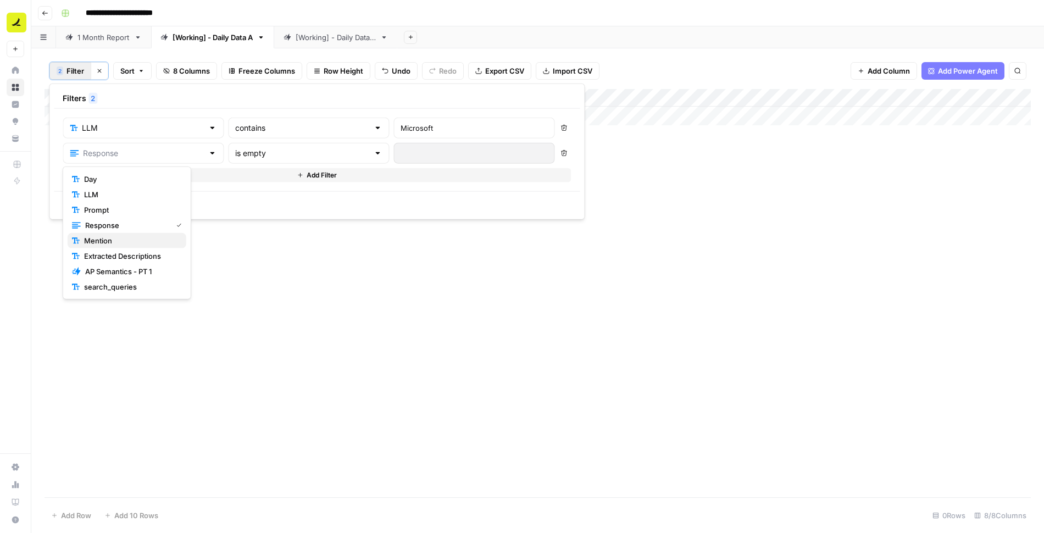
click at [124, 243] on span "Mention" at bounding box center [130, 240] width 93 height 11
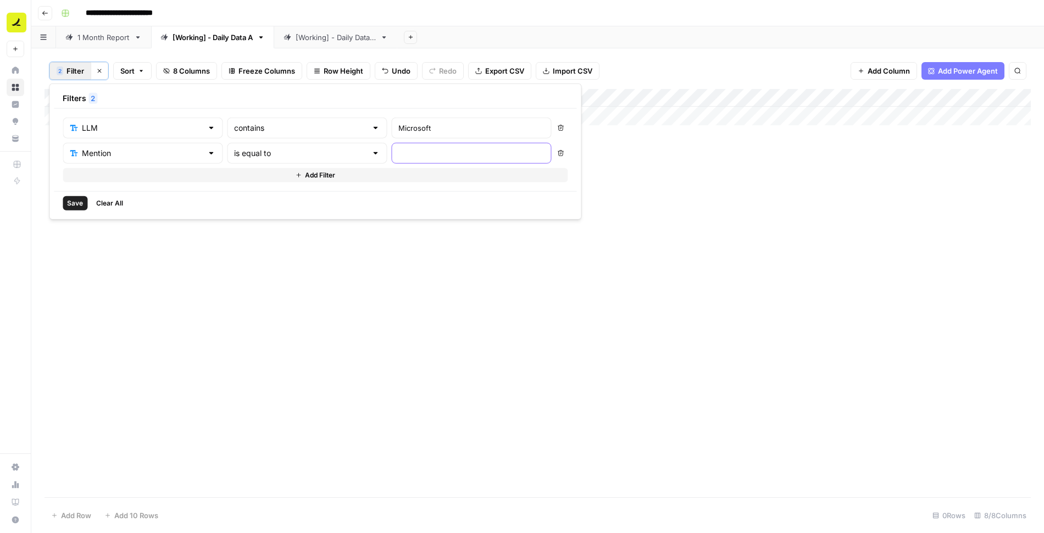
click at [398, 156] on input "text" at bounding box center [471, 153] width 146 height 11
type input "Yes"
click at [75, 198] on span "Save" at bounding box center [75, 203] width 16 height 10
drag, startPoint x: 832, startPoint y: 93, endPoint x: 692, endPoint y: 96, distance: 139.6
click at [692, 96] on div "Add Column" at bounding box center [538, 293] width 987 height 409
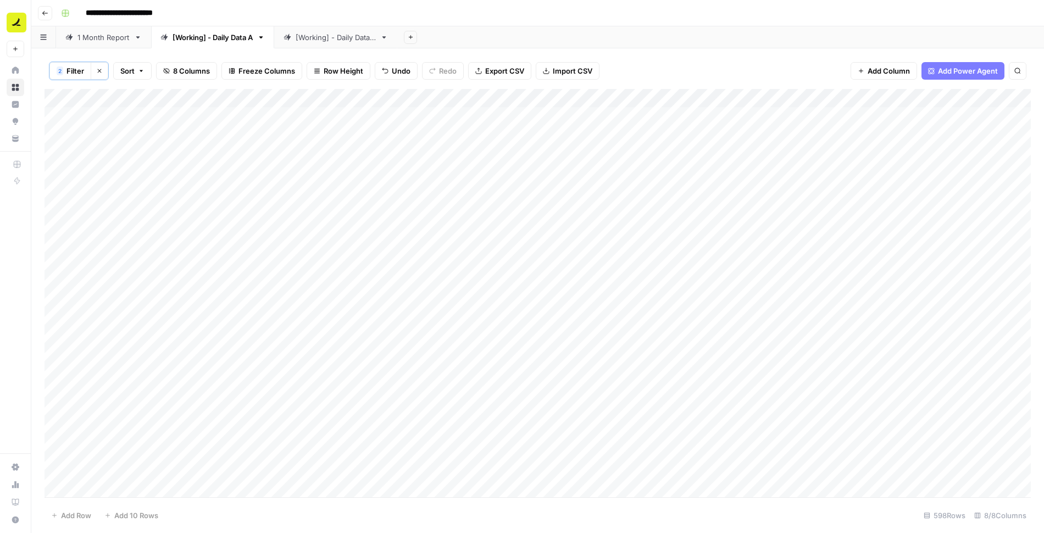
click at [873, 97] on div "Add Column" at bounding box center [538, 293] width 987 height 409
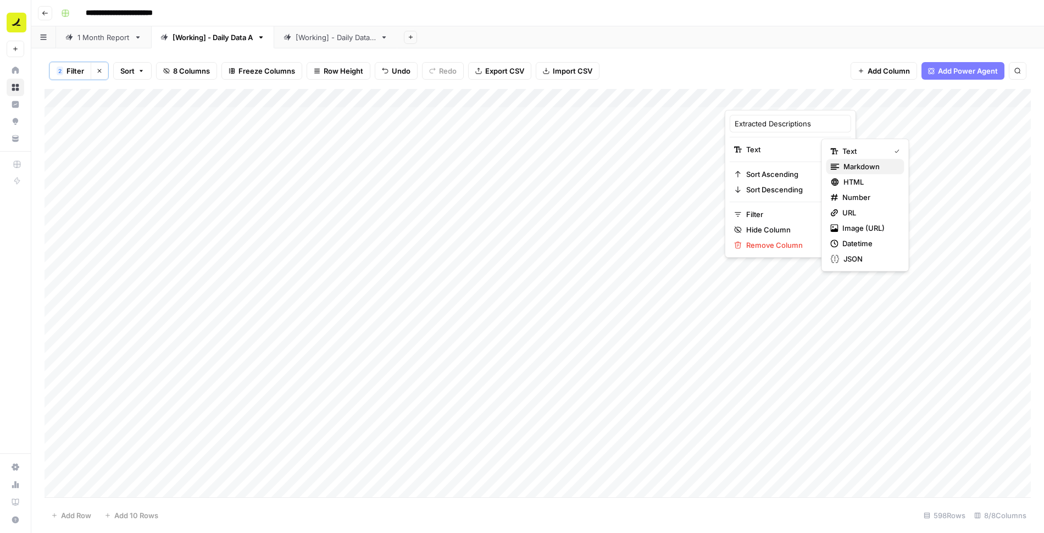
click at [856, 167] on span "Markdown" at bounding box center [870, 166] width 52 height 11
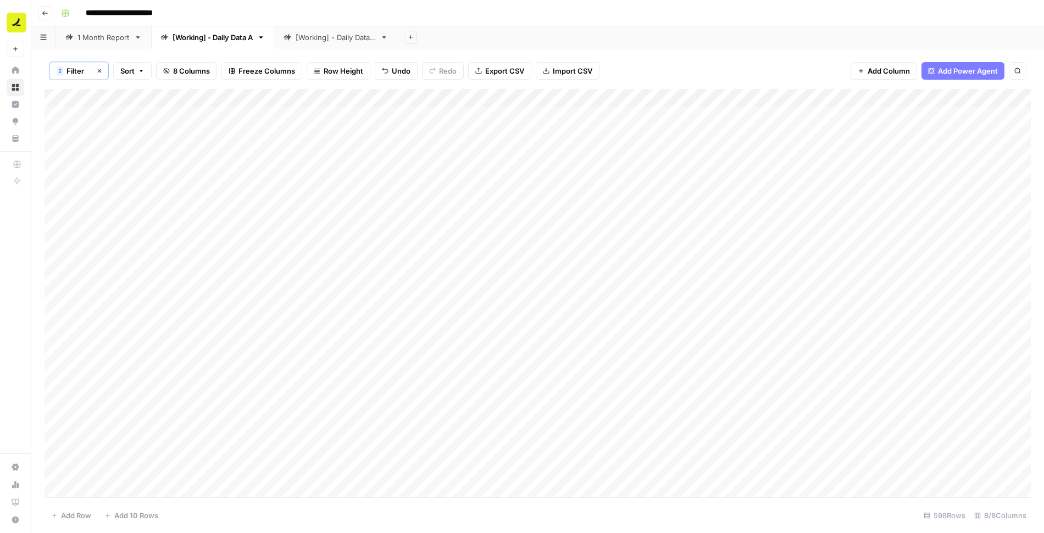
click at [769, 117] on div "Add Column" at bounding box center [538, 293] width 987 height 409
click at [668, 115] on div "Add Column" at bounding box center [538, 293] width 987 height 409
click at [697, 114] on div "Add Column" at bounding box center [538, 293] width 987 height 409
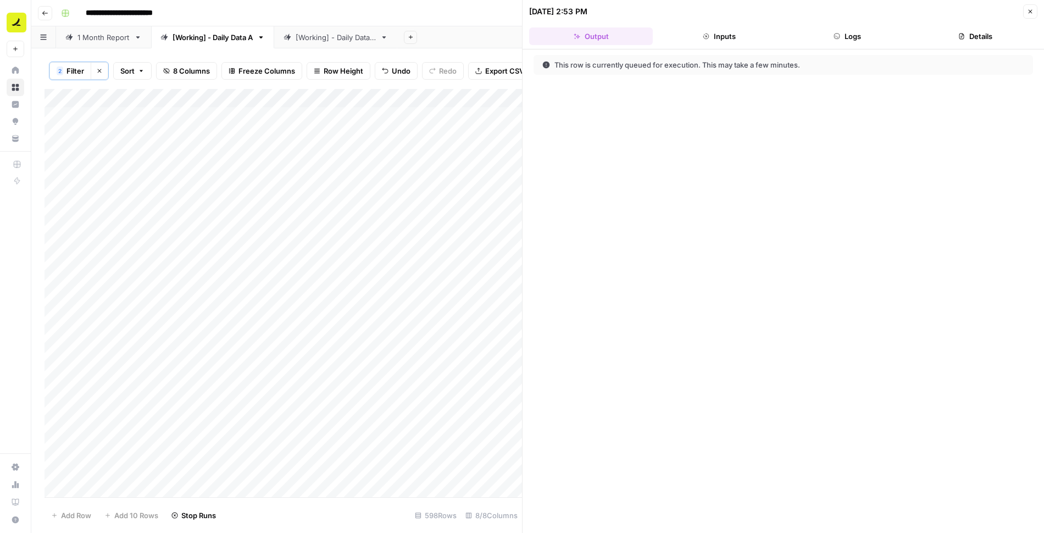
click at [866, 36] on button "Logs" at bounding box center [848, 36] width 124 height 18
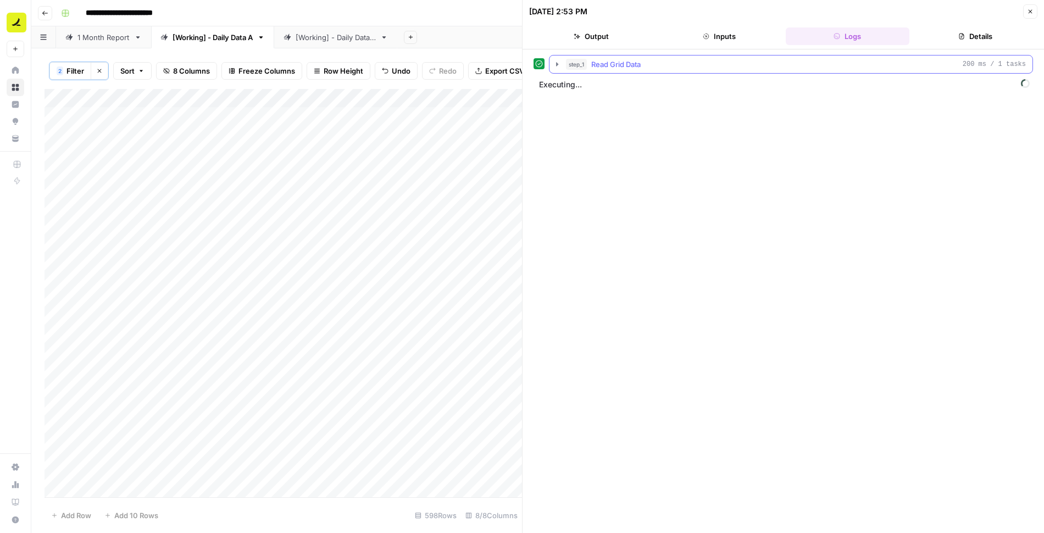
click at [555, 66] on icon "button" at bounding box center [557, 64] width 9 height 9
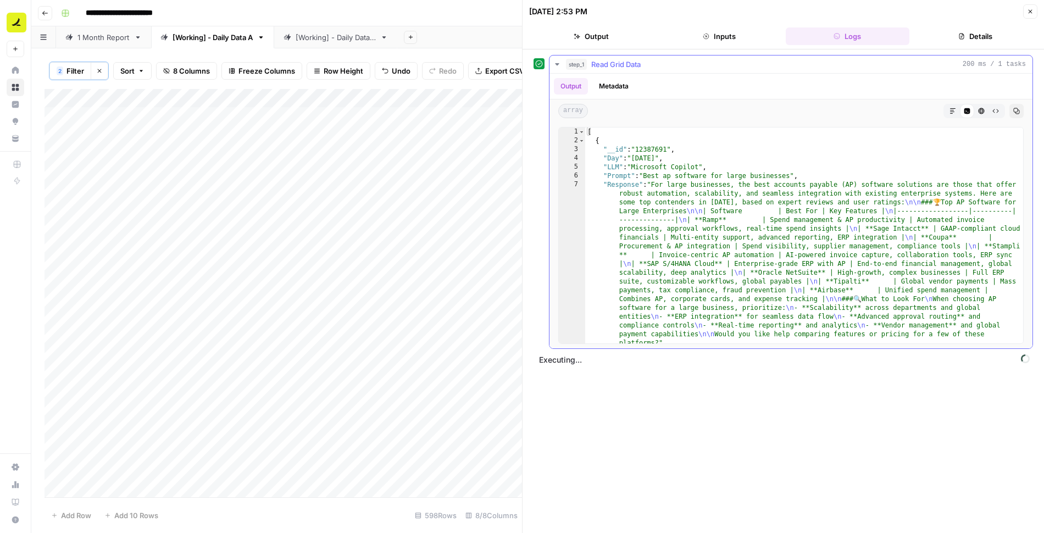
click at [553, 64] on icon "button" at bounding box center [557, 64] width 9 height 9
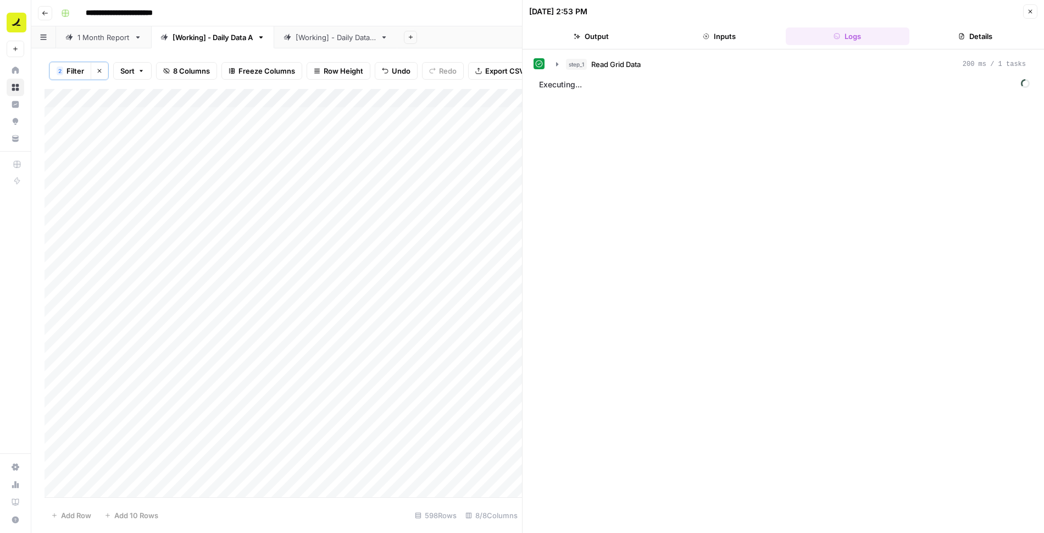
click at [1030, 15] on button "Close" at bounding box center [1030, 11] width 14 height 14
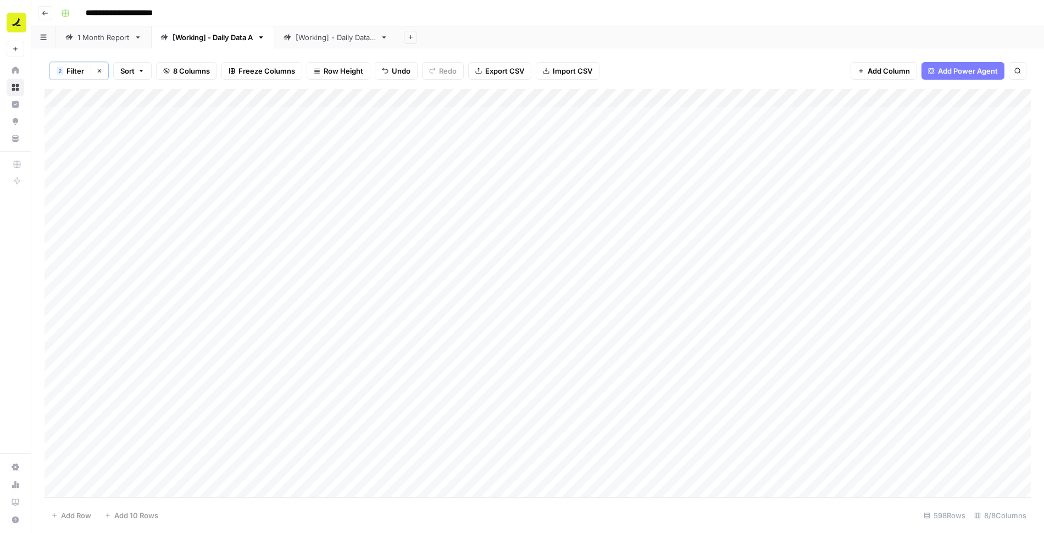
click at [663, 133] on div "Add Column" at bounding box center [538, 293] width 987 height 409
click at [664, 153] on div "Add Column" at bounding box center [538, 293] width 987 height 409
click at [701, 132] on div "Add Column" at bounding box center [538, 293] width 987 height 409
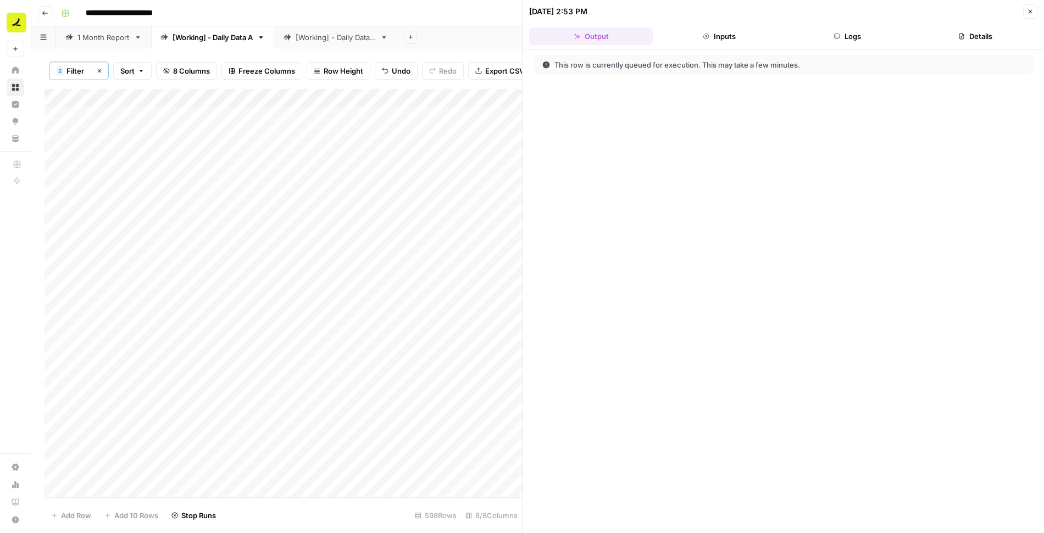
click at [855, 34] on button "Logs" at bounding box center [848, 36] width 124 height 18
click at [1037, 13] on button "Close" at bounding box center [1030, 11] width 14 height 14
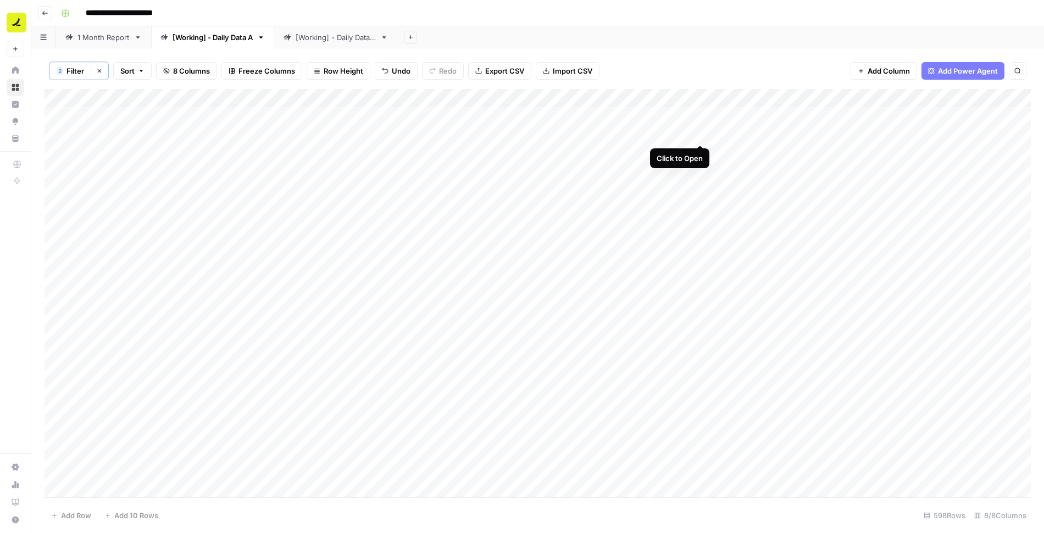
click at [700, 133] on div "Add Column" at bounding box center [538, 293] width 987 height 409
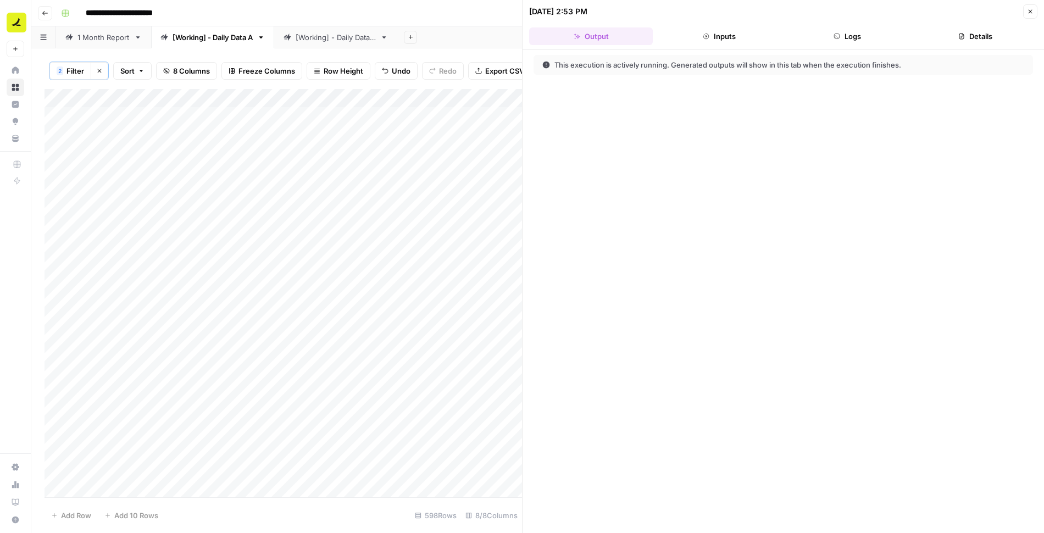
click at [861, 40] on button "Logs" at bounding box center [848, 36] width 124 height 18
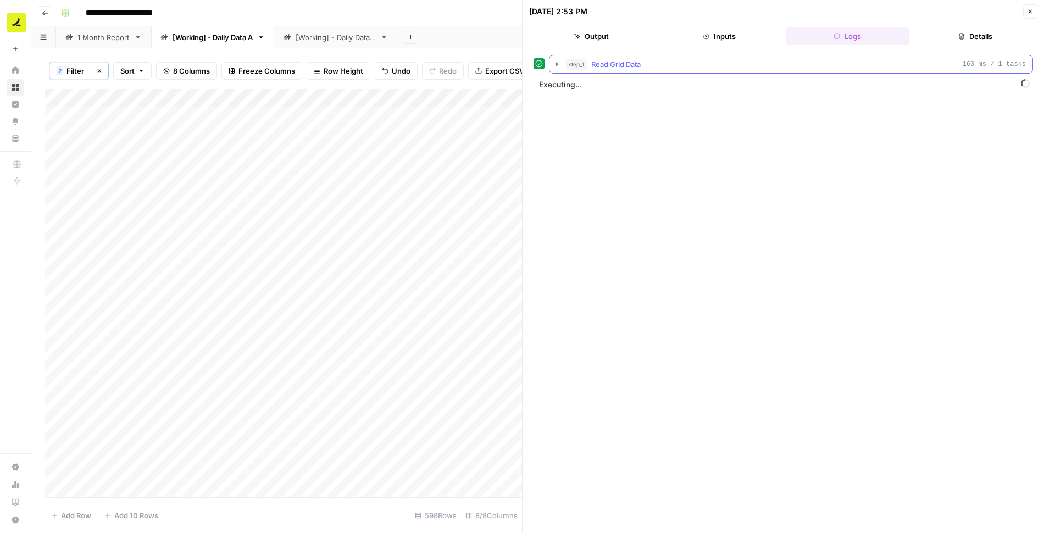
click at [557, 58] on button "step_1 Read Grid Data 160 ms / 1 tasks" at bounding box center [791, 65] width 483 height 18
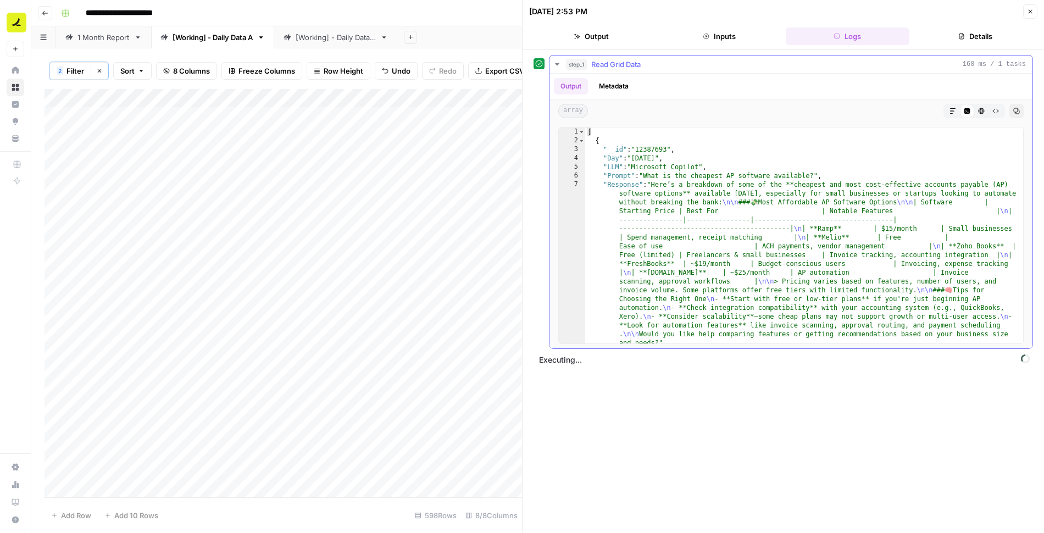
scroll to position [56, 0]
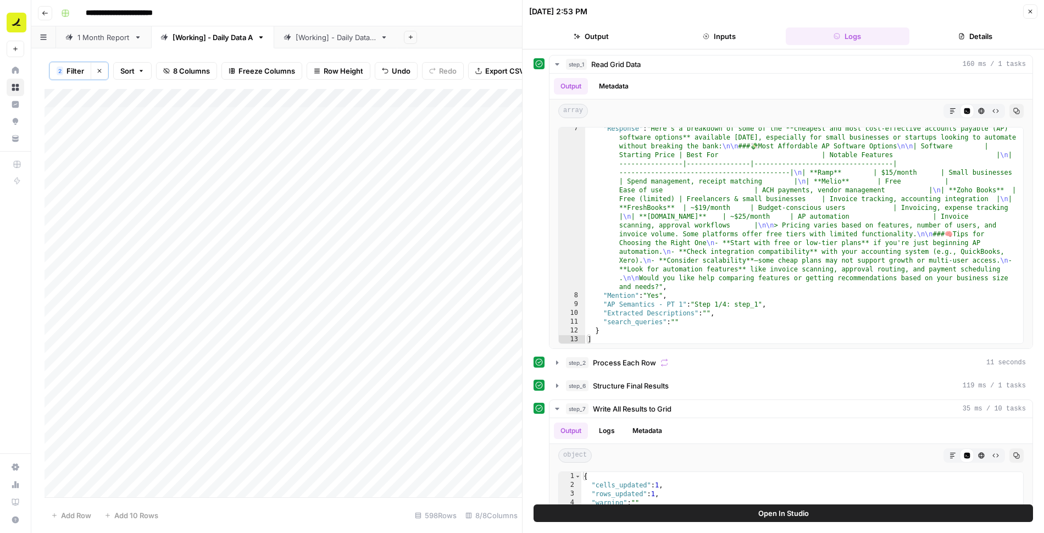
click at [1027, 13] on button "Close" at bounding box center [1030, 11] width 14 height 14
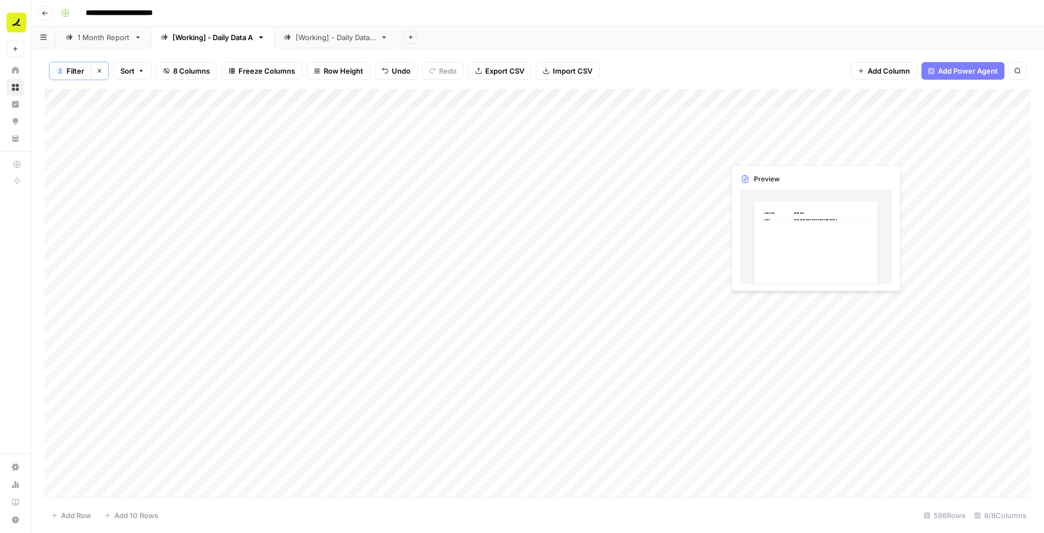
click at [753, 156] on div "Add Column" at bounding box center [538, 293] width 987 height 409
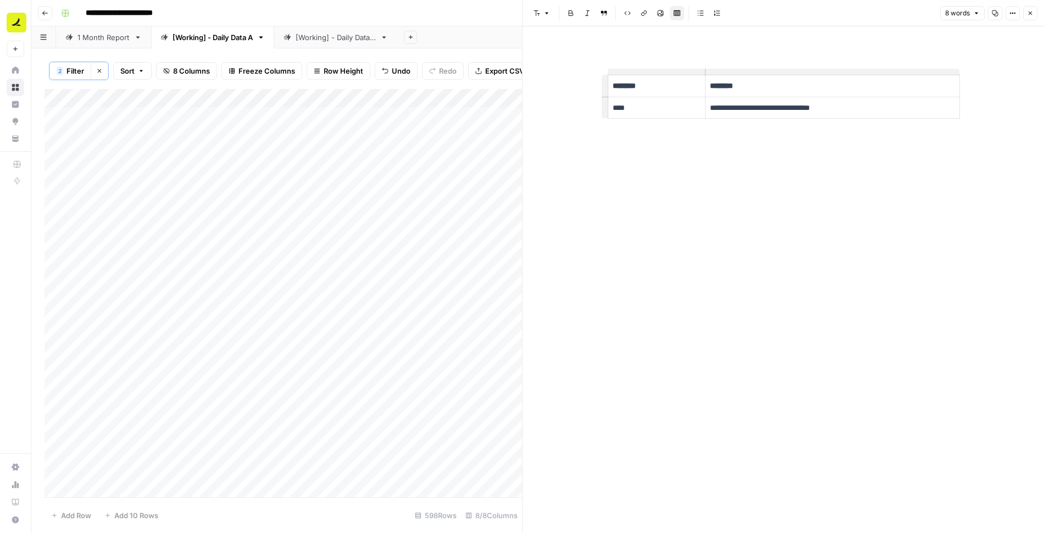
click at [1033, 13] on span "Close" at bounding box center [1033, 13] width 1 height 1
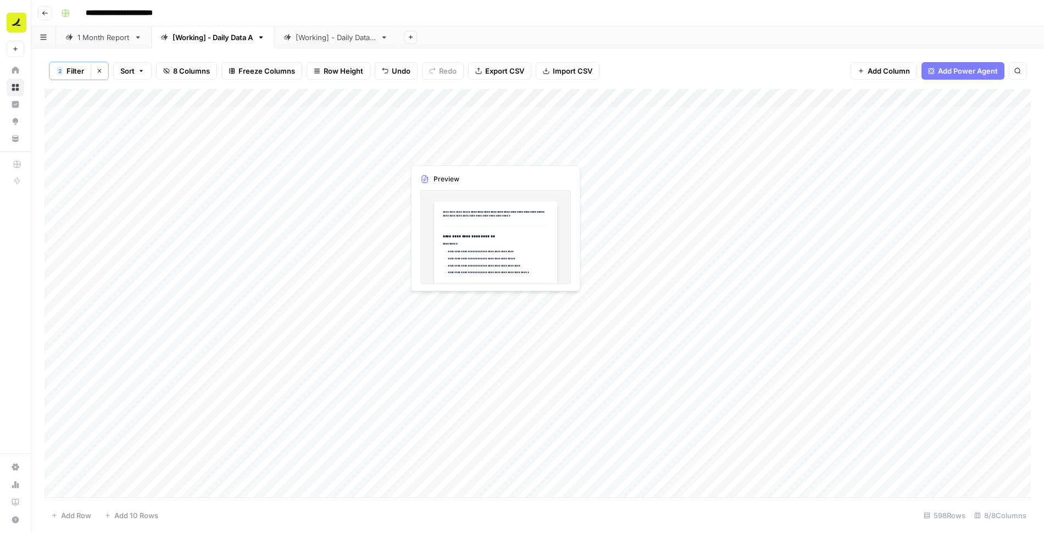
click at [473, 151] on div "Add Column" at bounding box center [538, 293] width 987 height 409
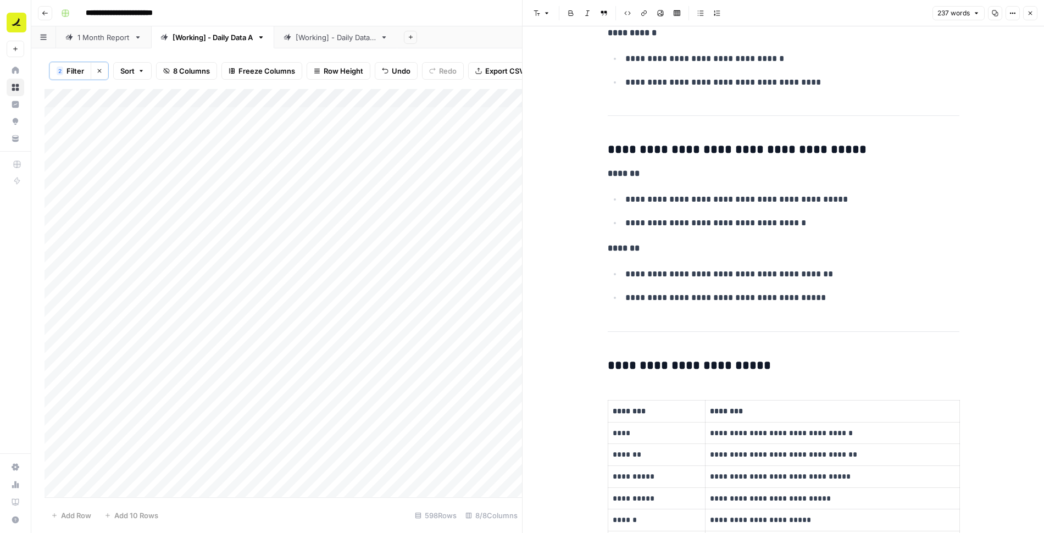
scroll to position [969, 0]
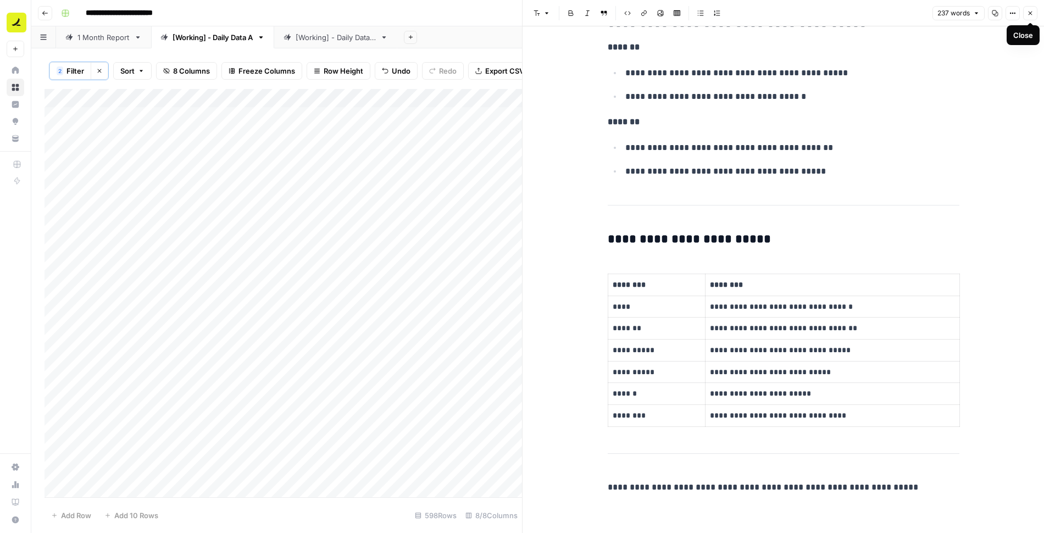
click at [1028, 16] on icon "button" at bounding box center [1030, 13] width 7 height 7
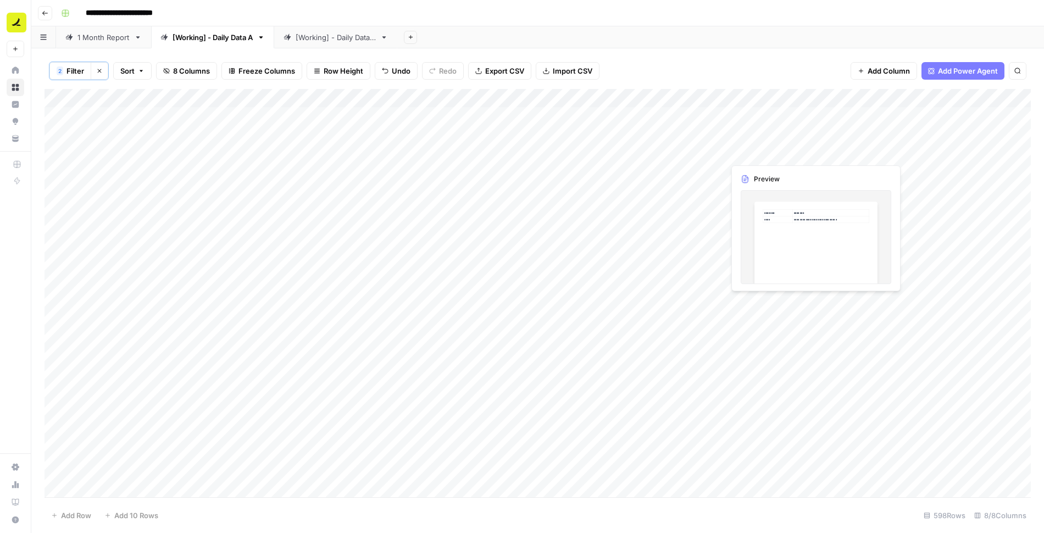
click at [796, 153] on div "Add Column" at bounding box center [538, 293] width 987 height 409
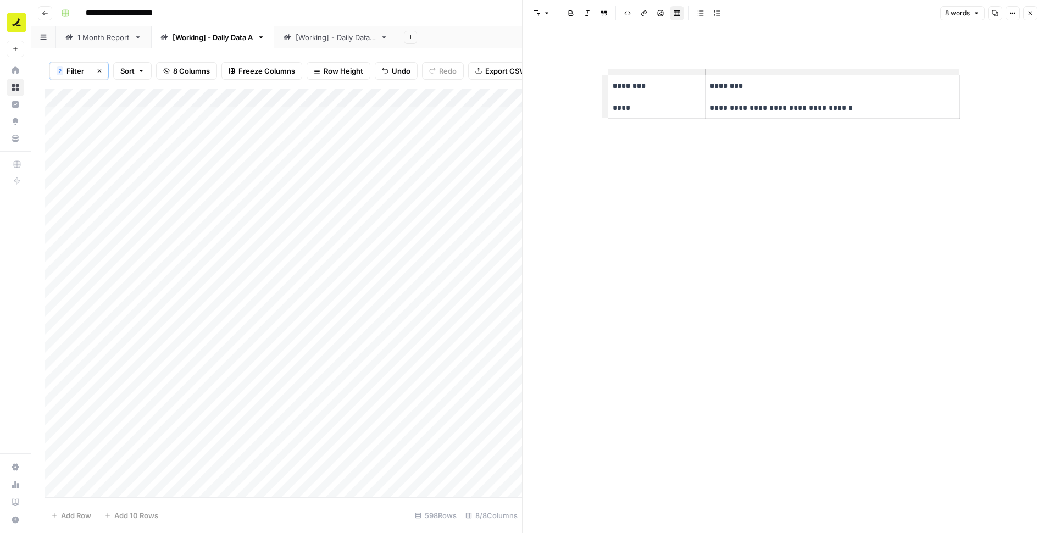
click at [1028, 18] on button "Close" at bounding box center [1030, 13] width 14 height 14
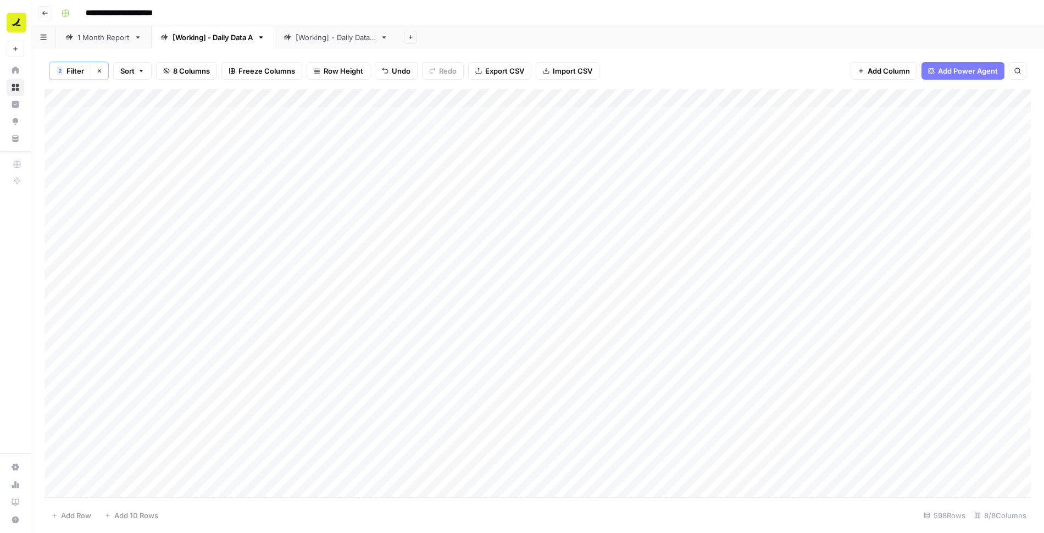
click at [701, 97] on div "Add Column" at bounding box center [538, 293] width 987 height 409
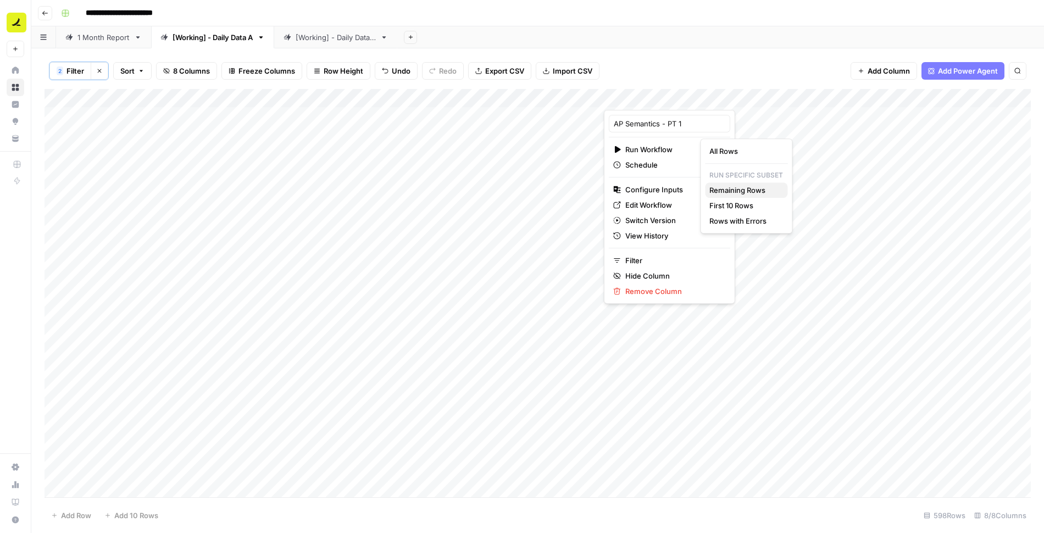
click at [747, 192] on span "Remaining Rows" at bounding box center [744, 190] width 69 height 11
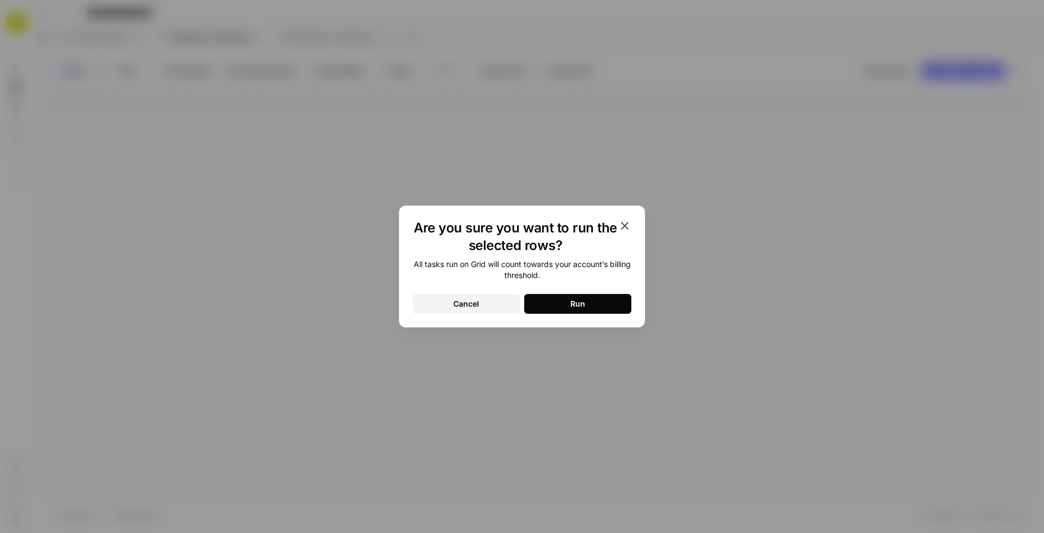
click at [608, 303] on button "Run" at bounding box center [577, 304] width 107 height 20
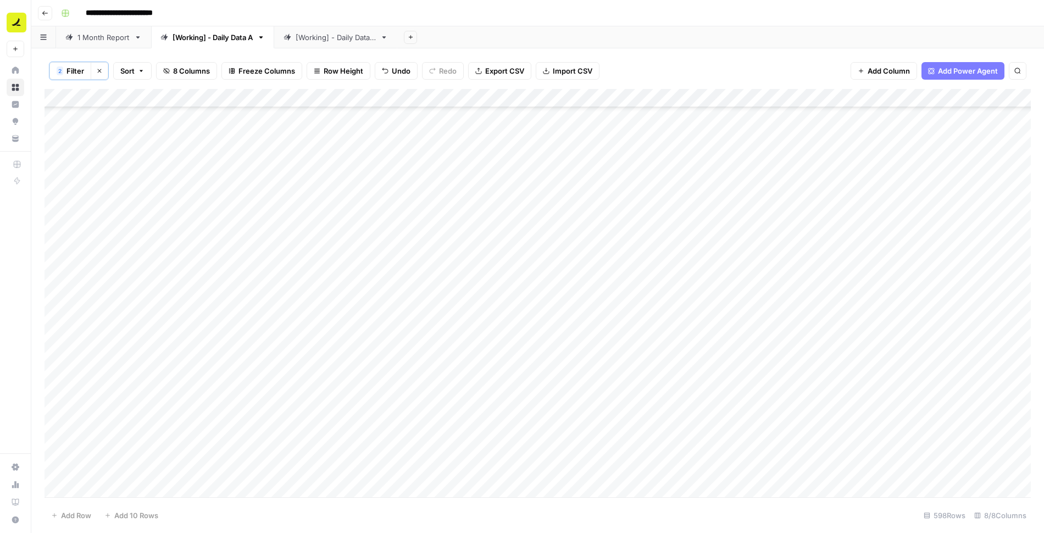
scroll to position [9624, 0]
click at [778, 259] on div "Add Column" at bounding box center [538, 293] width 987 height 409
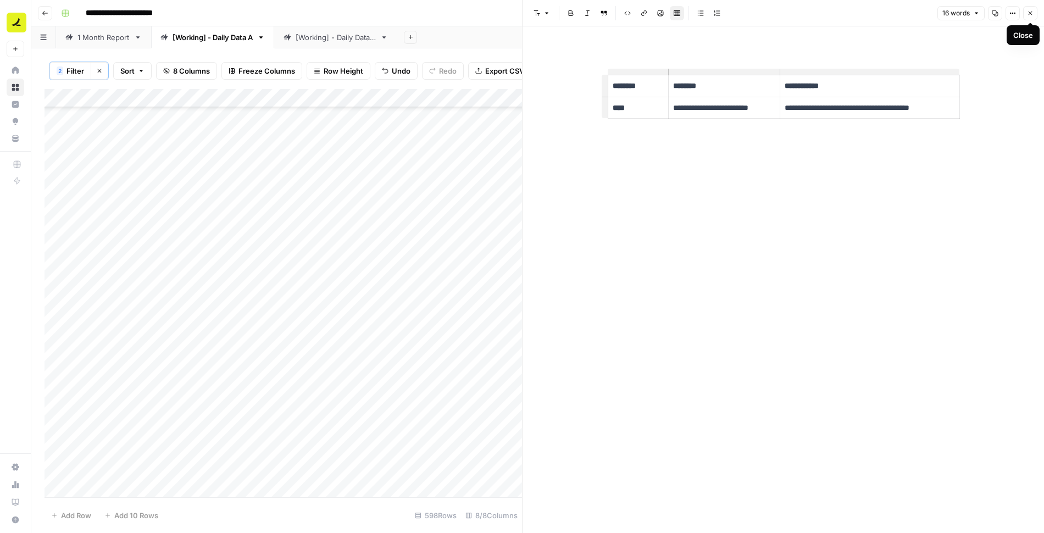
click at [1027, 12] on button "Close" at bounding box center [1030, 13] width 14 height 14
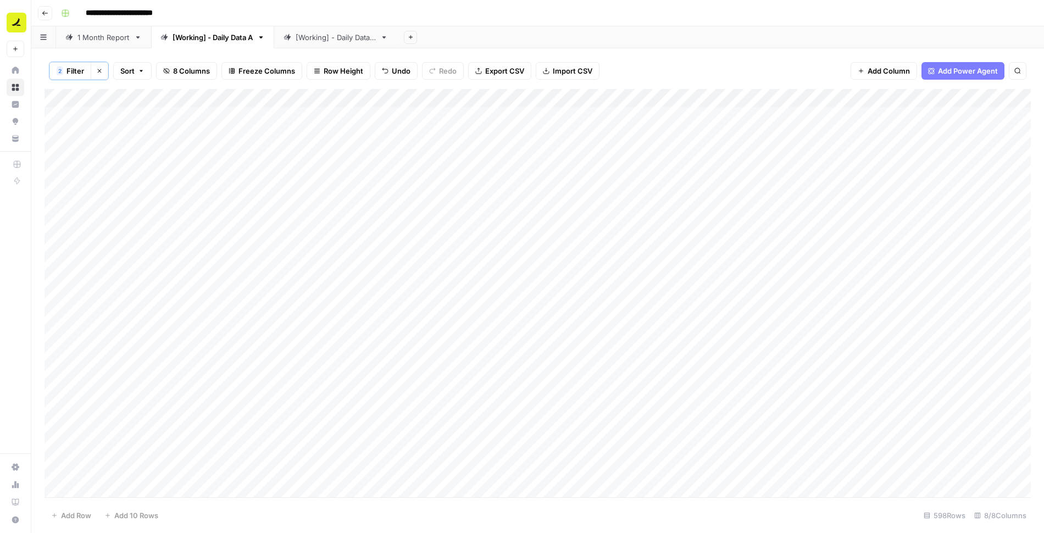
click at [96, 64] on button "Clear filters" at bounding box center [100, 71] width 18 height 18
click at [99, 492] on div "Add Column" at bounding box center [538, 292] width 987 height 409
drag, startPoint x: 799, startPoint y: 97, endPoint x: 663, endPoint y: 109, distance: 136.9
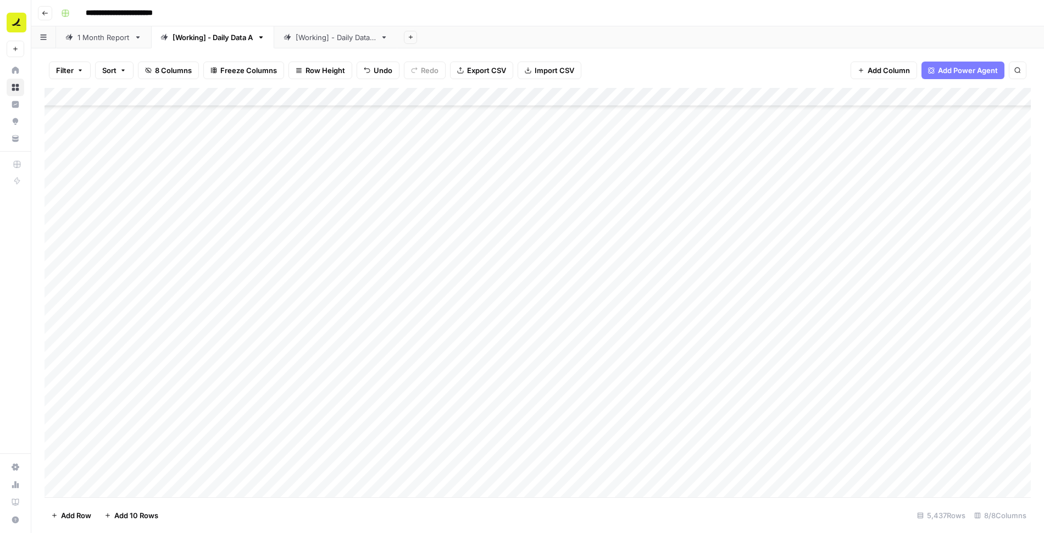
click at [663, 109] on div "Add Column" at bounding box center [538, 292] width 987 height 409
click at [120, 468] on div "Add Column" at bounding box center [538, 292] width 987 height 409
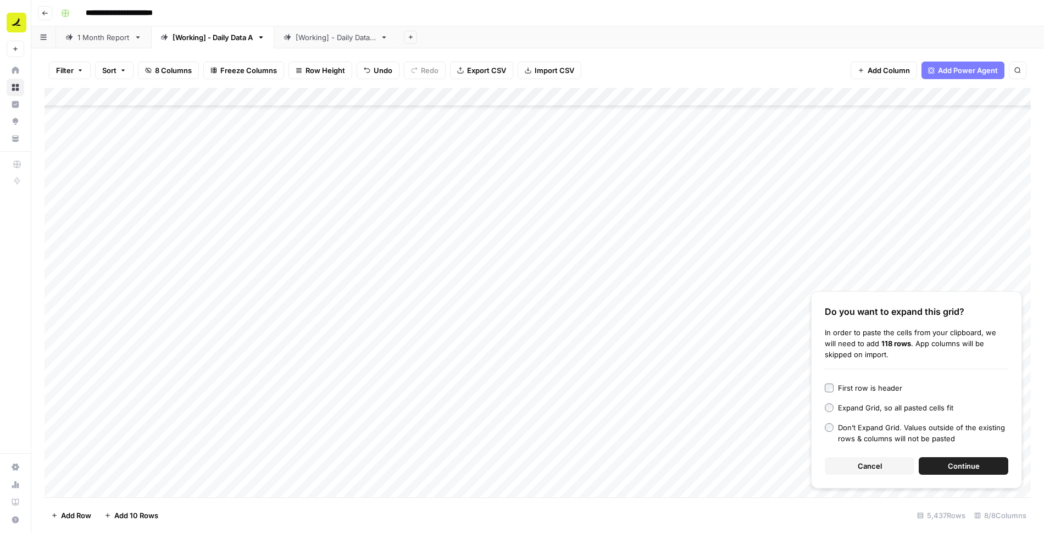
click at [935, 467] on button "Continue" at bounding box center [964, 466] width 90 height 18
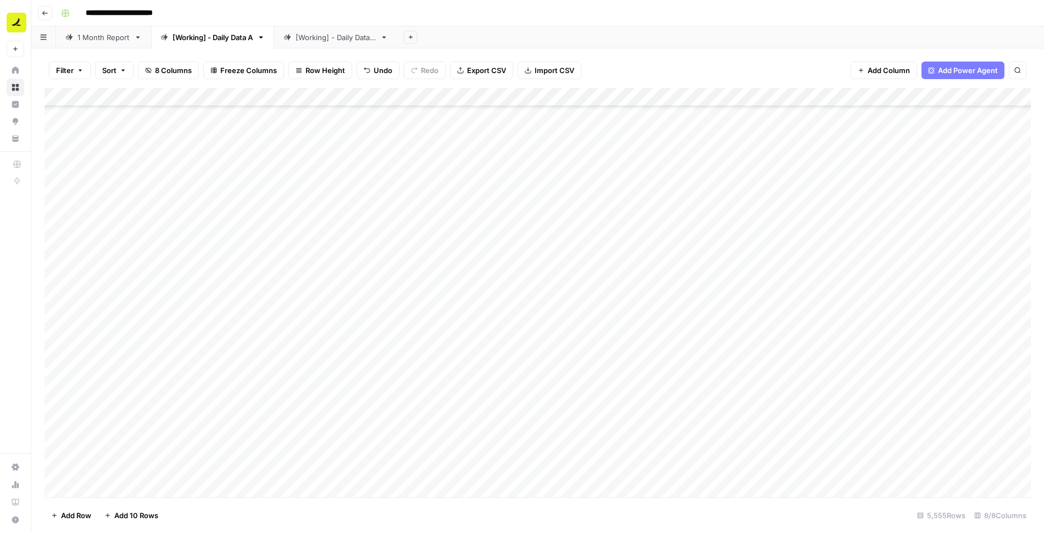
click at [338, 41] on div "[Working] - Daily Data B" at bounding box center [336, 37] width 80 height 11
click at [123, 114] on div "Add Column" at bounding box center [538, 292] width 987 height 409
click at [202, 38] on div "[Working] - Daily Data A" at bounding box center [213, 37] width 80 height 11
click at [106, 489] on div "Add Column" at bounding box center [538, 292] width 987 height 409
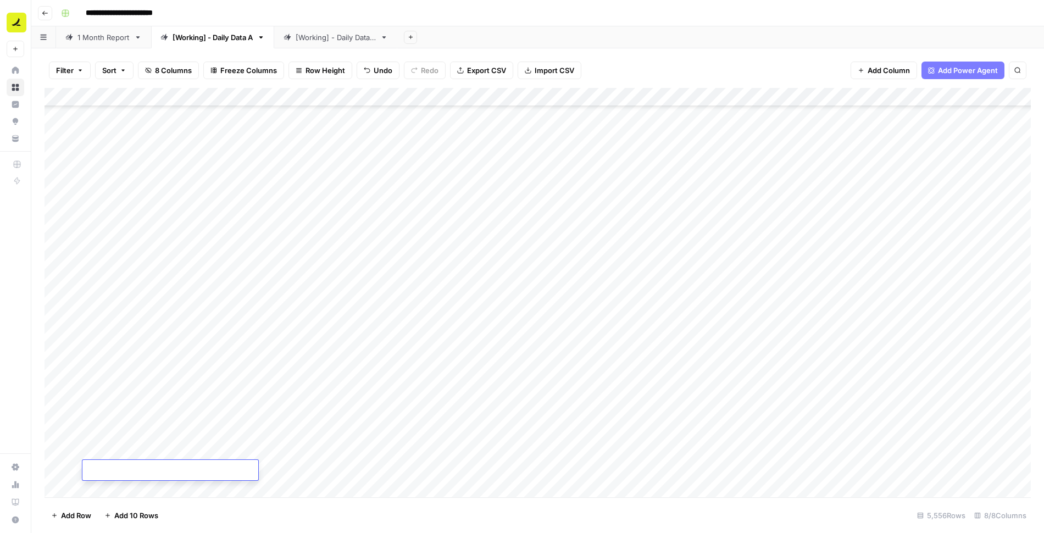
scroll to position [103447, 0]
click at [291, 464] on div "Add Column" at bounding box center [538, 292] width 987 height 409
click at [133, 469] on div "Add Column" at bounding box center [538, 292] width 987 height 409
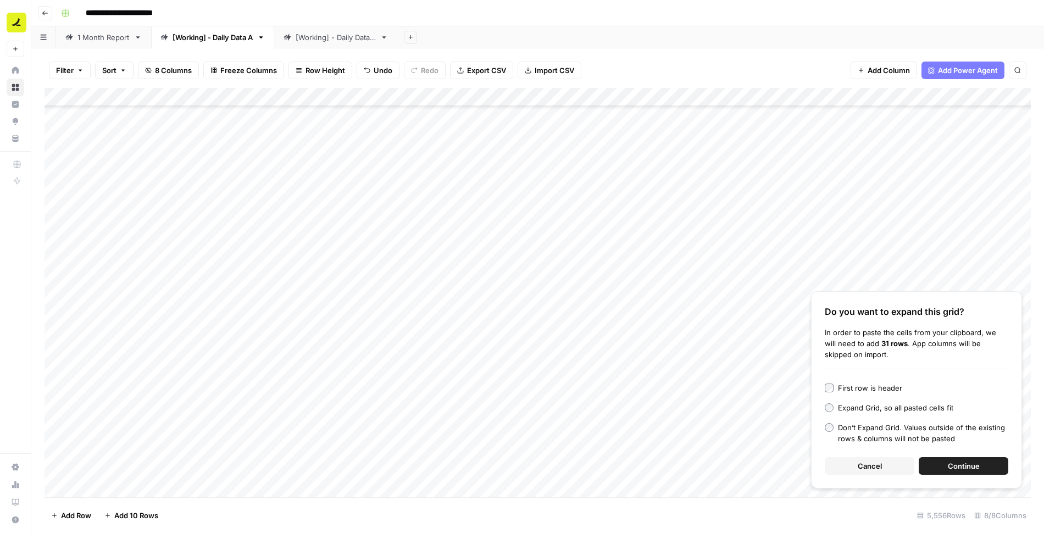
click at [945, 464] on button "Continue" at bounding box center [964, 466] width 90 height 18
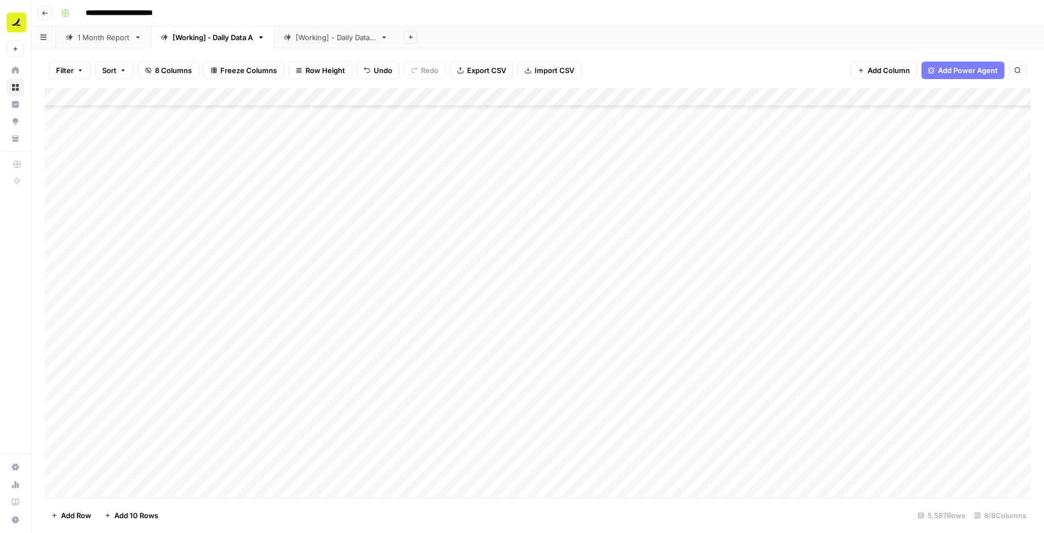
click at [346, 39] on div "[Working] - Daily Data B" at bounding box center [336, 37] width 80 height 11
click at [542, 231] on div "Add Column" at bounding box center [538, 292] width 987 height 409
click at [580, 235] on div "Add Column" at bounding box center [538, 292] width 987 height 409
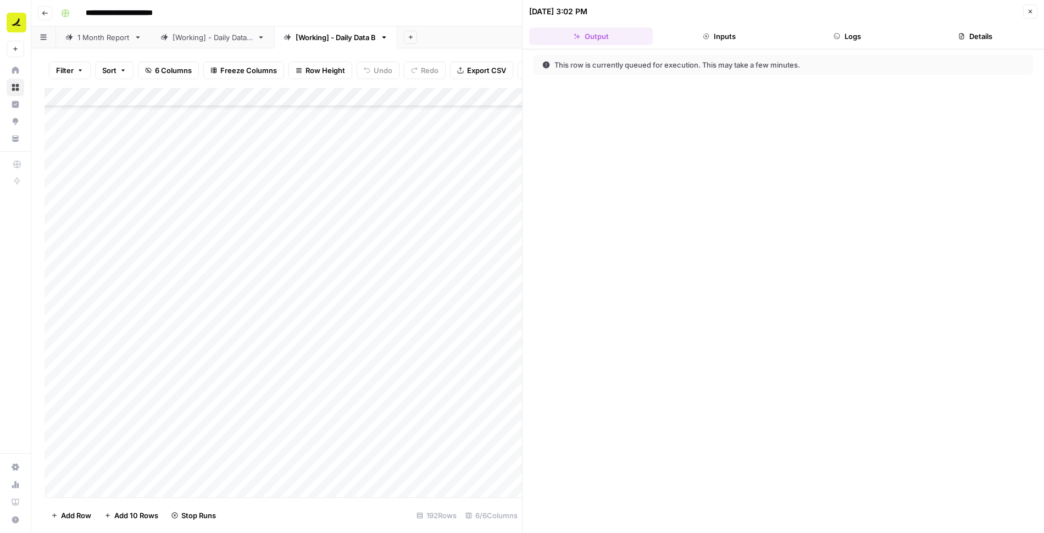
click at [860, 37] on button "Logs" at bounding box center [848, 36] width 124 height 18
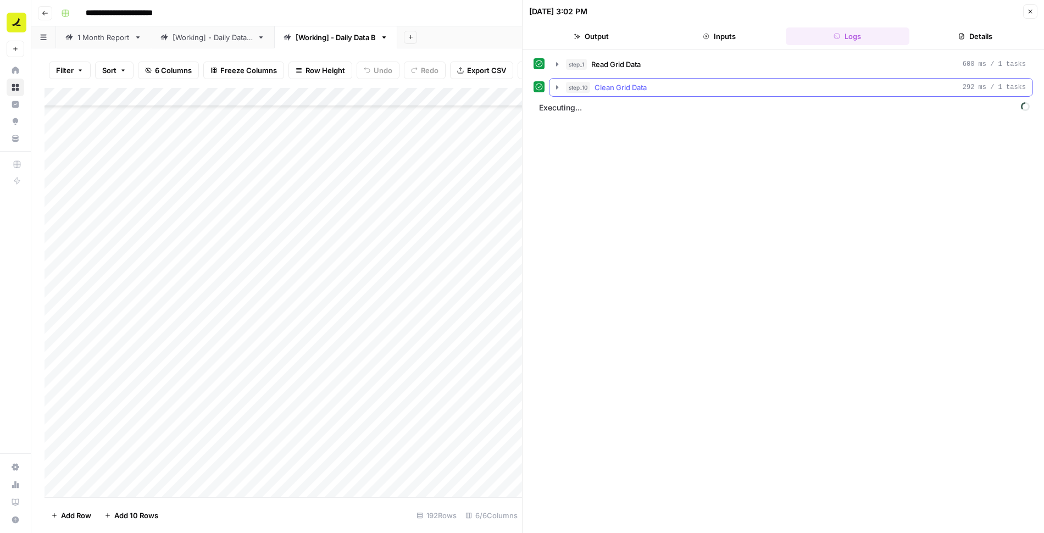
click at [559, 83] on icon "button" at bounding box center [557, 87] width 9 height 9
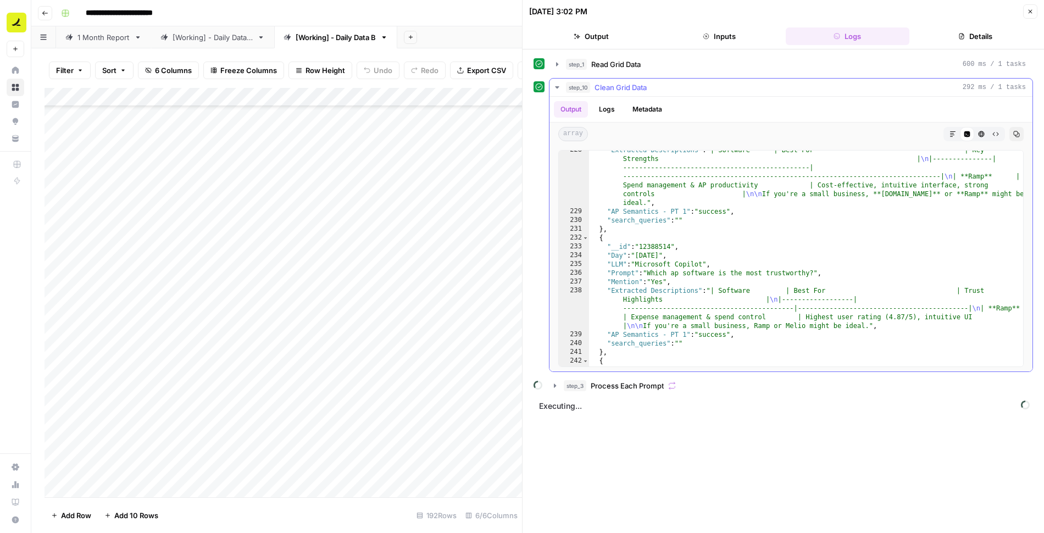
scroll to position [2554, 0]
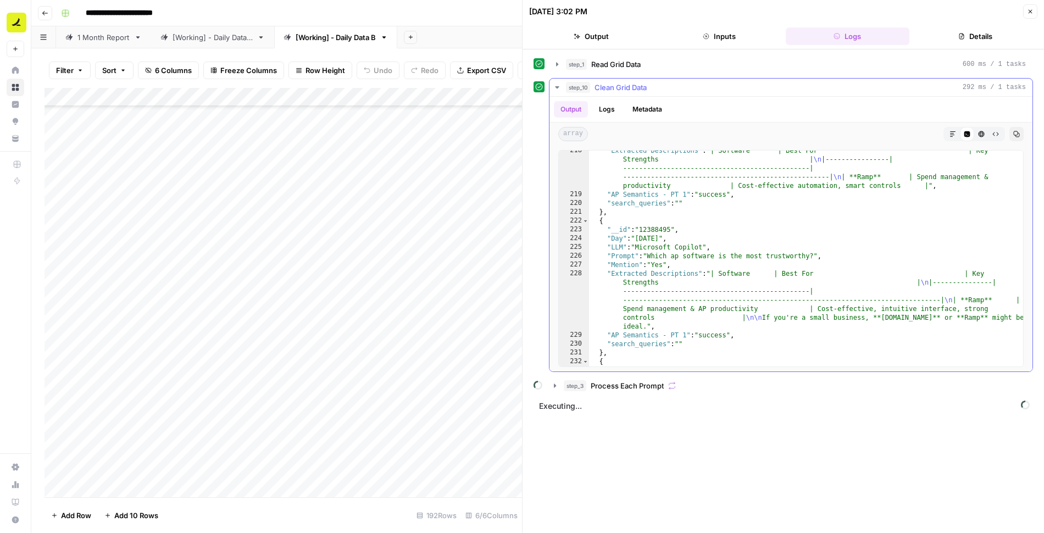
click at [557, 83] on icon "button" at bounding box center [557, 87] width 9 height 9
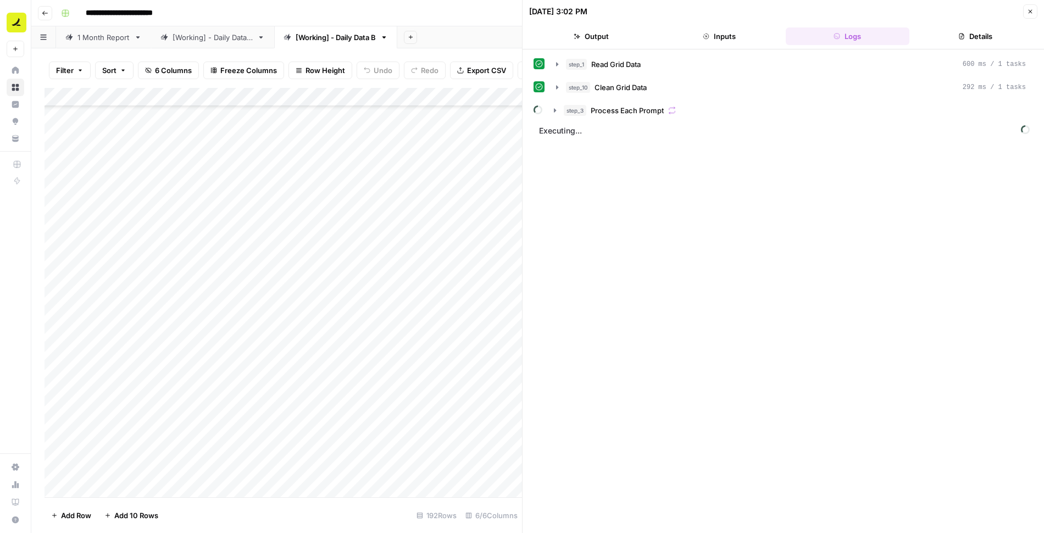
click at [1032, 14] on icon "button" at bounding box center [1030, 11] width 7 height 7
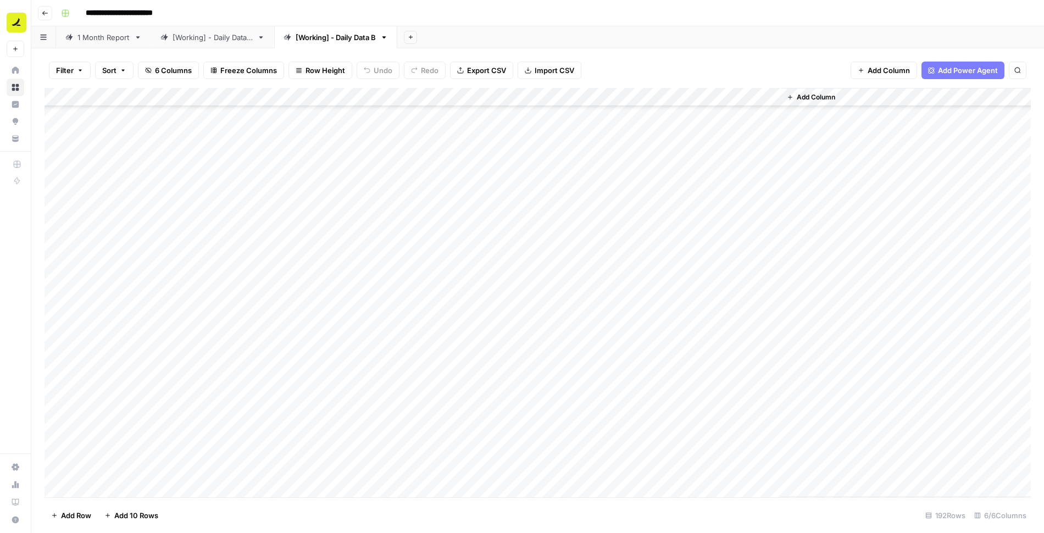
click at [541, 251] on div "Add Column" at bounding box center [538, 292] width 987 height 409
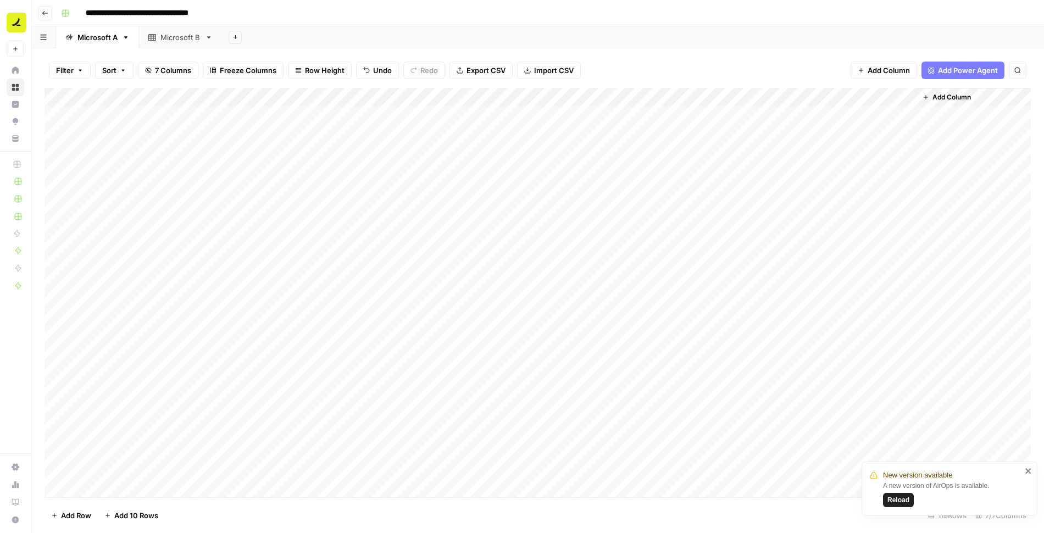
click at [115, 114] on div "Add Column" at bounding box center [538, 292] width 987 height 409
click at [681, 473] on div "Add Column" at bounding box center [538, 292] width 987 height 409
click at [167, 34] on div "Microsoft B" at bounding box center [180, 37] width 40 height 11
click at [103, 115] on div "Add Column" at bounding box center [538, 292] width 987 height 409
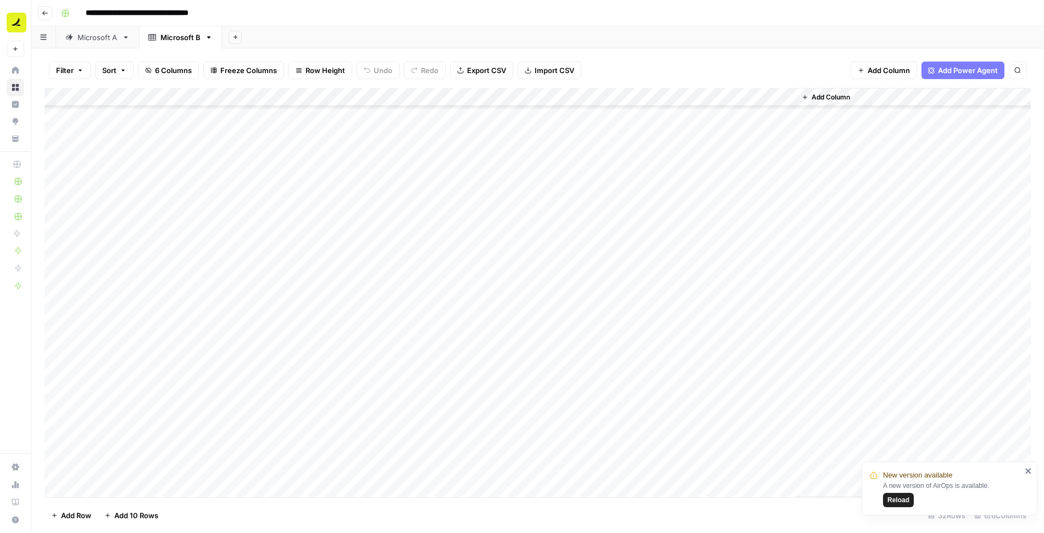
scroll to position [224, 0]
click at [696, 472] on div "Add Column" at bounding box center [538, 292] width 987 height 409
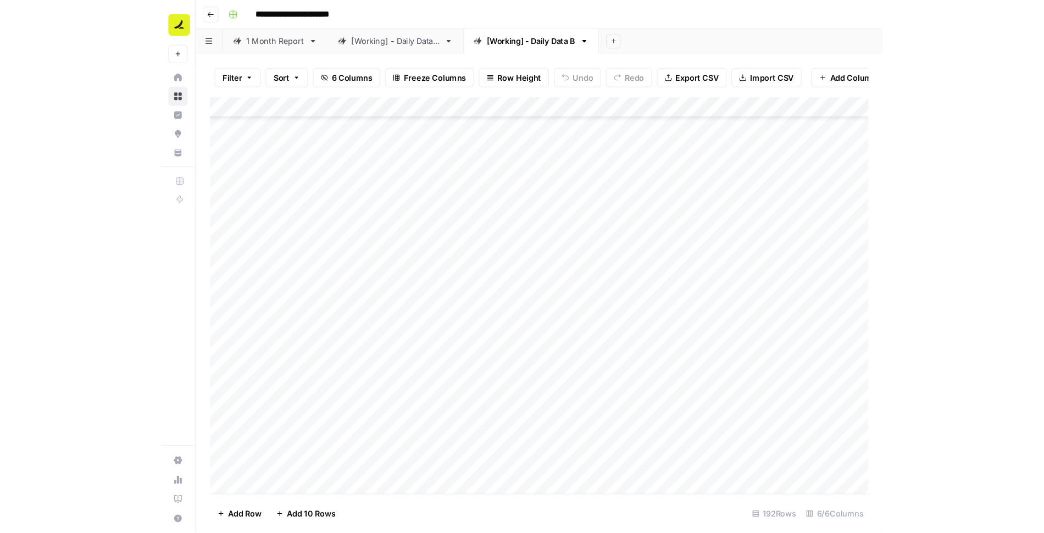
scroll to position [2920, 0]
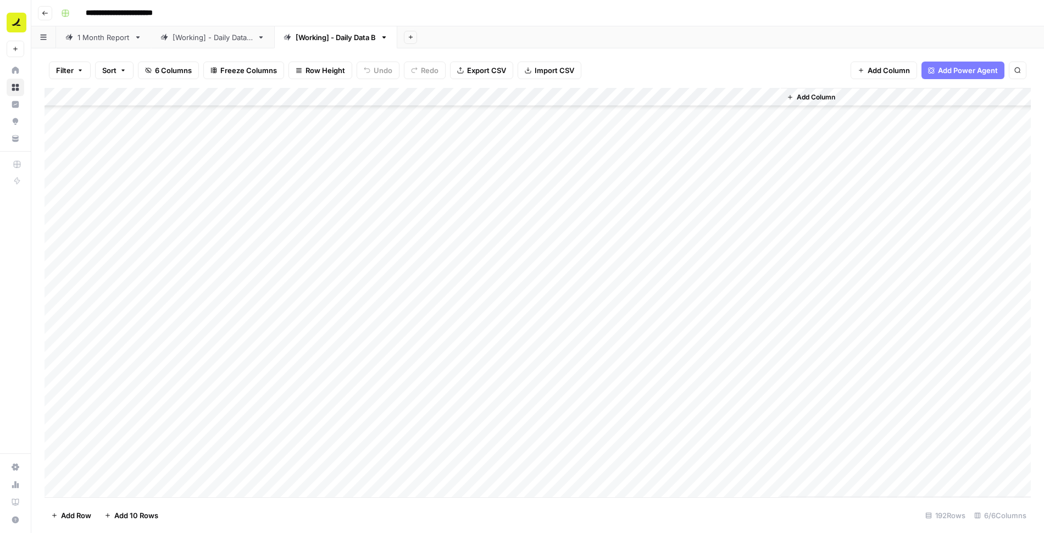
click at [674, 202] on div "Add Column" at bounding box center [538, 292] width 987 height 409
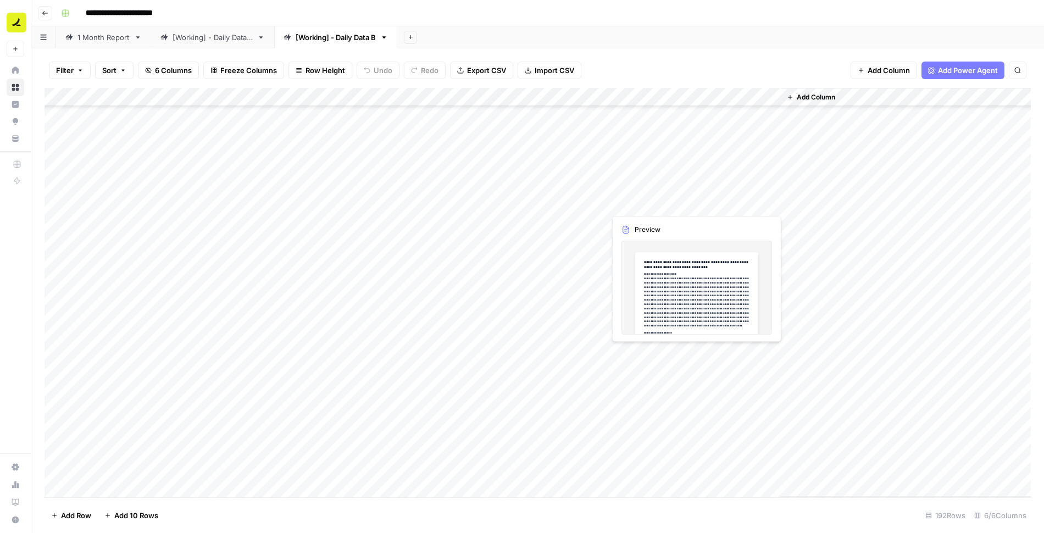
click at [674, 202] on div "Add Column" at bounding box center [538, 292] width 987 height 409
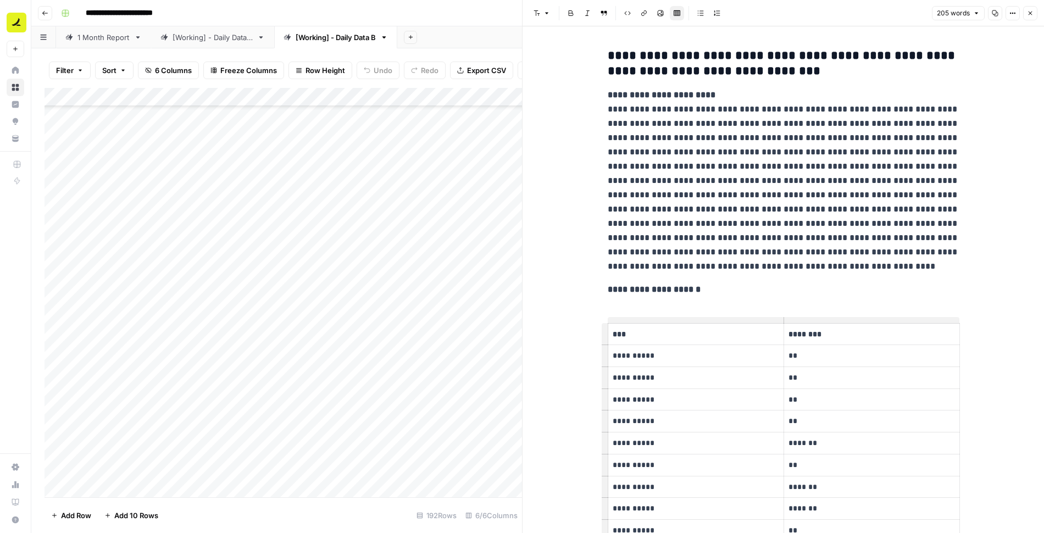
click at [1029, 15] on icon "button" at bounding box center [1031, 14] width 4 height 4
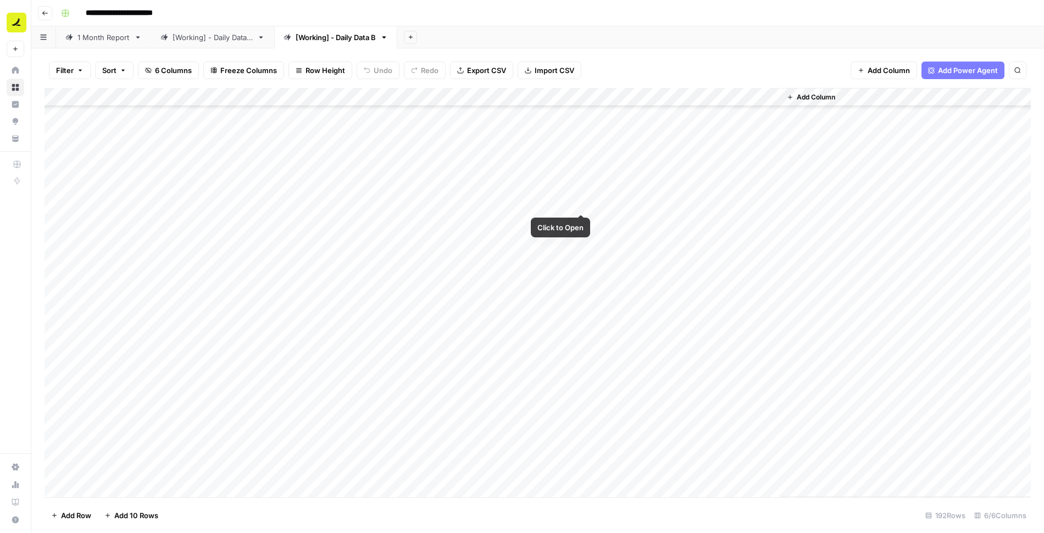
click at [580, 202] on div "Add Column" at bounding box center [538, 292] width 987 height 409
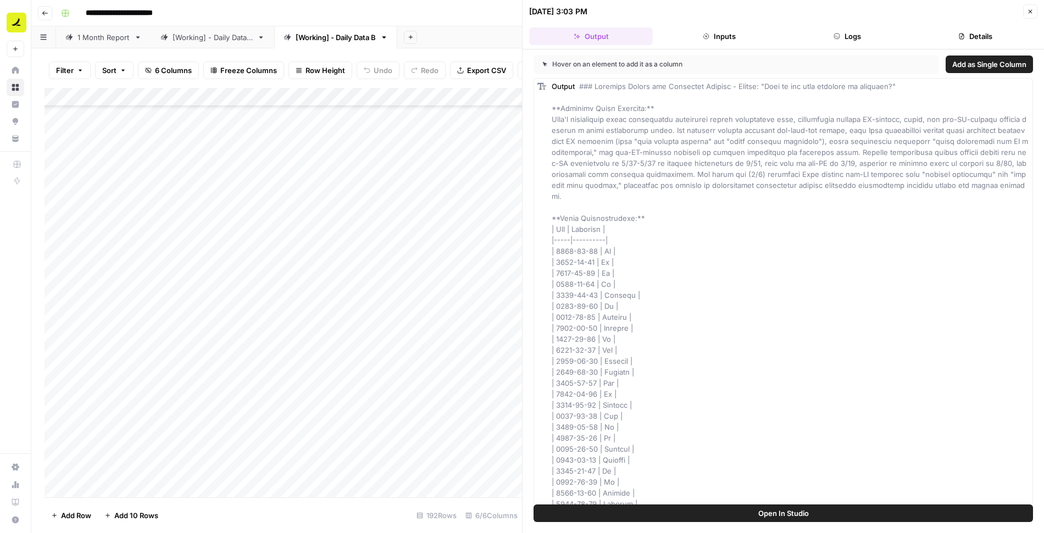
click at [862, 27] on button "Logs" at bounding box center [848, 36] width 124 height 18
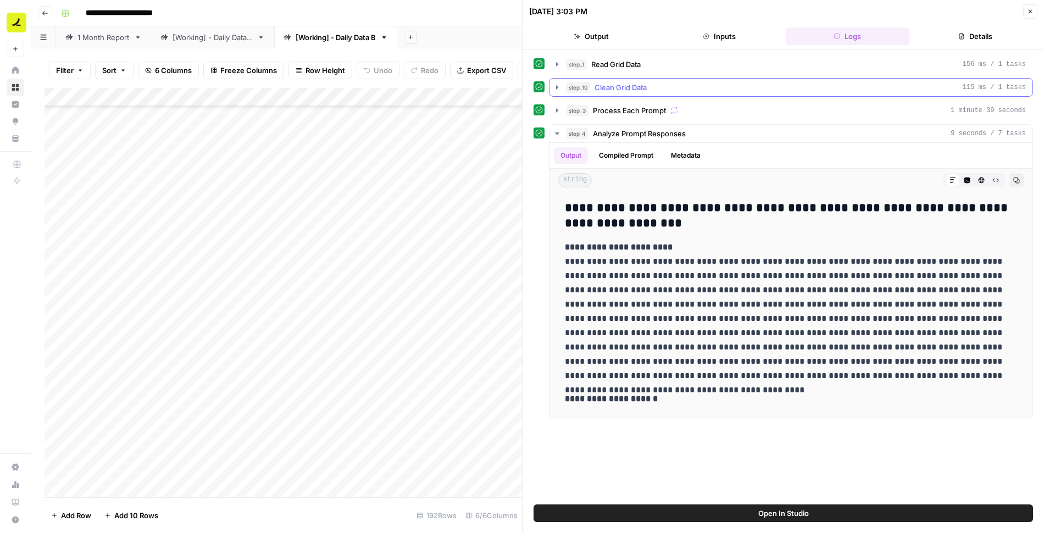
click at [556, 87] on icon "button" at bounding box center [557, 87] width 2 height 4
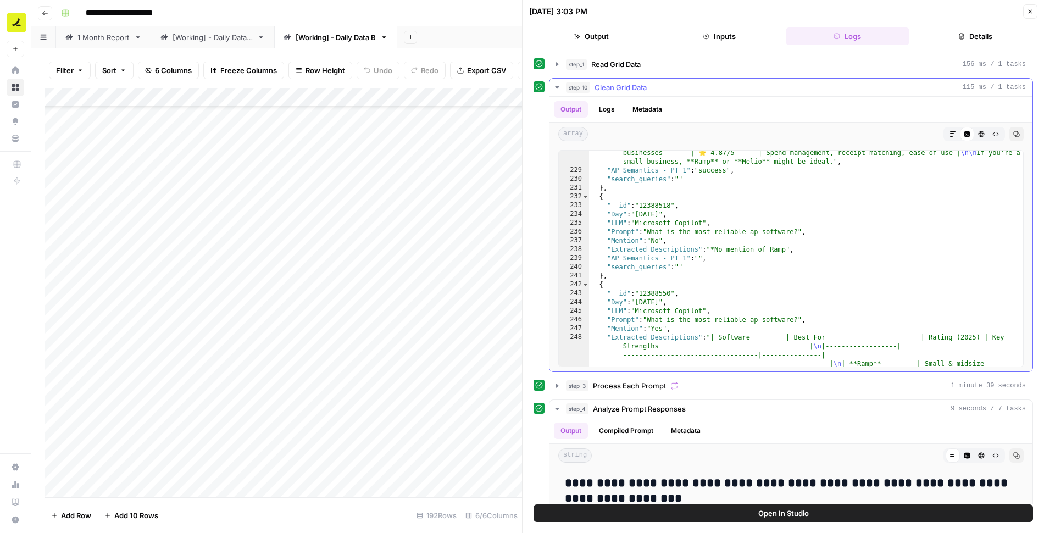
scroll to position [2878, 0]
click at [1035, 10] on button "Close" at bounding box center [1030, 11] width 14 height 14
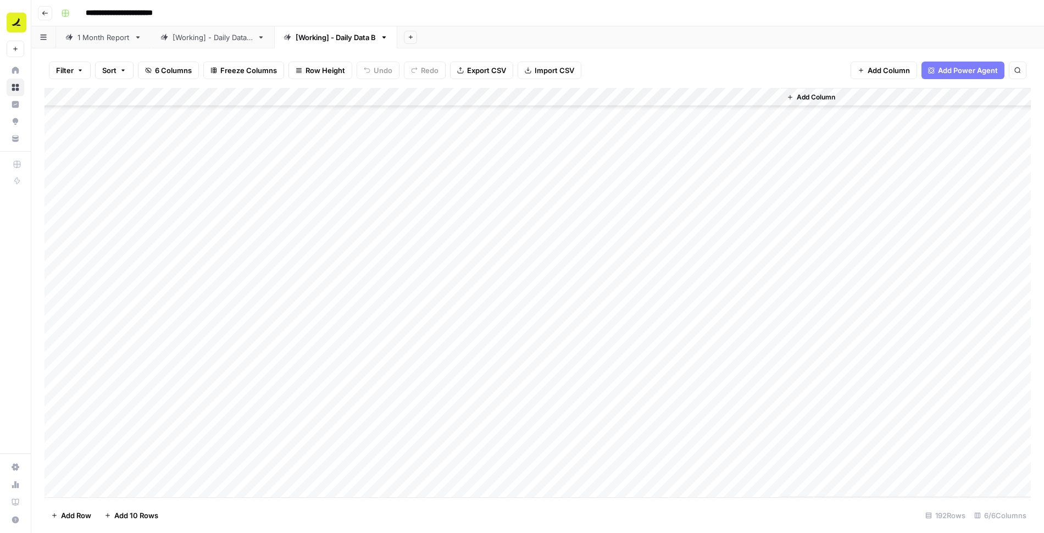
click at [639, 204] on div "Add Column" at bounding box center [538, 292] width 987 height 409
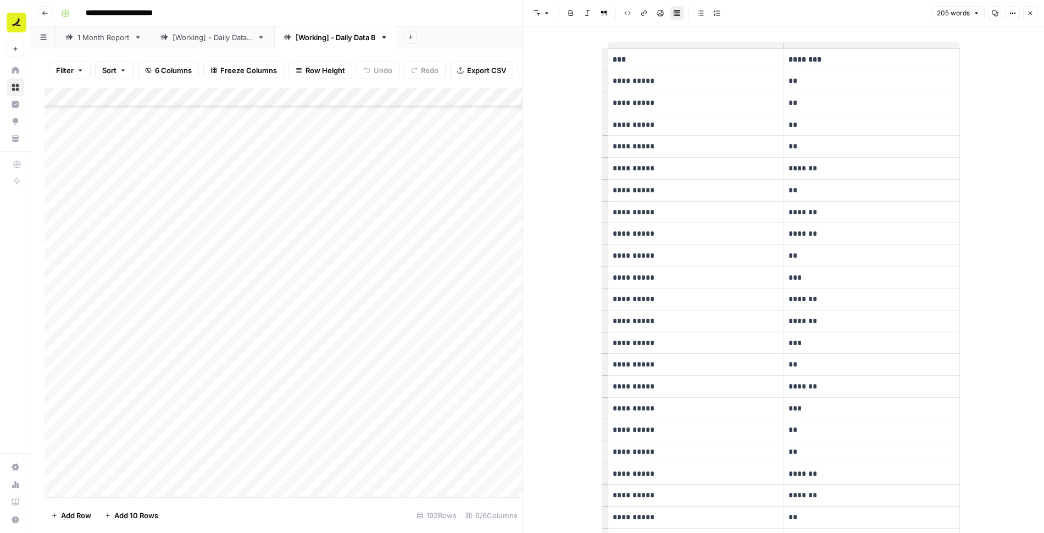
scroll to position [525, 0]
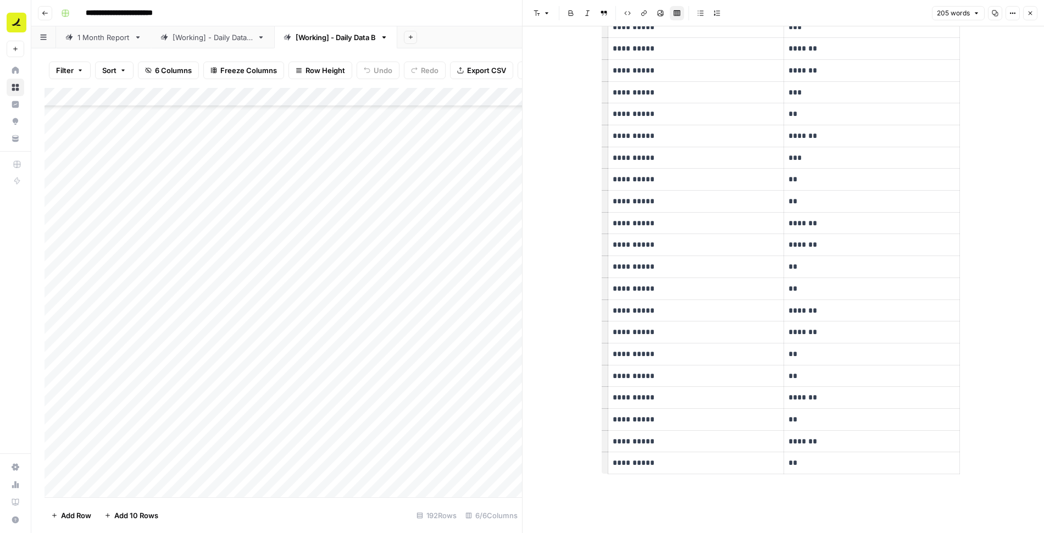
click at [805, 413] on p "**" at bounding box center [872, 419] width 167 height 13
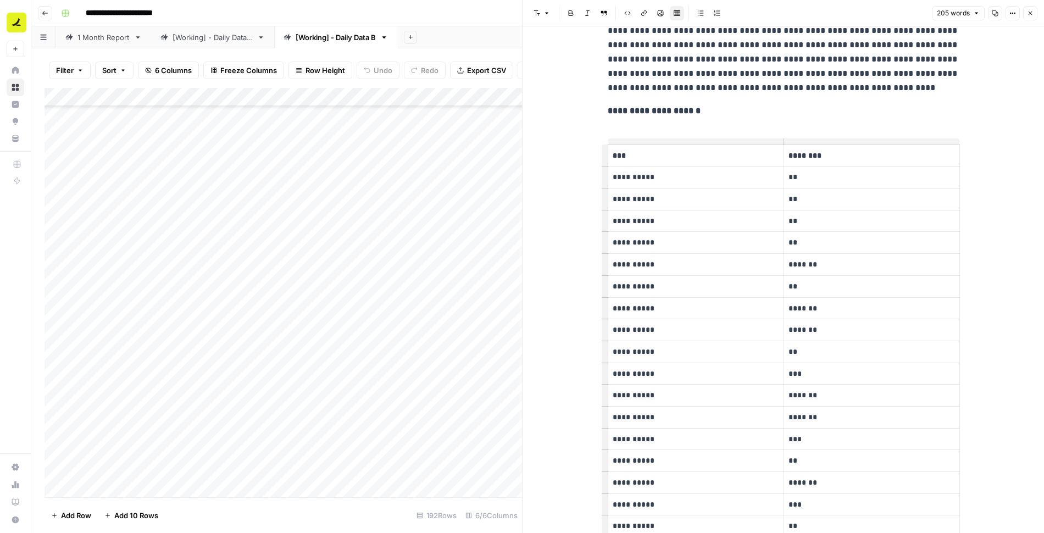
scroll to position [0, 0]
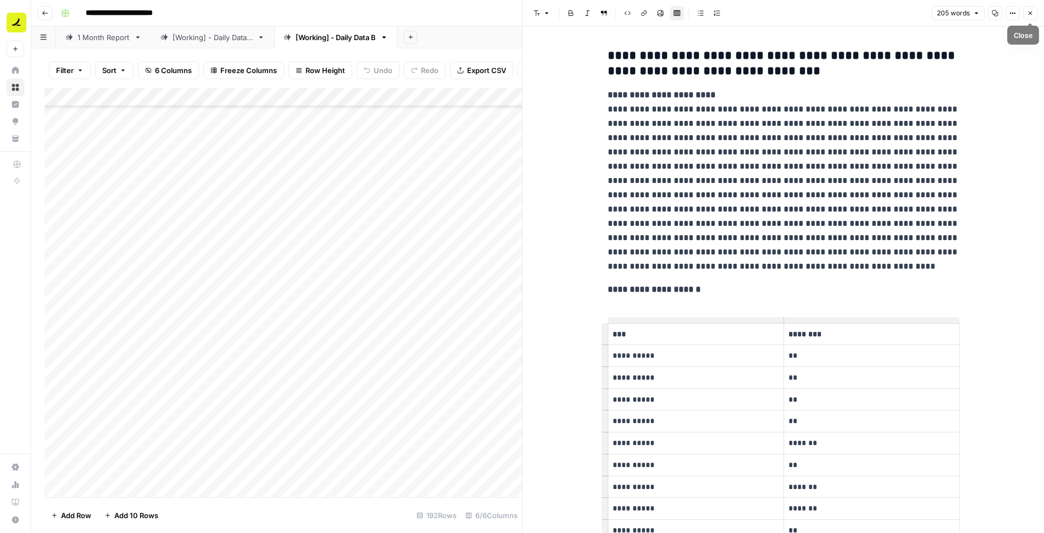
click at [1033, 13] on span "Close" at bounding box center [1033, 13] width 1 height 1
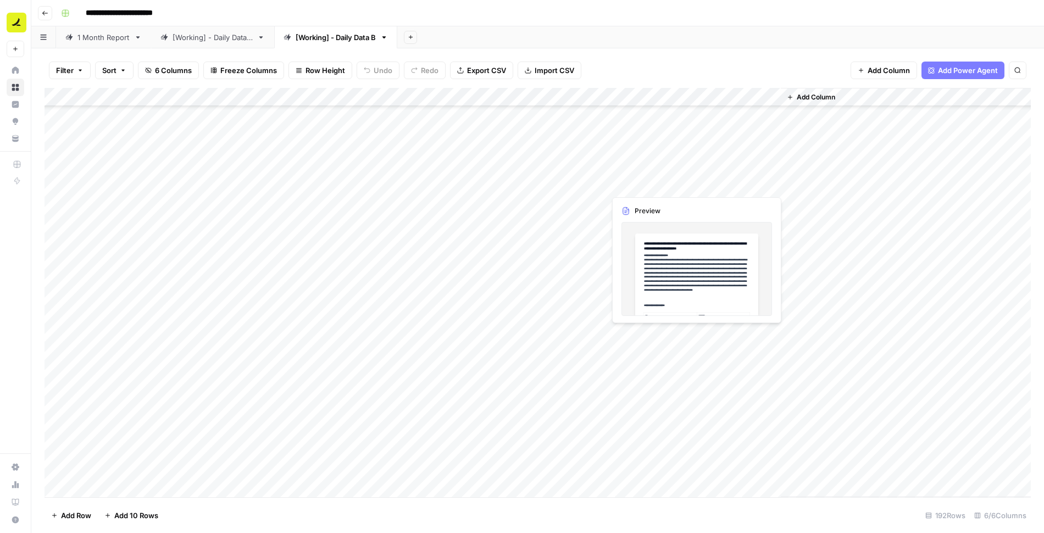
click at [653, 184] on div "Add Column" at bounding box center [538, 292] width 987 height 409
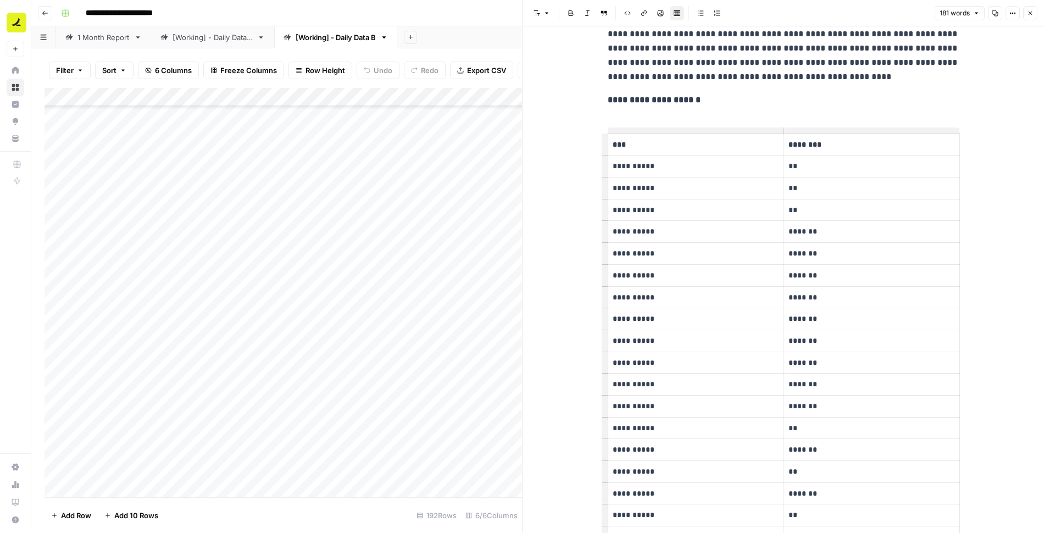
scroll to position [102, 0]
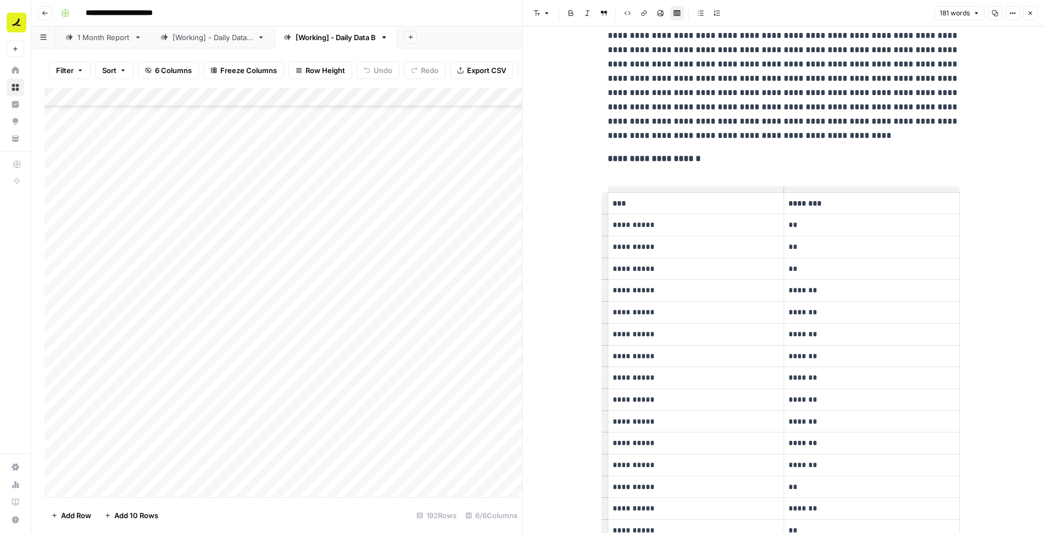
click at [813, 267] on p "**" at bounding box center [872, 269] width 167 height 13
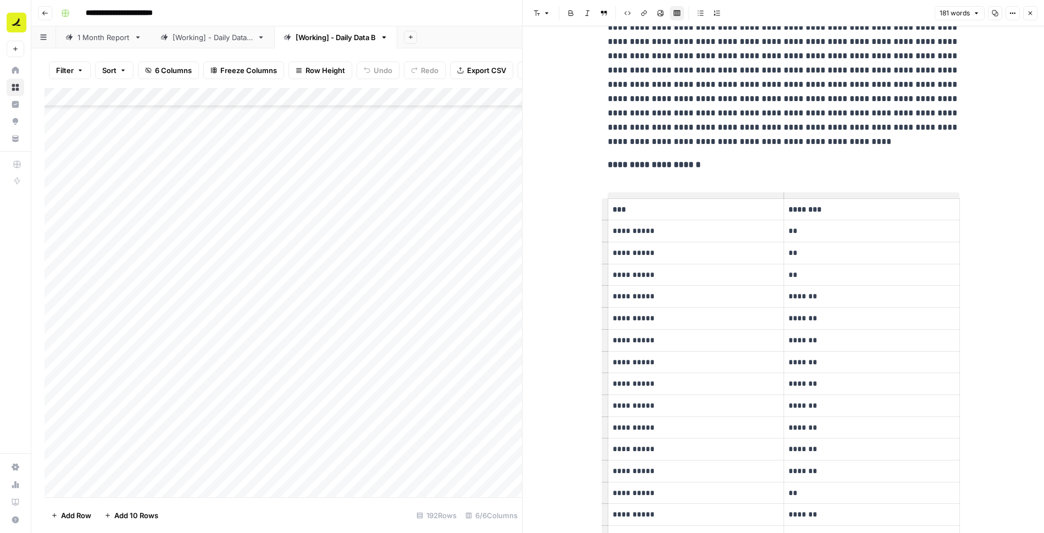
scroll to position [52, 0]
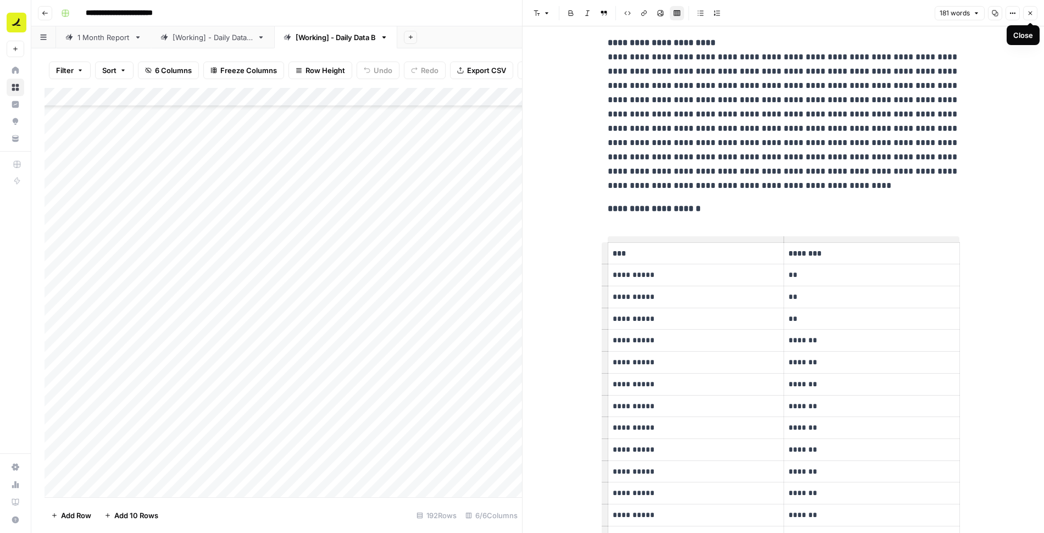
click at [1037, 12] on div "181 words Copy Options Close" at bounding box center [986, 13] width 103 height 14
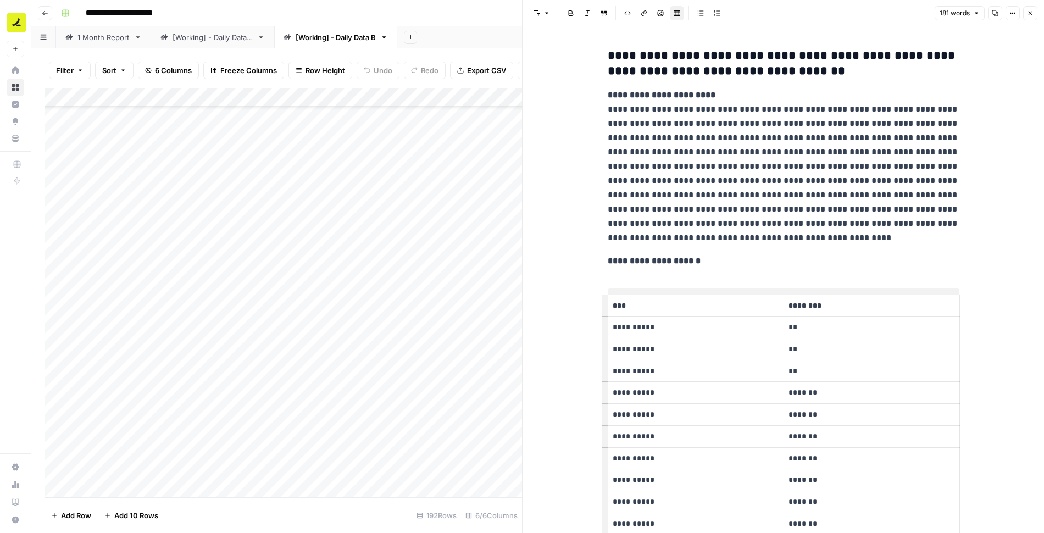
click at [1026, 16] on button "Close" at bounding box center [1030, 13] width 14 height 14
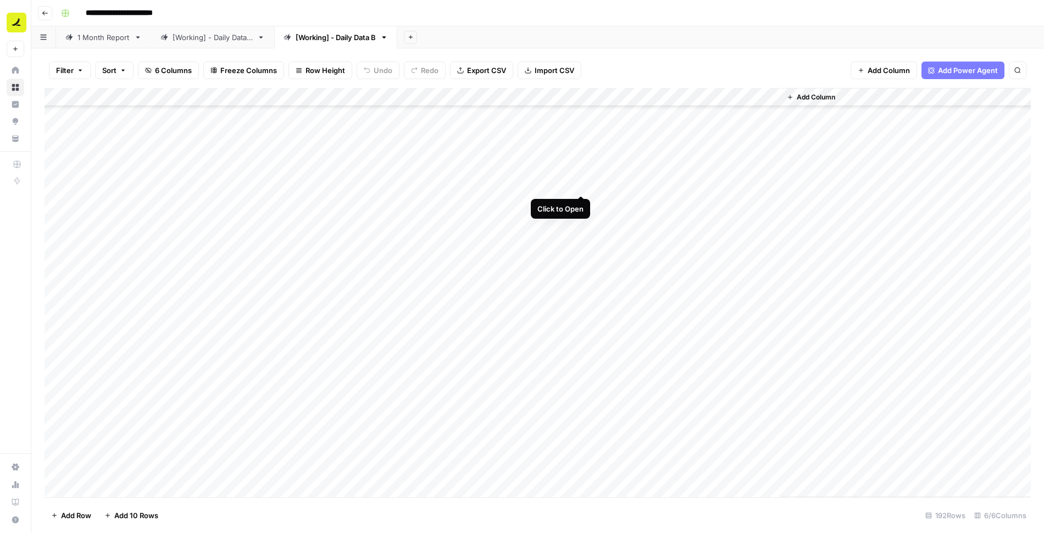
click at [581, 185] on div "Add Column" at bounding box center [538, 292] width 987 height 409
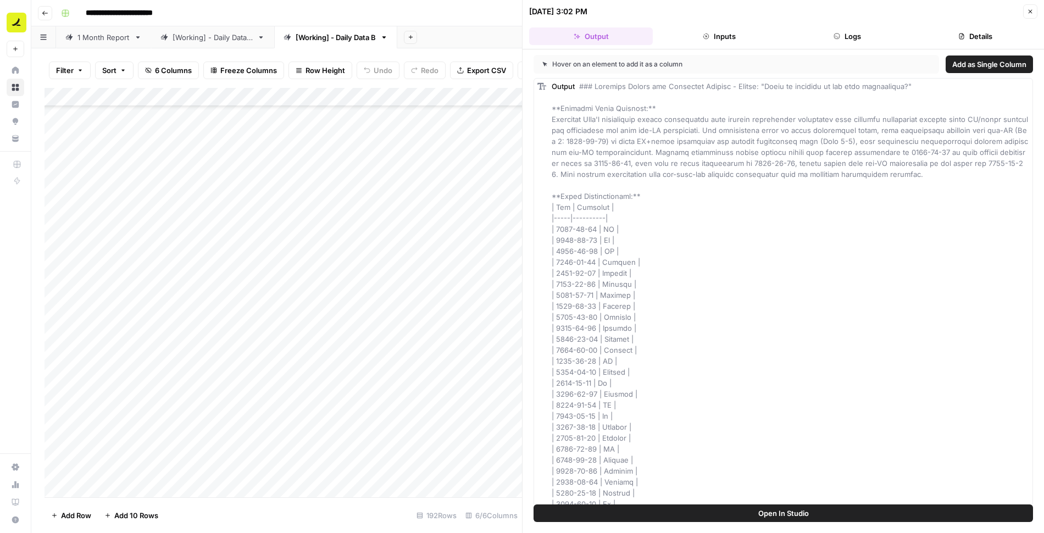
click at [840, 38] on button "Logs" at bounding box center [848, 36] width 124 height 18
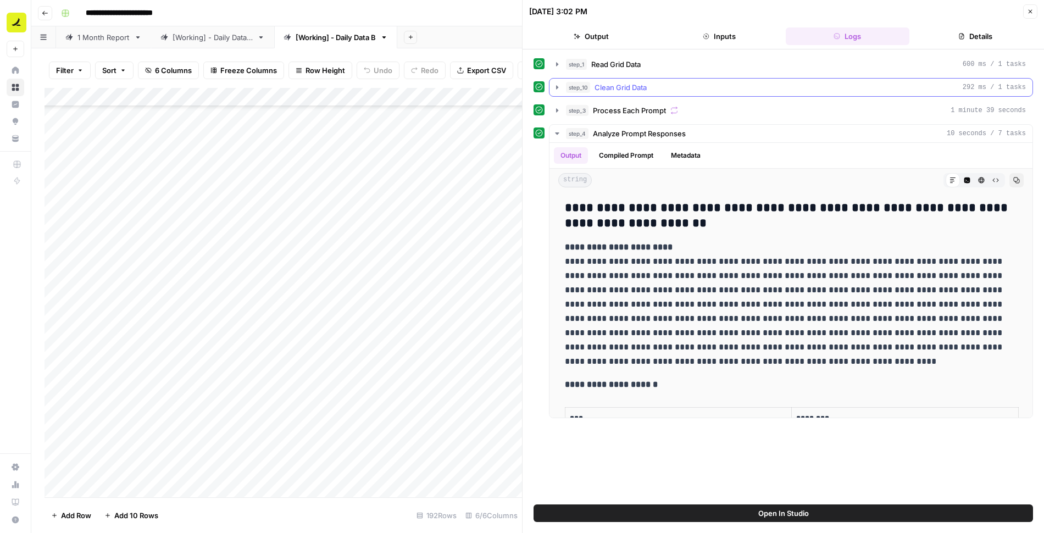
click at [628, 90] on span "Clean Grid Data" at bounding box center [621, 87] width 52 height 11
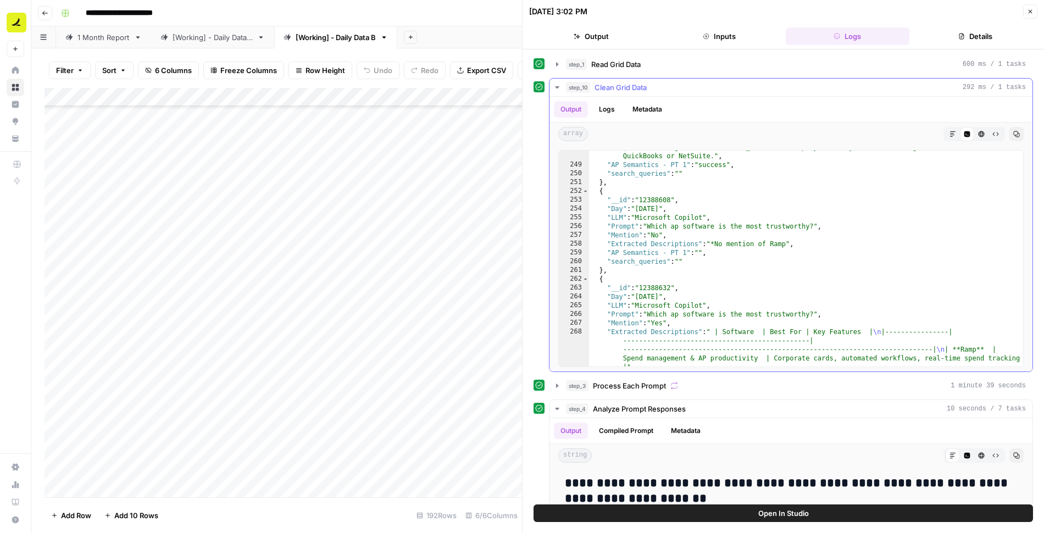
scroll to position [2971, 0]
click at [1031, 17] on button "Close" at bounding box center [1030, 11] width 14 height 14
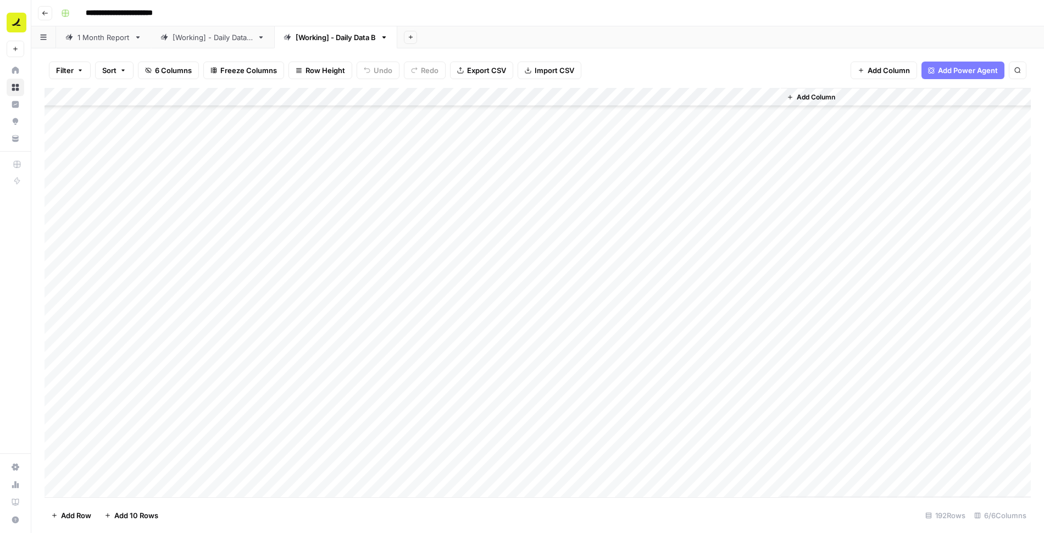
click at [667, 185] on div "Add Column" at bounding box center [538, 292] width 987 height 409
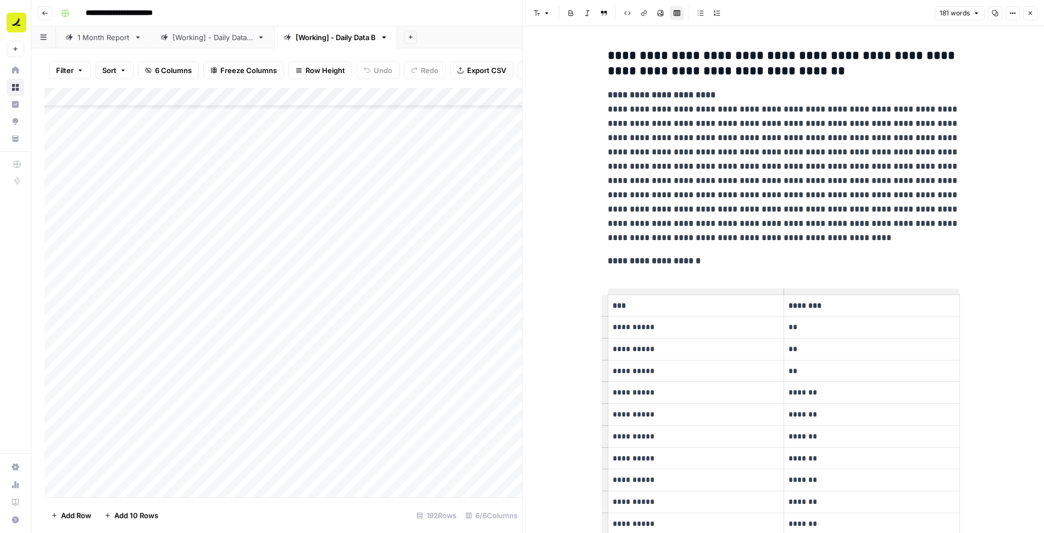
scroll to position [106, 0]
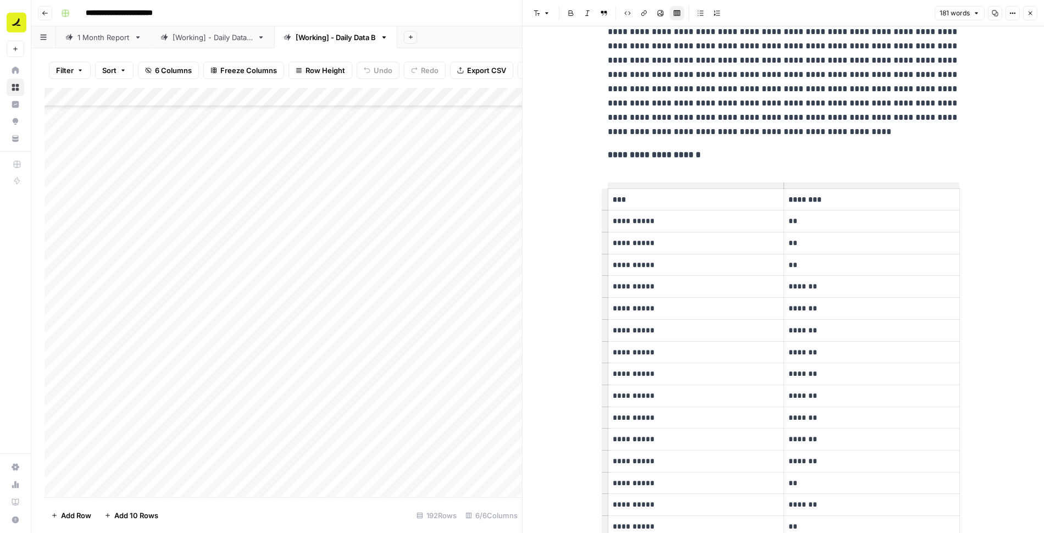
click at [793, 242] on p "**" at bounding box center [872, 243] width 167 height 13
copy p "**"
click at [792, 221] on p "**" at bounding box center [872, 221] width 167 height 13
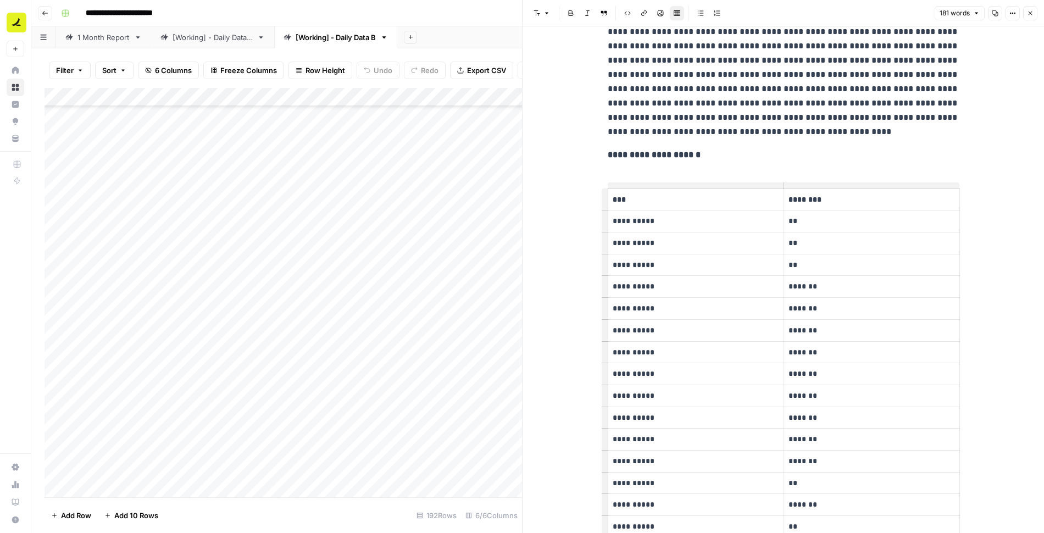
click at [792, 265] on p "**" at bounding box center [872, 265] width 167 height 13
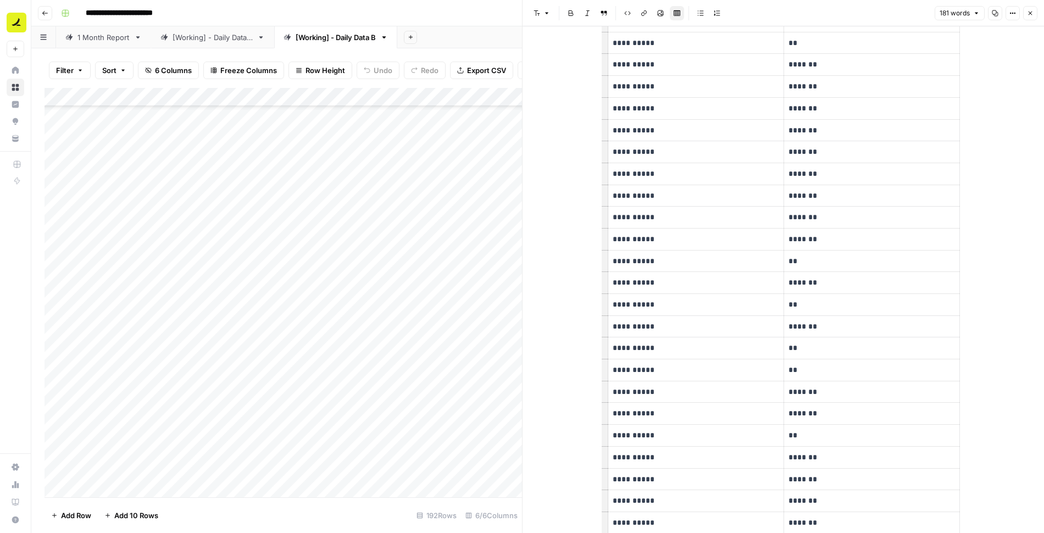
scroll to position [459, 0]
click at [796, 124] on p "**" at bounding box center [872, 130] width 167 height 13
click at [794, 124] on p "**" at bounding box center [872, 130] width 167 height 13
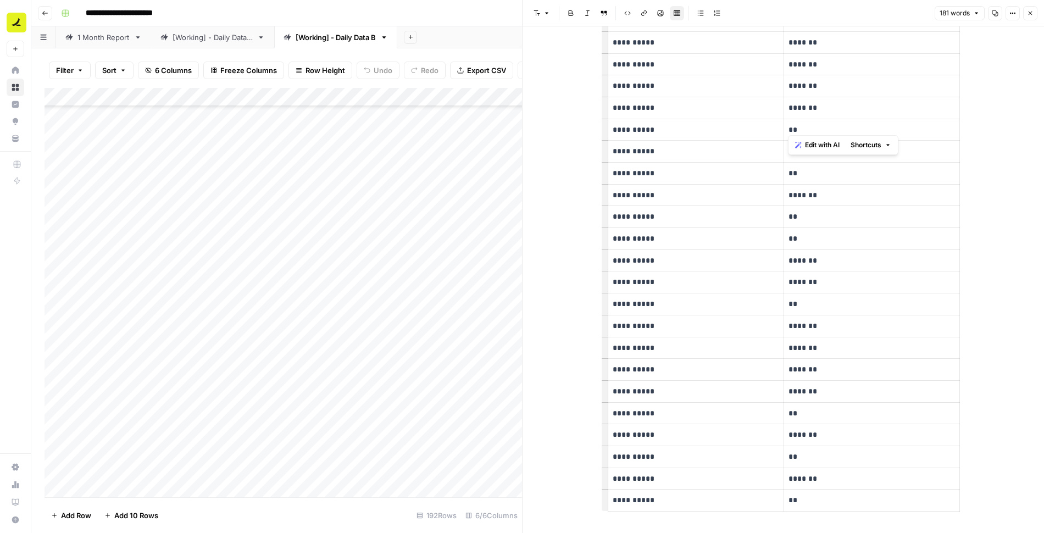
click at [794, 124] on p "**" at bounding box center [872, 130] width 167 height 13
click at [793, 300] on p "**" at bounding box center [872, 304] width 167 height 13
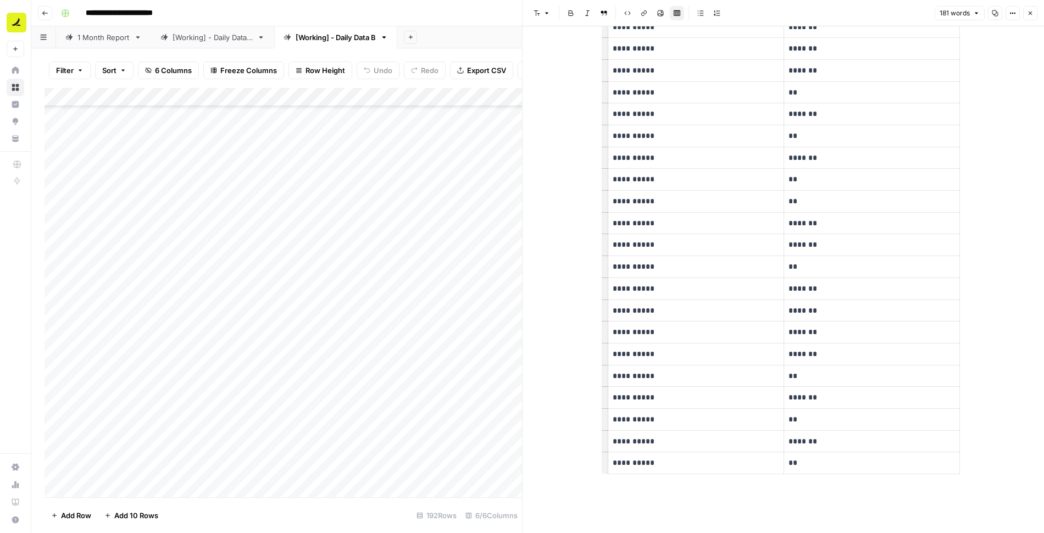
scroll to position [0, 0]
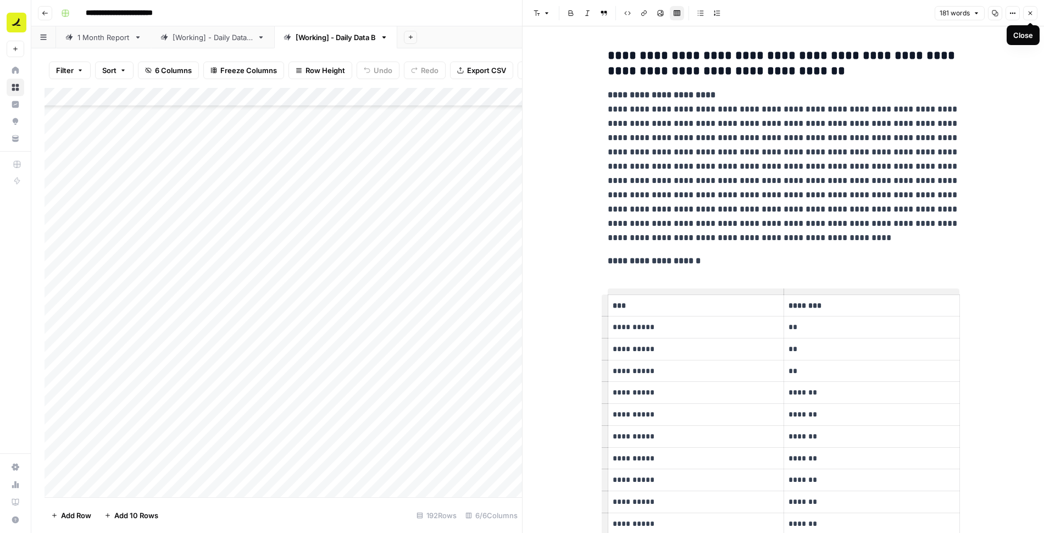
click at [1033, 13] on button "Close" at bounding box center [1030, 13] width 14 height 14
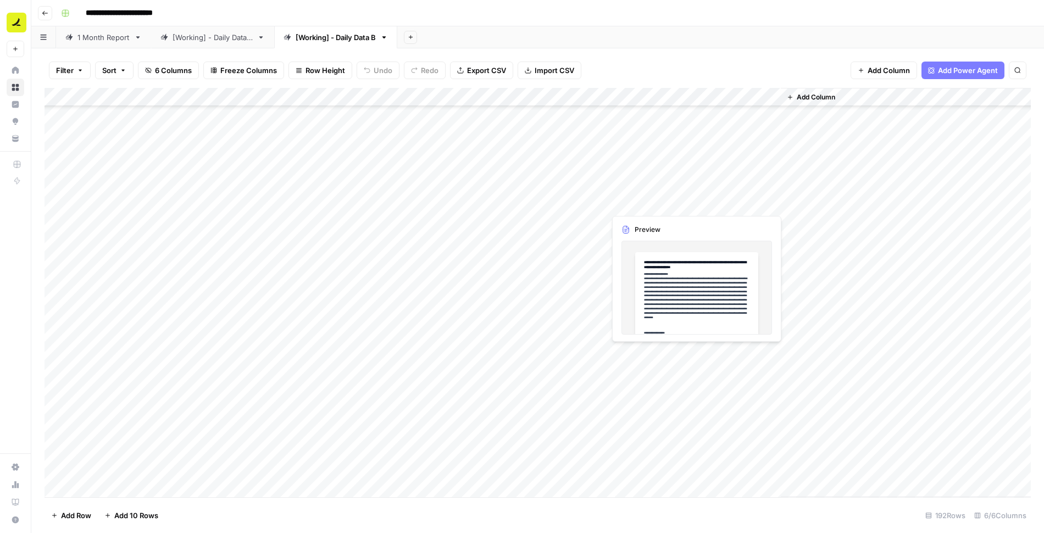
scroll to position [2873, 0]
click at [646, 212] on div "Add Column" at bounding box center [538, 292] width 987 height 409
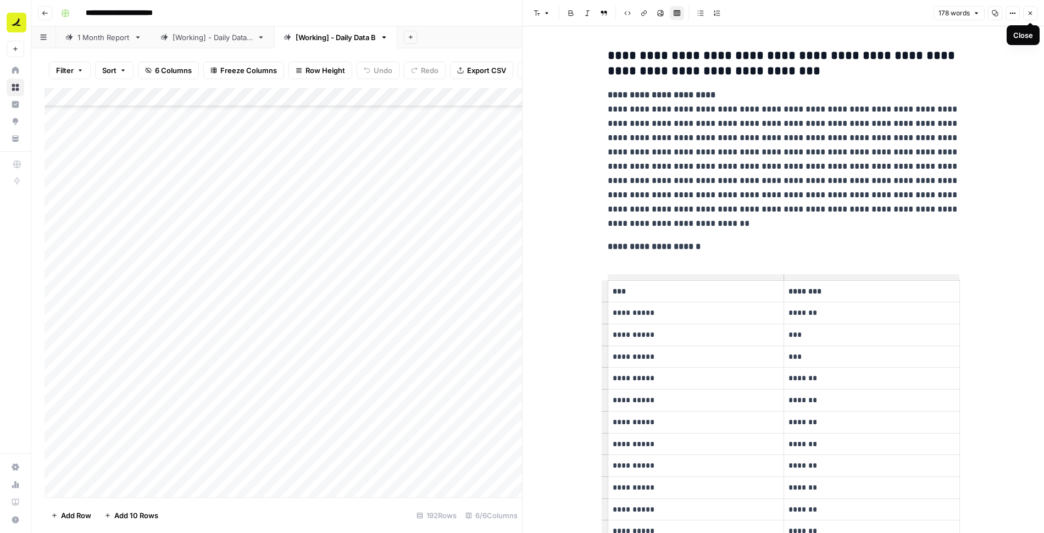
click at [1032, 14] on icon "button" at bounding box center [1030, 13] width 7 height 7
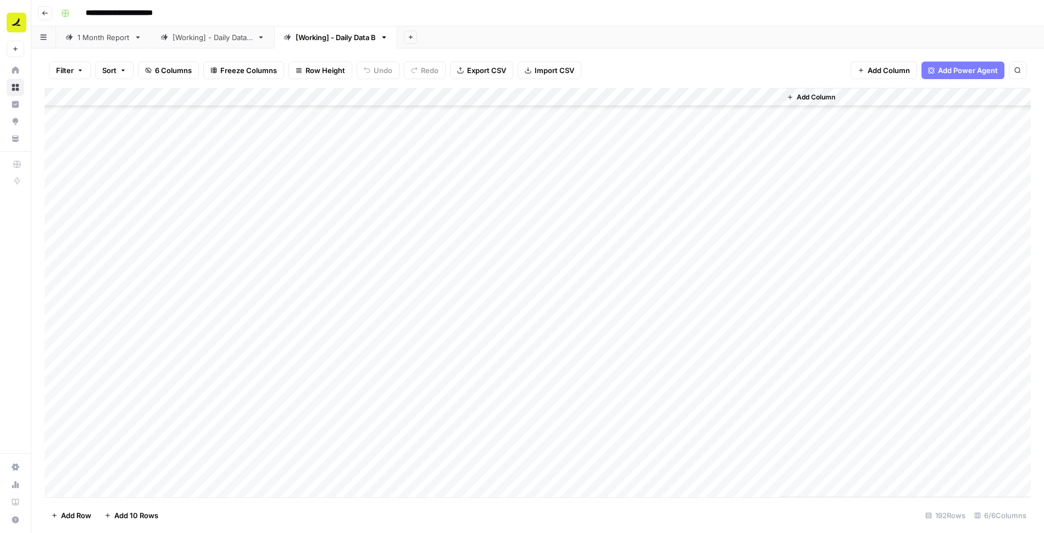
click at [767, 96] on div "Add Column" at bounding box center [538, 292] width 987 height 409
click at [813, 210] on div "Add Column" at bounding box center [906, 292] width 250 height 409
click at [582, 213] on div "Add Column" at bounding box center [538, 292] width 987 height 409
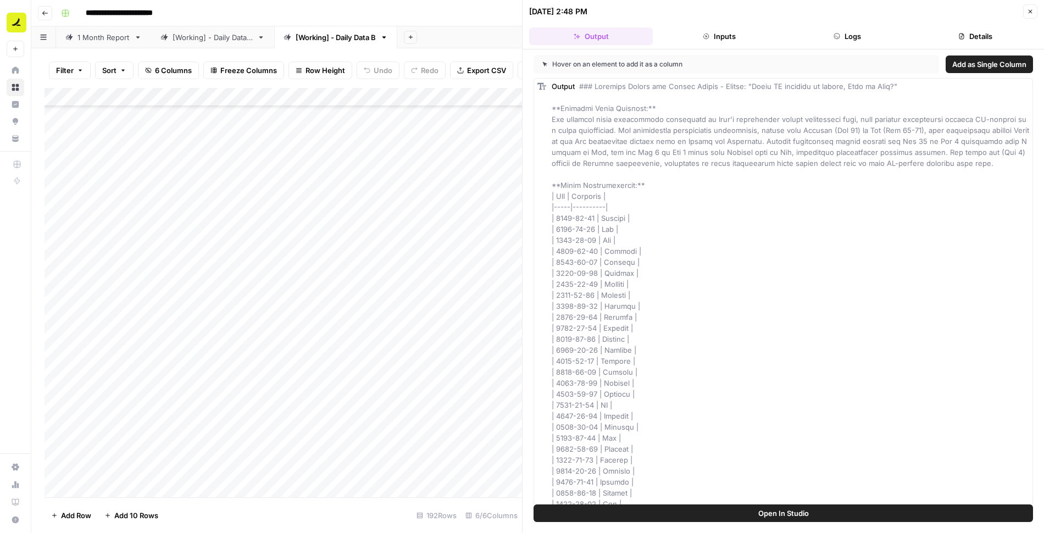
click at [846, 36] on button "Logs" at bounding box center [848, 36] width 124 height 18
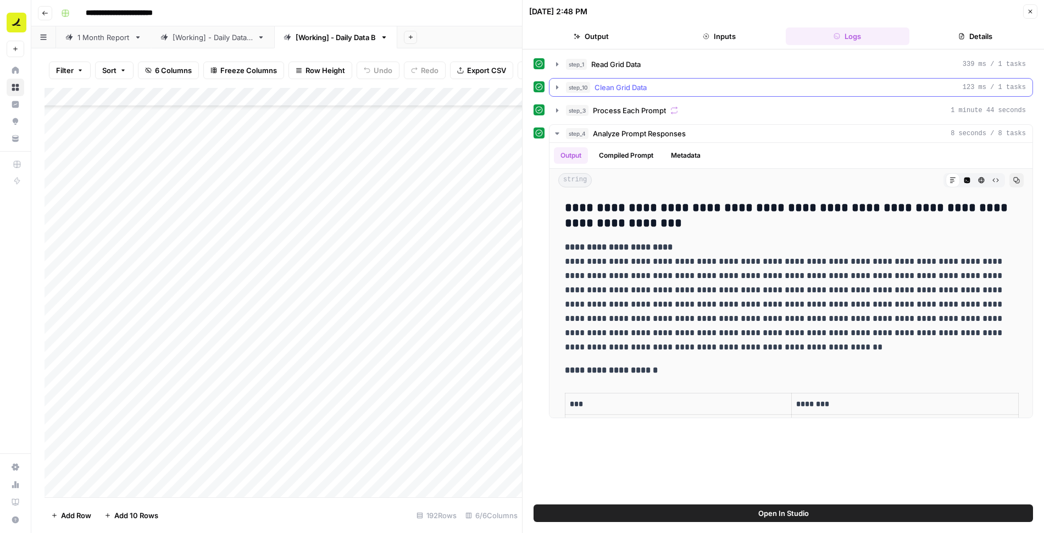
click at [671, 87] on div "step_10 Clean Grid Data 123 ms / 1 tasks" at bounding box center [796, 87] width 460 height 11
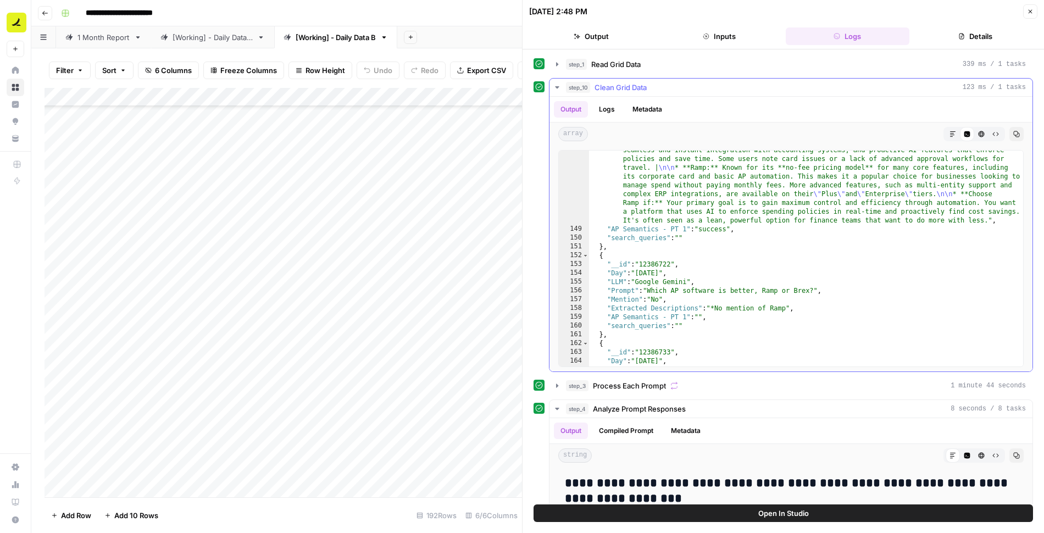
scroll to position [4410, 0]
click at [1027, 13] on button "Close" at bounding box center [1030, 11] width 14 height 14
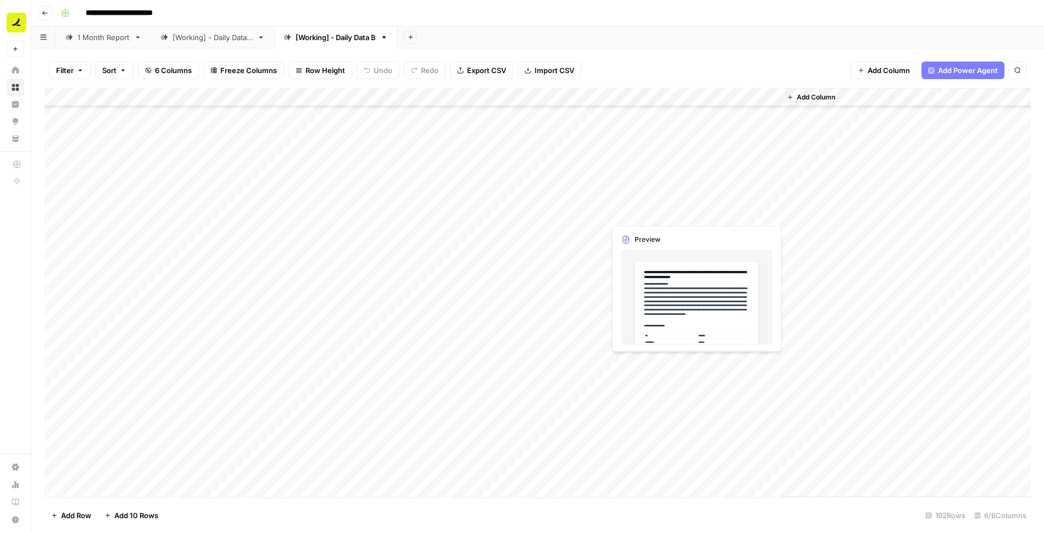
click at [656, 217] on div "Add Column" at bounding box center [538, 292] width 987 height 409
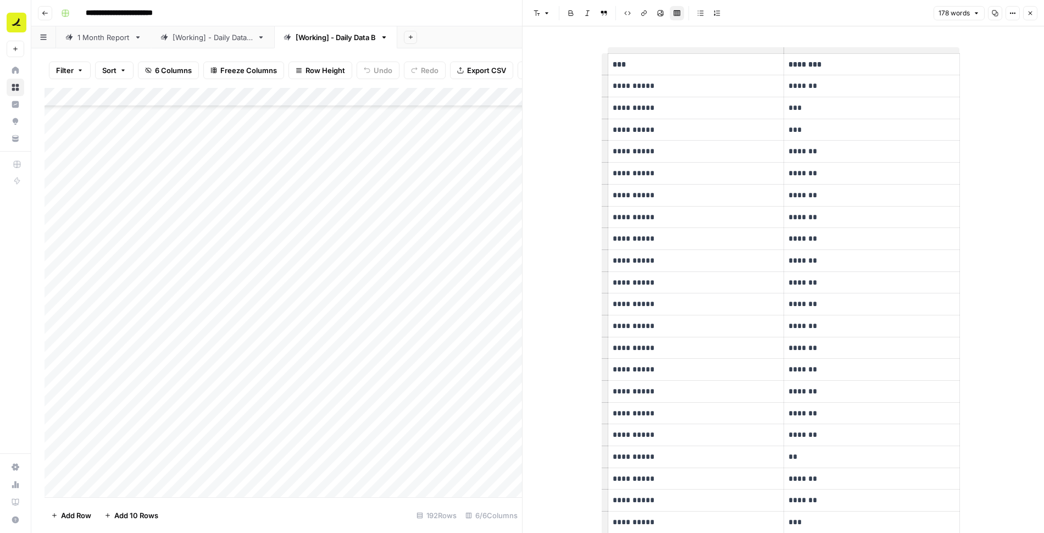
scroll to position [440, 0]
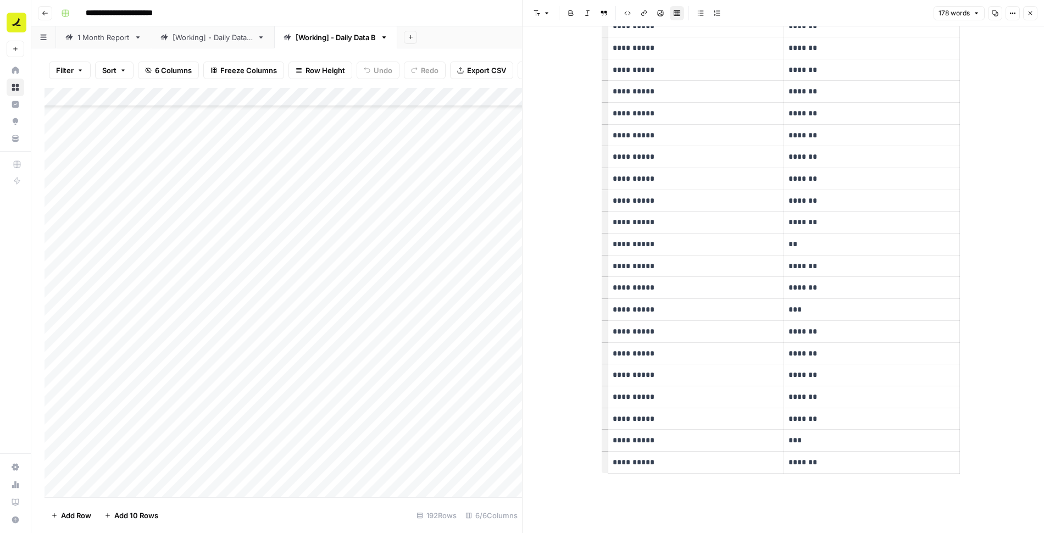
click at [792, 241] on p "**" at bounding box center [872, 244] width 167 height 13
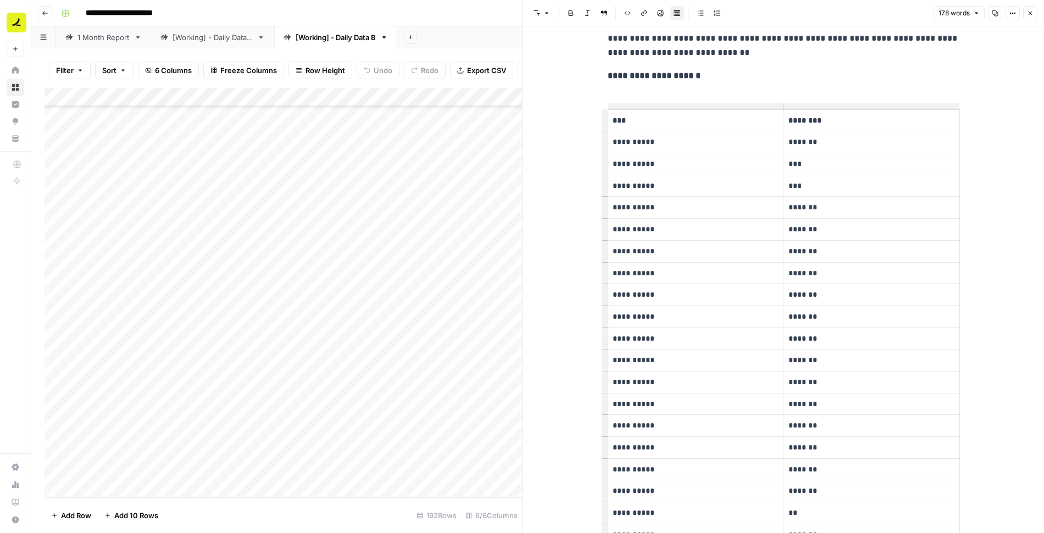
scroll to position [0, 0]
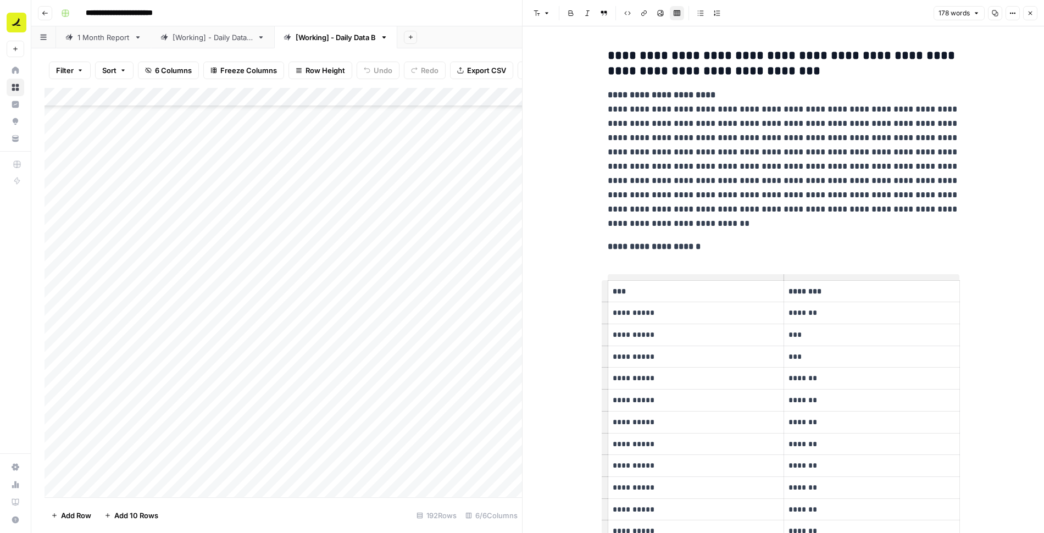
click at [1033, 13] on button "Close" at bounding box center [1030, 13] width 14 height 14
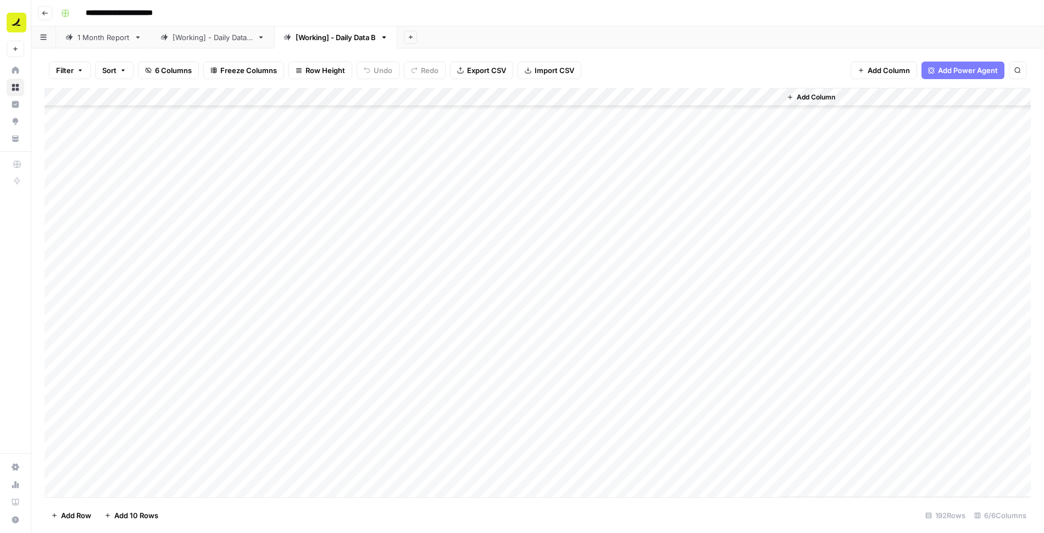
scroll to position [2735, 0]
click at [704, 333] on div "Add Column" at bounding box center [538, 292] width 987 height 409
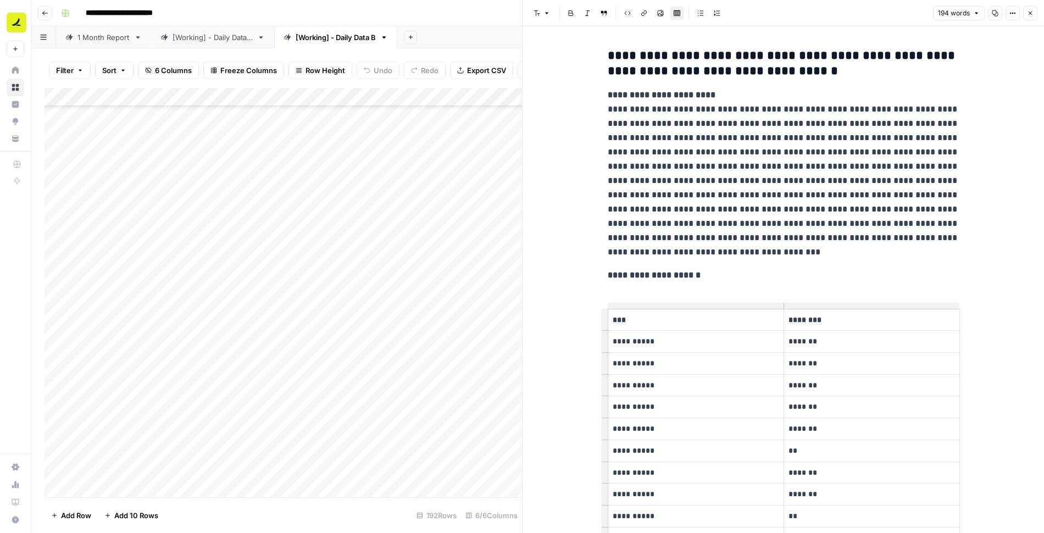
scroll to position [198, 0]
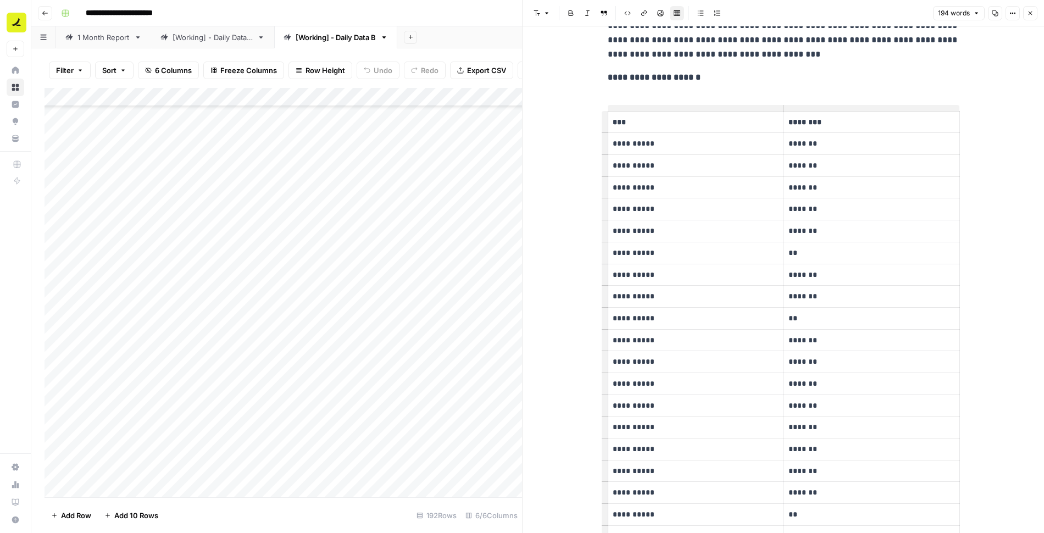
click at [795, 252] on p "**" at bounding box center [872, 253] width 167 height 13
click at [794, 318] on p "**" at bounding box center [872, 318] width 167 height 13
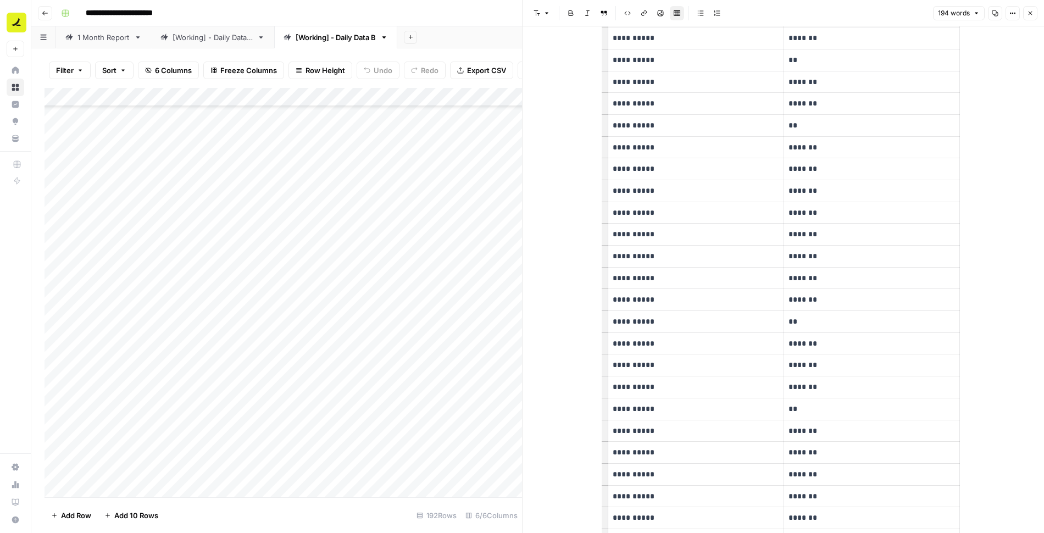
scroll to position [435, 0]
click at [794, 271] on p "**" at bounding box center [872, 277] width 167 height 13
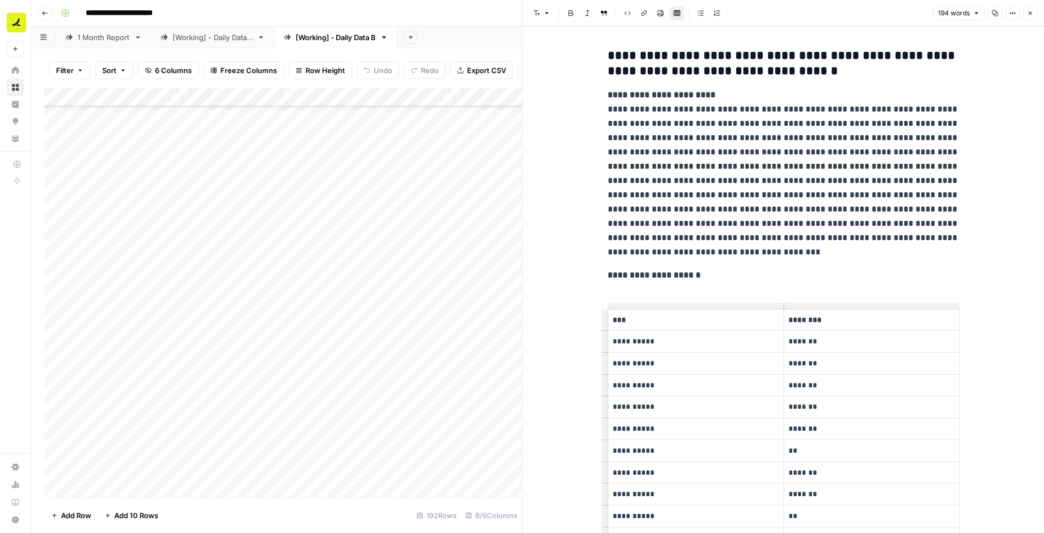
click at [1027, 12] on button "Close" at bounding box center [1030, 13] width 14 height 14
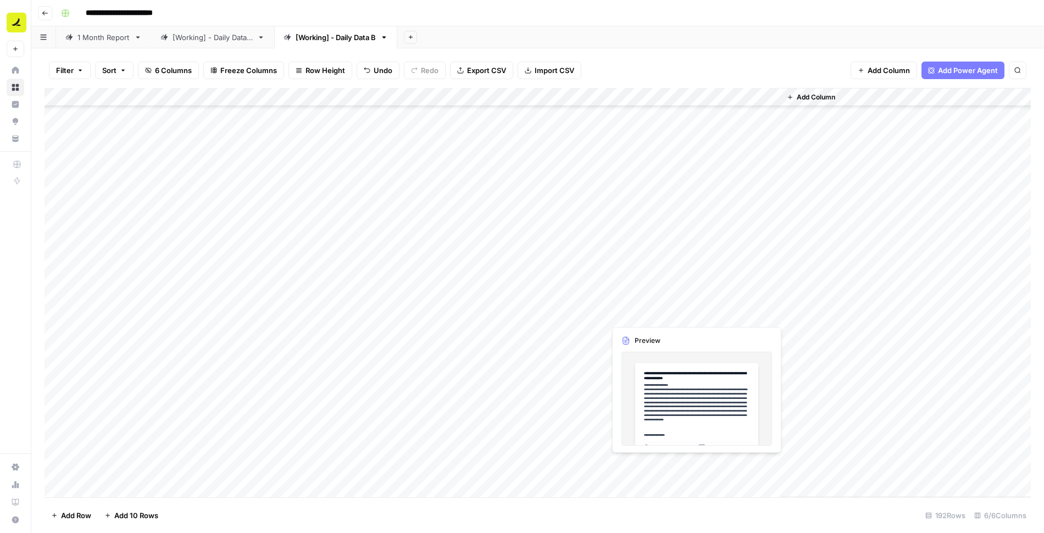
click at [667, 317] on div "Add Column" at bounding box center [538, 292] width 987 height 409
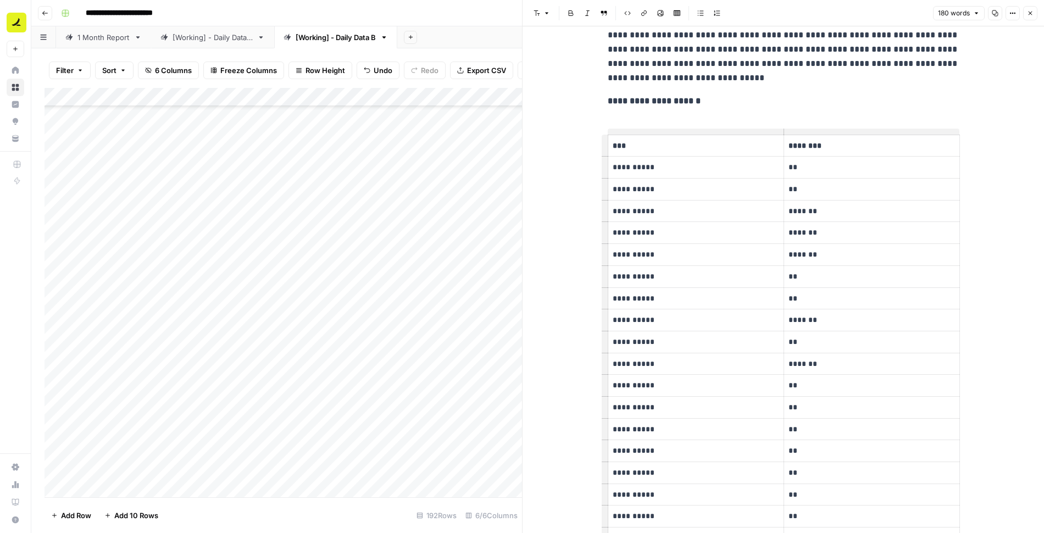
scroll to position [182, 0]
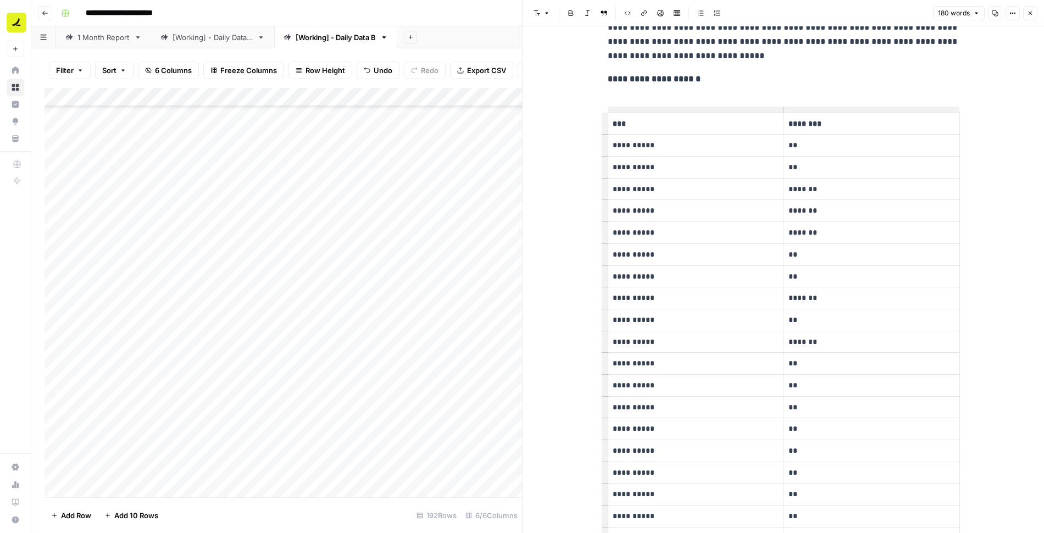
click at [794, 143] on p "**" at bounding box center [872, 145] width 167 height 13
click at [793, 165] on p "**" at bounding box center [872, 167] width 167 height 13
click at [795, 252] on p "**" at bounding box center [872, 254] width 167 height 13
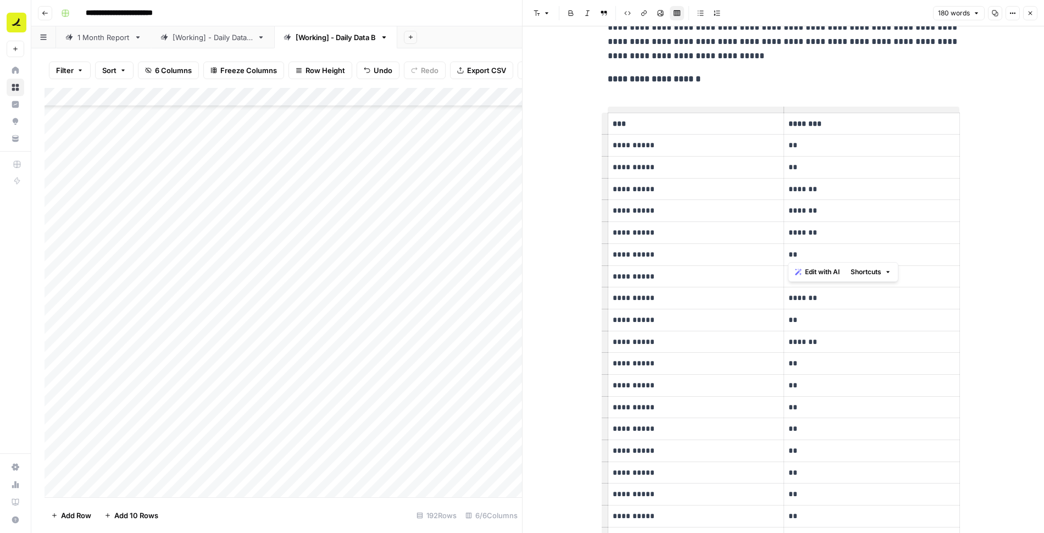
click at [795, 252] on p "**" at bounding box center [872, 254] width 167 height 13
click at [794, 275] on p "**" at bounding box center [872, 276] width 167 height 13
click at [794, 314] on p "**" at bounding box center [872, 320] width 167 height 13
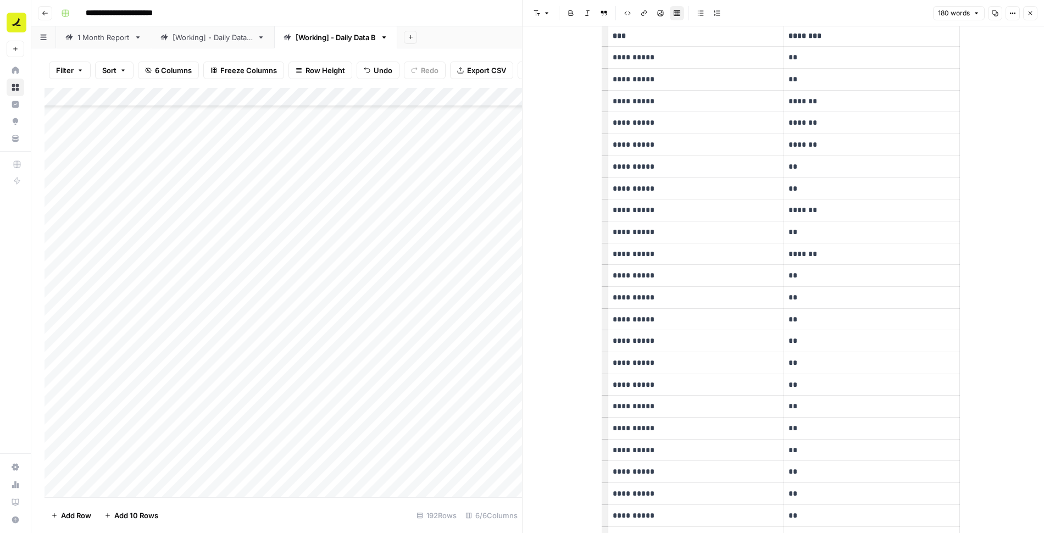
scroll to position [291, 0]
click at [795, 250] on p "**" at bounding box center [872, 254] width 167 height 13
click at [796, 270] on p "**" at bounding box center [872, 276] width 167 height 13
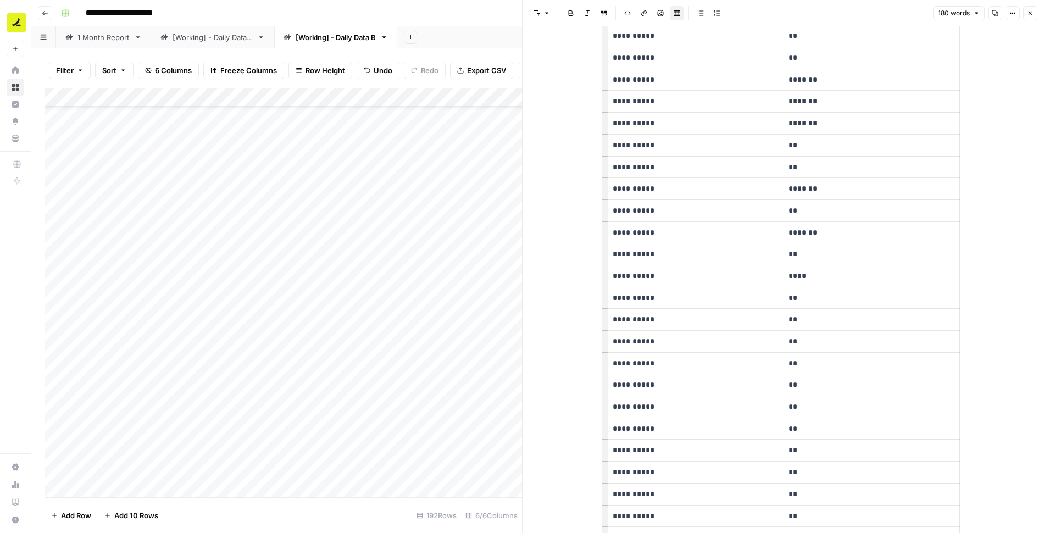
click at [796, 274] on p "****" at bounding box center [872, 276] width 167 height 13
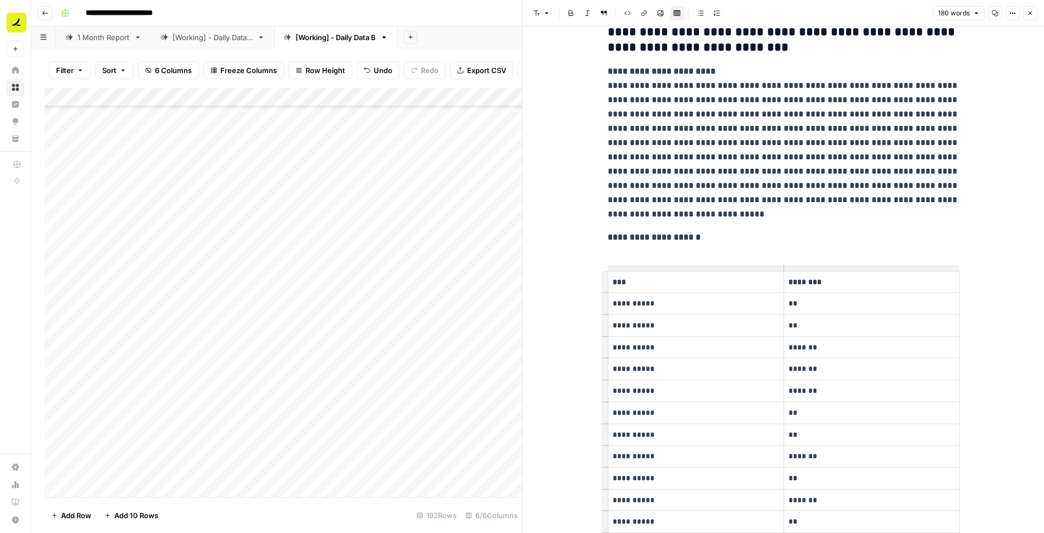
scroll to position [25, 0]
click at [1033, 14] on icon "button" at bounding box center [1030, 13] width 7 height 7
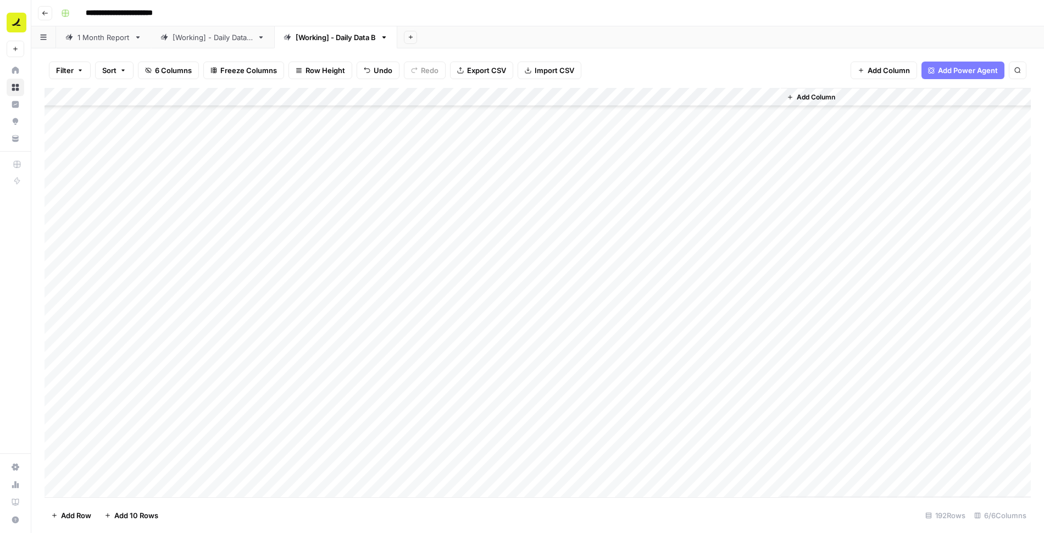
scroll to position [2249, 0]
click at [662, 235] on div "Add Column" at bounding box center [538, 292] width 987 height 409
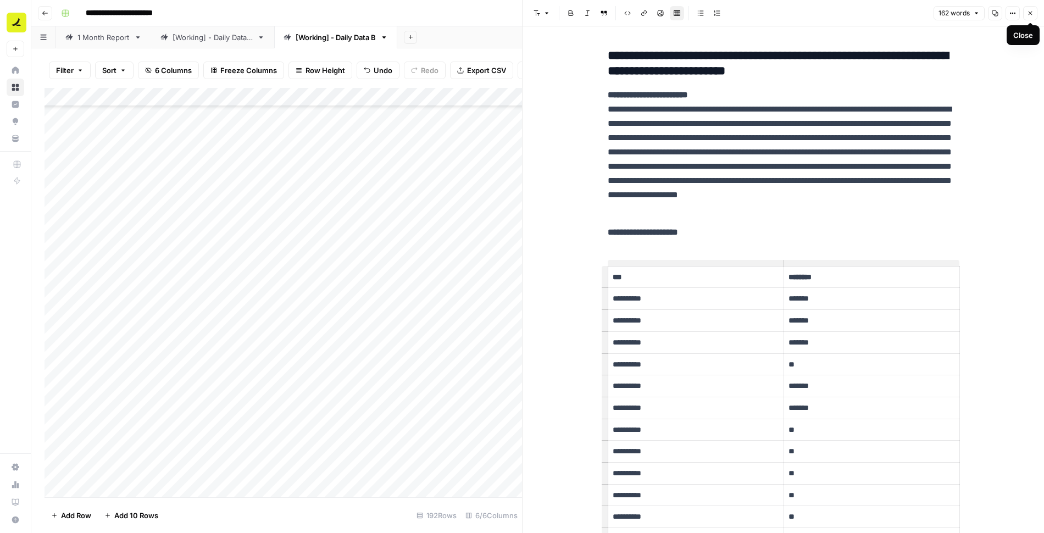
click at [1033, 11] on icon "button" at bounding box center [1030, 13] width 7 height 7
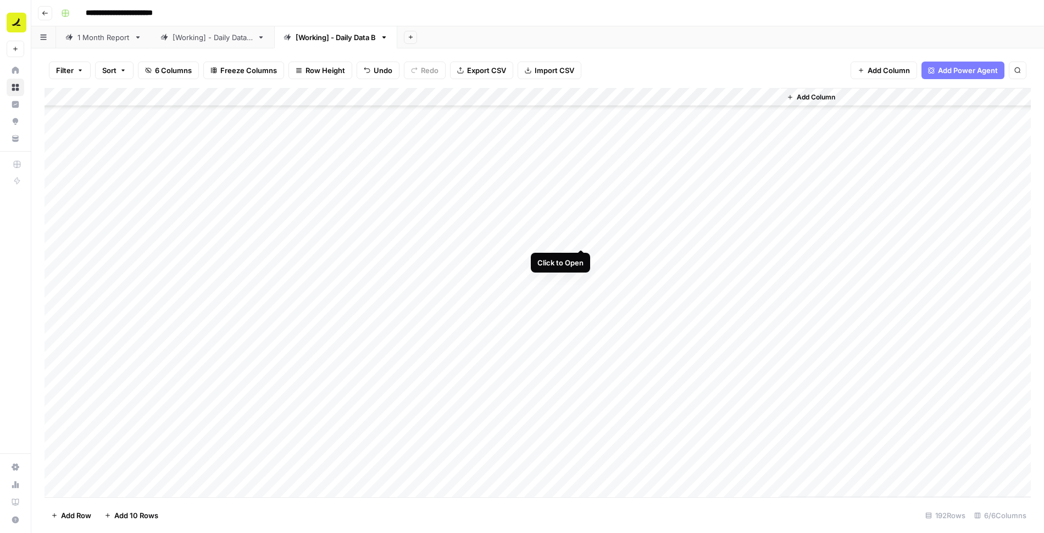
click at [580, 238] on div "Add Column" at bounding box center [538, 292] width 987 height 409
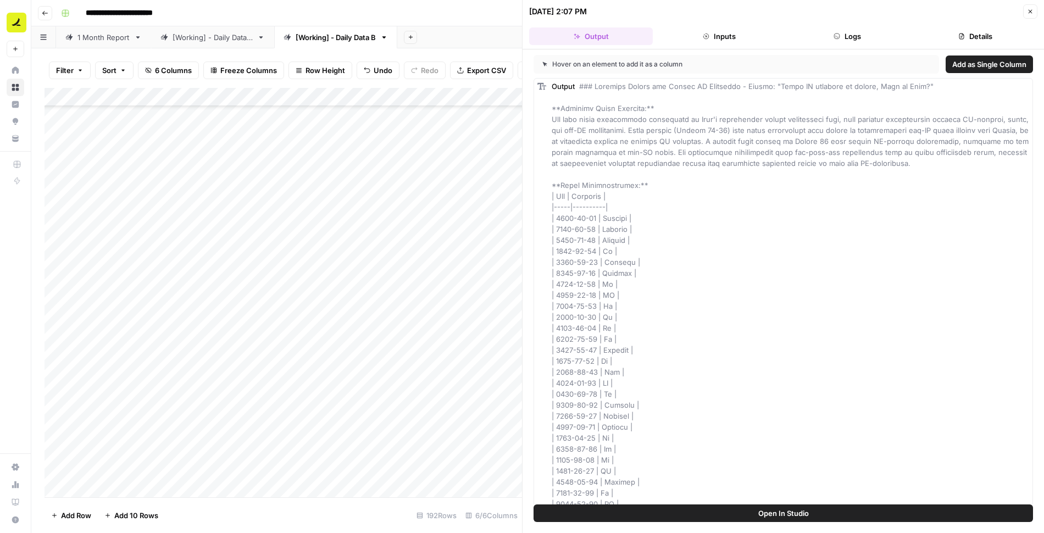
click at [828, 39] on button "Logs" at bounding box center [848, 36] width 124 height 18
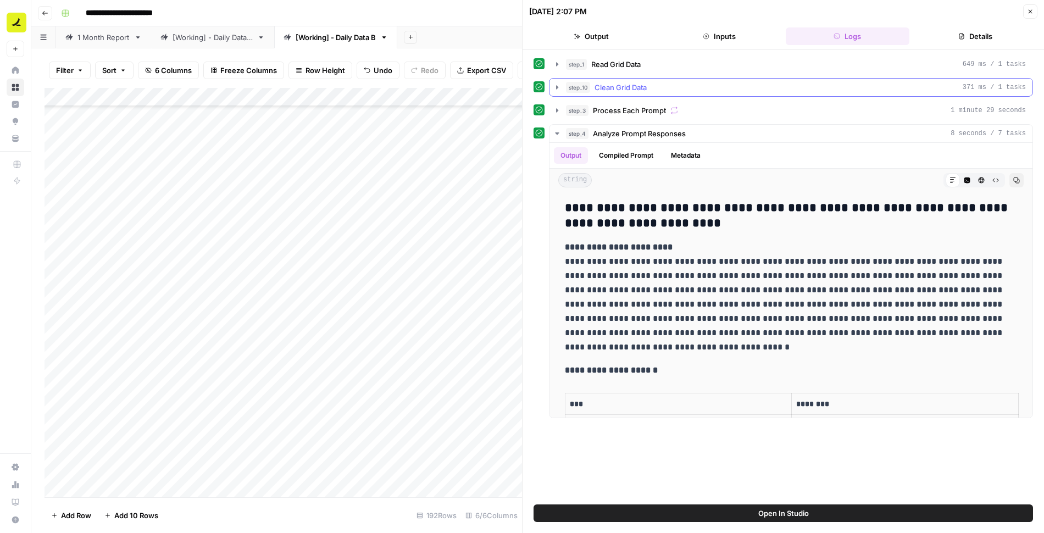
click at [675, 89] on div "step_10 Clean Grid Data 371 ms / 1 tasks" at bounding box center [796, 87] width 460 height 11
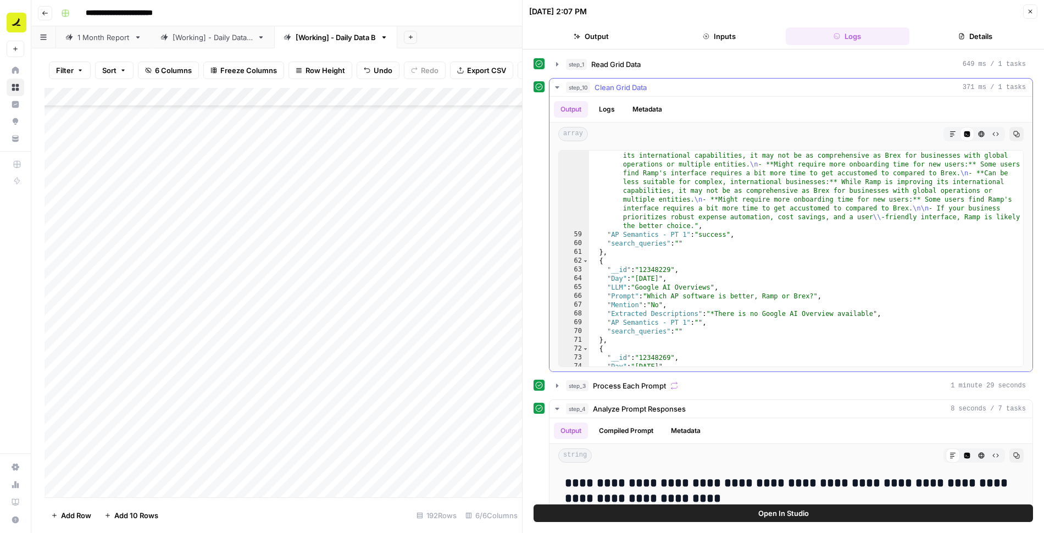
scroll to position [1329, 0]
click at [1027, 15] on button "Close" at bounding box center [1030, 11] width 14 height 14
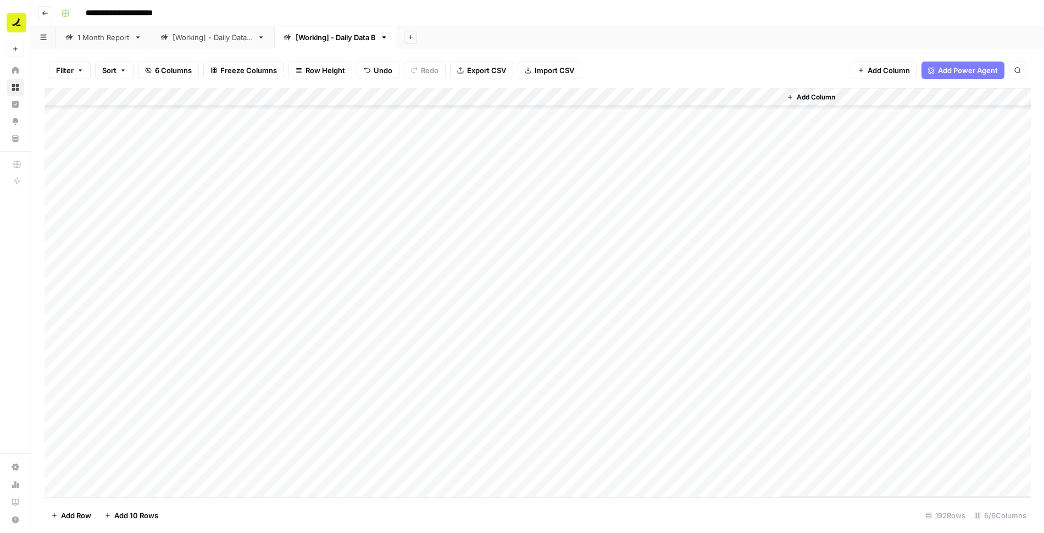
scroll to position [2385, 0]
click at [582, 96] on div "Add Column" at bounding box center [538, 292] width 987 height 409
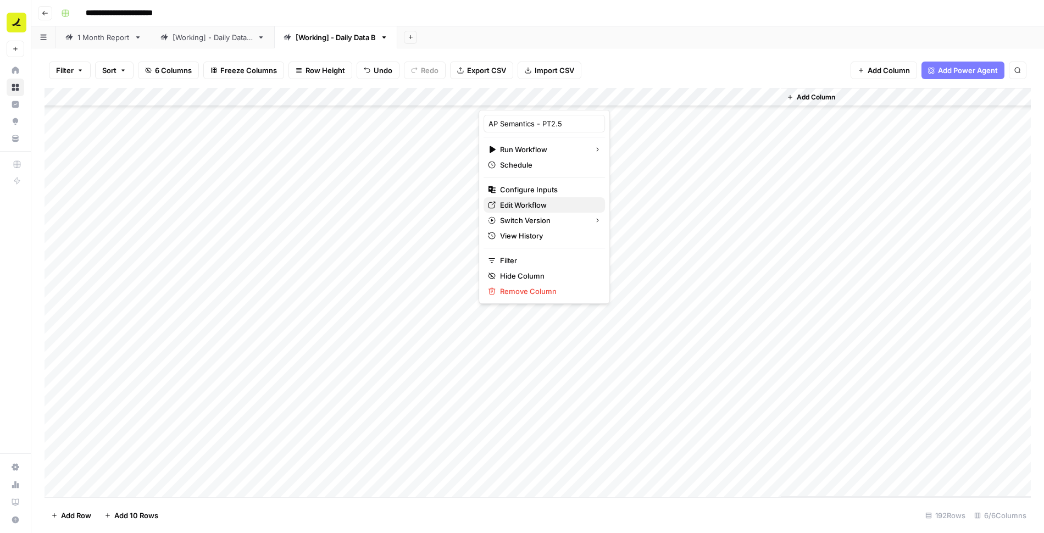
click at [537, 200] on span "Edit Workflow" at bounding box center [548, 205] width 96 height 11
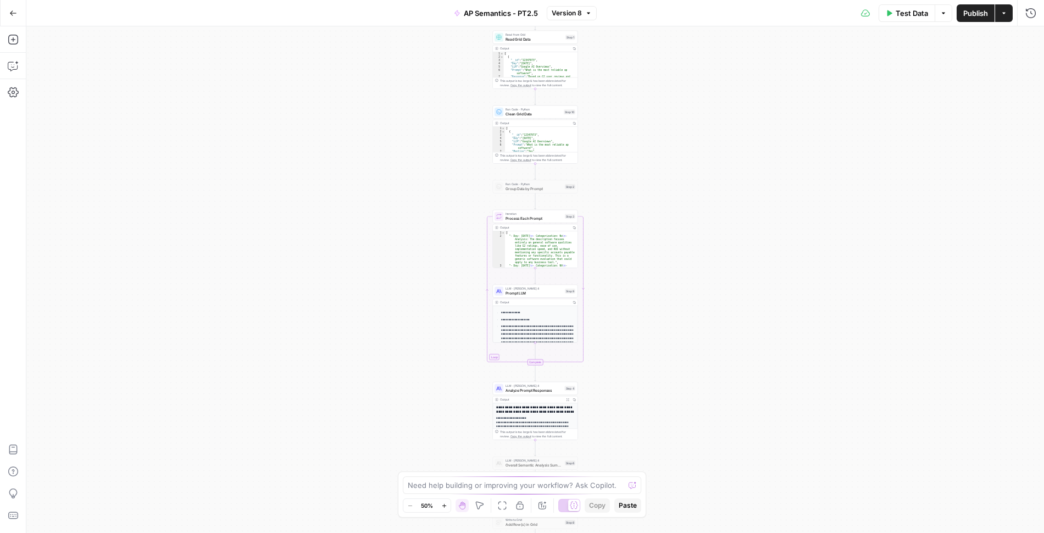
click at [569, 12] on span "Version 8" at bounding box center [567, 13] width 30 height 10
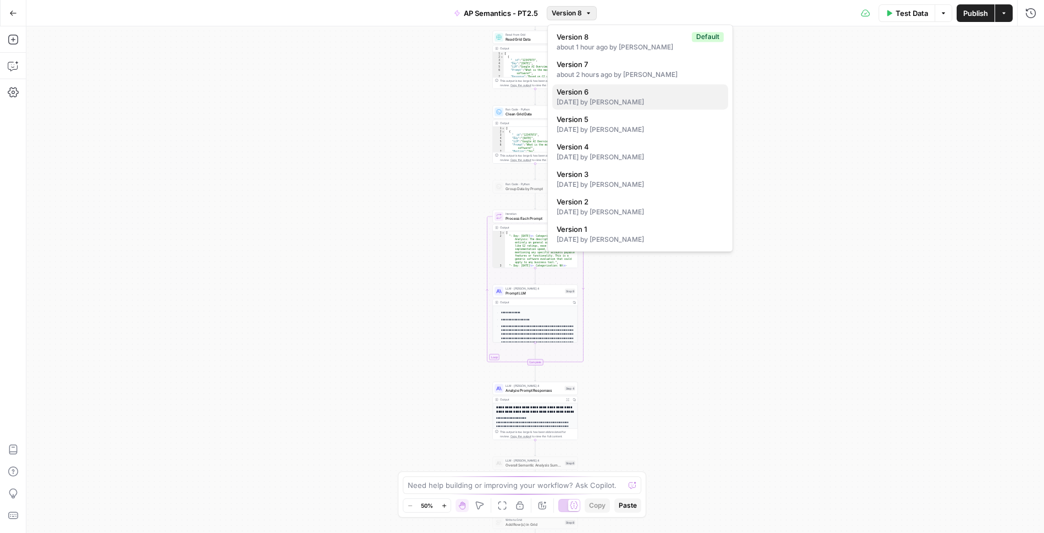
click at [613, 92] on span "Version 6" at bounding box center [638, 91] width 163 height 11
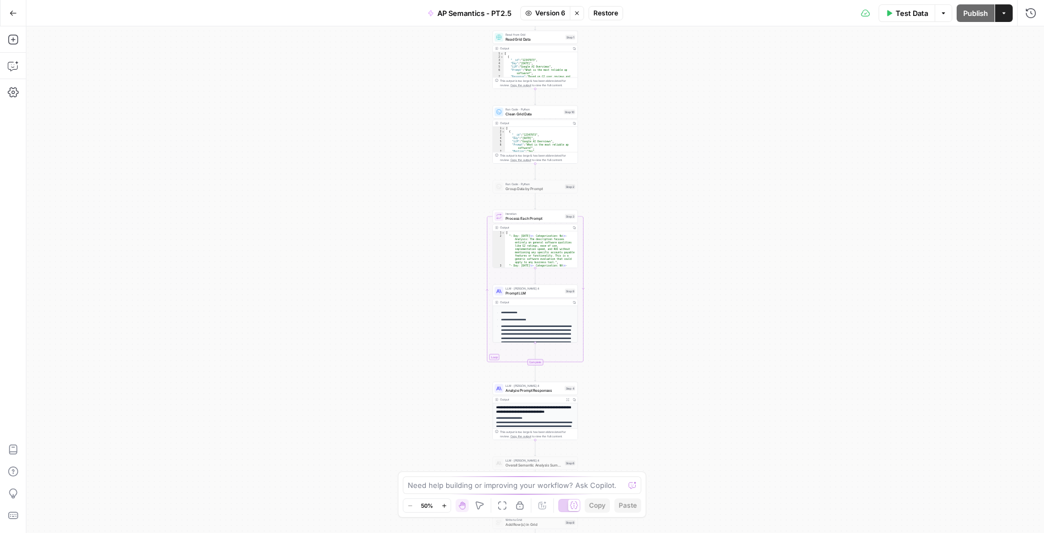
click at [604, 13] on span "Restore" at bounding box center [606, 13] width 25 height 10
click at [547, 293] on span "Prompt LLM" at bounding box center [534, 292] width 57 height 5
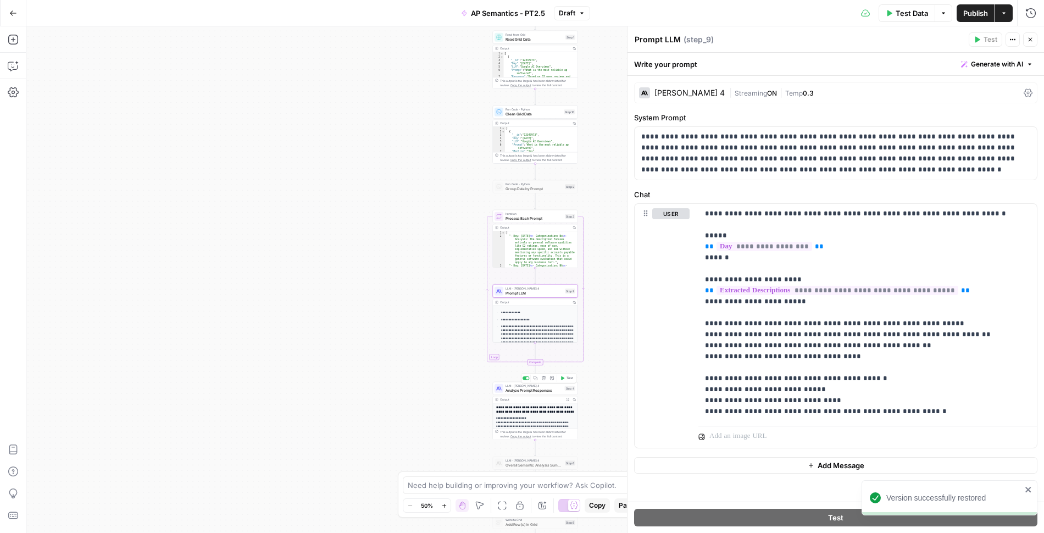
click at [533, 389] on span "Analyze Prompt Responses" at bounding box center [534, 389] width 57 height 5
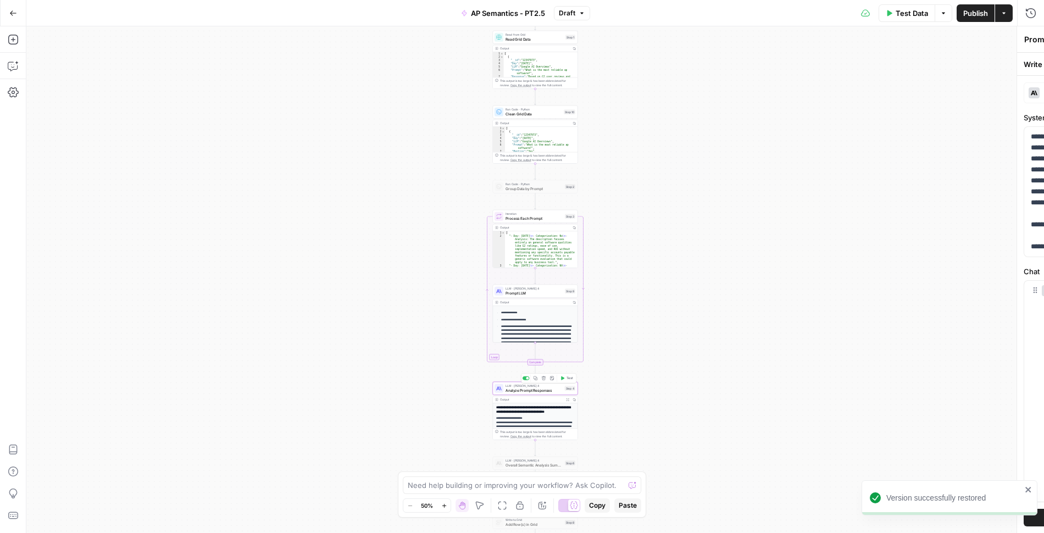
type textarea "Analyze Prompt Responses"
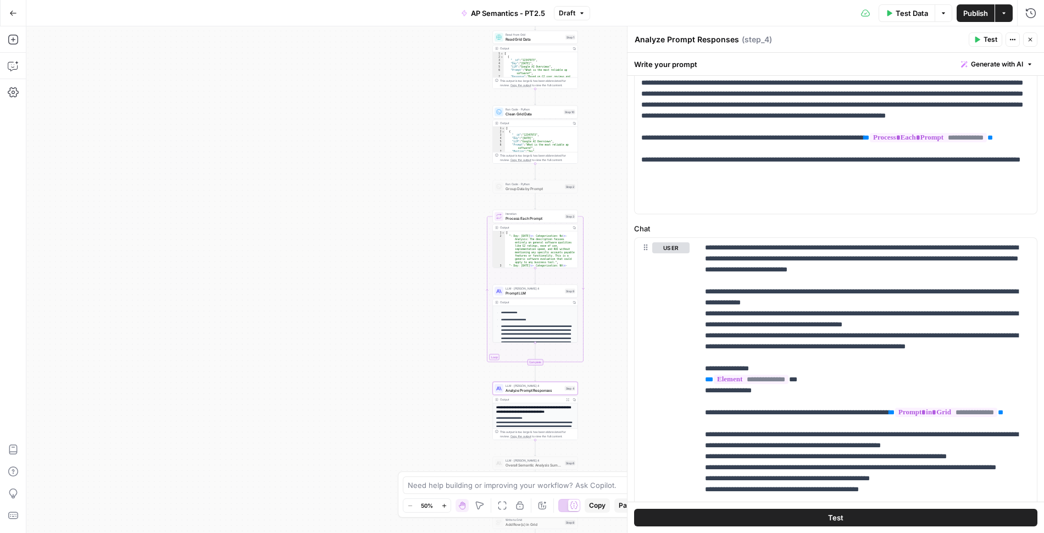
scroll to position [132, 0]
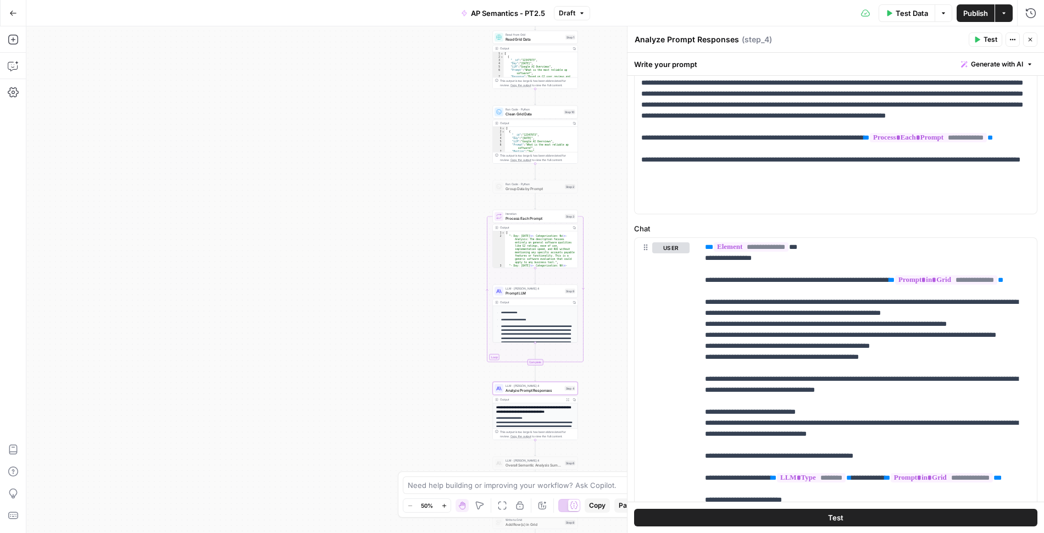
click at [966, 8] on span "Publish" at bounding box center [975, 13] width 25 height 11
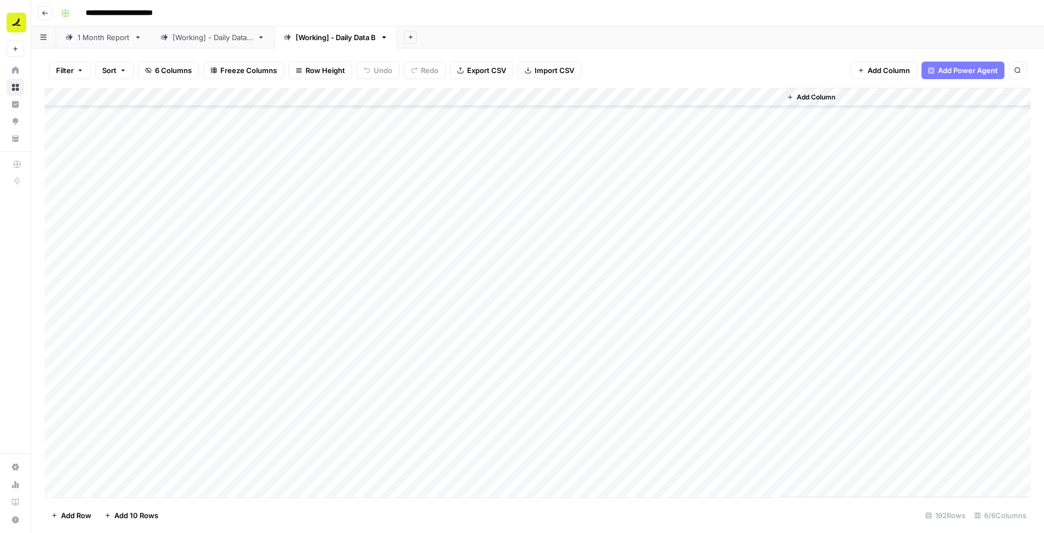
scroll to position [2724, 0]
click at [595, 380] on div "Add Column" at bounding box center [538, 292] width 987 height 409
click at [596, 399] on div "Add Column" at bounding box center [538, 292] width 987 height 409
click at [581, 381] on div "Add Column" at bounding box center [538, 292] width 987 height 409
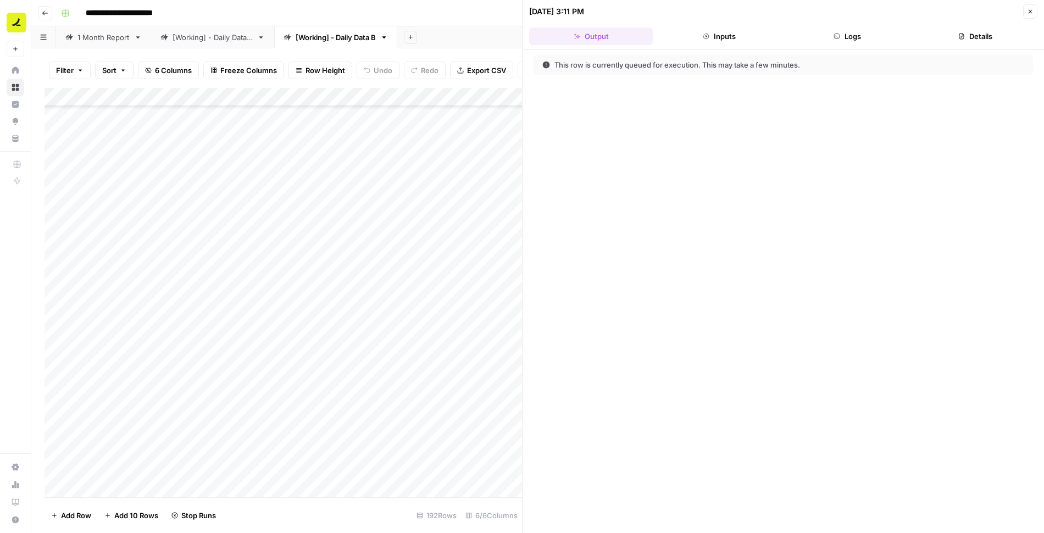
click at [840, 43] on button "Logs" at bounding box center [848, 36] width 124 height 18
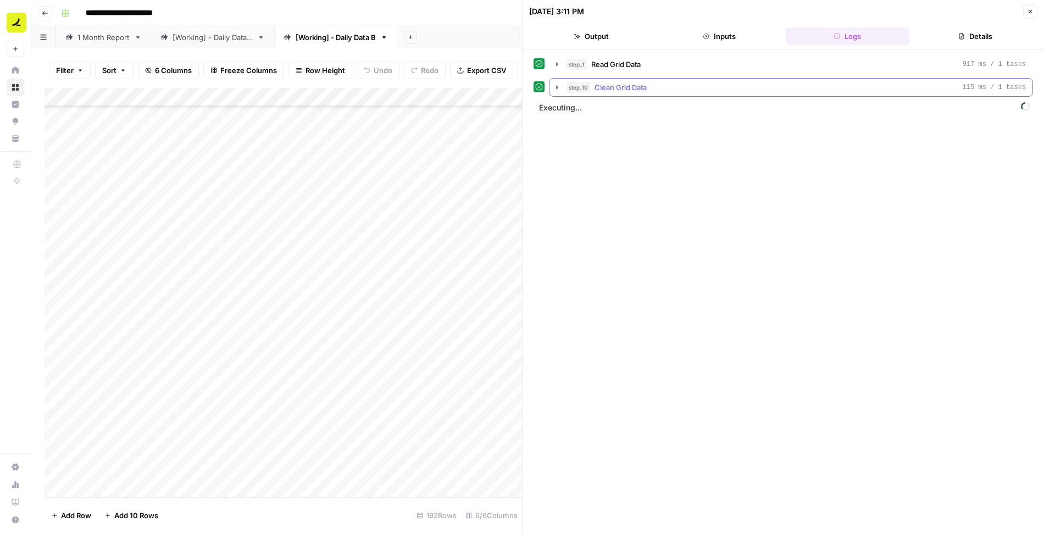
click at [556, 84] on icon "button" at bounding box center [557, 87] width 9 height 9
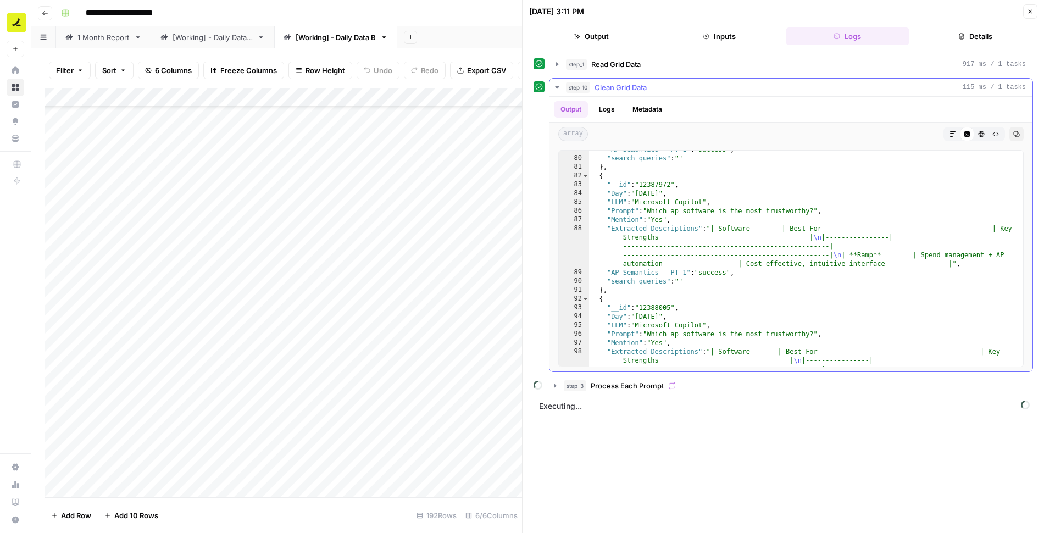
scroll to position [1084, 0]
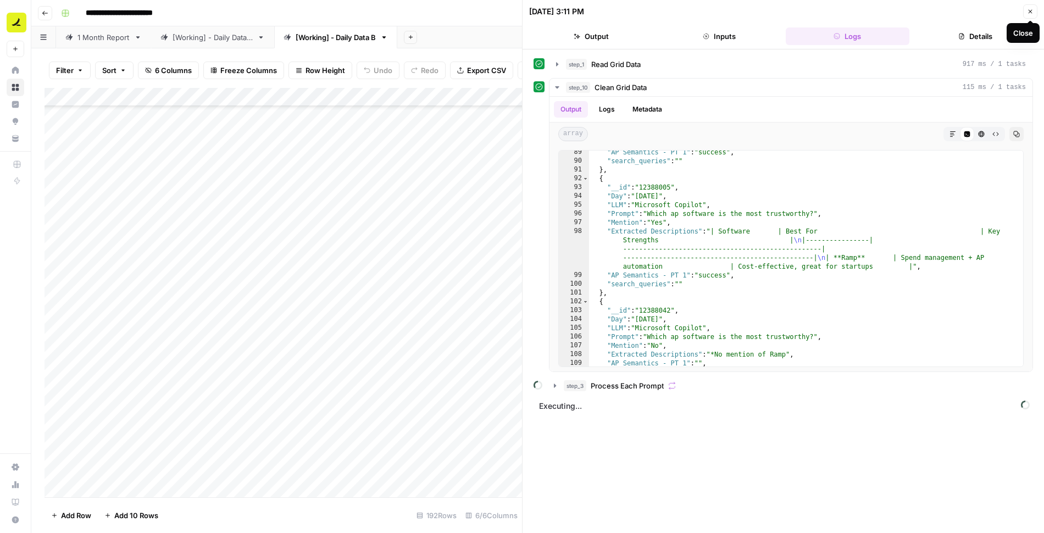
click at [1035, 9] on button "Close" at bounding box center [1030, 11] width 14 height 14
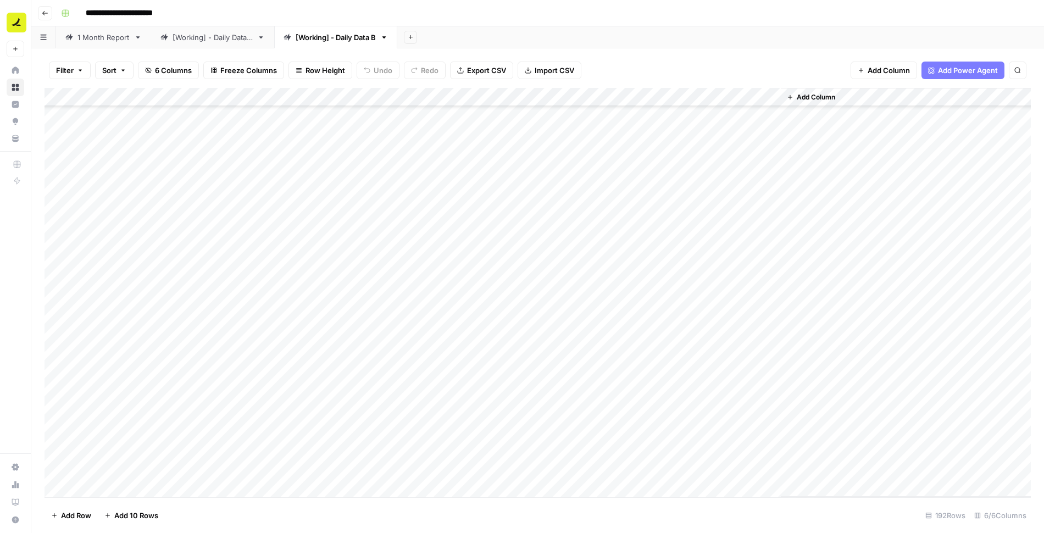
scroll to position [2823, 0]
click at [581, 301] on div "Add Column" at bounding box center [538, 292] width 987 height 409
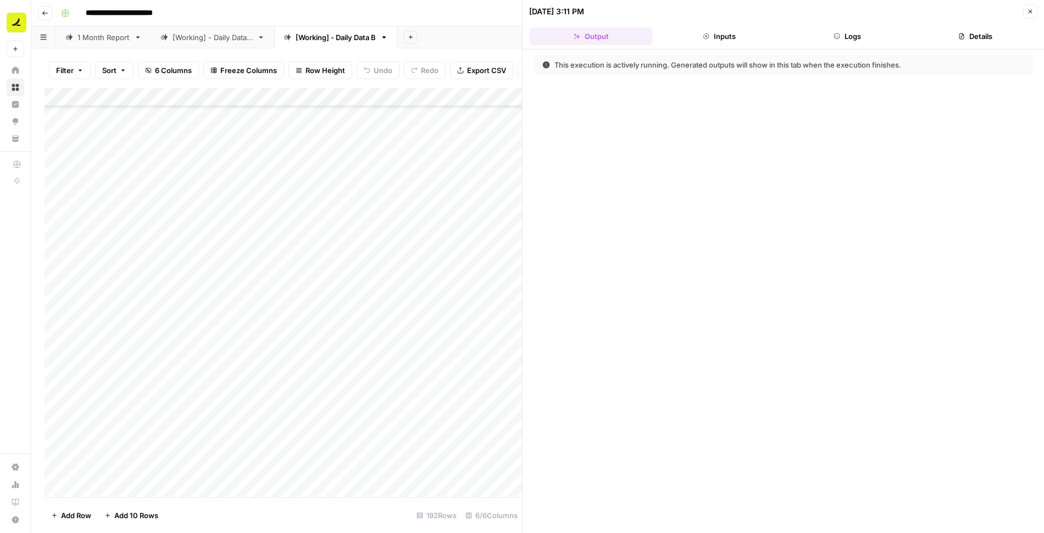
click at [840, 41] on button "Logs" at bounding box center [848, 36] width 124 height 18
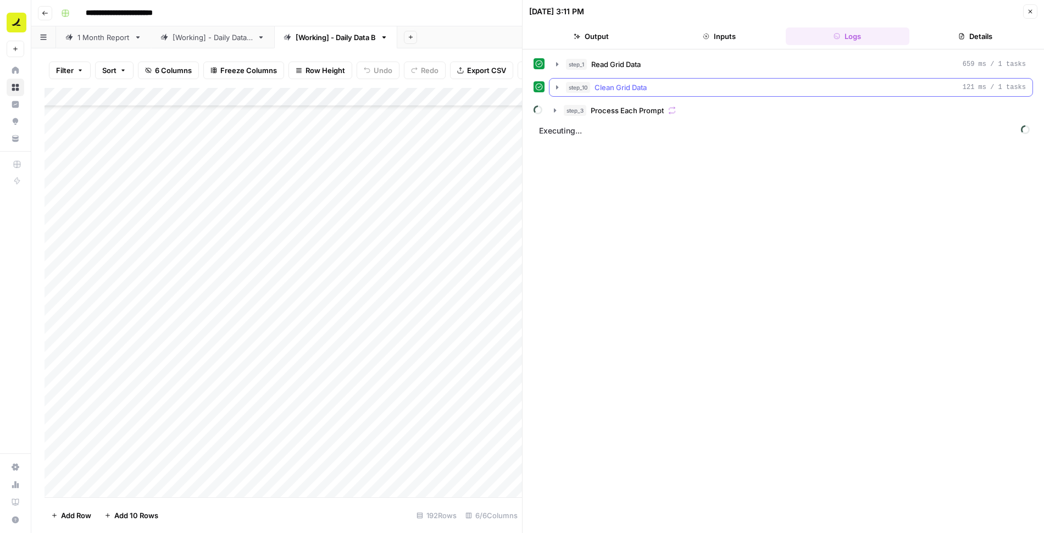
click at [557, 90] on button "step_10 Clean Grid Data 121 ms / 1 tasks" at bounding box center [791, 88] width 483 height 18
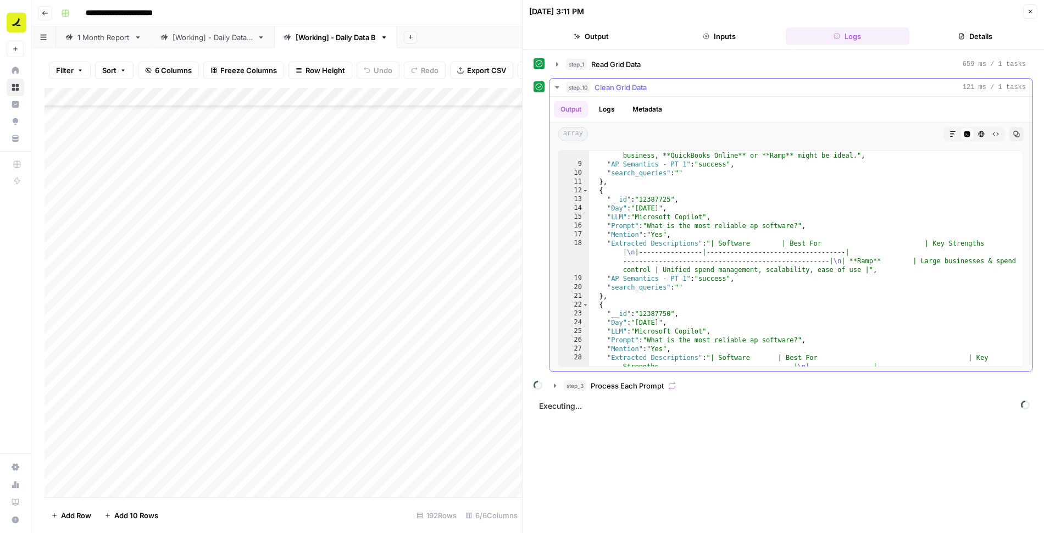
scroll to position [235, 0]
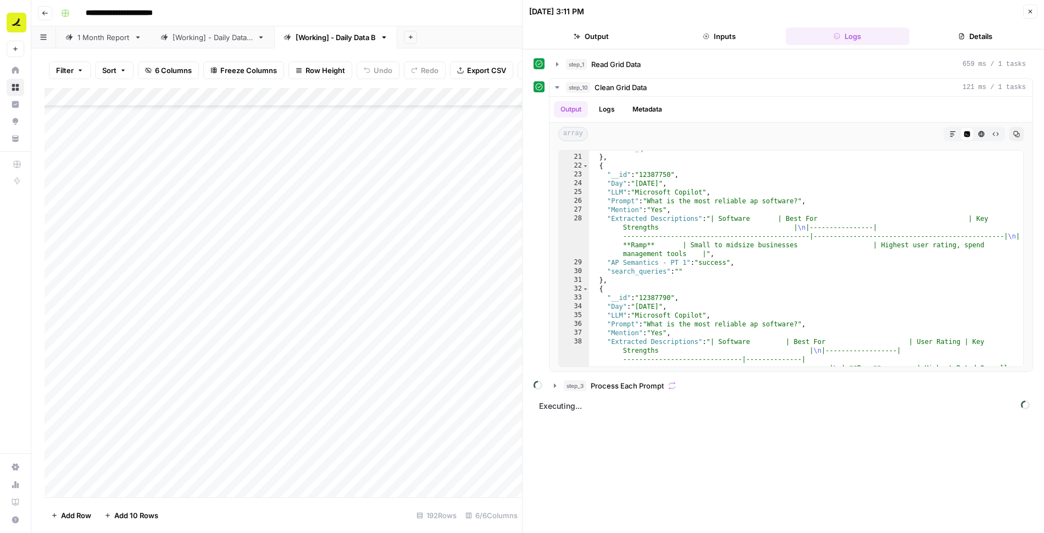
click at [1029, 15] on button "Close" at bounding box center [1030, 11] width 14 height 14
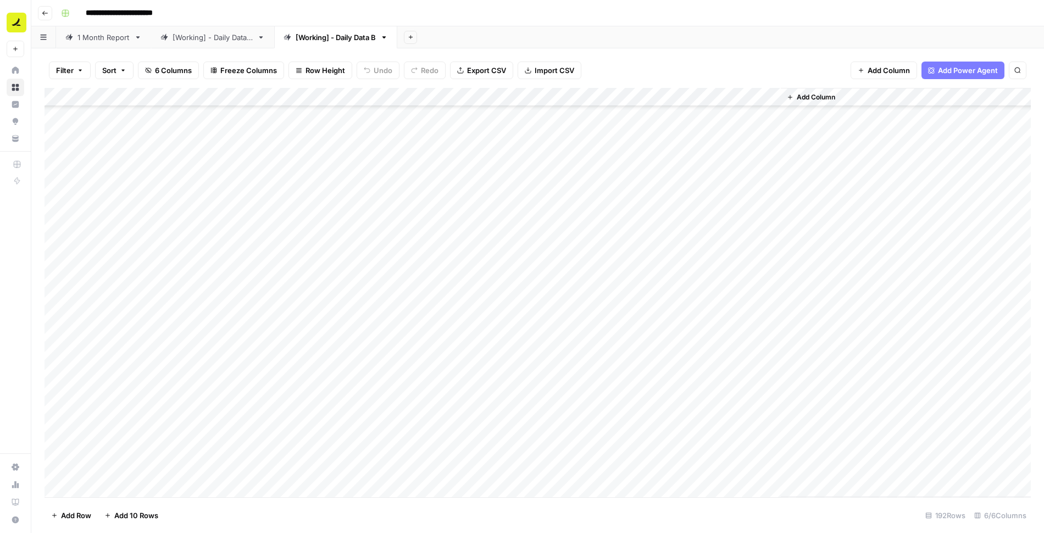
scroll to position [2880, 0]
click at [660, 202] on div "Add Column" at bounding box center [538, 292] width 987 height 409
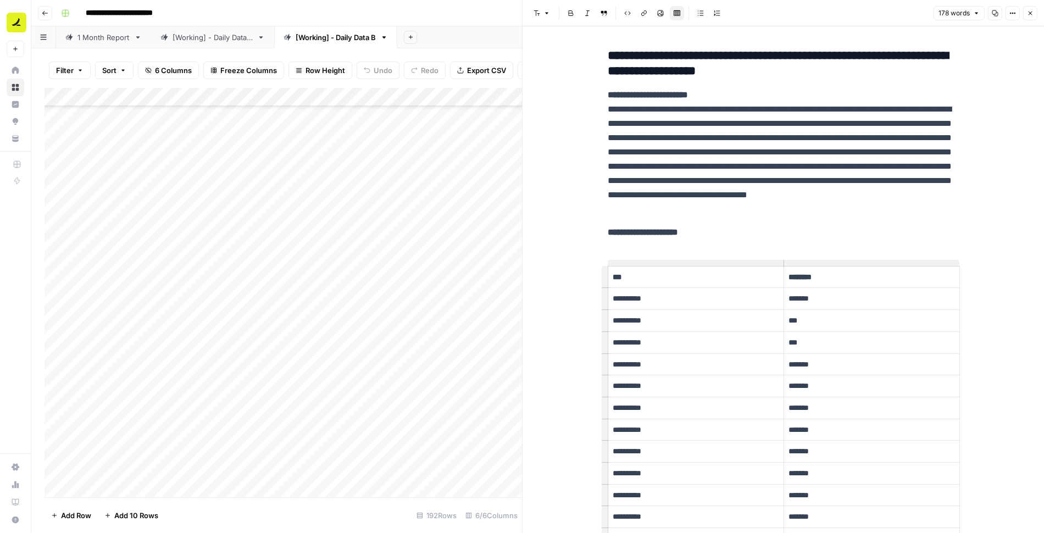
click at [1032, 13] on icon "button" at bounding box center [1030, 13] width 7 height 7
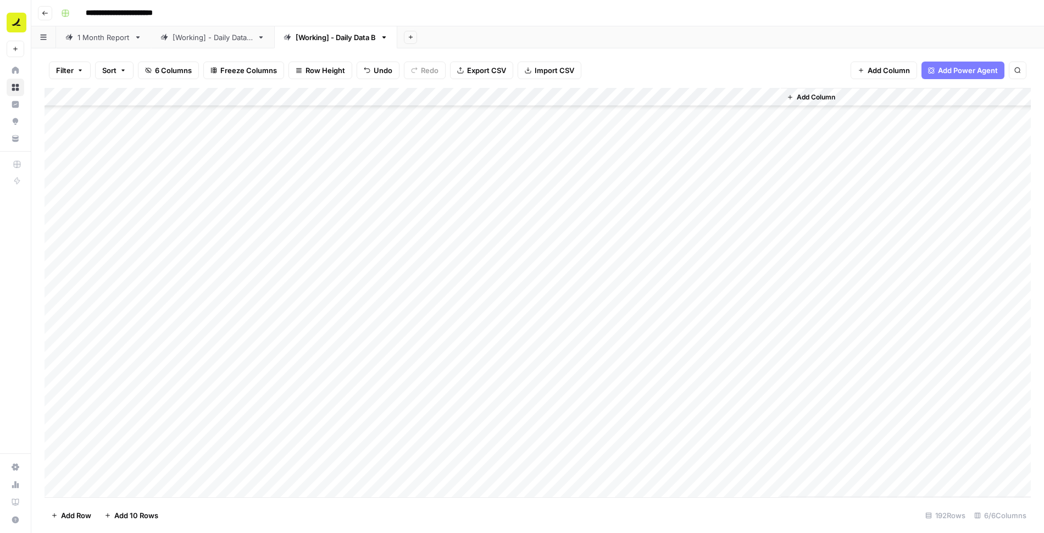
click at [689, 183] on div "Add Column" at bounding box center [538, 292] width 987 height 409
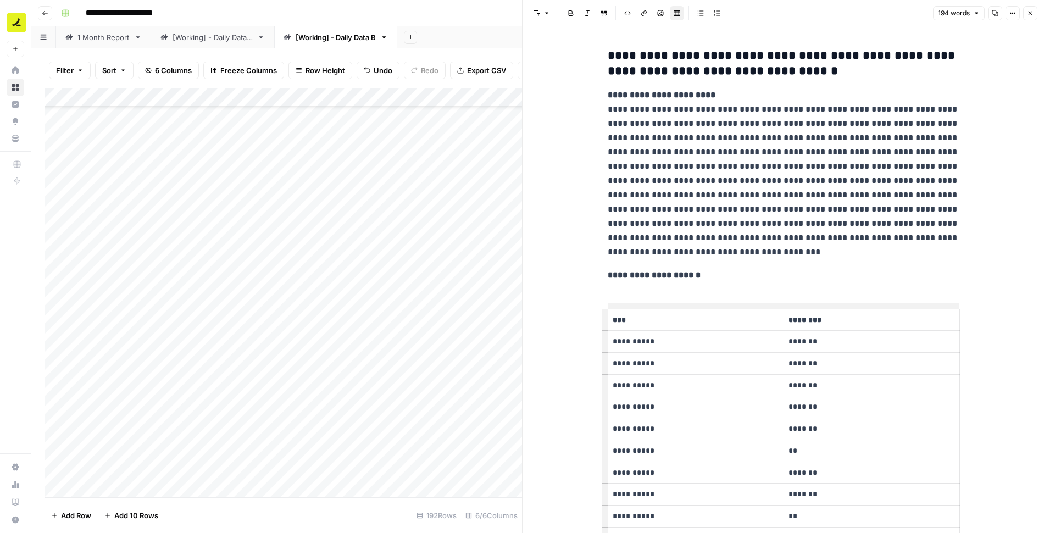
click at [1035, 13] on button "Close" at bounding box center [1030, 13] width 14 height 14
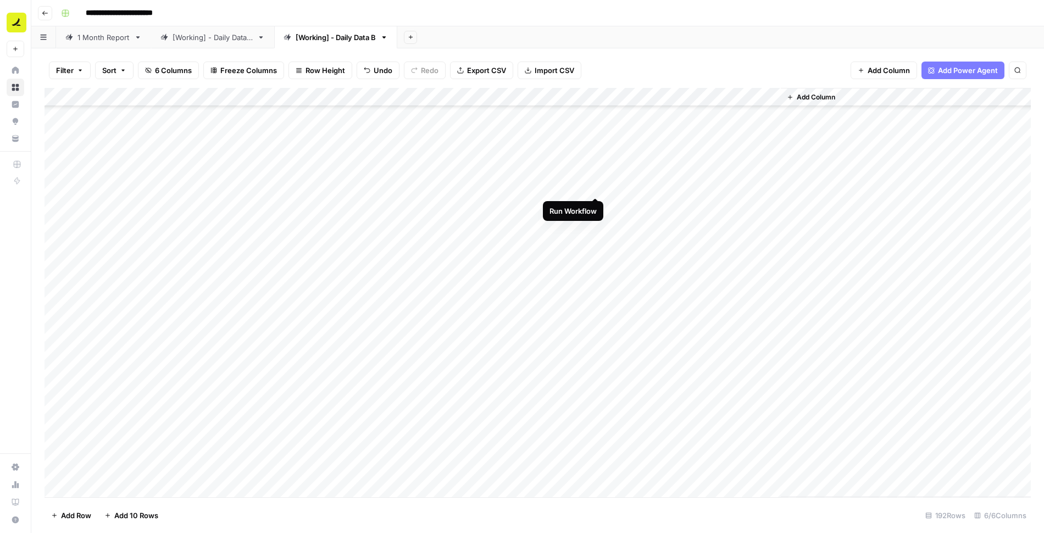
click at [596, 186] on div "Add Column" at bounding box center [538, 292] width 987 height 409
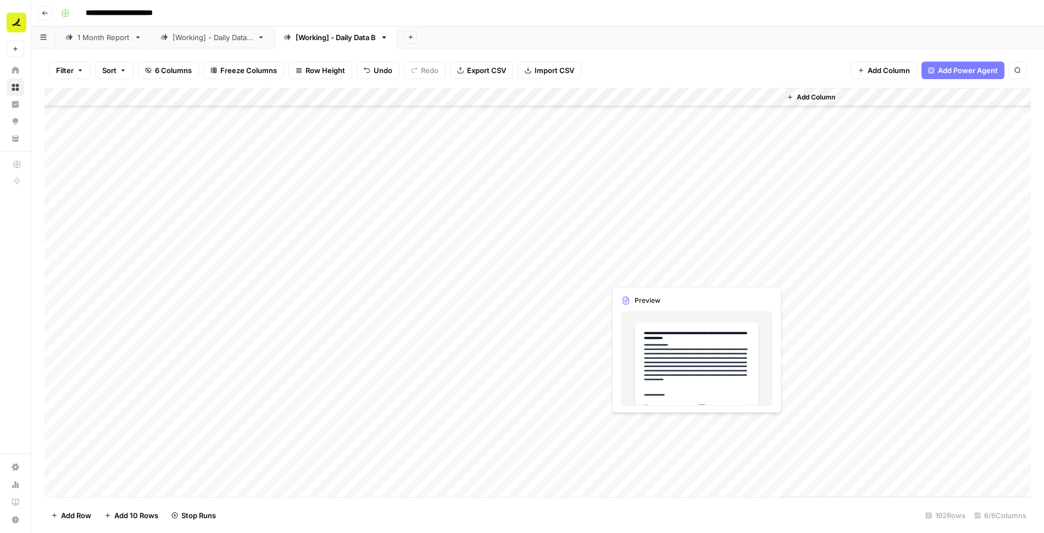
click at [640, 271] on div "Add Column" at bounding box center [538, 292] width 987 height 409
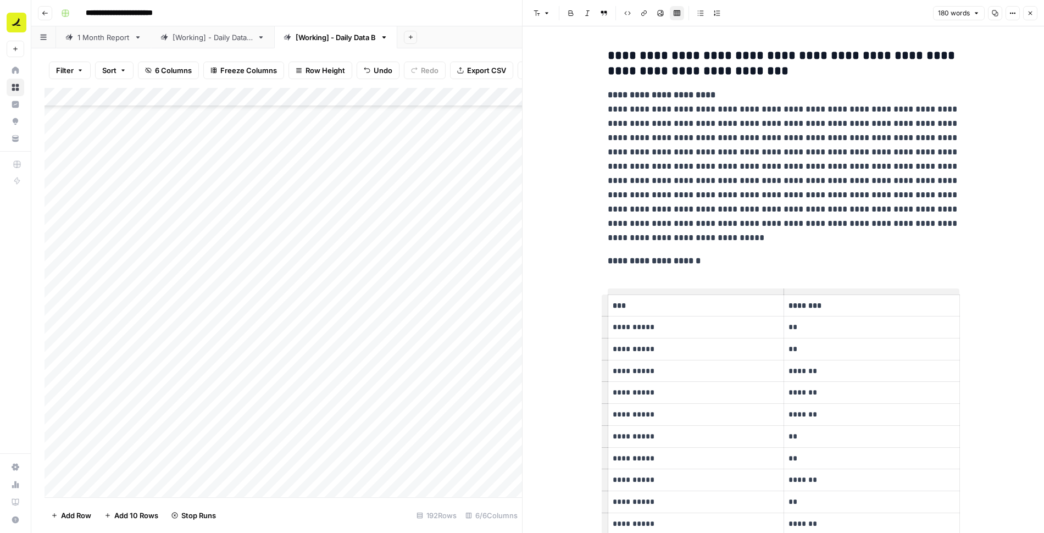
click at [1035, 10] on button "Close" at bounding box center [1030, 13] width 14 height 14
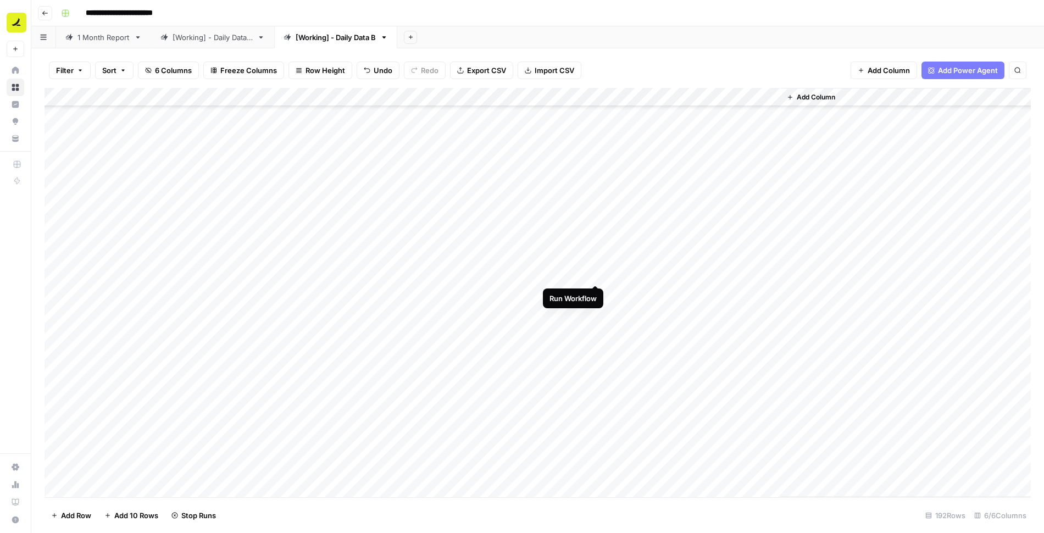
click at [592, 272] on div "Add Column" at bounding box center [538, 292] width 987 height 409
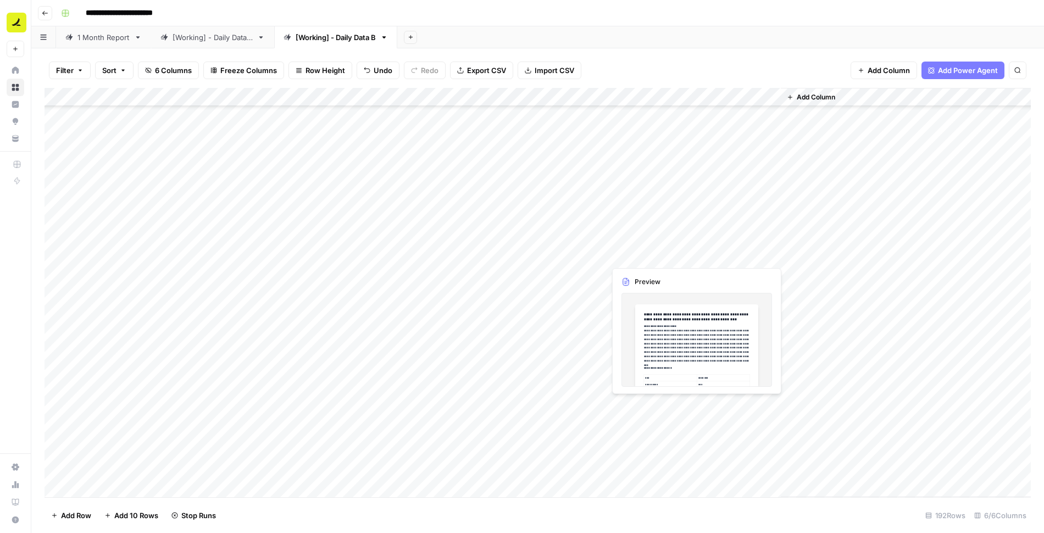
click at [647, 256] on div "Add Column" at bounding box center [538, 292] width 987 height 409
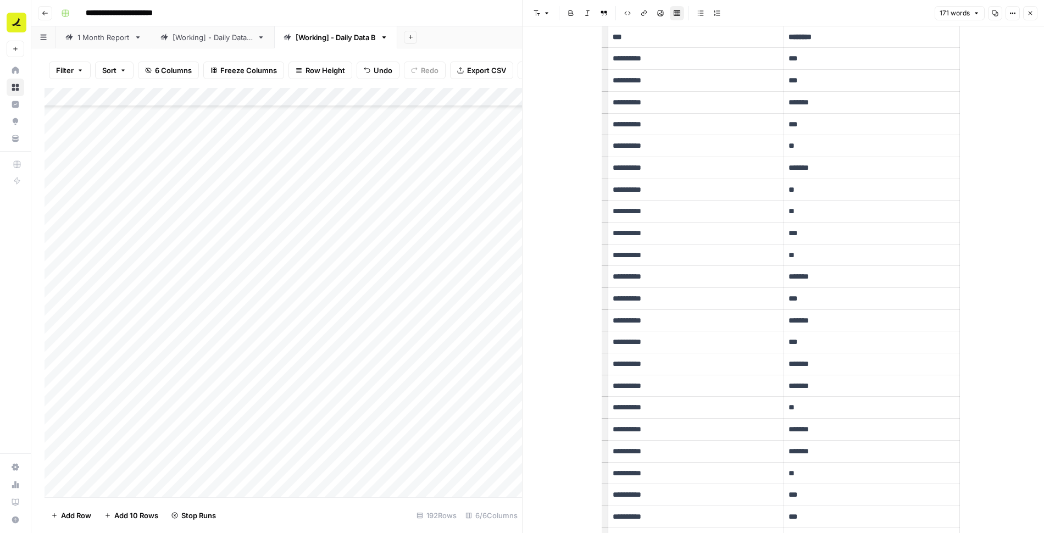
scroll to position [468, 0]
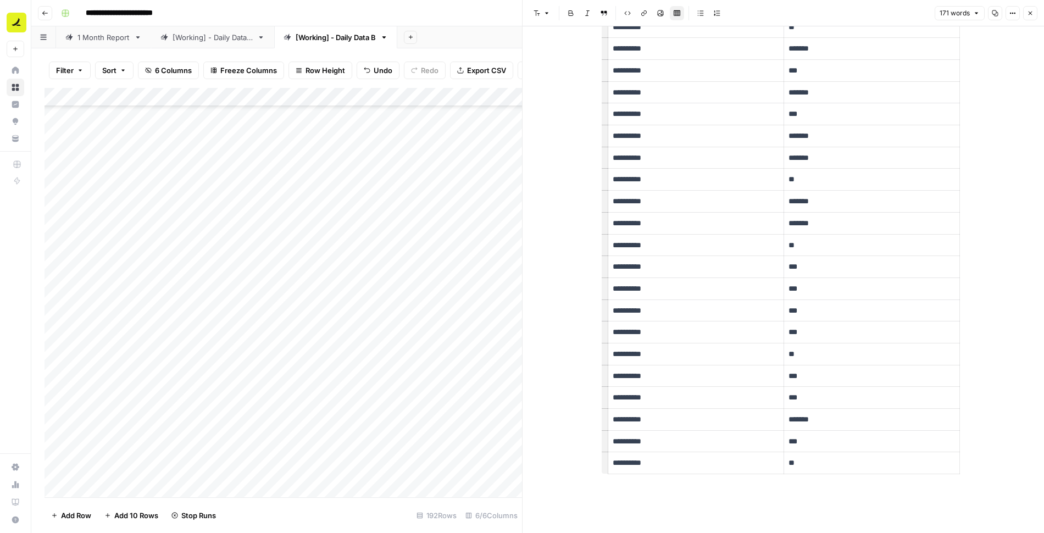
click at [1031, 18] on button "Close" at bounding box center [1030, 13] width 14 height 14
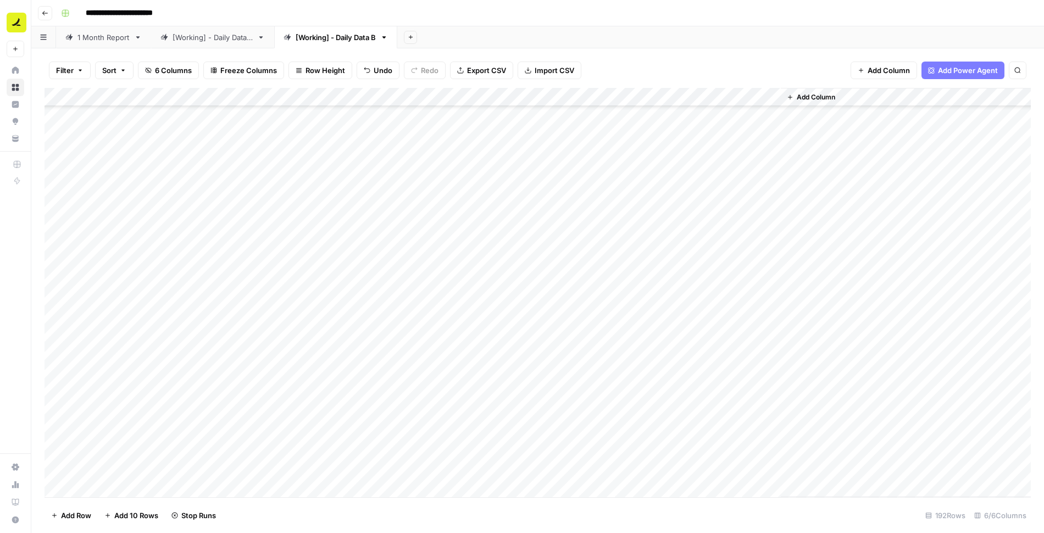
scroll to position [2753, 0]
click at [581, 313] on div "Add Column" at bounding box center [538, 292] width 987 height 409
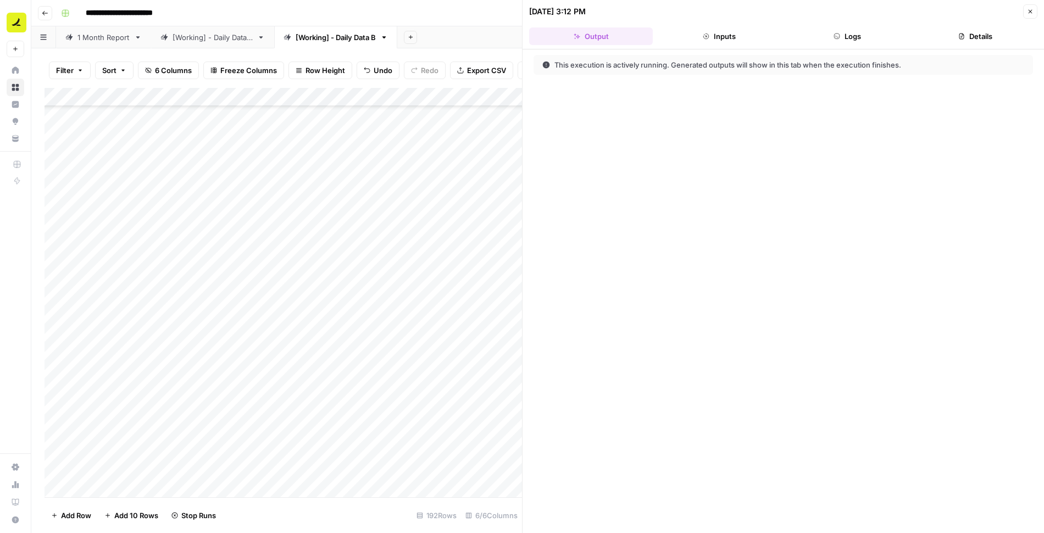
click at [858, 42] on button "Logs" at bounding box center [848, 36] width 124 height 18
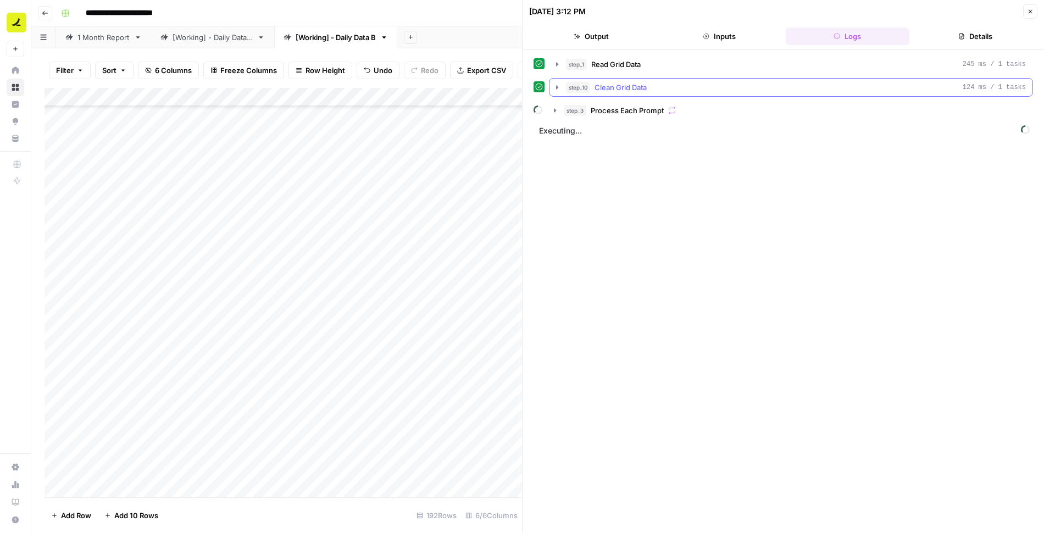
click at [598, 85] on span "Clean Grid Data" at bounding box center [621, 87] width 52 height 11
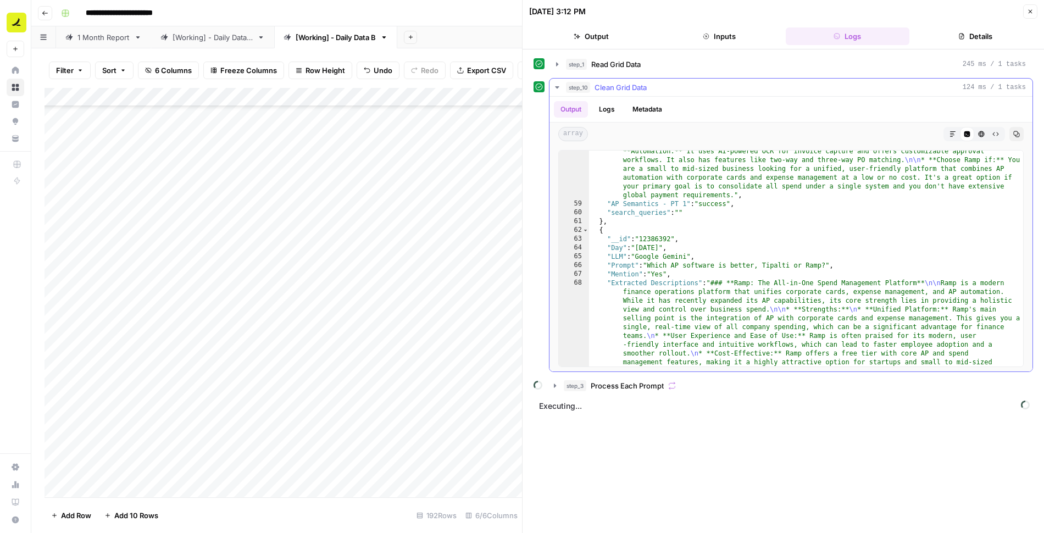
scroll to position [1874, 0]
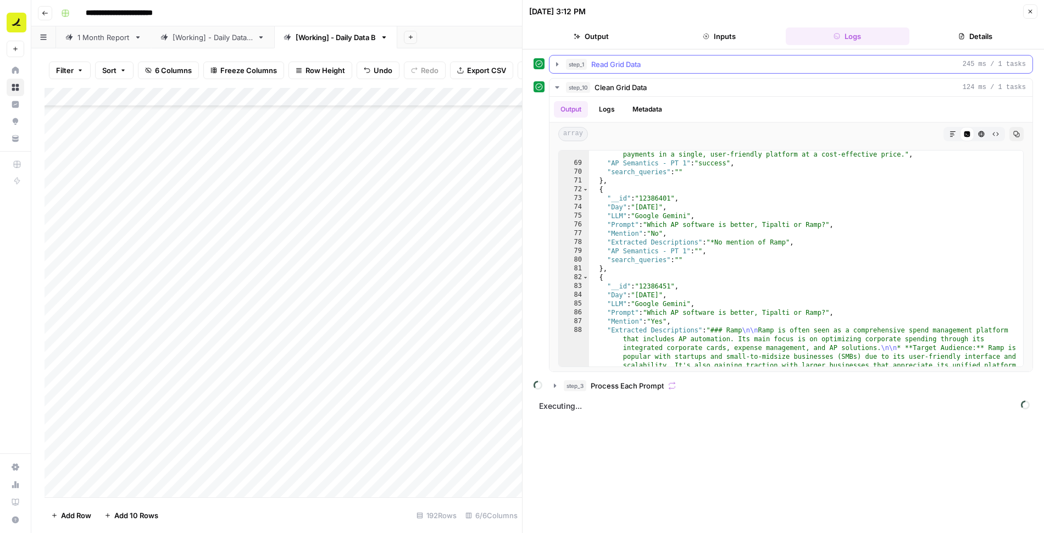
click at [602, 66] on span "Read Grid Data" at bounding box center [615, 64] width 49 height 11
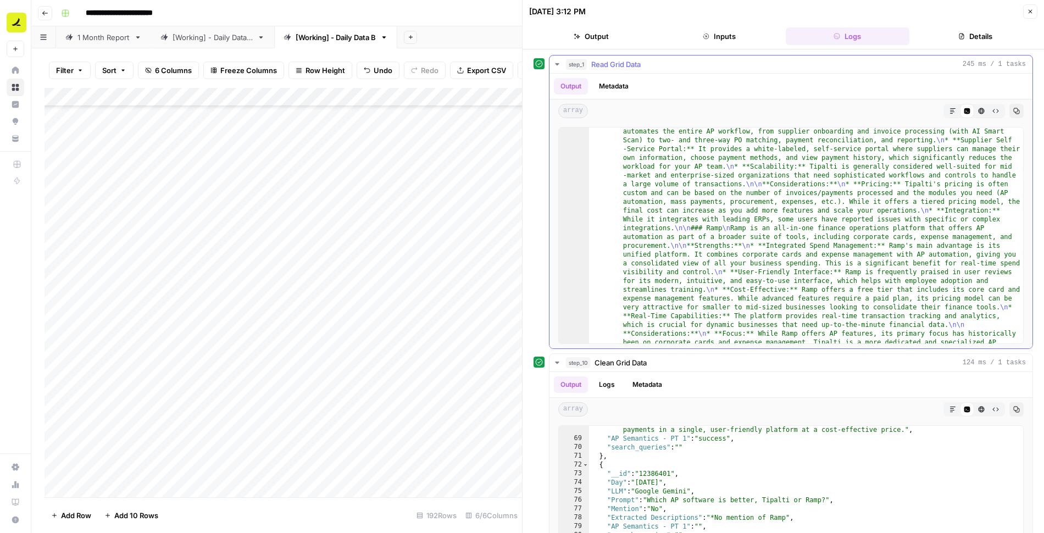
scroll to position [4201, 0]
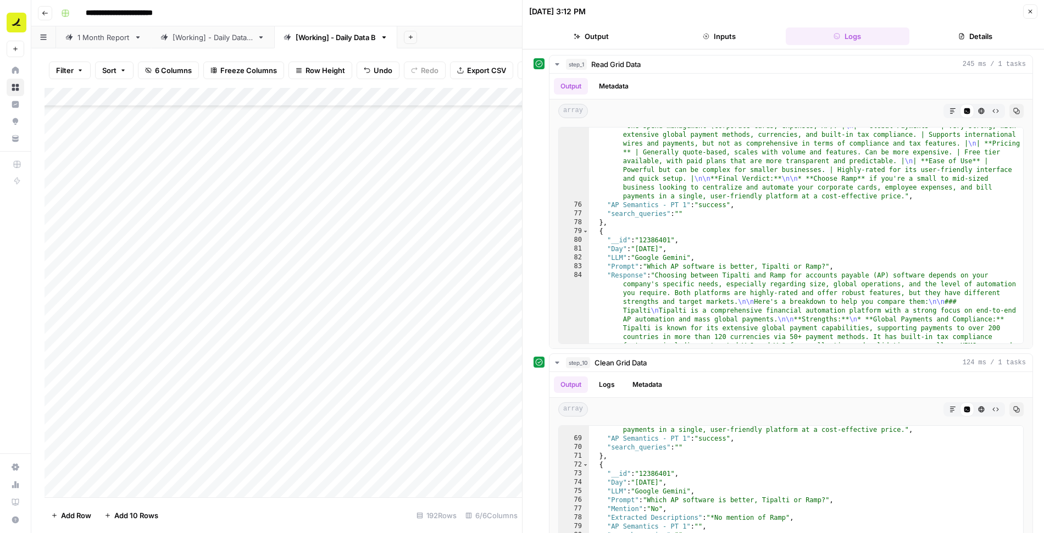
click at [1034, 8] on button "Close" at bounding box center [1030, 11] width 14 height 14
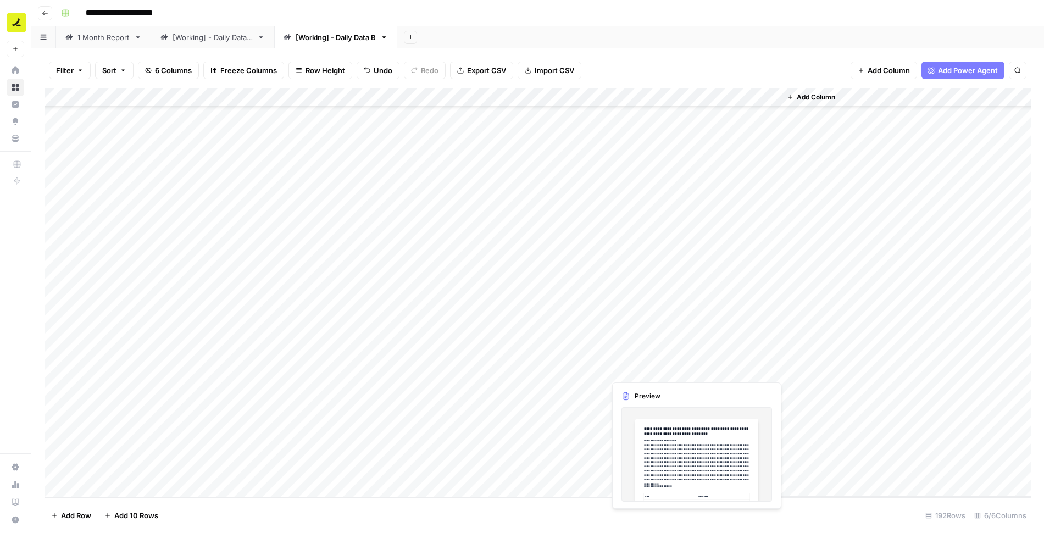
click at [692, 372] on div "Add Column" at bounding box center [538, 292] width 987 height 409
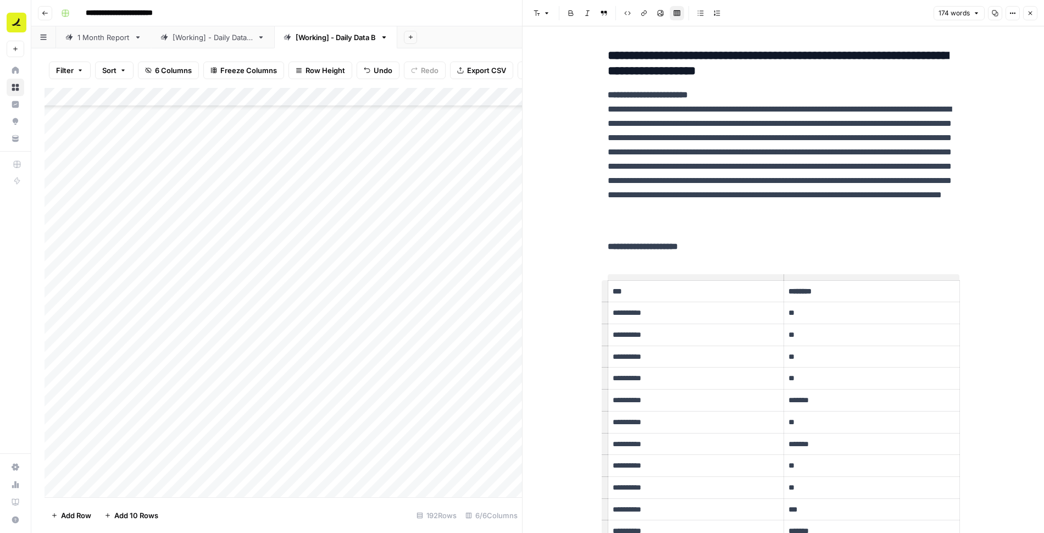
click at [1032, 12] on icon "button" at bounding box center [1031, 14] width 4 height 4
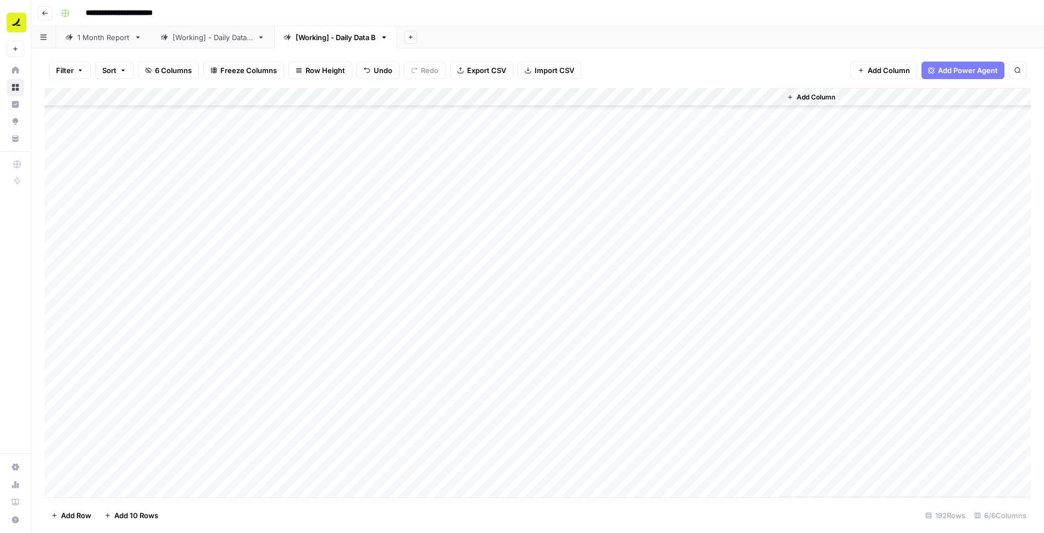
scroll to position [2869, 0]
click at [666, 214] on div "Add Column" at bounding box center [538, 292] width 987 height 409
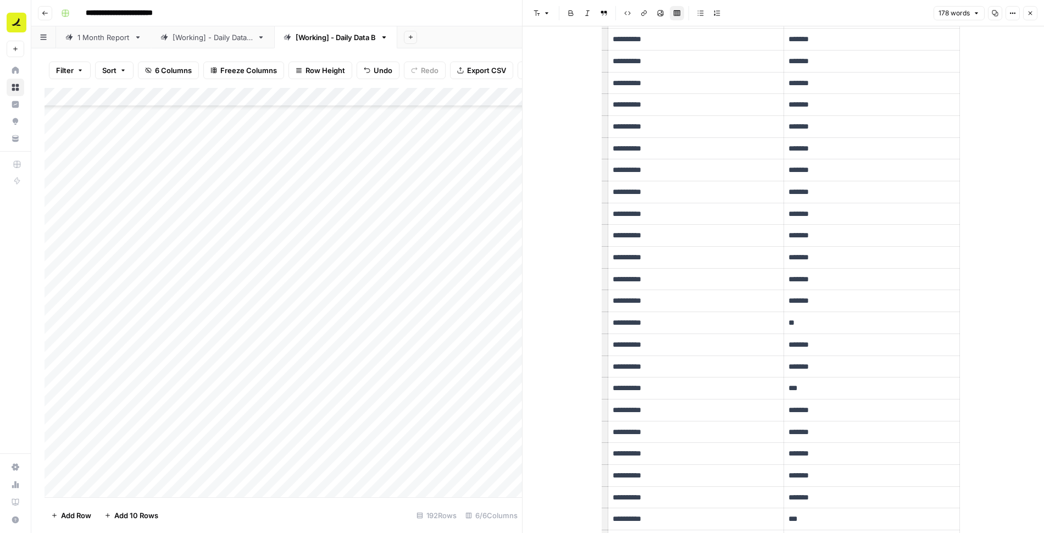
scroll to position [425, 0]
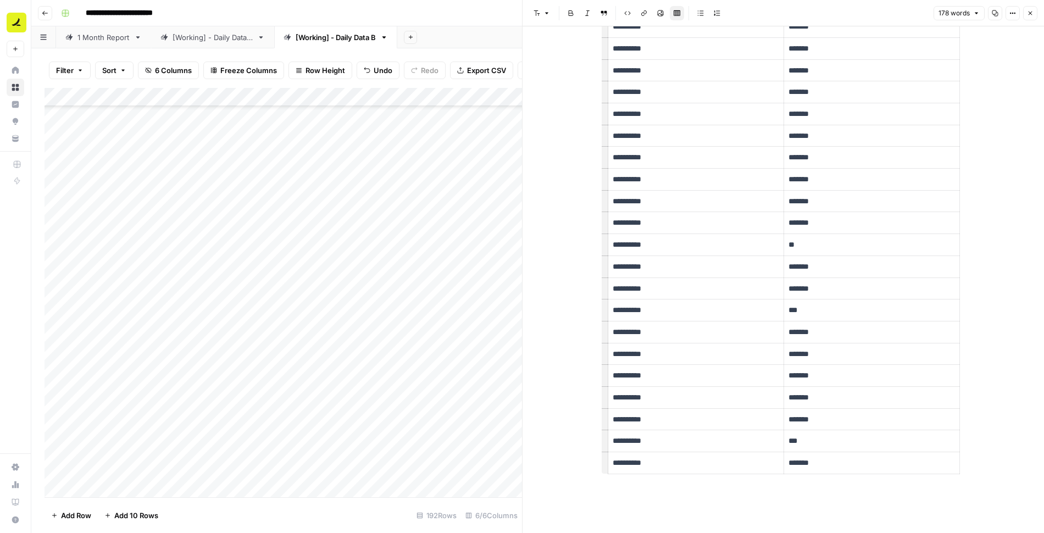
click at [802, 242] on p "**" at bounding box center [872, 245] width 167 height 13
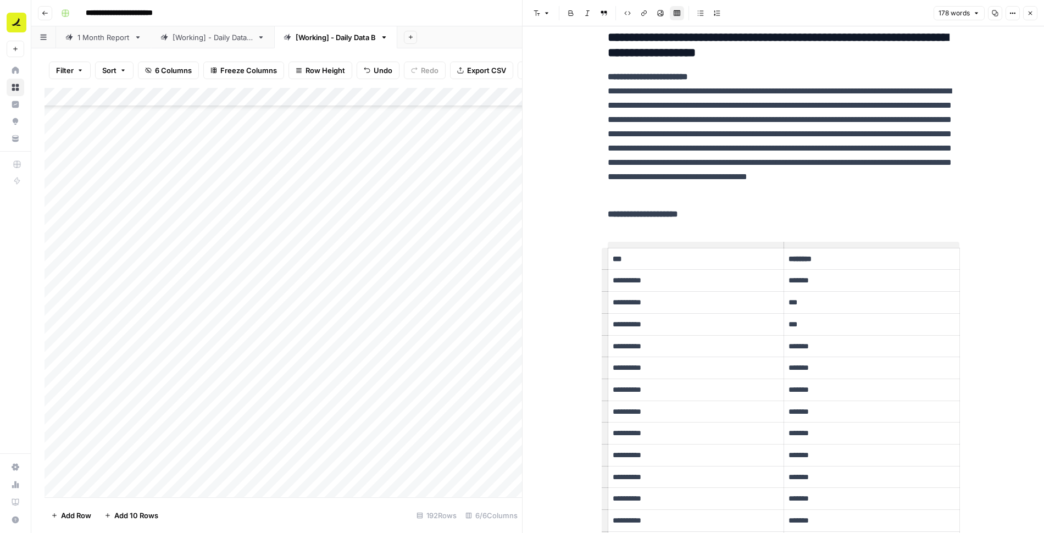
scroll to position [0, 0]
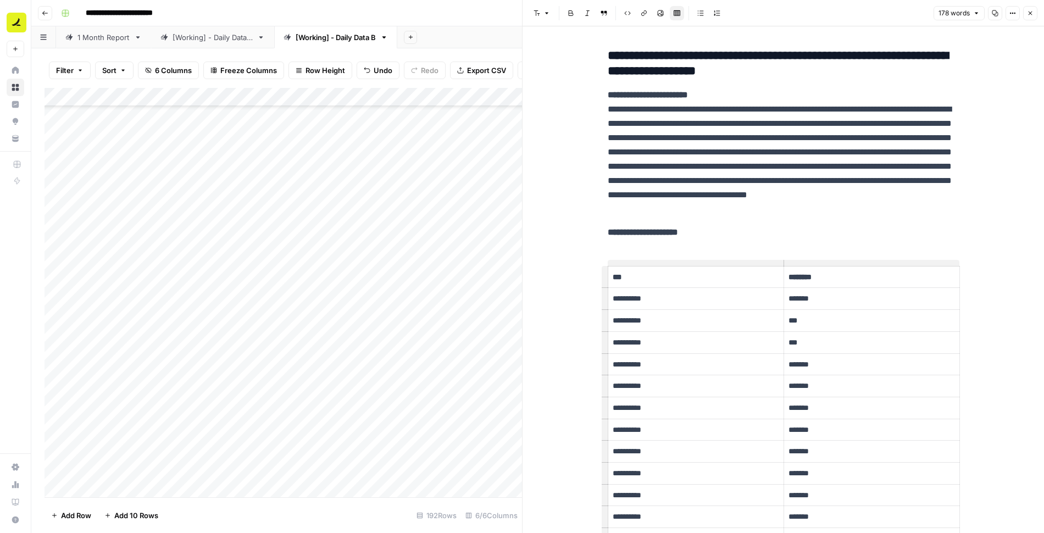
click at [1032, 13] on icon "button" at bounding box center [1030, 13] width 7 height 7
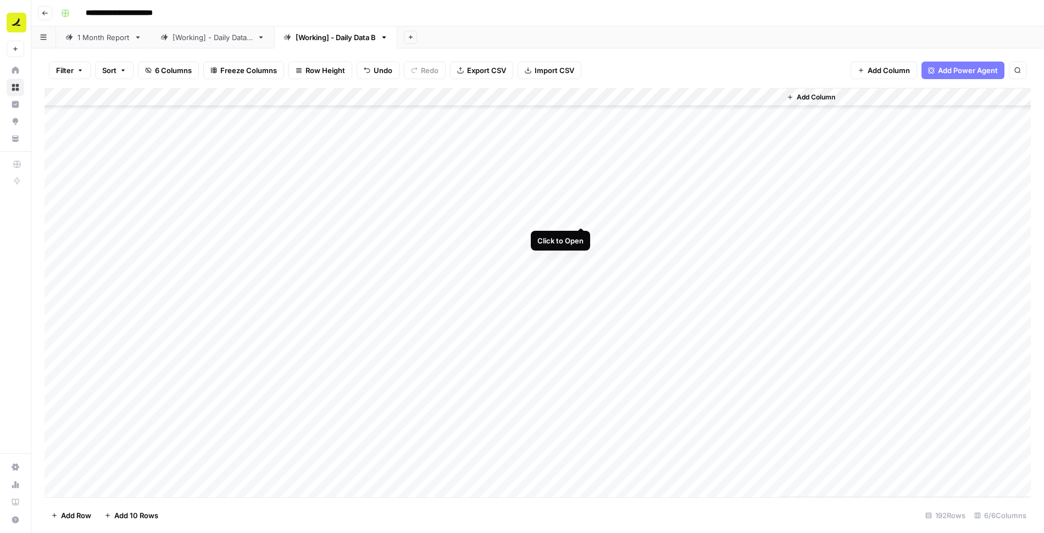
click at [583, 213] on div "Add Column" at bounding box center [538, 292] width 987 height 409
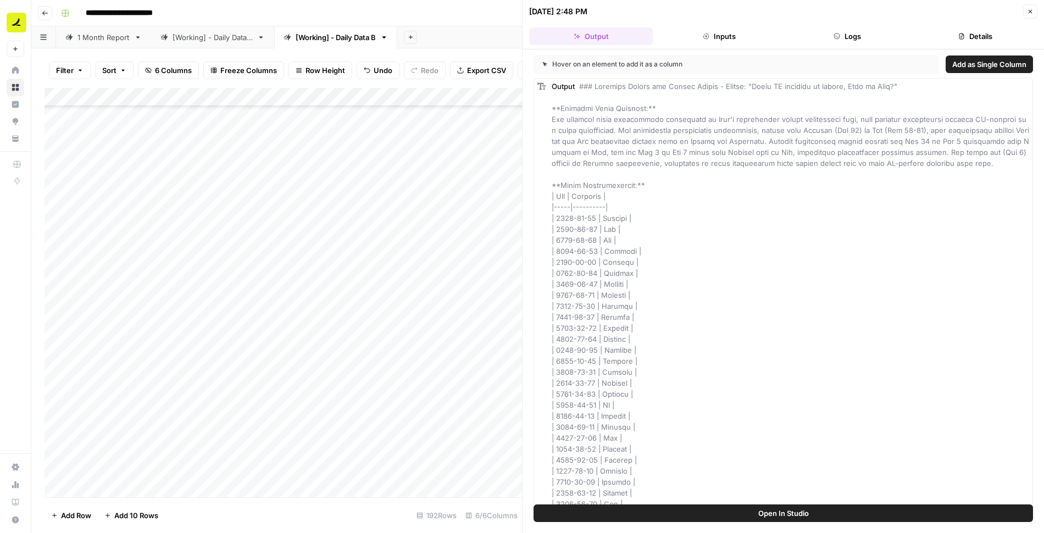
click at [858, 38] on button "Logs" at bounding box center [848, 36] width 124 height 18
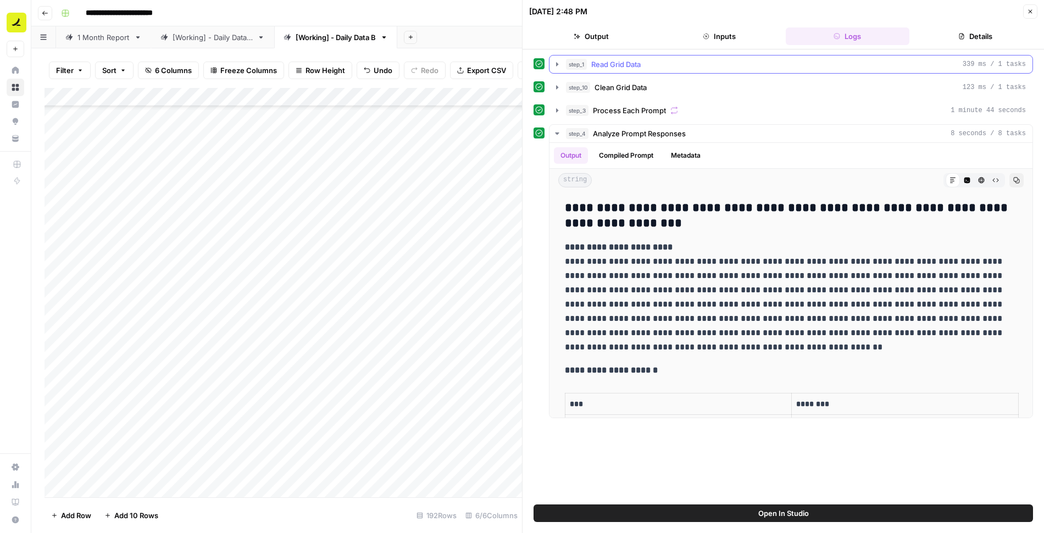
click at [558, 65] on icon "button" at bounding box center [557, 64] width 9 height 9
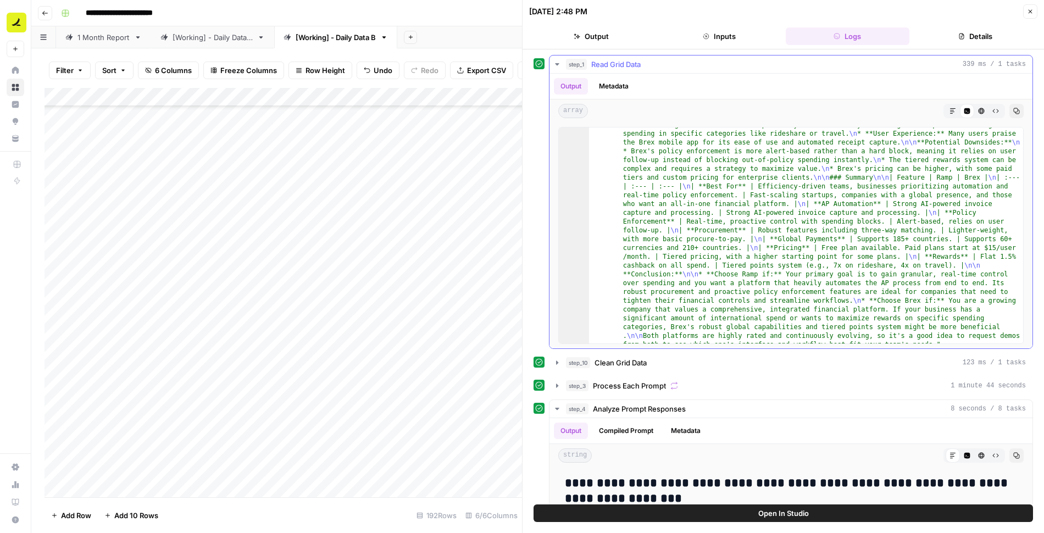
scroll to position [10041, 0]
click at [1032, 11] on icon "button" at bounding box center [1030, 11] width 7 height 7
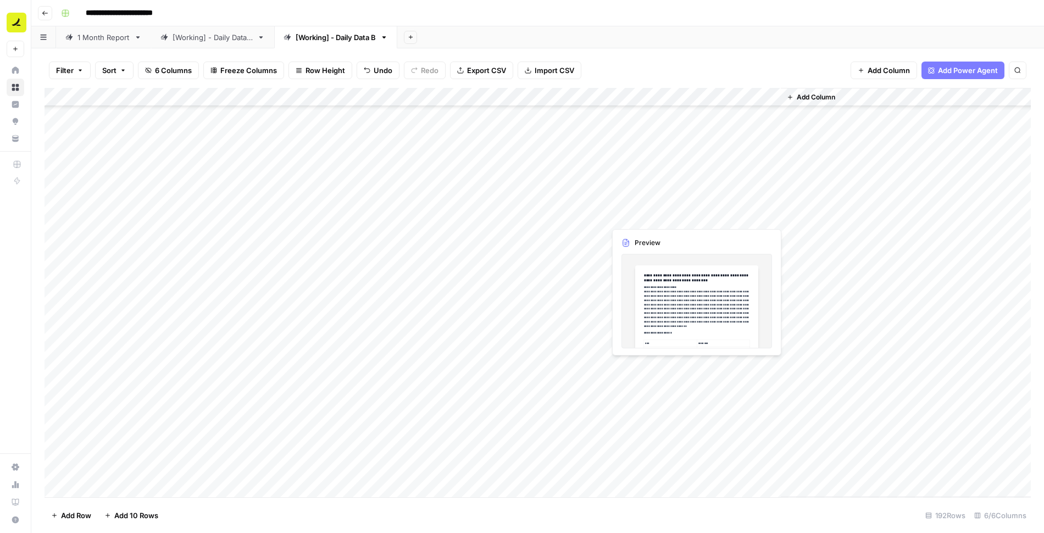
click at [661, 221] on div "Add Column" at bounding box center [538, 292] width 987 height 409
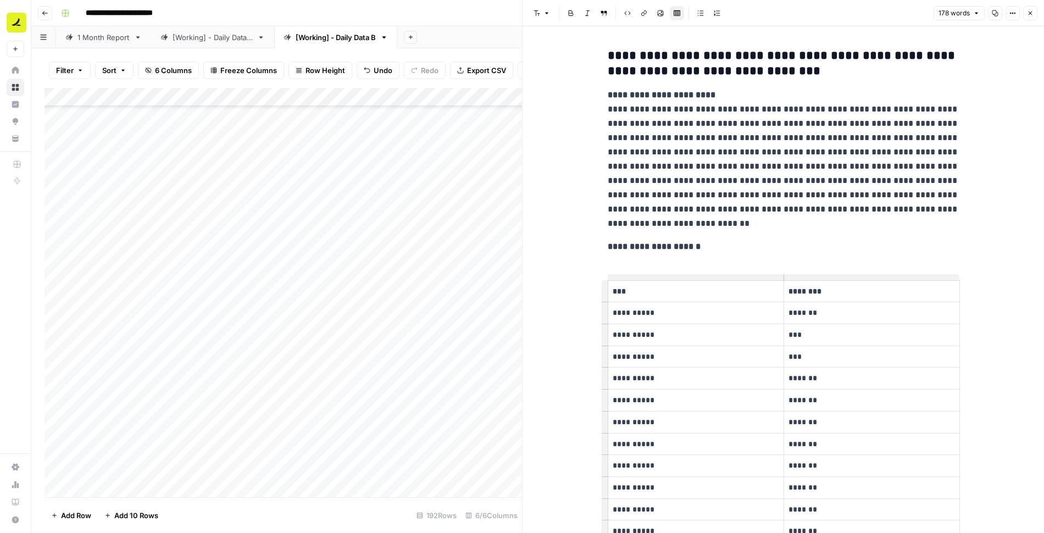
click at [1033, 16] on icon "button" at bounding box center [1030, 13] width 7 height 7
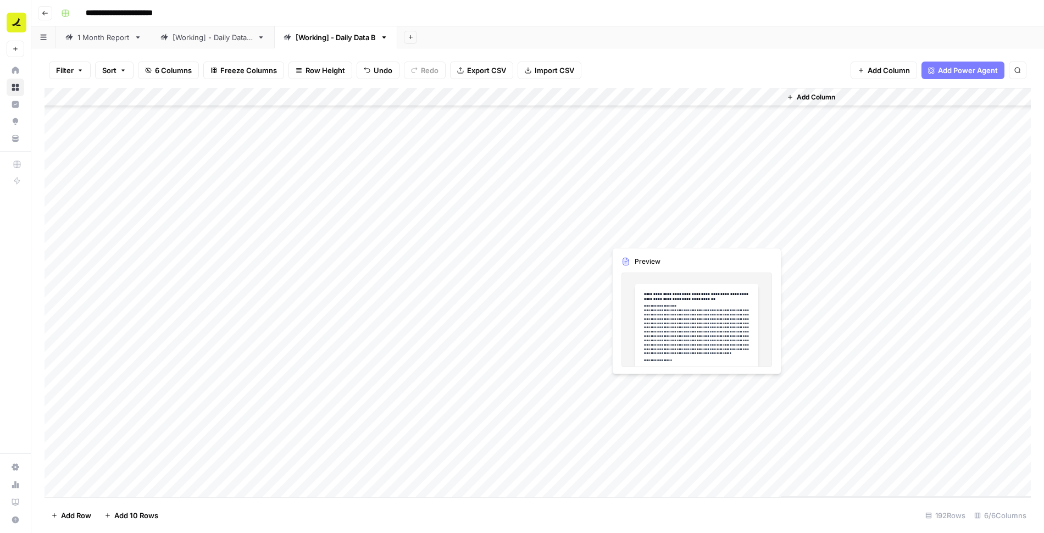
click at [645, 235] on div "Add Column" at bounding box center [538, 292] width 987 height 409
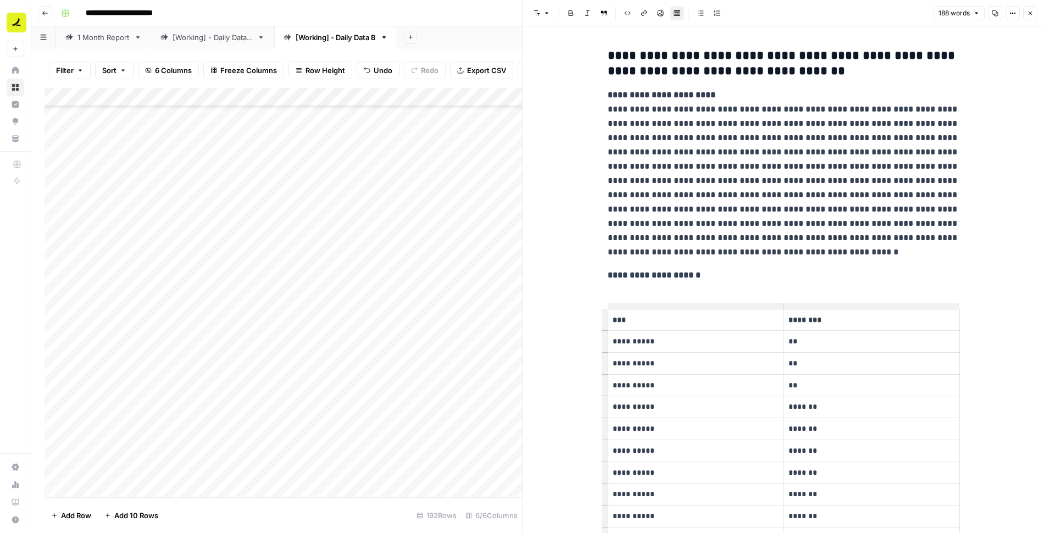
click at [1032, 14] on icon "button" at bounding box center [1030, 13] width 7 height 7
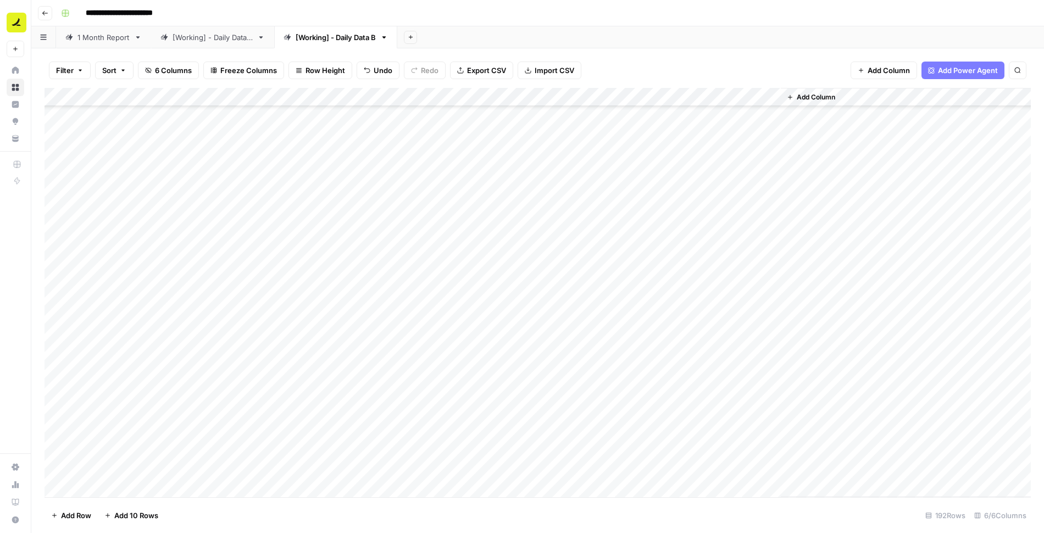
scroll to position [2962, 0]
click at [540, 180] on div "Add Column" at bounding box center [538, 292] width 987 height 409
click at [541, 197] on div "Add Column" at bounding box center [538, 292] width 987 height 409
click at [543, 217] on div "Add Column" at bounding box center [538, 292] width 987 height 409
click at [542, 238] on div "Add Column" at bounding box center [538, 292] width 987 height 409
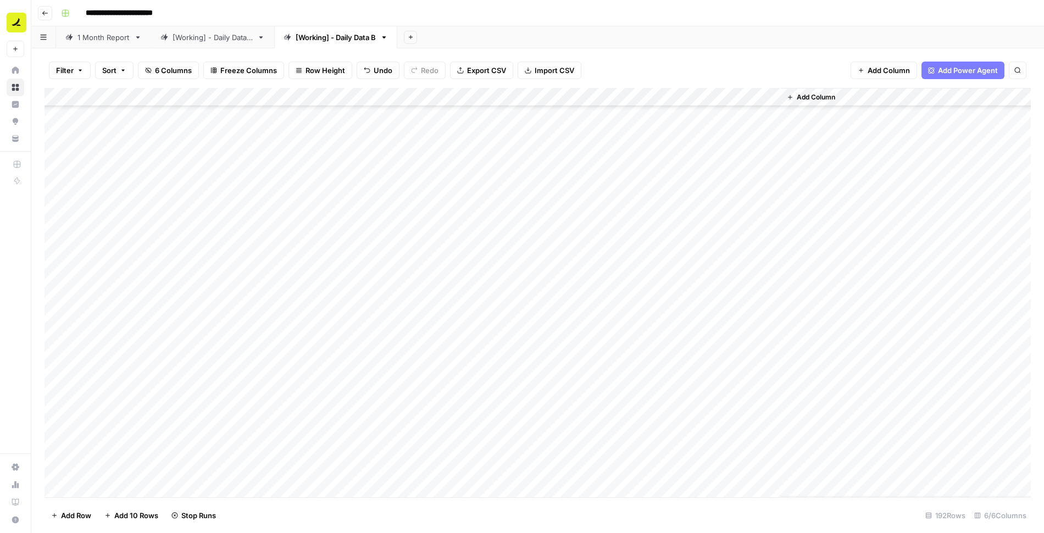
click at [542, 256] on div "Add Column" at bounding box center [538, 292] width 987 height 409
click at [541, 273] on div "Add Column" at bounding box center [538, 292] width 987 height 409
click at [540, 292] on div "Add Column" at bounding box center [538, 292] width 987 height 409
click at [541, 311] on div "Add Column" at bounding box center [538, 292] width 987 height 409
click at [541, 330] on div "Add Column" at bounding box center [538, 292] width 987 height 409
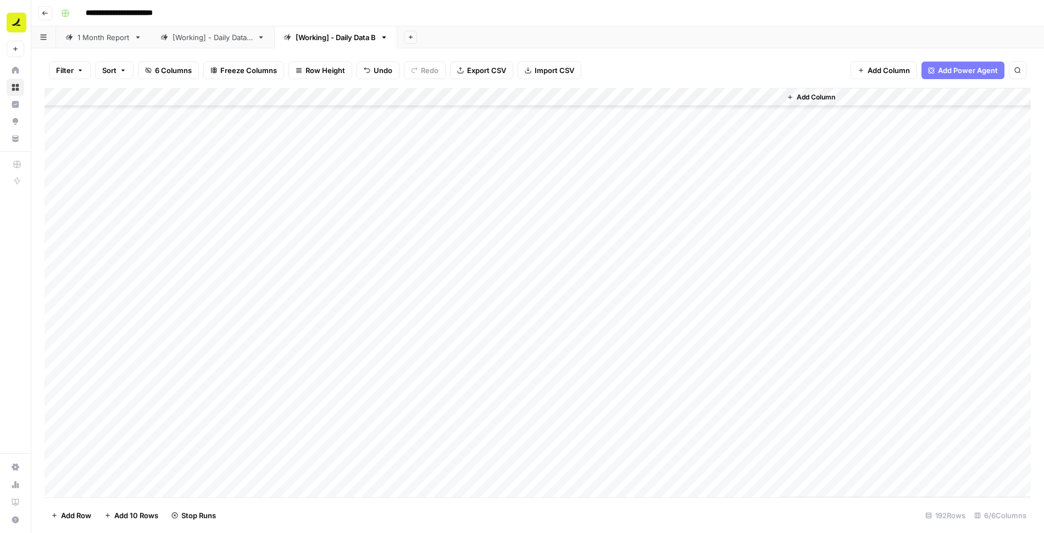
click at [541, 348] on div "Add Column" at bounding box center [538, 292] width 987 height 409
click at [542, 365] on div "Add Column" at bounding box center [538, 292] width 987 height 409
click at [540, 176] on div "Add Column" at bounding box center [538, 292] width 987 height 409
click at [542, 197] on div "Add Column" at bounding box center [538, 292] width 987 height 409
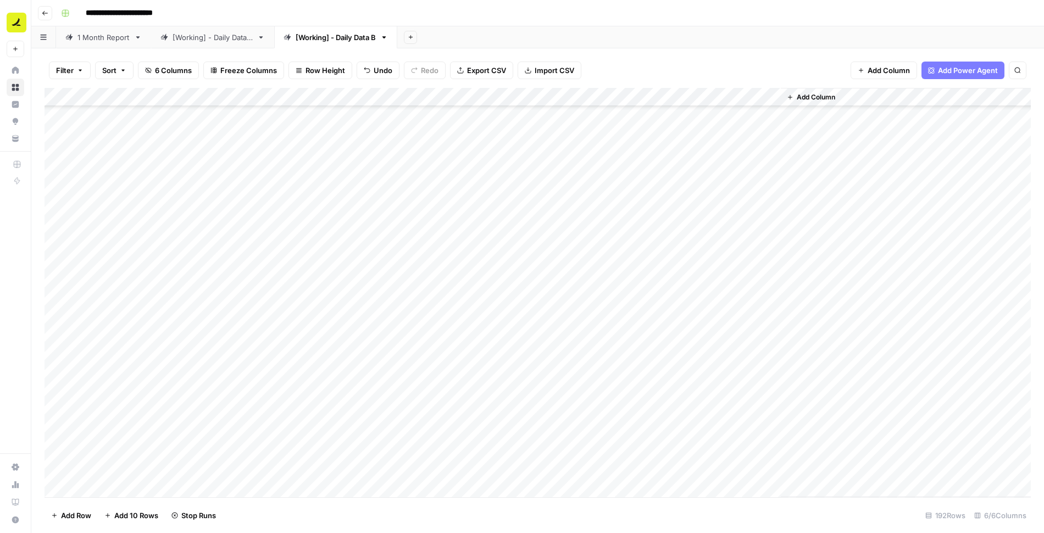
click at [542, 215] on div "Add Column" at bounding box center [538, 292] width 987 height 409
click at [542, 232] on div "Add Column" at bounding box center [538, 292] width 987 height 409
click at [542, 249] on div "Add Column" at bounding box center [538, 292] width 987 height 409
click at [542, 273] on div "Add Column" at bounding box center [538, 292] width 987 height 409
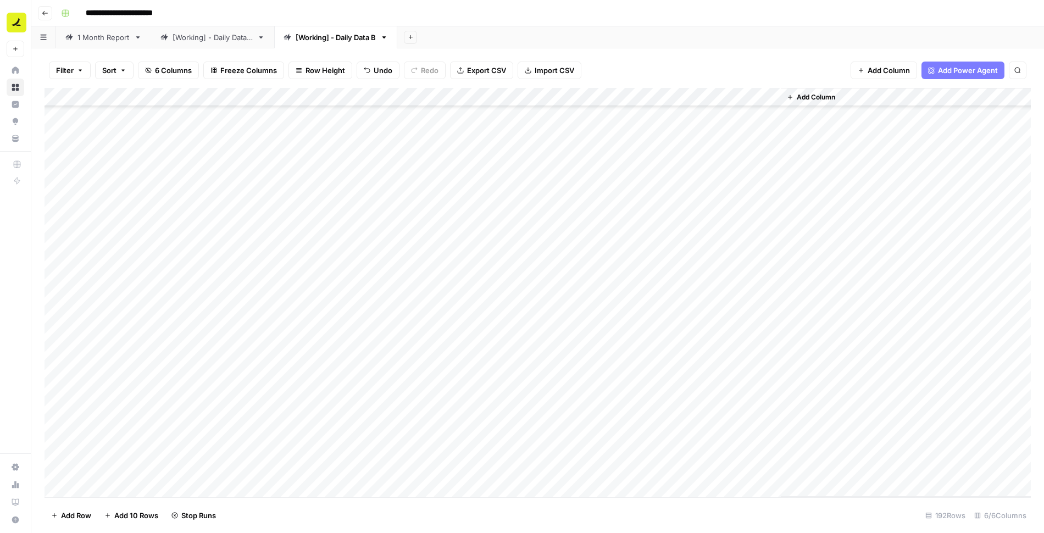
click at [539, 376] on div "Add Column" at bounding box center [538, 292] width 987 height 409
click at [540, 396] on div "Add Column" at bounding box center [538, 292] width 987 height 409
click at [540, 416] on div "Add Column" at bounding box center [538, 292] width 987 height 409
click at [544, 434] on div "Add Column" at bounding box center [538, 292] width 987 height 409
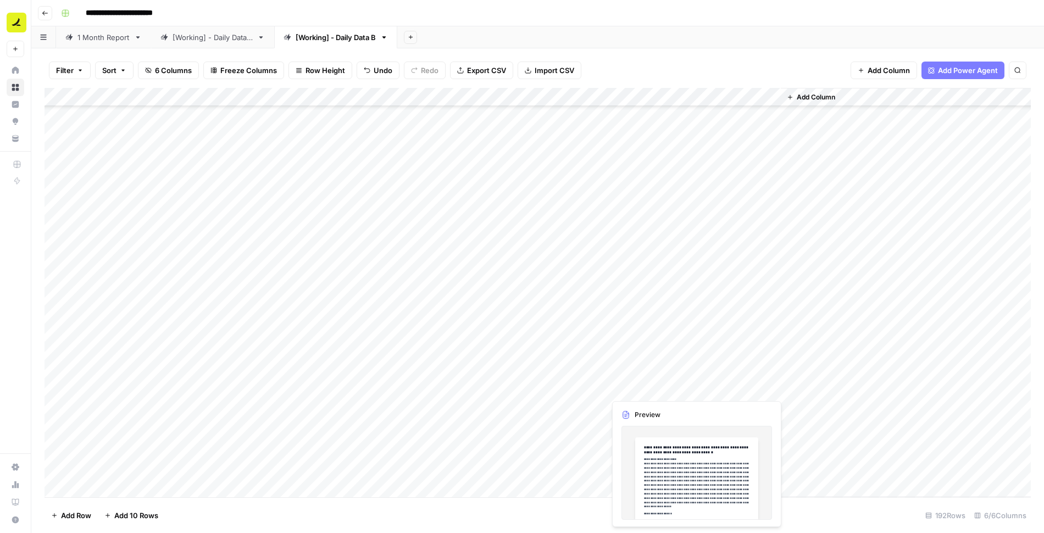
click at [678, 386] on div "Add Column" at bounding box center [538, 292] width 987 height 409
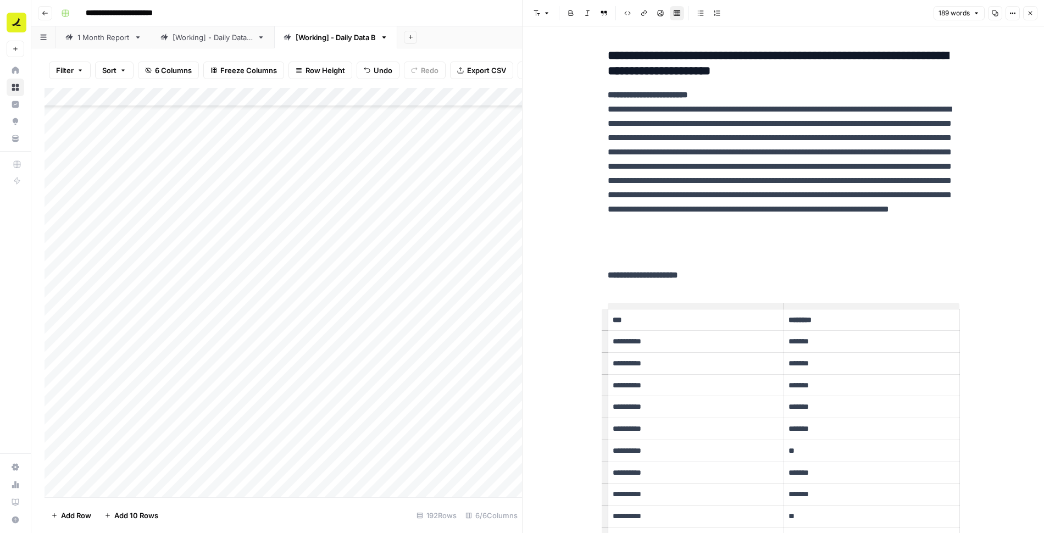
click at [1036, 14] on button "Close" at bounding box center [1030, 13] width 14 height 14
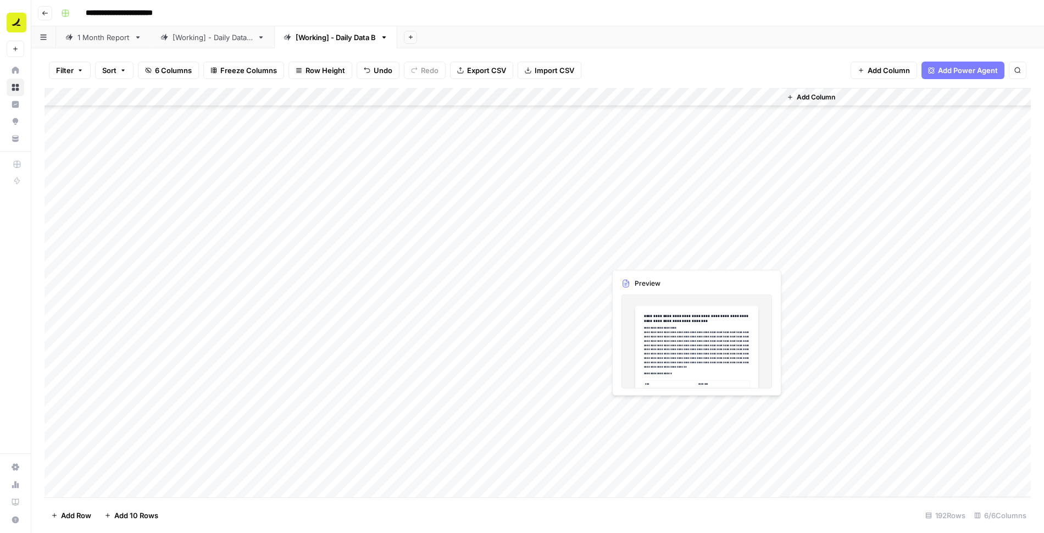
click at [631, 410] on div "Add Column" at bounding box center [538, 292] width 987 height 409
click at [635, 407] on div "Add Column" at bounding box center [538, 292] width 987 height 409
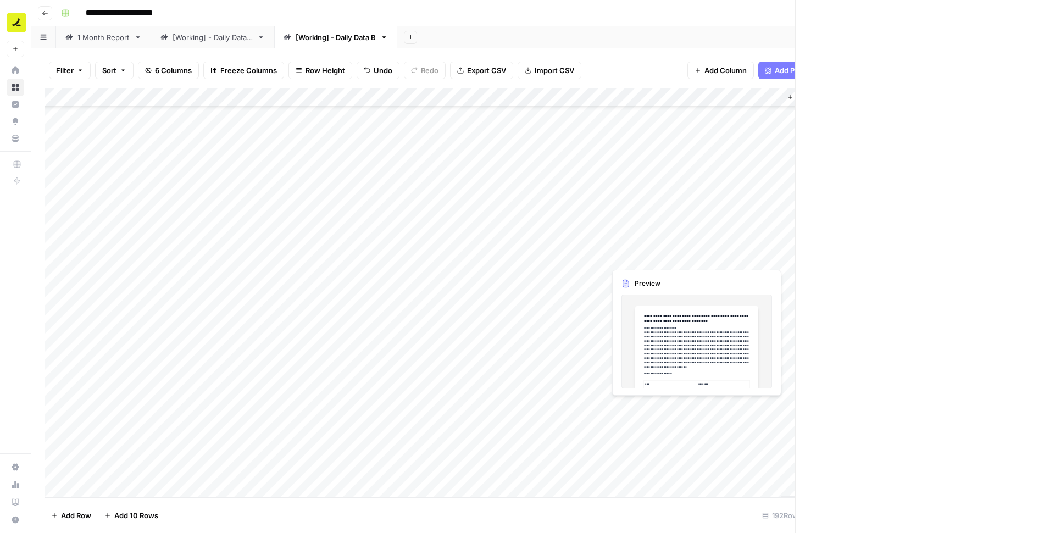
click at [635, 407] on div at bounding box center [693, 407] width 176 height 20
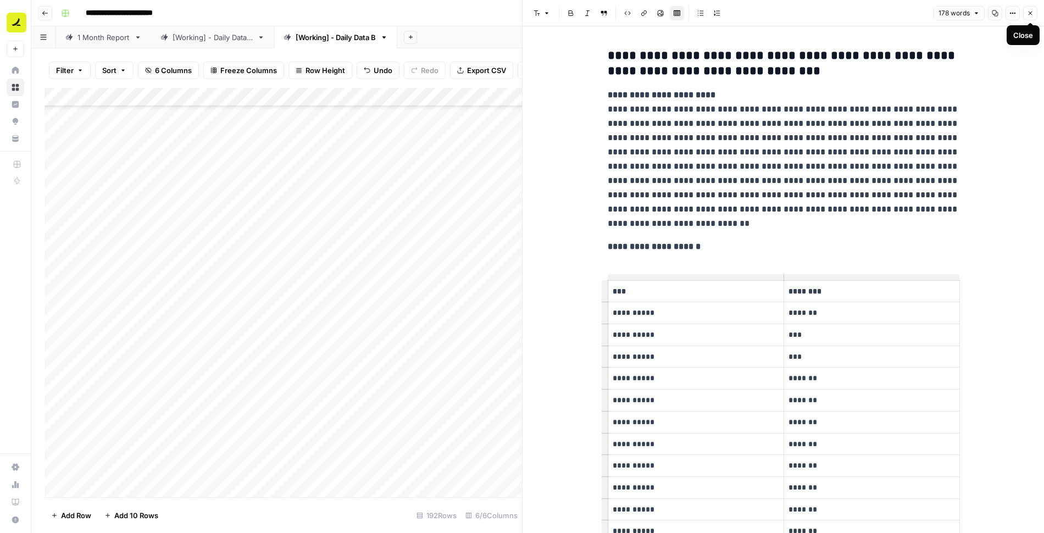
click at [1033, 13] on span "Close" at bounding box center [1033, 13] width 1 height 1
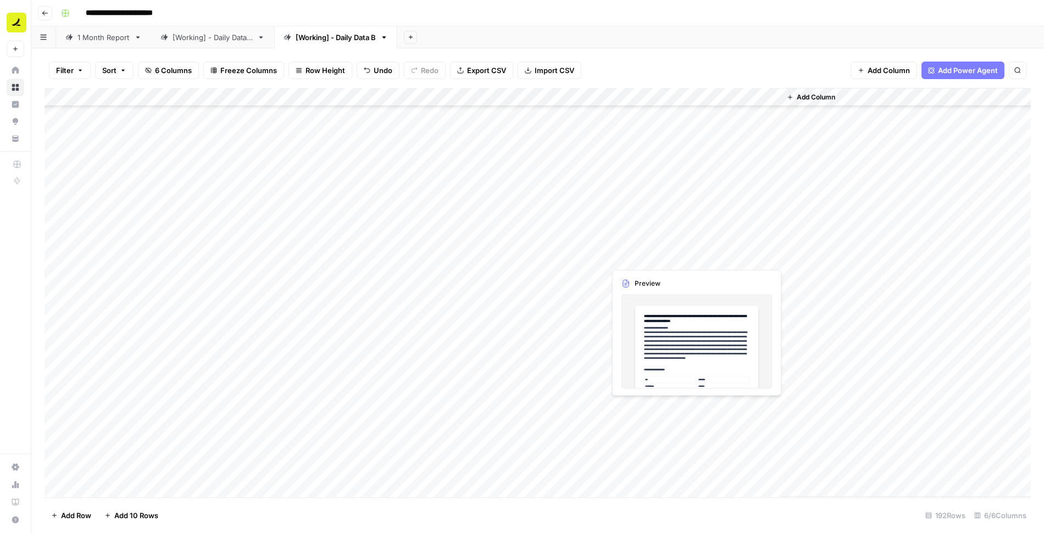
click at [646, 405] on div "Add Column" at bounding box center [538, 292] width 987 height 409
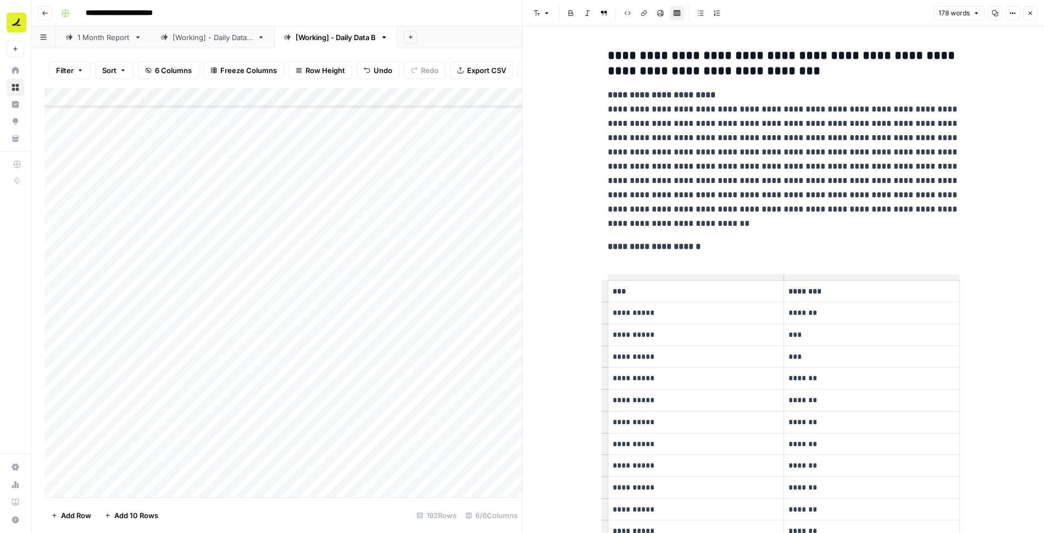
click at [607, 56] on div "**********" at bounding box center [783, 494] width 365 height 900
drag, startPoint x: 656, startPoint y: 59, endPoint x: 588, endPoint y: 57, distance: 68.7
click at [588, 57] on div "**********" at bounding box center [784, 502] width 522 height 953
copy h3 "********"
click at [1034, 15] on button "Close" at bounding box center [1030, 13] width 14 height 14
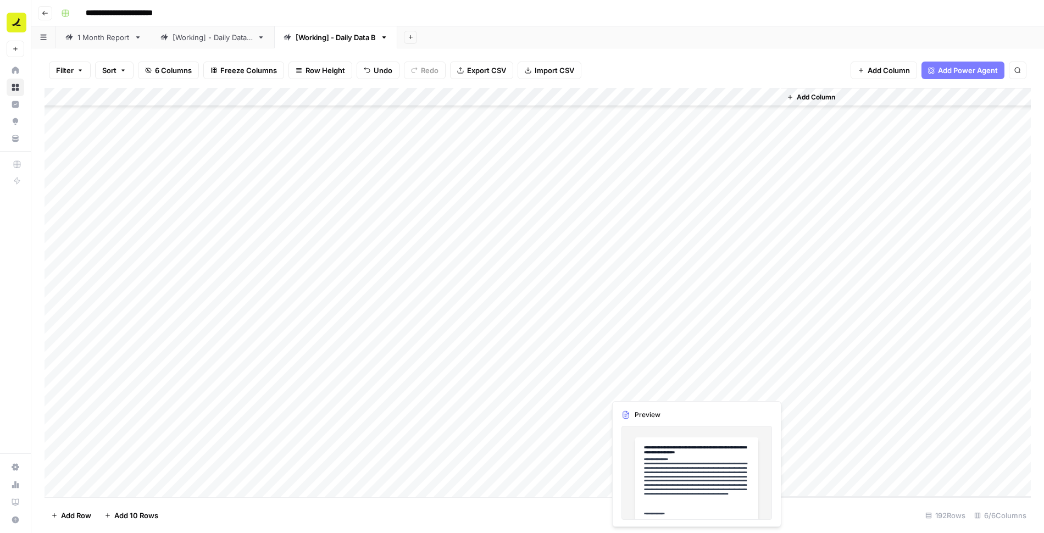
click at [644, 387] on div "Add Column" at bounding box center [538, 292] width 987 height 409
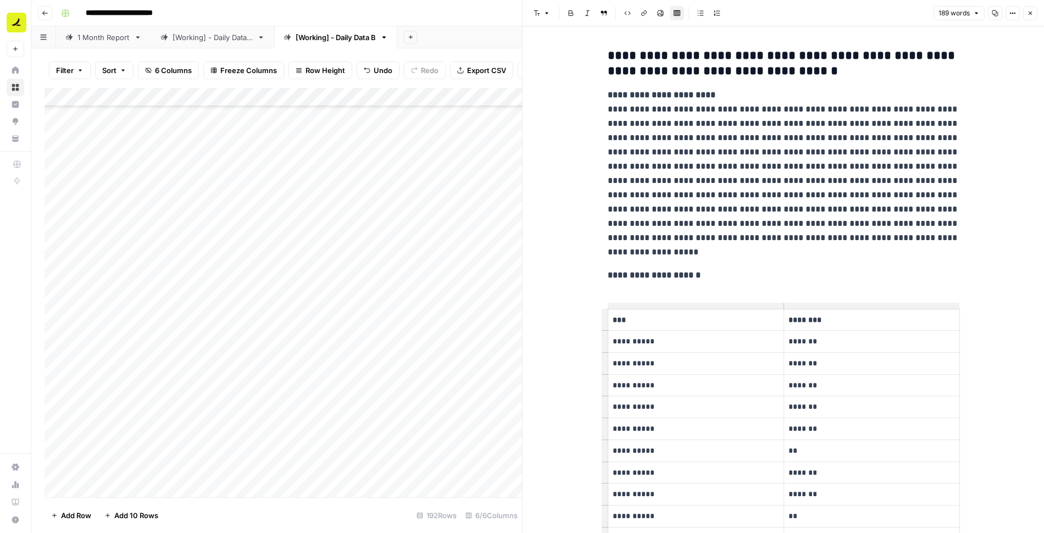
click at [607, 54] on div "**********" at bounding box center [783, 508] width 365 height 929
paste div
click at [1030, 13] on icon "button" at bounding box center [1031, 14] width 4 height 4
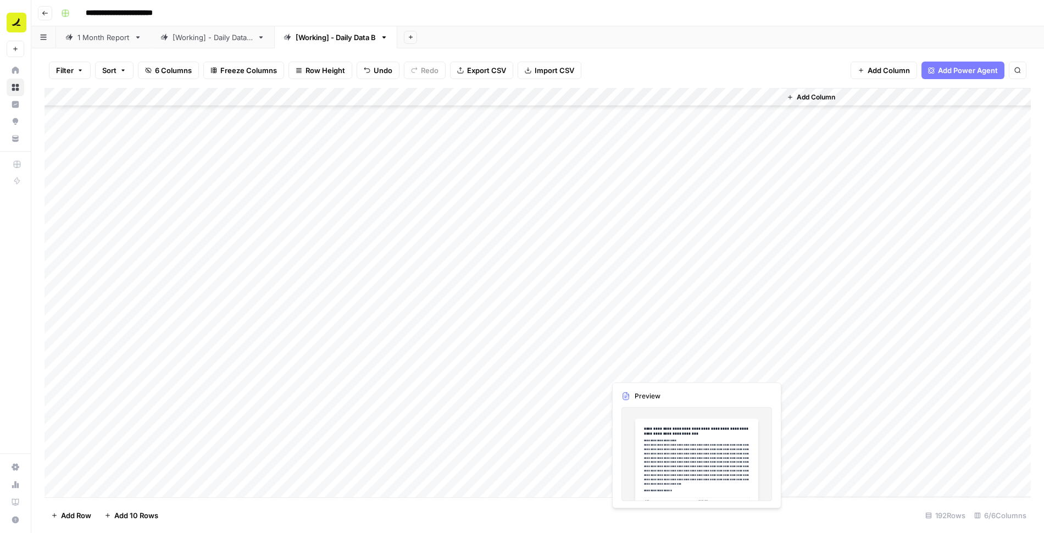
click at [657, 368] on div "Add Column" at bounding box center [538, 292] width 987 height 409
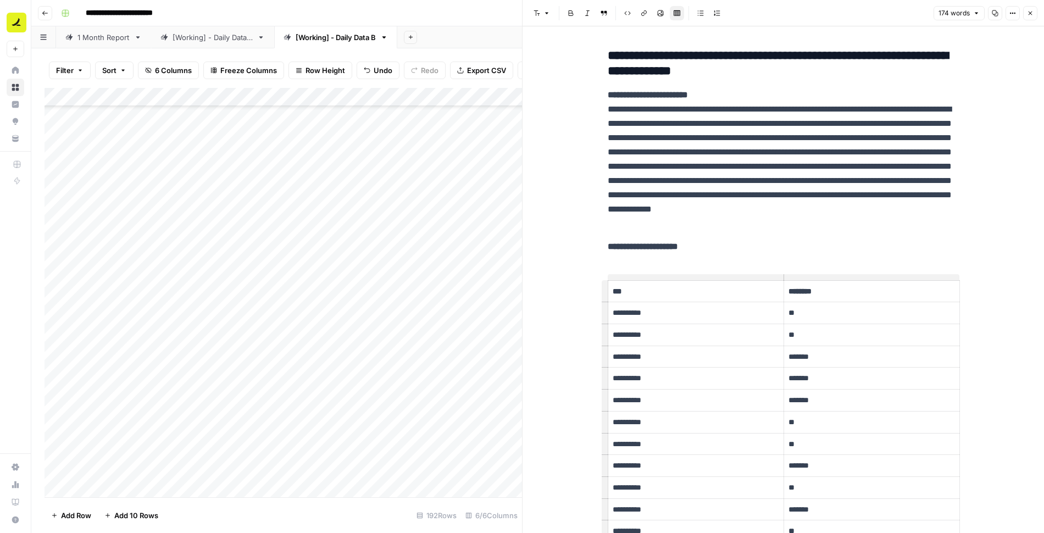
click at [1029, 16] on button "Close" at bounding box center [1030, 13] width 14 height 14
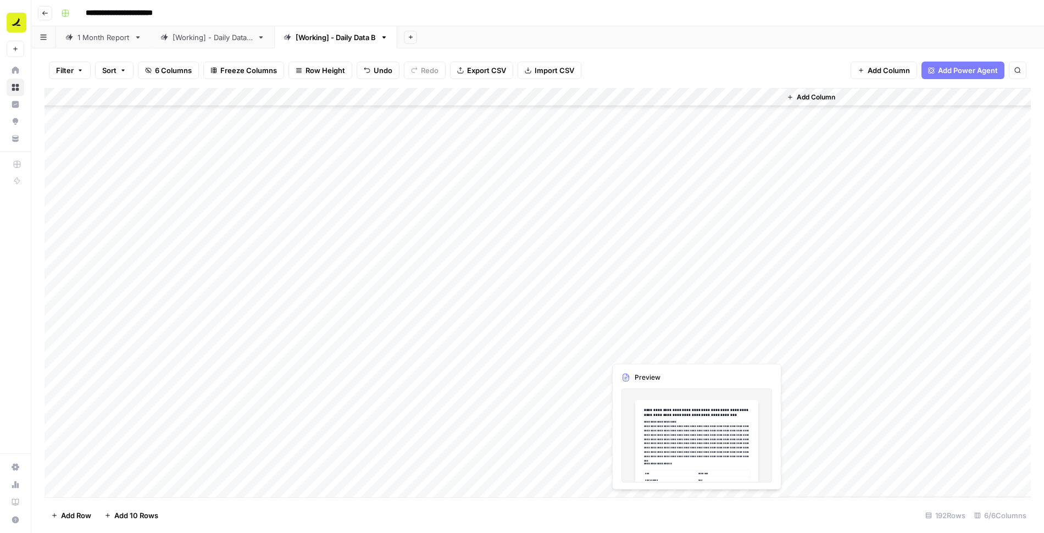
click at [664, 353] on div "Add Column" at bounding box center [538, 292] width 987 height 409
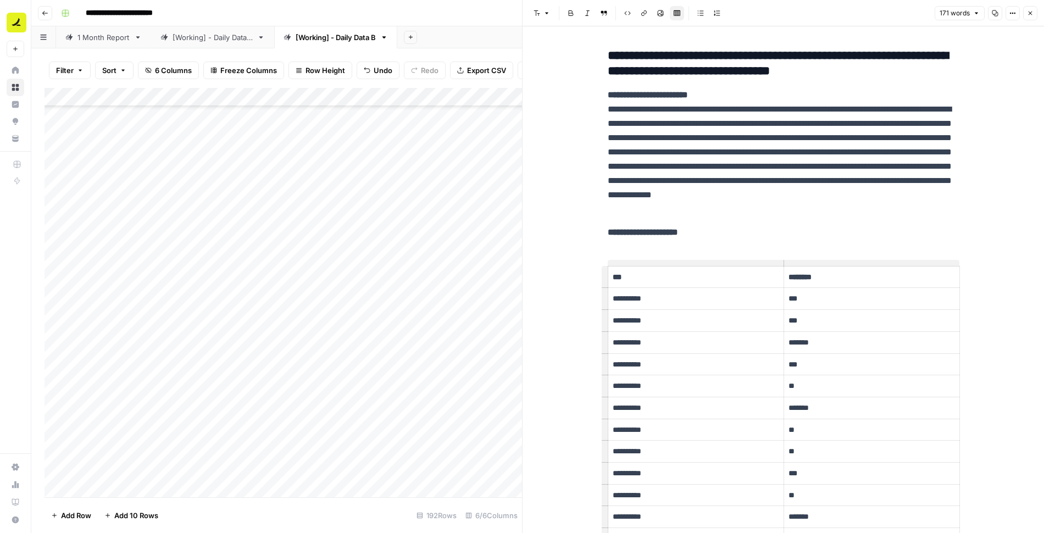
scroll to position [1, 0]
click at [1032, 10] on icon "button" at bounding box center [1030, 13] width 7 height 7
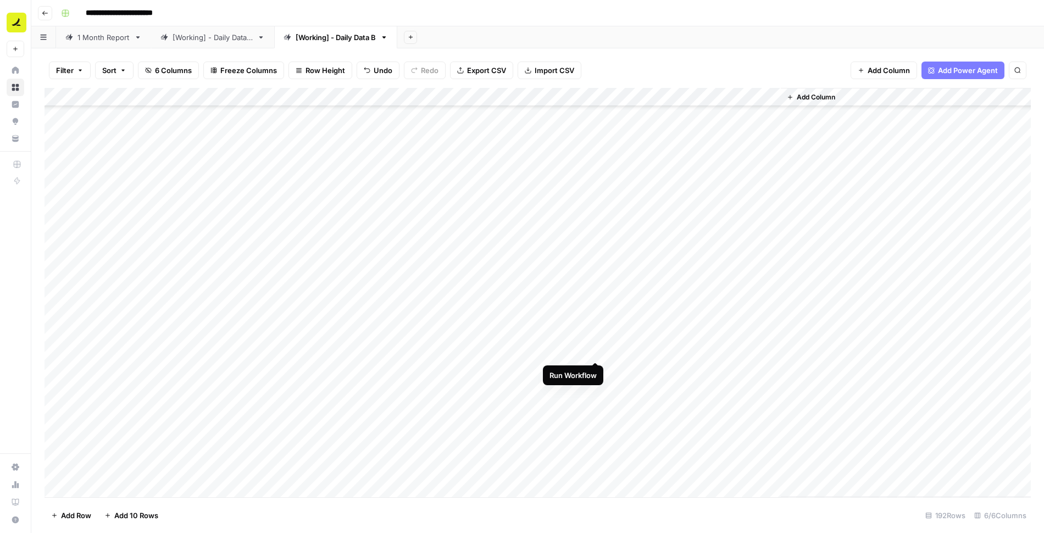
click at [596, 350] on div "Add Column" at bounding box center [538, 292] width 987 height 409
click at [596, 332] on div "Add Column" at bounding box center [538, 292] width 987 height 409
click at [595, 313] on div "Add Column" at bounding box center [538, 292] width 987 height 409
click at [654, 372] on div "Add Column" at bounding box center [538, 292] width 987 height 409
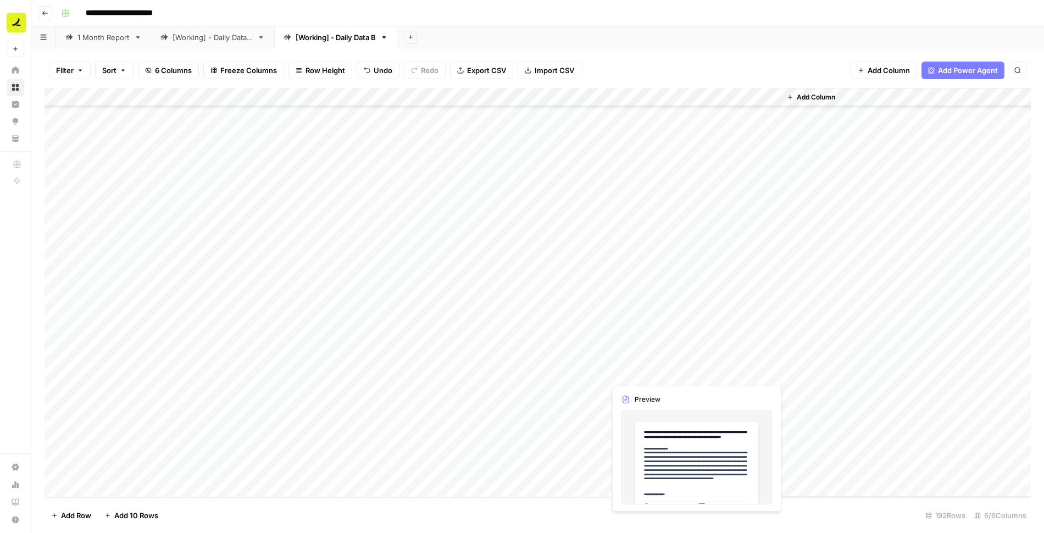
click at [654, 372] on div "Add Column" at bounding box center [538, 292] width 987 height 409
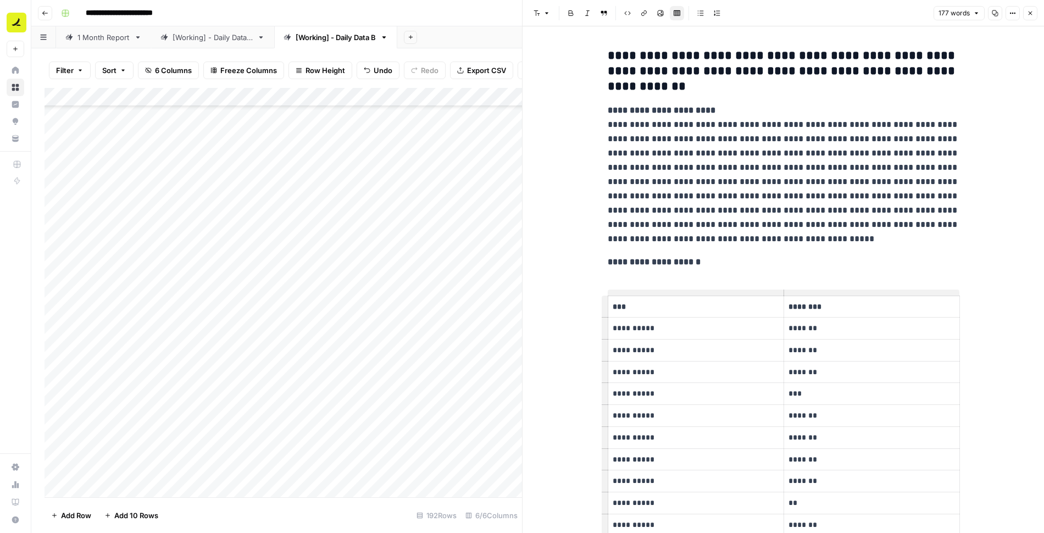
click at [606, 51] on div "**********" at bounding box center [783, 502] width 365 height 916
paste div
click at [1035, 10] on button "Close" at bounding box center [1030, 13] width 14 height 14
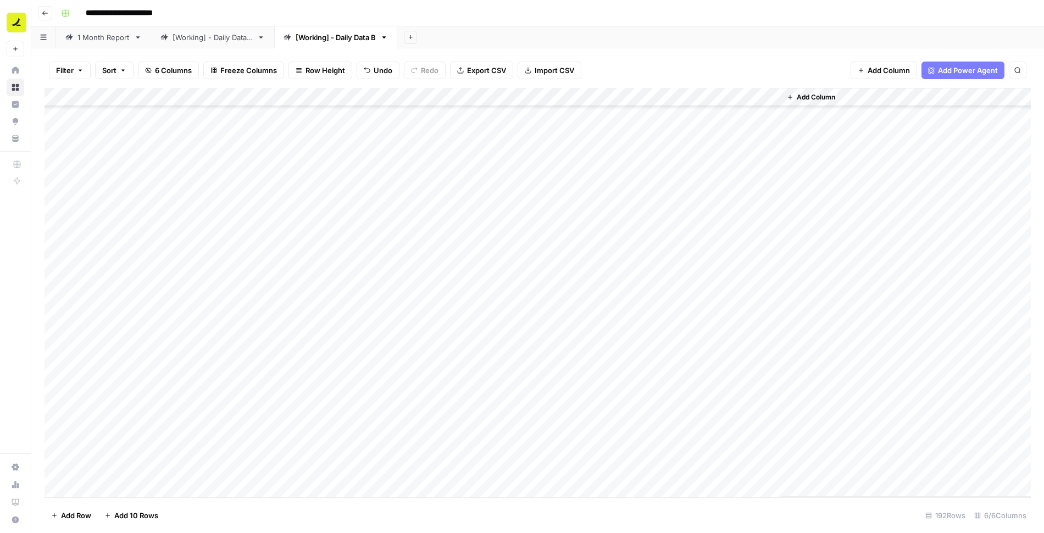
click at [683, 352] on div "Add Column" at bounding box center [538, 292] width 987 height 409
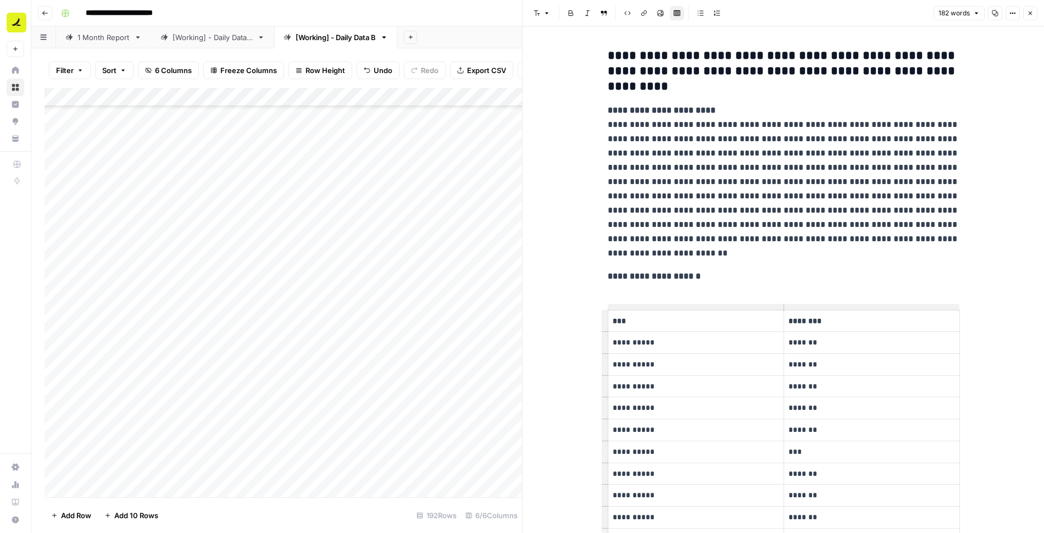
click at [586, 57] on div "**********" at bounding box center [784, 517] width 522 height 983
click at [604, 53] on div "**********" at bounding box center [783, 509] width 365 height 930
paste div
click at [1032, 13] on icon "button" at bounding box center [1030, 13] width 7 height 7
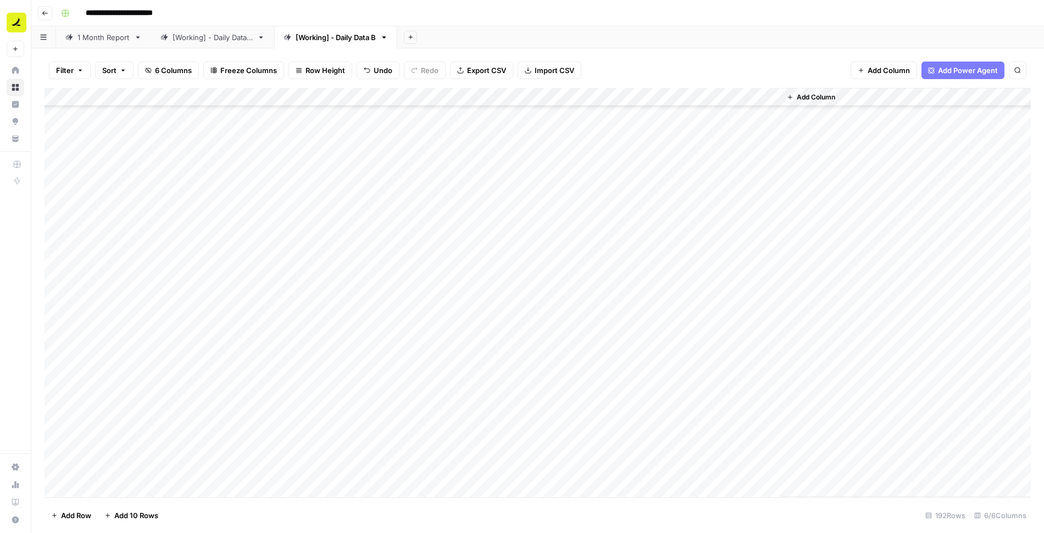
click at [671, 330] on div "Add Column" at bounding box center [538, 292] width 987 height 409
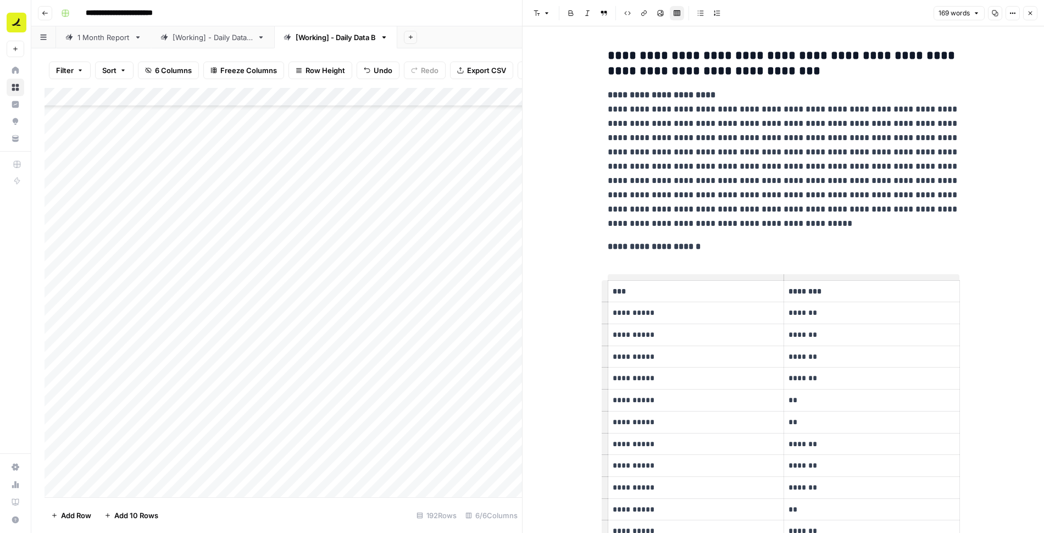
click at [599, 54] on div "**********" at bounding box center [784, 502] width 522 height 953
click at [610, 56] on h3 "**********" at bounding box center [784, 63] width 352 height 31
paste div
click at [1030, 13] on icon "button" at bounding box center [1031, 14] width 4 height 4
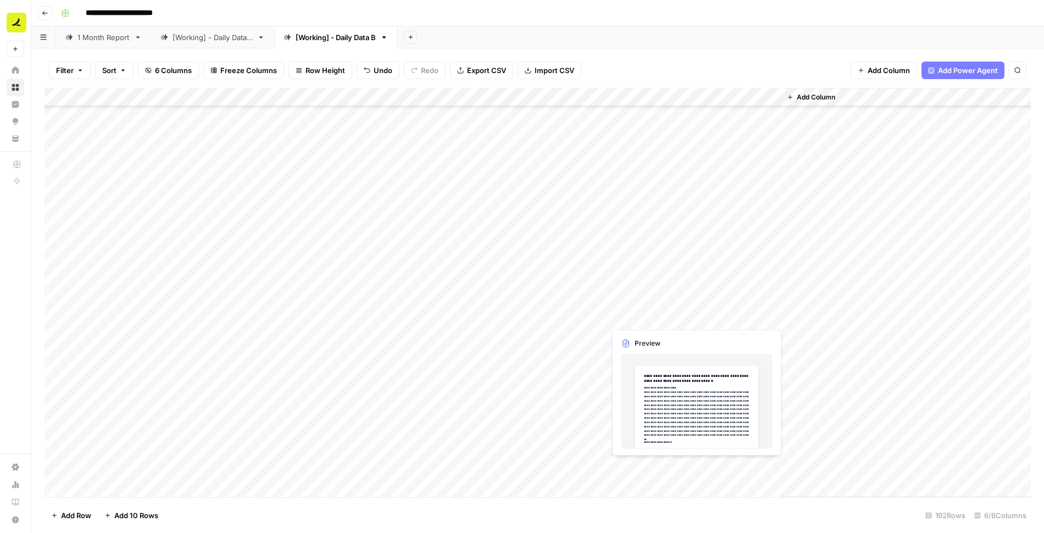
click at [628, 318] on div "Add Column" at bounding box center [538, 292] width 987 height 409
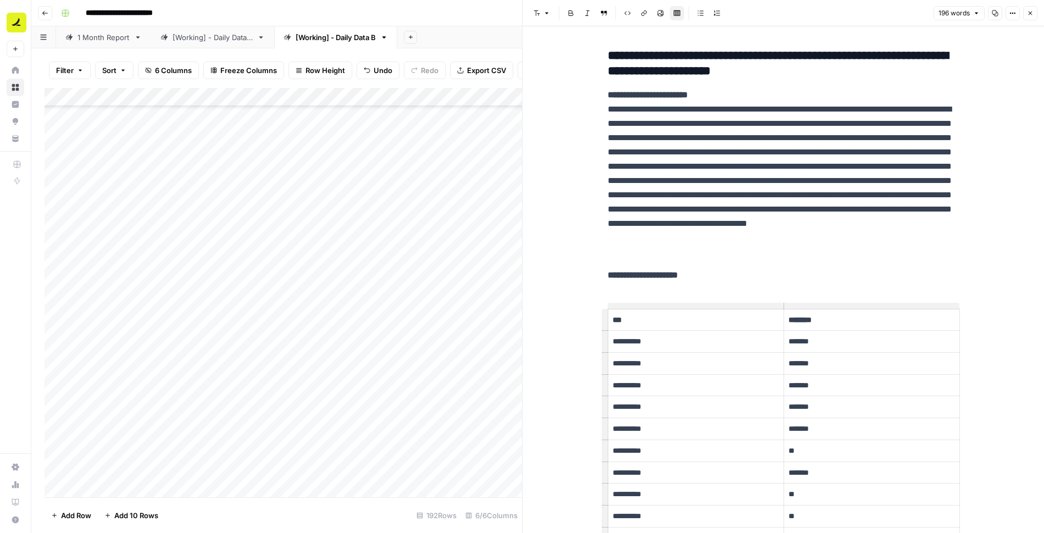
click at [608, 50] on h3 "**********" at bounding box center [784, 63] width 352 height 31
paste div
click at [1035, 16] on button "Close" at bounding box center [1030, 13] width 14 height 14
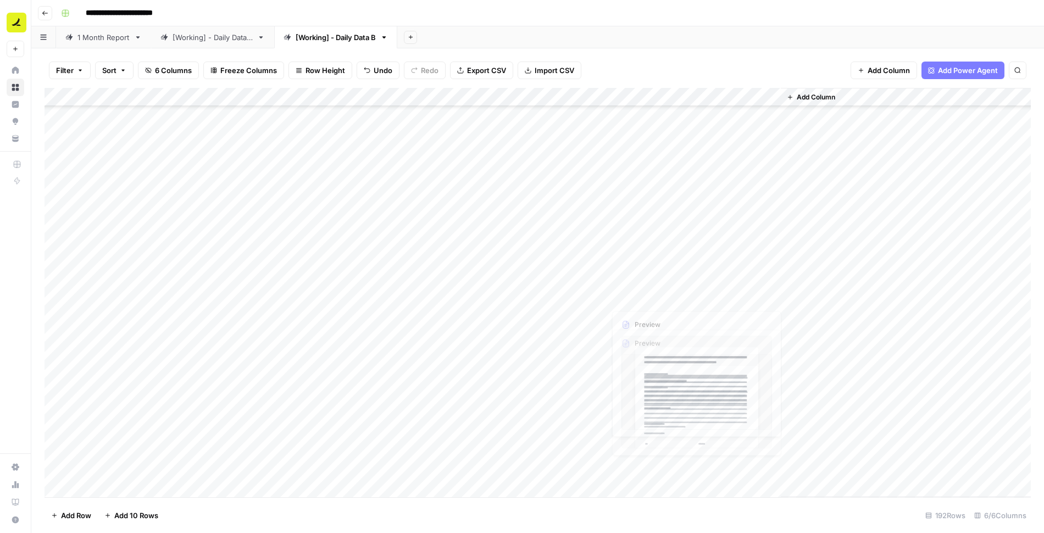
click at [657, 295] on div "Add Column" at bounding box center [538, 292] width 987 height 409
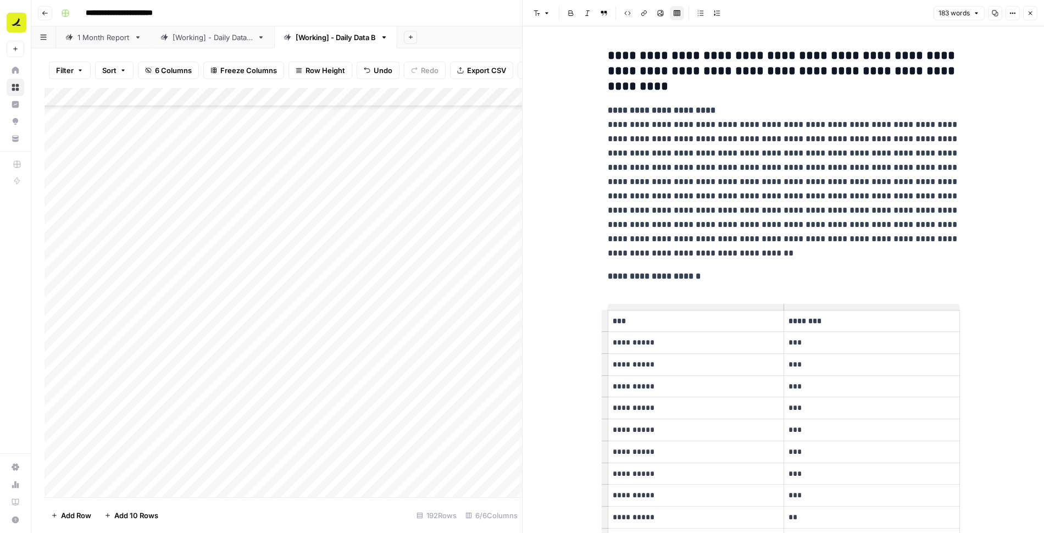
click at [605, 59] on div "**********" at bounding box center [783, 530] width 365 height 973
paste div
click at [1029, 16] on button "Close" at bounding box center [1030, 13] width 14 height 14
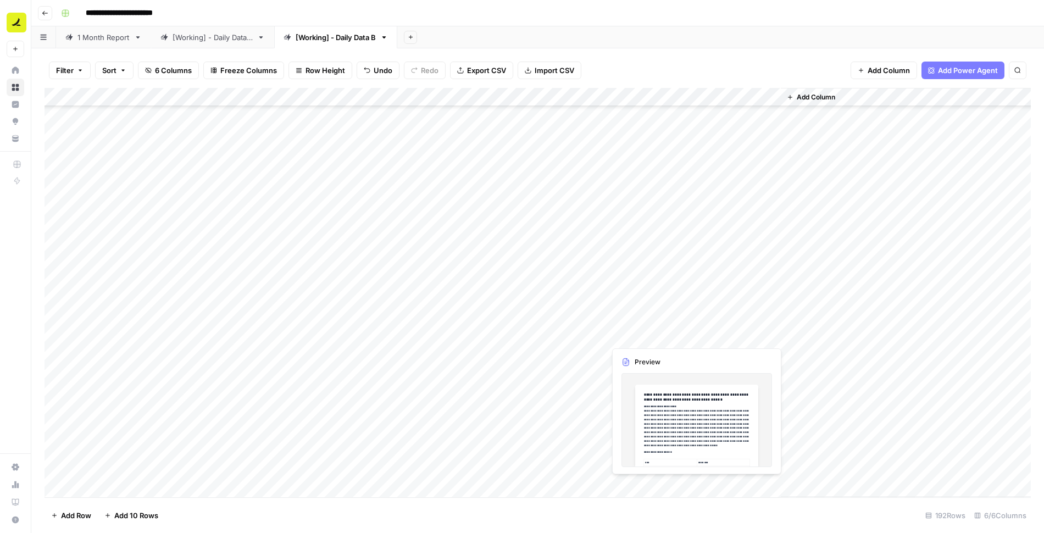
scroll to position [2558, 0]
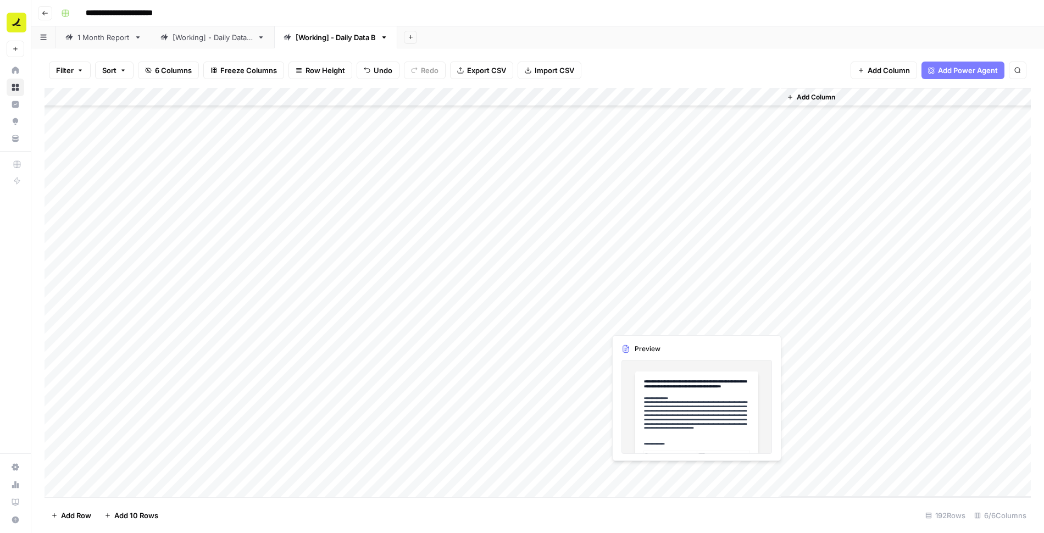
click at [647, 319] on div "Add Column" at bounding box center [538, 292] width 987 height 409
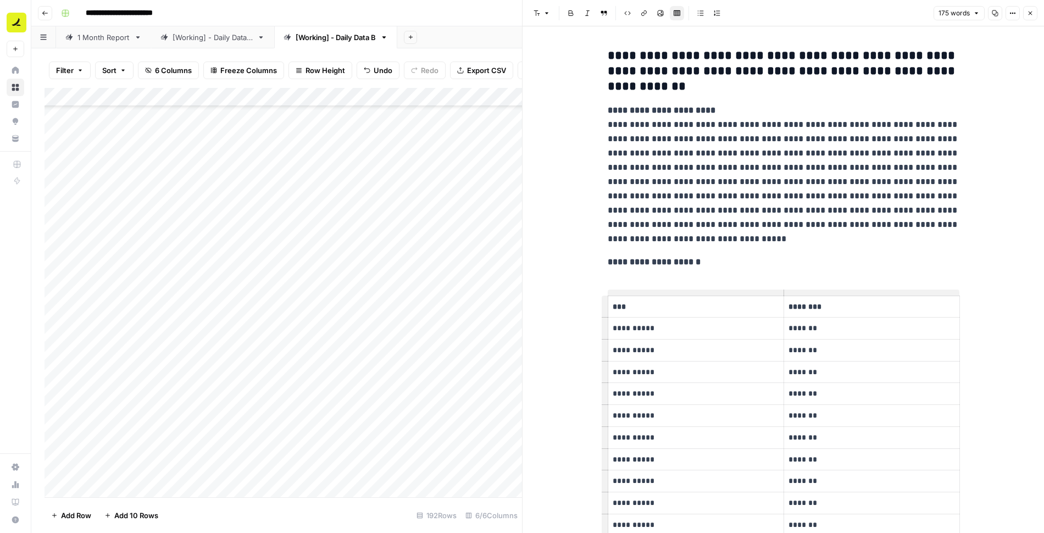
click at [1034, 13] on button "Close" at bounding box center [1030, 13] width 14 height 14
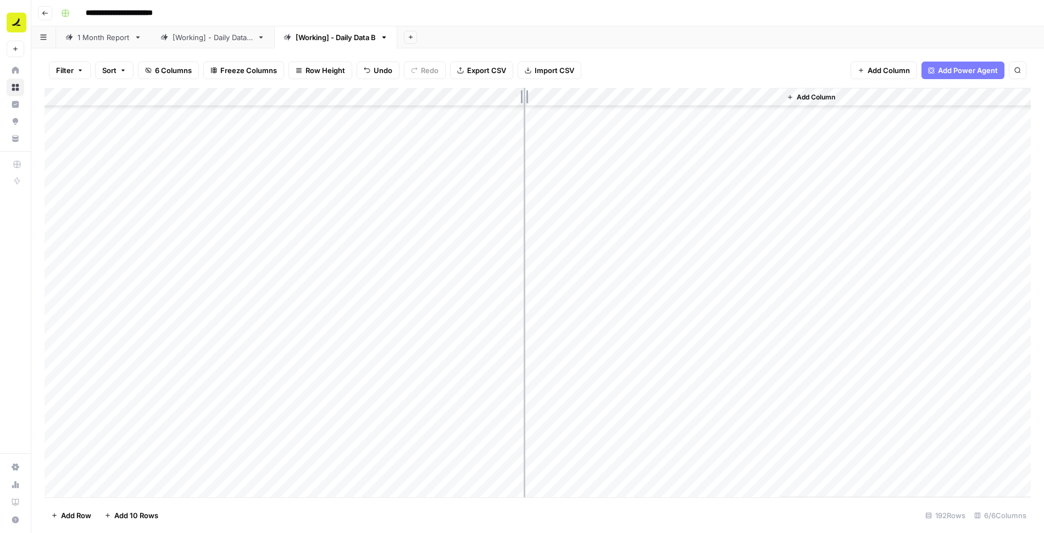
drag, startPoint x: 477, startPoint y: 95, endPoint x: 560, endPoint y: 95, distance: 83.0
click at [560, 95] on div "Add Column" at bounding box center [538, 292] width 987 height 409
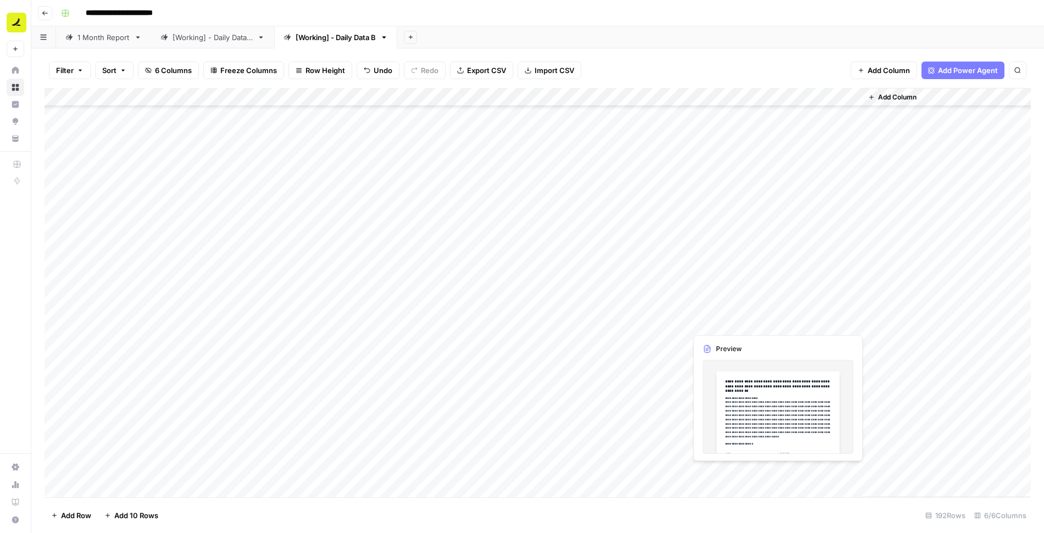
click at [701, 322] on div "Add Column" at bounding box center [538, 292] width 987 height 409
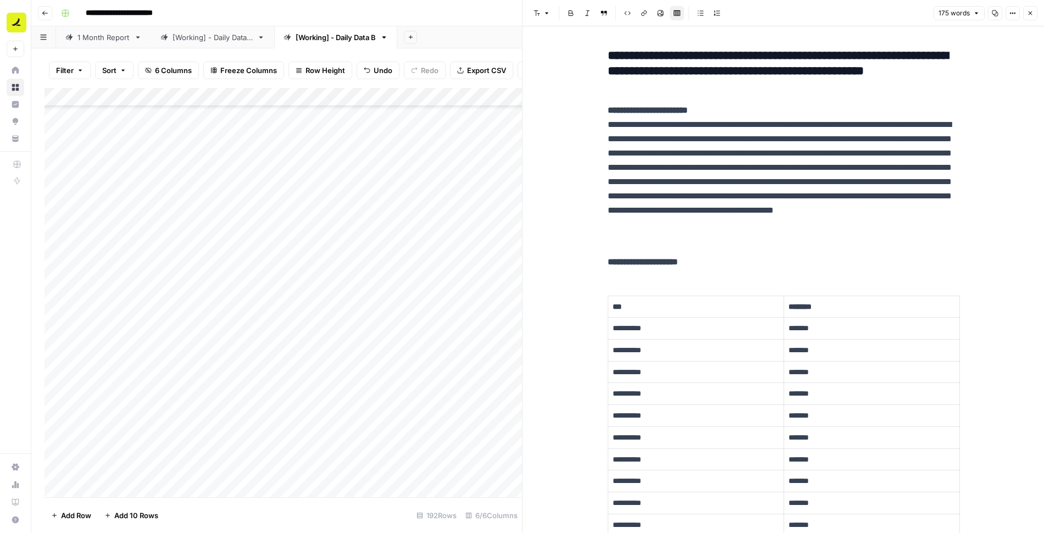
click at [606, 60] on div "**********" at bounding box center [783, 502] width 365 height 916
paste div
click at [1028, 13] on icon "button" at bounding box center [1030, 13] width 7 height 7
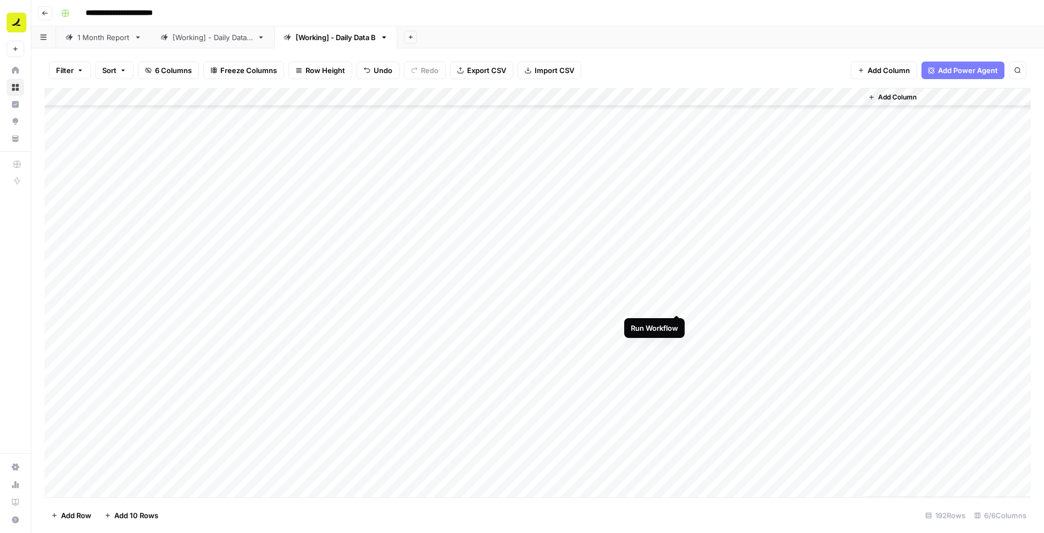
click at [675, 304] on div "Add Column" at bounding box center [538, 292] width 987 height 409
click at [677, 284] on div "Add Column" at bounding box center [538, 292] width 987 height 409
click at [676, 267] on div "Add Column" at bounding box center [538, 292] width 987 height 409
click at [678, 249] on div "Add Column" at bounding box center [538, 292] width 987 height 409
click at [679, 228] on div "Add Column" at bounding box center [538, 292] width 987 height 409
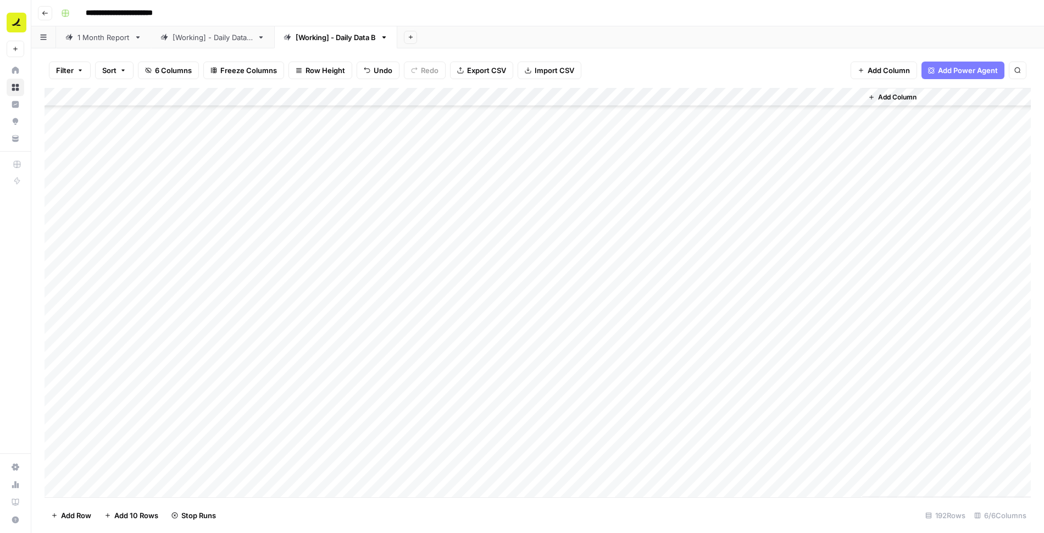
scroll to position [2474, 0]
click at [679, 293] on div "Add Column" at bounding box center [538, 292] width 987 height 409
click at [675, 274] on div "Add Column" at bounding box center [538, 292] width 987 height 409
click at [677, 256] on div "Add Column" at bounding box center [538, 292] width 987 height 409
click at [678, 236] on div "Add Column" at bounding box center [538, 292] width 987 height 409
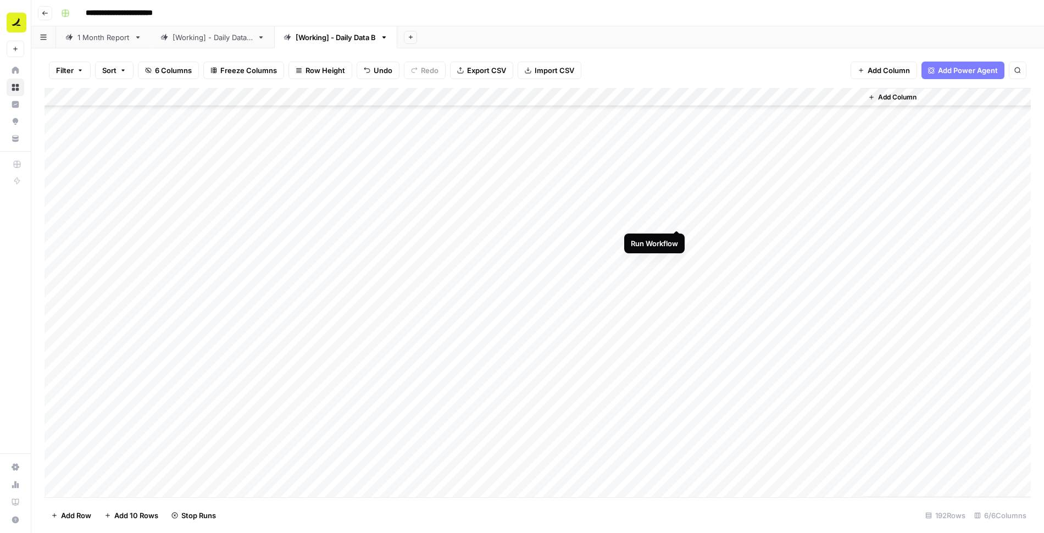
click at [678, 219] on div "Add Column" at bounding box center [538, 292] width 987 height 409
click at [678, 287] on div "Add Column" at bounding box center [538, 292] width 987 height 409
click at [678, 271] on div "Add Column" at bounding box center [538, 292] width 987 height 409
click at [678, 253] on div "Add Column" at bounding box center [538, 292] width 987 height 409
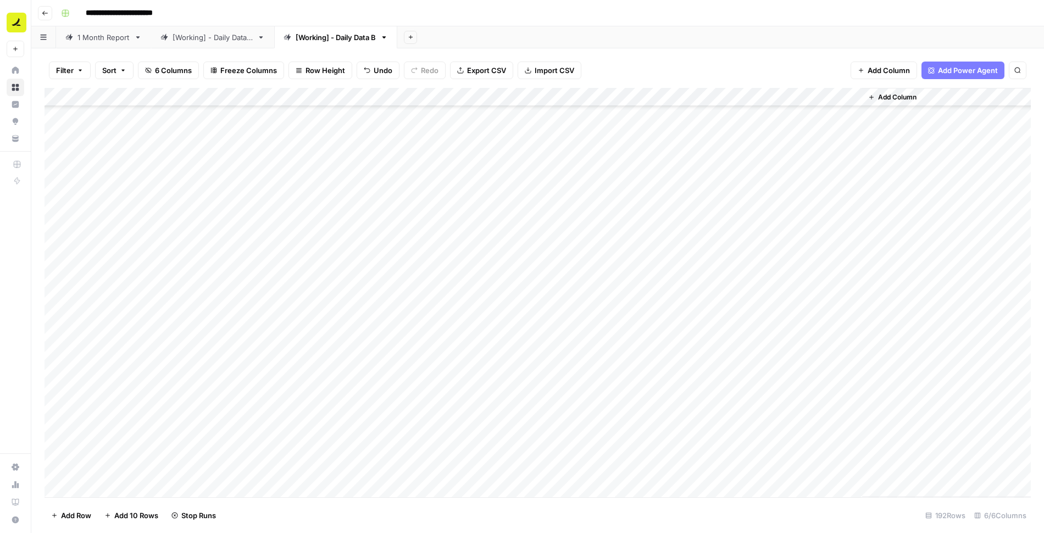
click at [677, 232] on div "Add Column" at bounding box center [538, 292] width 987 height 409
click at [676, 214] on div "Add Column" at bounding box center [538, 292] width 987 height 409
click at [675, 197] on div "Add Column" at bounding box center [538, 292] width 987 height 409
click at [677, 368] on div "Add Column" at bounding box center [538, 292] width 987 height 409
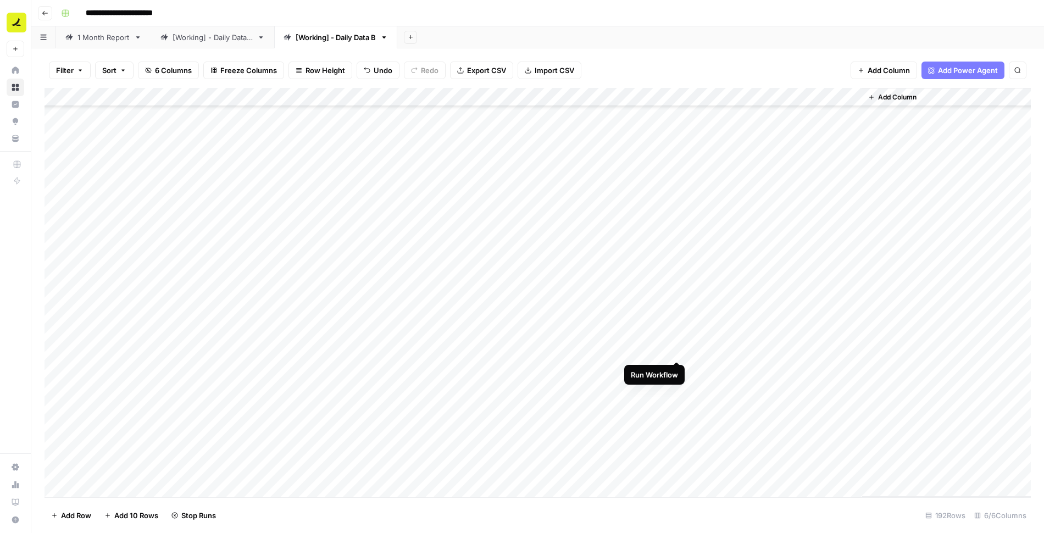
click at [676, 349] on div "Add Column" at bounding box center [538, 292] width 987 height 409
click at [677, 333] on div "Add Column" at bounding box center [538, 292] width 987 height 409
click at [678, 315] on div "Add Column" at bounding box center [538, 292] width 987 height 409
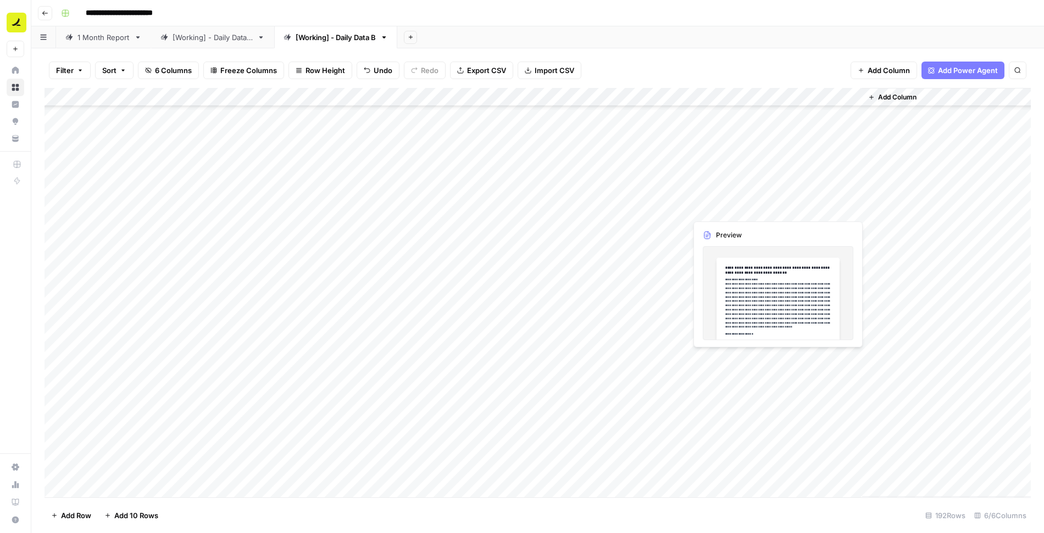
click at [761, 207] on div "Add Column" at bounding box center [538, 292] width 987 height 409
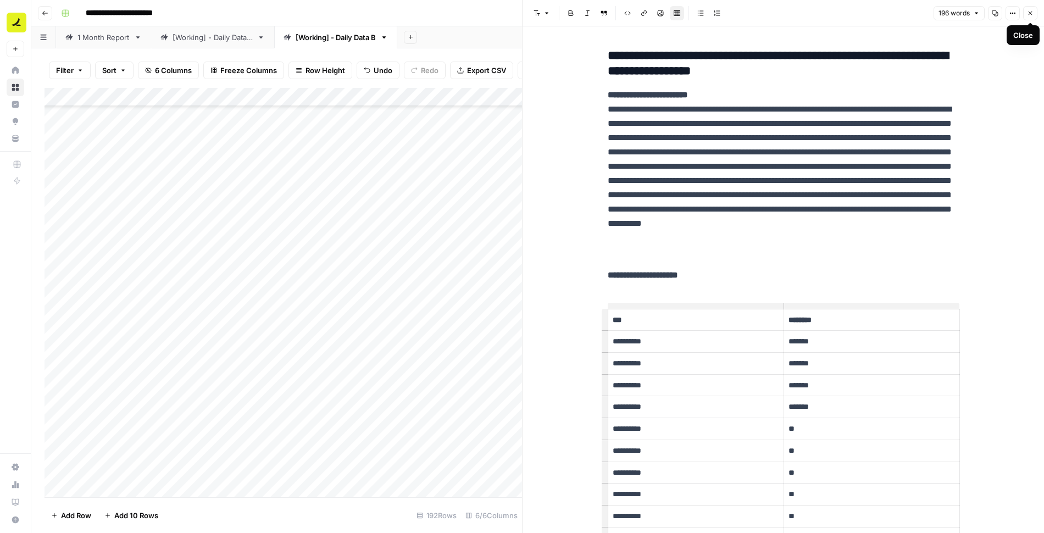
click at [1031, 13] on icon "button" at bounding box center [1031, 14] width 4 height 4
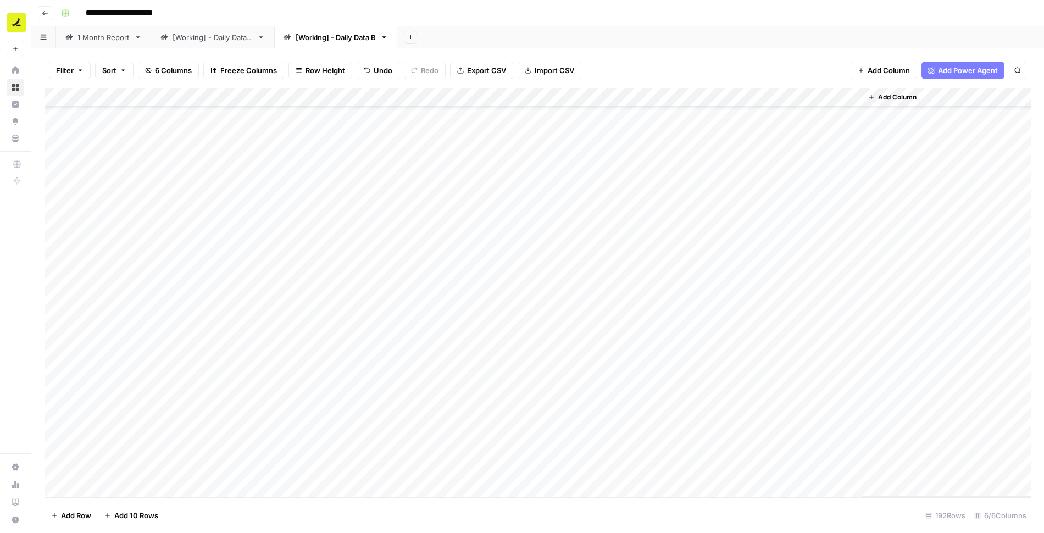
click at [624, 245] on div "Add Column" at bounding box center [538, 292] width 987 height 409
click at [624, 263] on div "Add Column" at bounding box center [538, 292] width 987 height 409
click at [622, 284] on div "Add Column" at bounding box center [538, 292] width 987 height 409
click at [622, 301] on div "Add Column" at bounding box center [538, 292] width 987 height 409
click at [623, 320] on div "Add Column" at bounding box center [538, 292] width 987 height 409
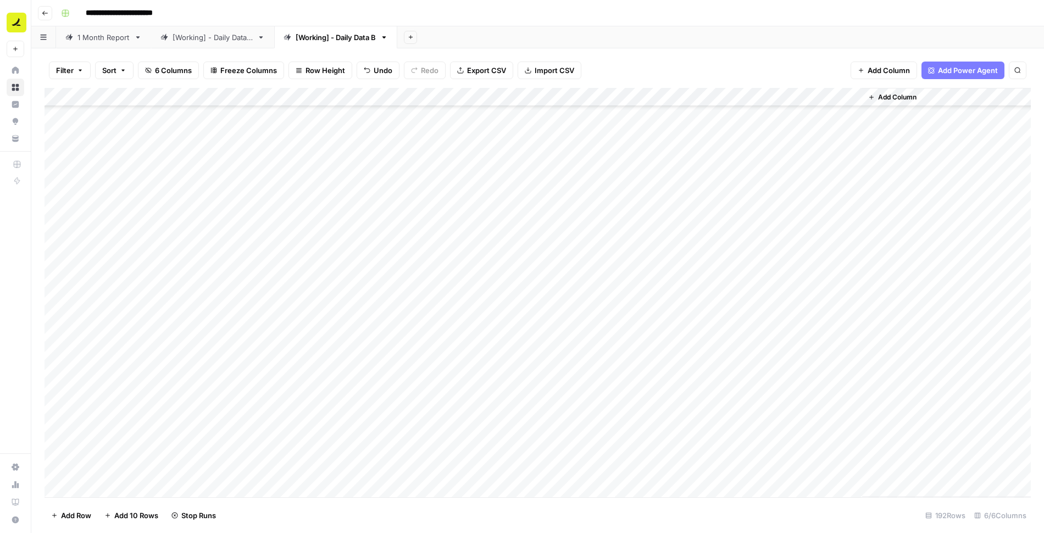
click at [624, 339] on div "Add Column" at bounding box center [538, 292] width 987 height 409
click at [623, 358] on div "Add Column" at bounding box center [538, 292] width 987 height 409
click at [624, 453] on div "Add Column" at bounding box center [538, 292] width 987 height 409
click at [624, 470] on div "Add Column" at bounding box center [538, 292] width 987 height 409
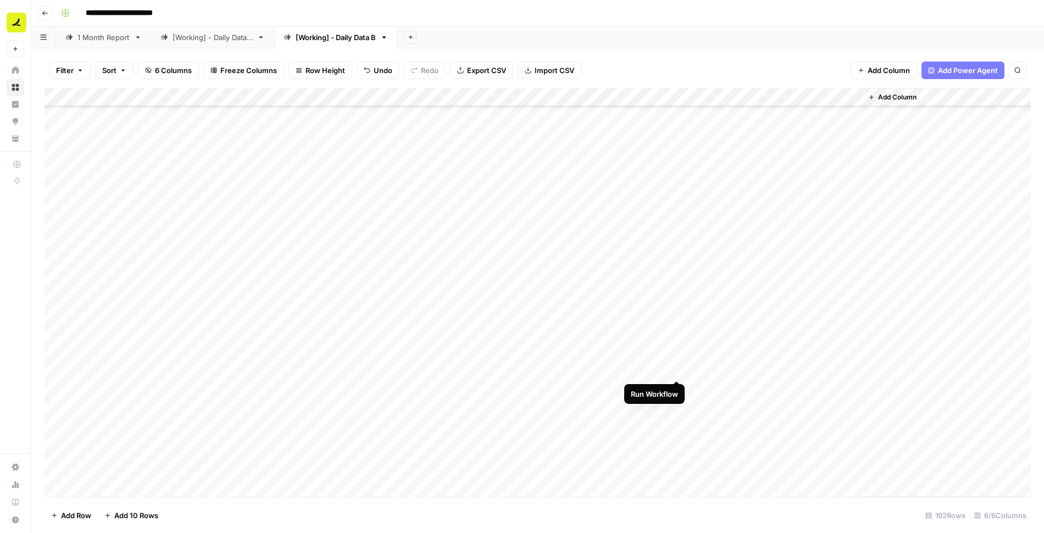
click at [677, 368] on div "Add Column" at bounding box center [538, 292] width 987 height 409
click at [677, 351] on div "Add Column" at bounding box center [538, 292] width 987 height 409
click at [676, 245] on div "Add Column" at bounding box center [538, 292] width 987 height 409
click at [678, 263] on div "Add Column" at bounding box center [538, 292] width 987 height 409
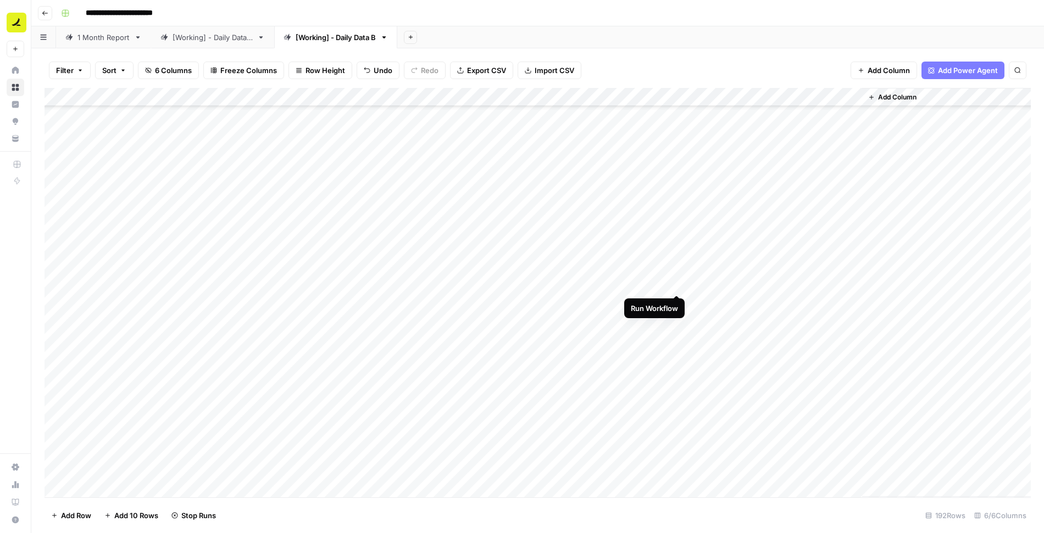
click at [678, 284] on div "Add Column" at bounding box center [538, 292] width 987 height 409
click at [678, 302] on div "Add Column" at bounding box center [538, 292] width 987 height 409
click at [677, 322] on div "Add Column" at bounding box center [538, 292] width 987 height 409
click at [678, 341] on div "Add Column" at bounding box center [538, 292] width 987 height 409
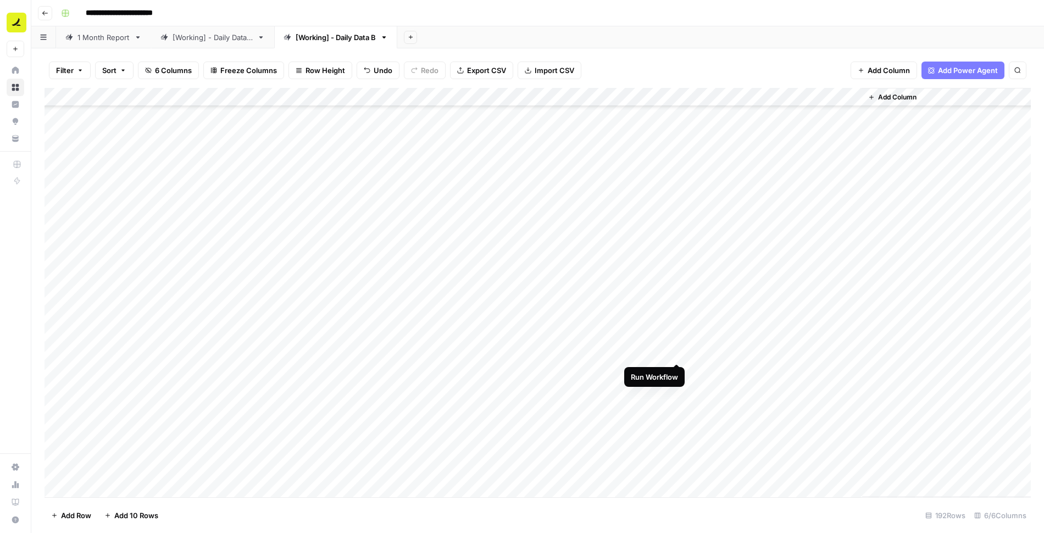
click at [677, 352] on div "Add Column" at bounding box center [538, 292] width 987 height 409
click at [677, 370] on div "Add Column" at bounding box center [538, 292] width 987 height 409
click at [677, 273] on div "Add Column" at bounding box center [538, 292] width 987 height 409
click at [677, 290] on div "Add Column" at bounding box center [538, 292] width 987 height 409
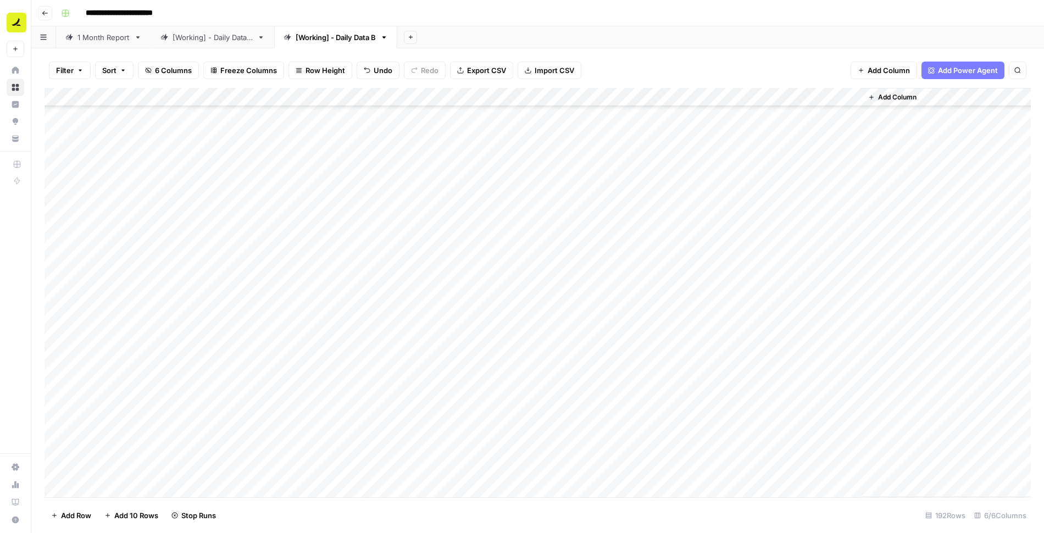
click at [677, 309] on div "Add Column" at bounding box center [538, 292] width 987 height 409
click at [679, 255] on div "Add Column" at bounding box center [538, 292] width 987 height 409
click at [677, 234] on div "Add Column" at bounding box center [538, 292] width 987 height 409
click at [678, 216] on div "Add Column" at bounding box center [538, 292] width 987 height 409
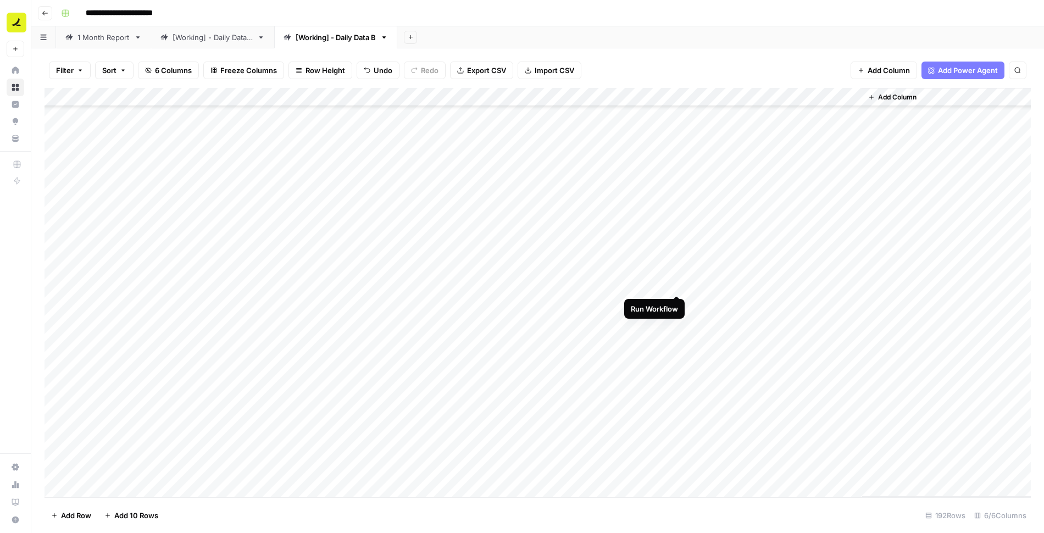
click at [678, 284] on div "Add Column" at bounding box center [538, 292] width 987 height 409
click at [675, 265] on div "Add Column" at bounding box center [538, 292] width 987 height 409
click at [678, 329] on div "Add Column" at bounding box center [538, 292] width 987 height 409
click at [678, 311] on div "Add Column" at bounding box center [538, 292] width 987 height 409
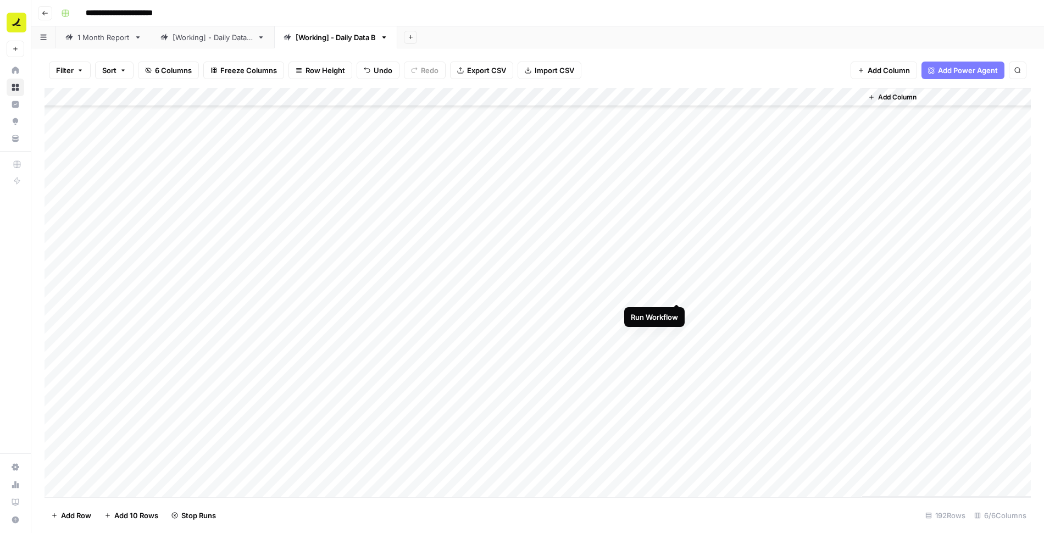
click at [675, 292] on div "Add Column" at bounding box center [538, 292] width 987 height 409
click at [677, 272] on div "Add Column" at bounding box center [538, 292] width 987 height 409
click at [677, 255] on div "Add Column" at bounding box center [538, 292] width 987 height 409
click at [677, 235] on div "Add Column" at bounding box center [538, 292] width 987 height 409
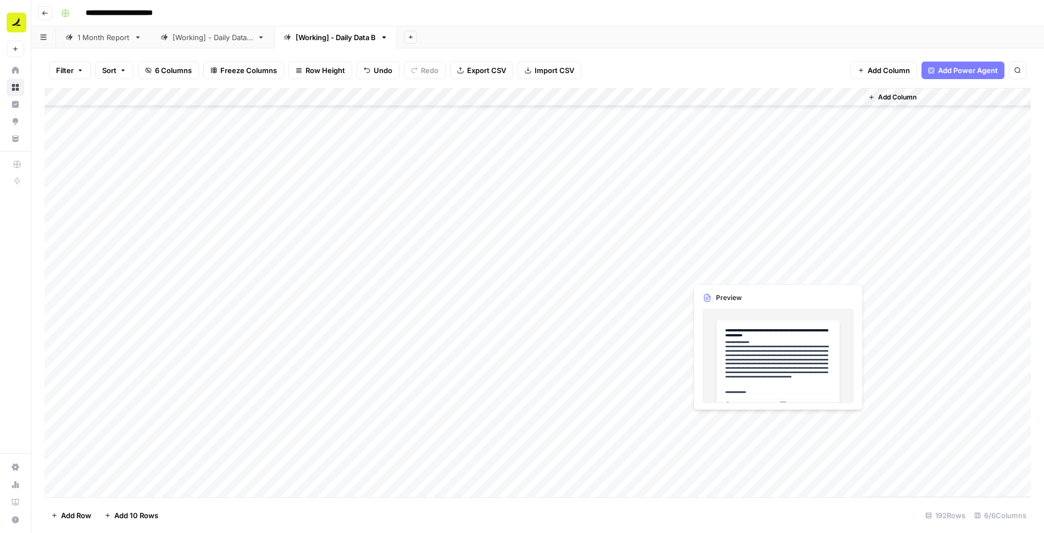
click at [774, 424] on div "Add Column" at bounding box center [538, 292] width 987 height 409
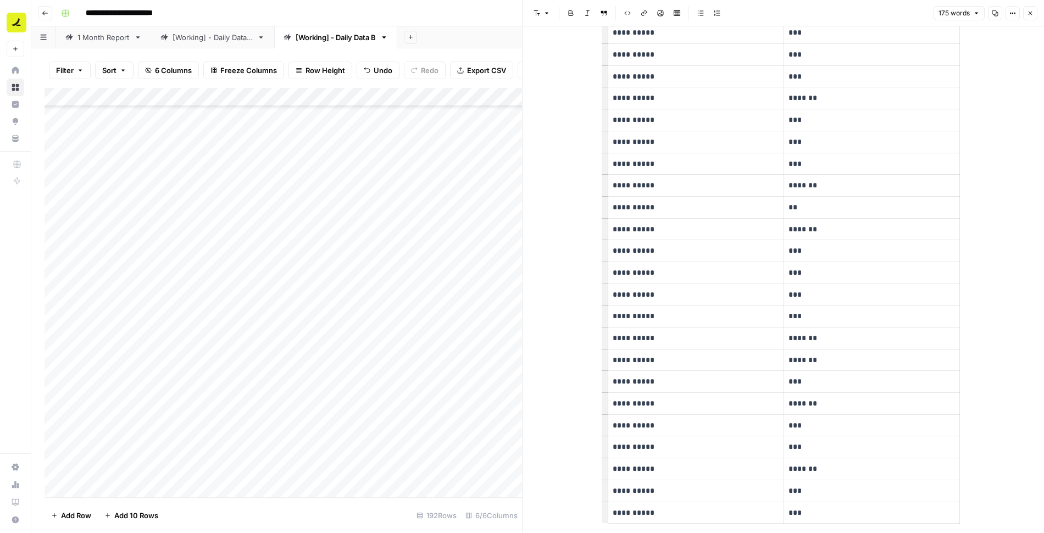
scroll to position [209, 0]
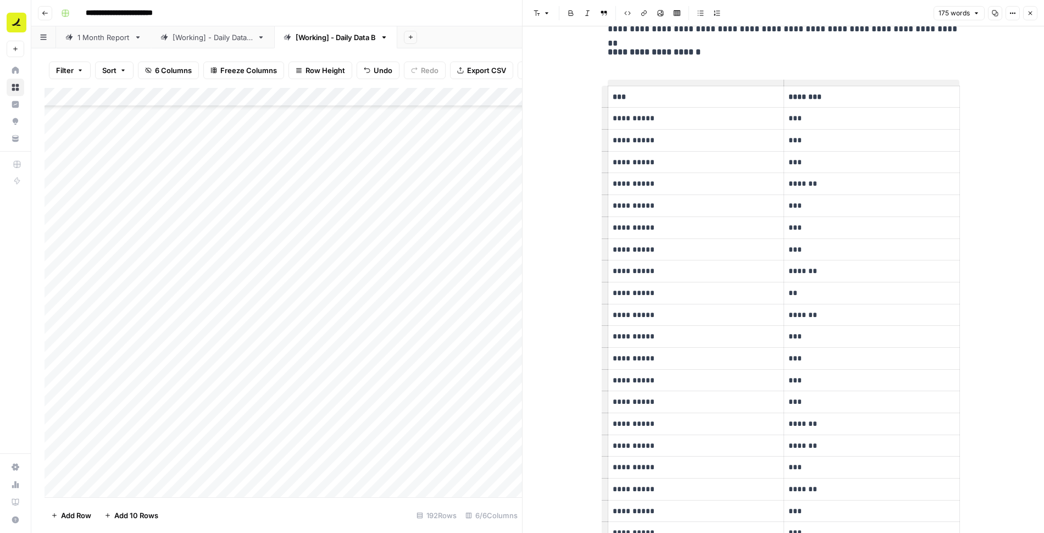
click at [811, 291] on p "**" at bounding box center [872, 293] width 167 height 13
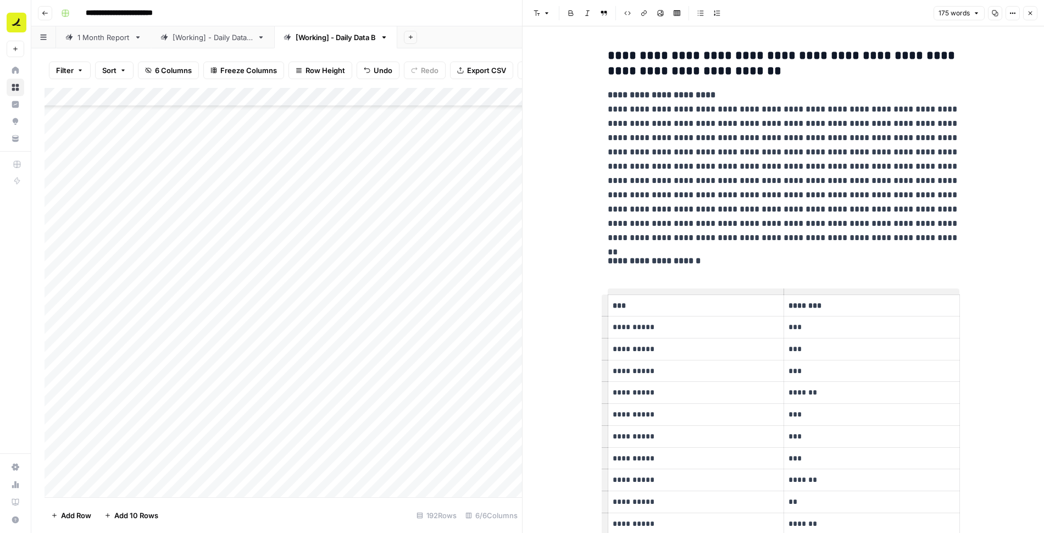
click at [1030, 14] on icon "button" at bounding box center [1030, 13] width 7 height 7
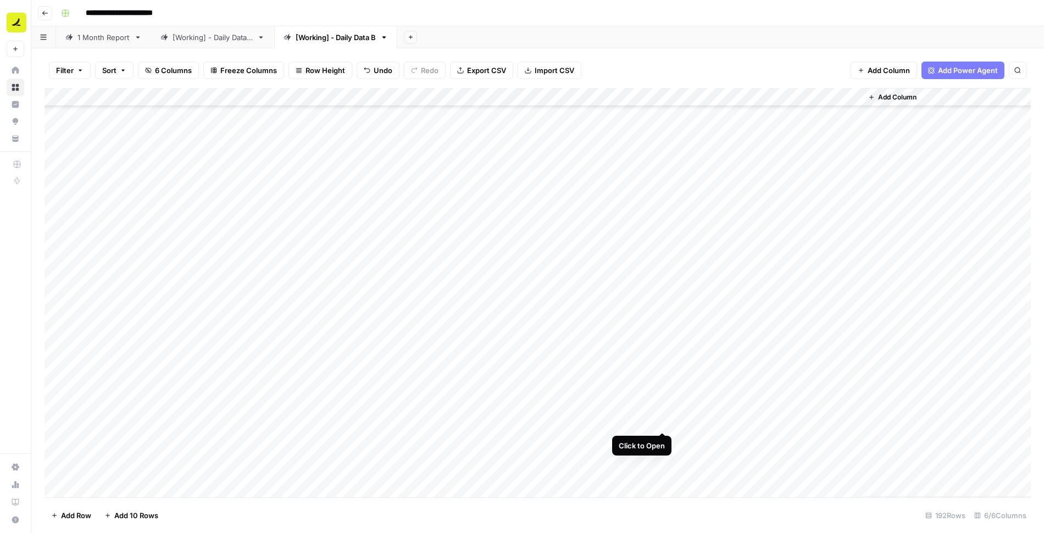
click at [663, 420] on div "Add Column" at bounding box center [538, 292] width 987 height 409
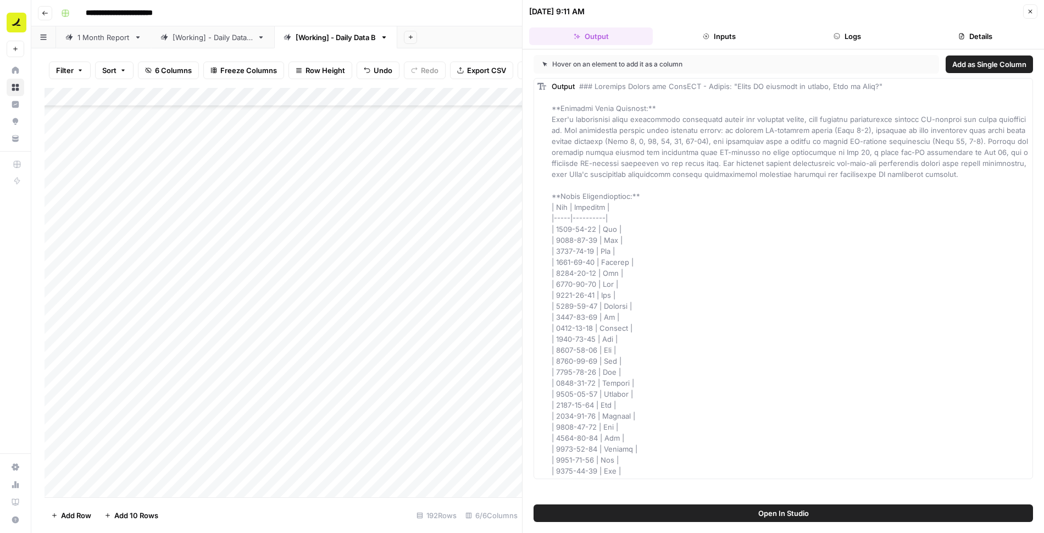
click at [845, 36] on button "Logs" at bounding box center [848, 36] width 124 height 18
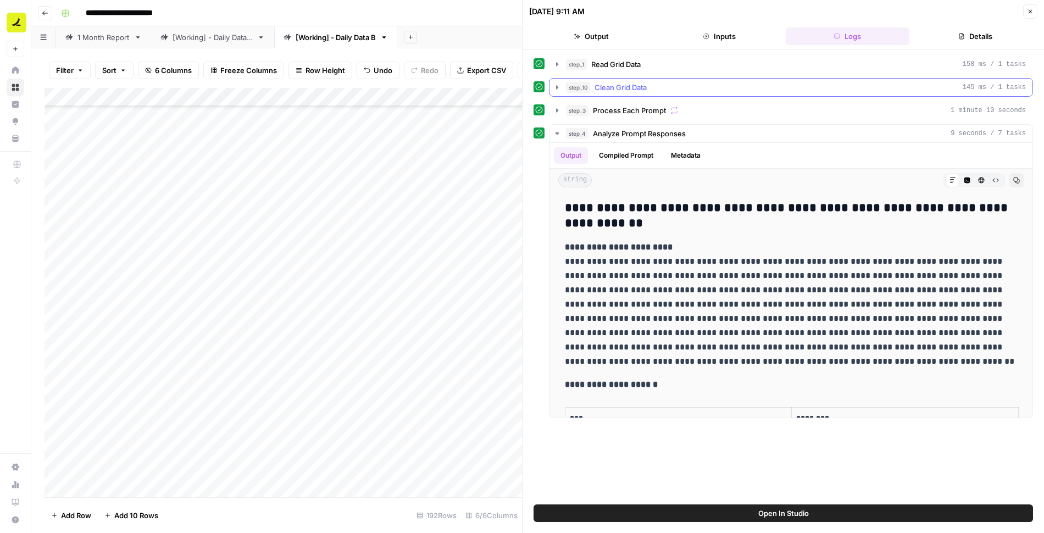
click at [654, 86] on div "step_10 Clean Grid Data 145 ms / 1 tasks" at bounding box center [796, 87] width 460 height 11
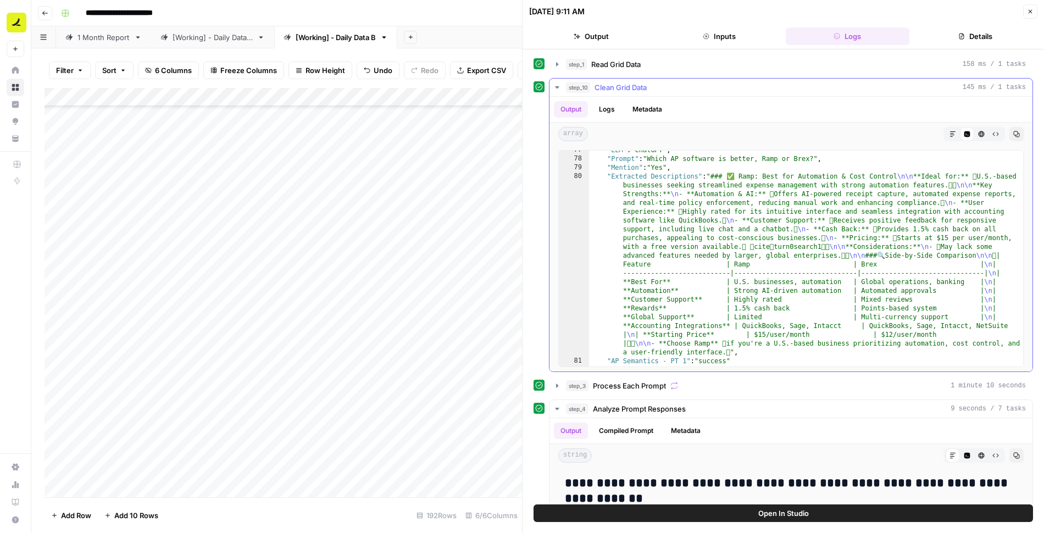
scroll to position [2385, 0]
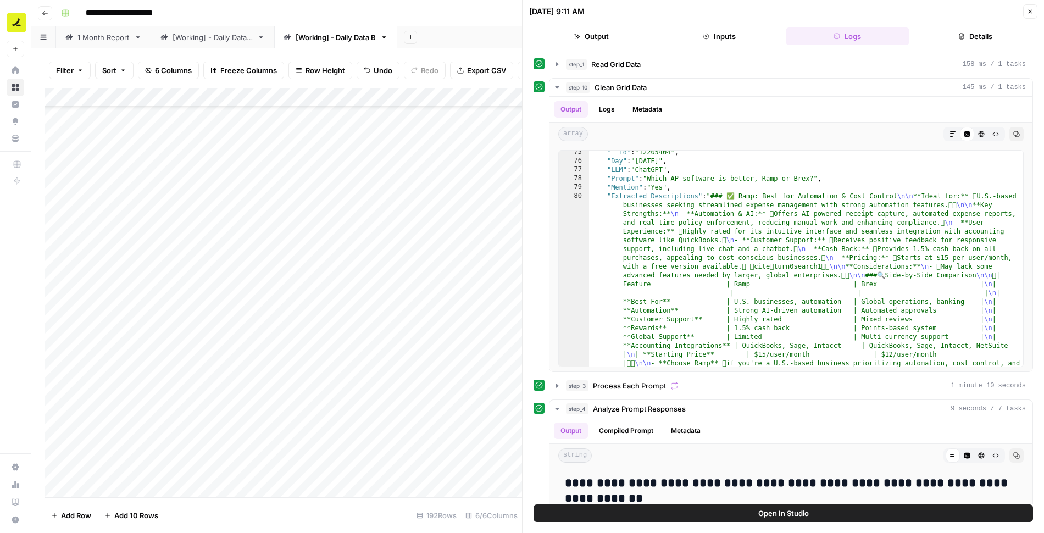
click at [1032, 9] on icon "button" at bounding box center [1030, 11] width 7 height 7
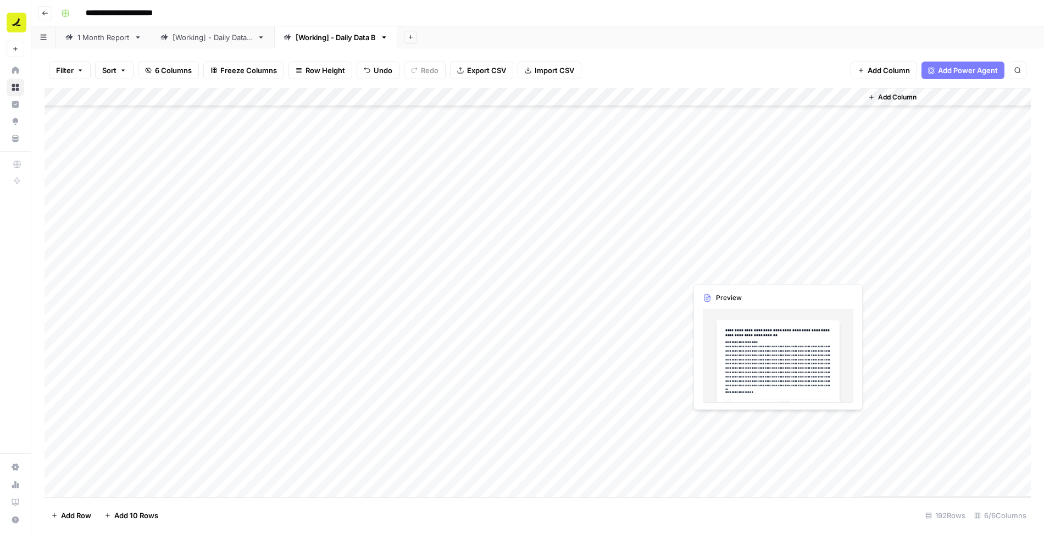
click at [761, 419] on div "Add Column" at bounding box center [538, 292] width 987 height 409
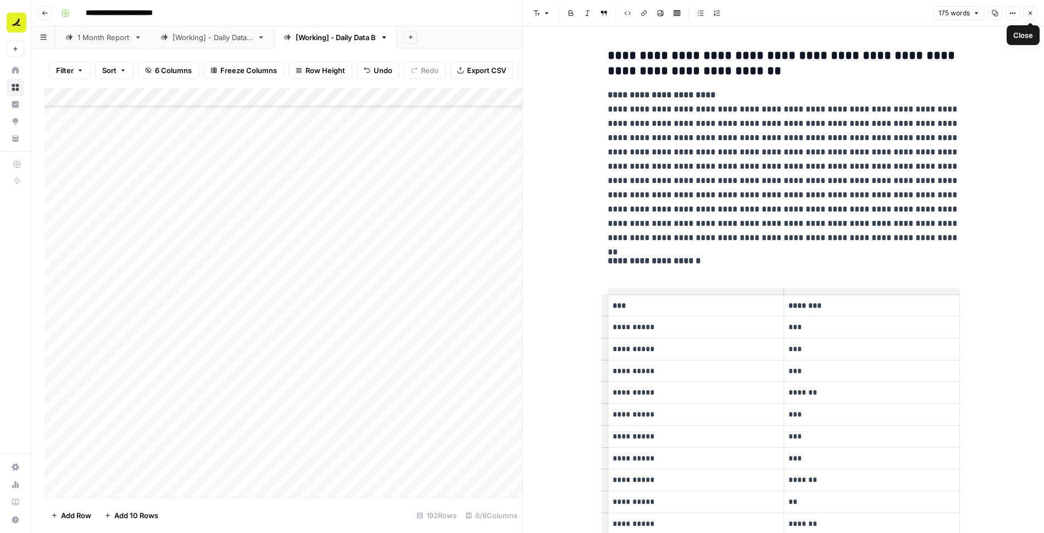
click at [1035, 17] on button "Close" at bounding box center [1030, 13] width 14 height 14
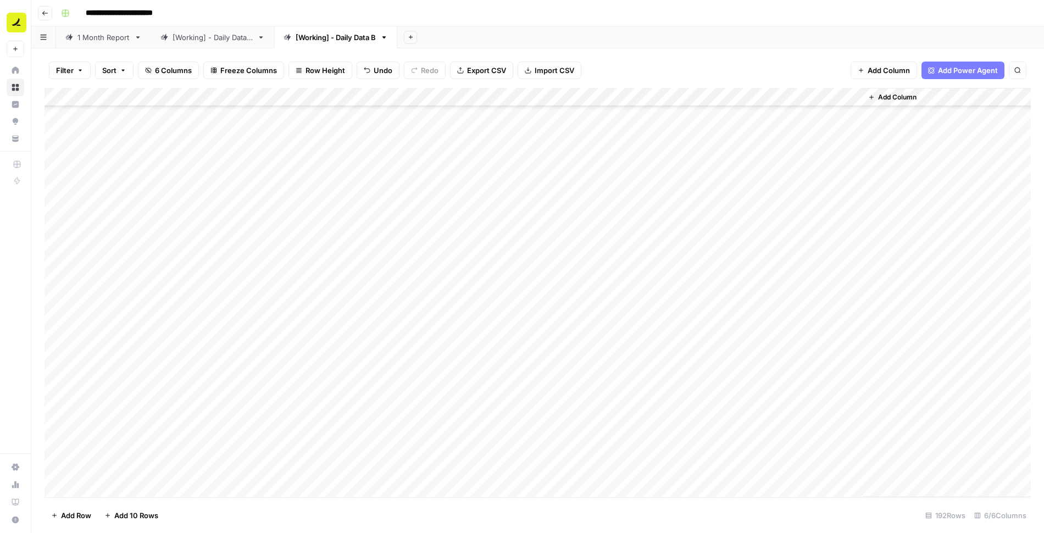
scroll to position [317, 0]
click at [677, 170] on div "Add Column" at bounding box center [538, 292] width 987 height 409
click at [679, 190] on div "Add Column" at bounding box center [538, 292] width 987 height 409
click at [678, 208] on div "Add Column" at bounding box center [538, 292] width 987 height 409
click at [676, 228] on div "Add Column" at bounding box center [538, 292] width 987 height 409
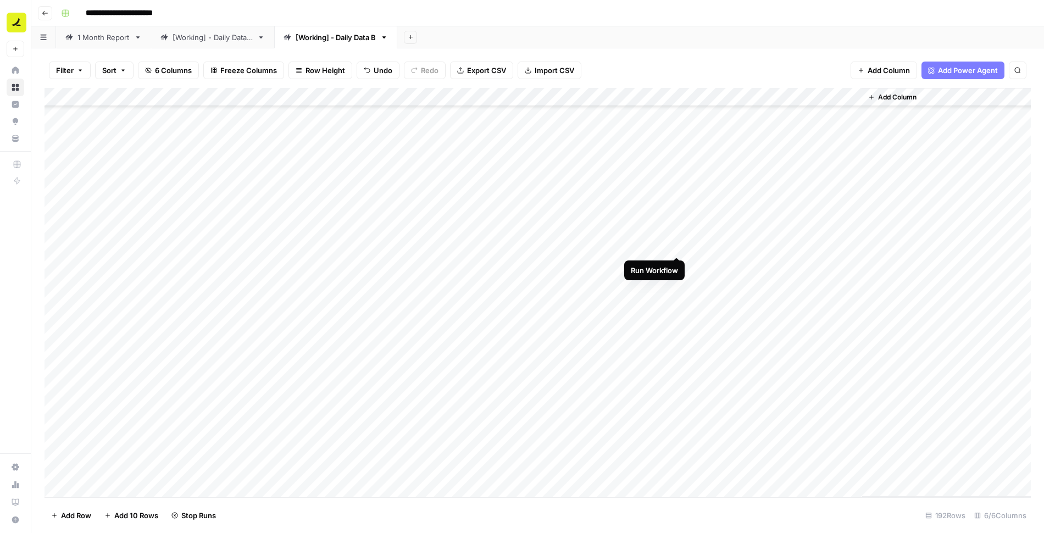
click at [677, 246] on div "Add Column" at bounding box center [538, 292] width 987 height 409
click at [677, 263] on div "Add Column" at bounding box center [538, 292] width 987 height 409
click at [678, 357] on div "Add Column" at bounding box center [538, 292] width 987 height 409
click at [677, 379] on div "Add Column" at bounding box center [538, 292] width 987 height 409
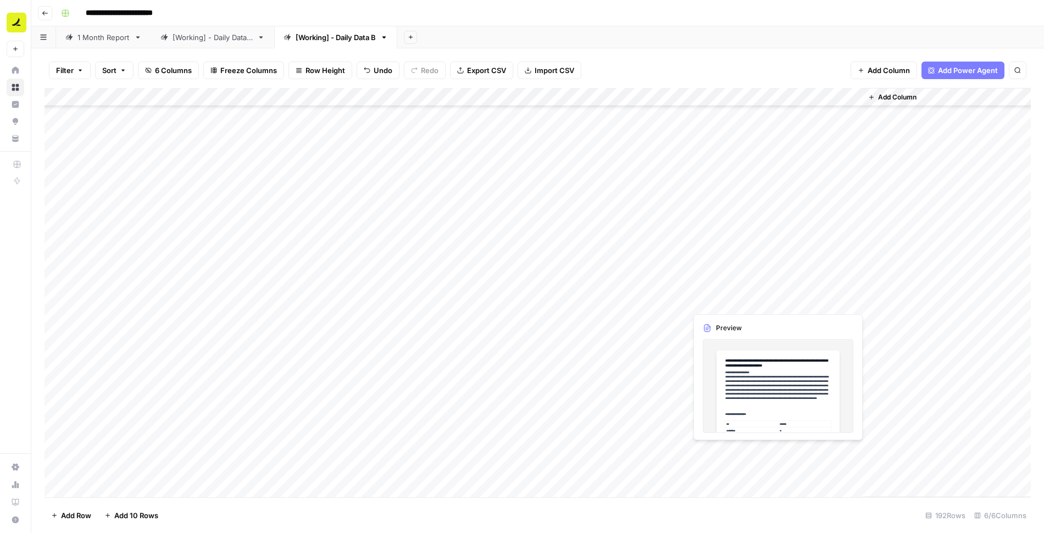
click at [735, 452] on div "Add Column" at bounding box center [538, 292] width 987 height 409
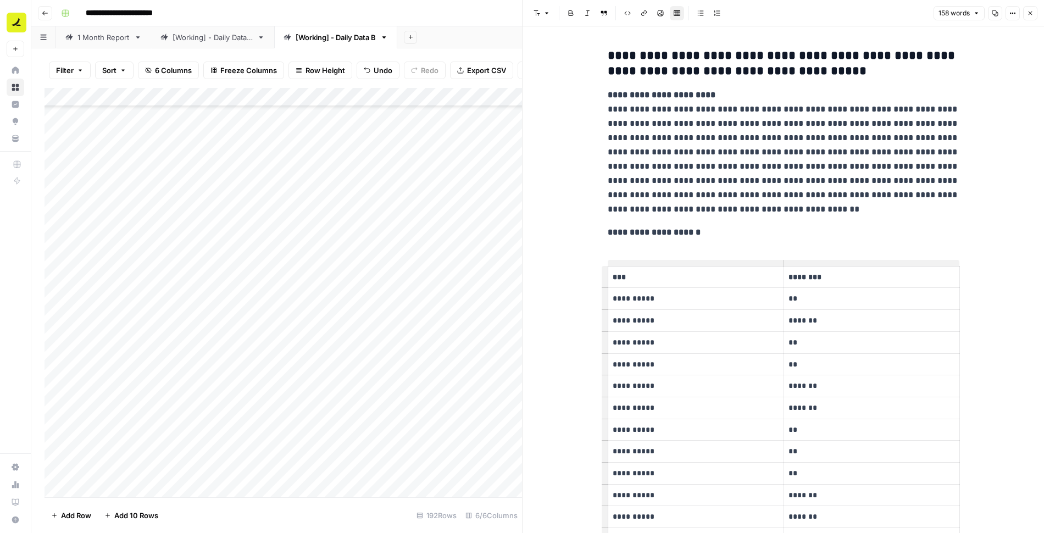
click at [1032, 14] on icon "button" at bounding box center [1030, 13] width 7 height 7
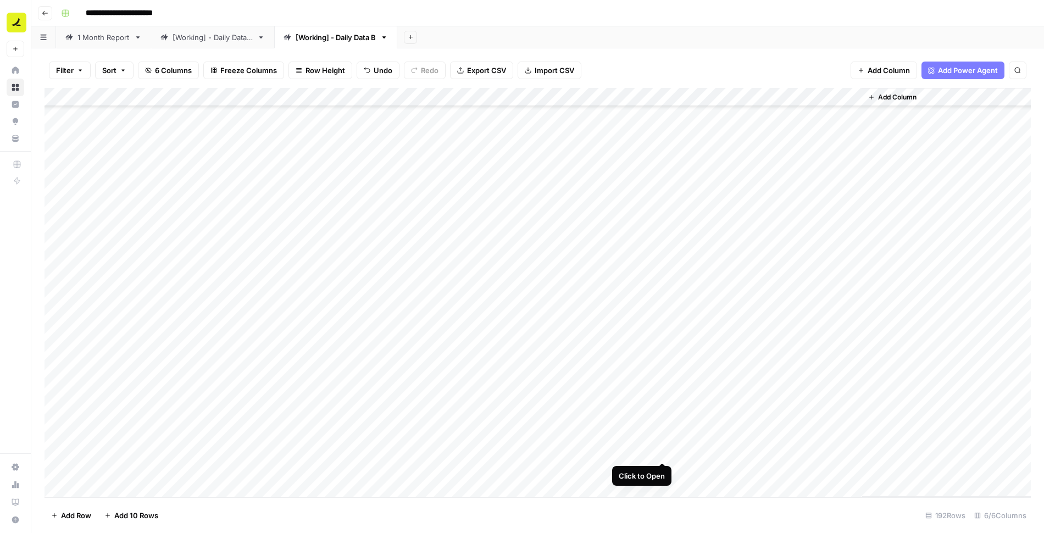
click at [662, 451] on div "Add Column" at bounding box center [538, 292] width 987 height 409
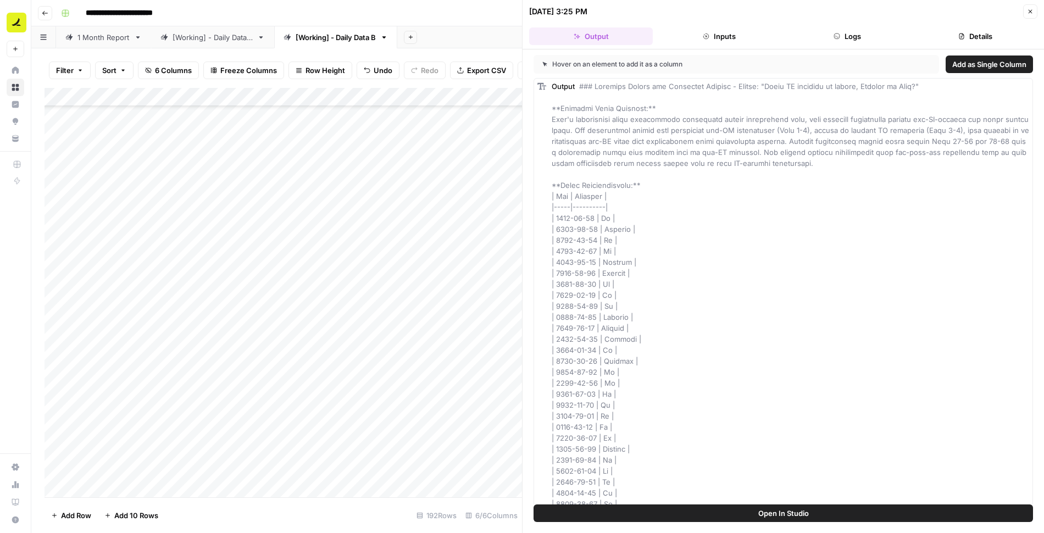
click at [846, 32] on button "Logs" at bounding box center [848, 36] width 124 height 18
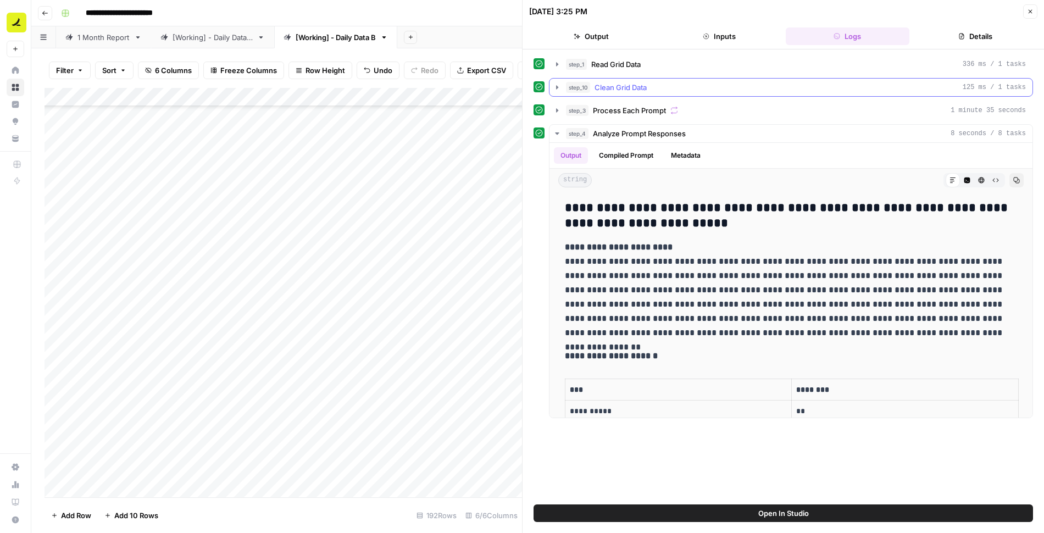
click at [656, 88] on div "step_10 Clean Grid Data 125 ms / 1 tasks" at bounding box center [796, 87] width 460 height 11
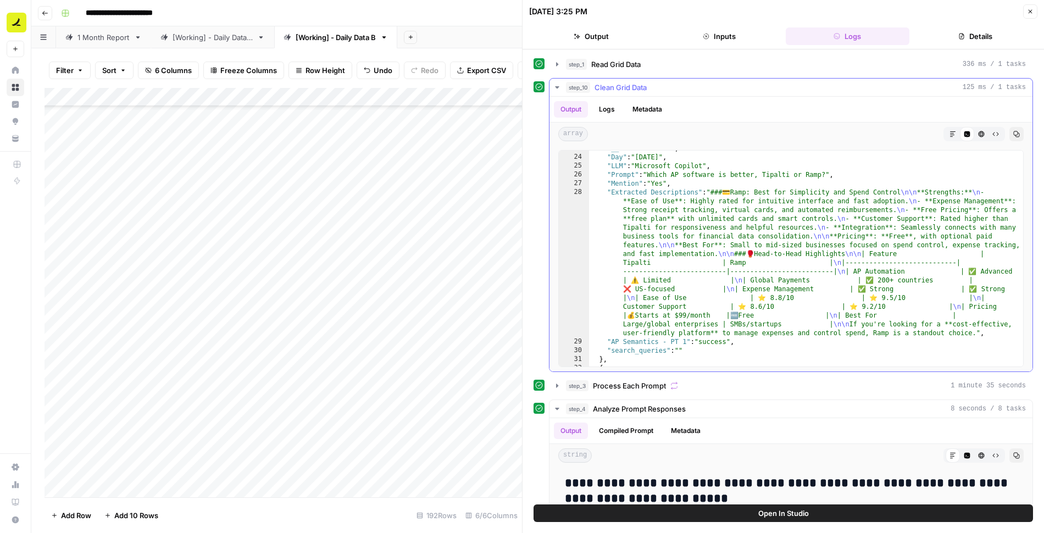
scroll to position [456, 0]
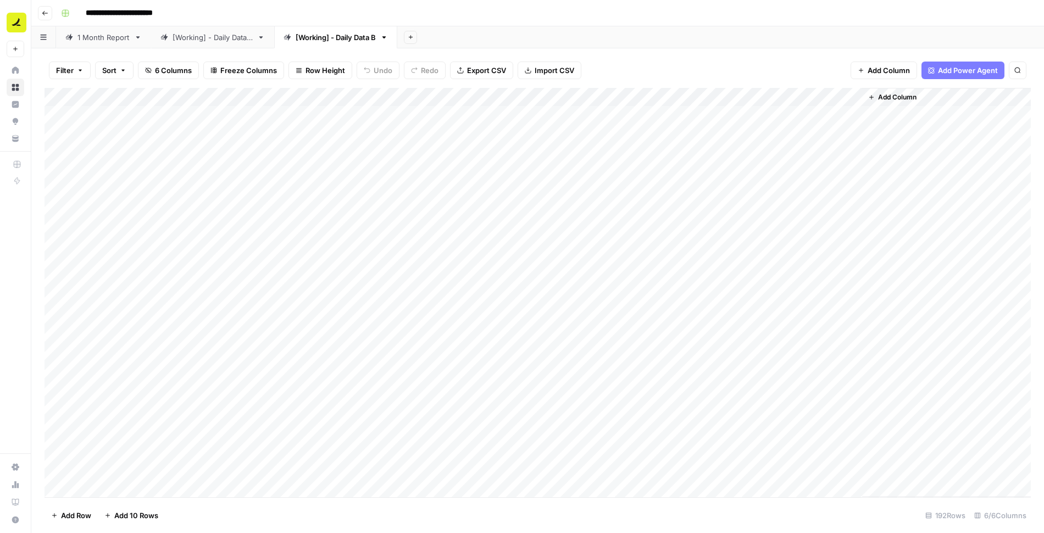
click at [230, 37] on div "[Working] - Daily Data A" at bounding box center [213, 37] width 80 height 11
click at [67, 71] on span "Filter" at bounding box center [65, 70] width 18 height 11
click at [132, 126] on button "Add Filter" at bounding box center [267, 125] width 409 height 14
click at [151, 129] on input "text" at bounding box center [130, 128] width 120 height 11
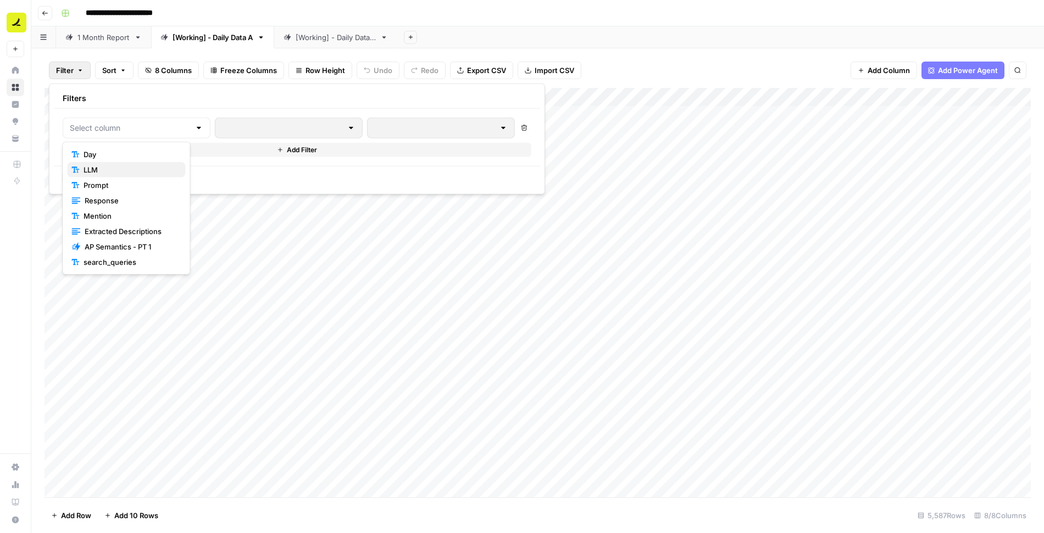
click at [137, 168] on span "LLM" at bounding box center [130, 169] width 93 height 11
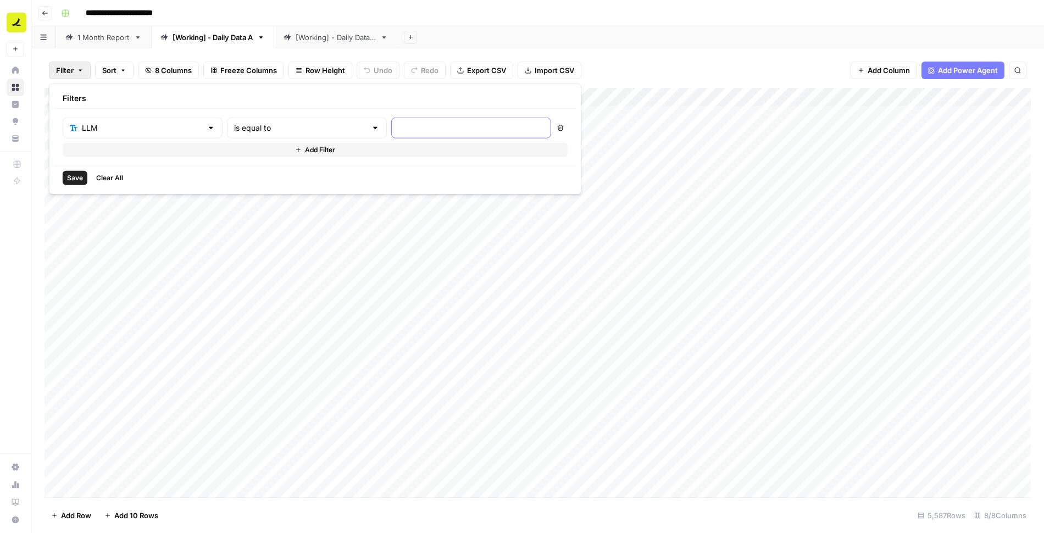
click at [398, 123] on input "text" at bounding box center [471, 128] width 146 height 11
type input "Microsoft Copilot"
click at [176, 149] on button "Add Filter" at bounding box center [315, 150] width 505 height 14
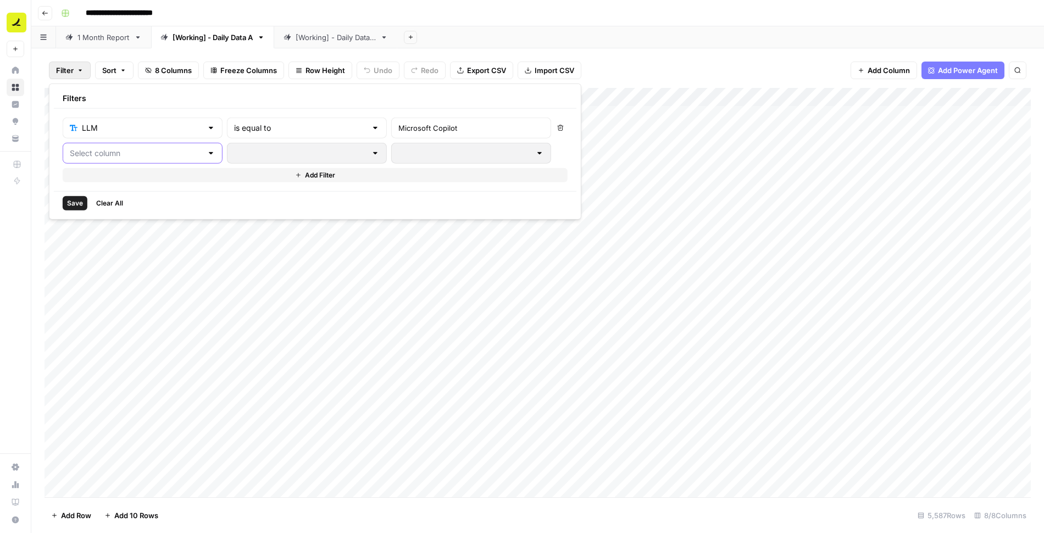
click at [158, 150] on input "text" at bounding box center [136, 153] width 132 height 11
click at [145, 203] on button "Prompt" at bounding box center [126, 209] width 118 height 15
click at [279, 156] on input "text" at bounding box center [300, 153] width 132 height 11
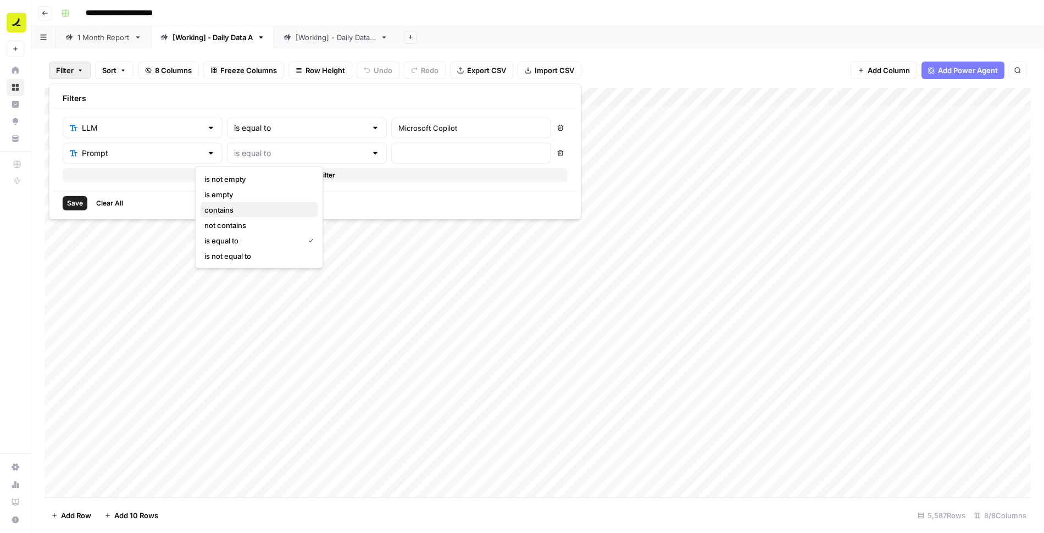
click at [256, 214] on span "contains" at bounding box center [256, 209] width 105 height 11
type input "contains"
click at [398, 154] on input "text" at bounding box center [471, 153] width 146 height 11
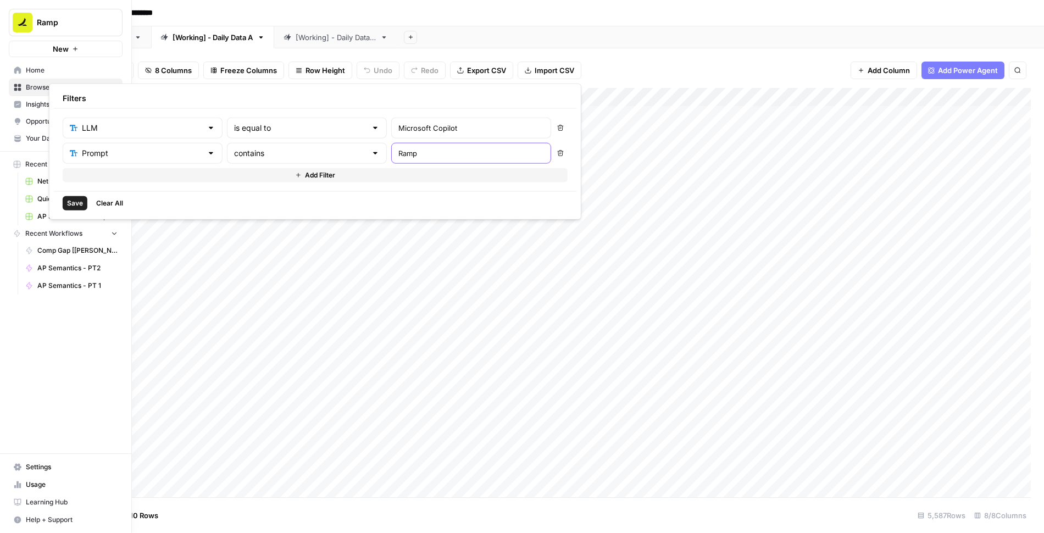
type input "Ramp"
click at [74, 202] on span "Save" at bounding box center [75, 203] width 16 height 10
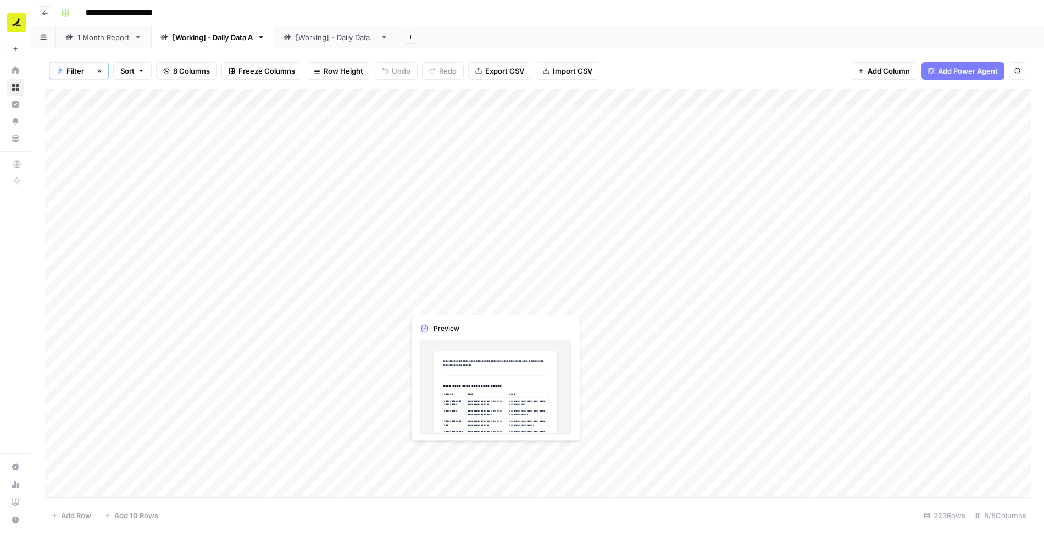
click at [475, 303] on div "Add Column" at bounding box center [538, 293] width 987 height 409
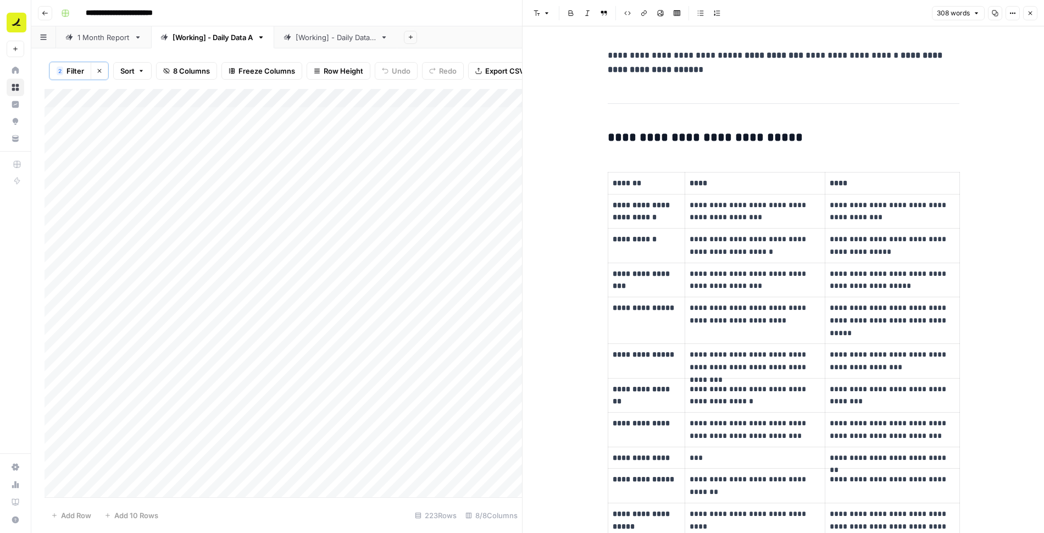
scroll to position [71, 0]
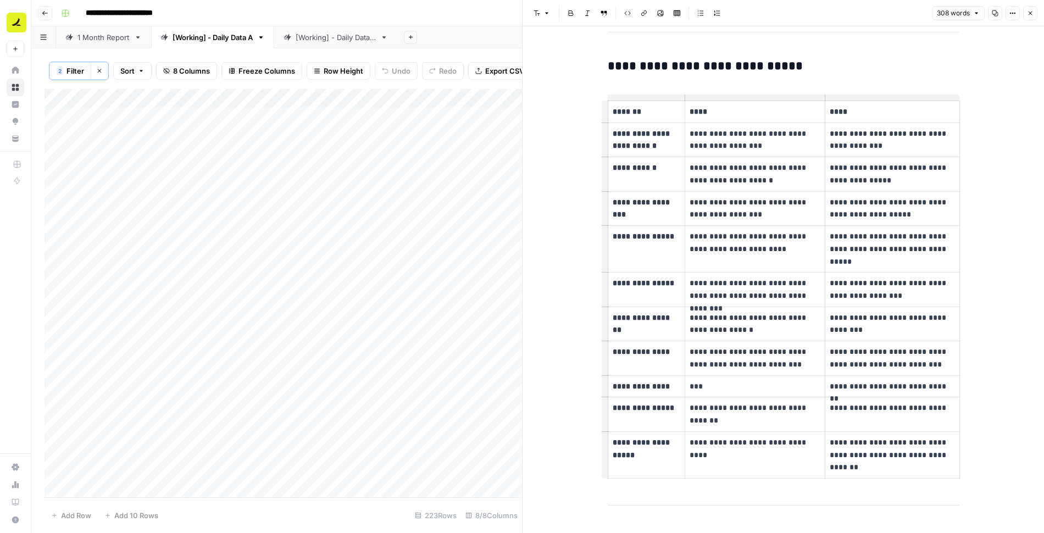
click at [720, 147] on p "**********" at bounding box center [755, 140] width 131 height 25
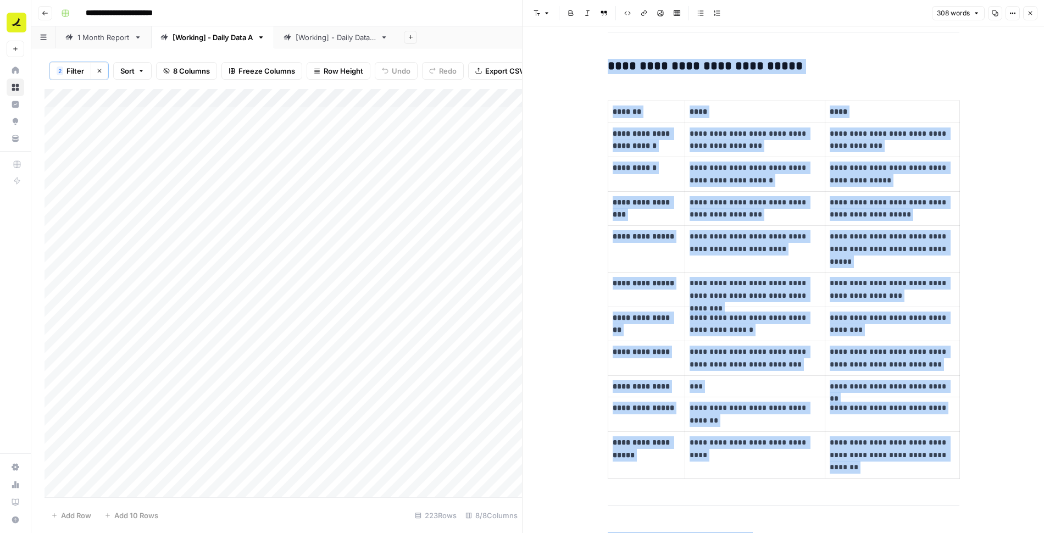
copy div "**********"
click at [1032, 15] on icon "button" at bounding box center [1030, 13] width 7 height 7
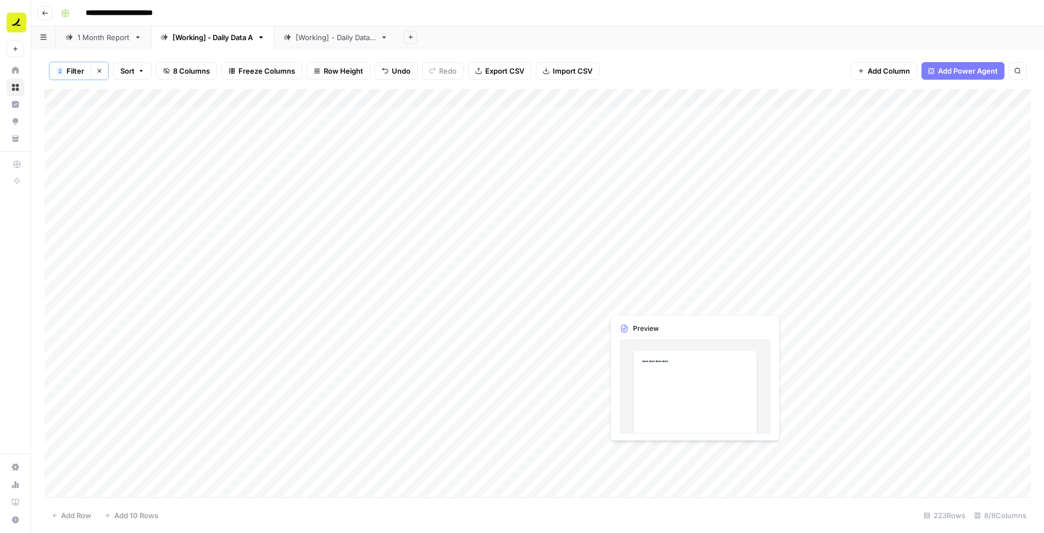
click at [651, 302] on div "Add Column" at bounding box center [538, 293] width 987 height 409
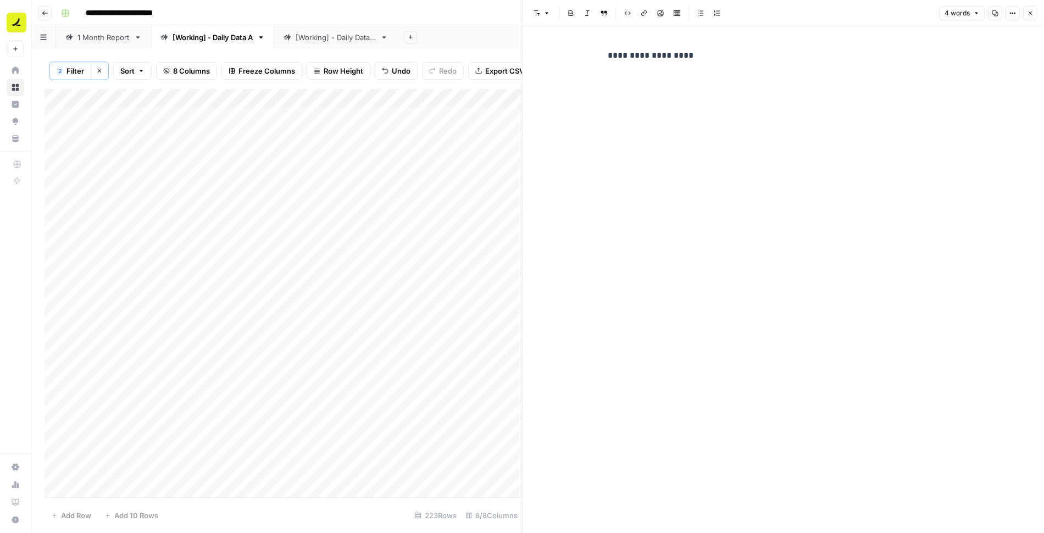
click at [696, 53] on p "**********" at bounding box center [784, 55] width 352 height 14
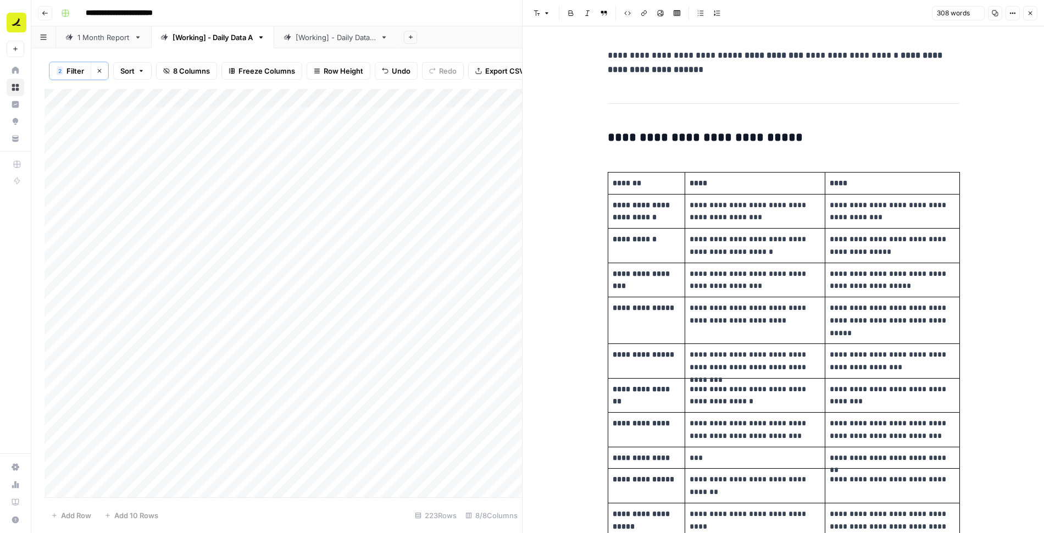
scroll to position [357, 0]
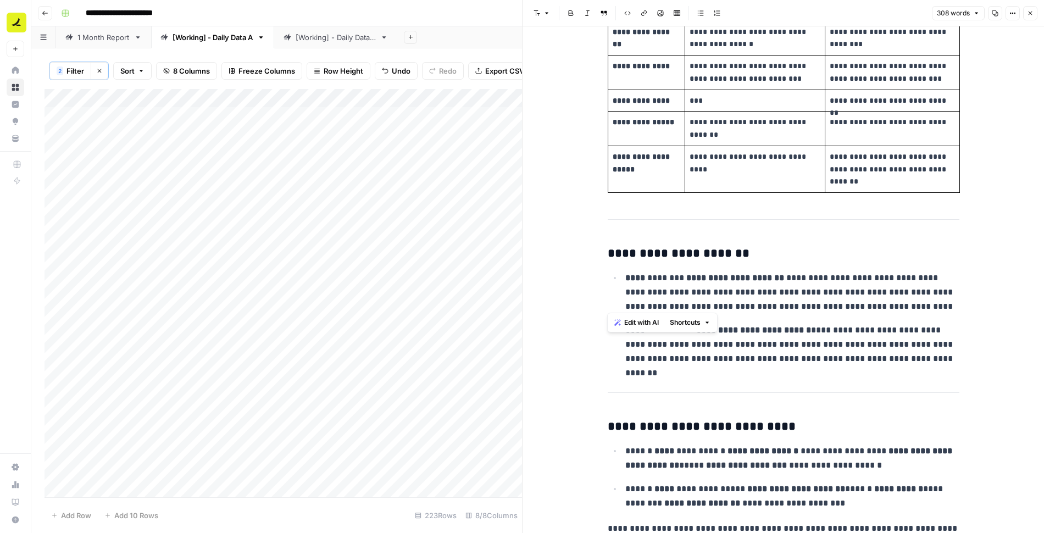
drag, startPoint x: 918, startPoint y: 305, endPoint x: 590, endPoint y: 218, distance: 339.5
click at [590, 218] on div "**********" at bounding box center [784, 122] width 522 height 906
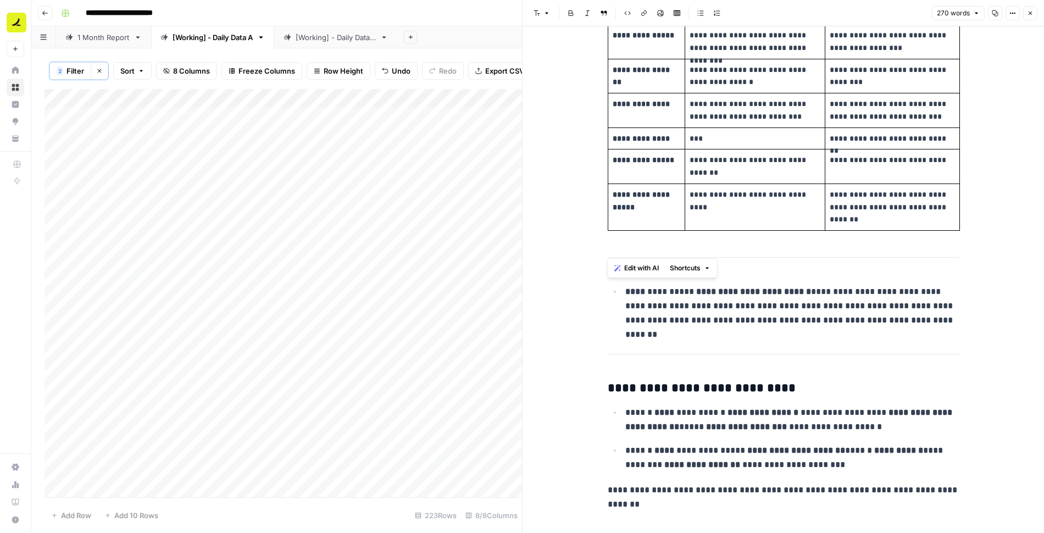
scroll to position [293, 0]
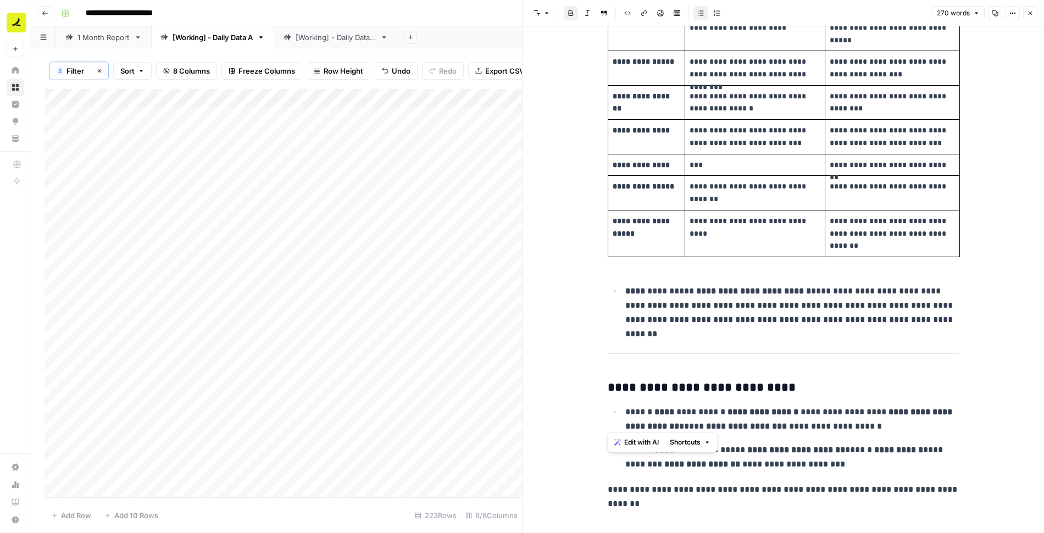
drag, startPoint x: 859, startPoint y: 424, endPoint x: 588, endPoint y: 352, distance: 280.7
click at [588, 352] on div "**********" at bounding box center [784, 134] width 522 height 803
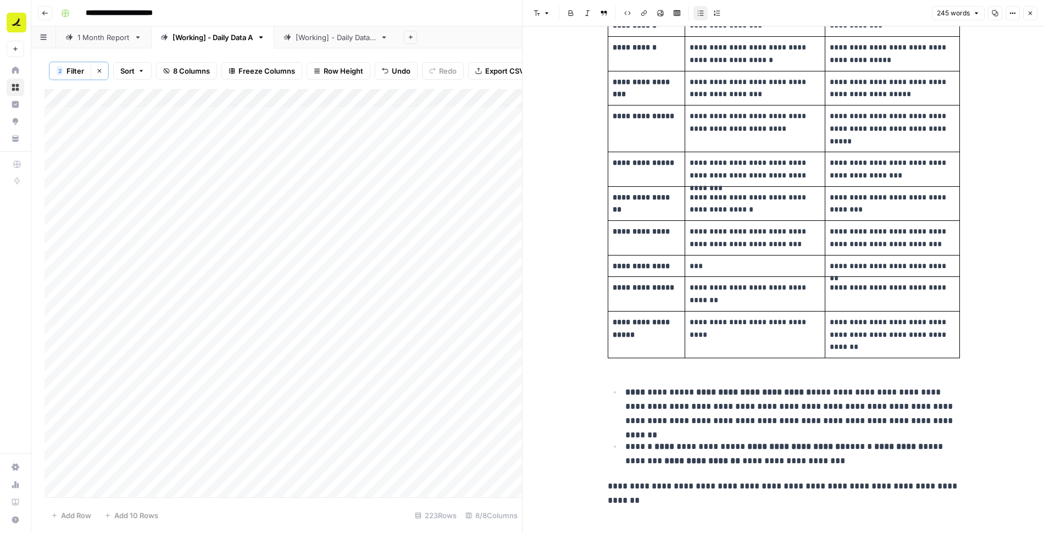
scroll to position [189, 0]
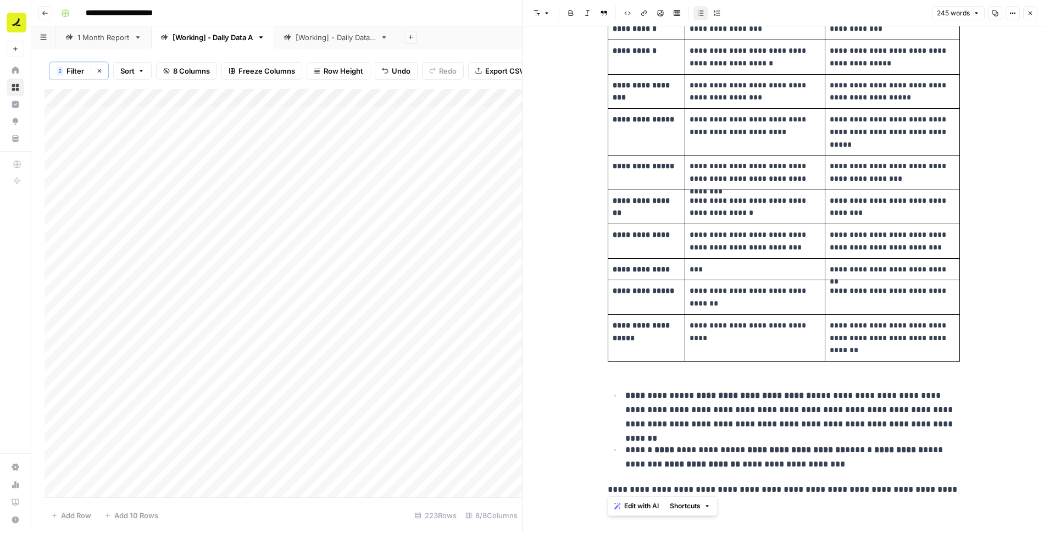
drag, startPoint x: 957, startPoint y: 485, endPoint x: 604, endPoint y: 478, distance: 352.9
click at [604, 478] on div "**********" at bounding box center [783, 178] width 365 height 646
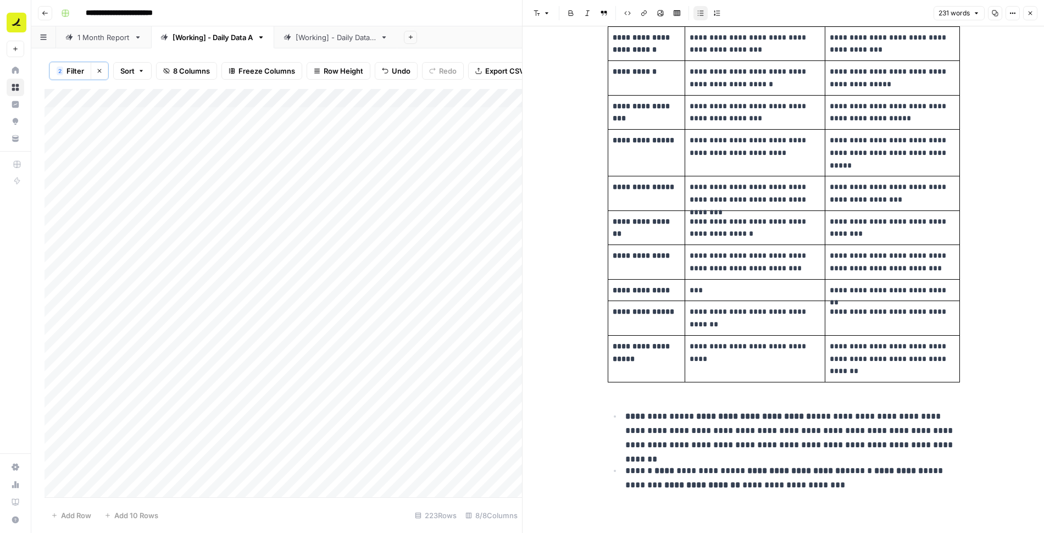
scroll to position [0, 0]
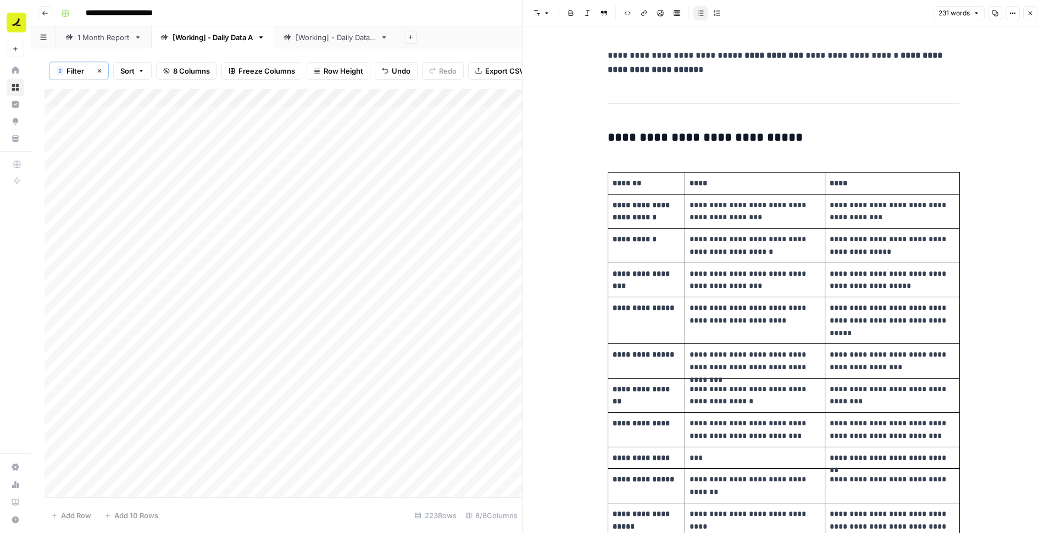
click at [732, 183] on p "****" at bounding box center [755, 183] width 131 height 13
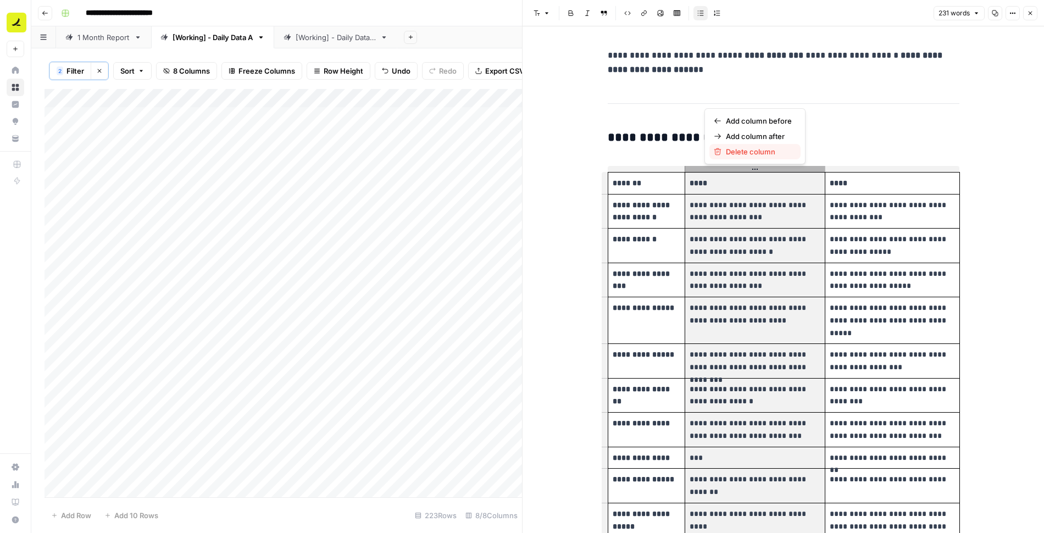
click at [735, 149] on span "Delete column" at bounding box center [759, 151] width 66 height 11
click at [737, 149] on span "Delete column" at bounding box center [759, 151] width 66 height 11
click at [736, 149] on span "Delete column" at bounding box center [759, 151] width 66 height 11
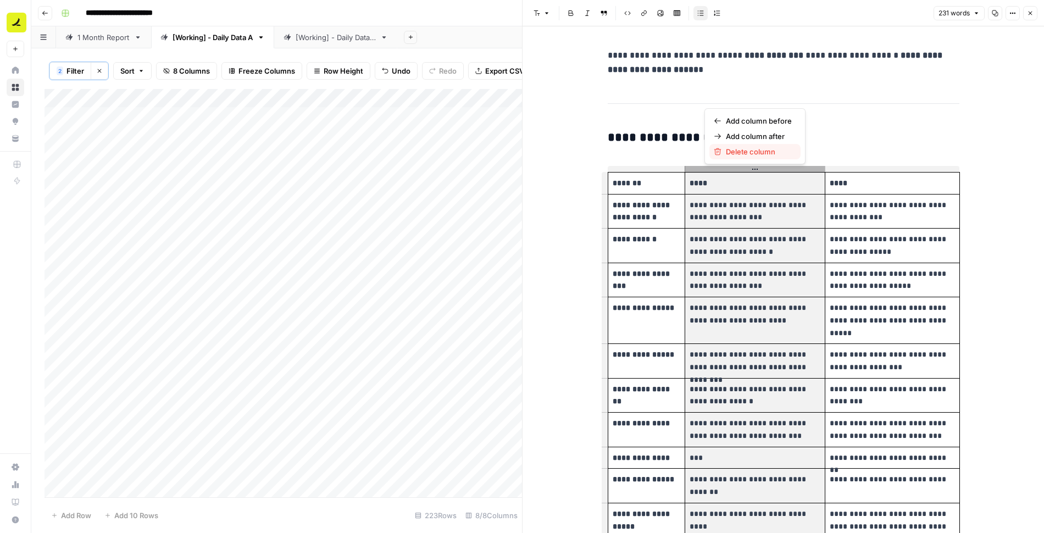
click at [736, 149] on span "Delete column" at bounding box center [759, 151] width 66 height 11
click at [734, 184] on p "****" at bounding box center [755, 183] width 131 height 13
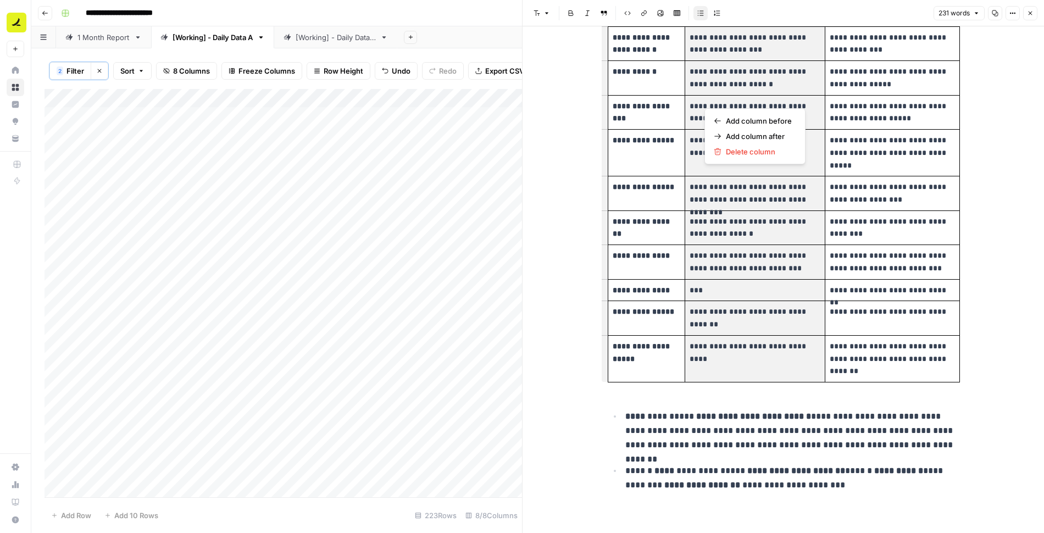
drag, startPoint x: 723, startPoint y: 182, endPoint x: 730, endPoint y: 357, distance: 174.9
click at [730, 357] on tbody "**********" at bounding box center [784, 193] width 352 height 378
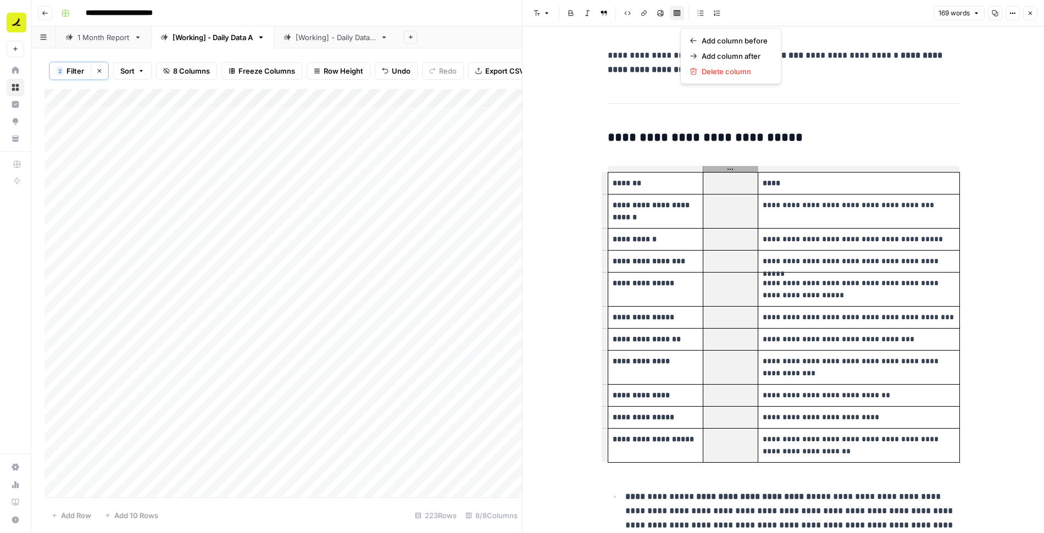
click at [668, 137] on h3 "**********" at bounding box center [784, 137] width 352 height 15
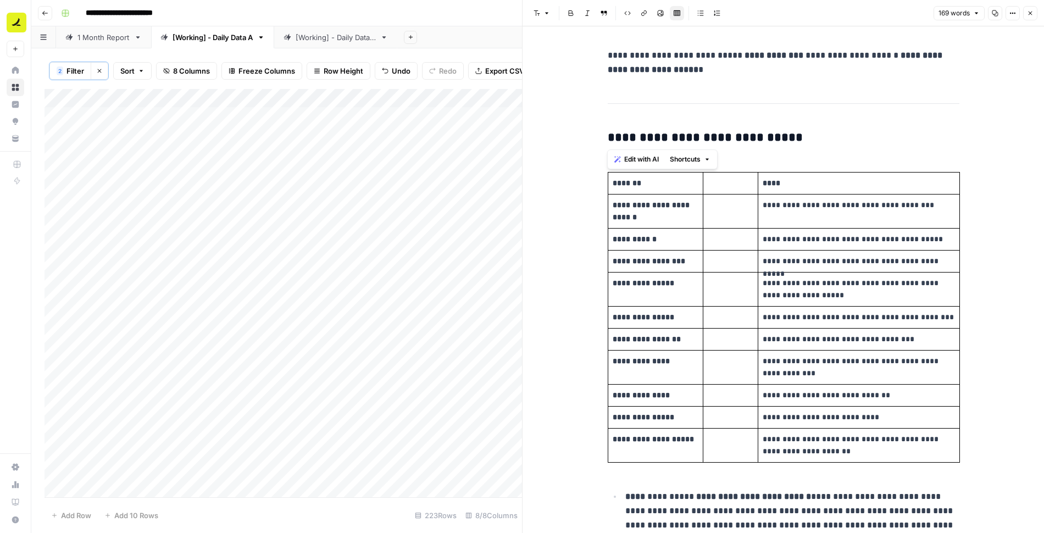
drag, startPoint x: 622, startPoint y: 136, endPoint x: 587, endPoint y: 52, distance: 90.4
click at [587, 52] on div "**********" at bounding box center [784, 321] width 522 height 590
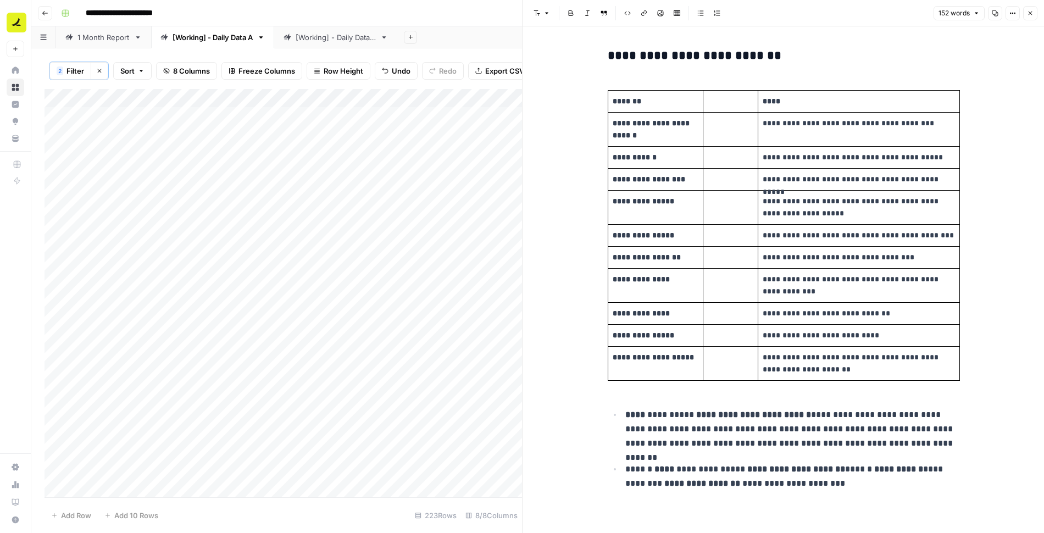
click at [1027, 18] on button "Close" at bounding box center [1030, 13] width 14 height 14
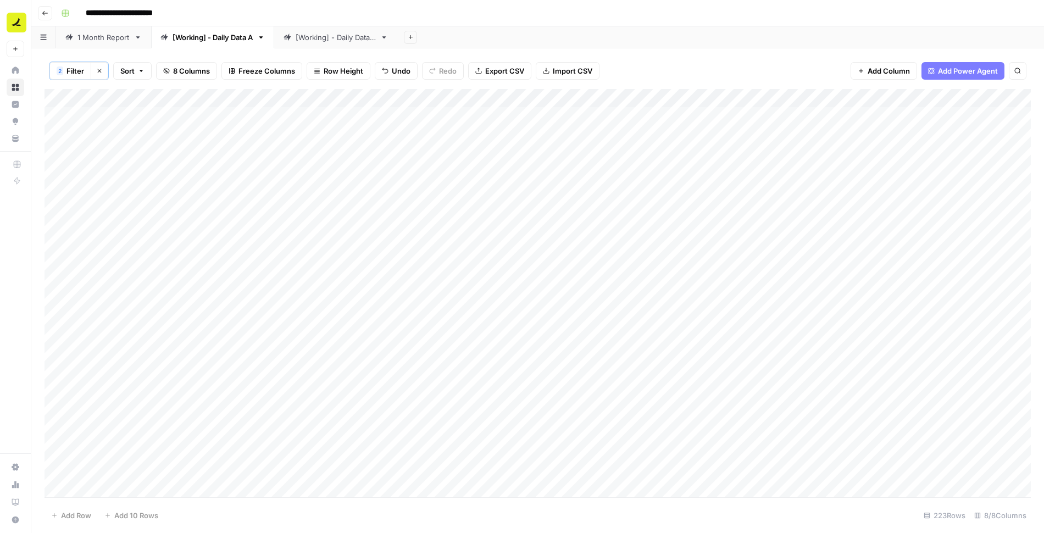
click at [566, 301] on div "Add Column" at bounding box center [538, 293] width 987 height 409
type textarea "***"
click at [563, 264] on div "Add Column" at bounding box center [538, 293] width 987 height 409
click at [473, 270] on div "Add Column" at bounding box center [538, 293] width 987 height 409
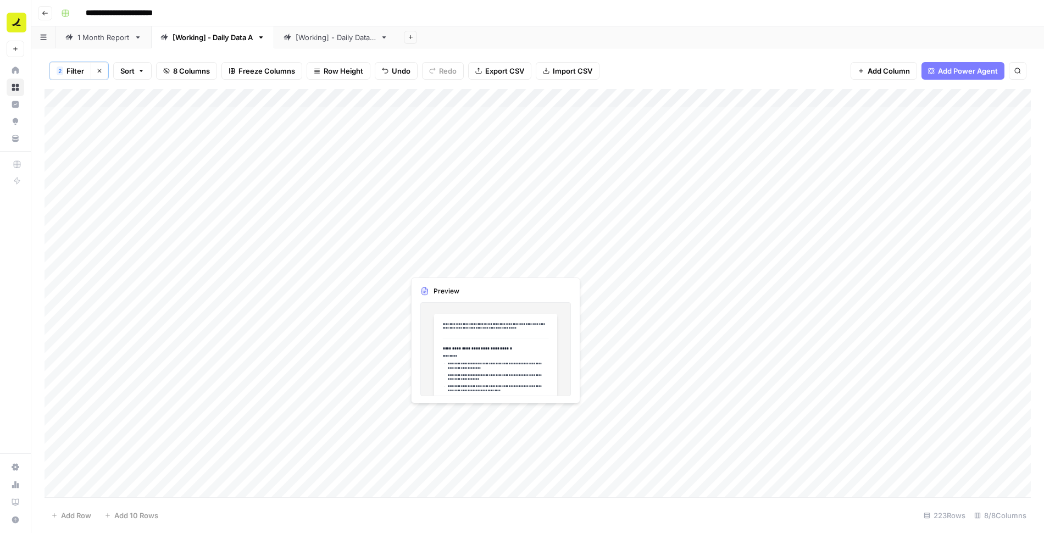
click at [473, 270] on div "Add Column" at bounding box center [538, 293] width 987 height 409
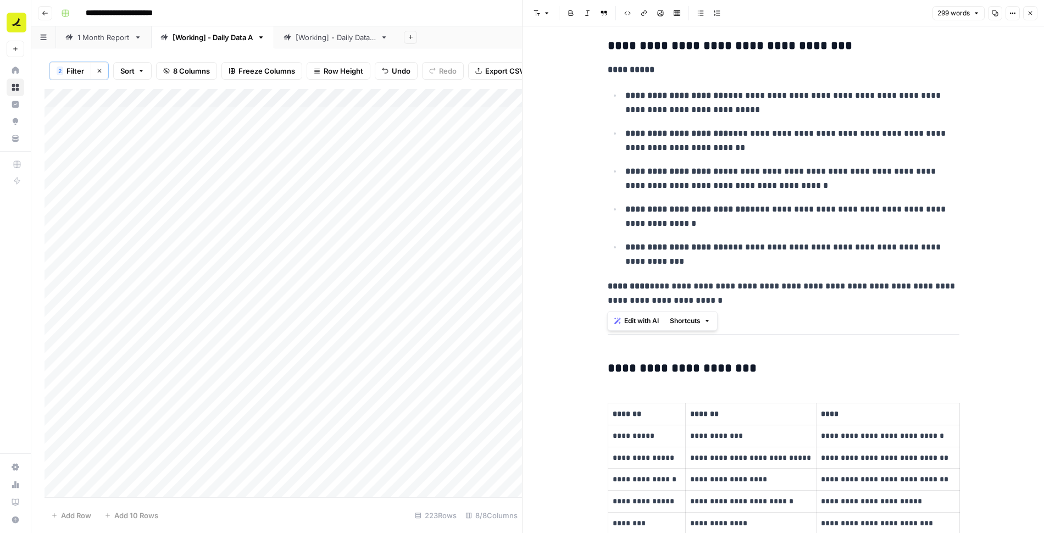
scroll to position [595, 0]
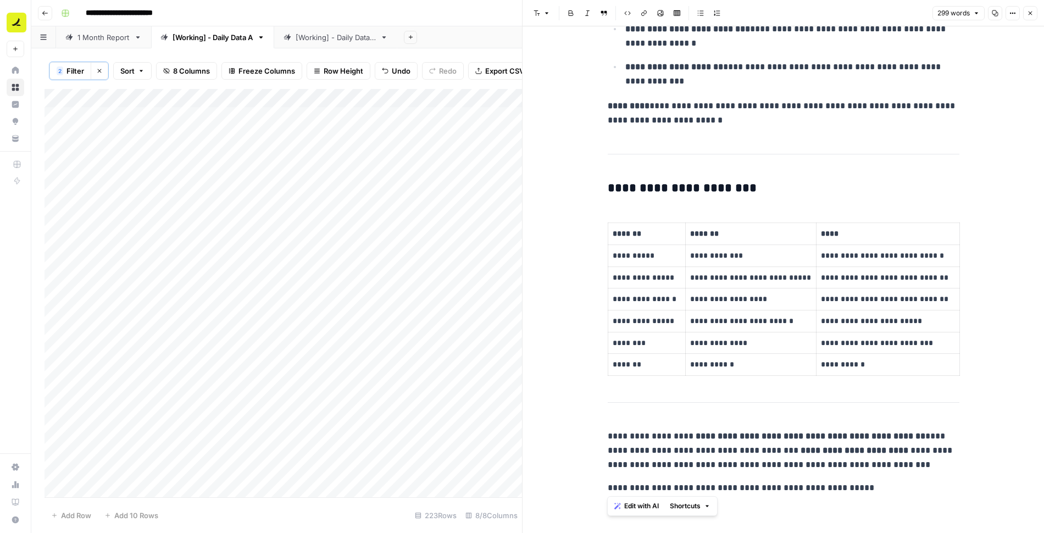
drag, startPoint x: 601, startPoint y: 77, endPoint x: 893, endPoint y: 498, distance: 511.5
copy div "**********"
click at [1030, 16] on icon "button" at bounding box center [1030, 13] width 7 height 7
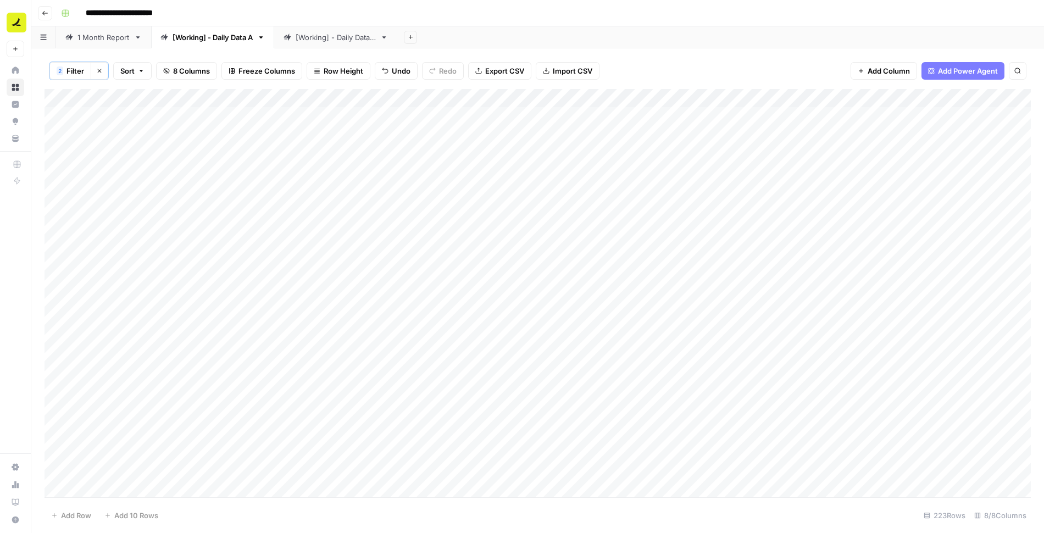
click at [570, 257] on div "Add Column" at bounding box center [538, 293] width 987 height 409
type textarea "***"
click at [725, 265] on div "Add Column" at bounding box center [538, 293] width 987 height 409
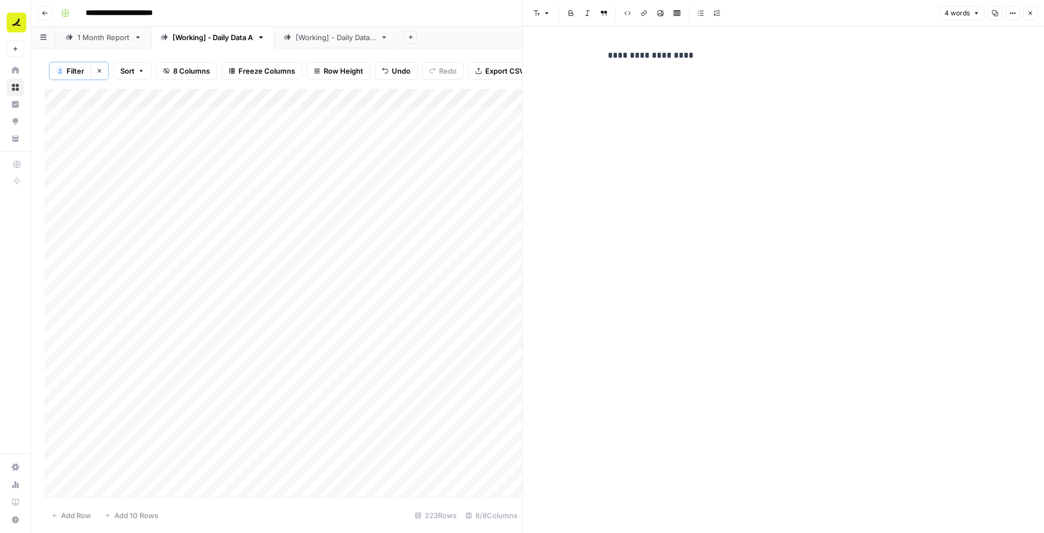
click at [671, 53] on p "**********" at bounding box center [784, 55] width 352 height 14
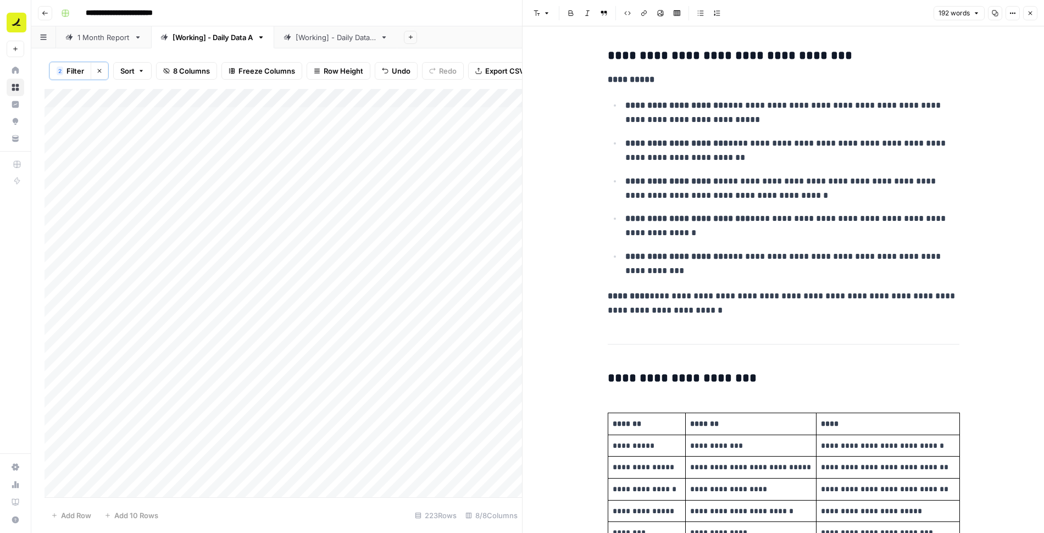
scroll to position [151, 0]
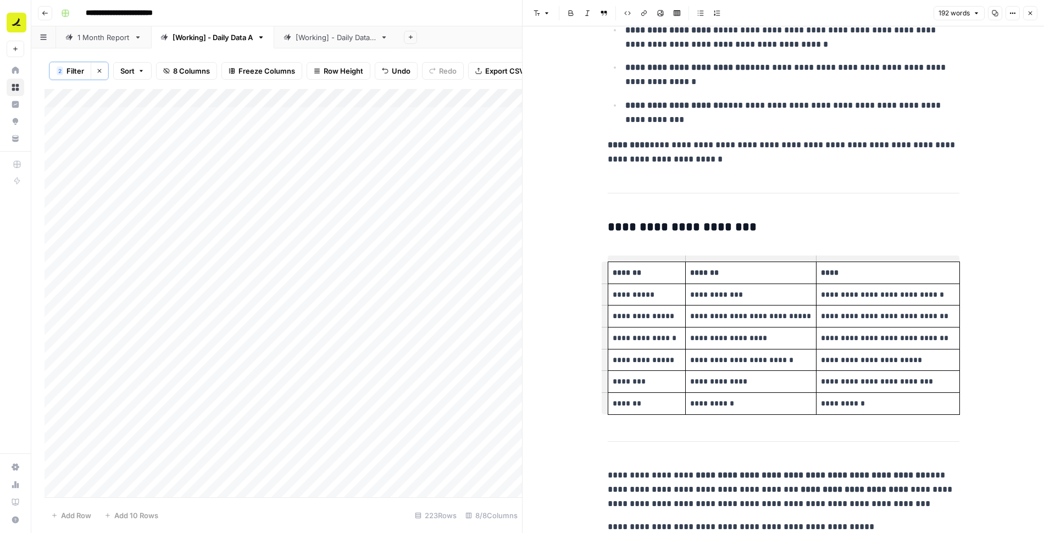
click at [719, 271] on p "*******" at bounding box center [750, 273] width 121 height 13
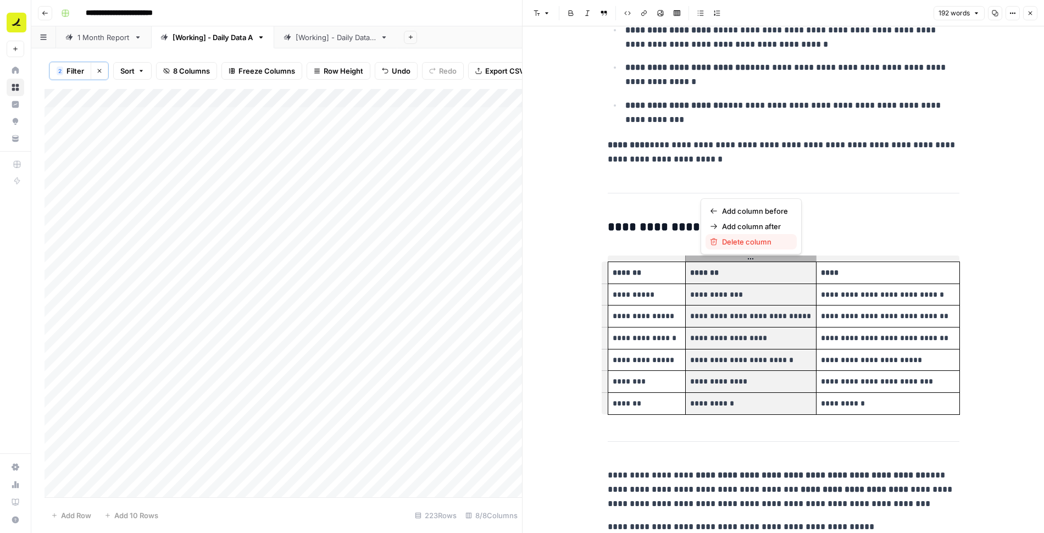
click at [734, 239] on span "Delete column" at bounding box center [755, 241] width 66 height 11
click at [736, 269] on p "*******" at bounding box center [750, 273] width 121 height 13
drag, startPoint x: 730, startPoint y: 269, endPoint x: 733, endPoint y: 400, distance: 130.8
click at [733, 400] on tbody "**********" at bounding box center [784, 338] width 352 height 153
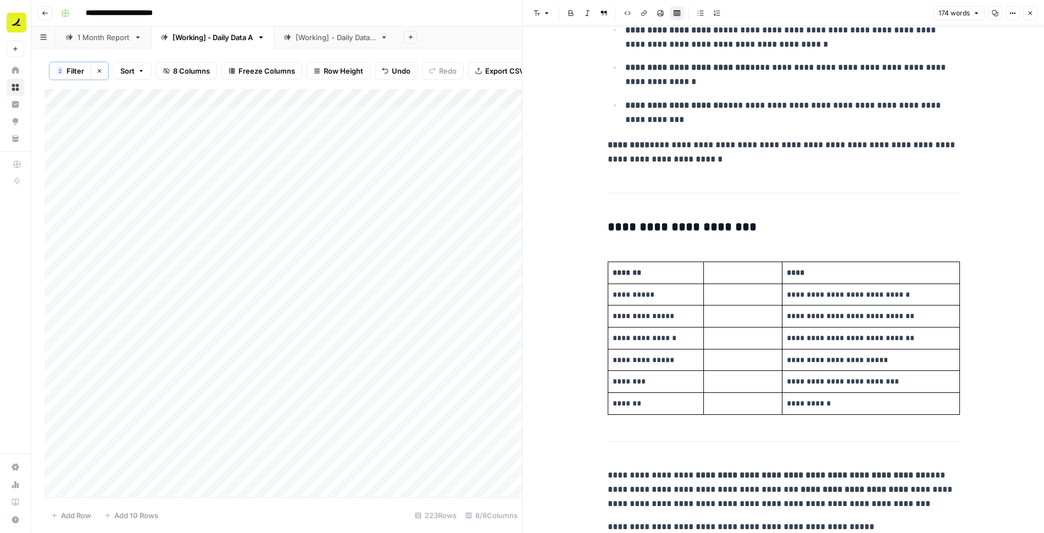
click at [606, 470] on div "**********" at bounding box center [783, 216] width 365 height 646
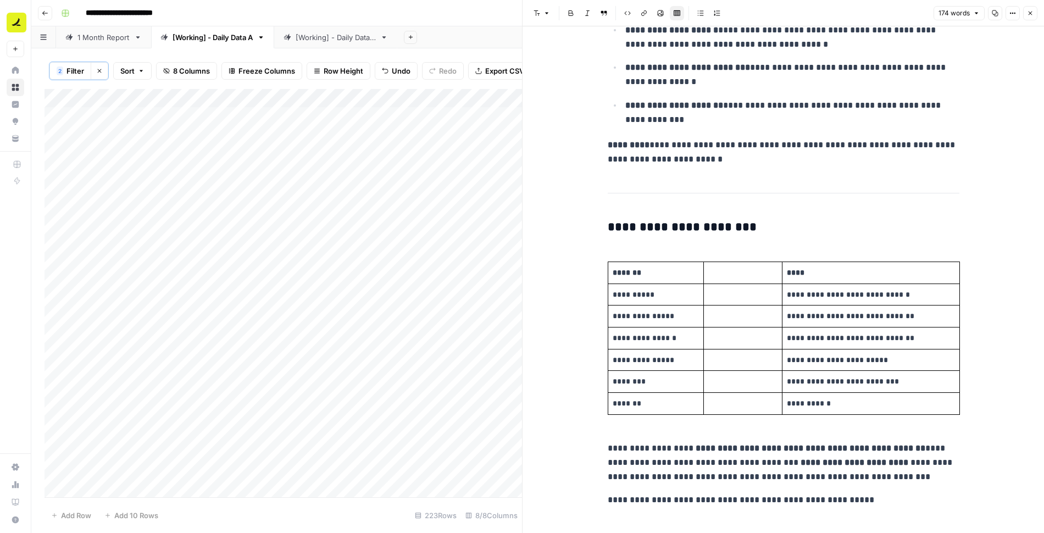
click at [657, 493] on p "**********" at bounding box center [784, 500] width 352 height 14
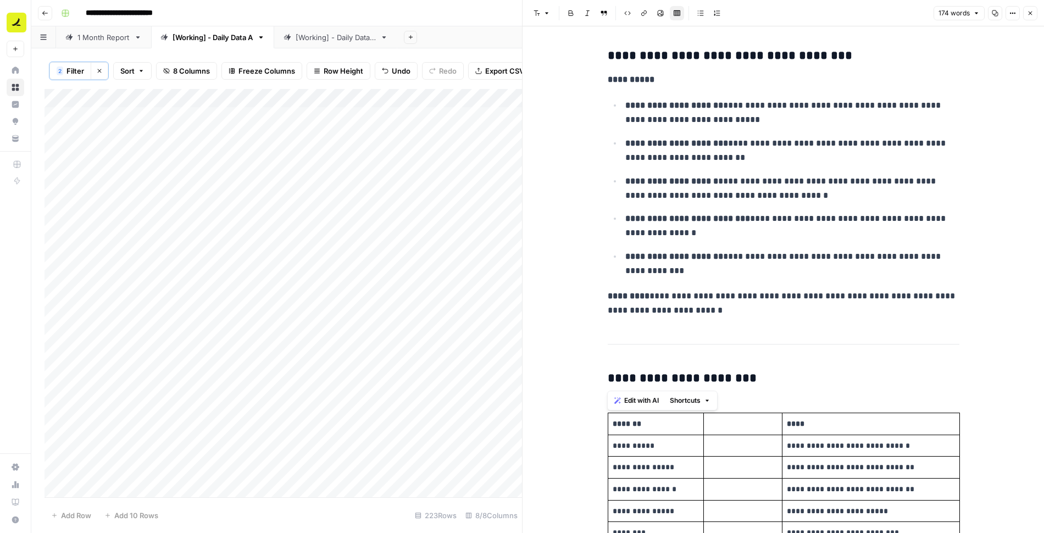
drag, startPoint x: 776, startPoint y: 378, endPoint x: 606, endPoint y: 338, distance: 174.9
click at [606, 338] on div "**********" at bounding box center [783, 353] width 365 height 619
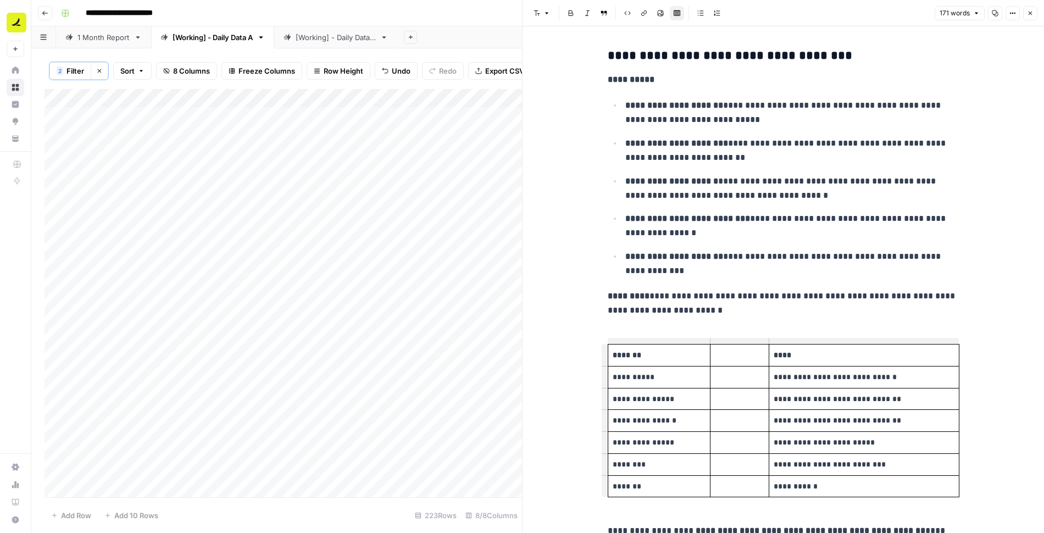
click at [651, 289] on div "**********" at bounding box center [783, 319] width 365 height 550
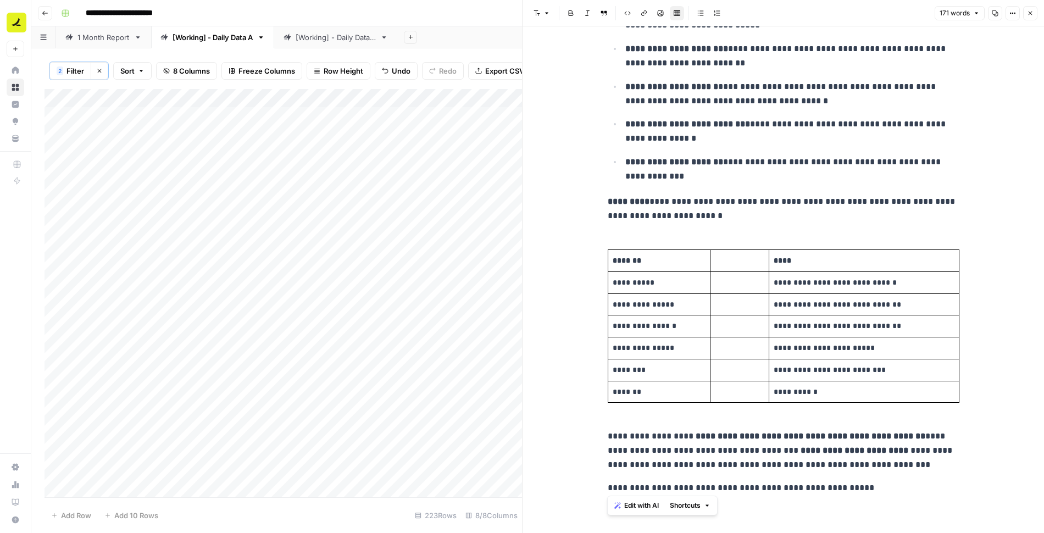
drag, startPoint x: 875, startPoint y: 485, endPoint x: 583, endPoint y: 480, distance: 291.9
click at [583, 480] on div "**********" at bounding box center [784, 233] width 522 height 603
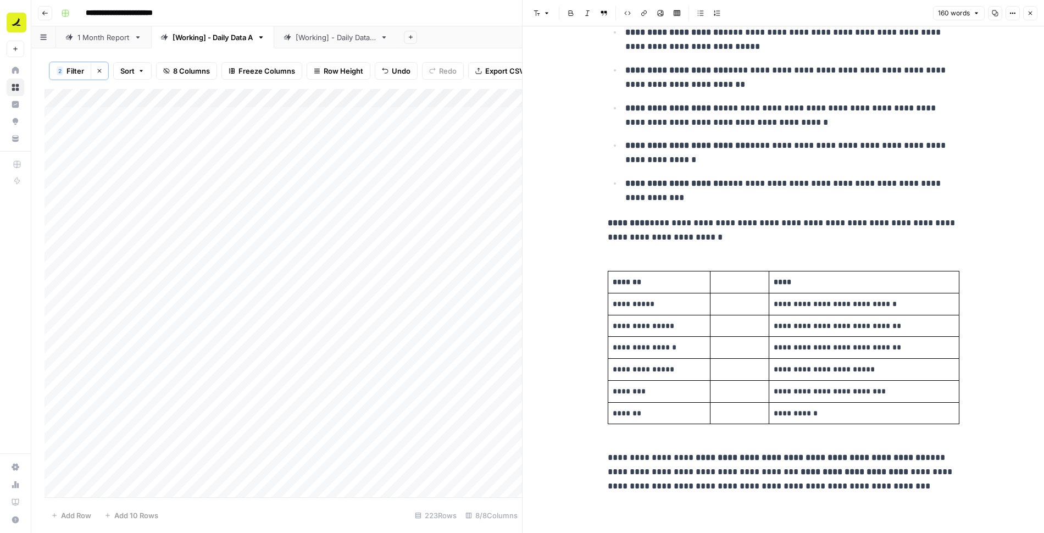
scroll to position [71, 0]
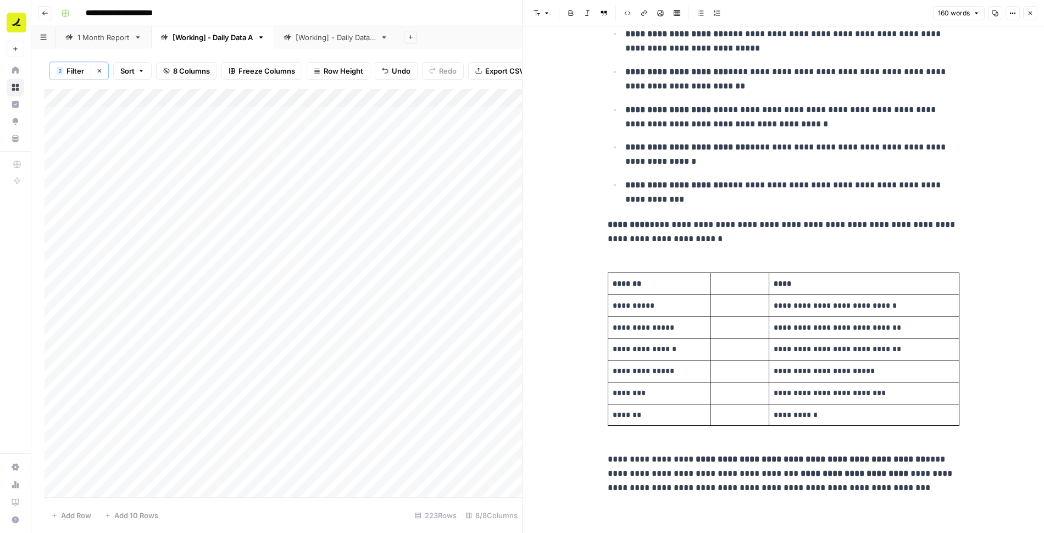
click at [1030, 11] on icon "button" at bounding box center [1030, 13] width 7 height 7
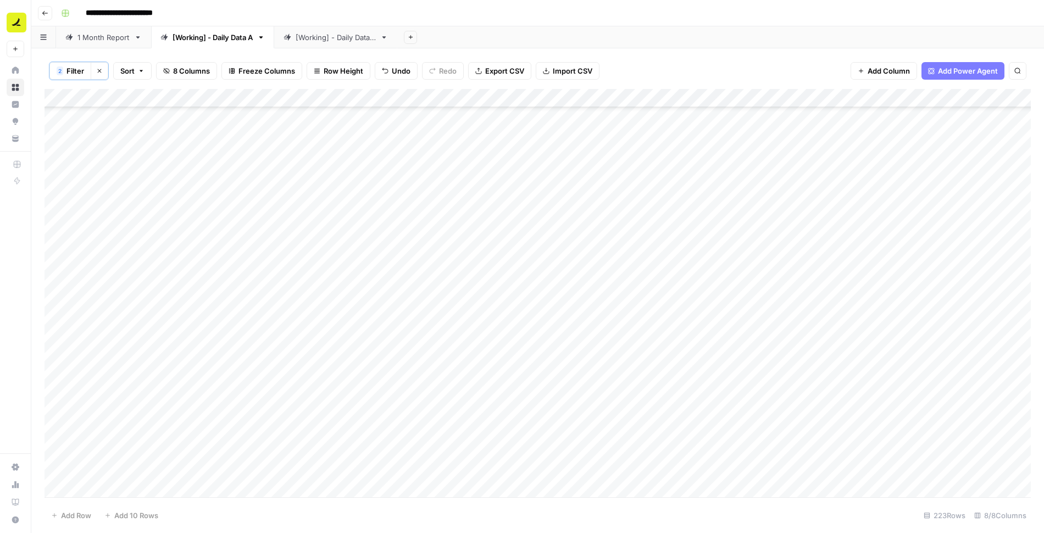
scroll to position [467, 0]
click at [571, 191] on div "Add Column" at bounding box center [538, 293] width 987 height 409
type textarea "***"
click at [477, 193] on div "Add Column" at bounding box center [538, 293] width 987 height 409
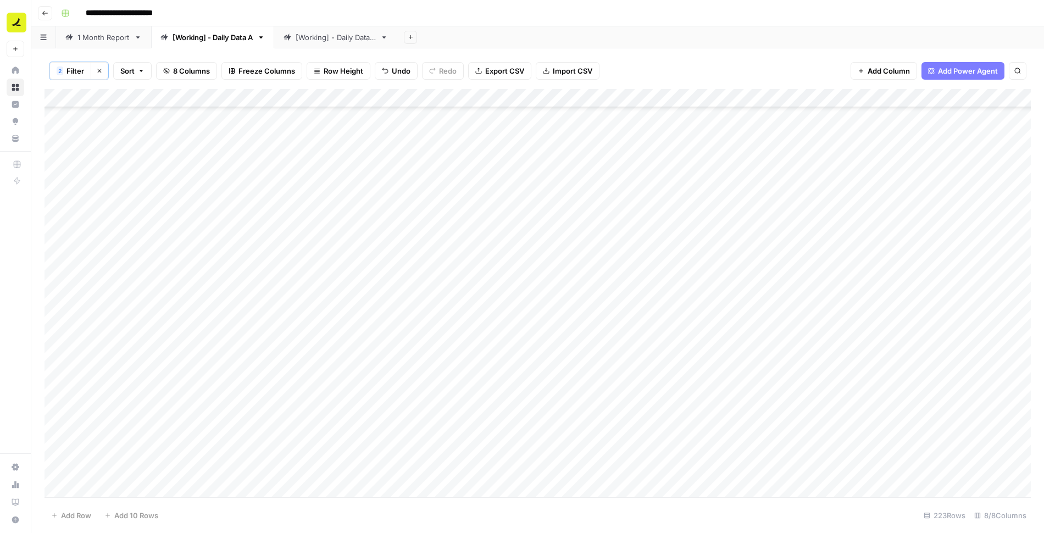
click at [477, 193] on div "Add Column" at bounding box center [538, 293] width 987 height 409
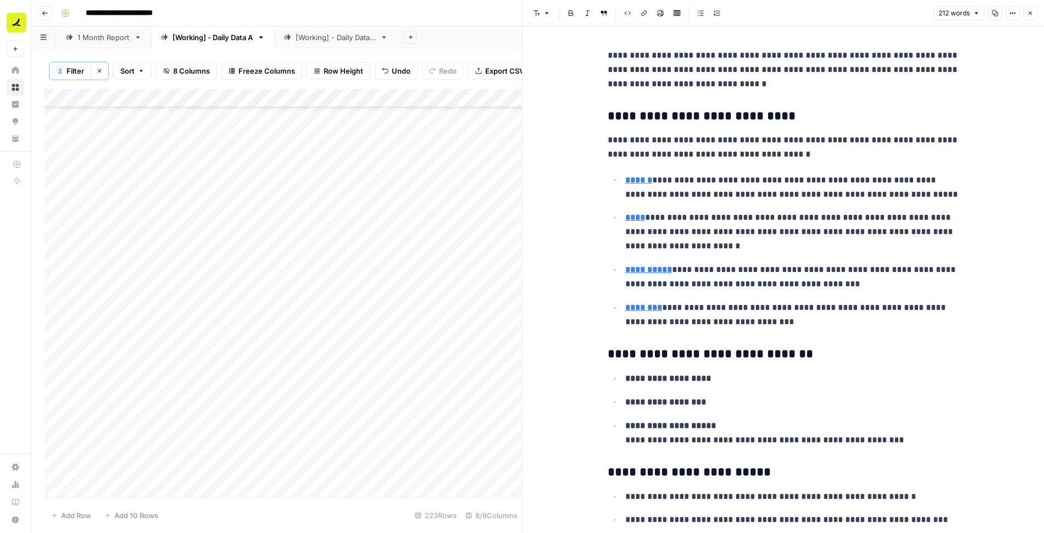
click at [1030, 16] on icon "button" at bounding box center [1030, 13] width 7 height 7
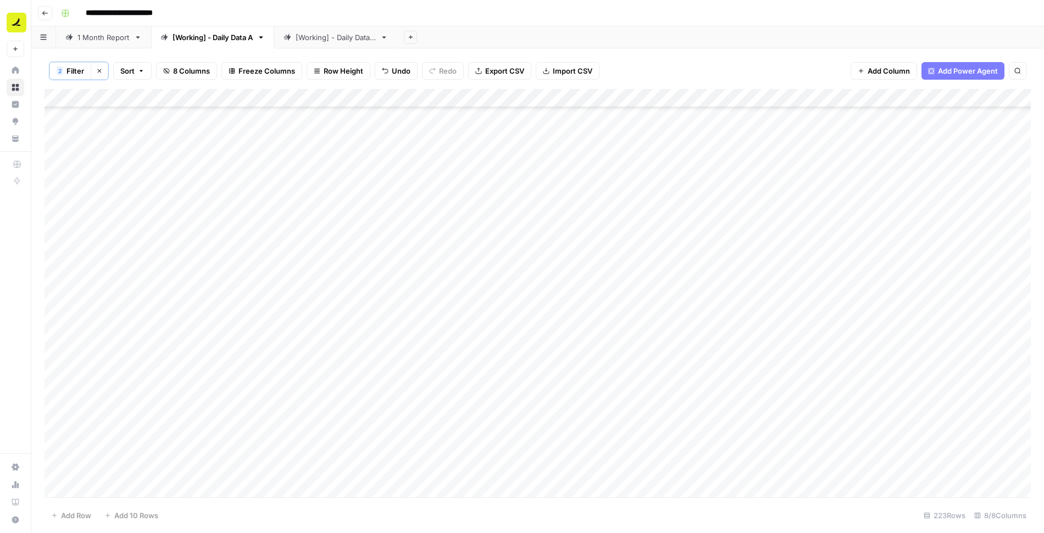
click at [562, 192] on div "Add Column" at bounding box center [538, 293] width 987 height 409
type textarea "**"
click at [620, 190] on div "Add Column" at bounding box center [538, 293] width 987 height 409
click at [469, 192] on div "Add Column" at bounding box center [538, 293] width 987 height 409
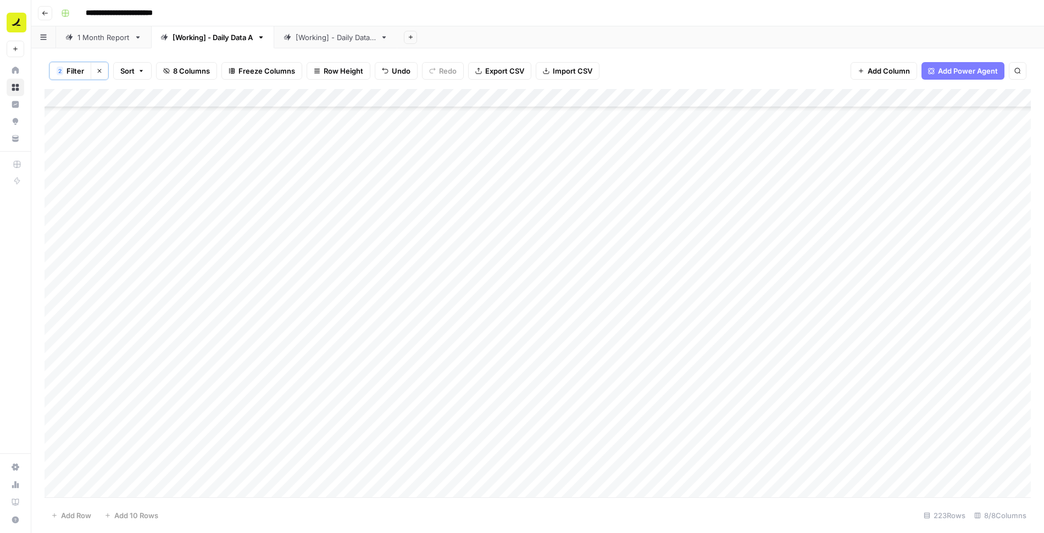
click at [469, 192] on div "Add Column" at bounding box center [538, 293] width 987 height 409
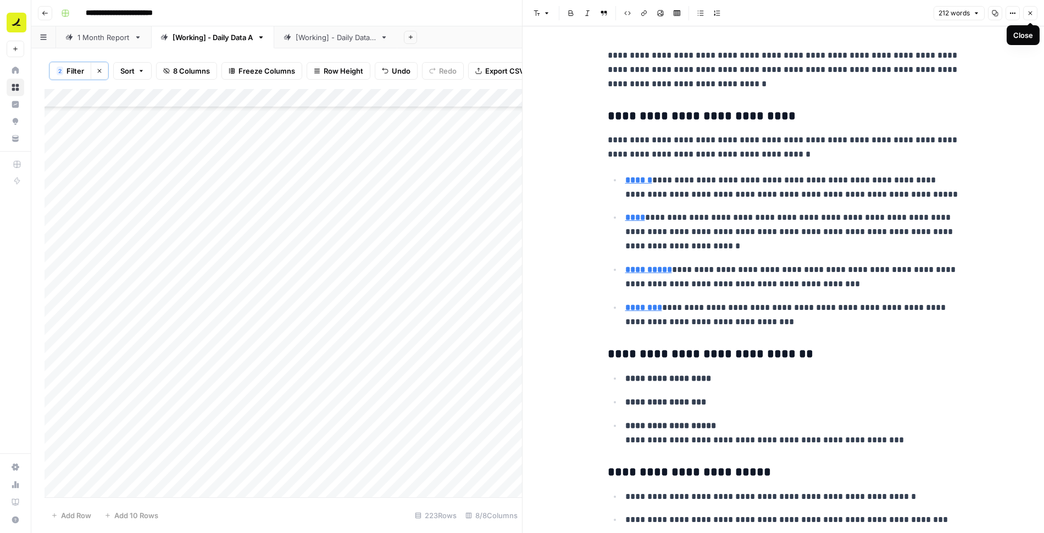
click at [1033, 14] on icon "button" at bounding box center [1030, 13] width 7 height 7
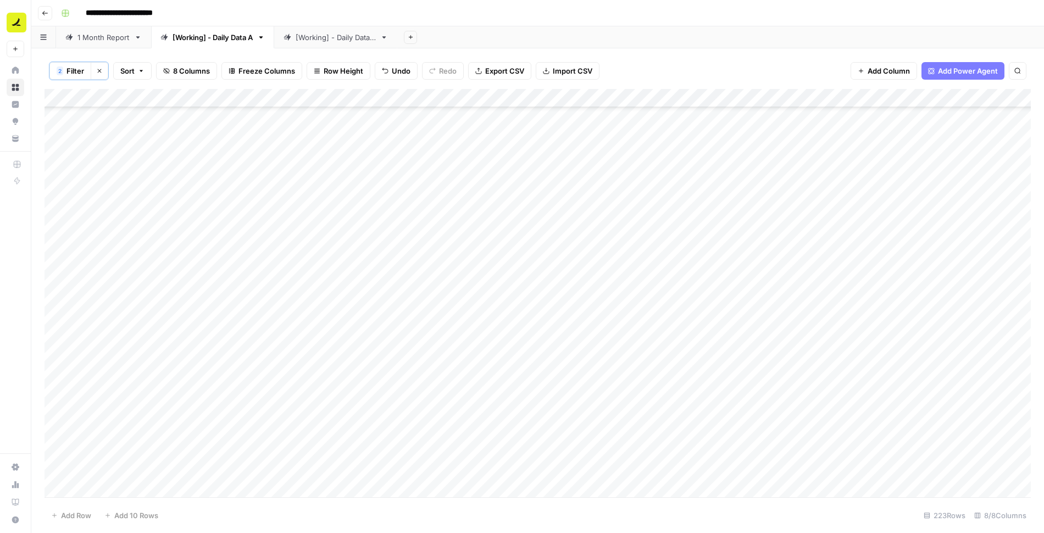
scroll to position [485, 0]
click at [459, 212] on div "Add Column" at bounding box center [538, 293] width 987 height 409
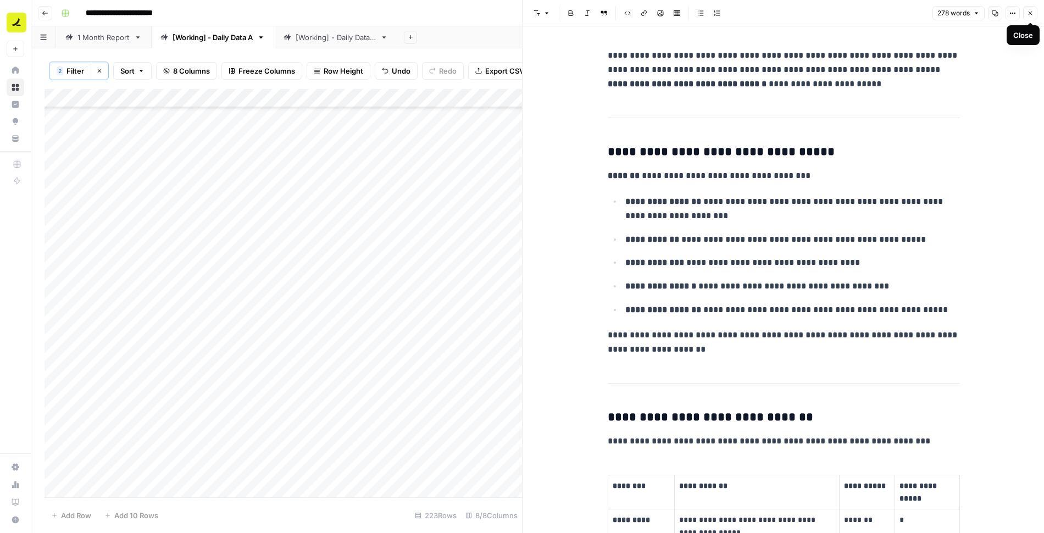
click at [1031, 10] on icon "button" at bounding box center [1030, 13] width 7 height 7
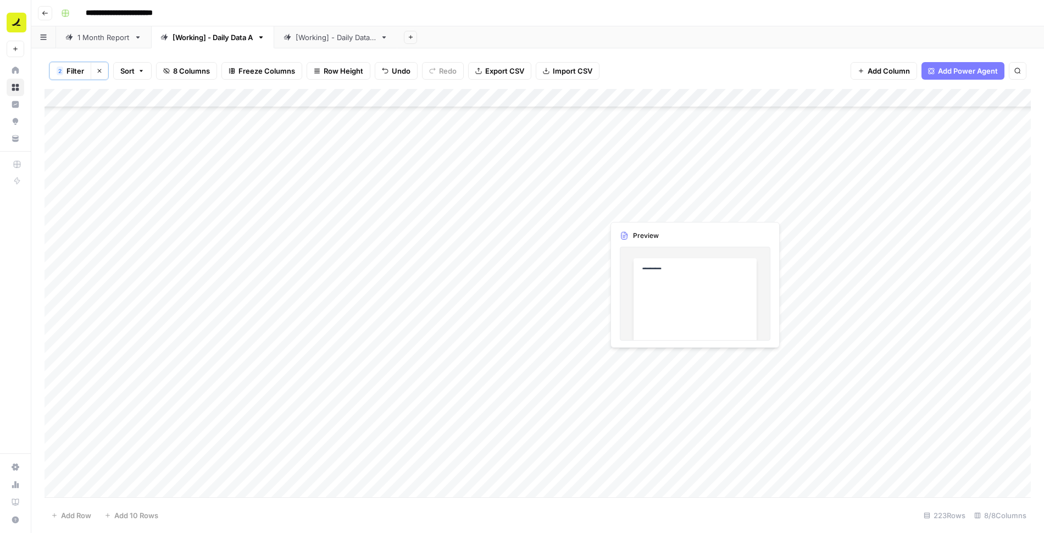
click at [636, 209] on div "Add Column" at bounding box center [538, 293] width 987 height 409
click at [457, 301] on div "Add Column" at bounding box center [538, 293] width 987 height 409
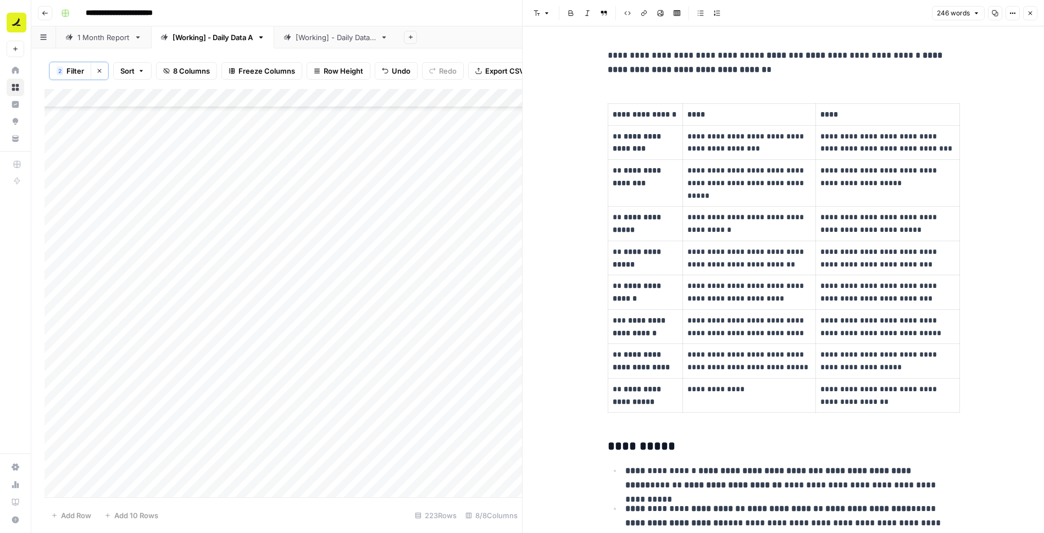
click at [719, 80] on div "**********" at bounding box center [783, 328] width 365 height 568
copy div "**********"
click at [1024, 18] on button "Close" at bounding box center [1030, 13] width 14 height 14
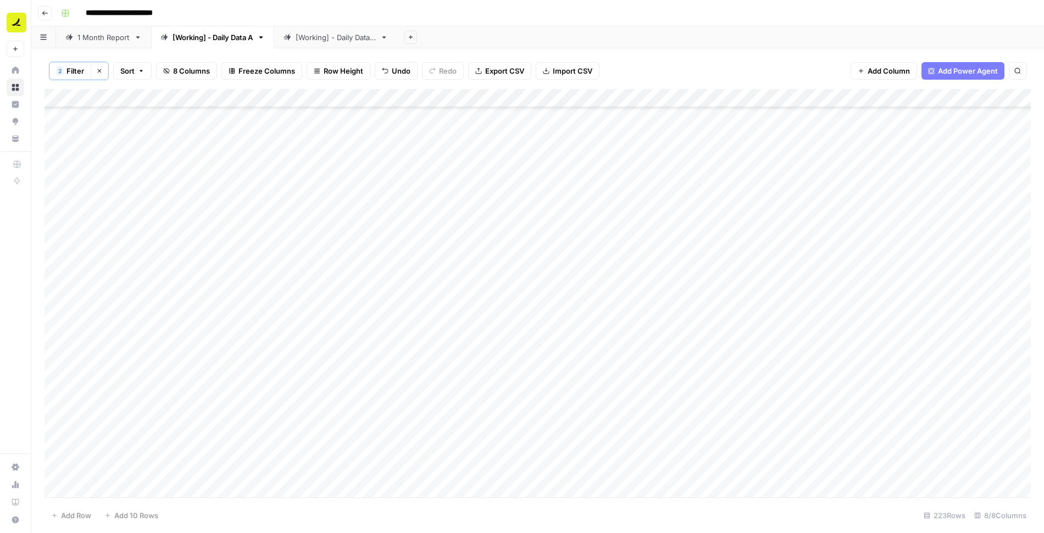
click at [563, 300] on div "Add Column" at bounding box center [538, 293] width 987 height 409
type textarea "***"
click at [721, 297] on div "Add Column" at bounding box center [538, 293] width 987 height 409
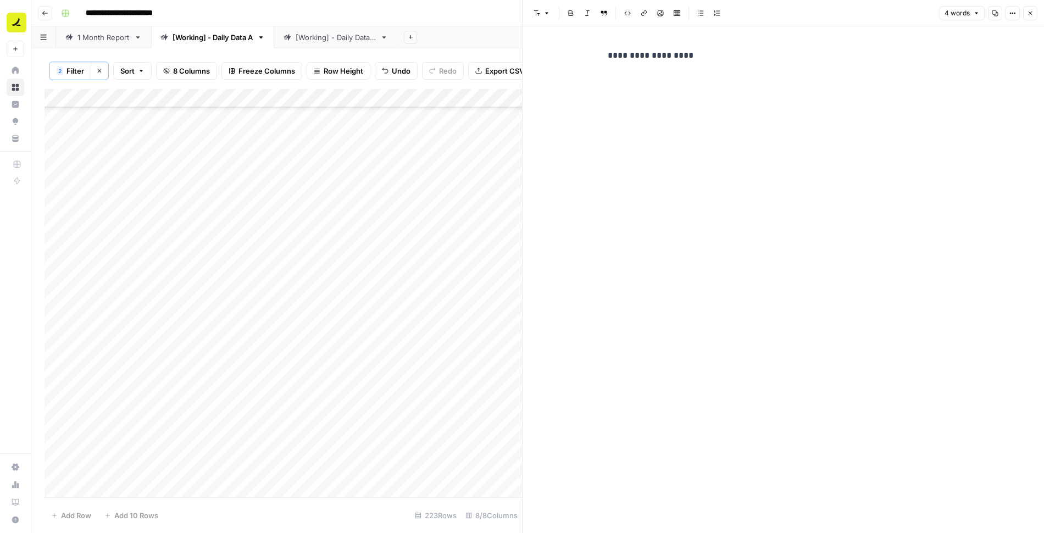
click at [688, 55] on p "**********" at bounding box center [784, 55] width 352 height 14
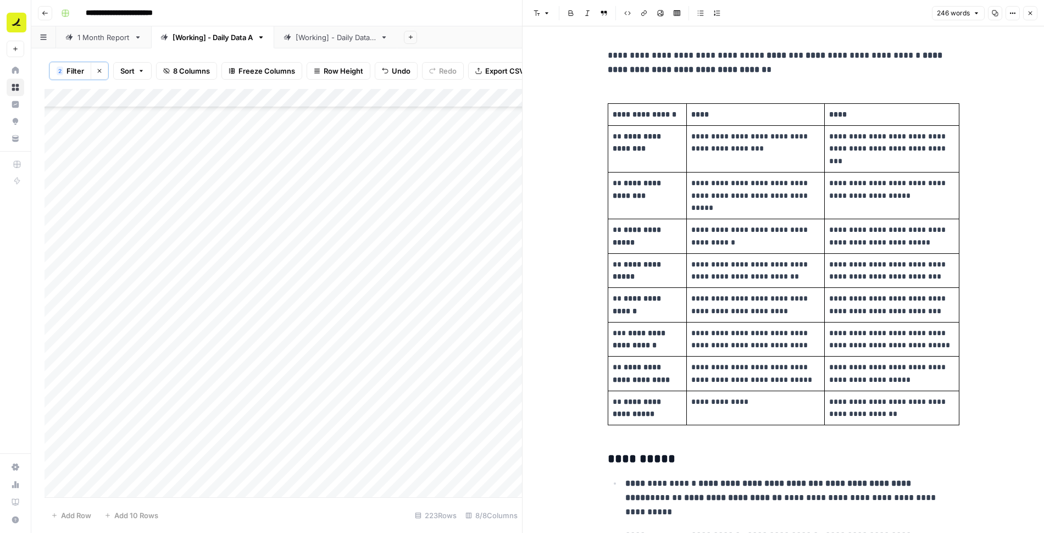
scroll to position [73, 0]
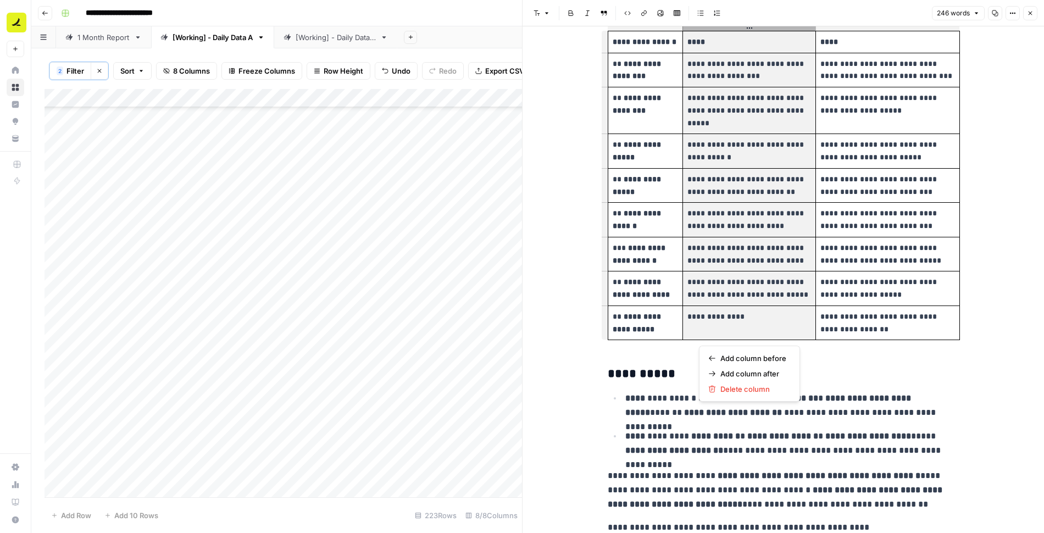
drag, startPoint x: 733, startPoint y: 39, endPoint x: 726, endPoint y: 326, distance: 287.5
click at [726, 326] on tbody "**********" at bounding box center [784, 185] width 352 height 309
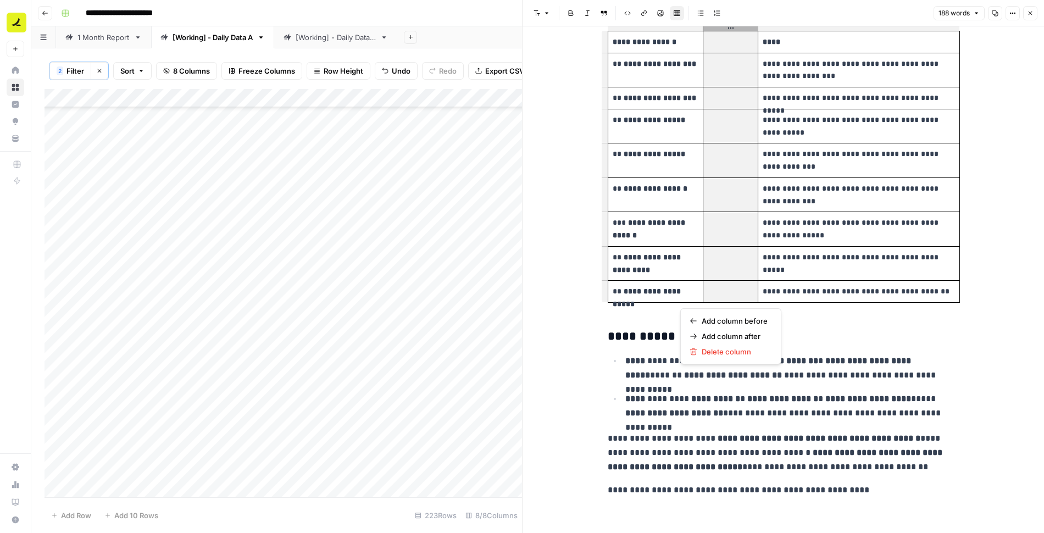
scroll to position [0, 0]
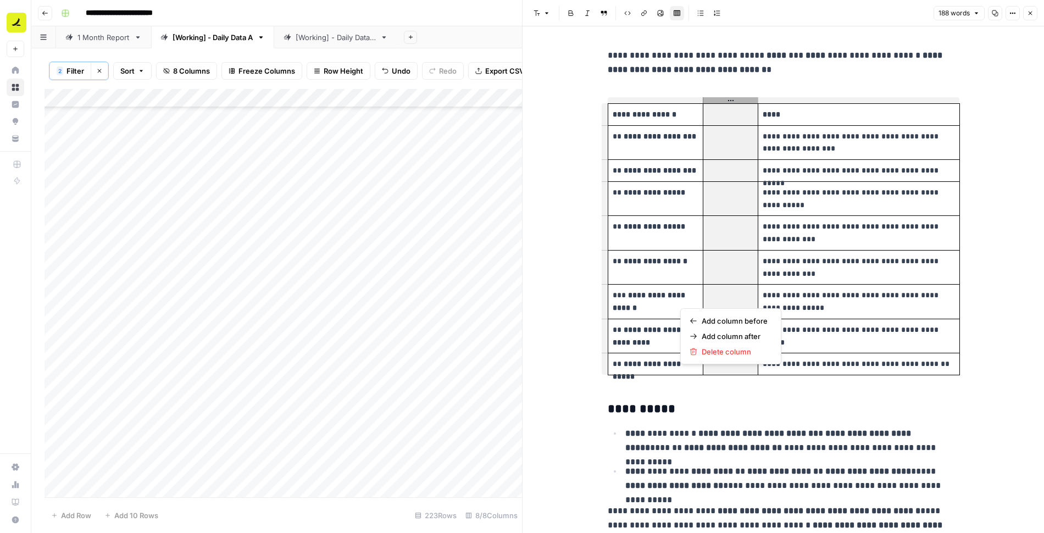
click at [721, 73] on strong "**********" at bounding box center [776, 62] width 337 height 23
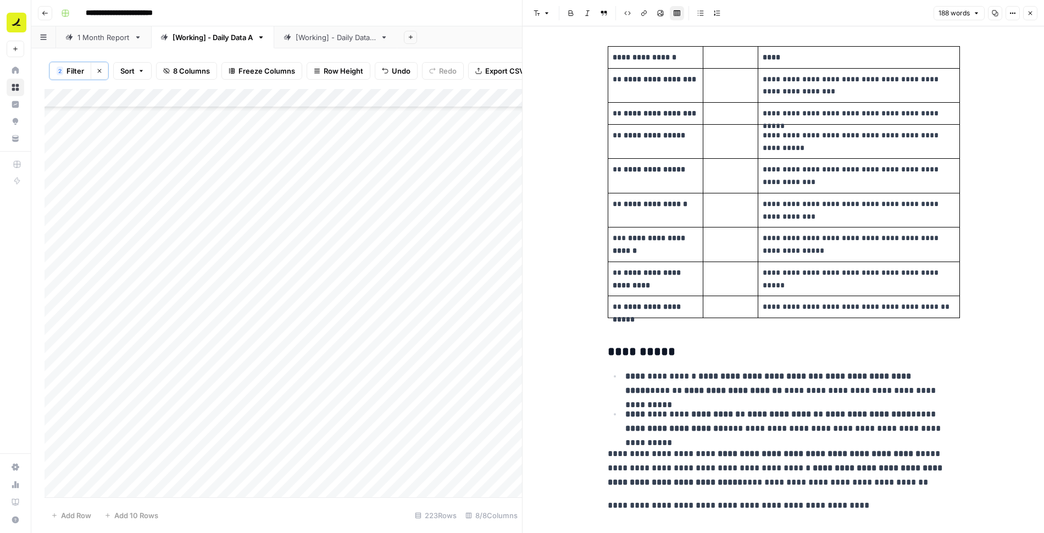
scroll to position [74, 0]
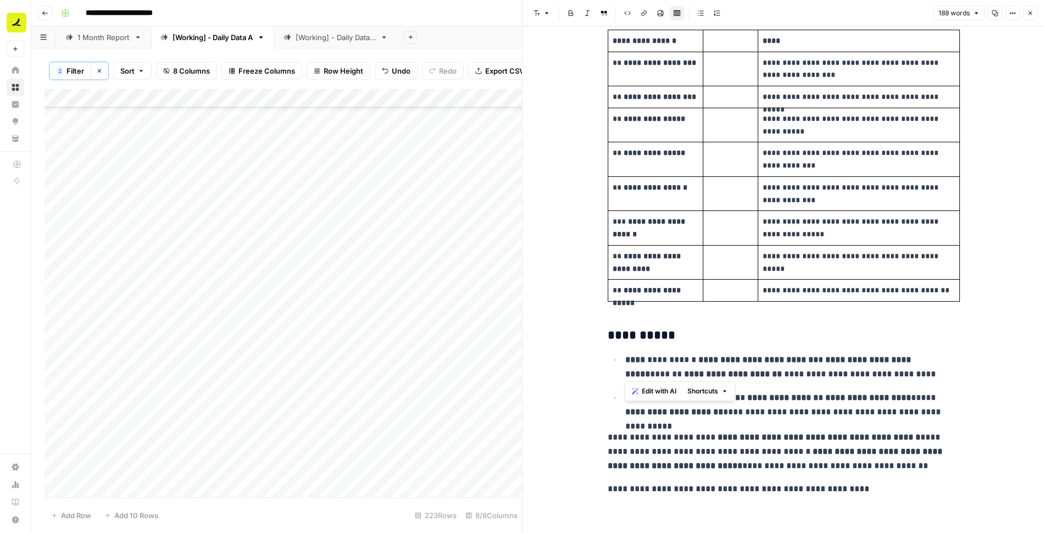
drag, startPoint x: 904, startPoint y: 369, endPoint x: 616, endPoint y: 354, distance: 288.9
click at [622, 354] on li "**********" at bounding box center [790, 366] width 337 height 29
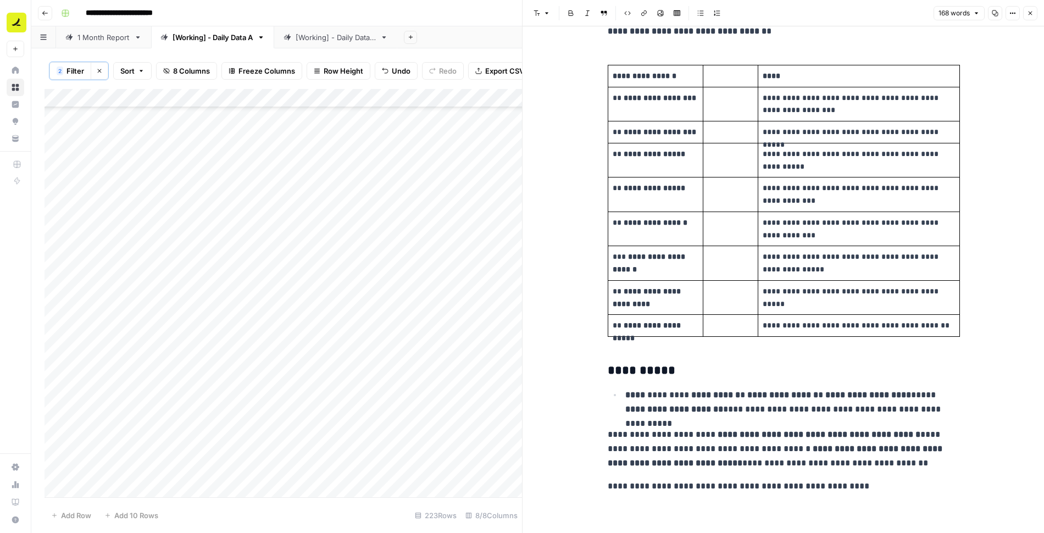
scroll to position [36, 0]
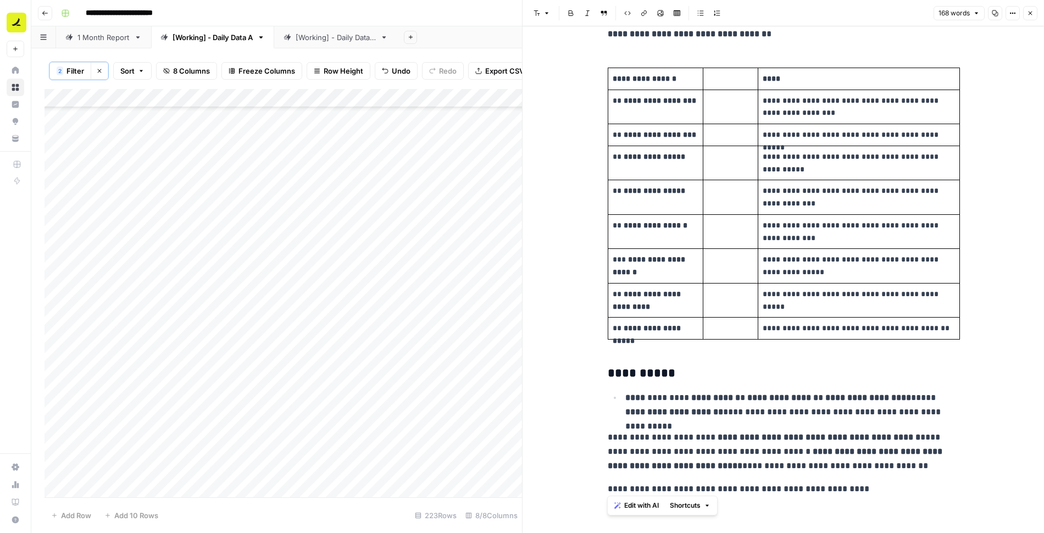
drag, startPoint x: 892, startPoint y: 484, endPoint x: 574, endPoint y: 486, distance: 318.2
click at [574, 486] on div "**********" at bounding box center [784, 263] width 522 height 545
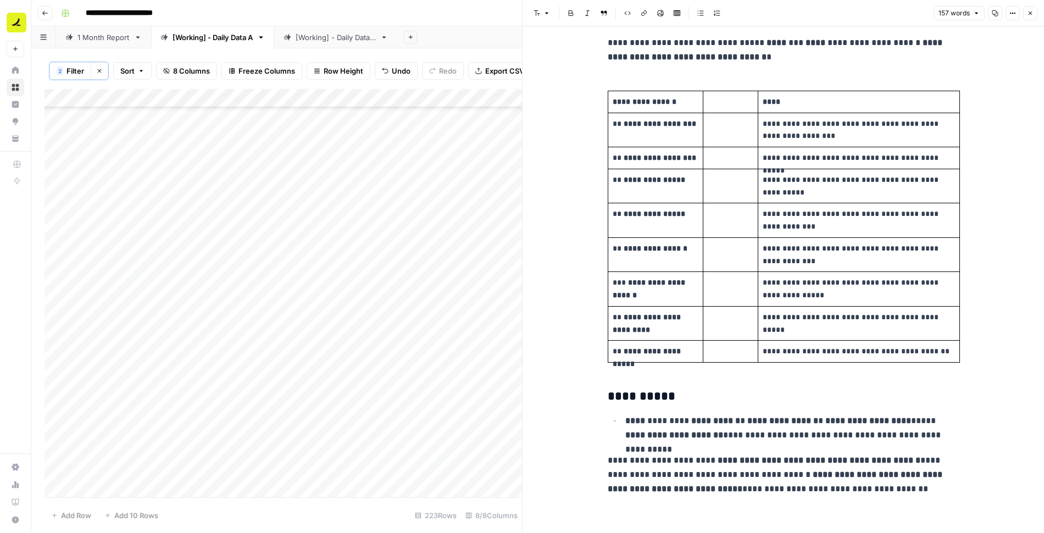
click at [1035, 14] on button "Close" at bounding box center [1030, 13] width 14 height 14
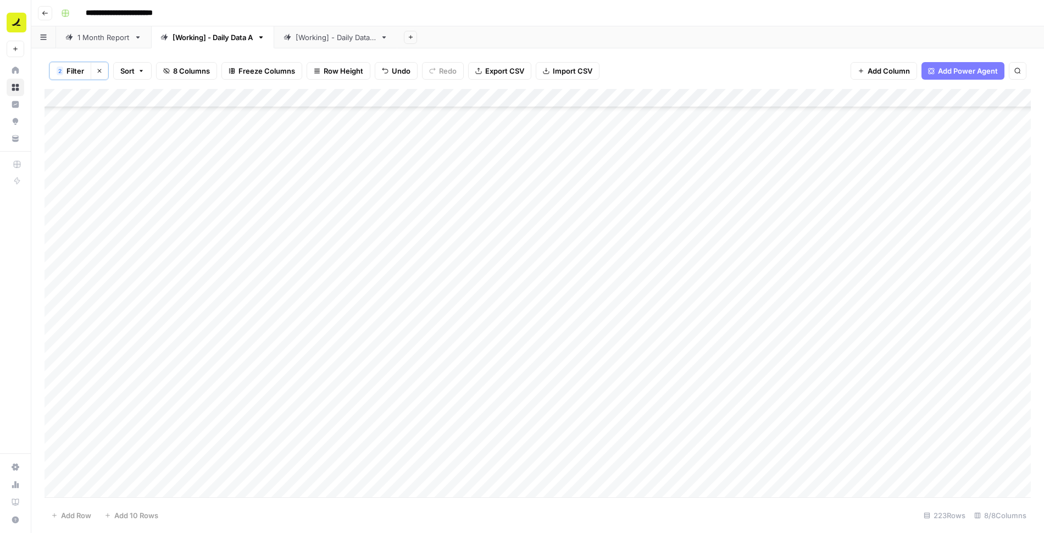
click at [551, 319] on div "Add Column" at bounding box center [538, 293] width 987 height 409
type textarea "***"
click at [453, 322] on div "Add Column" at bounding box center [538, 293] width 987 height 409
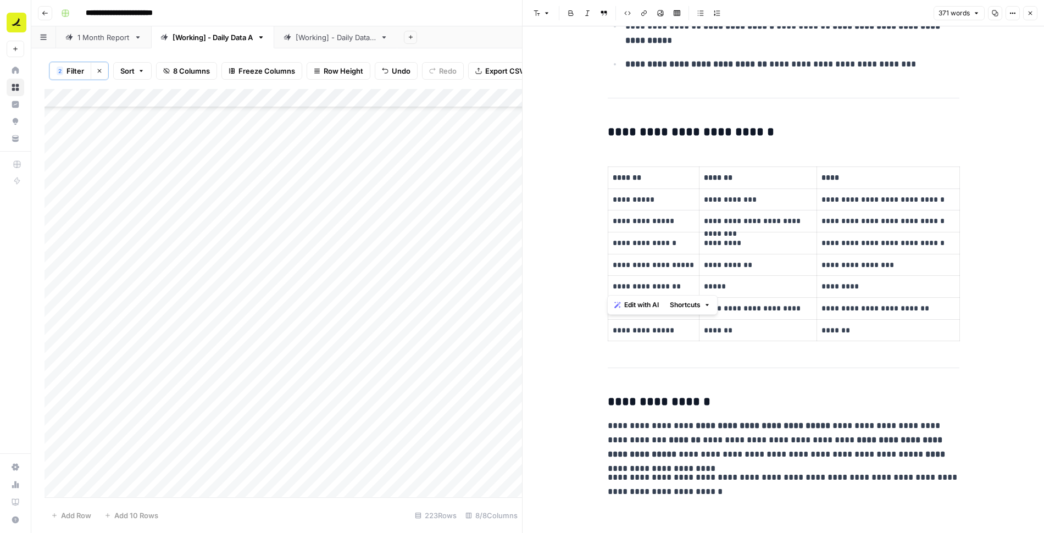
scroll to position [814, 0]
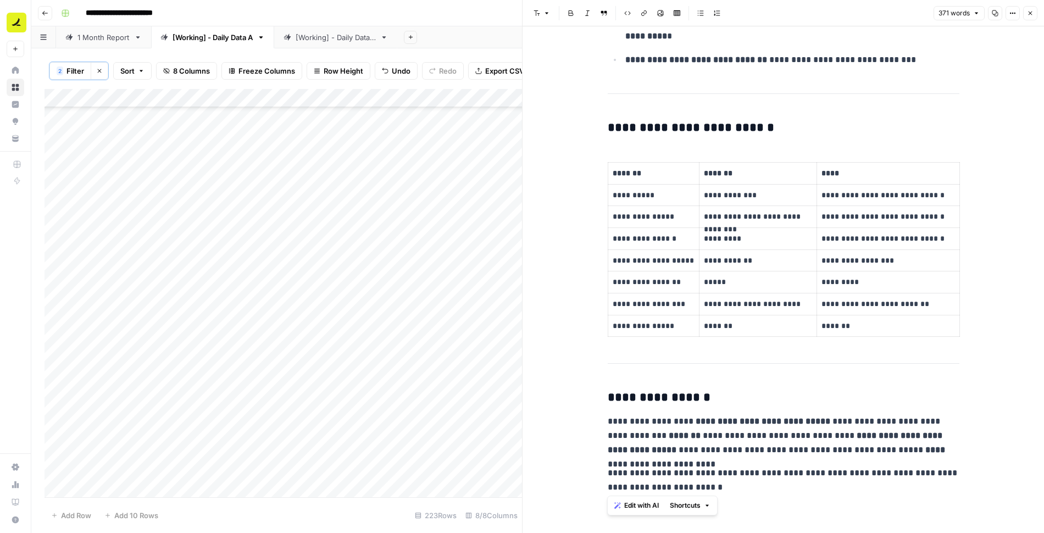
drag, startPoint x: 608, startPoint y: 98, endPoint x: 761, endPoint y: 500, distance: 430.3
copy div "**********"
click at [1032, 16] on button "Close" at bounding box center [1030, 13] width 14 height 14
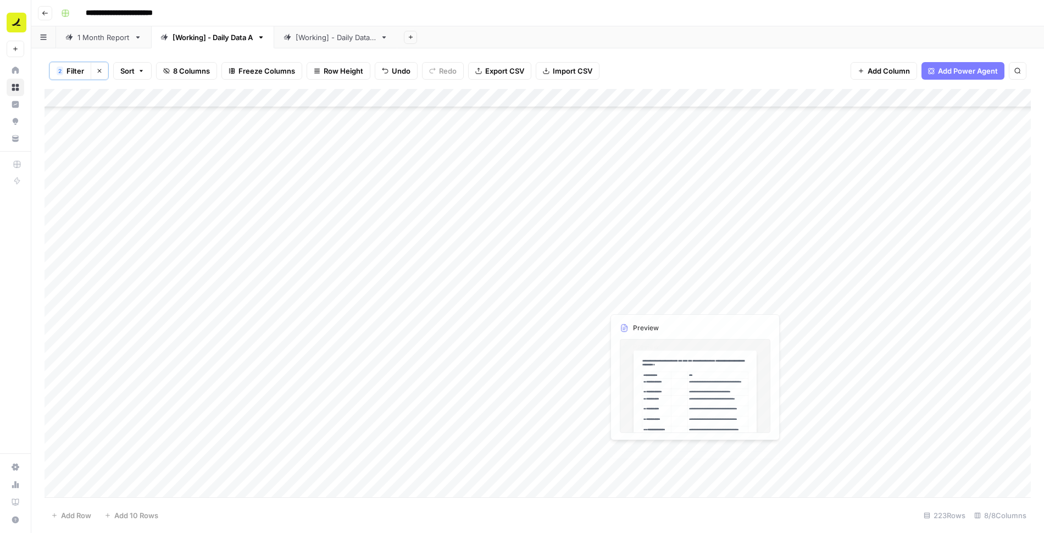
click at [651, 319] on div "Add Column" at bounding box center [538, 293] width 987 height 409
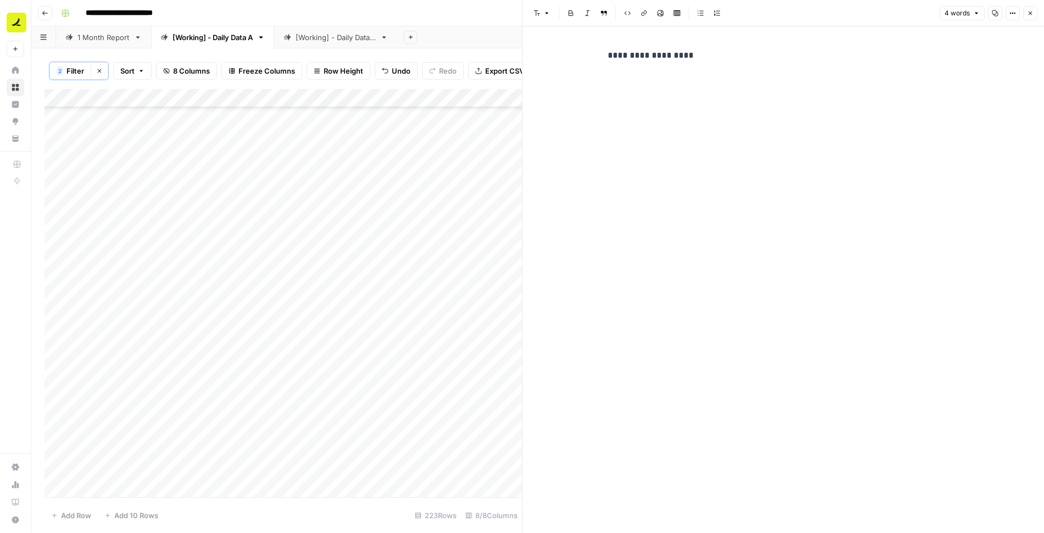
click at [669, 56] on p "**********" at bounding box center [784, 55] width 352 height 14
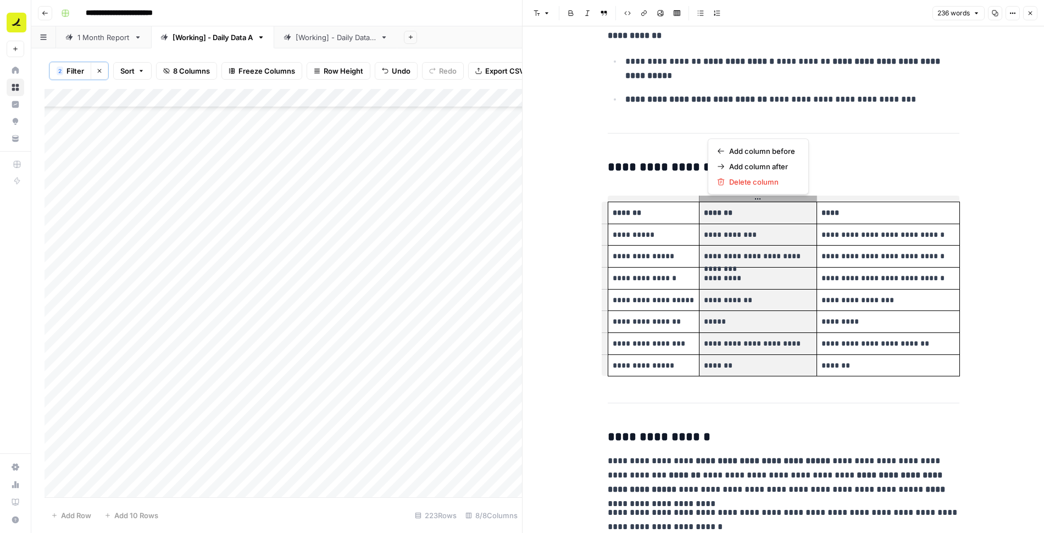
drag, startPoint x: 733, startPoint y: 214, endPoint x: 724, endPoint y: 374, distance: 160.7
click at [725, 374] on tbody "**********" at bounding box center [784, 289] width 352 height 175
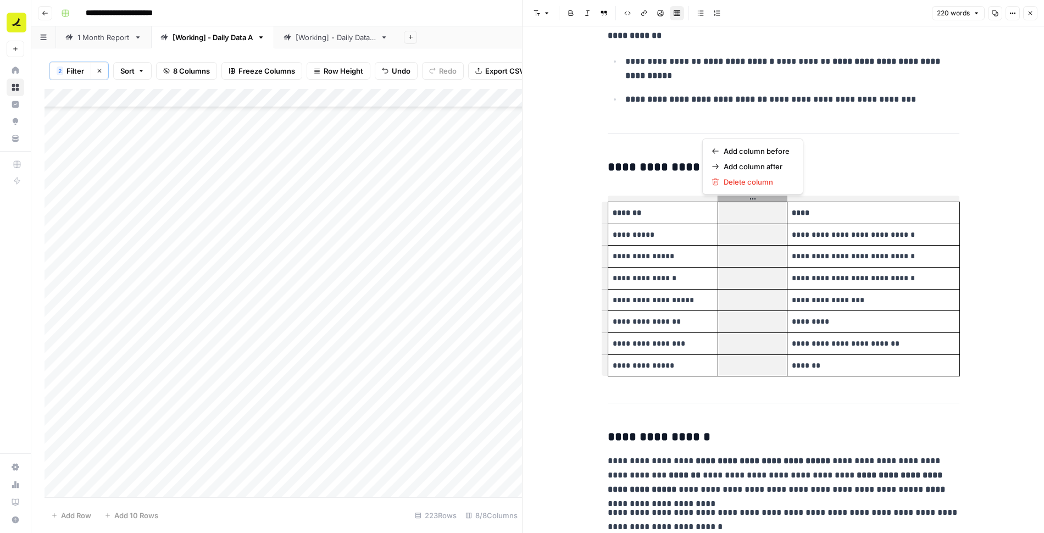
scroll to position [323, 0]
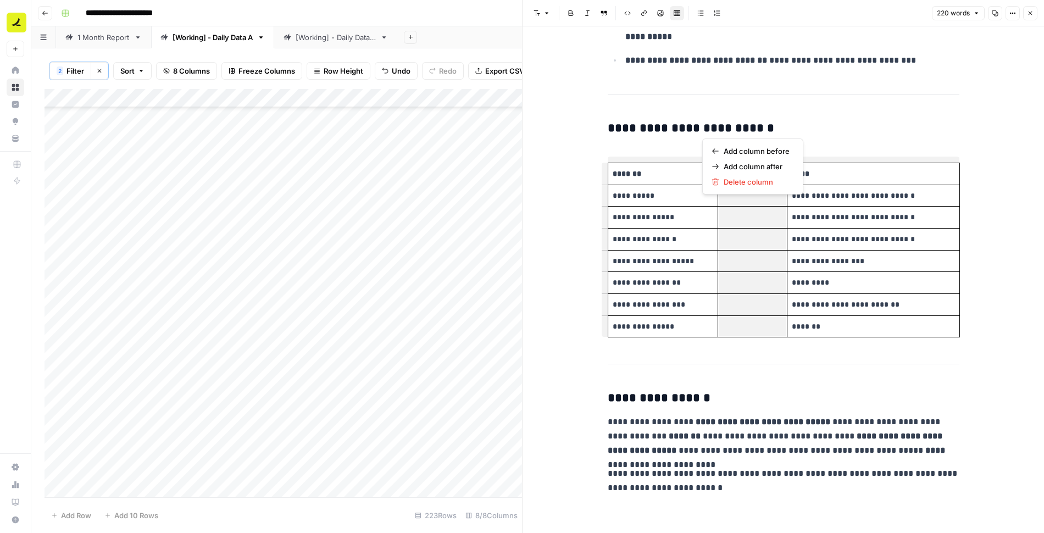
click at [711, 415] on p "**********" at bounding box center [784, 436] width 352 height 43
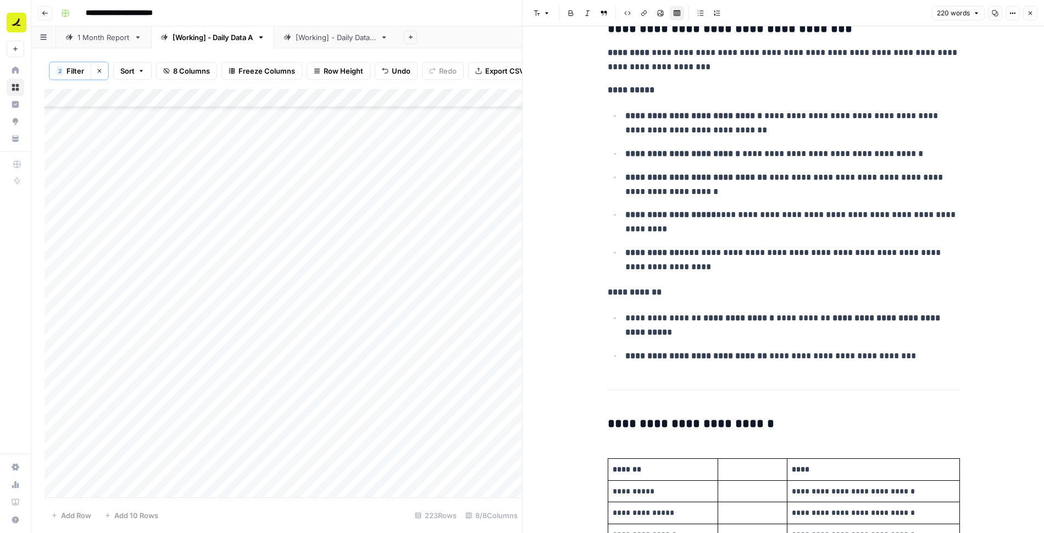
scroll to position [0, 0]
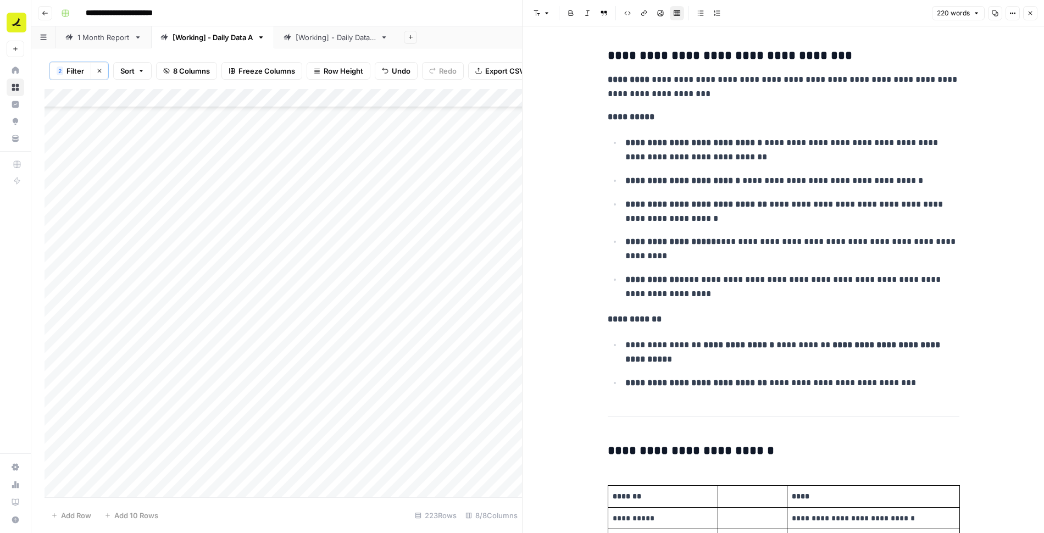
click at [1030, 14] on icon "button" at bounding box center [1030, 13] width 7 height 7
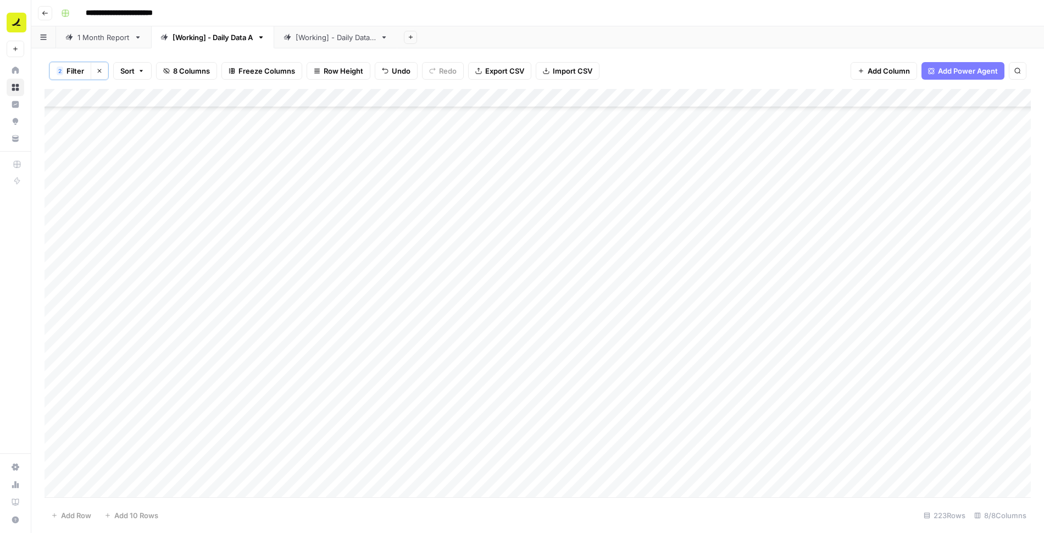
scroll to position [3775, 0]
click at [484, 303] on div "Add Column" at bounding box center [538, 293] width 987 height 409
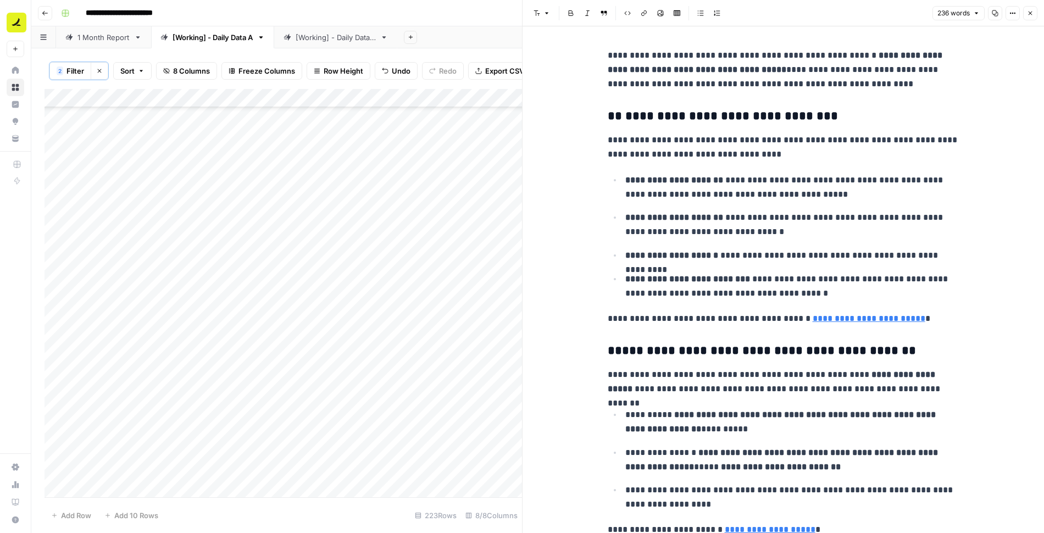
click at [1035, 9] on button "Close" at bounding box center [1030, 13] width 14 height 14
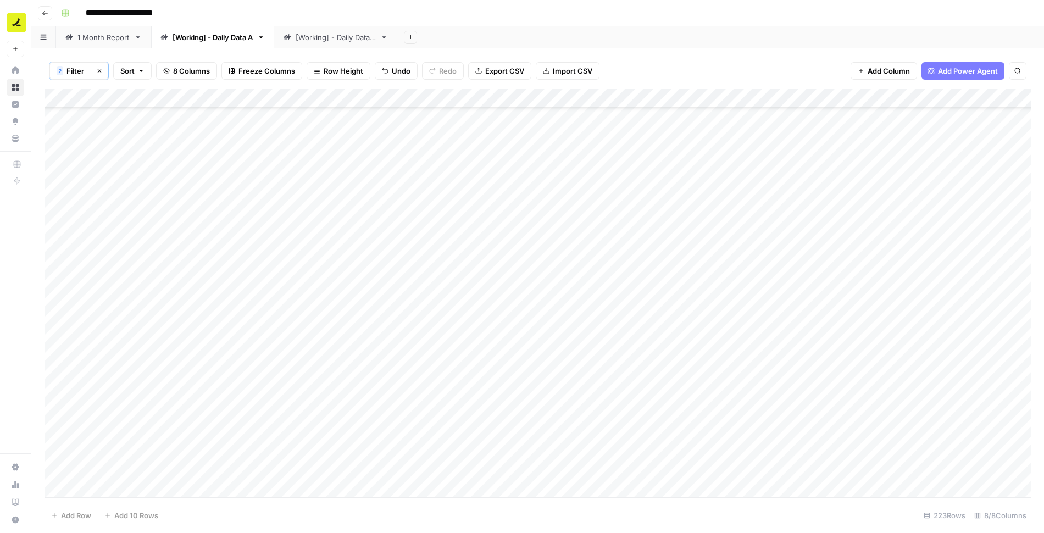
click at [72, 69] on span "Filter" at bounding box center [76, 70] width 18 height 11
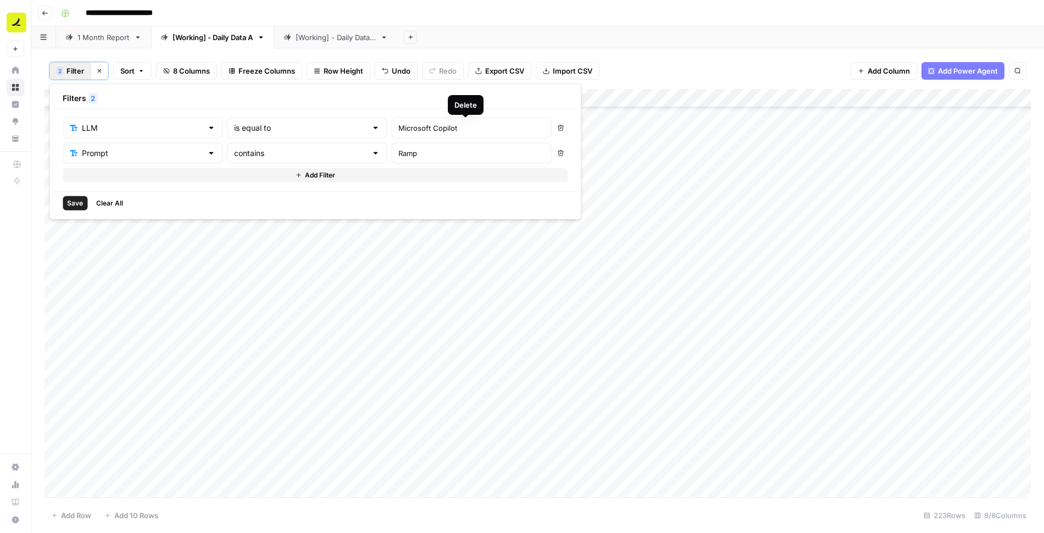
click at [553, 126] on button "Delete" at bounding box center [560, 128] width 14 height 14
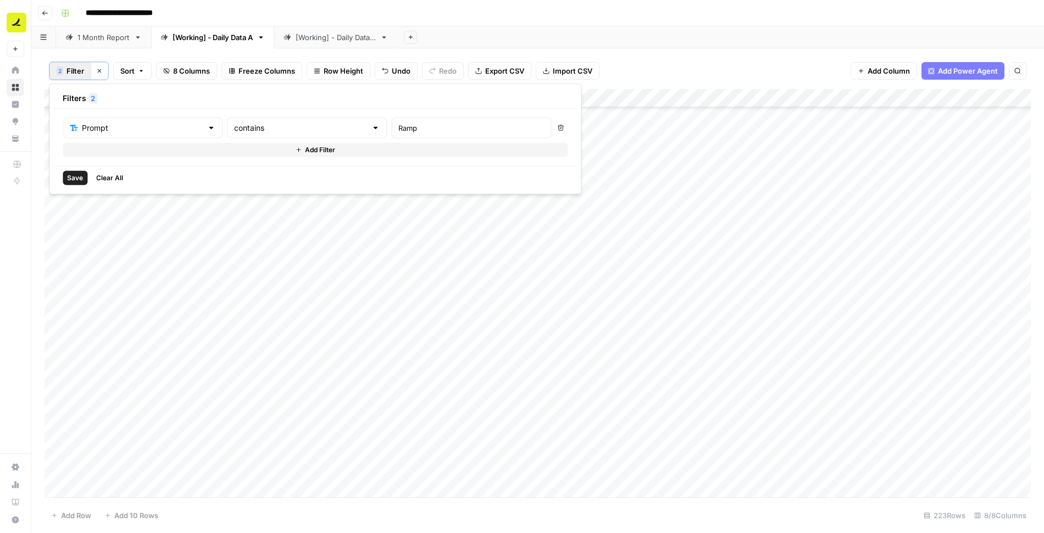
click at [295, 147] on icon "button" at bounding box center [298, 150] width 7 height 7
click at [126, 148] on input "text" at bounding box center [136, 153] width 132 height 11
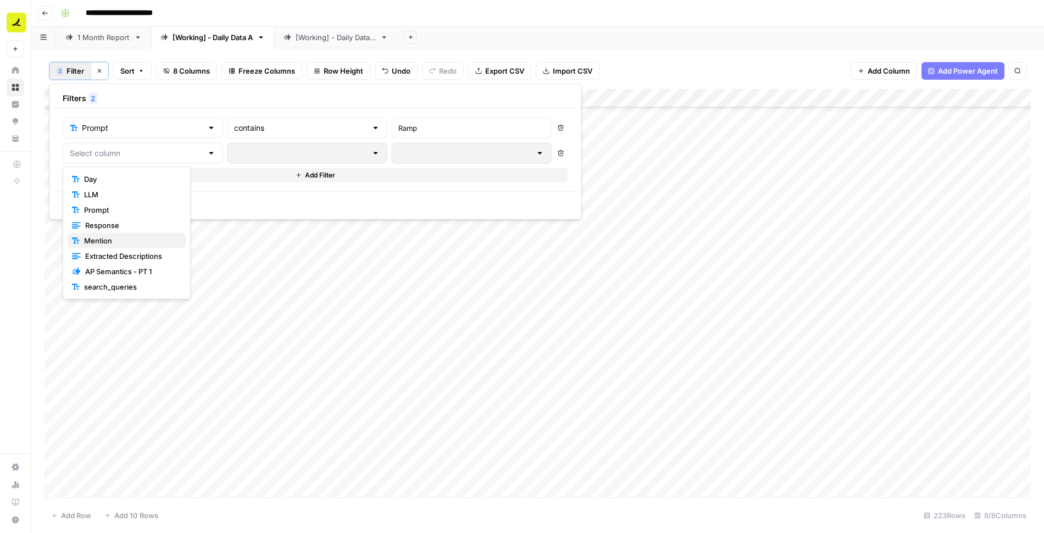
click at [106, 241] on span "Mention" at bounding box center [130, 240] width 93 height 11
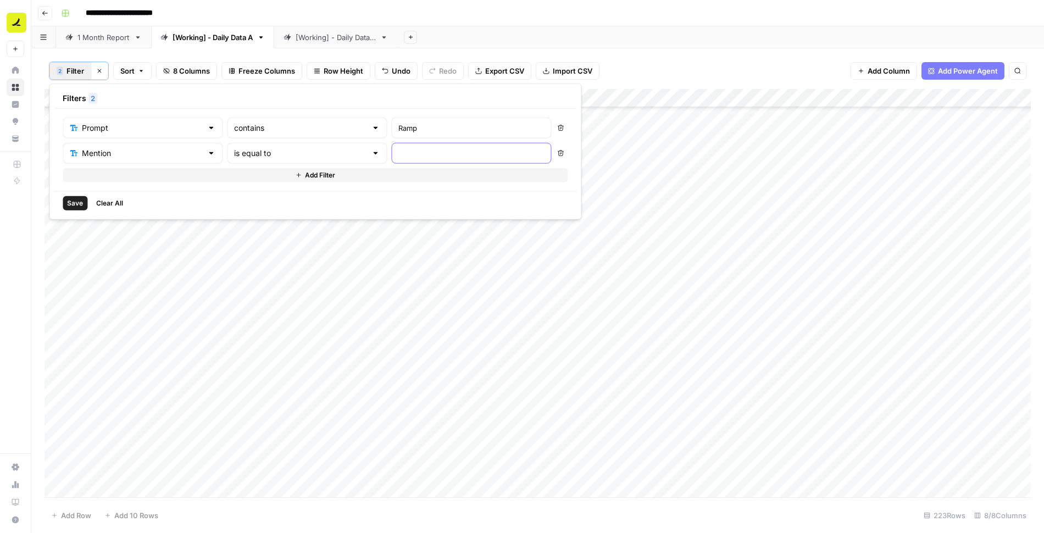
click at [398, 148] on input "text" at bounding box center [471, 153] width 146 height 11
type input "No"
click at [80, 205] on span "Save" at bounding box center [75, 203] width 16 height 10
click at [556, 113] on div "Add Column" at bounding box center [538, 293] width 987 height 409
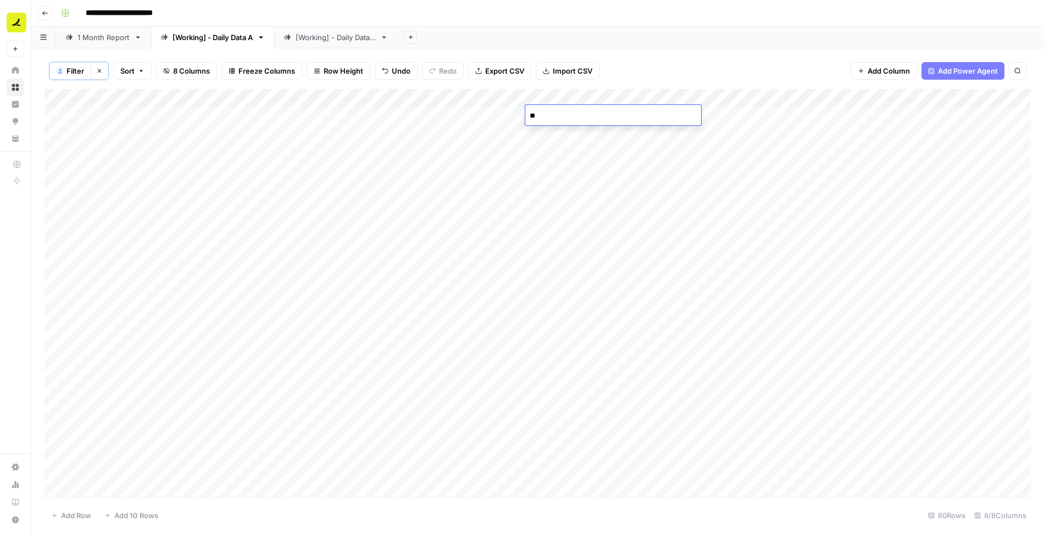
type textarea "***"
click at [569, 117] on div "Add Column" at bounding box center [538, 293] width 987 height 409
drag, startPoint x: 602, startPoint y: 123, endPoint x: 578, endPoint y: 168, distance: 51.6
click at [578, 168] on div "Add Column" at bounding box center [538, 293] width 987 height 409
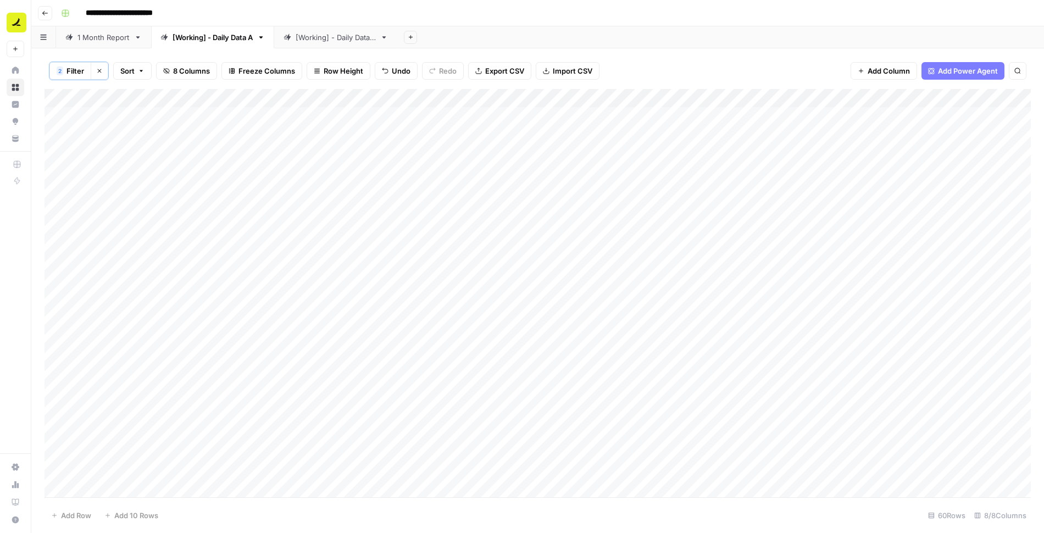
scroll to position [0, 0]
click at [466, 117] on div "Add Column" at bounding box center [538, 293] width 987 height 409
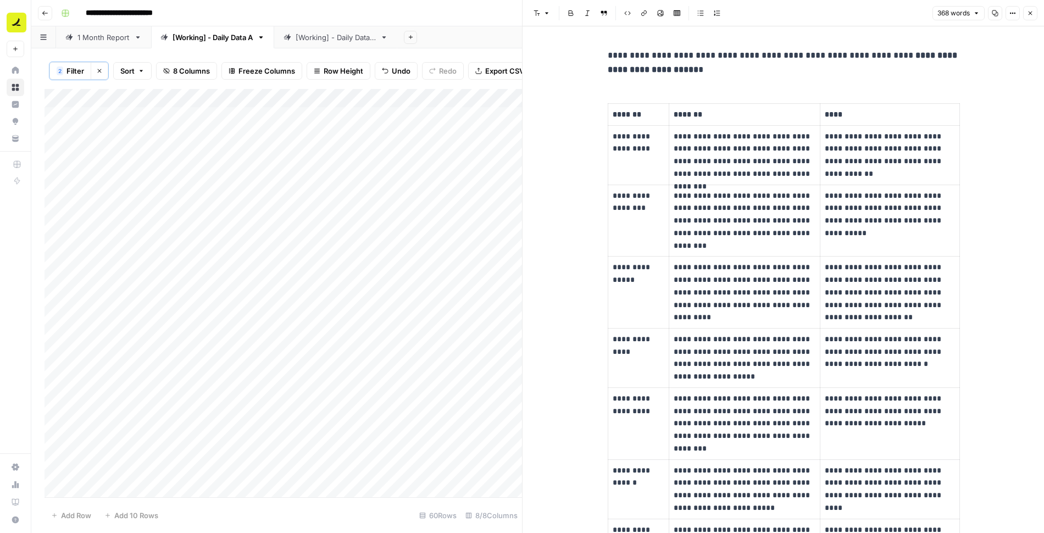
click at [713, 65] on p "**********" at bounding box center [784, 62] width 352 height 29
copy div "**********"
click at [1031, 12] on icon "button" at bounding box center [1031, 14] width 4 height 4
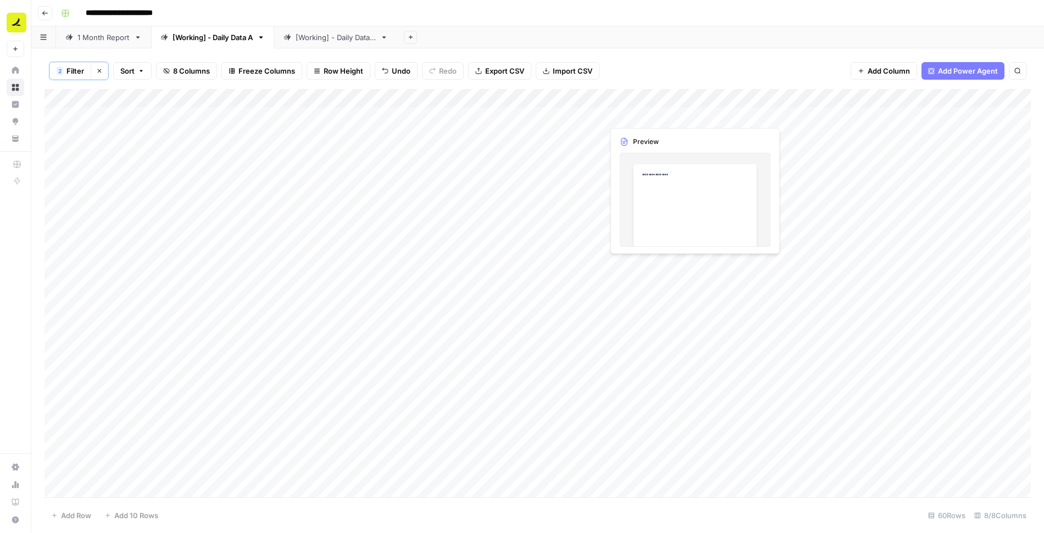
click at [673, 116] on div "Add Column" at bounding box center [538, 293] width 987 height 409
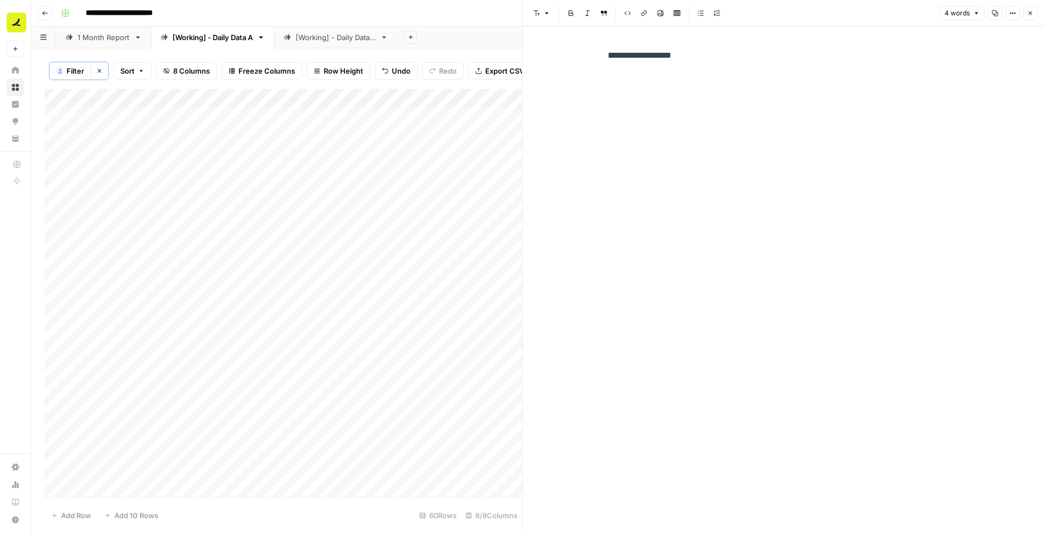
click at [721, 57] on p "**********" at bounding box center [784, 55] width 352 height 14
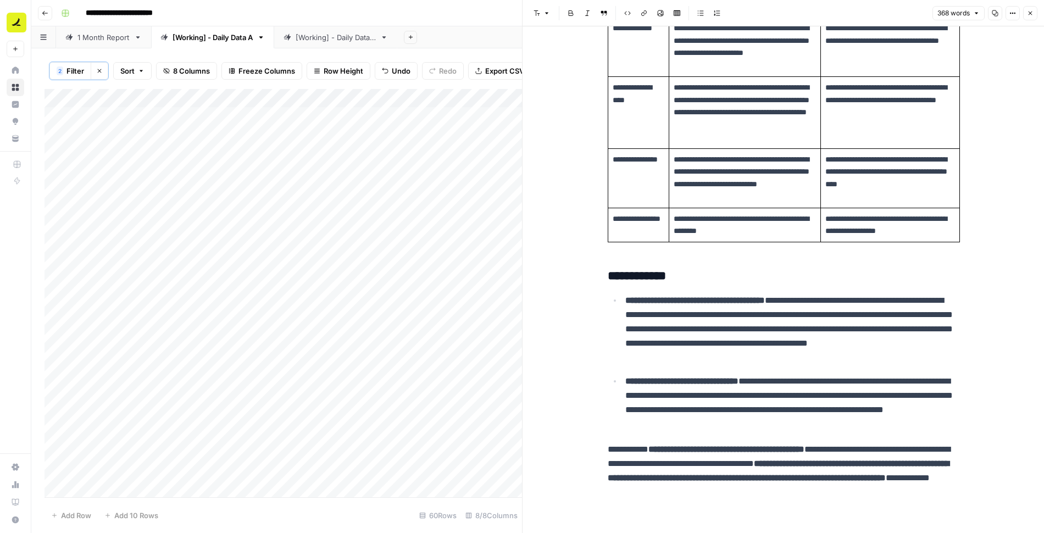
scroll to position [315, 0]
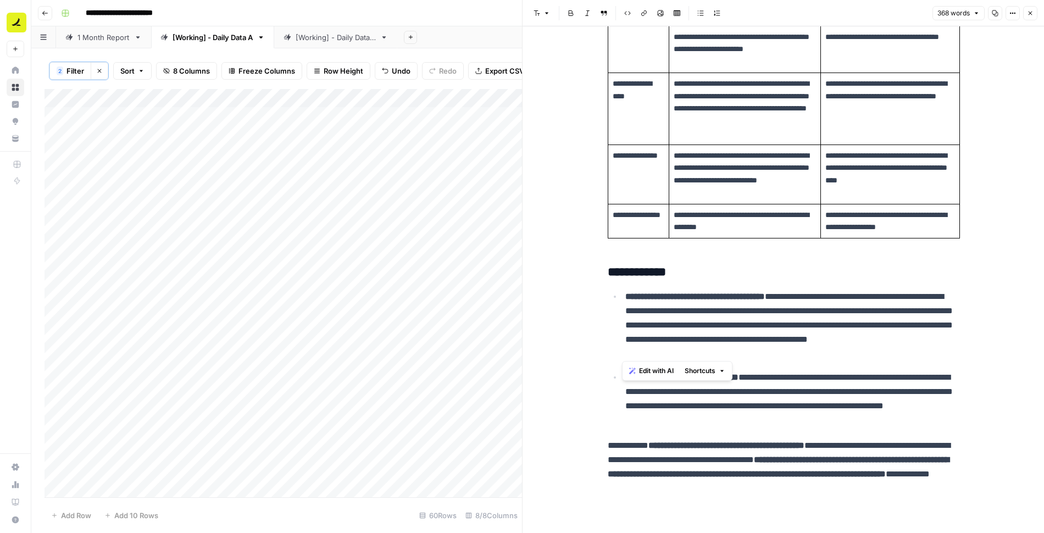
drag, startPoint x: 818, startPoint y: 354, endPoint x: 596, endPoint y: 273, distance: 235.8
click at [596, 273] on div "**********" at bounding box center [784, 123] width 522 height 824
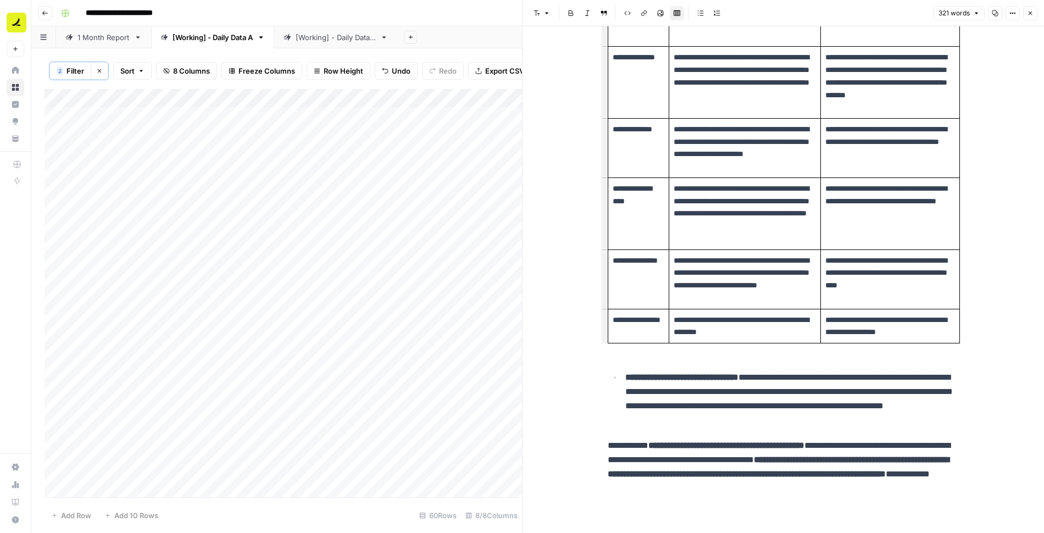
scroll to position [0, 0]
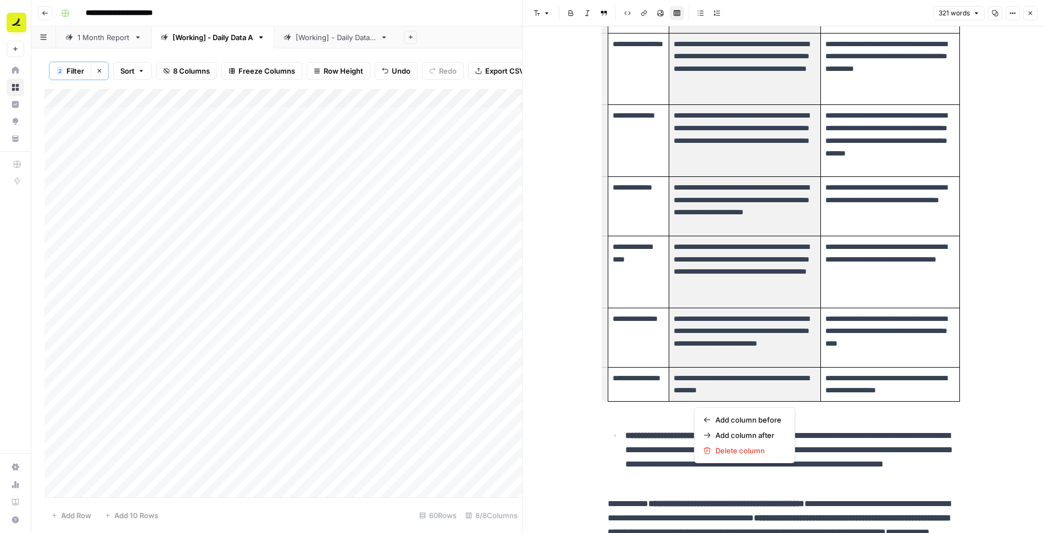
drag, startPoint x: 750, startPoint y: 114, endPoint x: 766, endPoint y: 376, distance: 262.6
click at [766, 376] on tbody "**********" at bounding box center [784, 177] width 352 height 450
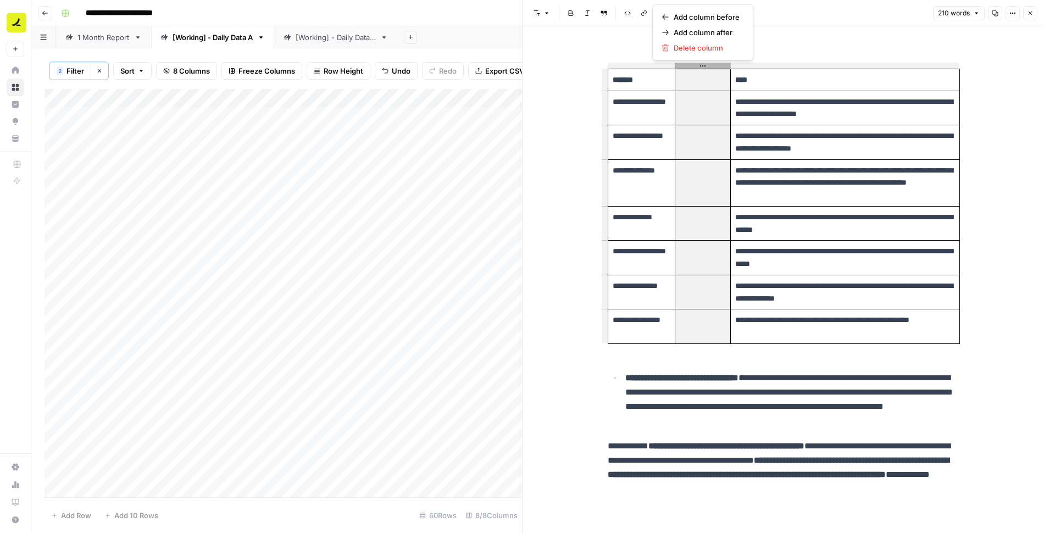
click at [766, 397] on p "**********" at bounding box center [792, 399] width 334 height 57
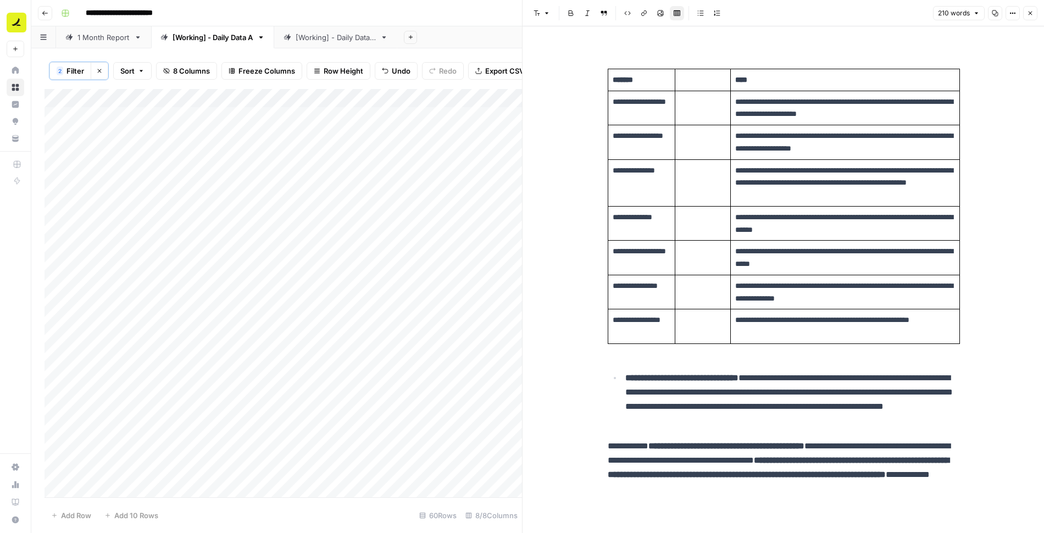
click at [1035, 9] on button "Close" at bounding box center [1030, 13] width 14 height 14
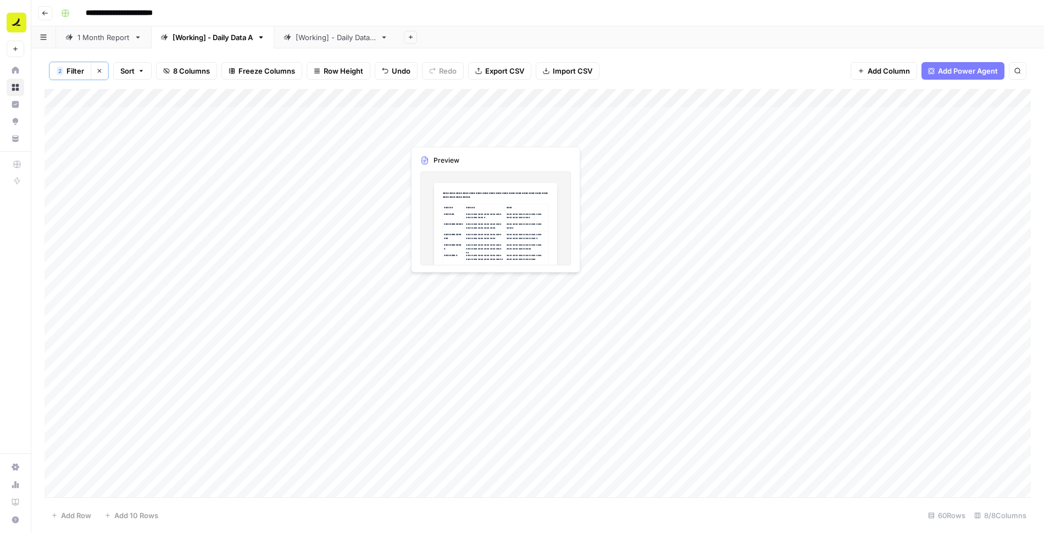
click at [468, 134] on div "Add Column" at bounding box center [538, 293] width 987 height 409
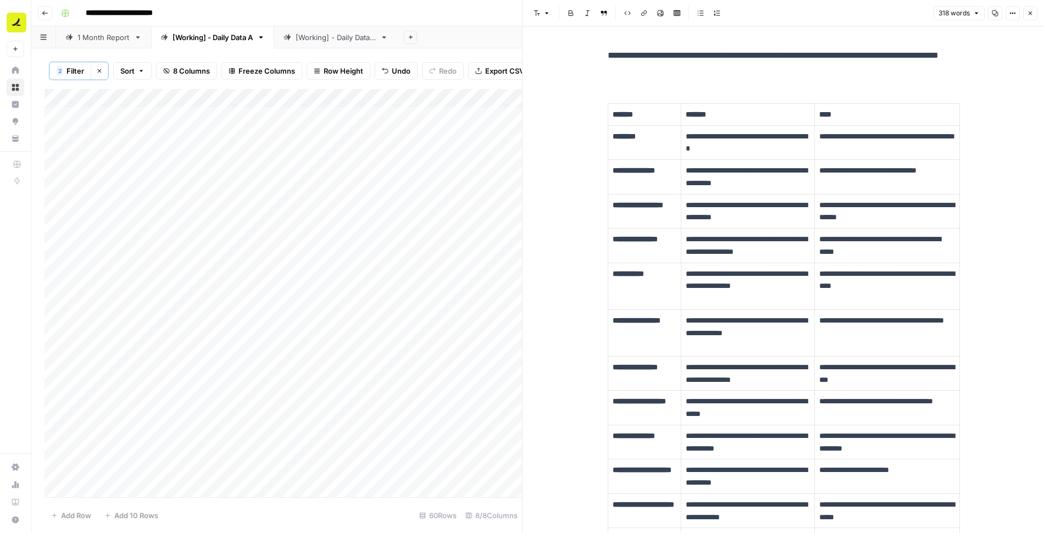
click at [705, 78] on div "**********" at bounding box center [783, 413] width 365 height 738
copy div "**********"
click at [1031, 16] on icon "button" at bounding box center [1030, 13] width 7 height 7
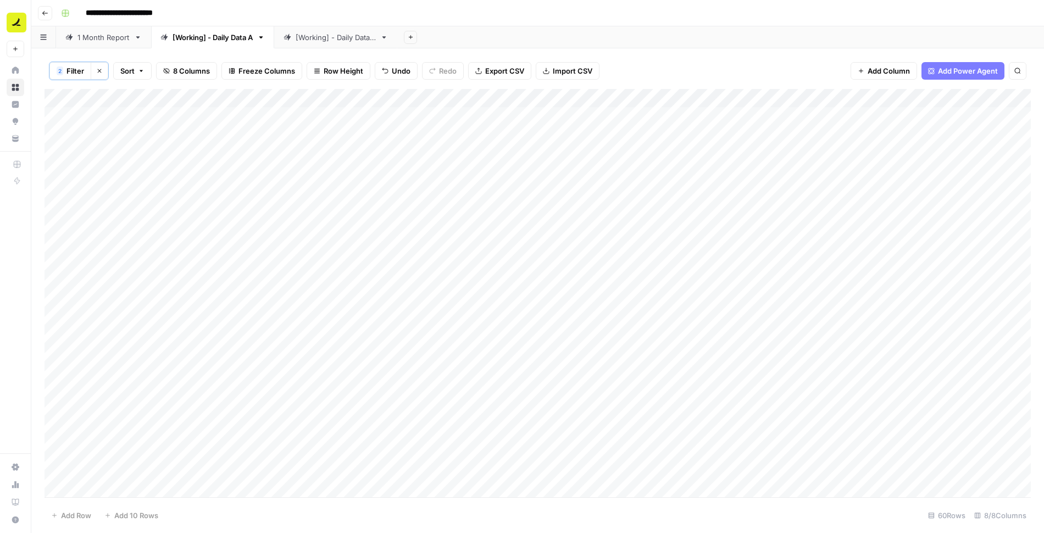
click at [368, 137] on div "Add Column" at bounding box center [538, 293] width 987 height 409
click at [431, 138] on div "Add Column" at bounding box center [538, 293] width 987 height 409
click at [436, 429] on div "Add Column" at bounding box center [538, 293] width 987 height 409
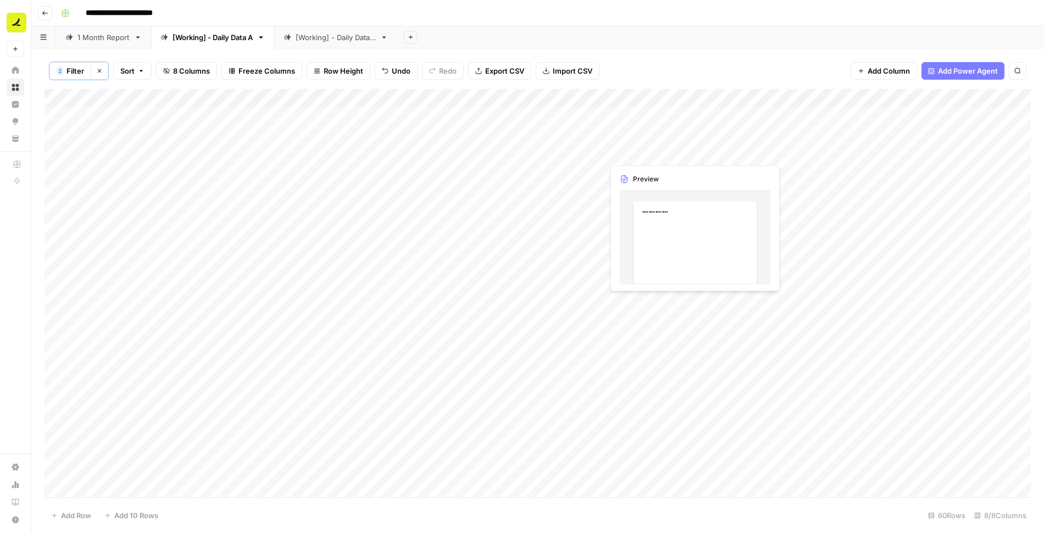
click at [657, 138] on div "Add Column" at bounding box center [538, 293] width 987 height 409
click at [668, 134] on div "Add Column" at bounding box center [538, 293] width 987 height 409
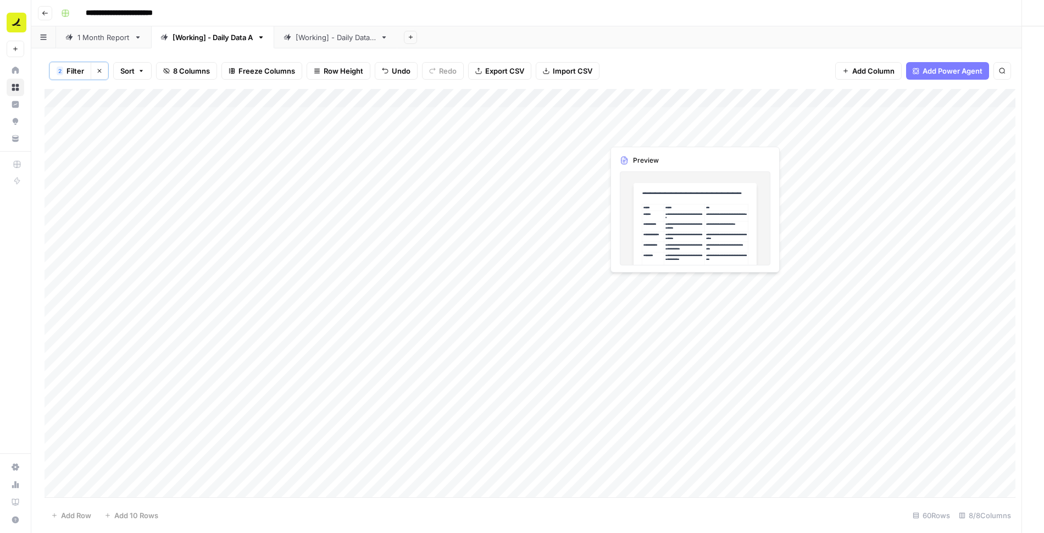
click at [668, 134] on div at bounding box center [683, 134] width 160 height 20
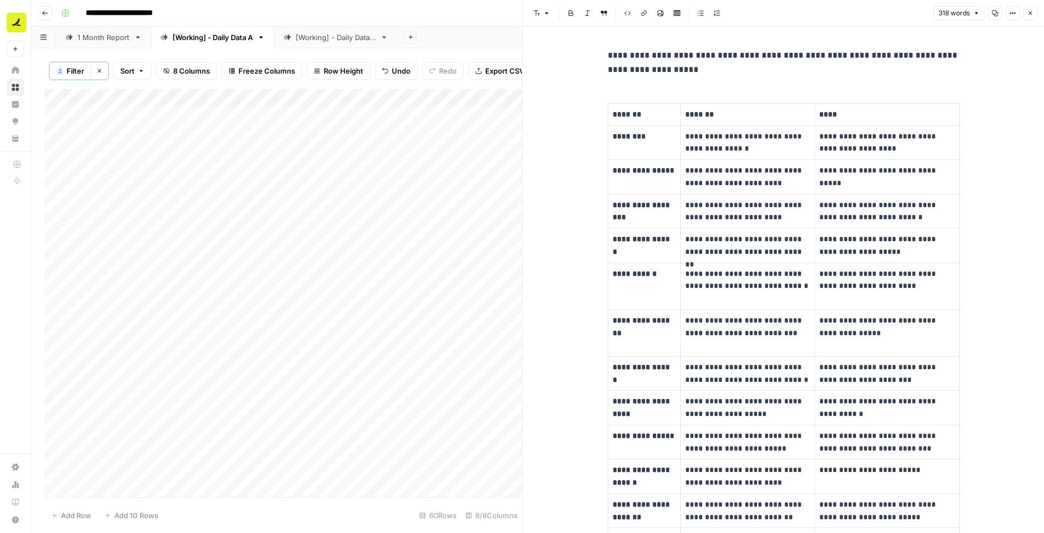
scroll to position [280, 0]
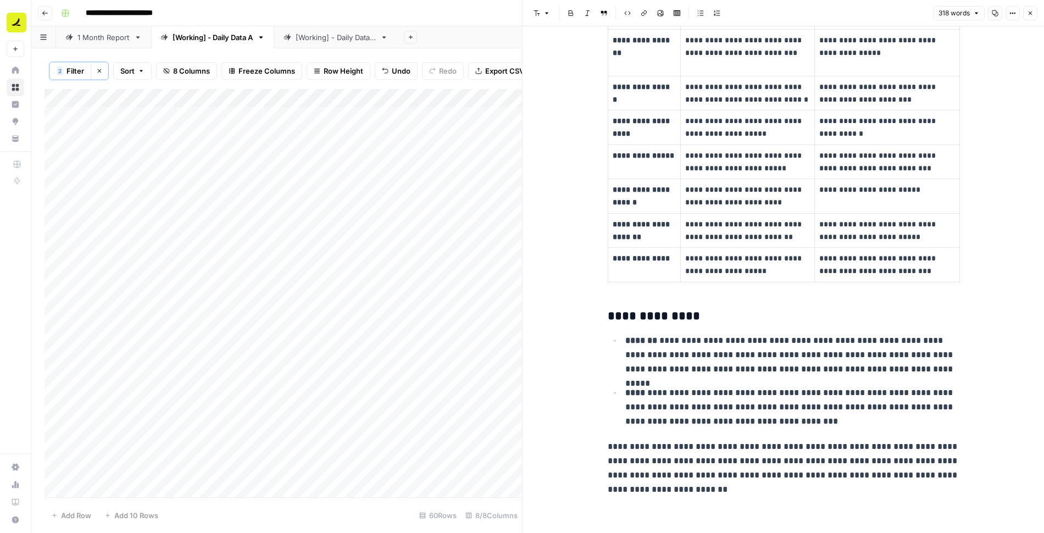
click at [1030, 15] on icon "button" at bounding box center [1030, 13] width 7 height 7
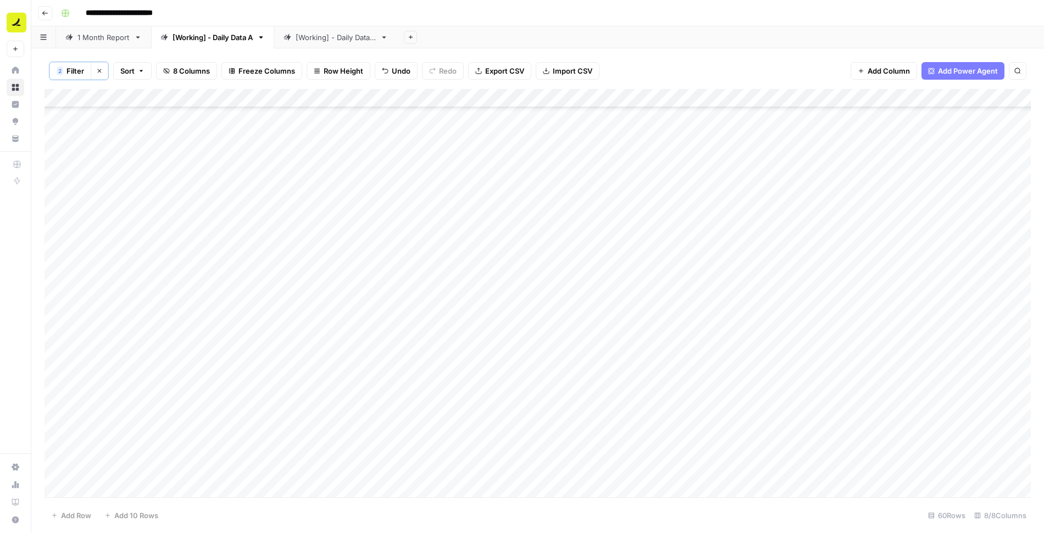
scroll to position [524, 0]
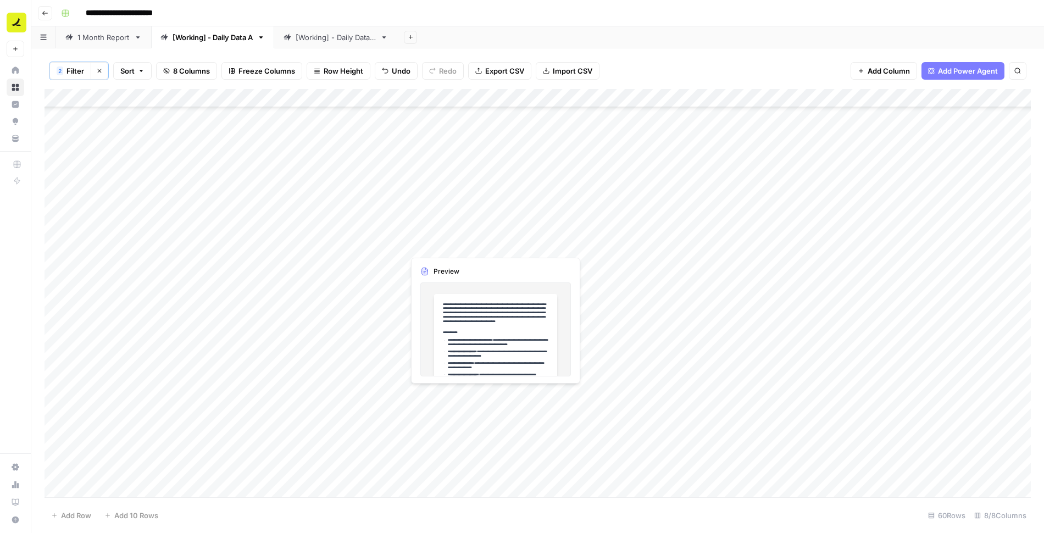
click at [446, 246] on div "Add Column" at bounding box center [538, 293] width 987 height 409
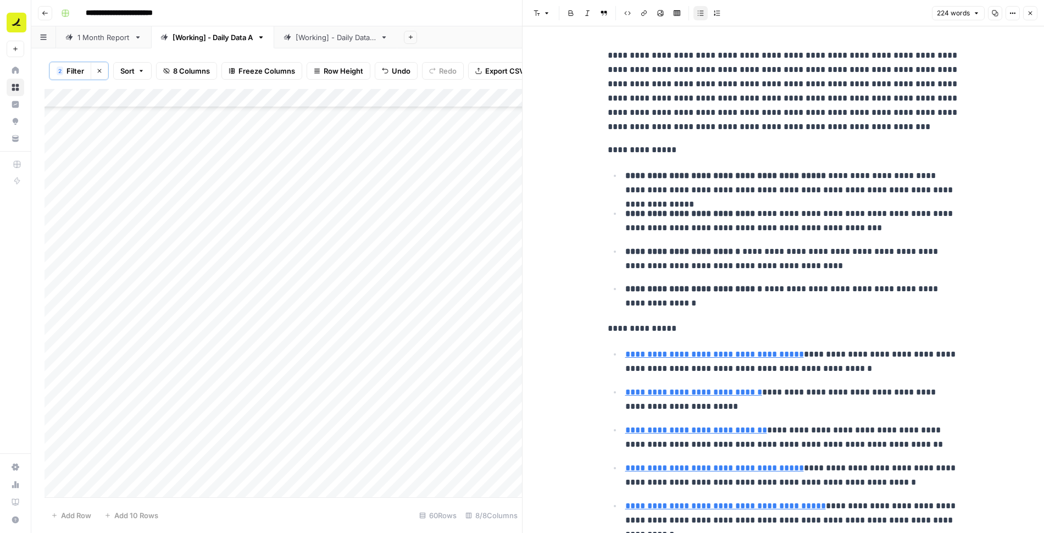
scroll to position [53, 0]
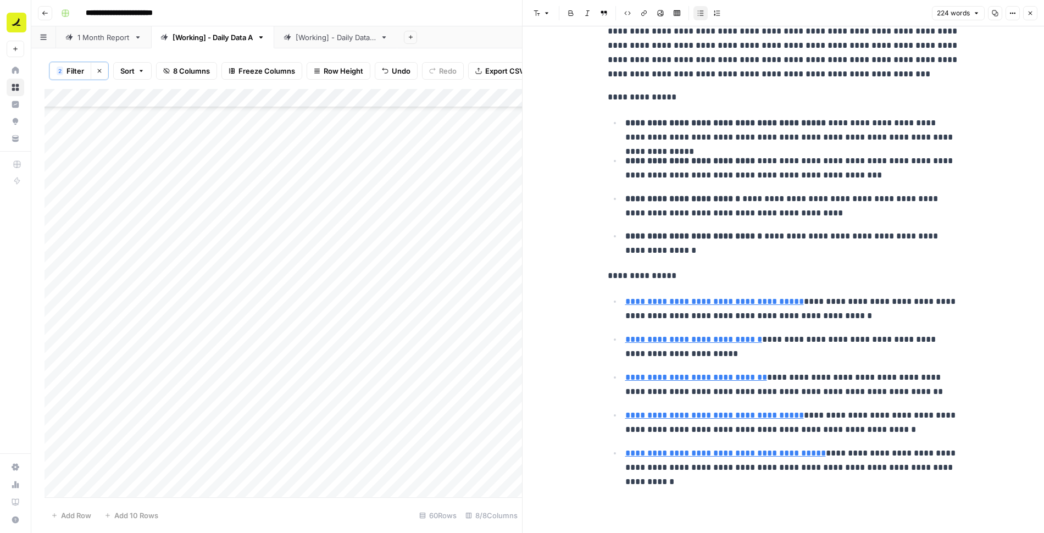
click at [1036, 16] on button "Close" at bounding box center [1030, 13] width 14 height 14
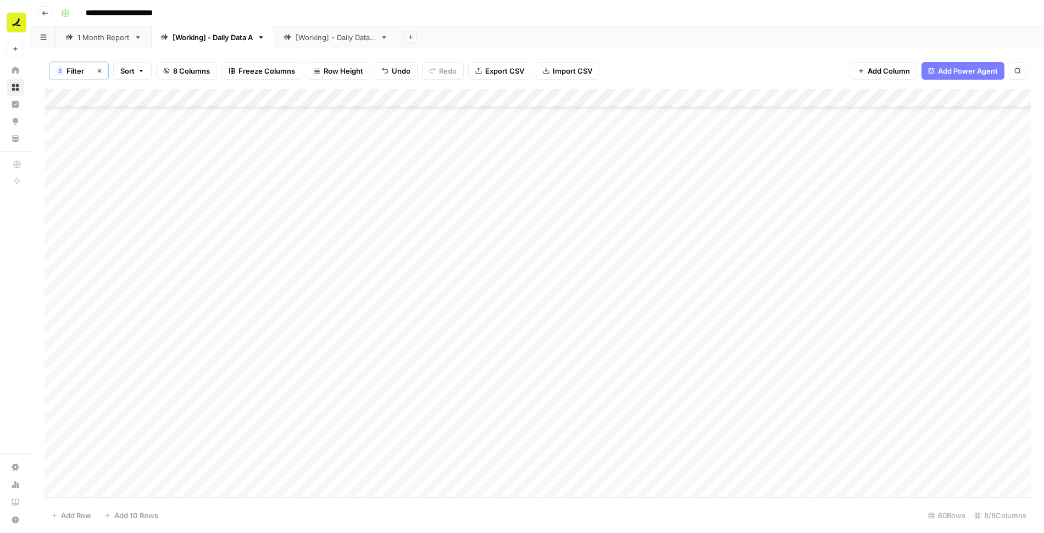
click at [560, 246] on div "Add Column" at bounding box center [538, 293] width 987 height 409
type textarea "***"
click at [555, 245] on div "Add Column" at bounding box center [538, 293] width 987 height 409
click at [548, 224] on div "Add Column" at bounding box center [538, 293] width 987 height 409
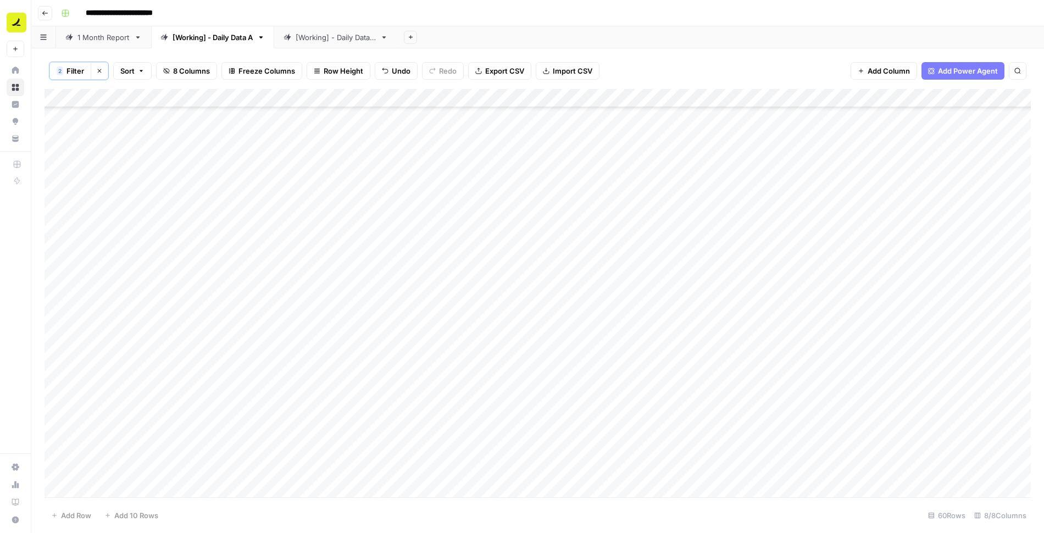
click at [554, 264] on div "Add Column" at bounding box center [538, 293] width 987 height 409
click at [479, 224] on div "Add Column" at bounding box center [538, 293] width 987 height 409
click at [445, 264] on div "Add Column" at bounding box center [538, 293] width 987 height 409
click at [629, 226] on div "Add Column" at bounding box center [538, 293] width 987 height 409
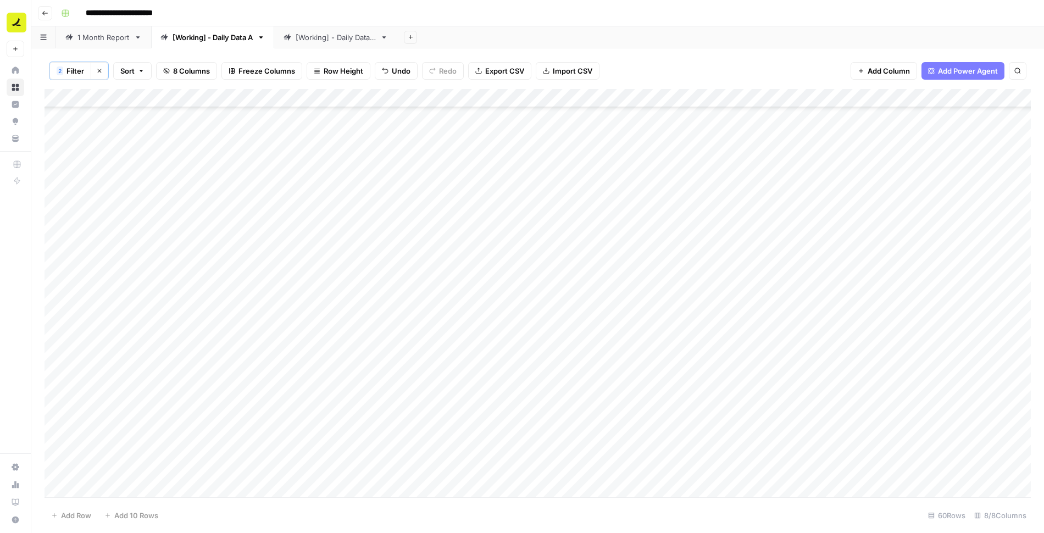
click at [570, 178] on div "Add Column" at bounding box center [538, 293] width 987 height 409
click at [559, 245] on div "Add Column" at bounding box center [538, 293] width 987 height 409
drag, startPoint x: 602, startPoint y: 254, endPoint x: 585, endPoint y: 343, distance: 91.2
click at [585, 343] on div "Add Column" at bounding box center [538, 293] width 987 height 409
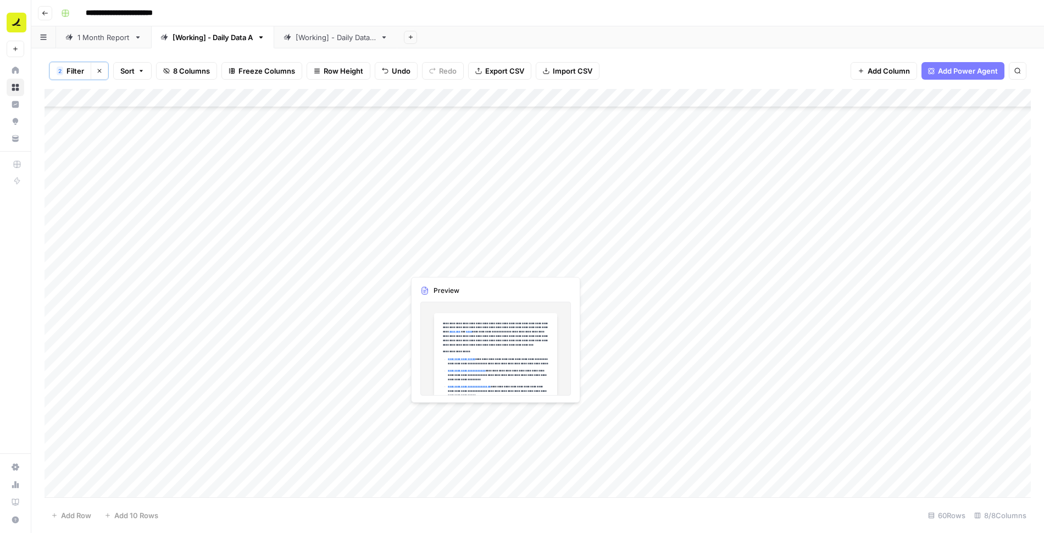
click at [477, 247] on div "Add Column" at bounding box center [538, 293] width 987 height 409
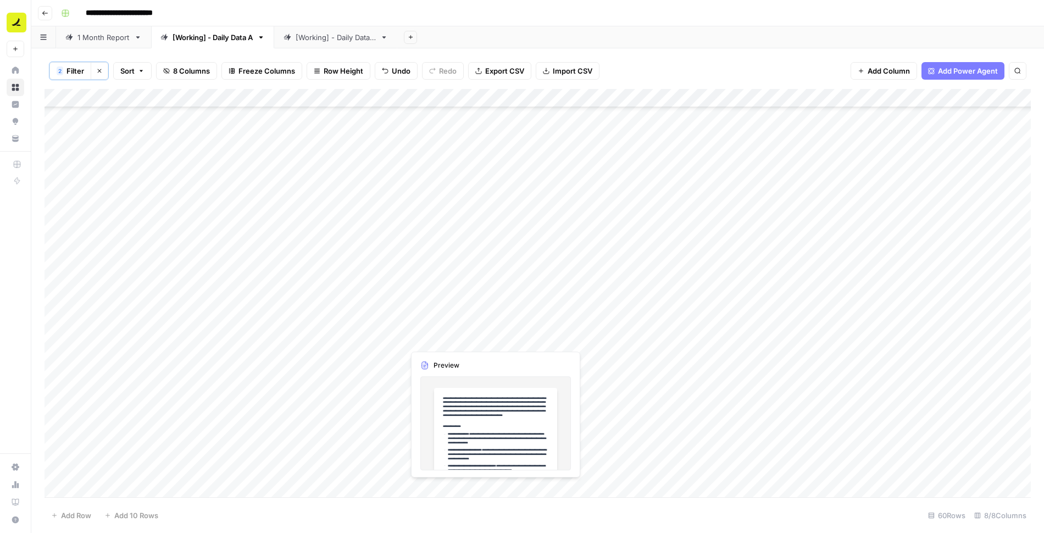
click at [429, 336] on div "Add Column" at bounding box center [538, 293] width 987 height 409
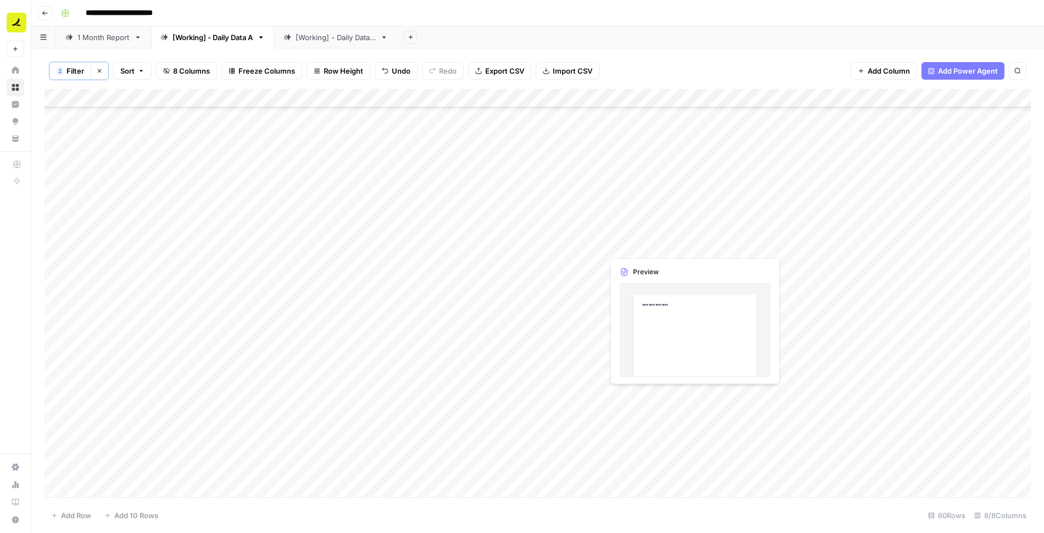
click at [630, 246] on div "Add Column" at bounding box center [538, 293] width 987 height 409
click at [547, 229] on div "Add Column" at bounding box center [538, 293] width 987 height 409
type textarea "***"
click at [568, 226] on div "Add Column" at bounding box center [538, 293] width 987 height 409
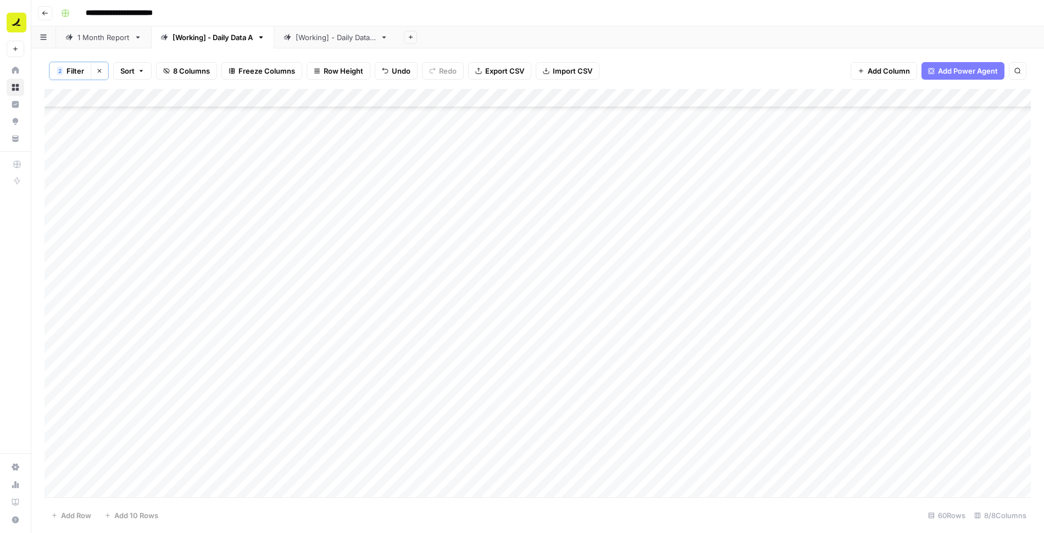
scroll to position [729, 0]
drag, startPoint x: 603, startPoint y: 235, endPoint x: 574, endPoint y: 487, distance: 253.4
click at [574, 487] on div "Add Column" at bounding box center [538, 293] width 987 height 409
click at [563, 453] on div "Add Column" at bounding box center [538, 293] width 987 height 409
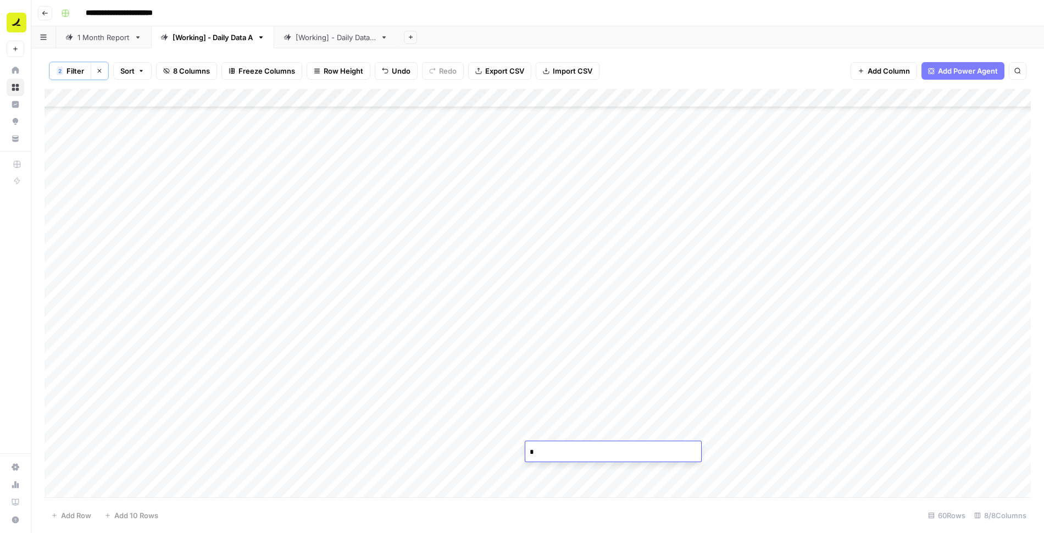
type textarea "**"
click at [465, 452] on div "Add Column" at bounding box center [538, 293] width 987 height 409
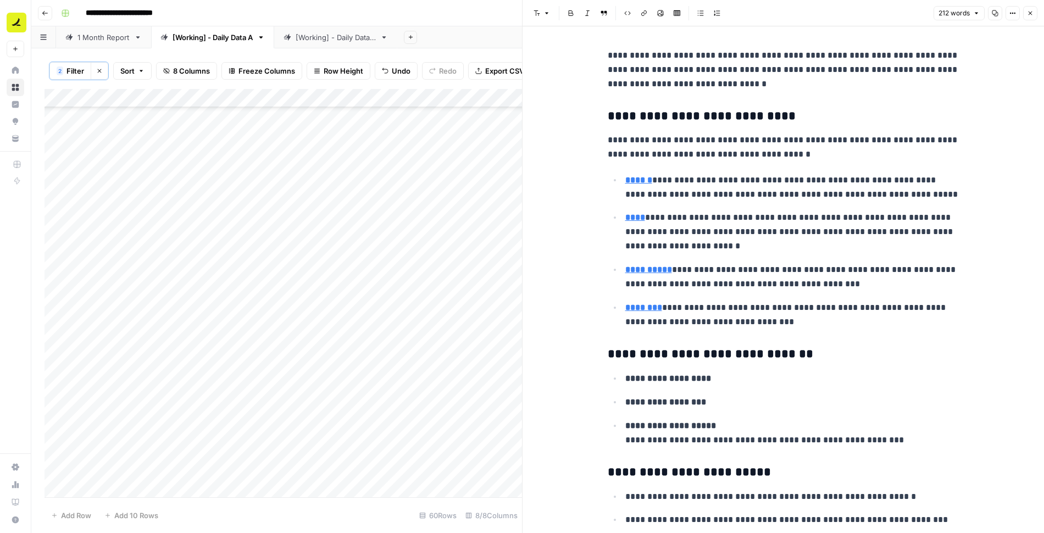
click at [1031, 14] on icon "button" at bounding box center [1031, 14] width 4 height 4
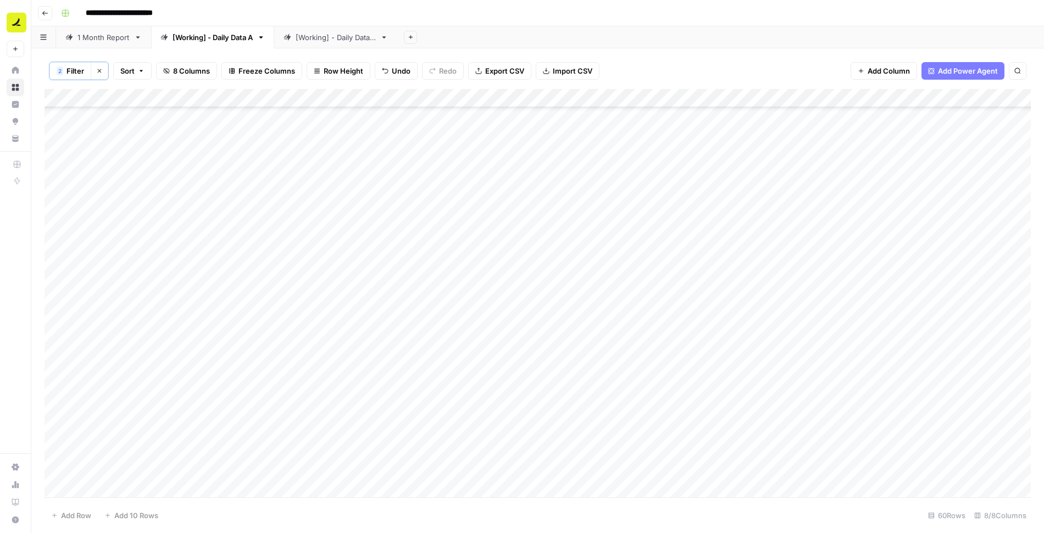
click at [592, 450] on div "Add Column" at bounding box center [538, 293] width 987 height 409
drag, startPoint x: 601, startPoint y: 457, endPoint x: 595, endPoint y: 485, distance: 28.0
click at [595, 485] on div "Add Column" at bounding box center [538, 293] width 987 height 409
click at [468, 488] on div "Add Column" at bounding box center [538, 293] width 987 height 409
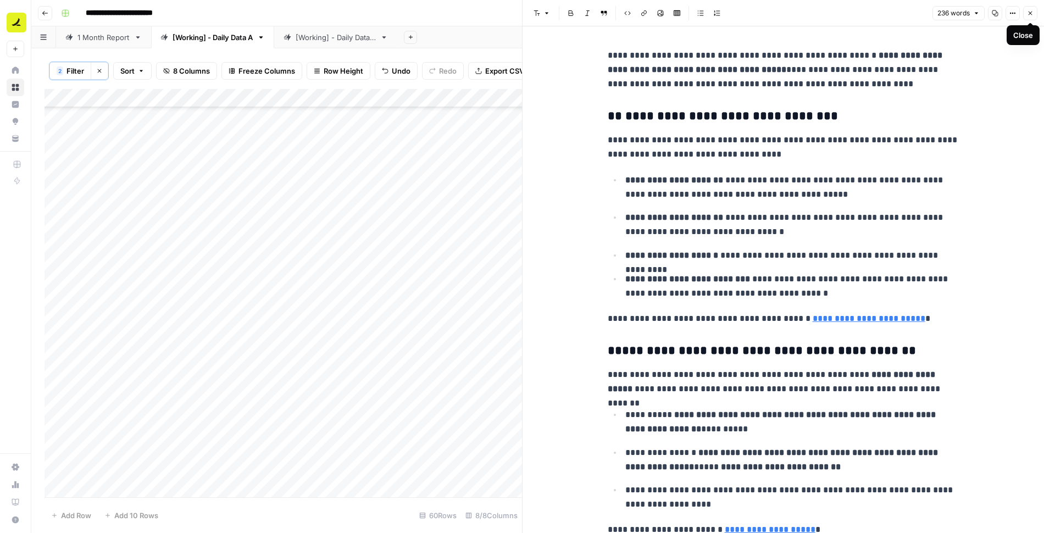
click at [1030, 14] on icon "button" at bounding box center [1030, 13] width 7 height 7
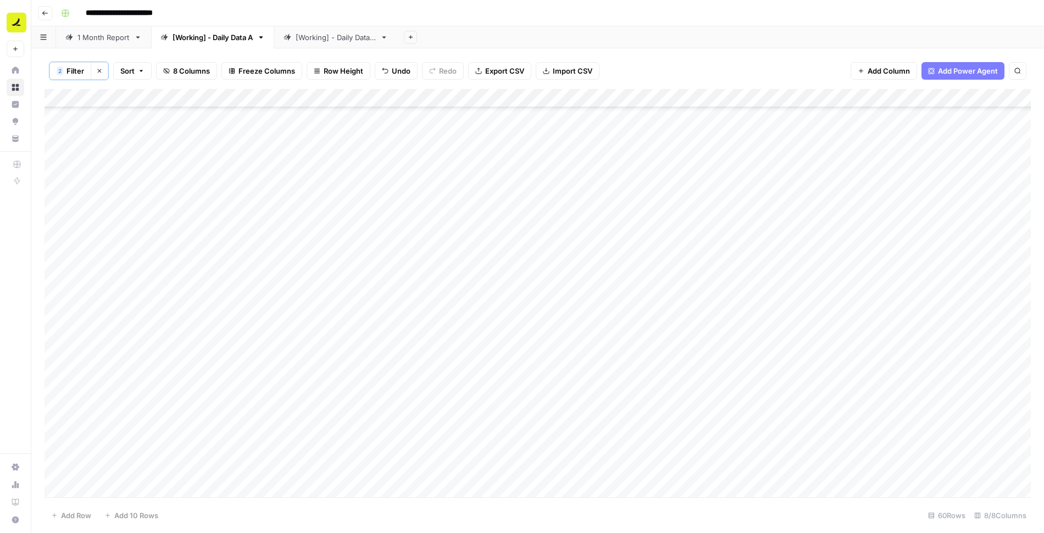
click at [561, 430] on div "Add Column" at bounding box center [538, 293] width 987 height 409
click at [466, 250] on div "Add Column" at bounding box center [538, 293] width 987 height 409
click at [442, 457] on div "Add Column" at bounding box center [538, 293] width 987 height 409
click at [675, 249] on div "Add Column" at bounding box center [538, 293] width 987 height 409
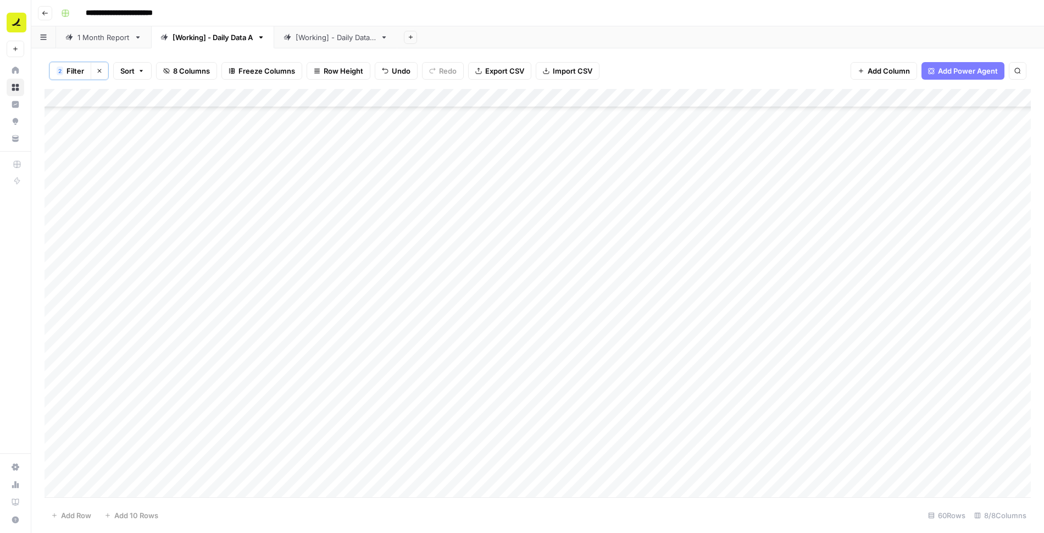
scroll to position [134, 0]
click at [69, 73] on span "Filter" at bounding box center [76, 70] width 18 height 11
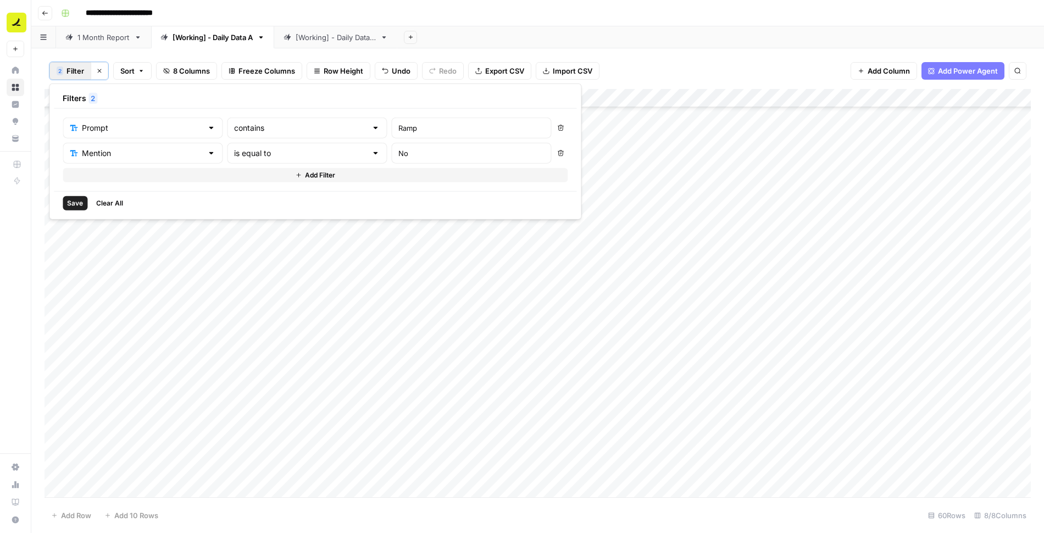
click at [151, 170] on button "Add Filter" at bounding box center [315, 175] width 505 height 14
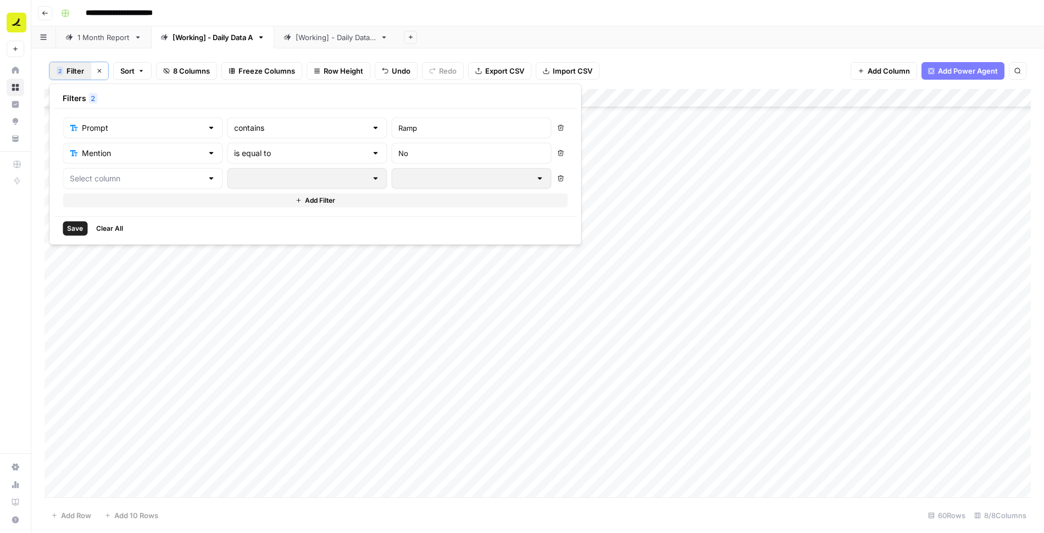
click at [553, 148] on button "Delete" at bounding box center [560, 153] width 14 height 14
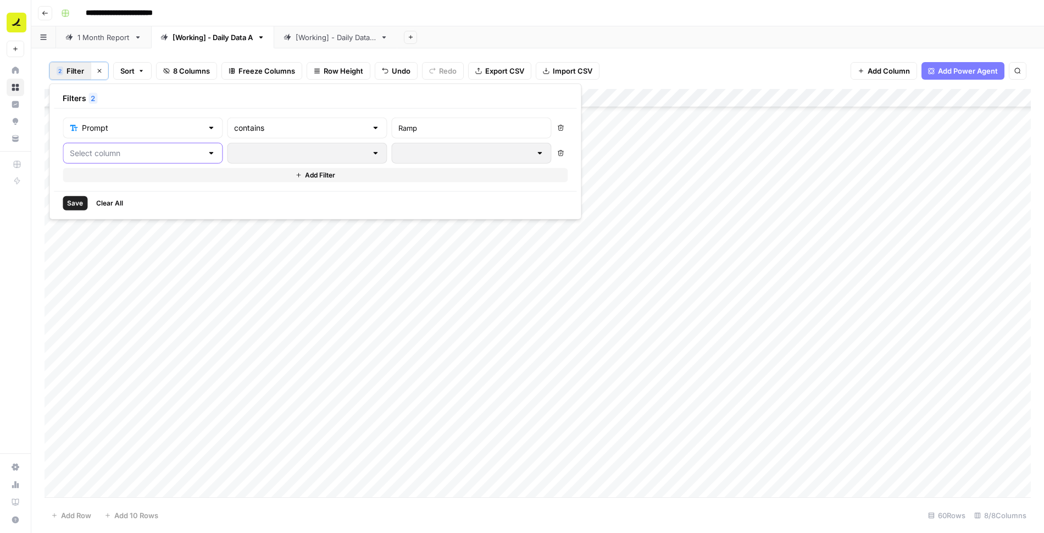
click at [96, 151] on input "text" at bounding box center [136, 153] width 132 height 11
click at [102, 196] on span "LLM" at bounding box center [130, 194] width 93 height 11
click at [398, 152] on input "text" at bounding box center [471, 153] width 146 height 11
type input "Google AI Overviews"
click at [73, 201] on span "Save" at bounding box center [75, 203] width 16 height 10
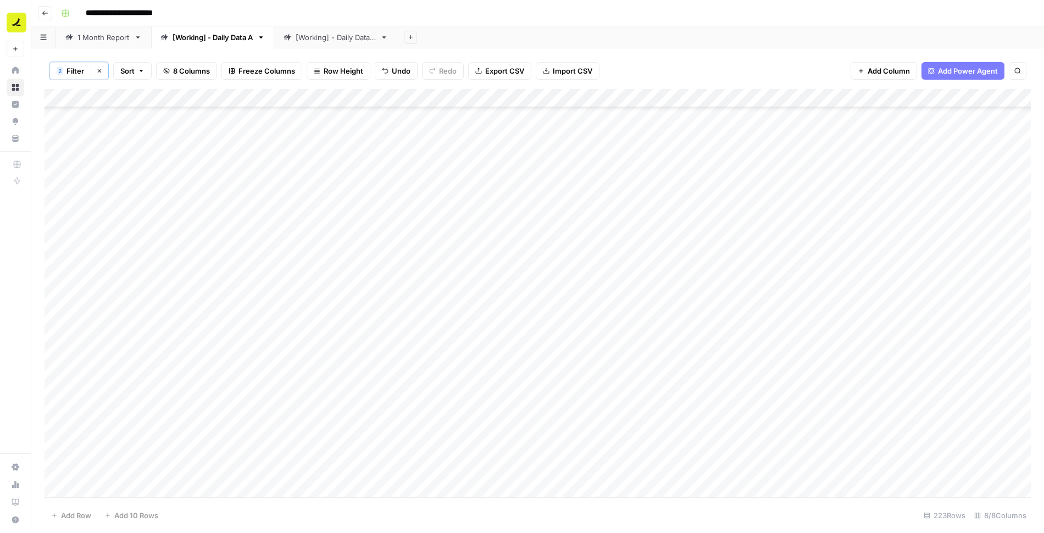
scroll to position [124, 0]
click at [69, 70] on span "Filter" at bounding box center [76, 70] width 18 height 11
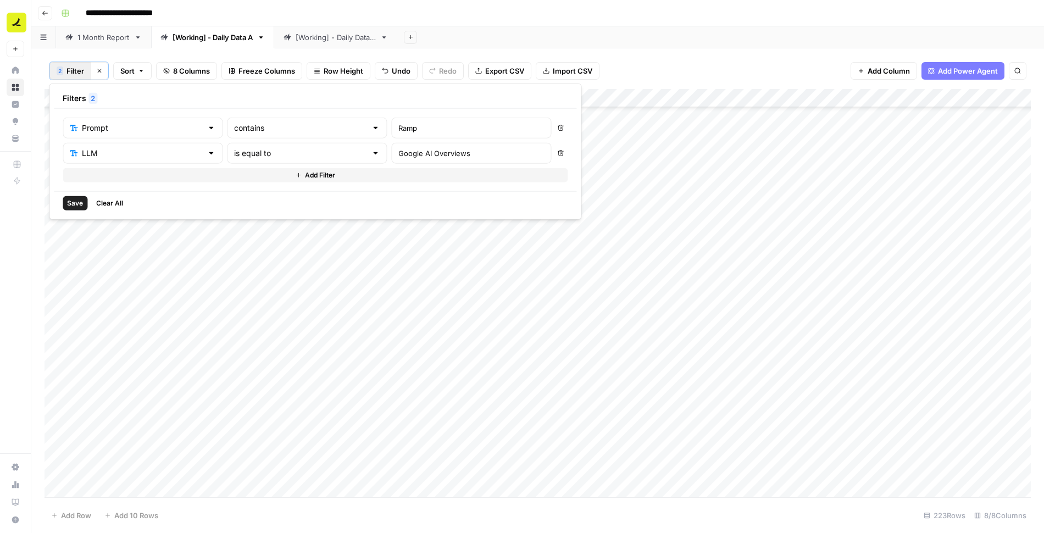
click at [173, 173] on button "Add Filter" at bounding box center [315, 175] width 505 height 14
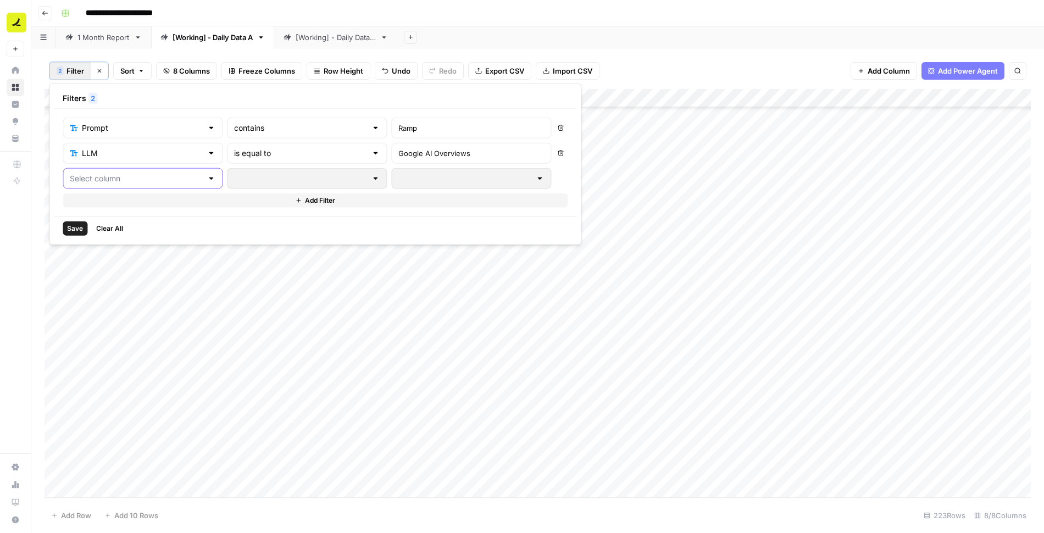
click at [128, 181] on input "text" at bounding box center [136, 178] width 132 height 11
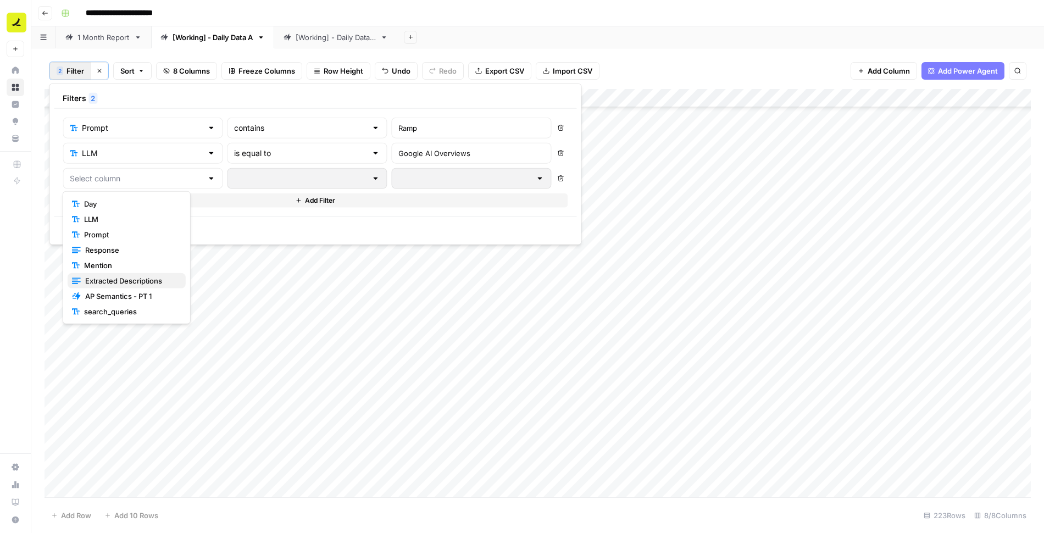
click at [121, 279] on span "Extracted Descriptions" at bounding box center [131, 280] width 92 height 11
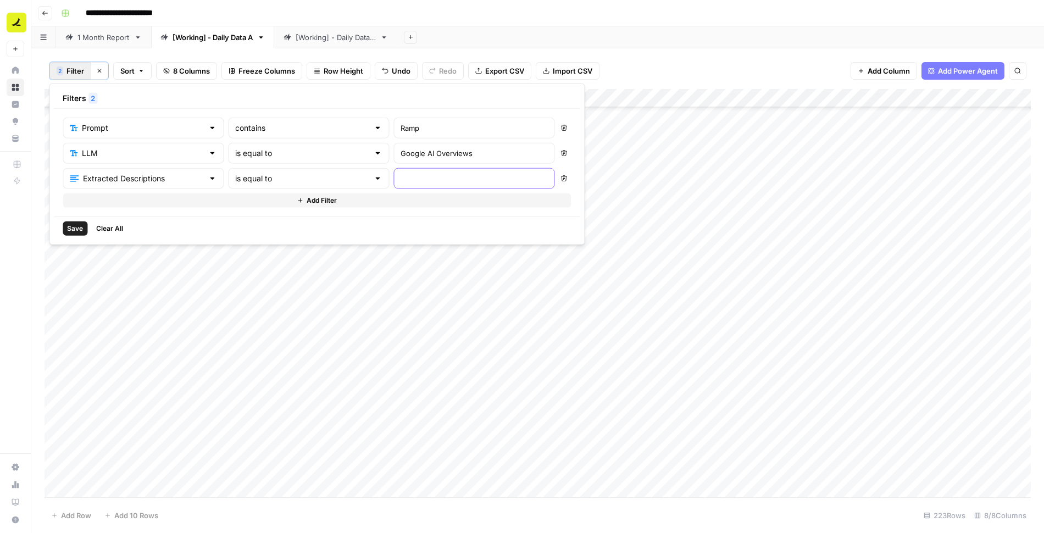
click at [405, 173] on input "text" at bounding box center [474, 178] width 147 height 11
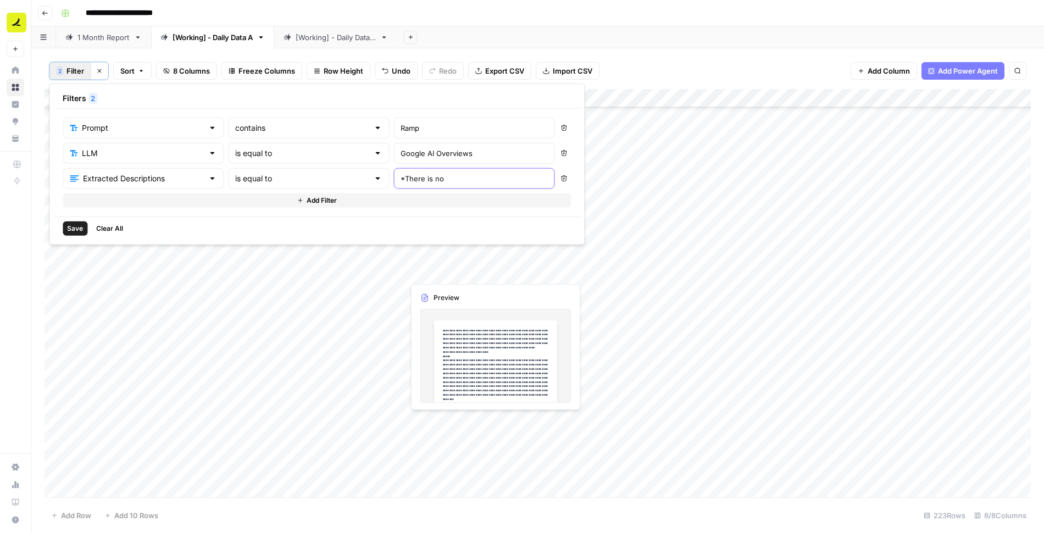
type input "*There is no"
click at [275, 179] on input "text" at bounding box center [302, 178] width 134 height 11
click at [240, 237] on span "contains" at bounding box center [258, 234] width 106 height 11
type input "contains"
click at [408, 175] on input "*There is no" at bounding box center [474, 178] width 147 height 11
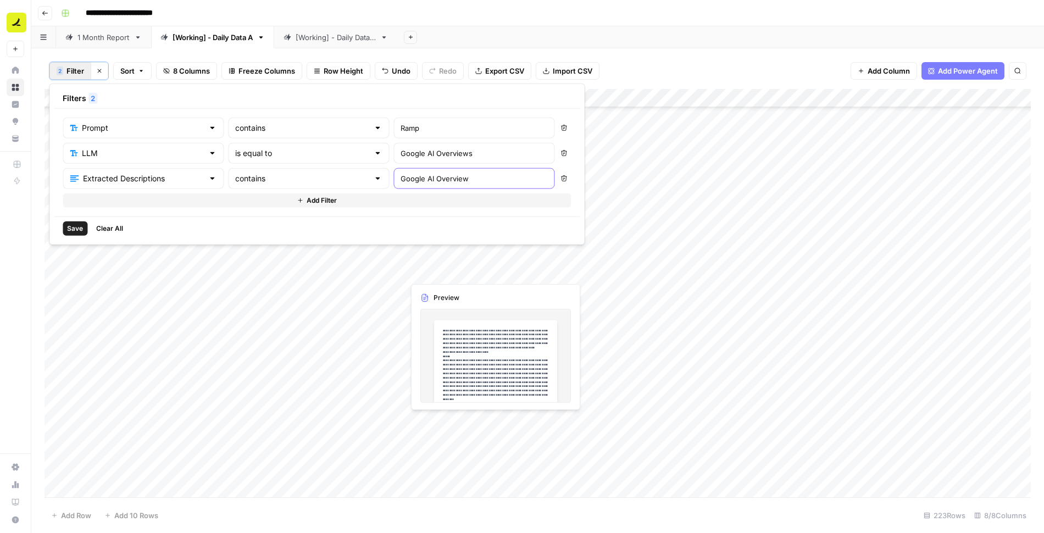
type input "Google AI Overview"
click at [75, 224] on span "Save" at bounding box center [75, 229] width 16 height 10
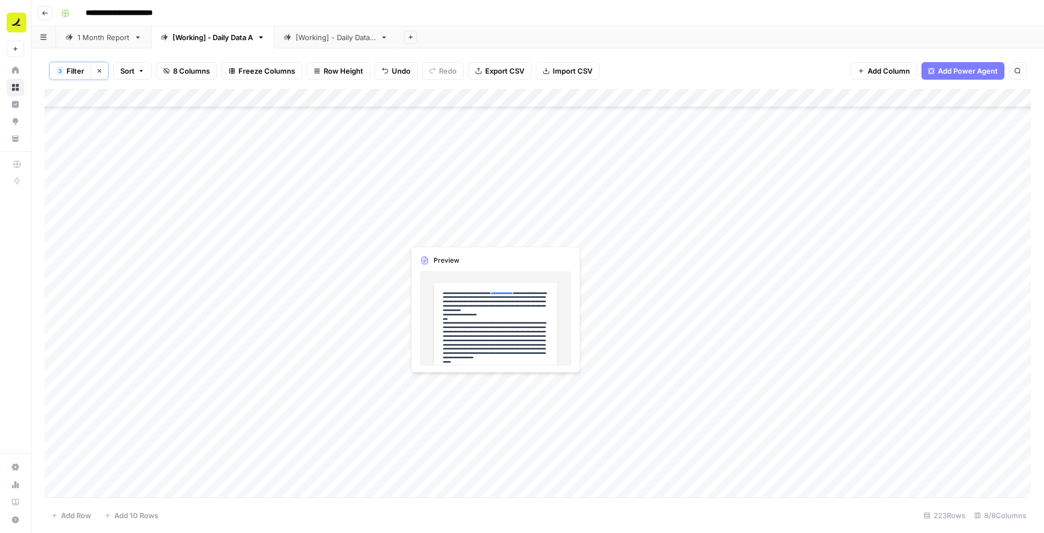
scroll to position [0, 0]
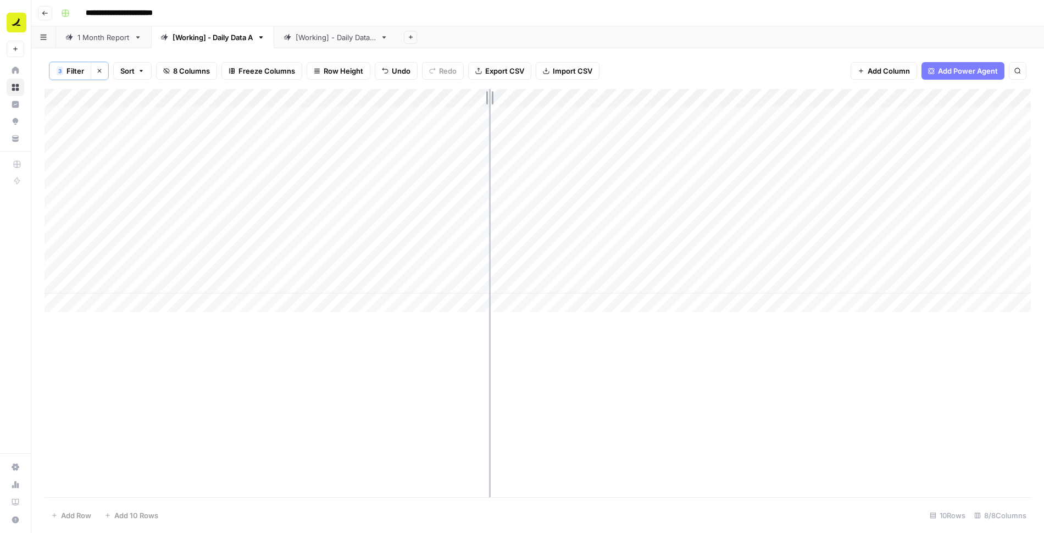
drag, startPoint x: 404, startPoint y: 100, endPoint x: 489, endPoint y: 100, distance: 85.2
click at [489, 100] on div "Add Column" at bounding box center [538, 200] width 987 height 223
click at [423, 193] on div "Add Column" at bounding box center [538, 200] width 987 height 223
click at [371, 215] on div "Add Column" at bounding box center [538, 200] width 987 height 223
click at [407, 232] on div "Add Column" at bounding box center [538, 200] width 987 height 223
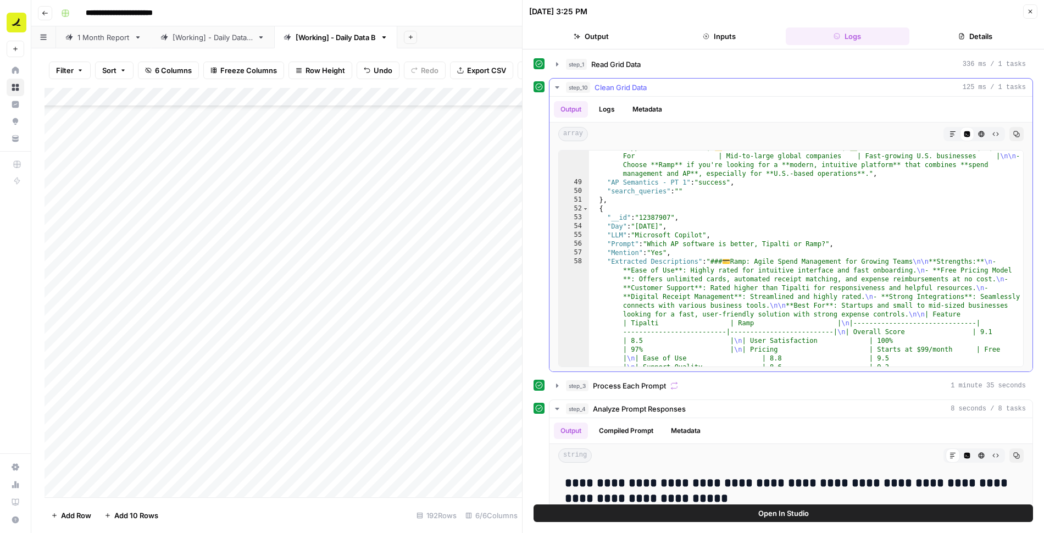
scroll to position [1091, 0]
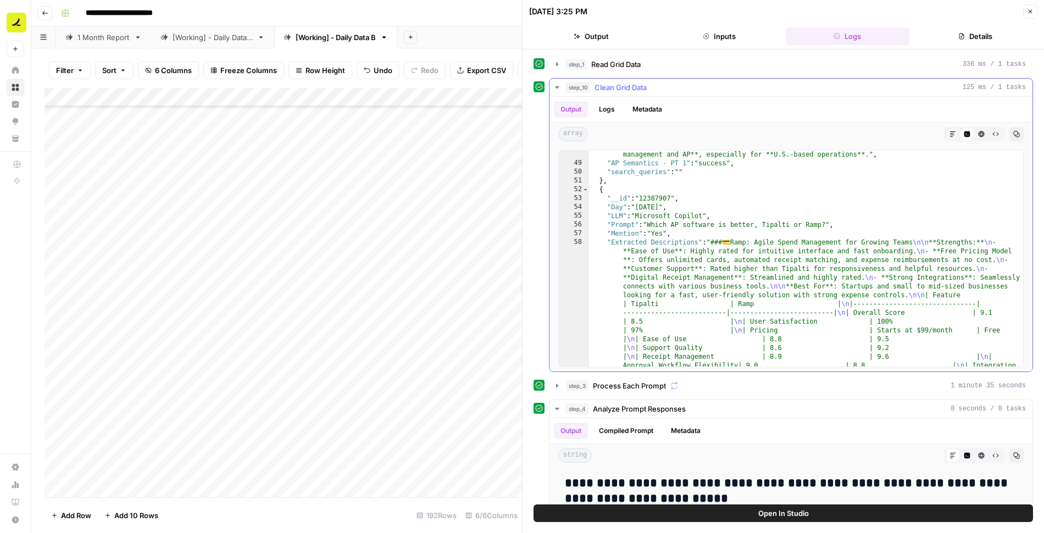
click at [683, 82] on div "step_10 Clean Grid Data 125 ms / 1 tasks" at bounding box center [796, 87] width 460 height 11
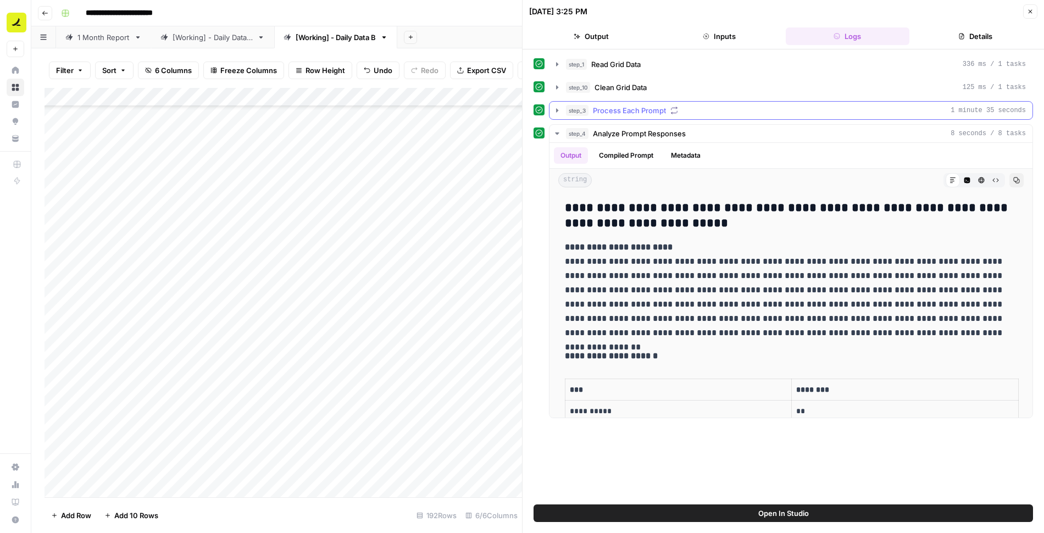
click at [637, 106] on span "Process Each Prompt" at bounding box center [629, 110] width 73 height 11
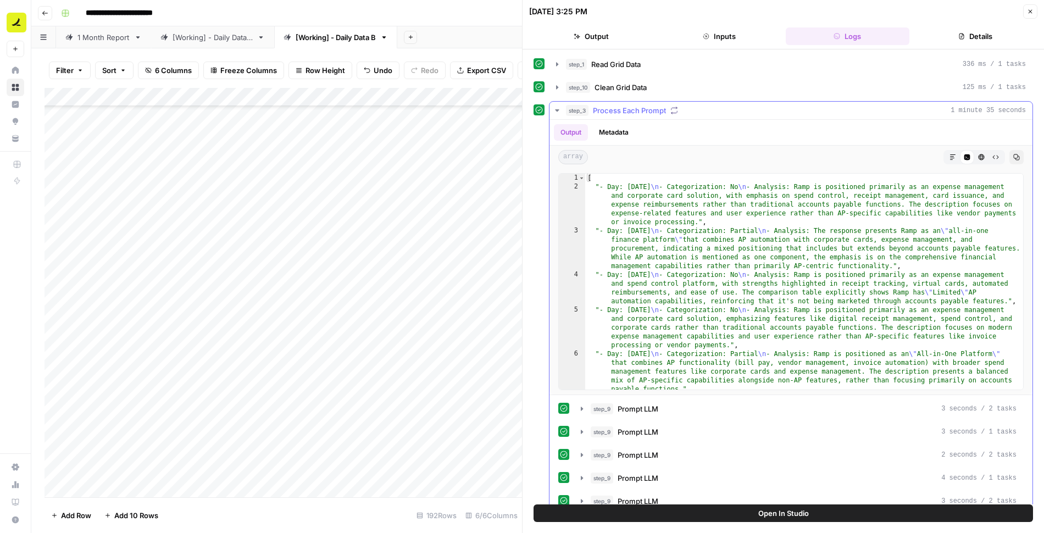
click at [949, 156] on button "Markdown" at bounding box center [953, 157] width 14 height 14
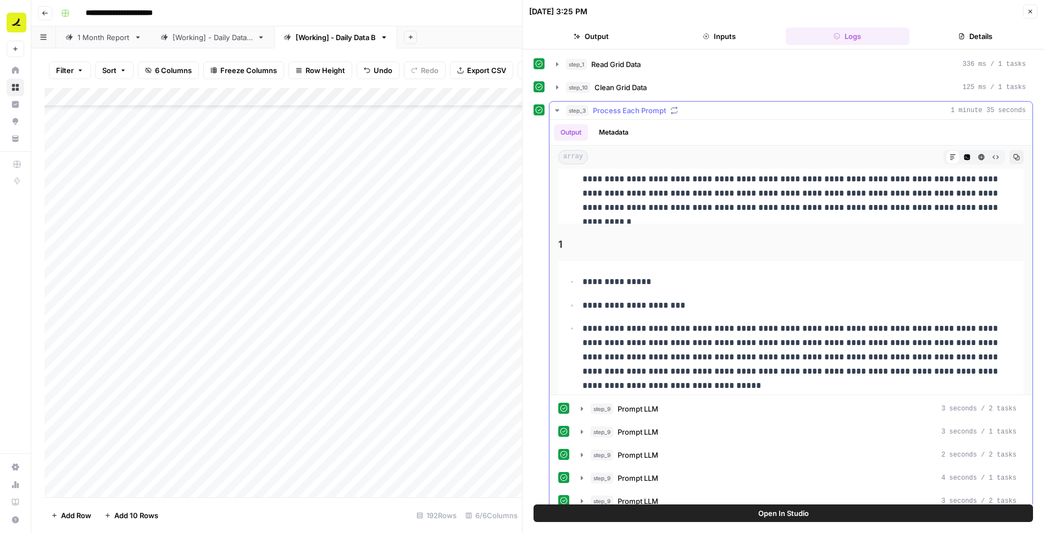
scroll to position [158, 0]
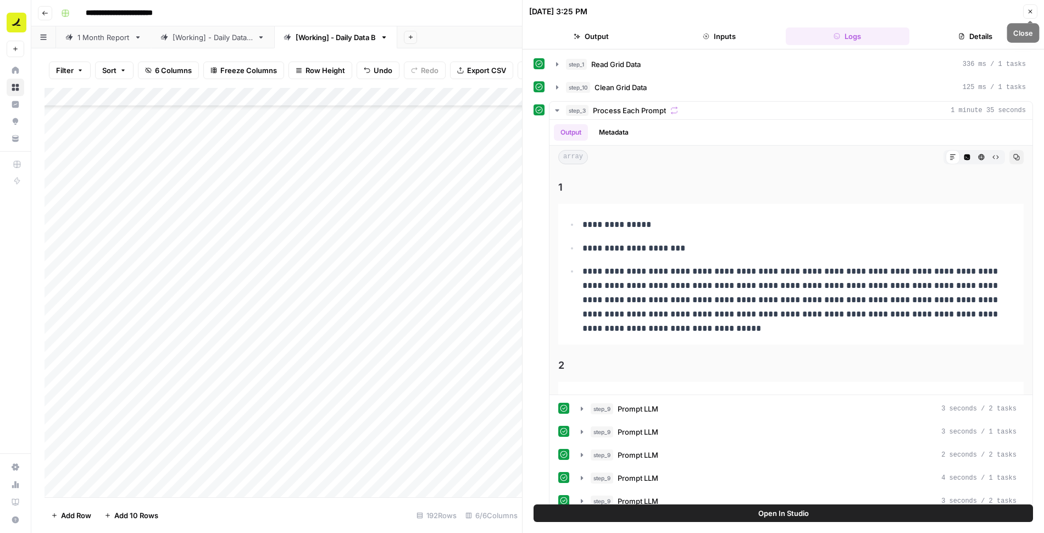
click at [1029, 15] on button "Close" at bounding box center [1030, 11] width 14 height 14
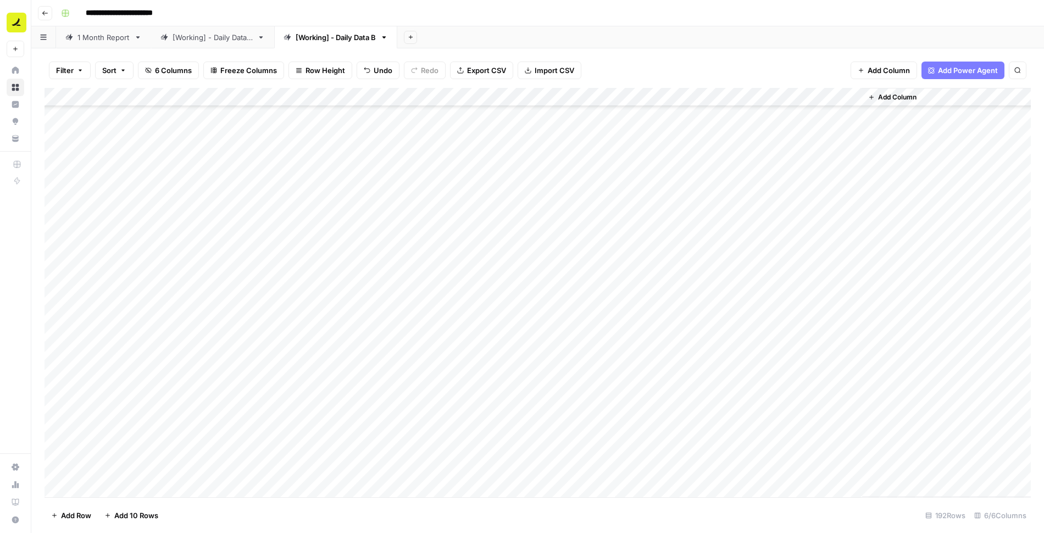
click at [727, 327] on div "Add Column" at bounding box center [538, 292] width 987 height 409
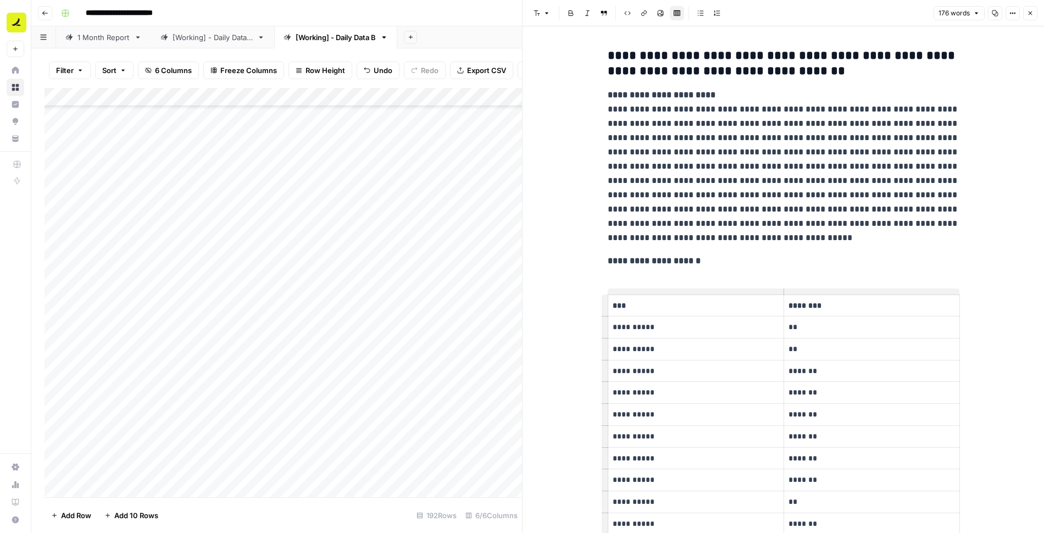
click at [847, 153] on p "**********" at bounding box center [784, 166] width 352 height 157
click at [611, 52] on h3 "**********" at bounding box center [784, 63] width 352 height 31
click at [1031, 10] on icon "button" at bounding box center [1030, 13] width 7 height 7
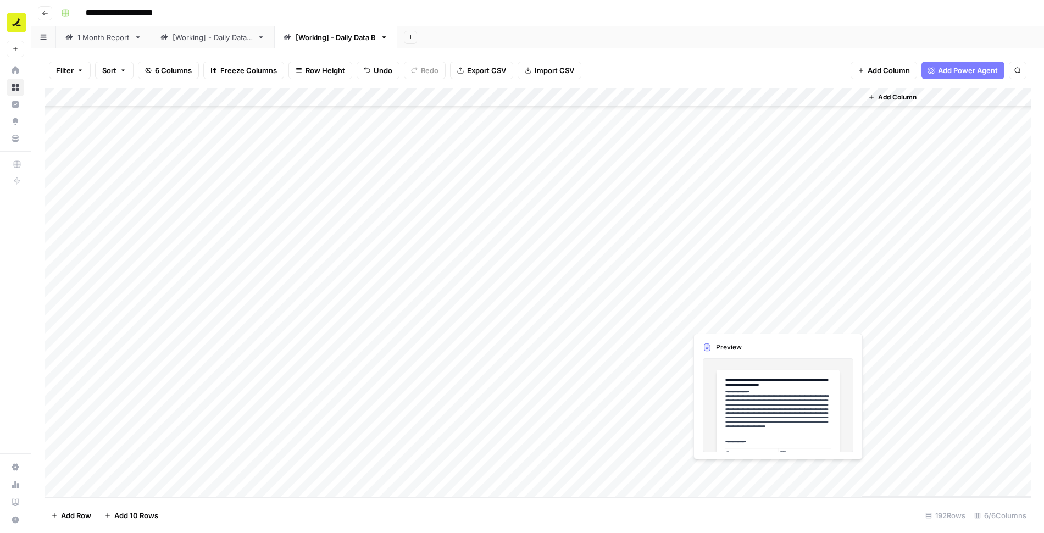
click at [712, 319] on div "Add Column" at bounding box center [538, 292] width 987 height 409
click at [712, 319] on div at bounding box center [774, 321] width 176 height 20
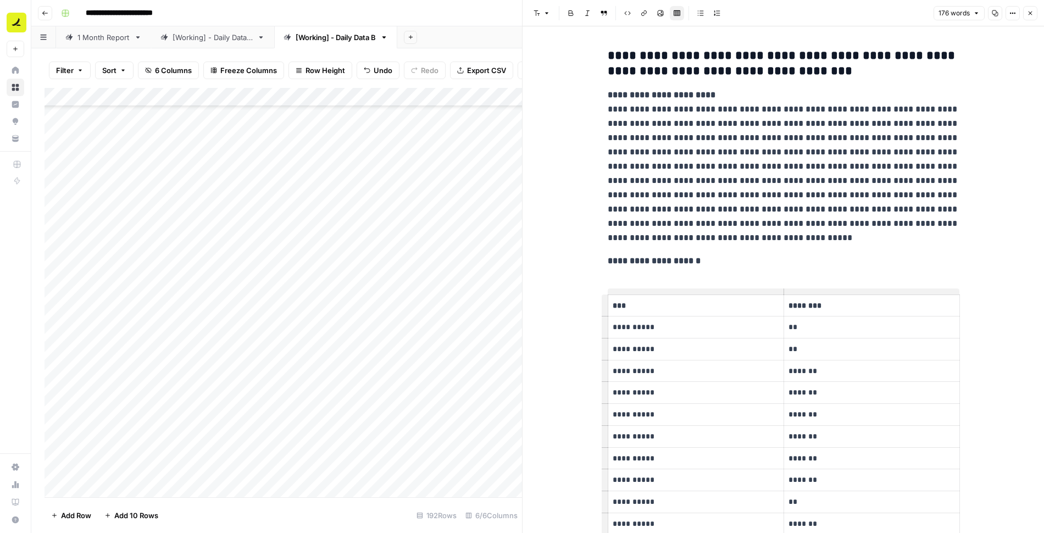
click at [614, 57] on h3 "**********" at bounding box center [784, 63] width 352 height 31
click at [742, 190] on p "**********" at bounding box center [784, 166] width 352 height 157
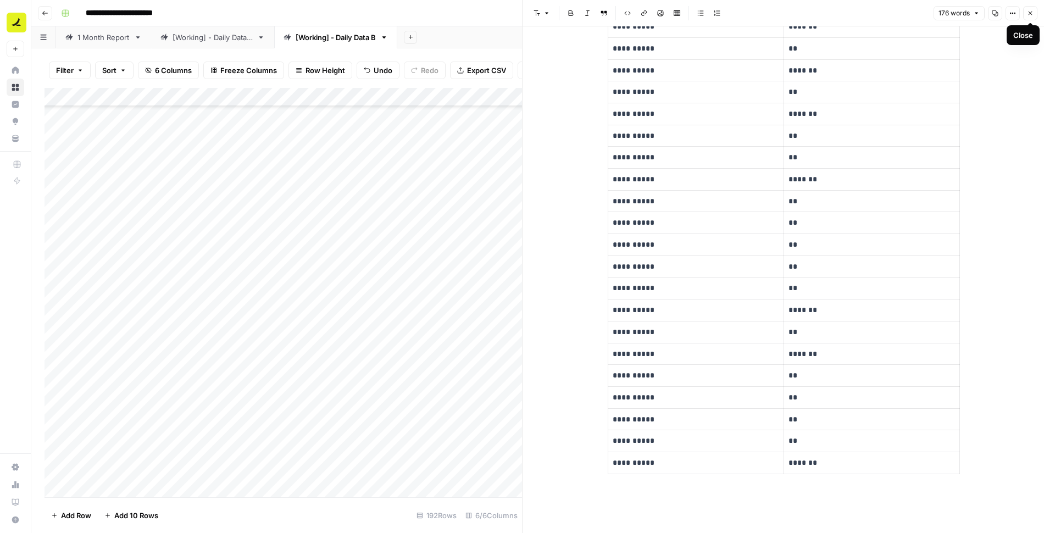
click at [1029, 13] on icon "button" at bounding box center [1030, 13] width 7 height 7
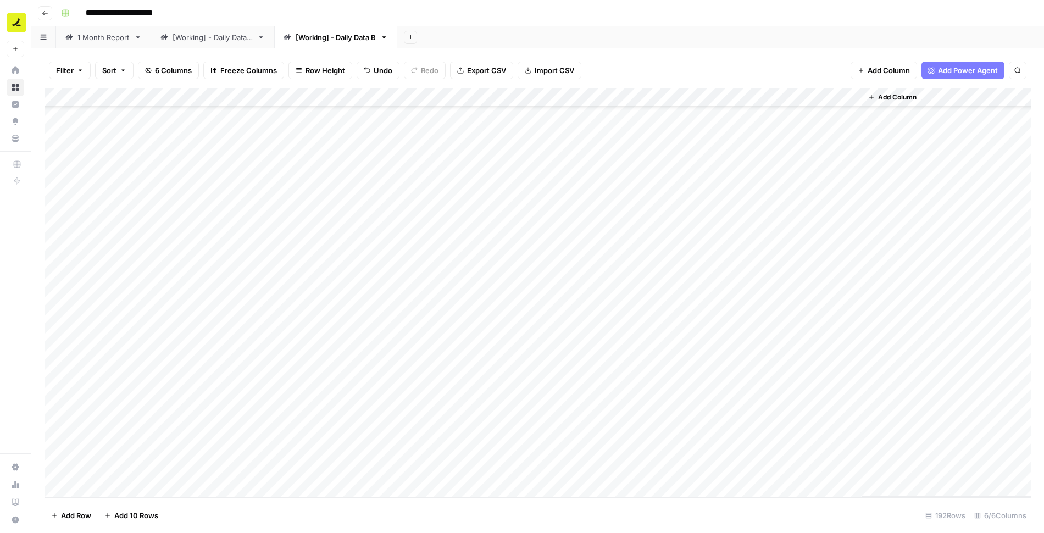
scroll to position [2020, 0]
click at [721, 261] on div "Add Column" at bounding box center [538, 292] width 987 height 409
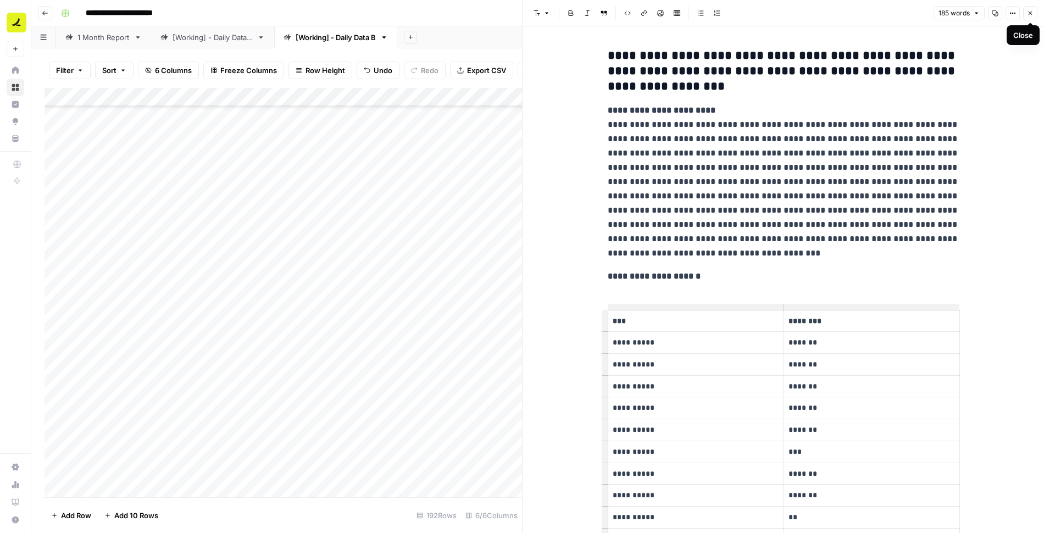
click at [1029, 13] on icon "button" at bounding box center [1030, 13] width 7 height 7
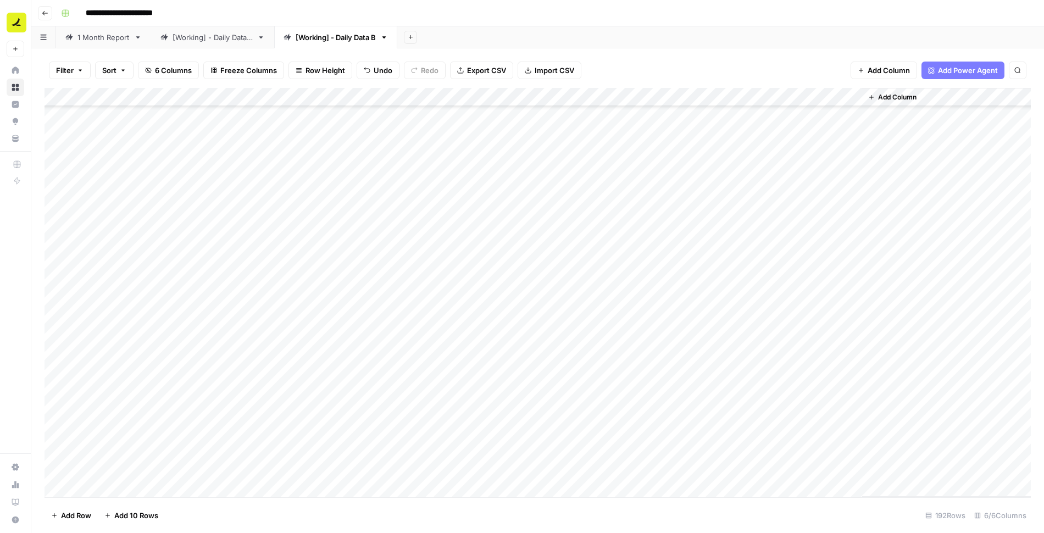
scroll to position [2047, 0]
click at [851, 291] on div "Add Column" at bounding box center [538, 292] width 987 height 409
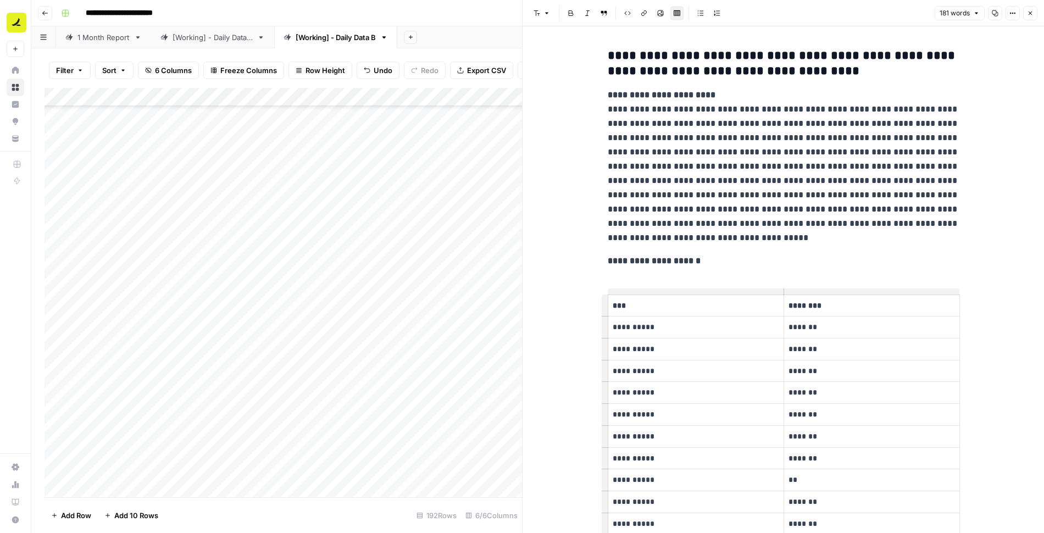
click at [1028, 14] on icon "button" at bounding box center [1030, 13] width 7 height 7
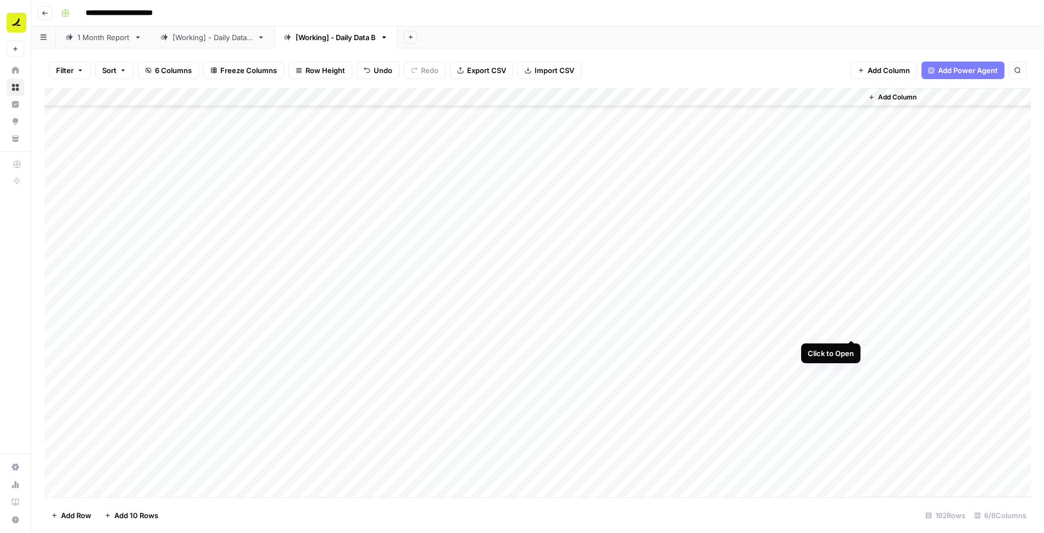
click at [851, 330] on div "Add Column" at bounding box center [538, 292] width 987 height 409
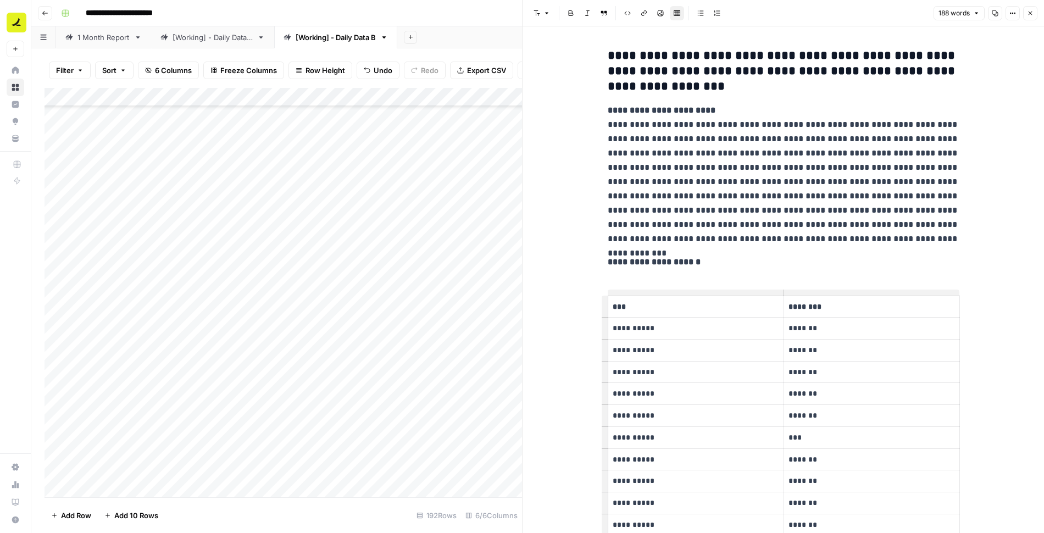
click at [1032, 13] on icon "button" at bounding box center [1030, 13] width 7 height 7
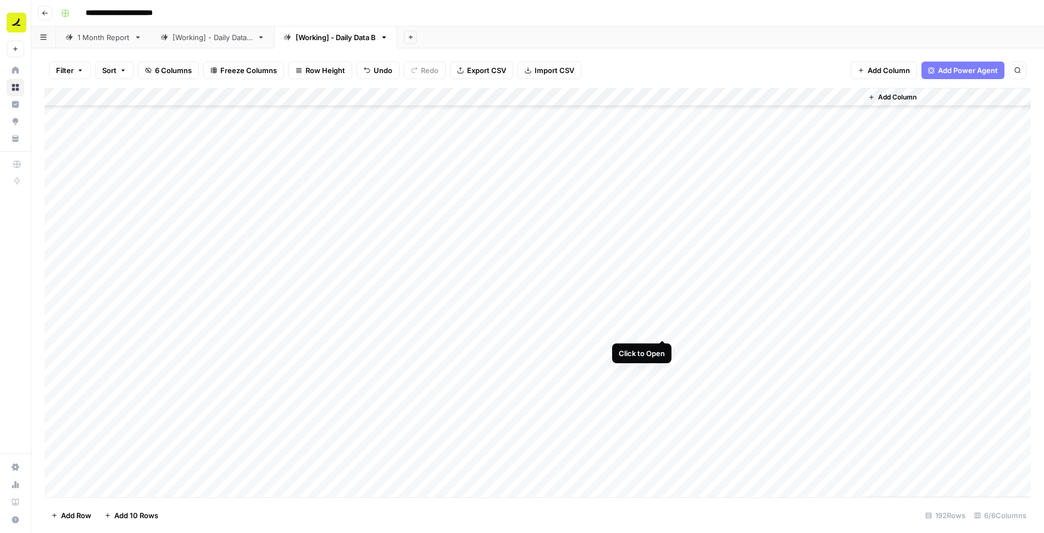
click at [663, 329] on div "Add Column" at bounding box center [538, 292] width 987 height 409
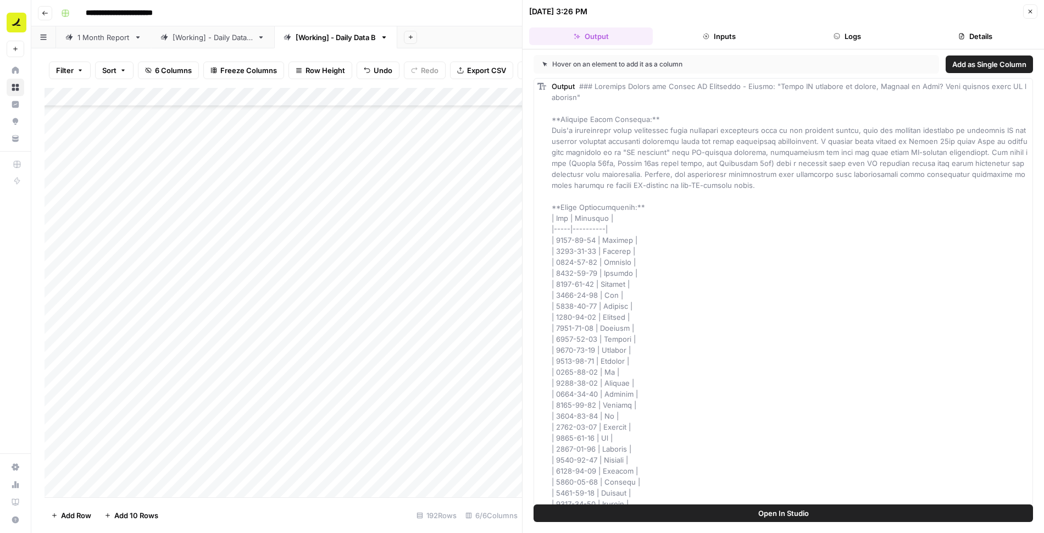
click at [850, 38] on button "Logs" at bounding box center [848, 36] width 124 height 18
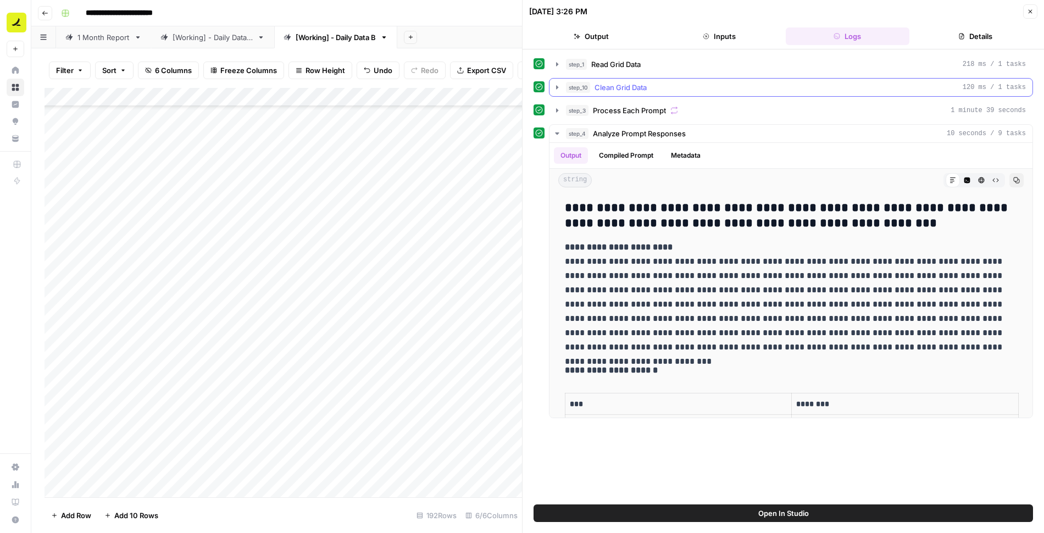
click at [556, 83] on icon "button" at bounding box center [557, 87] width 9 height 9
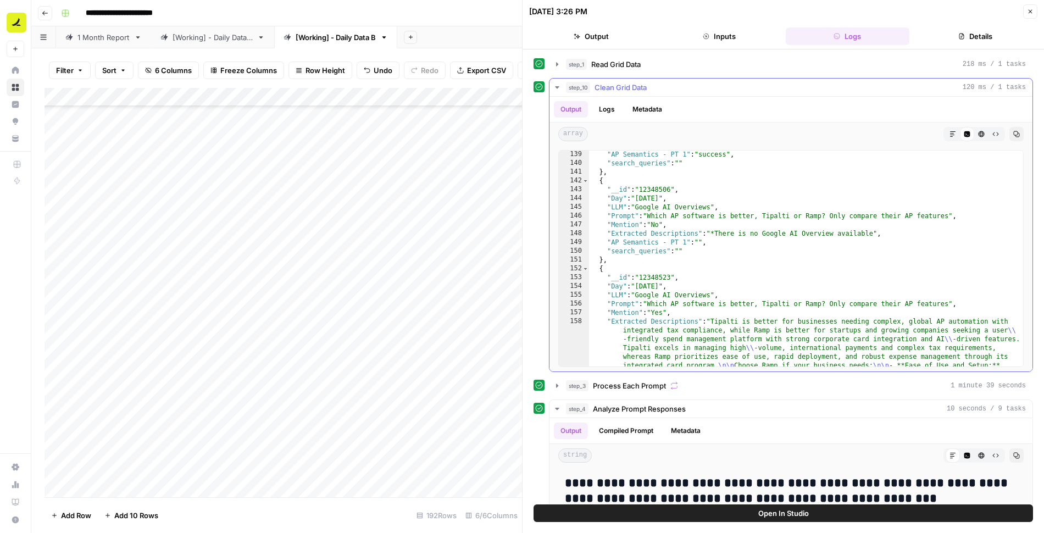
scroll to position [3201, 0]
click at [1032, 8] on icon "button" at bounding box center [1030, 11] width 7 height 7
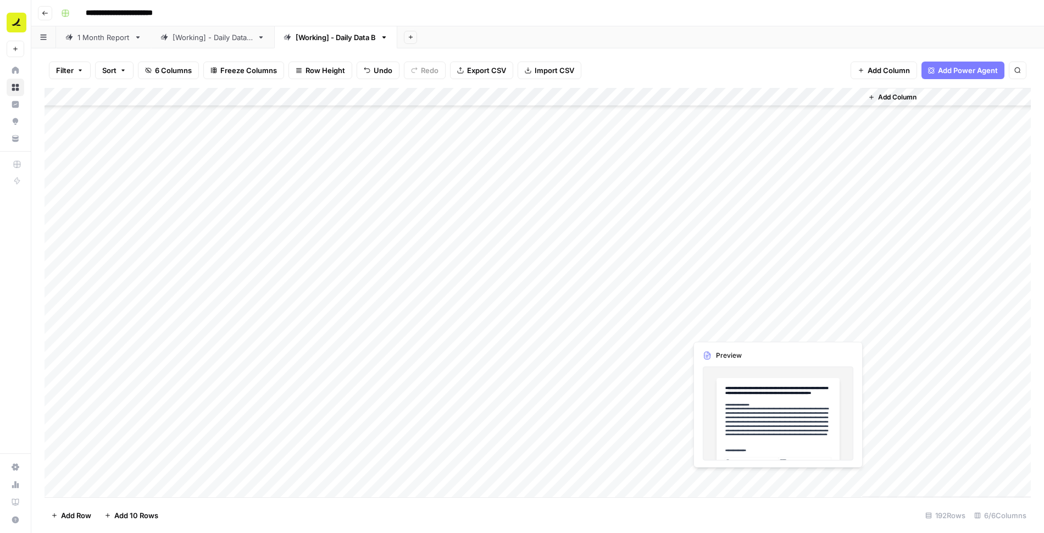
click at [738, 327] on div "Add Column" at bounding box center [538, 292] width 987 height 409
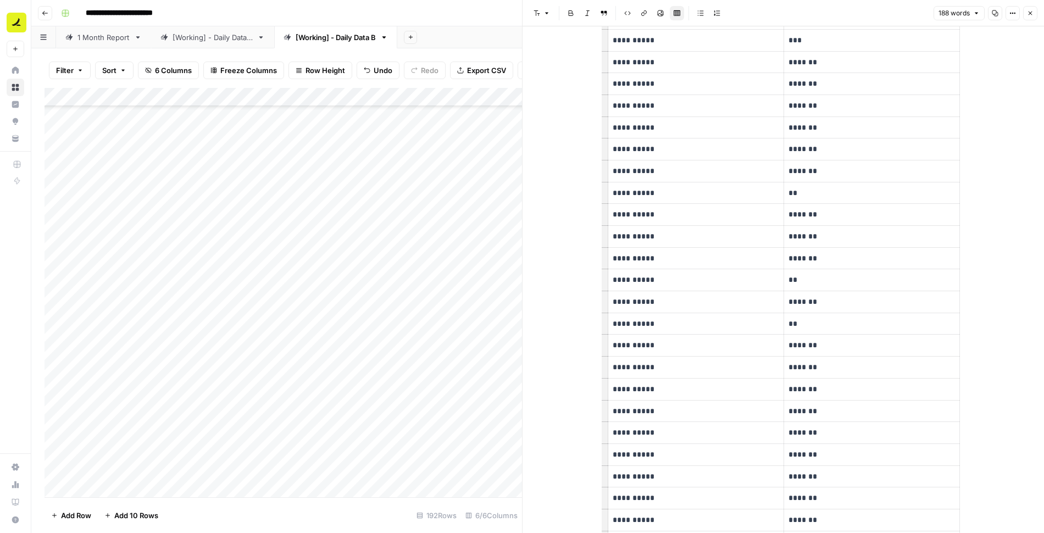
scroll to position [476, 0]
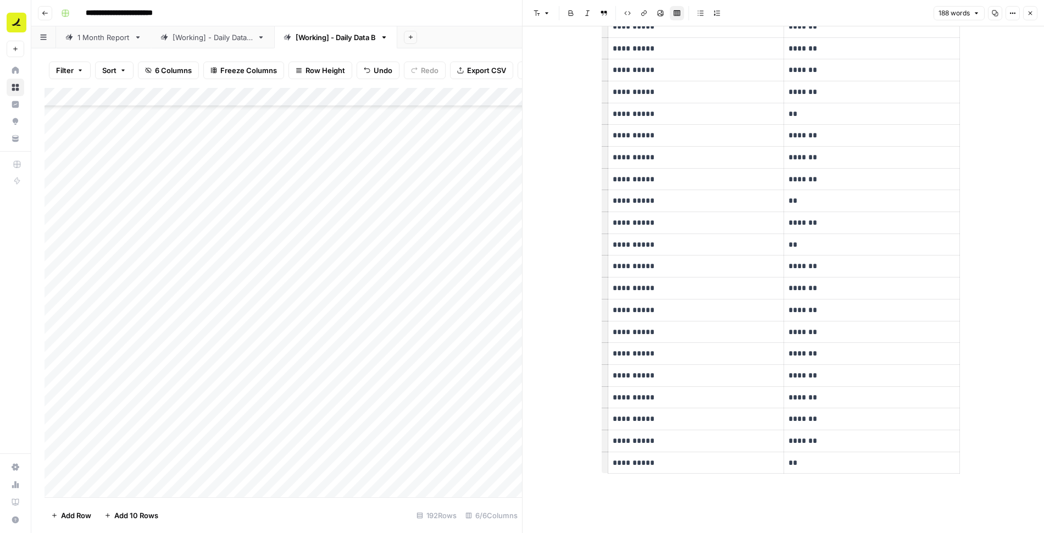
click at [806, 201] on p "**" at bounding box center [872, 201] width 167 height 13
click at [1030, 16] on icon "button" at bounding box center [1030, 13] width 7 height 7
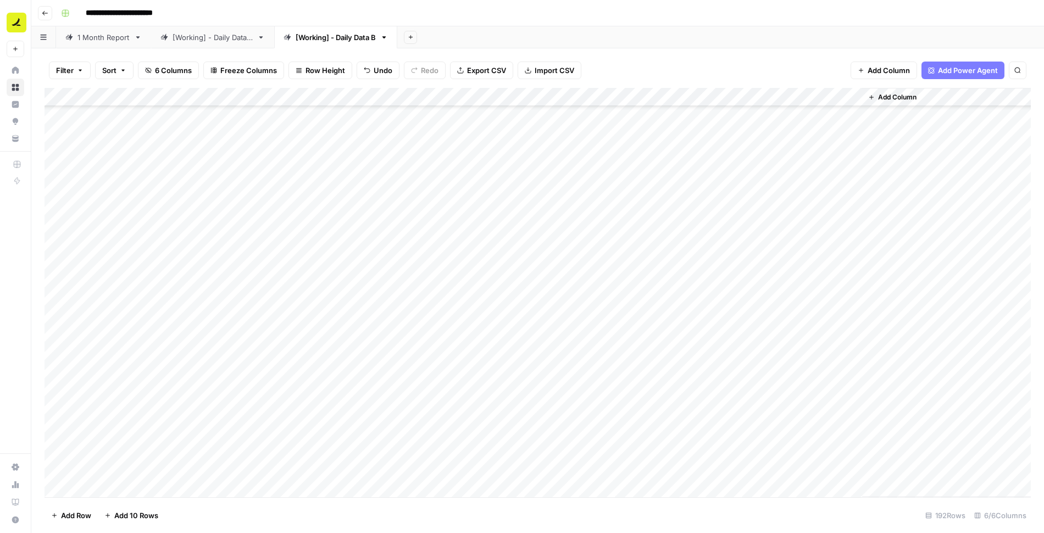
scroll to position [1999, 0]
click at [484, 265] on div "Add Column" at bounding box center [538, 292] width 987 height 409
click at [503, 286] on div "Add Column" at bounding box center [538, 292] width 987 height 409
click at [500, 289] on div "Add Column" at bounding box center [538, 292] width 987 height 409
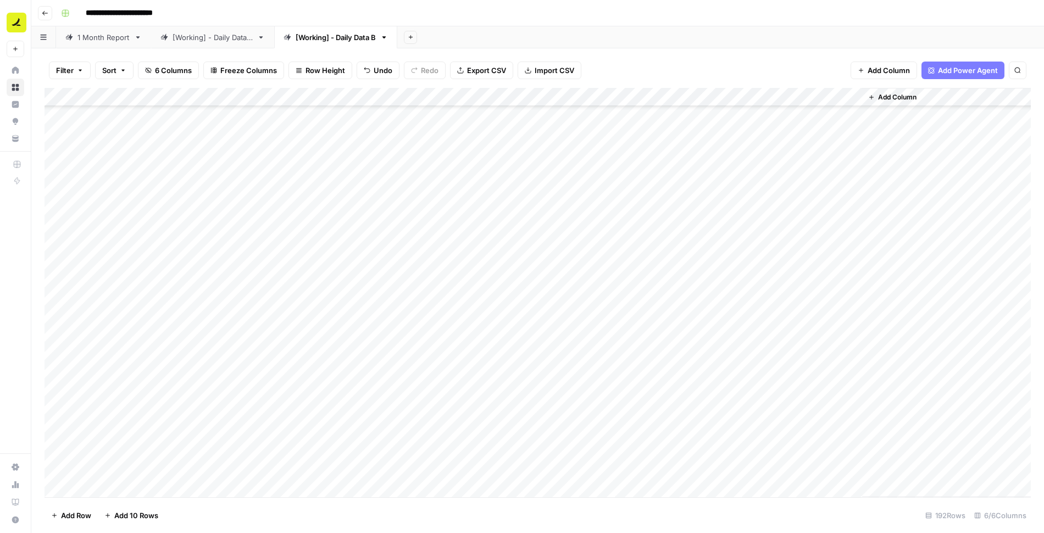
click at [511, 309] on div "Add Column" at bounding box center [538, 292] width 987 height 409
click at [788, 306] on div "Add Column" at bounding box center [538, 292] width 987 height 409
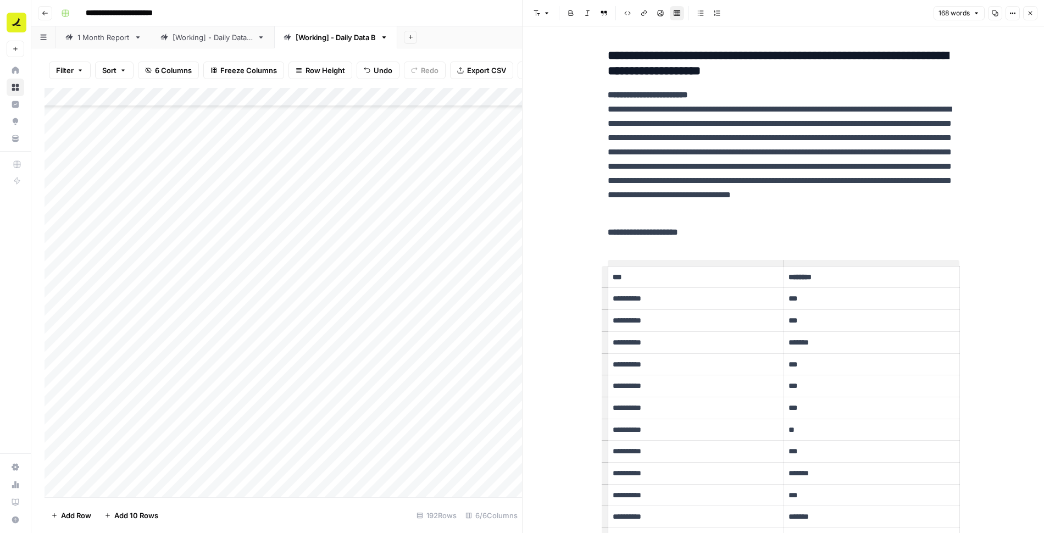
click at [821, 451] on p "***" at bounding box center [872, 451] width 167 height 13
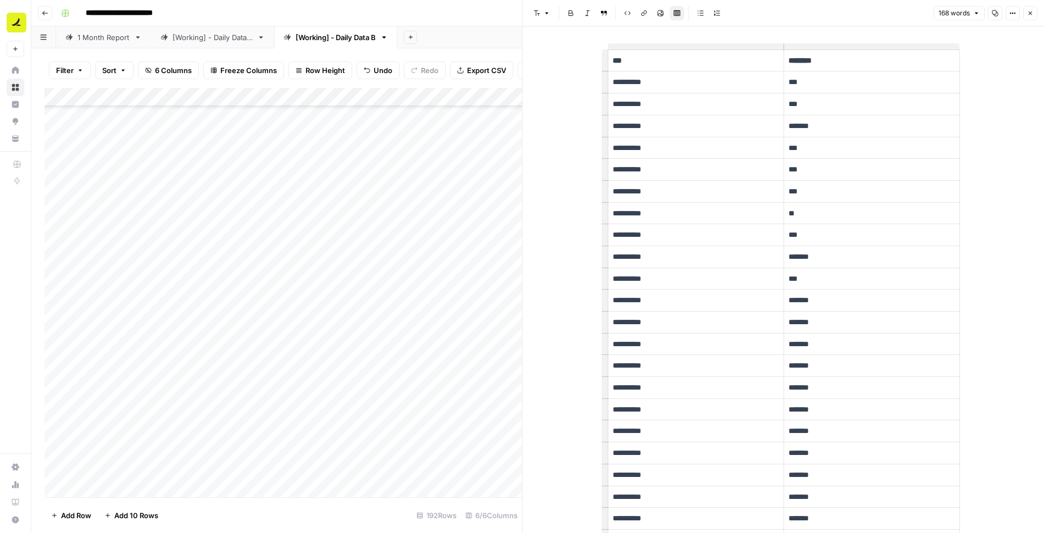
scroll to position [200, 0]
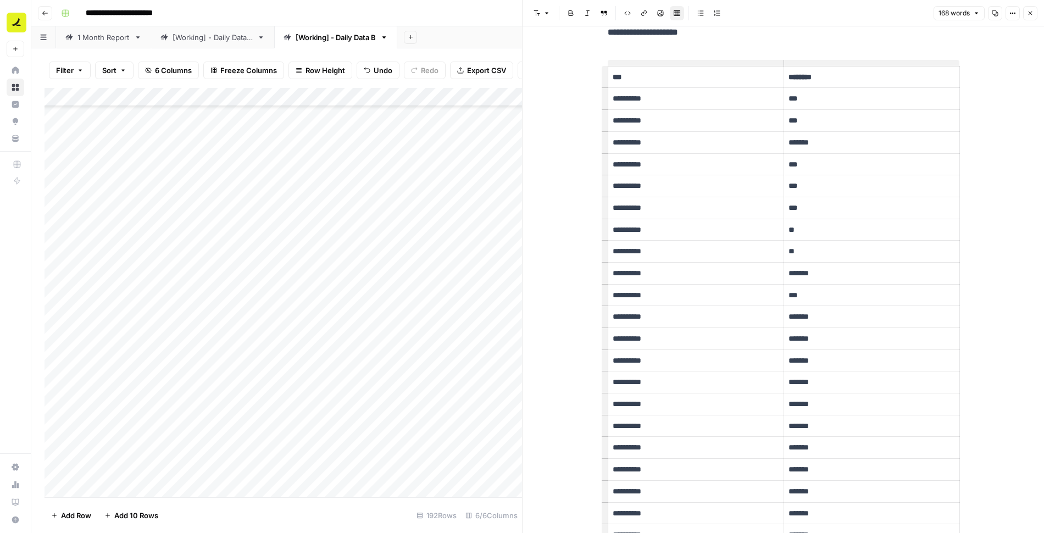
click at [1031, 16] on button "Close" at bounding box center [1030, 13] width 14 height 14
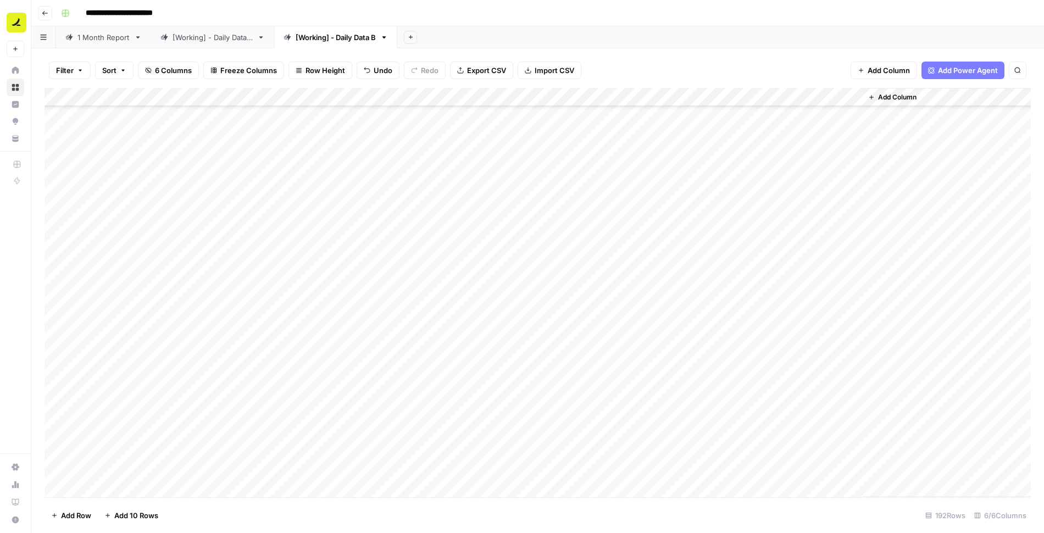
scroll to position [1977, 0]
click at [745, 360] on div "Add Column" at bounding box center [538, 292] width 987 height 409
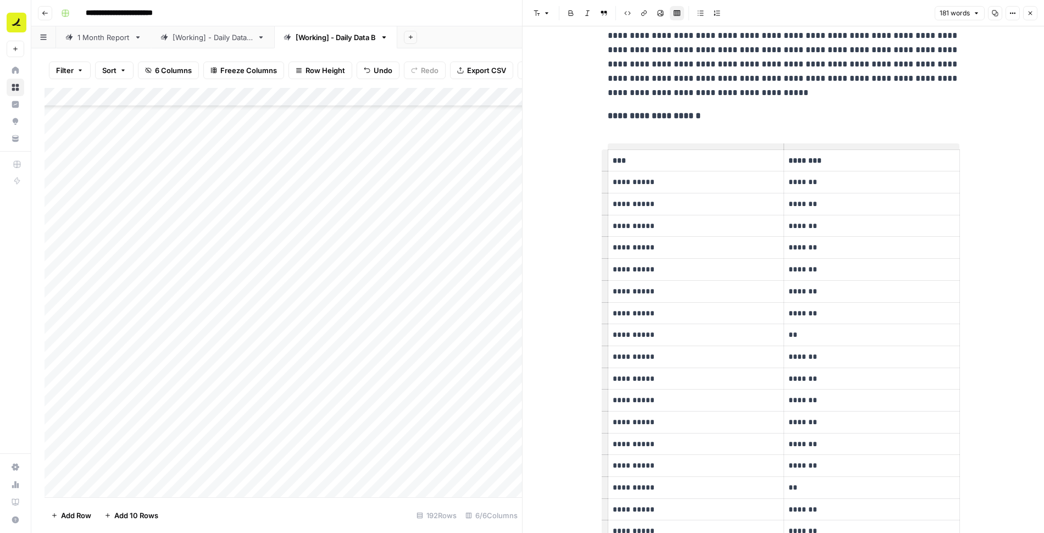
scroll to position [146, 0]
click at [824, 337] on p "**" at bounding box center [872, 334] width 167 height 13
click at [1029, 12] on icon "button" at bounding box center [1030, 13] width 7 height 7
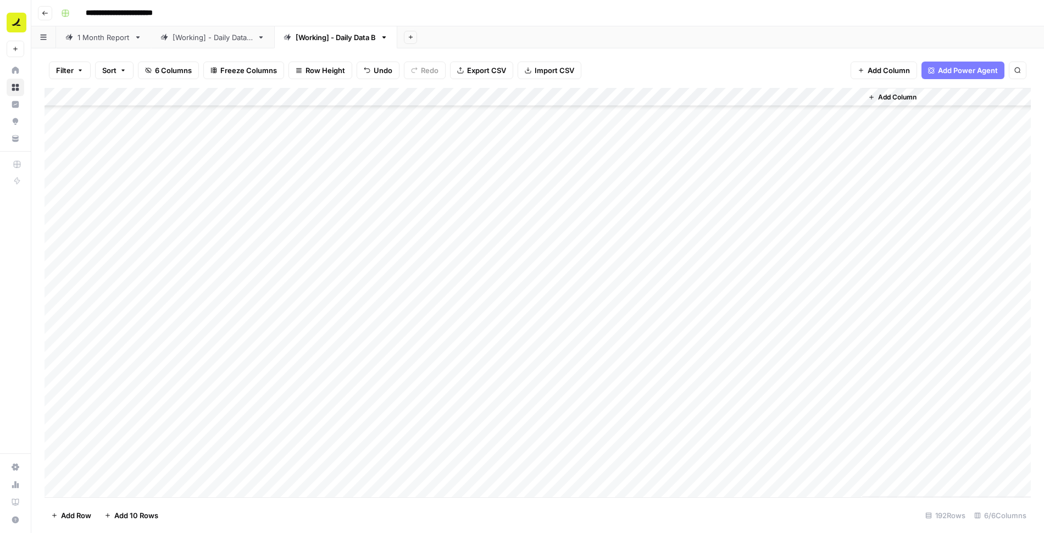
scroll to position [2122, 0]
click at [717, 350] on div "Add Column" at bounding box center [538, 292] width 987 height 409
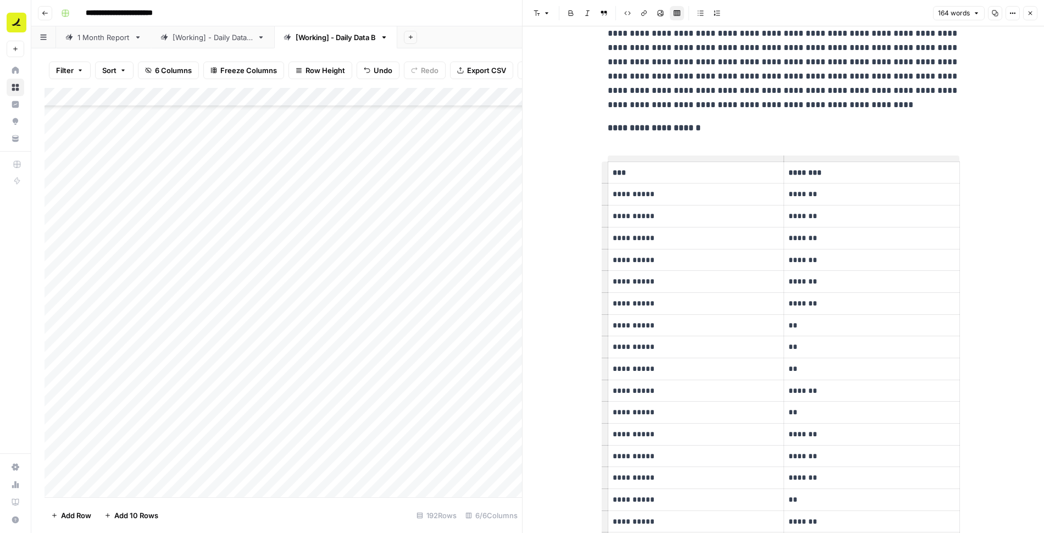
scroll to position [131, 0]
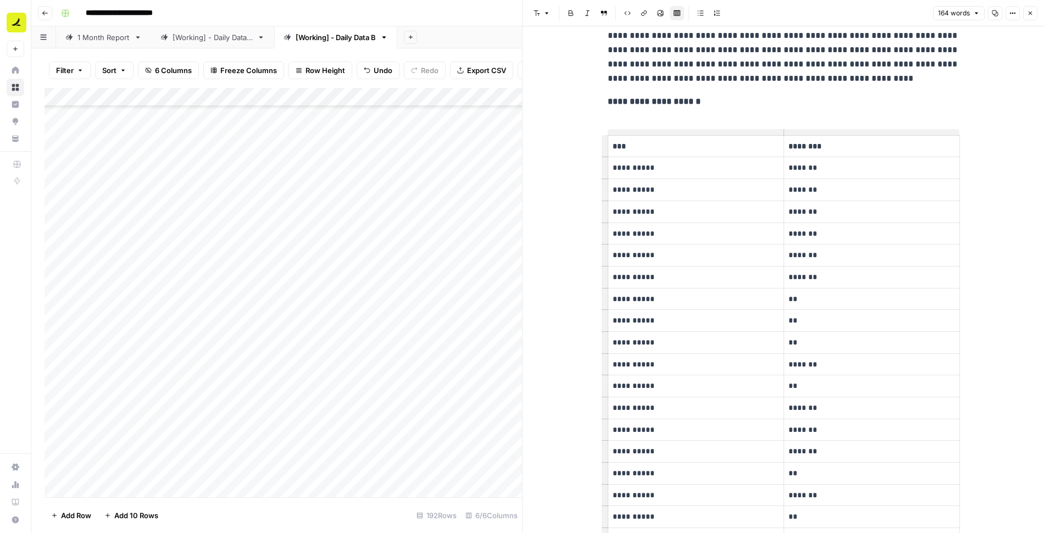
click at [807, 342] on div at bounding box center [774, 347] width 176 height 20
click at [797, 339] on div at bounding box center [774, 347] width 176 height 20
click at [802, 340] on div at bounding box center [774, 347] width 176 height 20
click at [769, 337] on div at bounding box center [774, 347] width 176 height 20
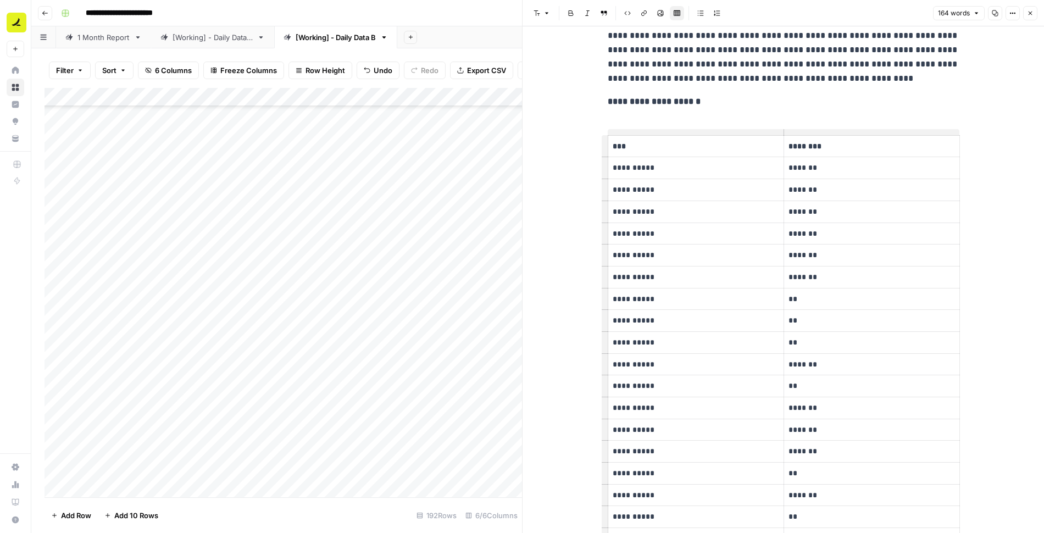
click at [677, 338] on p "**********" at bounding box center [696, 342] width 167 height 13
click at [655, 341] on p "**********" at bounding box center [696, 342] width 167 height 13
click at [795, 339] on p "**" at bounding box center [872, 342] width 167 height 13
click at [1030, 13] on icon "button" at bounding box center [1030, 13] width 7 height 7
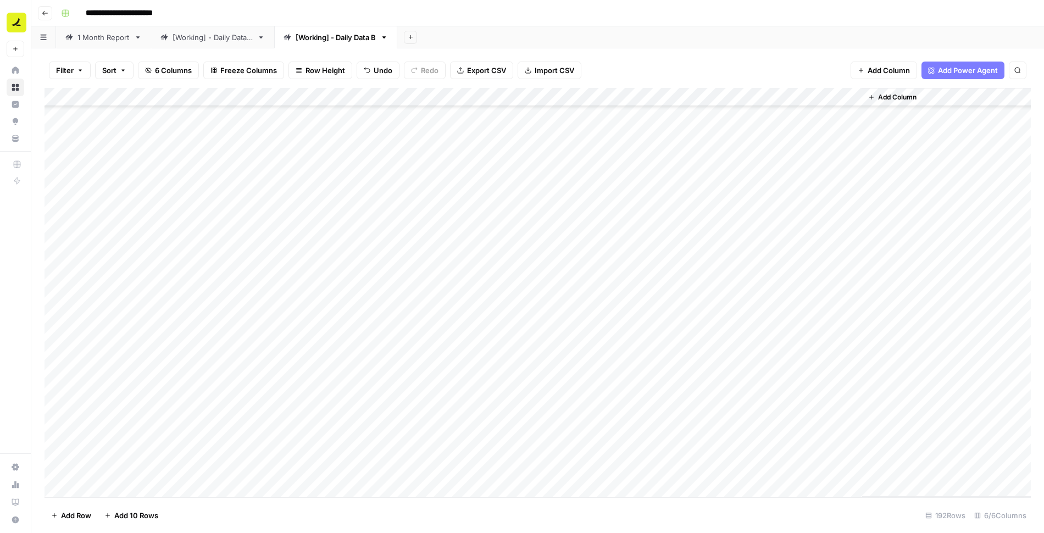
scroll to position [2035, 0]
click at [742, 287] on div "Add Column" at bounding box center [538, 292] width 987 height 409
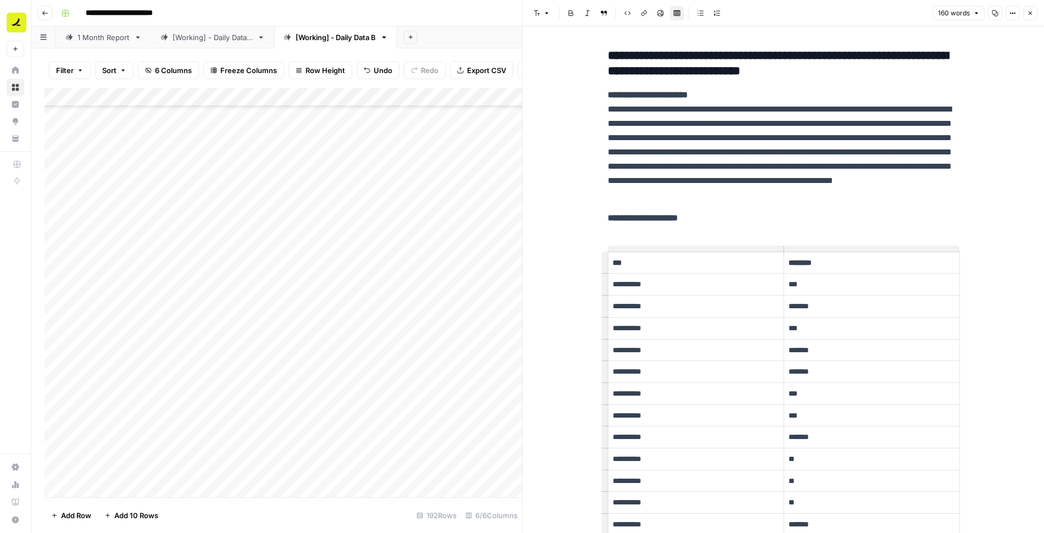
click at [808, 457] on p "**" at bounding box center [872, 459] width 167 height 13
click at [1034, 13] on span "Close" at bounding box center [1033, 13] width 1 height 1
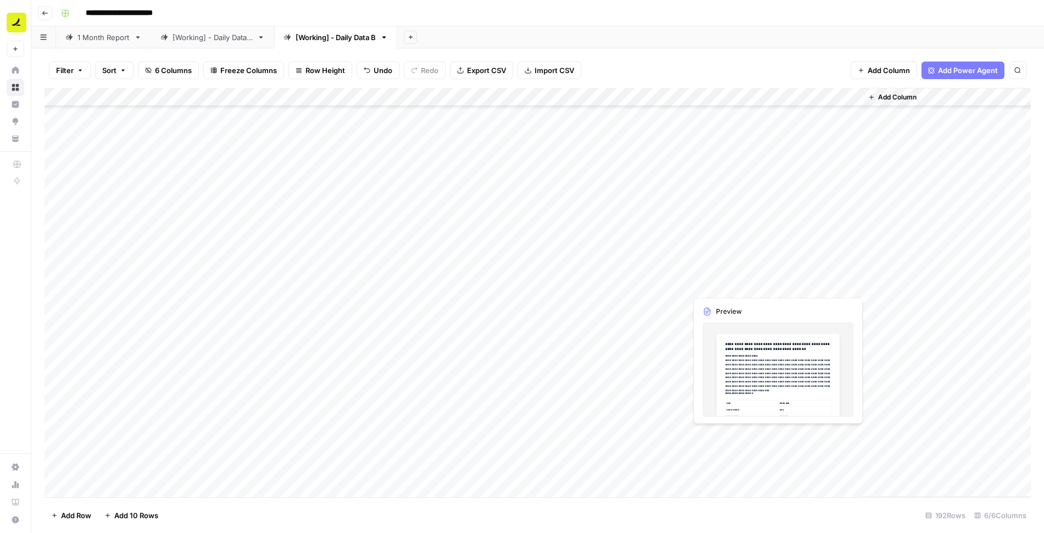
click at [760, 264] on div "Add Column" at bounding box center [538, 292] width 987 height 409
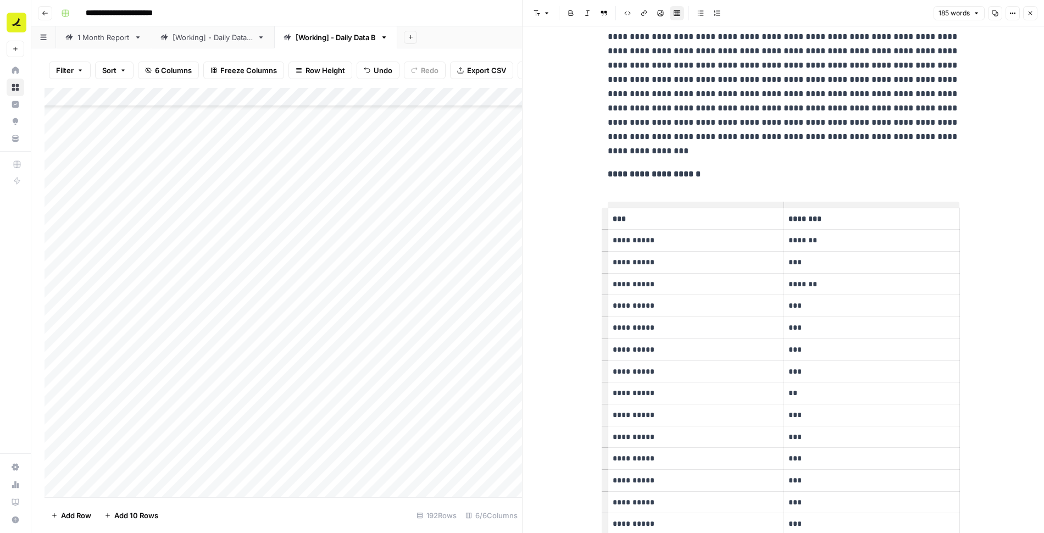
scroll to position [122, 0]
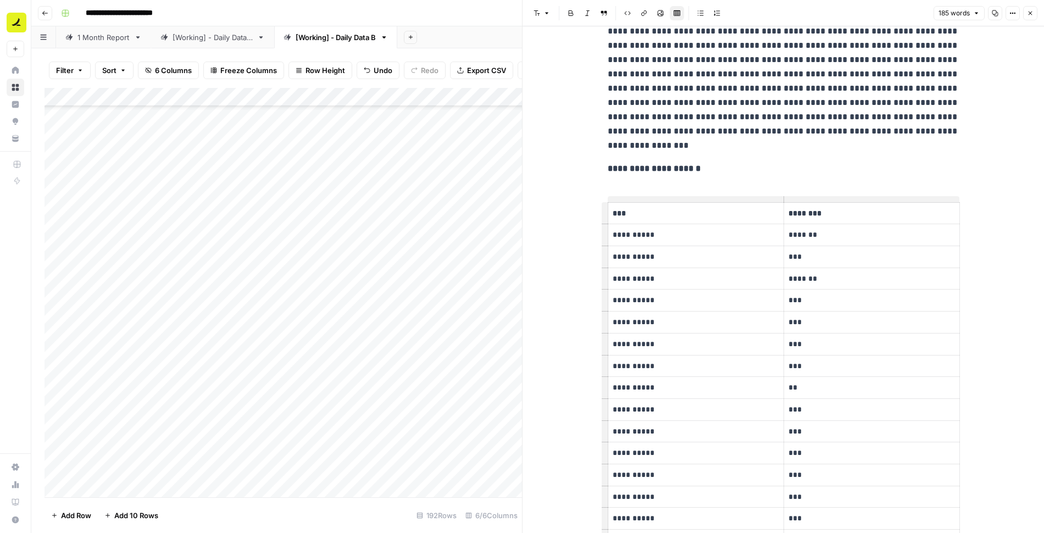
click at [813, 389] on p "**" at bounding box center [872, 387] width 167 height 13
click at [1032, 11] on icon "button" at bounding box center [1030, 13] width 7 height 7
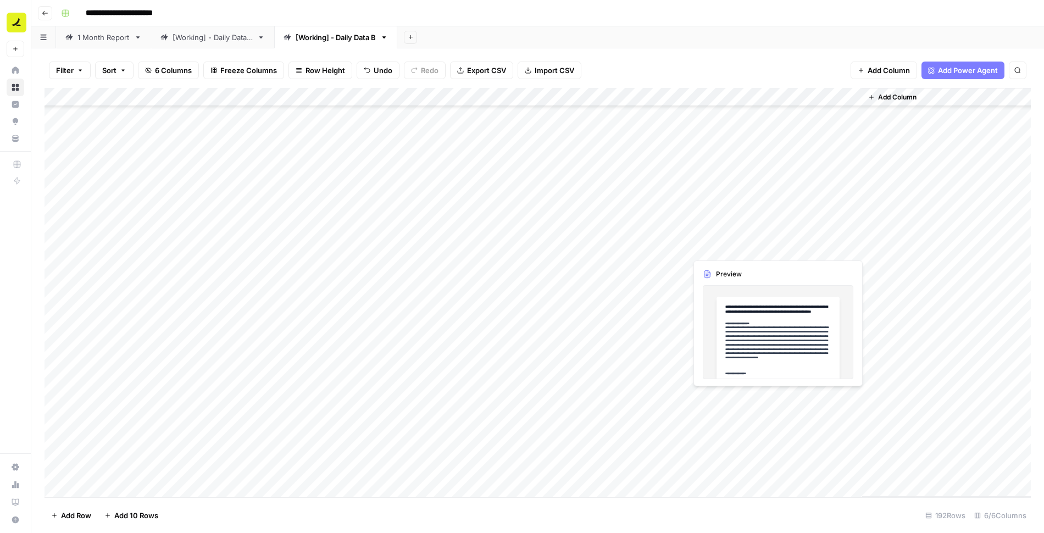
click at [729, 247] on div "Add Column" at bounding box center [538, 292] width 987 height 409
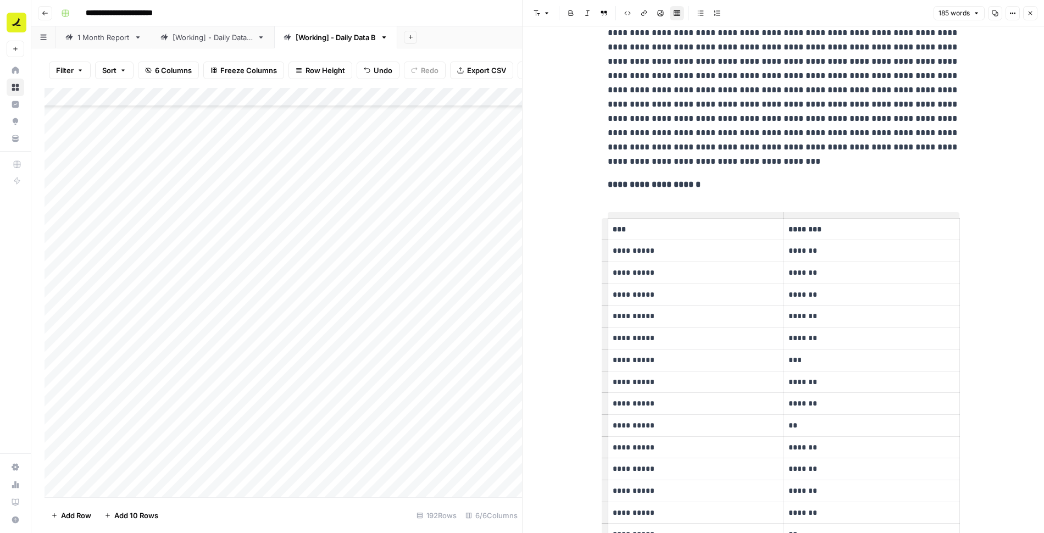
scroll to position [108, 0]
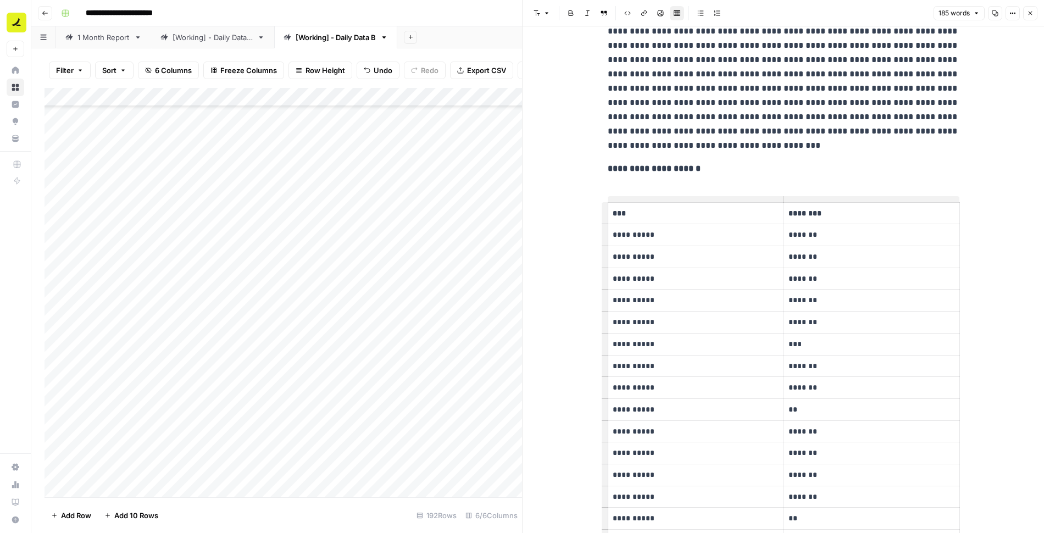
click at [813, 408] on p "**" at bounding box center [872, 409] width 167 height 13
click at [1030, 14] on icon "button" at bounding box center [1031, 14] width 4 height 4
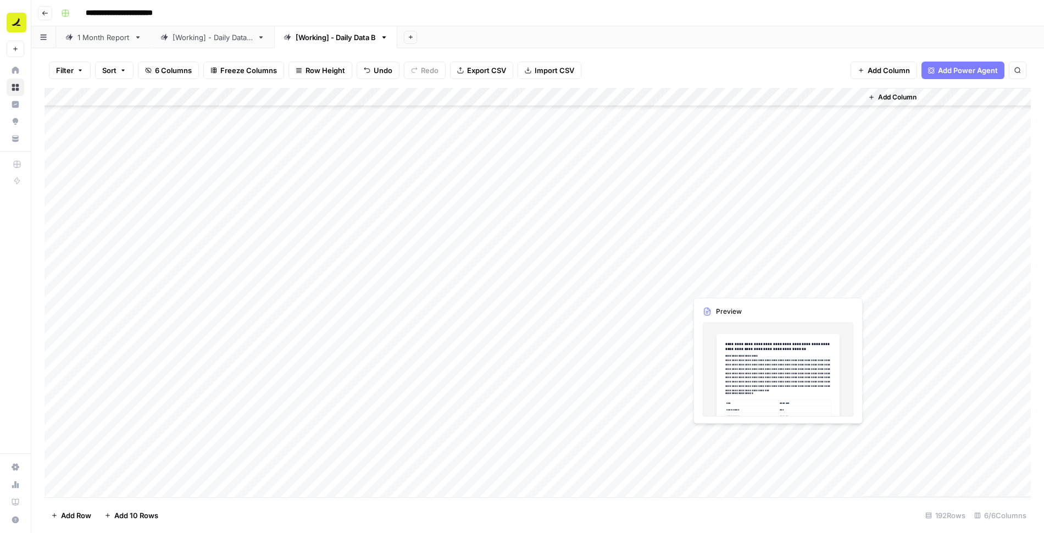
click at [749, 288] on div "Add Column" at bounding box center [538, 292] width 987 height 409
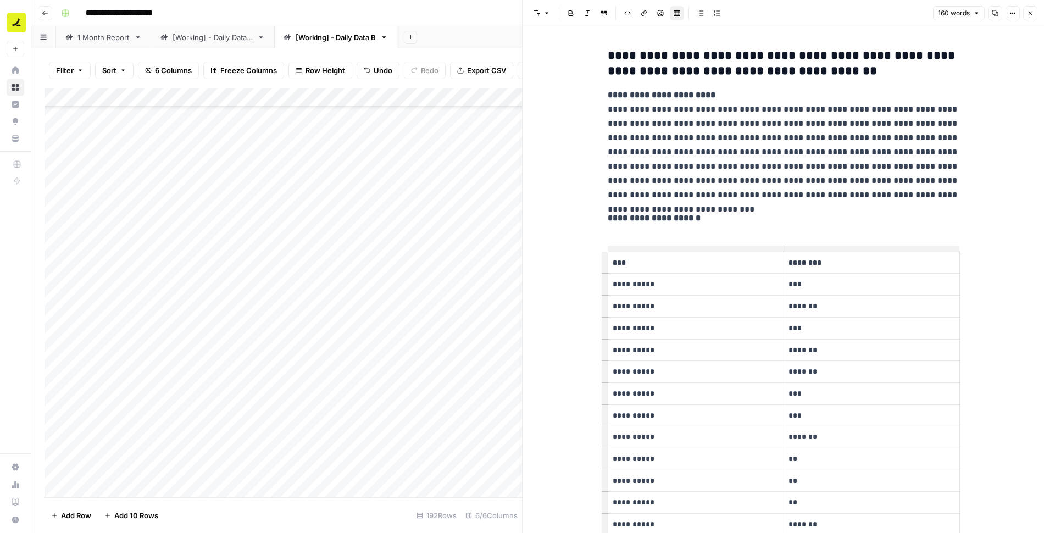
click at [806, 478] on p "**" at bounding box center [872, 481] width 167 height 13
click at [1028, 12] on icon "button" at bounding box center [1030, 13] width 7 height 7
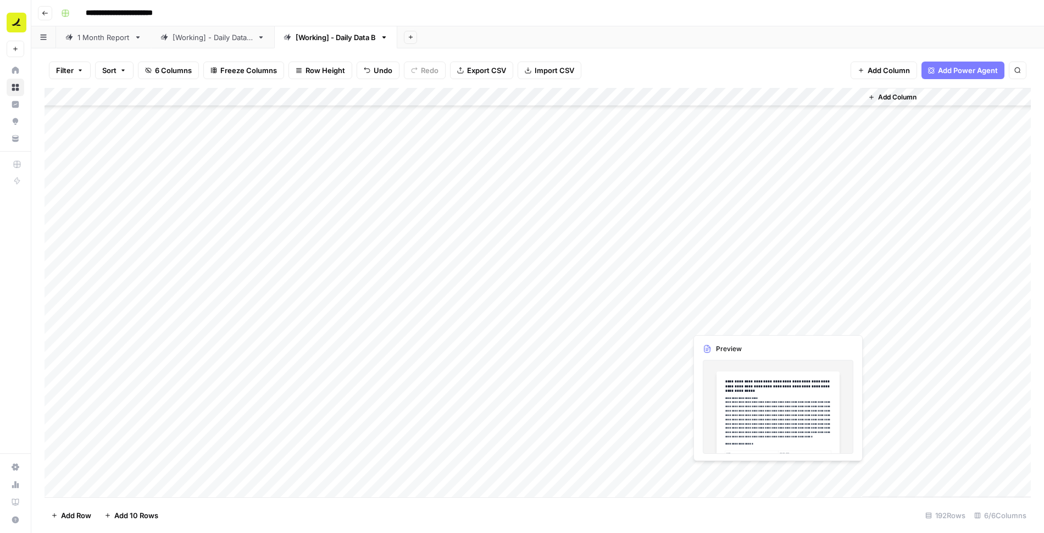
click at [761, 307] on div "Add Column" at bounding box center [538, 292] width 987 height 409
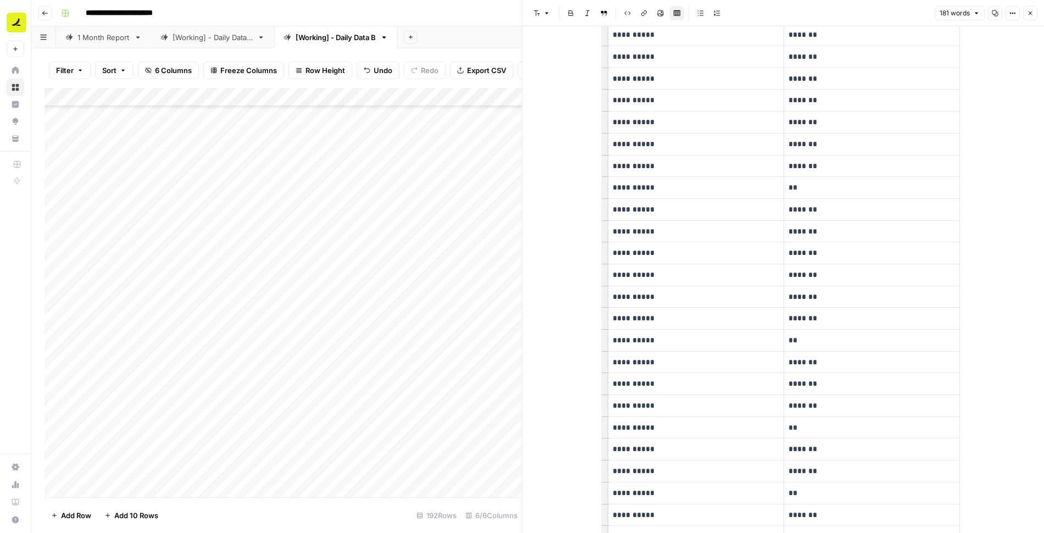
scroll to position [453, 0]
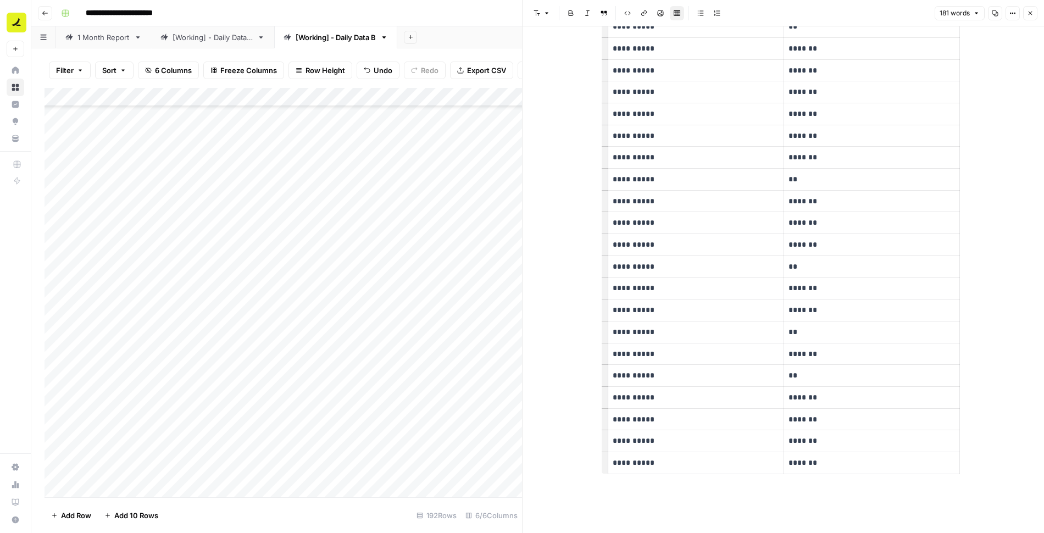
click at [821, 178] on p "**" at bounding box center [872, 179] width 167 height 13
click at [825, 328] on p "**" at bounding box center [872, 332] width 167 height 13
click at [1032, 12] on icon "button" at bounding box center [1031, 14] width 4 height 4
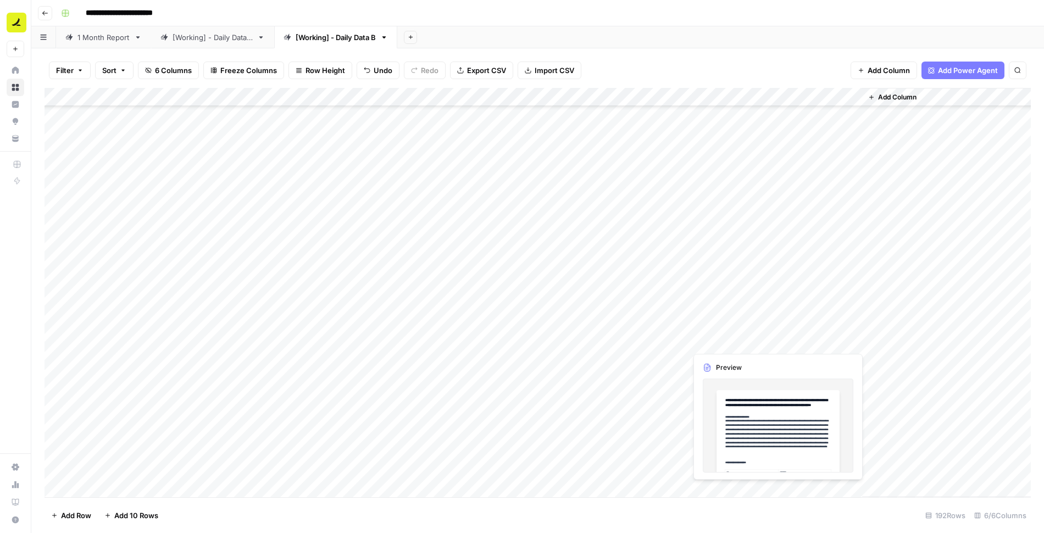
click at [780, 340] on div "Add Column" at bounding box center [538, 292] width 987 height 409
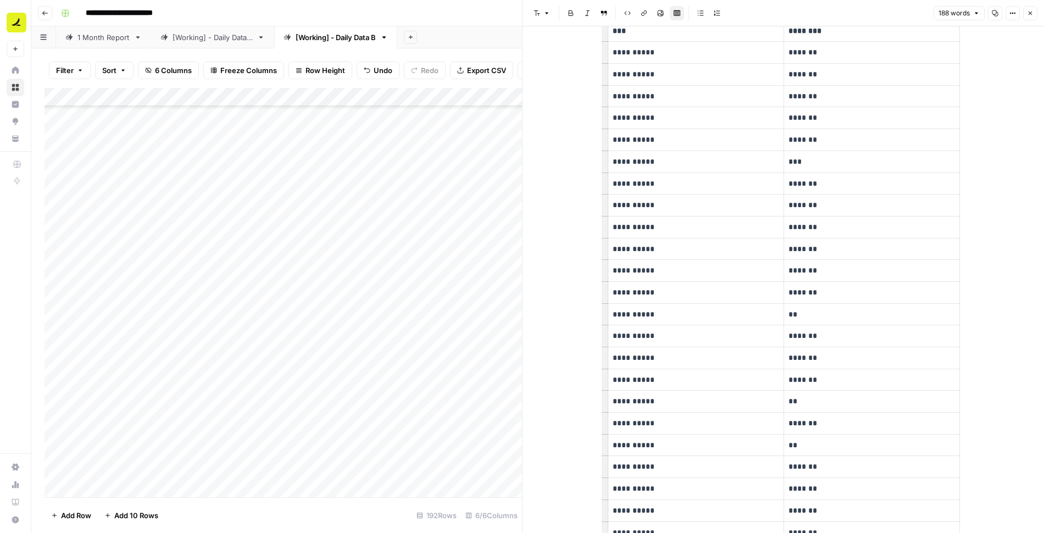
scroll to position [476, 0]
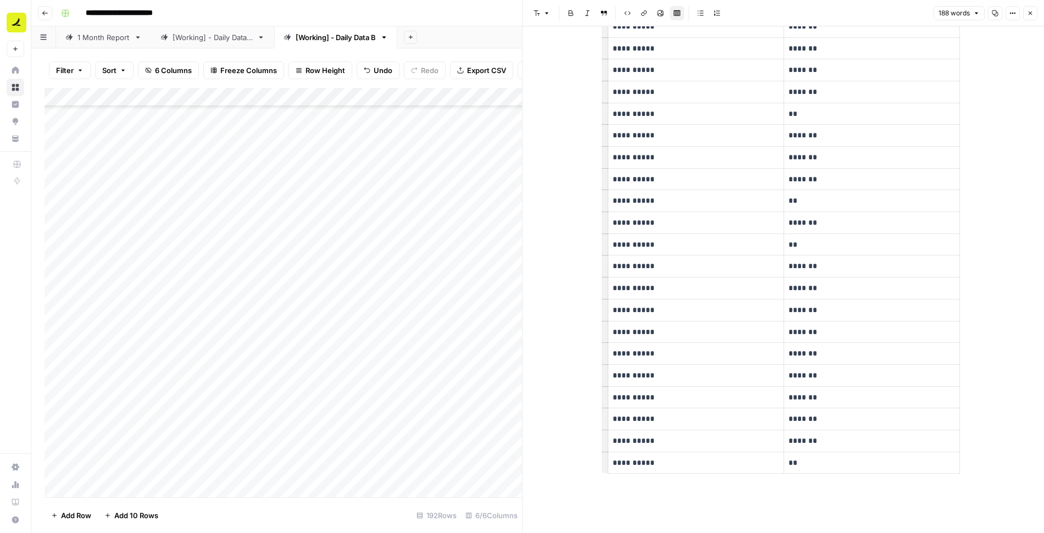
click at [1030, 13] on icon "button" at bounding box center [1031, 14] width 4 height 4
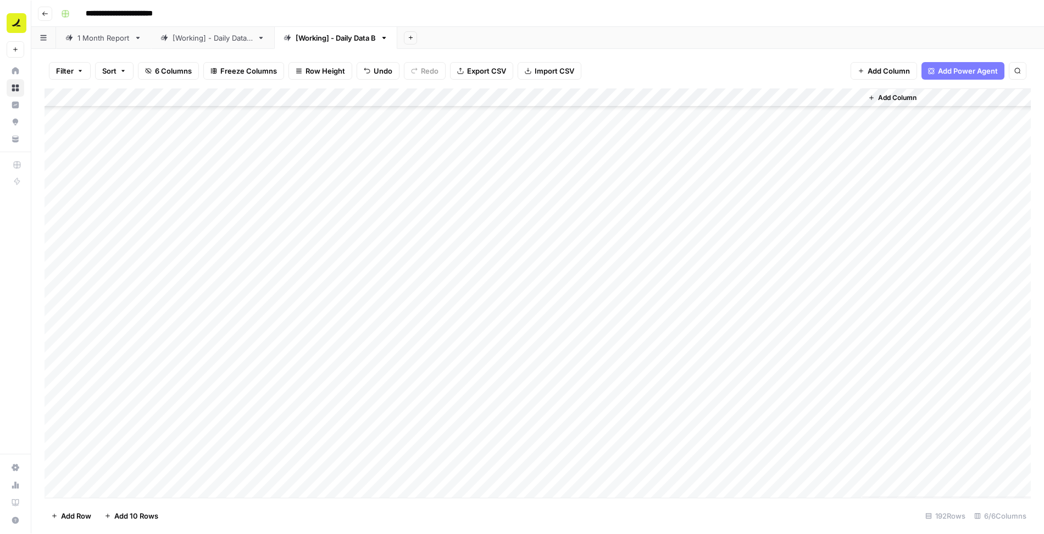
scroll to position [589, 0]
